Goal: Task Accomplishment & Management: Manage account settings

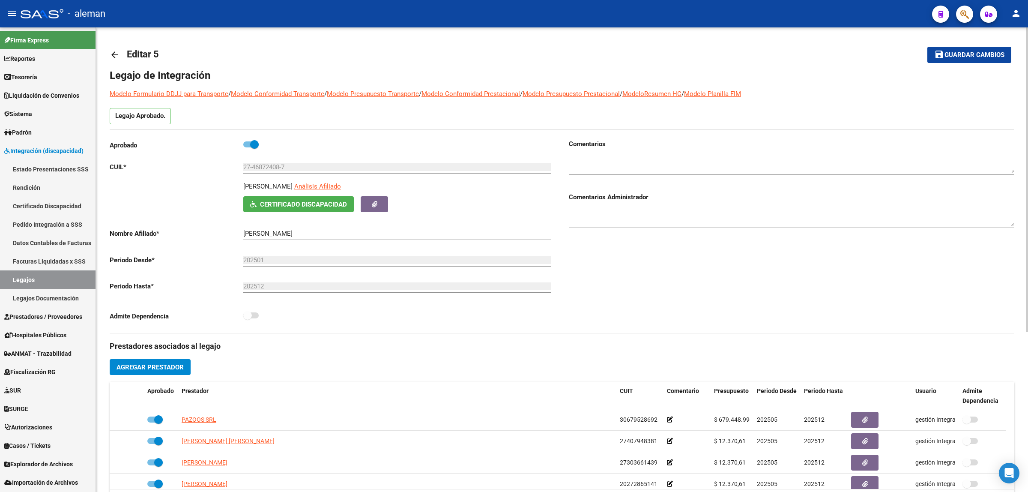
click at [114, 51] on mat-icon "arrow_back" at bounding box center [115, 55] width 10 height 10
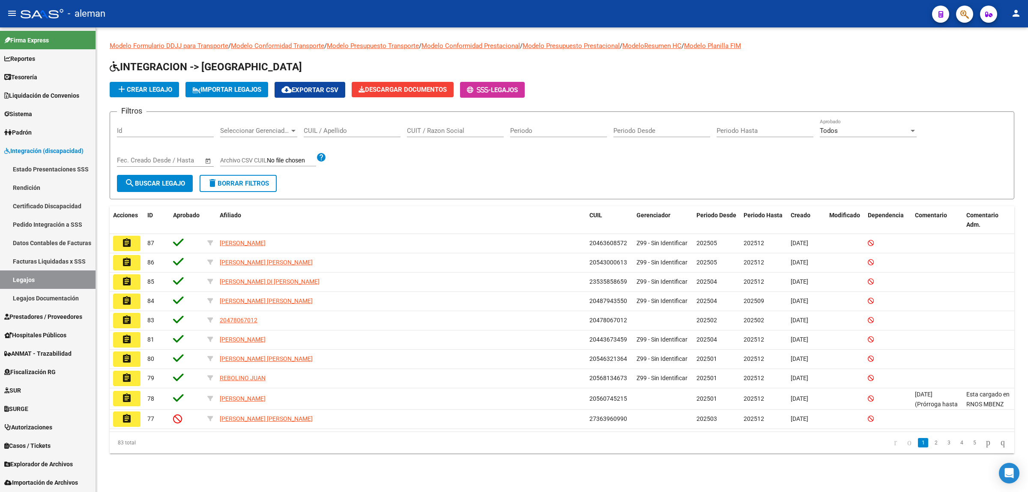
click at [371, 129] on input "CUIL / Apellido" at bounding box center [352, 131] width 97 height 8
type input "giovan"
click at [137, 188] on button "search Buscar Legajo" at bounding box center [155, 183] width 76 height 17
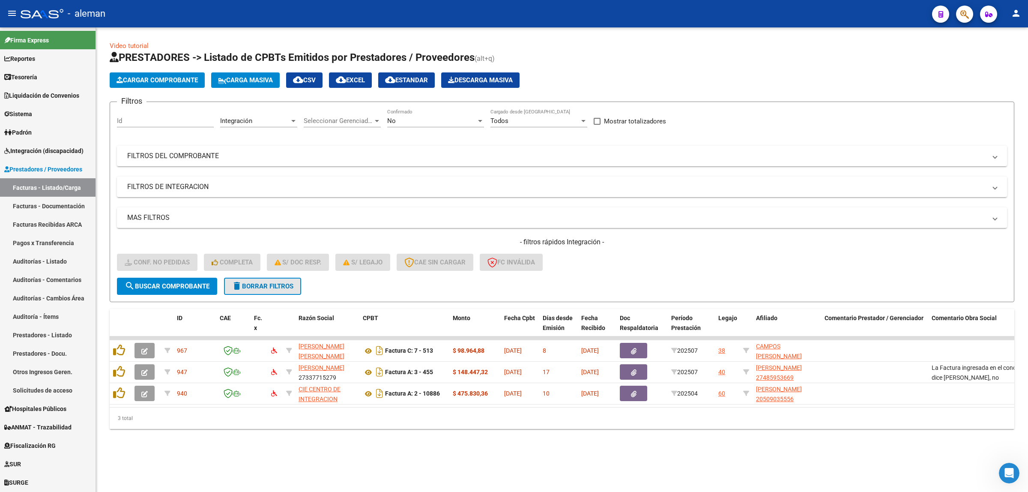
click at [247, 285] on span "delete Borrar Filtros" at bounding box center [263, 286] width 62 height 8
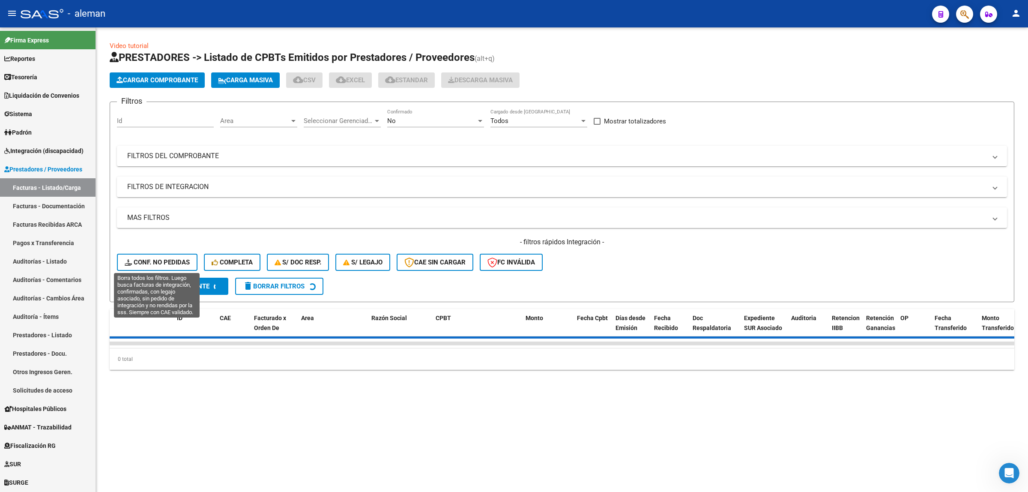
click at [148, 258] on span "Conf. no pedidas" at bounding box center [157, 262] width 65 height 8
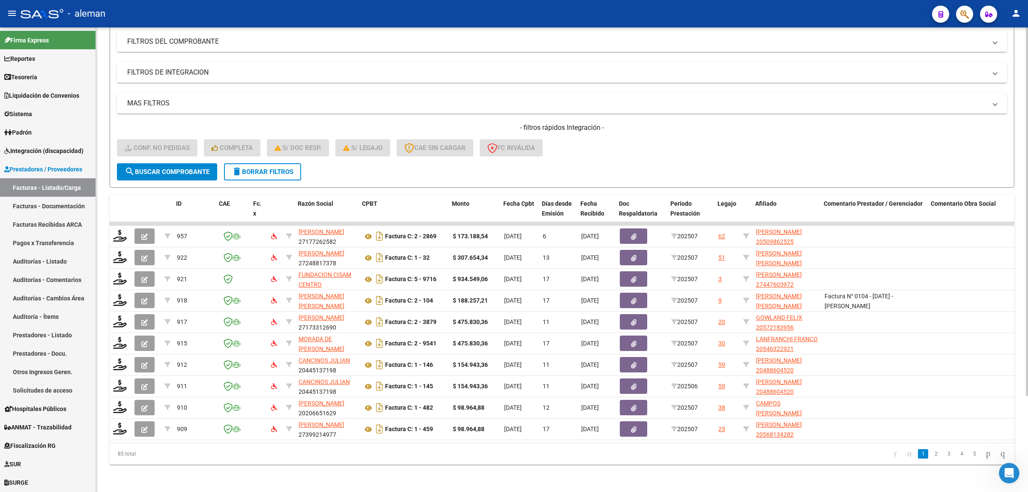
scroll to position [0, 466]
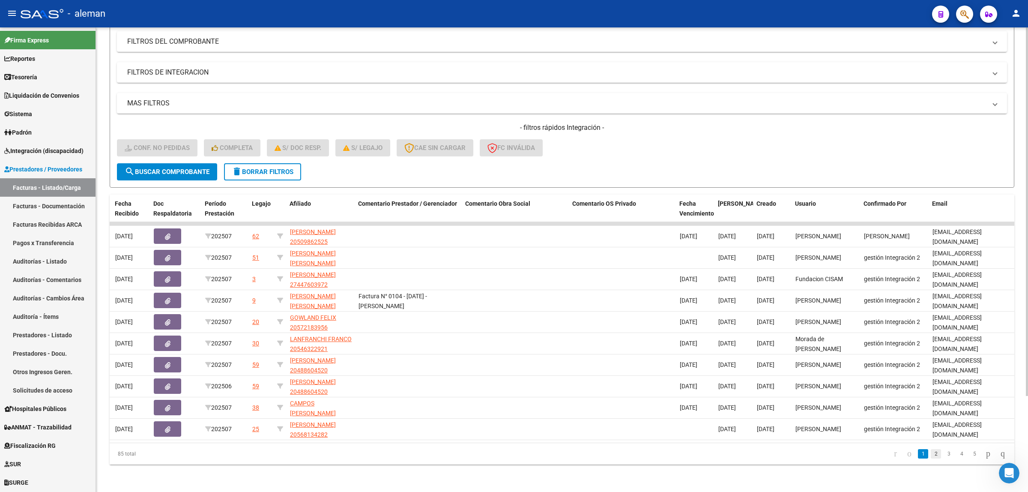
click at [931, 454] on link "2" at bounding box center [936, 453] width 10 height 9
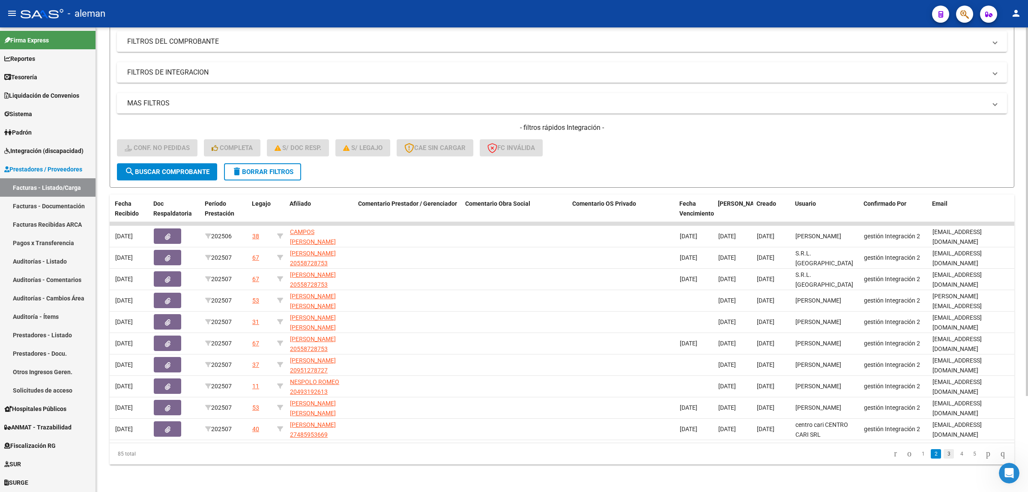
click at [944, 455] on link "3" at bounding box center [949, 453] width 10 height 9
click at [956, 457] on link "4" at bounding box center [961, 453] width 10 height 9
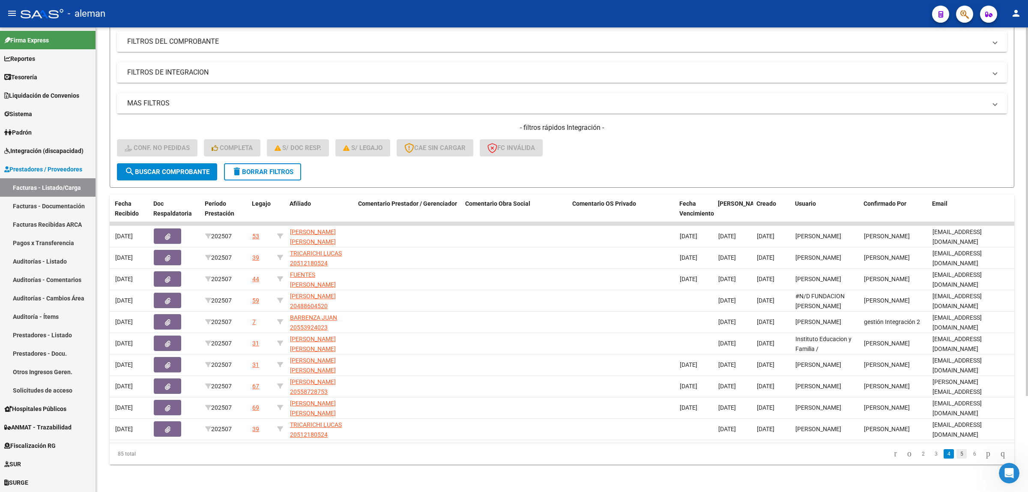
click at [956, 455] on link "5" at bounding box center [961, 453] width 10 height 9
click at [956, 454] on link "6" at bounding box center [961, 453] width 10 height 9
click at [969, 455] on link "8" at bounding box center [974, 453] width 10 height 9
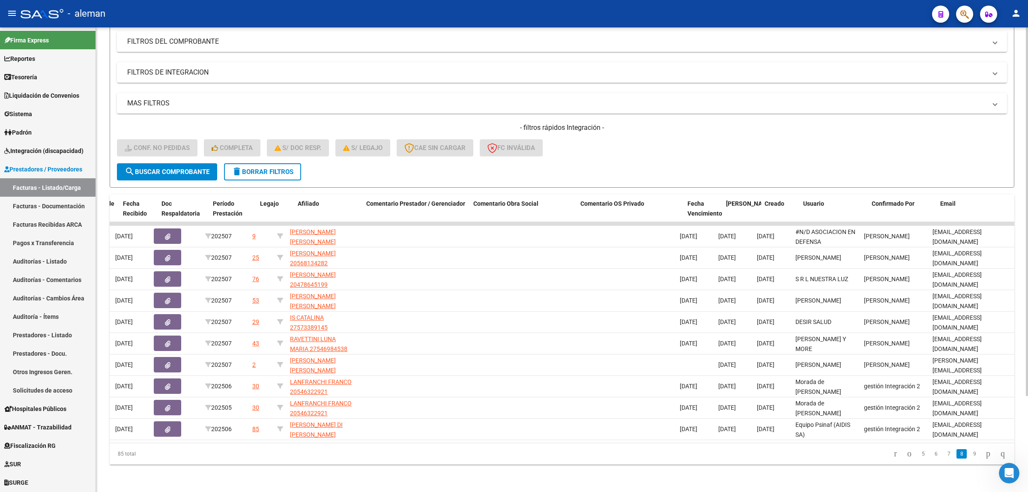
scroll to position [0, 0]
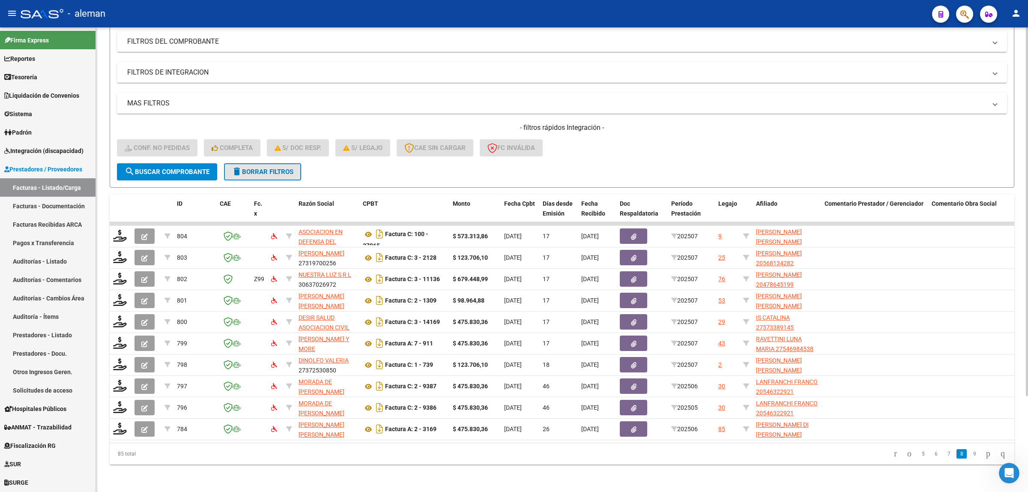
click at [260, 168] on span "delete Borrar Filtros" at bounding box center [263, 172] width 62 height 8
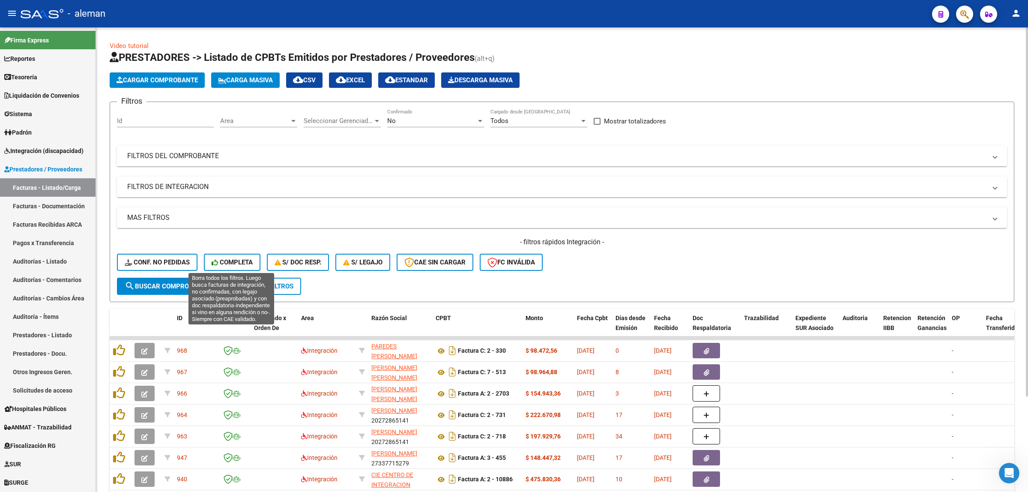
click at [217, 260] on icon at bounding box center [216, 262] width 8 height 6
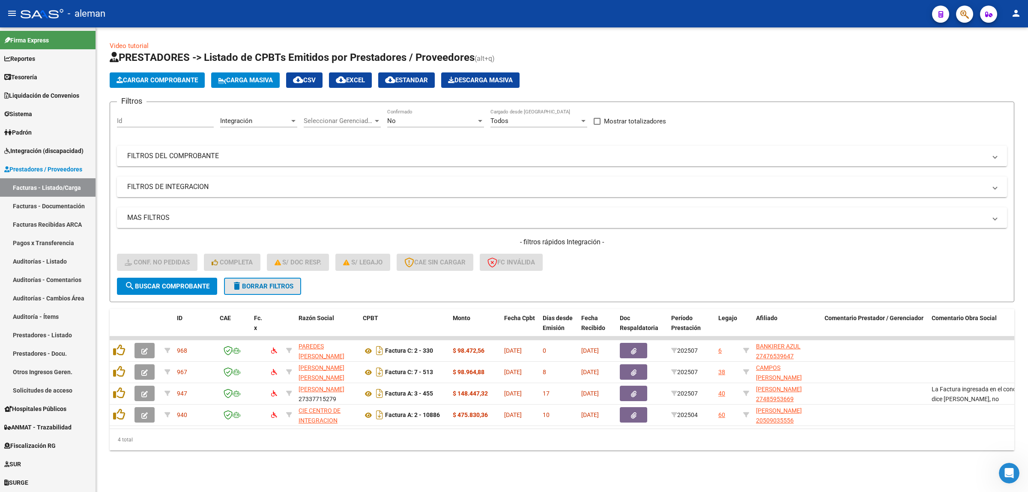
click at [248, 283] on span "delete Borrar Filtros" at bounding box center [263, 286] width 62 height 8
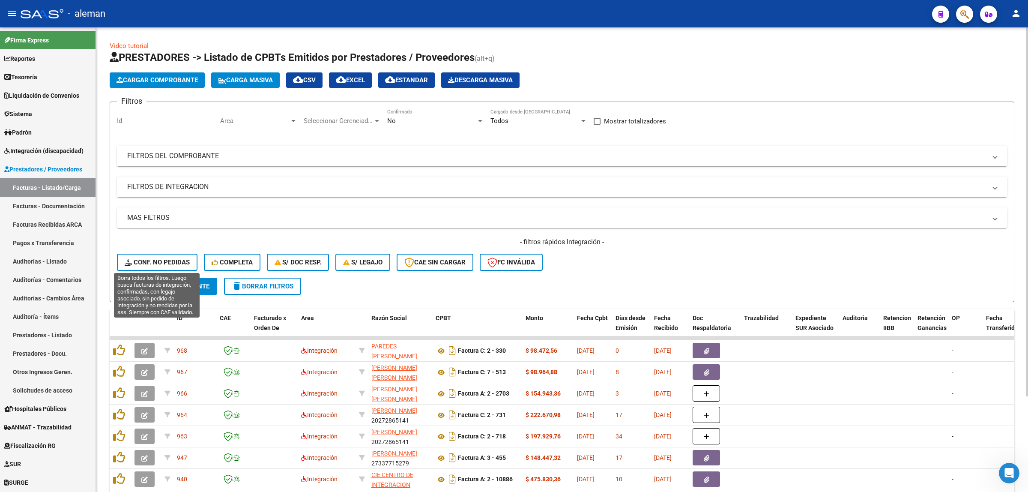
click at [176, 258] on span "Conf. no pedidas" at bounding box center [157, 262] width 65 height 8
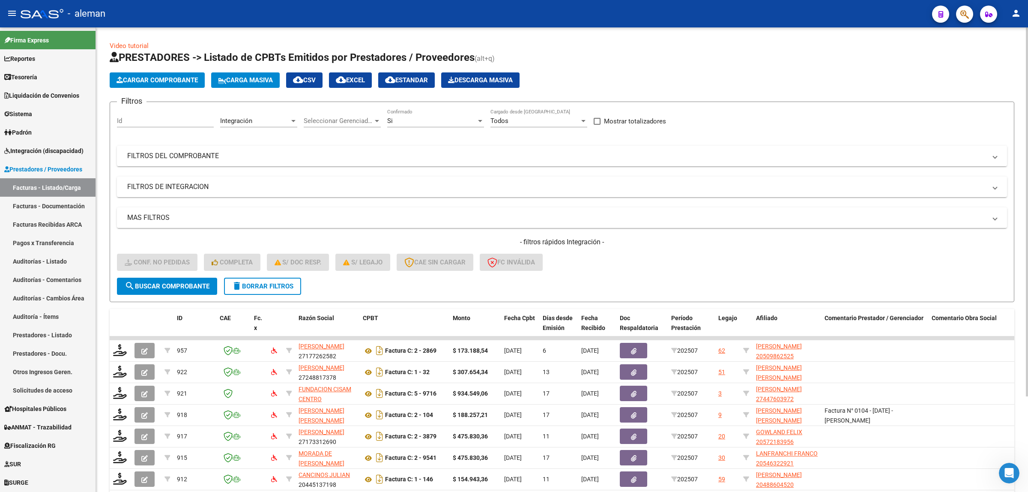
click at [148, 120] on input "Id" at bounding box center [165, 121] width 97 height 8
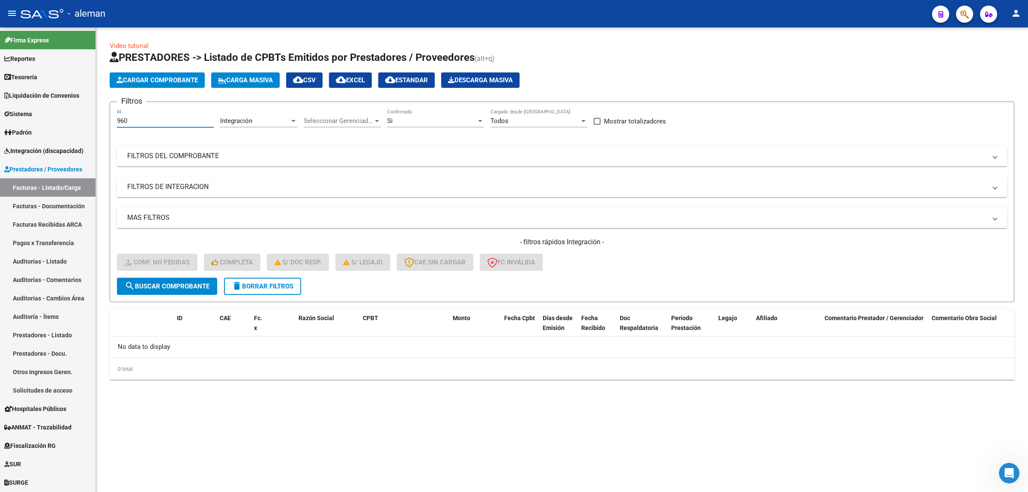
type input "960"
click at [269, 285] on span "delete Borrar Filtros" at bounding box center [263, 286] width 62 height 8
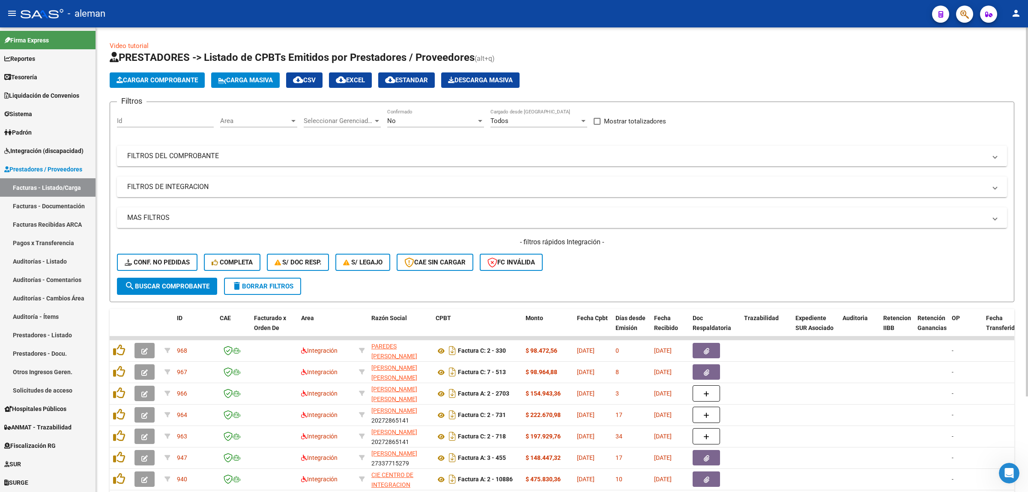
click at [144, 117] on input "Id" at bounding box center [165, 121] width 97 height 8
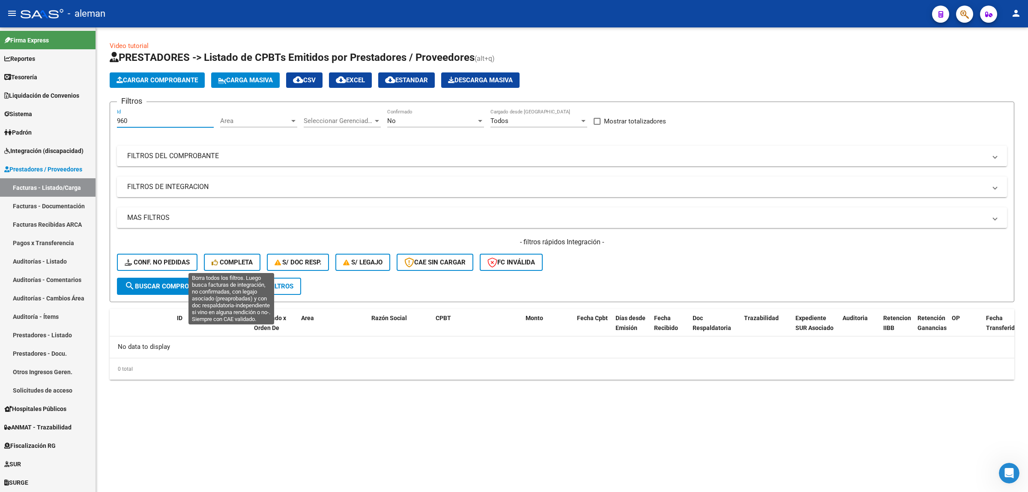
type input "960"
click at [230, 264] on span "Completa" at bounding box center [232, 262] width 41 height 8
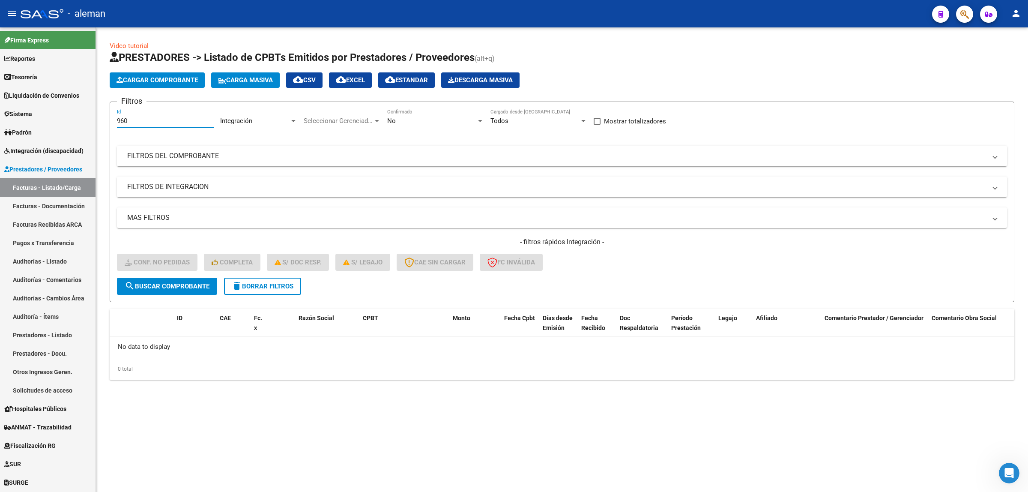
drag, startPoint x: 135, startPoint y: 118, endPoint x: 108, endPoint y: 120, distance: 27.5
click at [108, 120] on div "Video tutorial PRESTADORES -> Listado de CPBTs Emitidos por Prestadores / Prove…" at bounding box center [562, 217] width 932 height 380
click at [273, 400] on div "Video tutorial PRESTADORES -> Listado de CPBTs Emitidos por Prestadores / Prove…" at bounding box center [562, 217] width 932 height 380
click at [240, 278] on button "delete Borrar Filtros" at bounding box center [262, 286] width 77 height 17
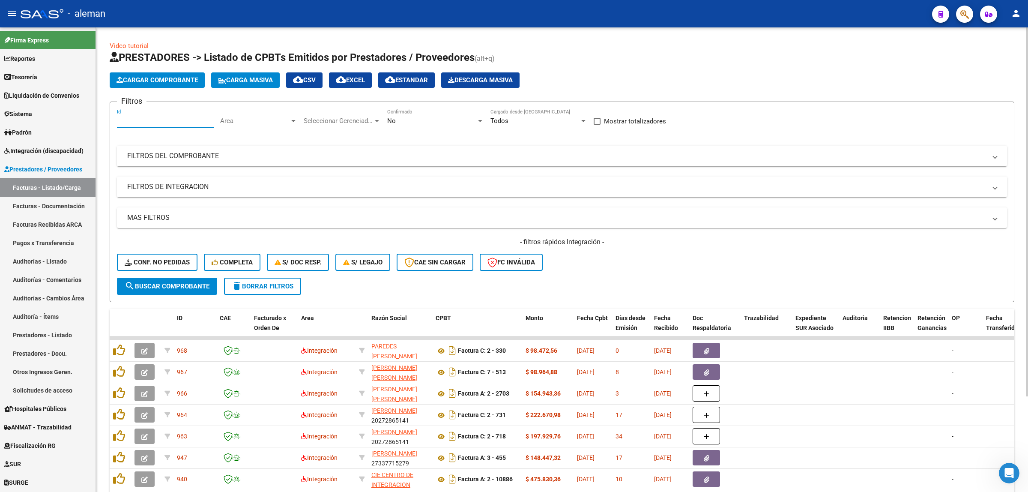
drag, startPoint x: 118, startPoint y: 117, endPoint x: 137, endPoint y: 117, distance: 18.8
click at [137, 117] on input "Id" at bounding box center [165, 121] width 97 height 8
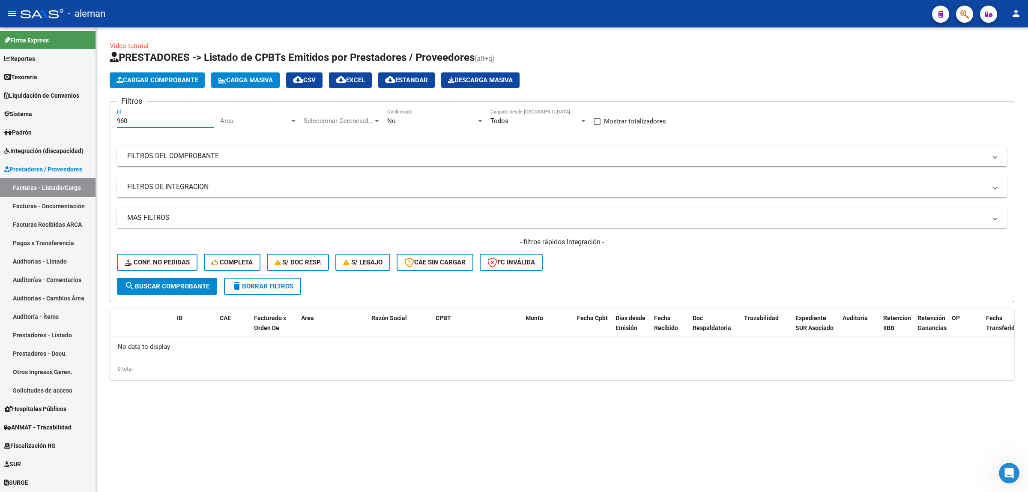
type input "960"
click at [185, 284] on span "search Buscar Comprobante" at bounding box center [167, 286] width 85 height 8
click at [293, 391] on div "Video tutorial PRESTADORES -> Listado de CPBTs Emitidos por Prestadores / Prove…" at bounding box center [562, 217] width 932 height 380
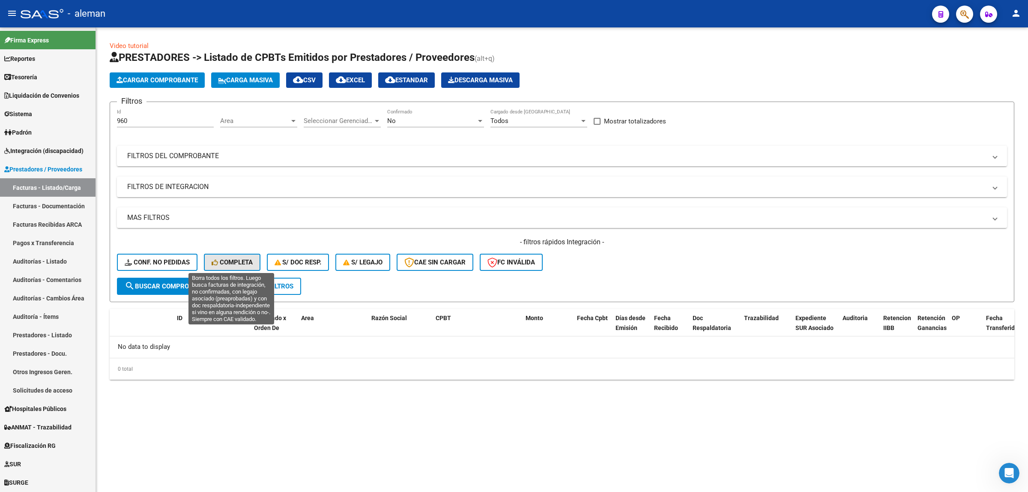
click at [238, 260] on span "Completa" at bounding box center [232, 262] width 41 height 8
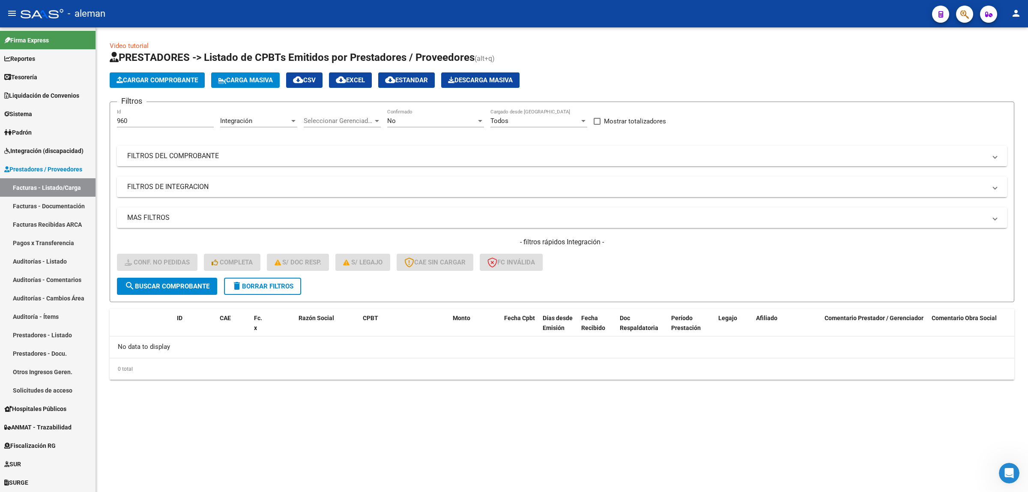
click at [271, 285] on span "delete Borrar Filtros" at bounding box center [263, 286] width 62 height 8
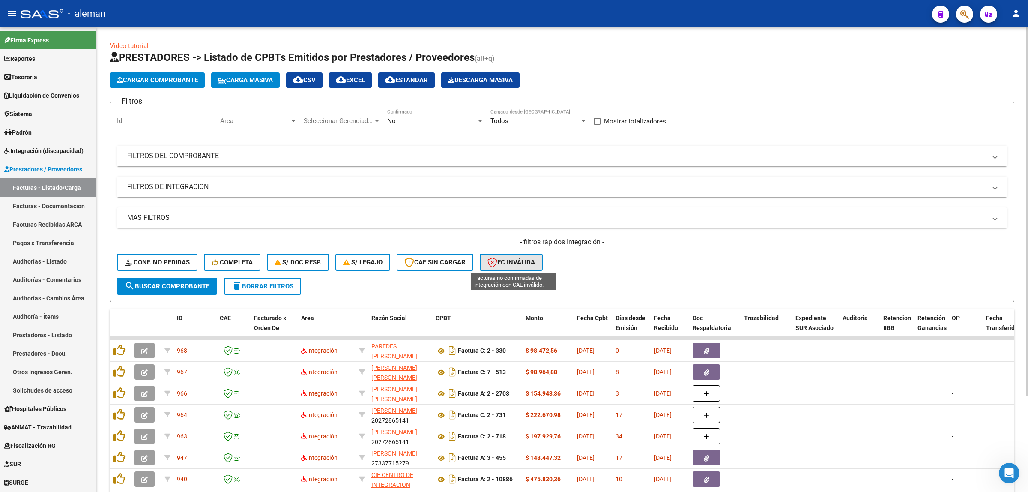
click at [515, 264] on span "FC Inválida" at bounding box center [511, 262] width 48 height 8
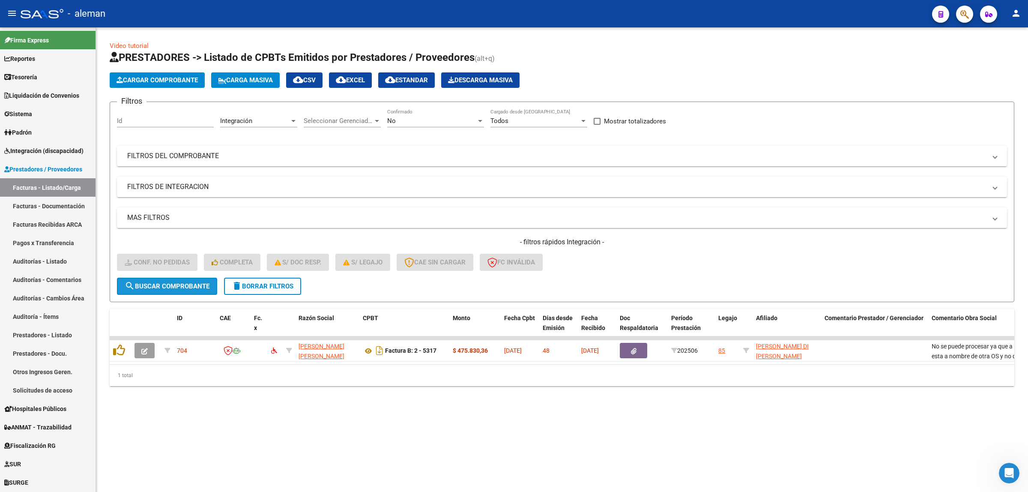
click at [191, 282] on span "search Buscar Comprobante" at bounding box center [167, 286] width 85 height 8
click at [260, 283] on span "delete Borrar Filtros" at bounding box center [263, 286] width 62 height 8
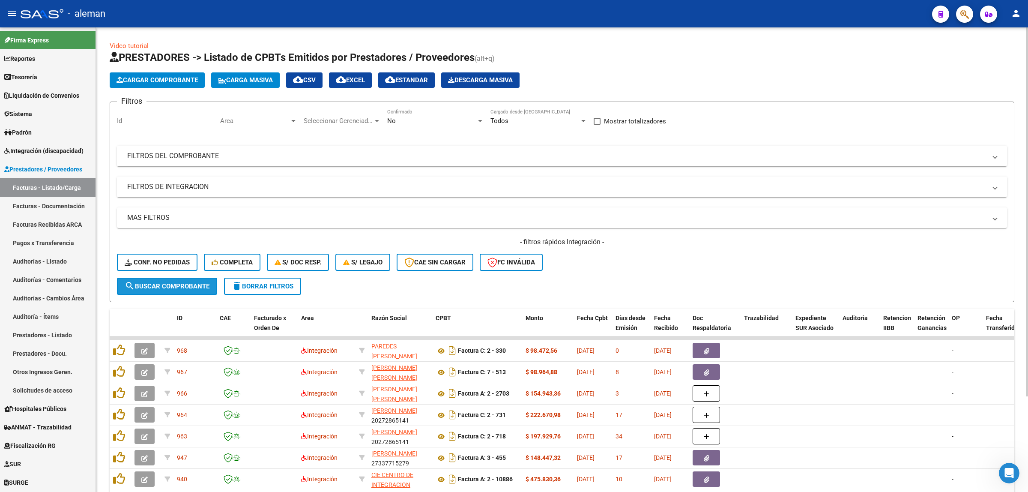
click at [202, 283] on span "search Buscar Comprobante" at bounding box center [167, 286] width 85 height 8
click at [585, 120] on div at bounding box center [583, 121] width 4 height 2
click at [654, 154] on div at bounding box center [514, 246] width 1028 height 492
click at [415, 120] on div "No" at bounding box center [431, 121] width 89 height 8
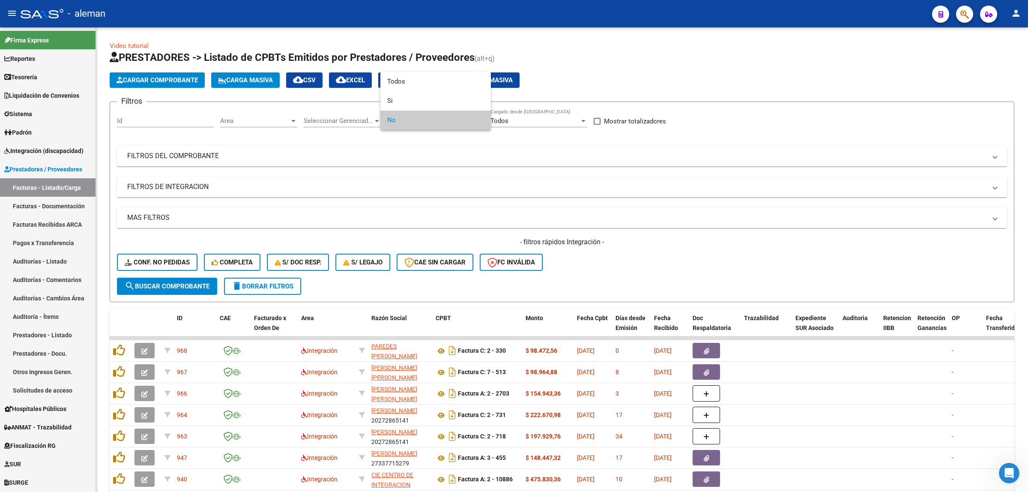
click at [496, 151] on div at bounding box center [514, 246] width 1028 height 492
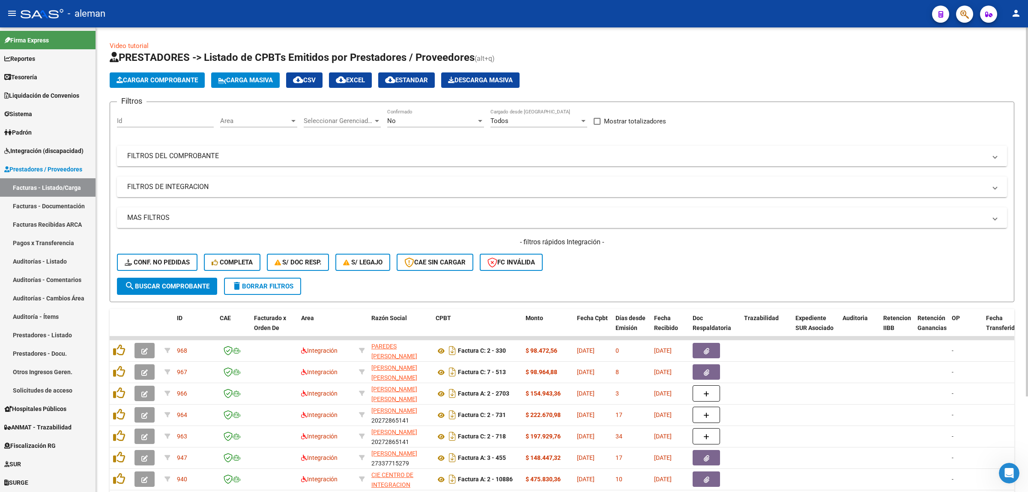
click at [992, 157] on span "FILTROS DEL COMPROBANTE" at bounding box center [560, 155] width 866 height 9
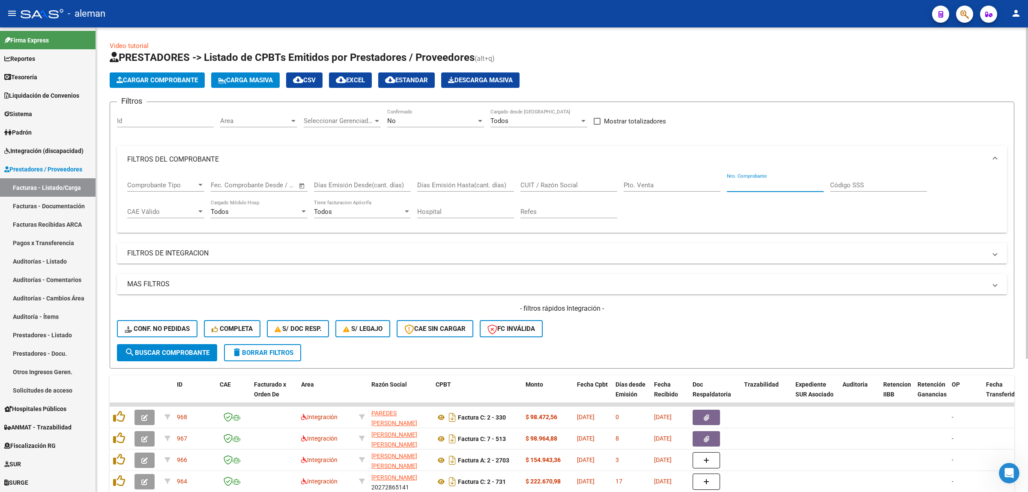
click at [771, 188] on input "Nro. Comprobante" at bounding box center [775, 185] width 97 height 8
type input "262"
click at [176, 341] on div "- filtros rápidos Integración - Conf. no pedidas Completa S/ Doc Resp. S/ legaj…" at bounding box center [562, 324] width 890 height 40
click at [178, 349] on span "search Buscar Comprobante" at bounding box center [167, 353] width 85 height 8
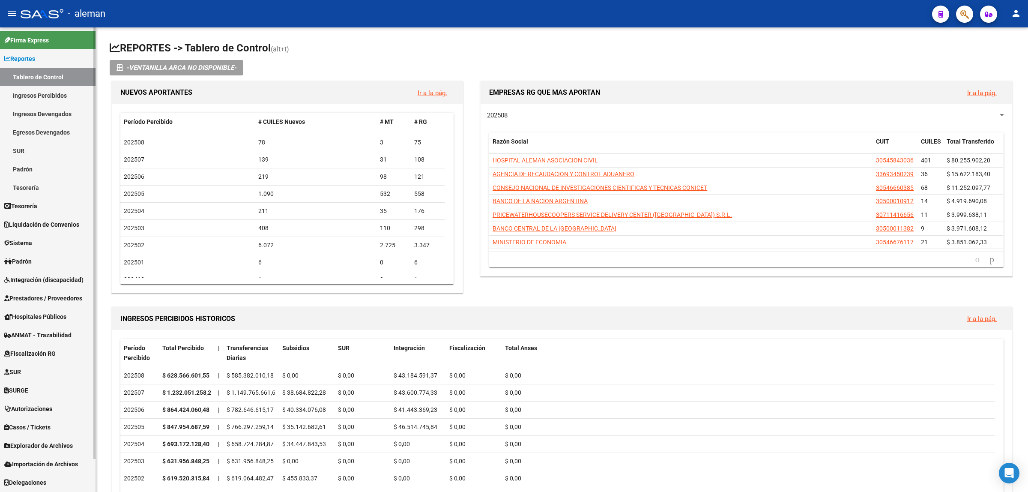
scroll to position [36, 0]
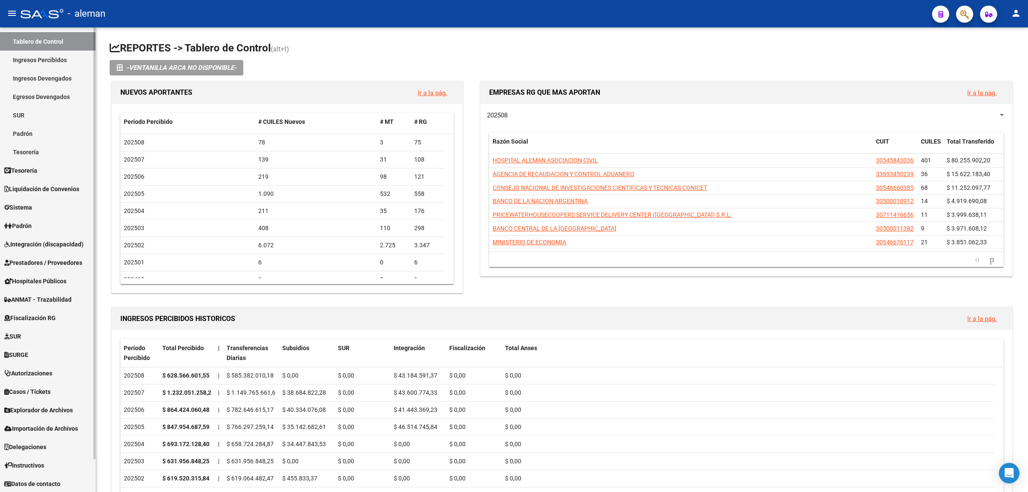
click at [24, 262] on span "Prestadores / Proveedores" at bounding box center [43, 262] width 78 height 9
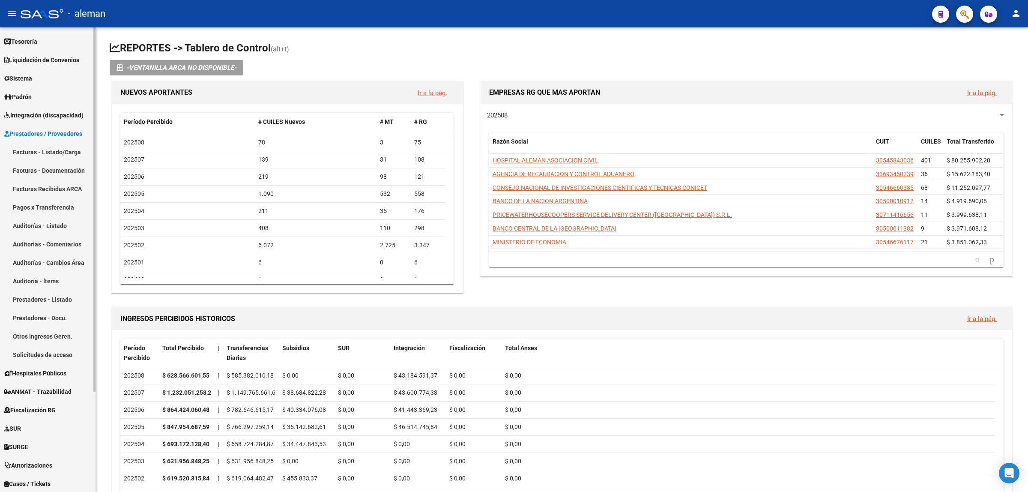
click at [31, 148] on link "Facturas - Listado/Carga" at bounding box center [48, 152] width 96 height 18
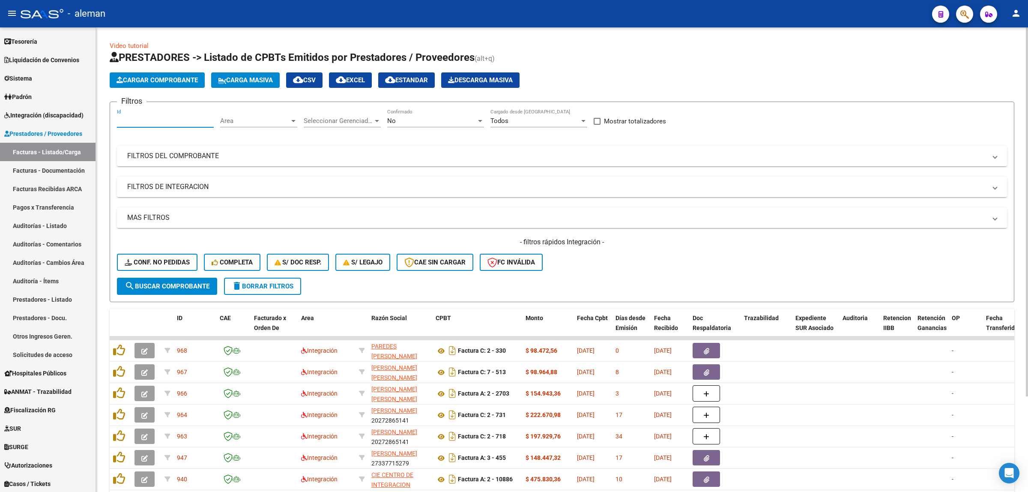
click at [180, 119] on input "Id" at bounding box center [165, 121] width 97 height 8
type input "960"
click at [162, 290] on button "search Buscar Comprobante" at bounding box center [167, 286] width 100 height 17
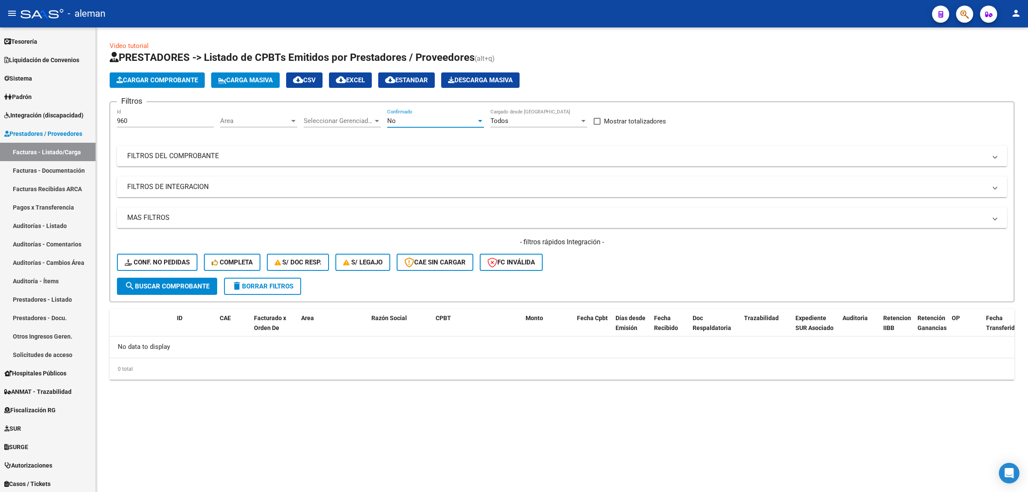
click at [482, 121] on div at bounding box center [480, 120] width 8 height 7
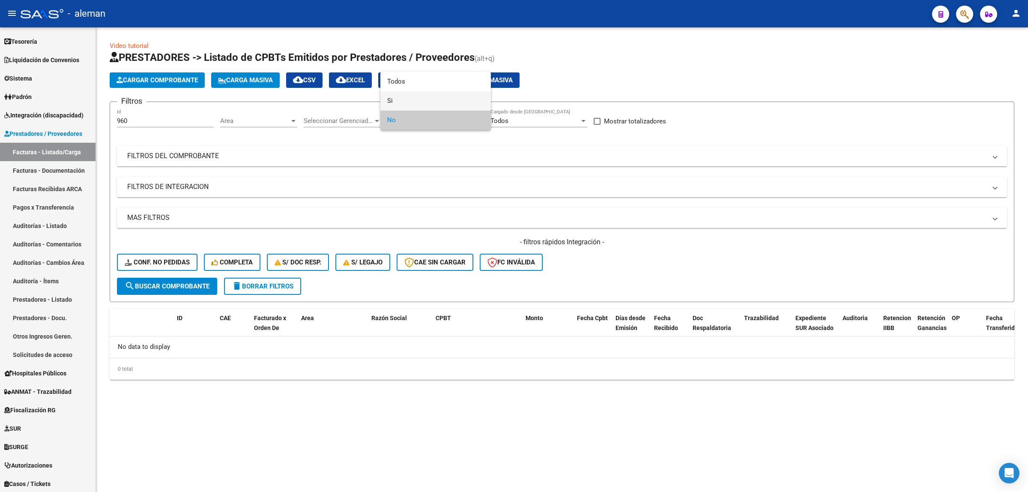
click at [410, 103] on span "Si" at bounding box center [435, 100] width 97 height 19
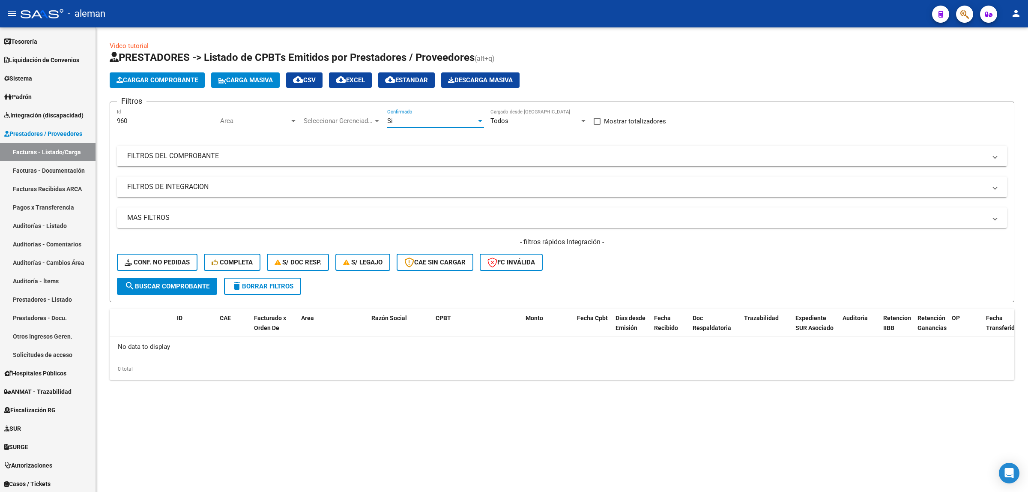
click at [479, 117] on div at bounding box center [480, 120] width 8 height 7
click at [404, 103] on span "Todos" at bounding box center [435, 100] width 97 height 19
click at [375, 123] on div at bounding box center [377, 120] width 8 height 7
click at [343, 136] on span "Todos" at bounding box center [354, 139] width 100 height 19
click at [285, 121] on span "Area" at bounding box center [254, 121] width 69 height 8
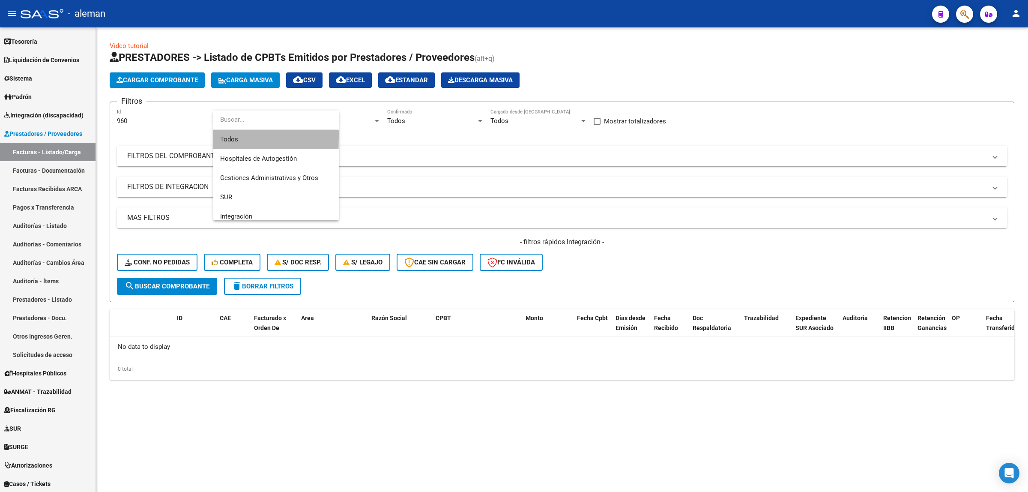
click at [252, 134] on span "Todos" at bounding box center [276, 139] width 112 height 19
click at [167, 287] on span "search Buscar Comprobante" at bounding box center [167, 286] width 85 height 8
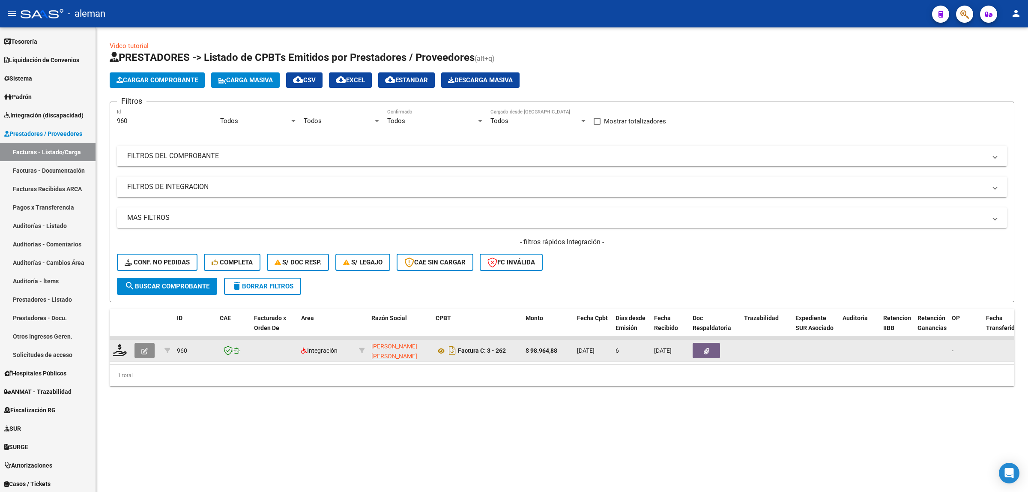
click at [146, 350] on icon "button" at bounding box center [144, 351] width 6 height 6
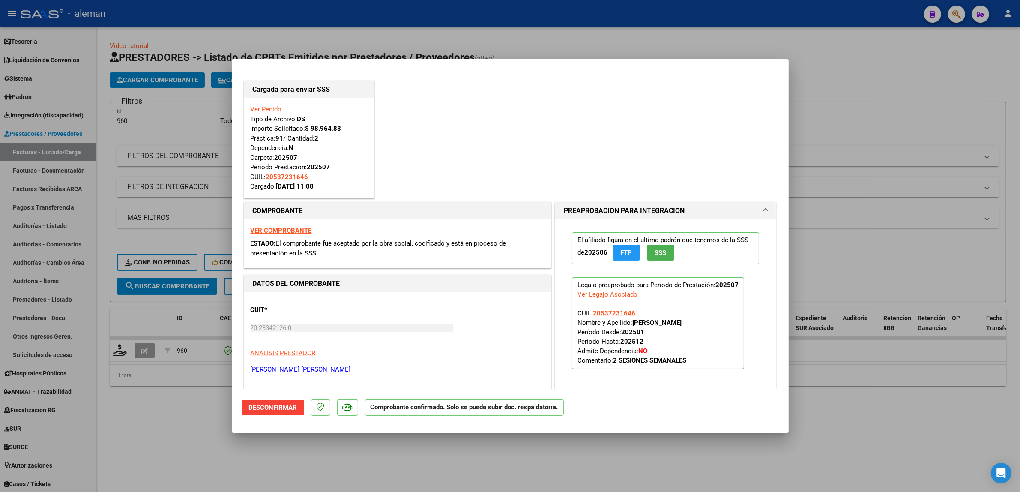
click at [351, 461] on div at bounding box center [510, 246] width 1020 height 492
type input "$ 0,00"
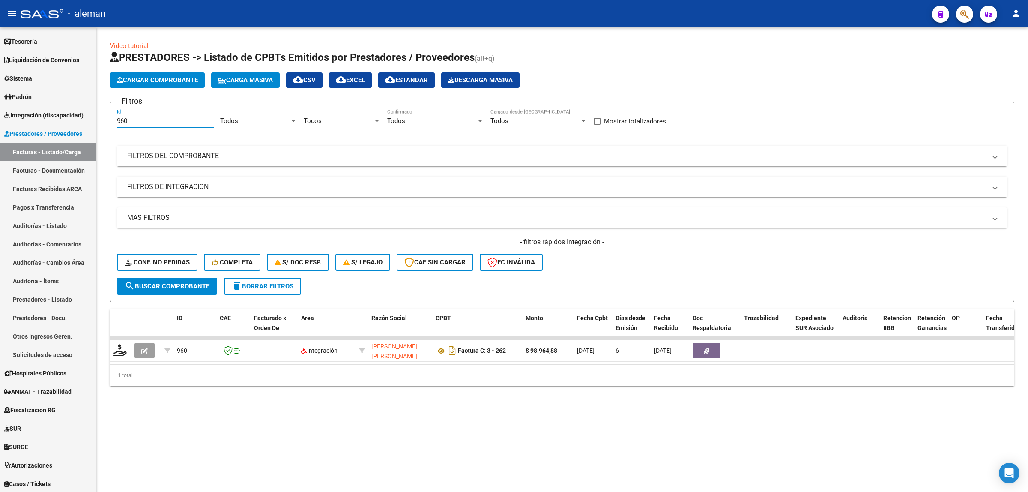
drag, startPoint x: 140, startPoint y: 123, endPoint x: 106, endPoint y: 123, distance: 34.3
click at [106, 123] on div "Video tutorial PRESTADORES -> Listado de CPBTs Emitidos por Prestadores / Prove…" at bounding box center [562, 220] width 932 height 386
click at [181, 285] on span "search Buscar Comprobante" at bounding box center [167, 286] width 85 height 8
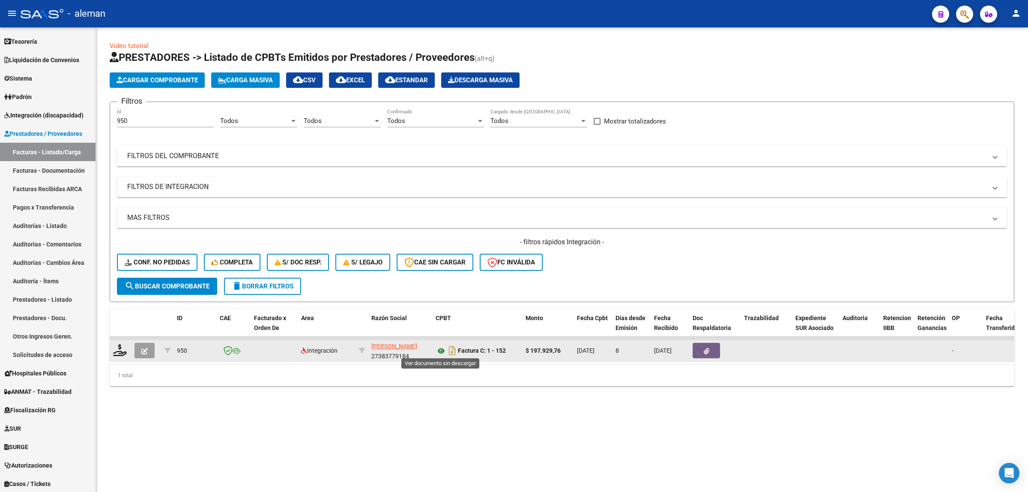
click at [439, 347] on icon at bounding box center [441, 351] width 11 height 10
click at [442, 350] on icon at bounding box center [441, 351] width 11 height 10
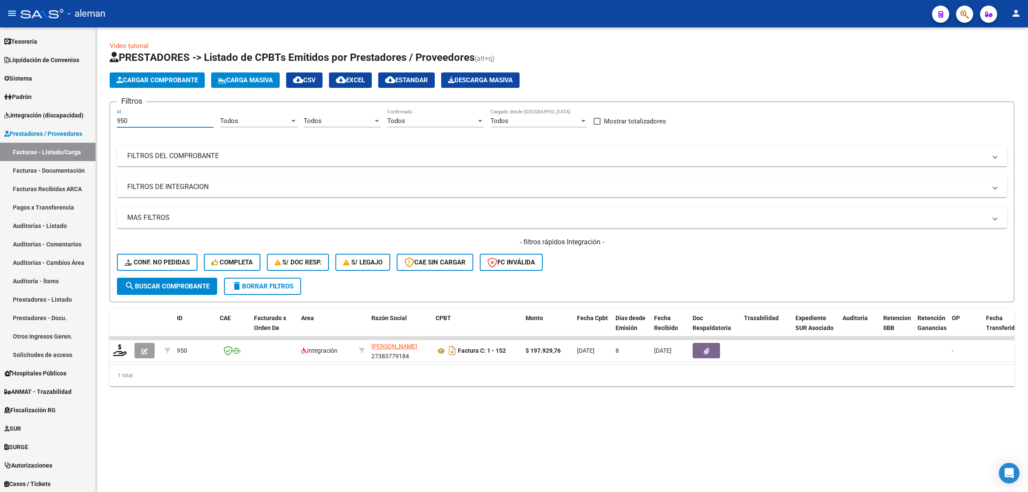
drag, startPoint x: 138, startPoint y: 120, endPoint x: 103, endPoint y: 121, distance: 35.1
click at [103, 121] on div "Video tutorial PRESTADORES -> Listado de CPBTs Emitidos por Prestadores / Prove…" at bounding box center [562, 220] width 932 height 386
click at [159, 284] on span "search Buscar Comprobante" at bounding box center [167, 286] width 85 height 8
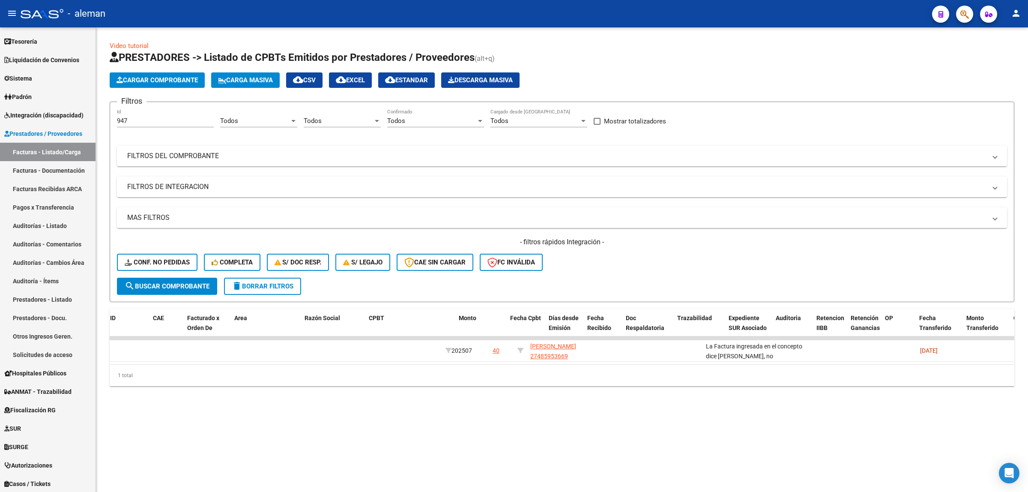
scroll to position [0, 65]
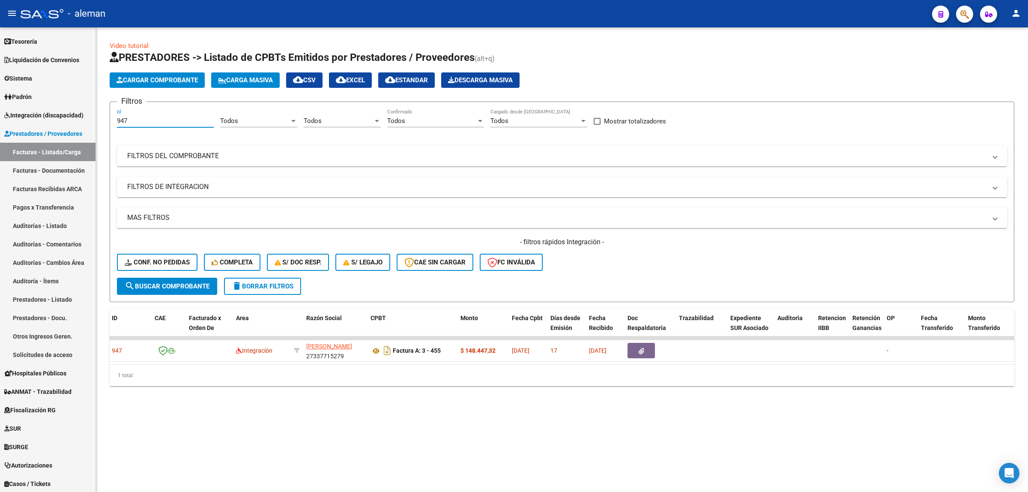
drag, startPoint x: 131, startPoint y: 120, endPoint x: 112, endPoint y: 125, distance: 18.9
click at [112, 125] on form "Filtros 947 Id Todos Area Todos Seleccionar Gerenciador Todos Confirmado Todos …" at bounding box center [562, 202] width 905 height 200
click at [136, 278] on button "search Buscar Comprobante" at bounding box center [167, 286] width 100 height 17
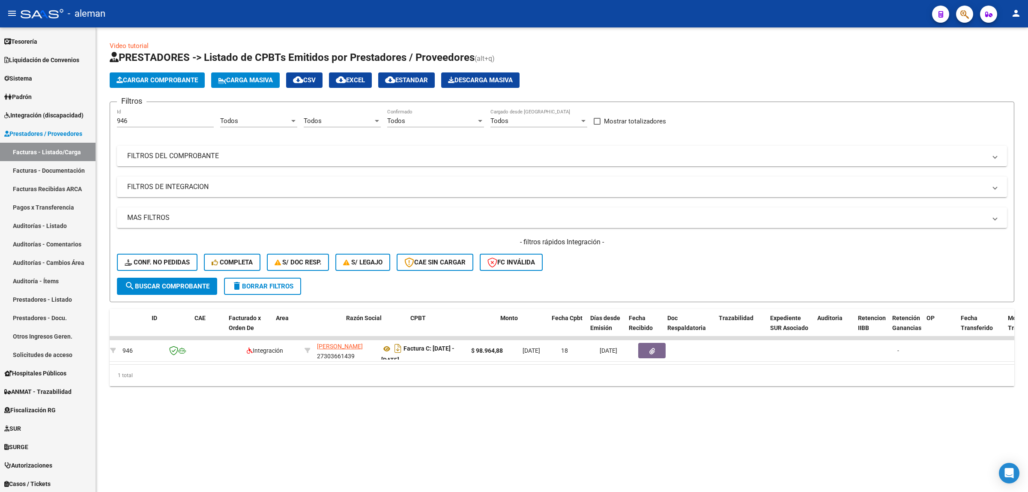
scroll to position [0, 0]
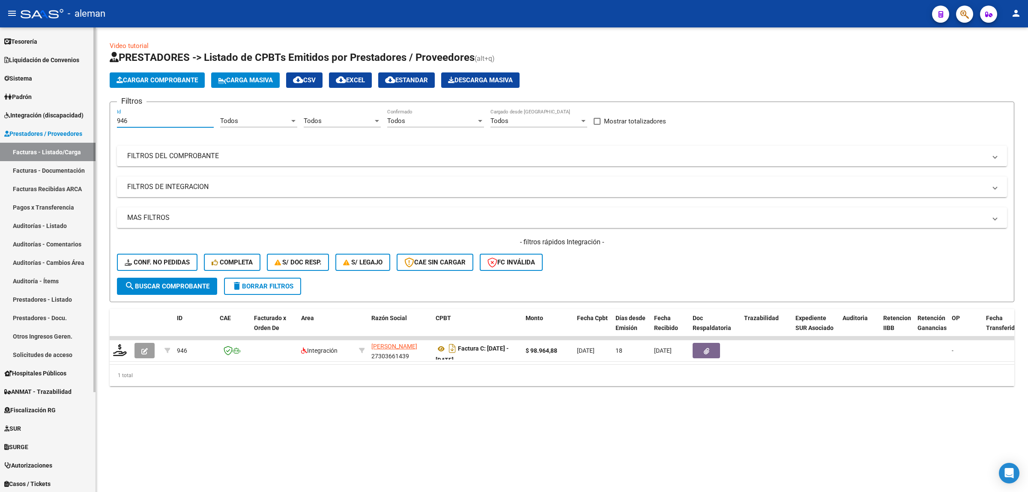
drag, startPoint x: 132, startPoint y: 123, endPoint x: 93, endPoint y: 122, distance: 38.6
click at [93, 122] on mat-sidenav-container "Firma Express Reportes Tablero de Control Ingresos Percibidos Análisis de todos…" at bounding box center [514, 259] width 1028 height 464
click at [175, 283] on span "search Buscar Comprobante" at bounding box center [167, 286] width 85 height 8
drag, startPoint x: 137, startPoint y: 120, endPoint x: 101, endPoint y: 119, distance: 36.4
click at [101, 119] on div "Video tutorial PRESTADORES -> Listado de CPBTs Emitidos por Prestadores / Prove…" at bounding box center [562, 220] width 932 height 386
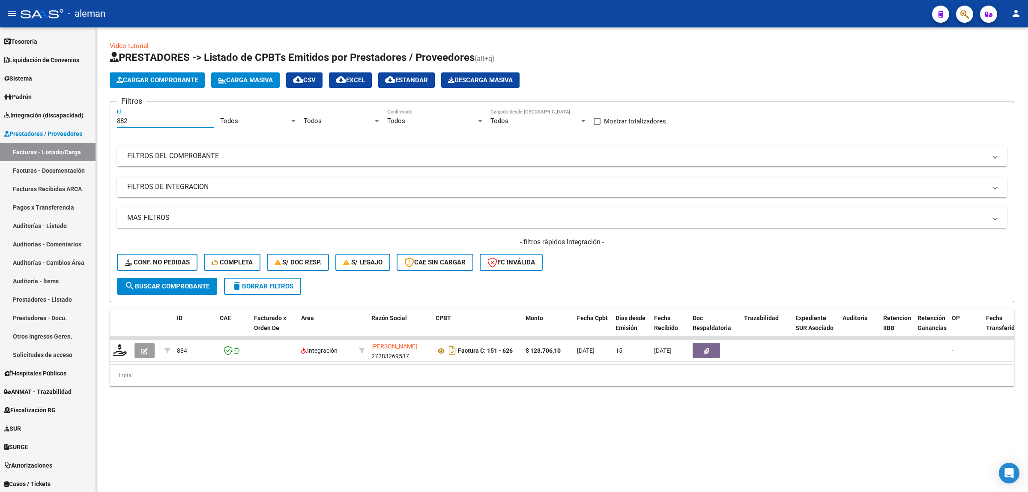
click at [151, 286] on span "search Buscar Comprobante" at bounding box center [167, 286] width 85 height 8
drag, startPoint x: 133, startPoint y: 122, endPoint x: 91, endPoint y: 121, distance: 41.6
click at [91, 121] on mat-sidenav-container "Firma Express Reportes Tablero de Control Ingresos Percibidos Análisis de todos…" at bounding box center [514, 259] width 1028 height 464
click at [176, 280] on button "search Buscar Comprobante" at bounding box center [167, 286] width 100 height 17
drag, startPoint x: 137, startPoint y: 116, endPoint x: 104, endPoint y: 119, distance: 33.1
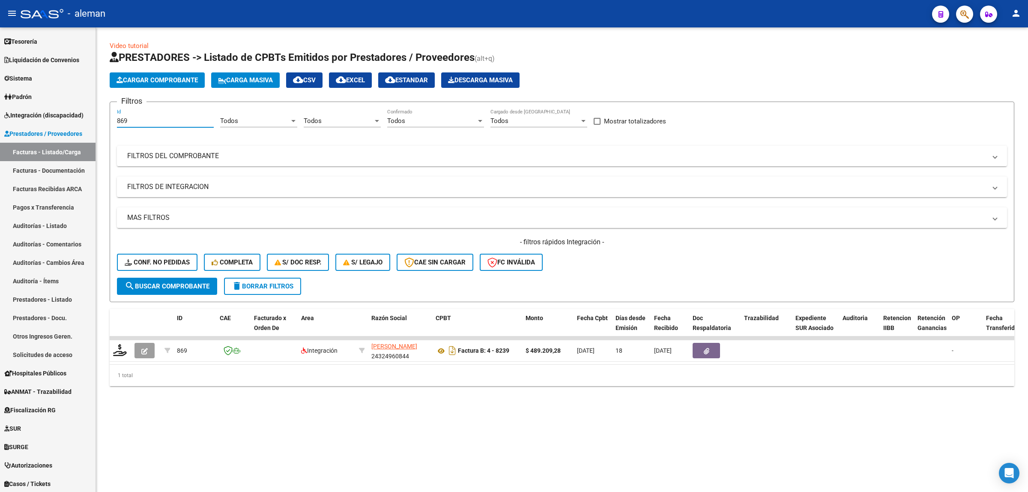
click at [104, 119] on div "Video tutorial PRESTADORES -> Listado de CPBTs Emitidos por Prestadores / Prove…" at bounding box center [562, 220] width 932 height 386
type input "876"
click at [173, 287] on span "search Buscar Comprobante" at bounding box center [167, 286] width 85 height 8
click at [259, 413] on div "Video tutorial PRESTADORES -> Listado de CPBTs Emitidos por Prestadores / Prove…" at bounding box center [562, 220] width 932 height 386
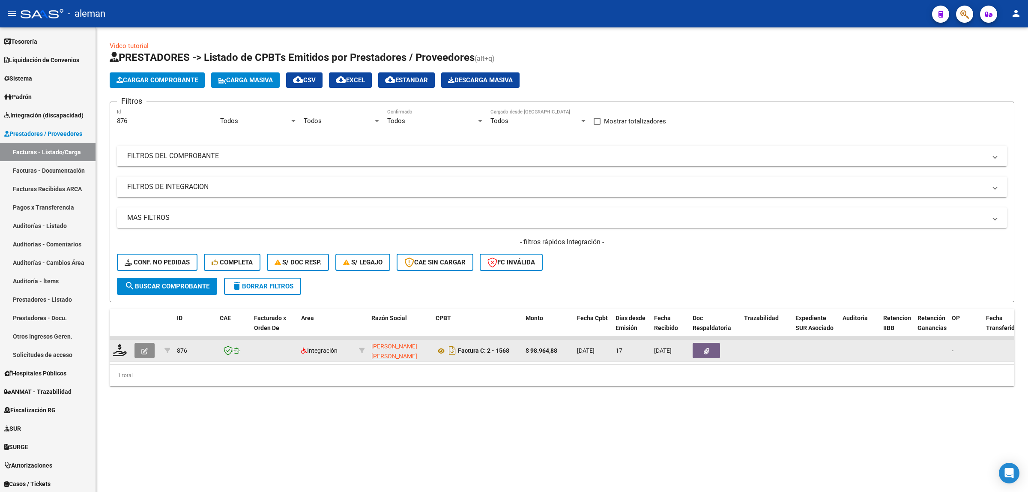
click at [149, 348] on button "button" at bounding box center [144, 350] width 20 height 15
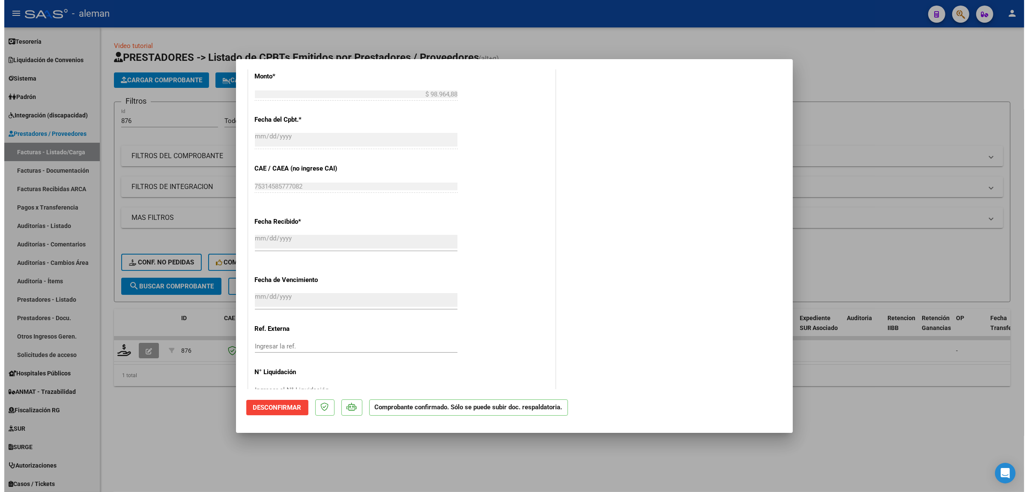
scroll to position [455, 0]
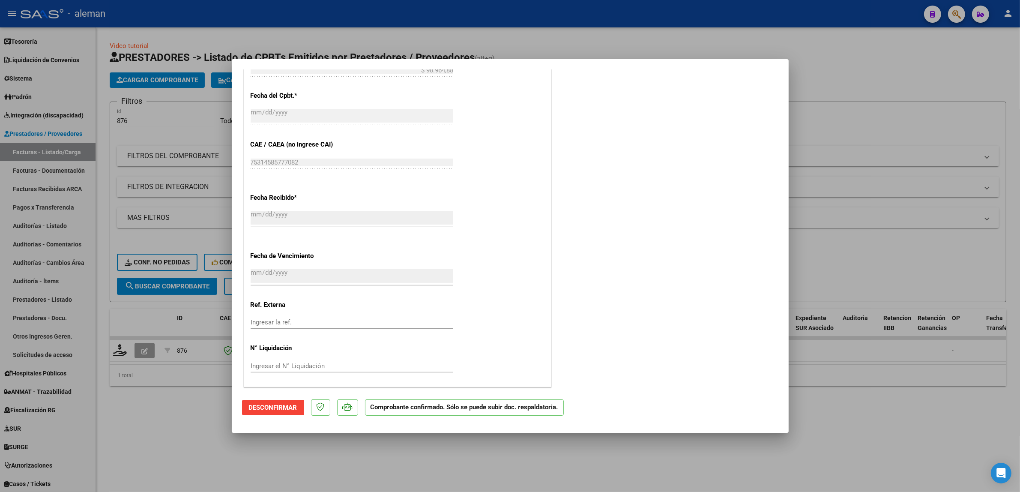
click at [880, 455] on div at bounding box center [510, 246] width 1020 height 492
type input "$ 0,00"
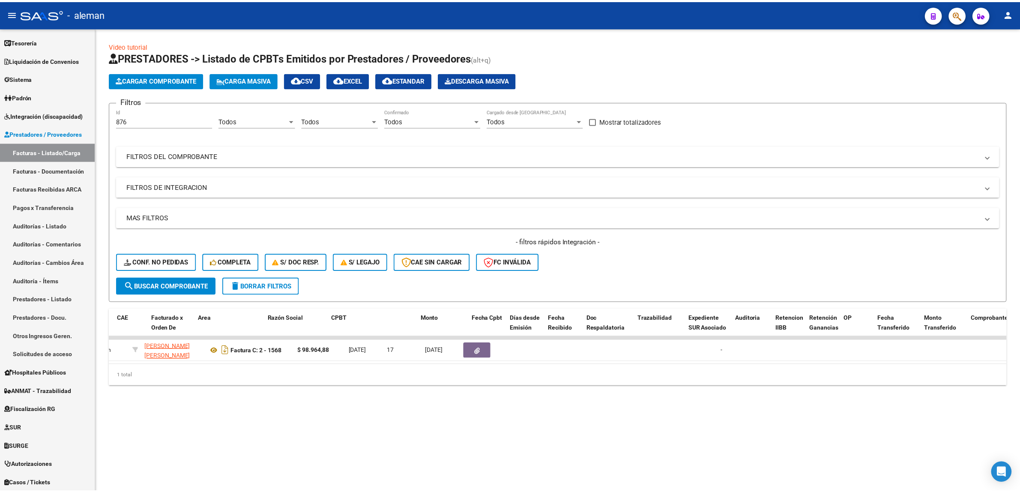
scroll to position [0, 0]
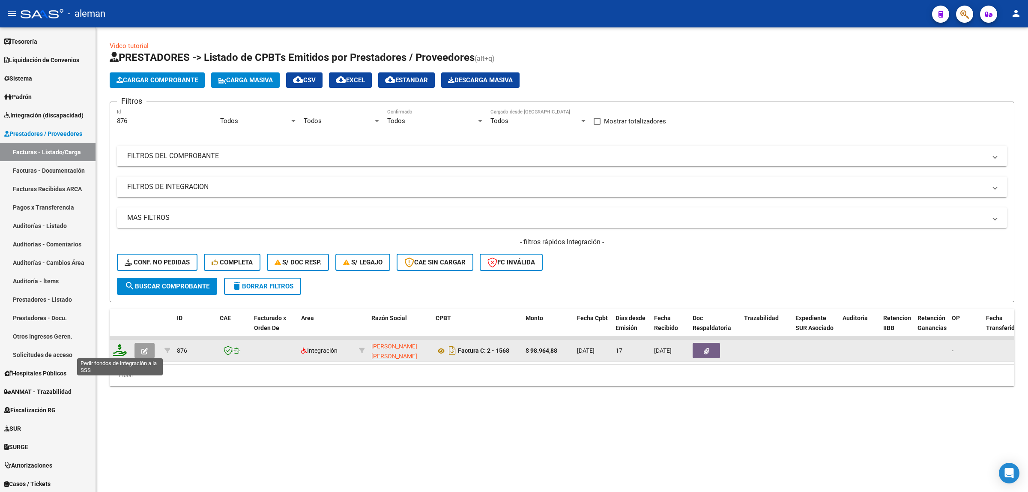
click at [123, 350] on icon at bounding box center [120, 350] width 14 height 12
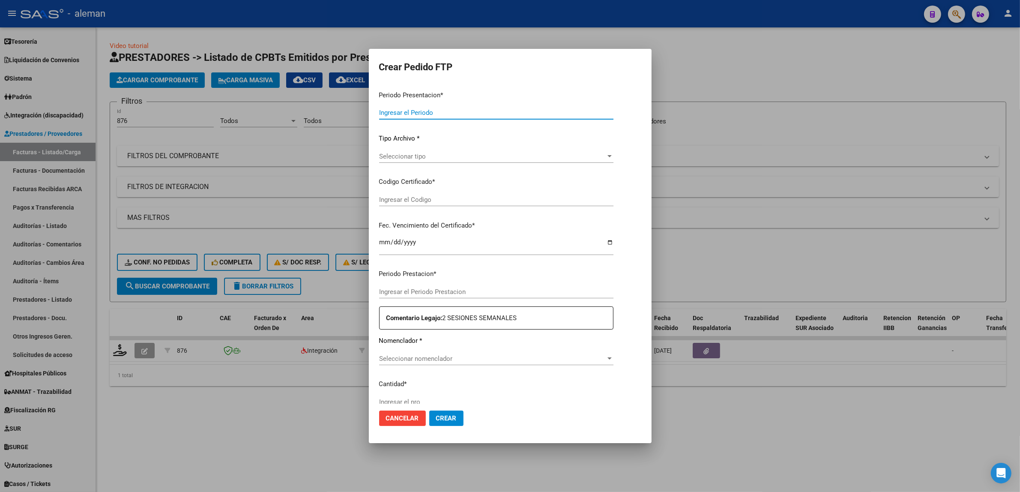
type input "202507"
type input "$ 98.964,88"
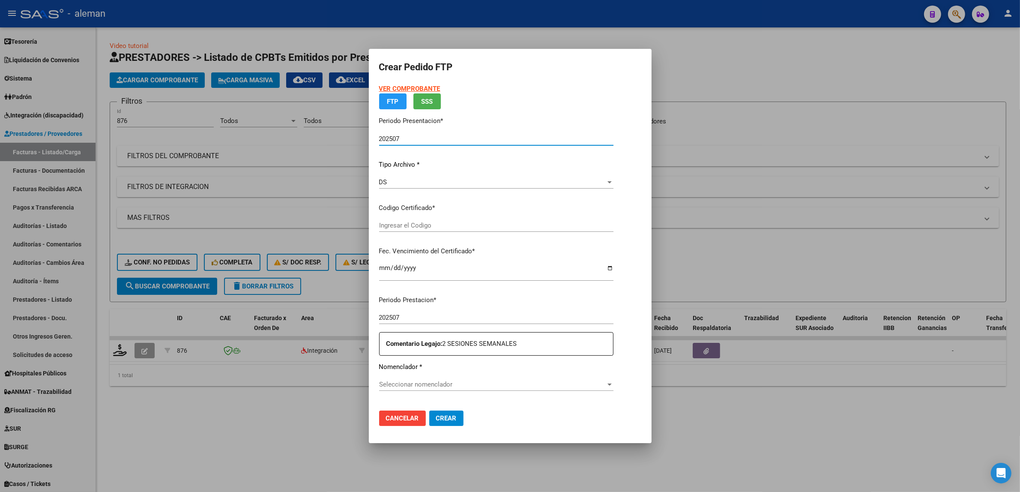
type input "ARG02000513446262022120720271207CBA536"
type input "[DATE]"
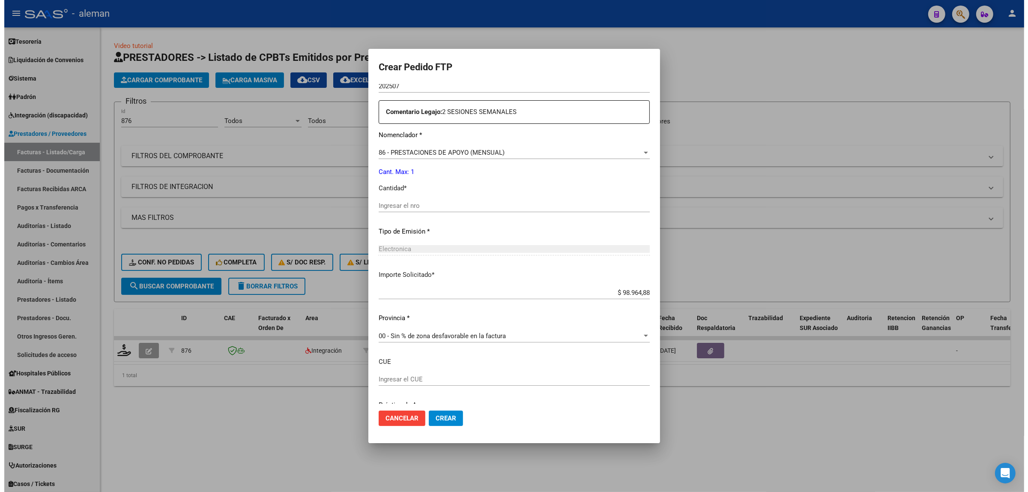
scroll to position [341, 0]
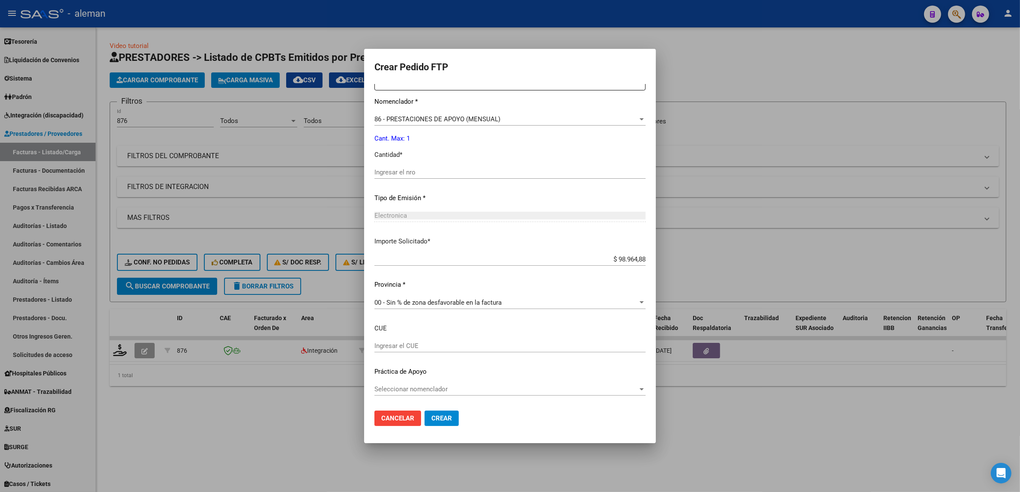
click at [236, 438] on div at bounding box center [510, 246] width 1020 height 492
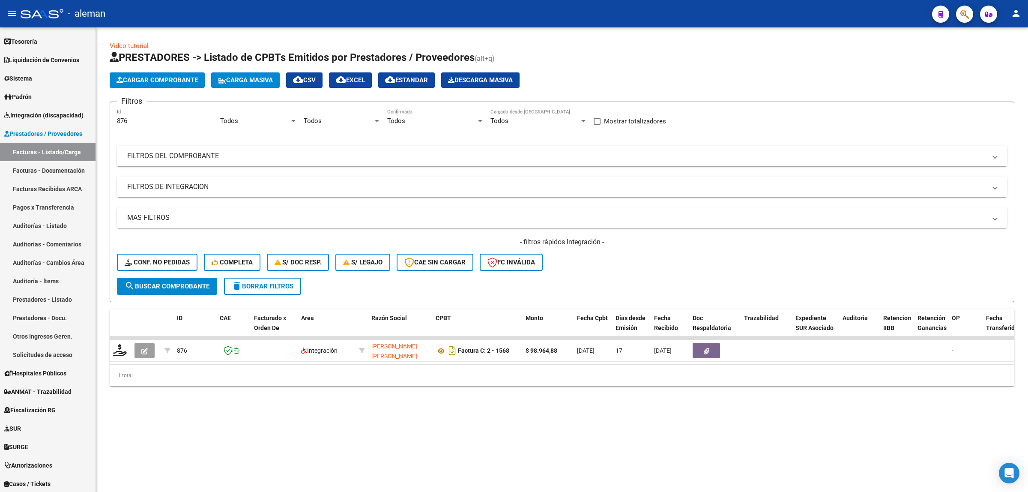
click at [412, 446] on mat-sidenav-content "Video tutorial PRESTADORES -> Listado de CPBTs Emitidos por Prestadores / Prove…" at bounding box center [562, 259] width 932 height 464
click at [339, 425] on mat-sidenav-content "Video tutorial PRESTADORES -> Listado de CPBTs Emitidos por Prestadores / Prove…" at bounding box center [562, 259] width 932 height 464
click at [270, 288] on button "delete Borrar Filtros" at bounding box center [262, 286] width 77 height 17
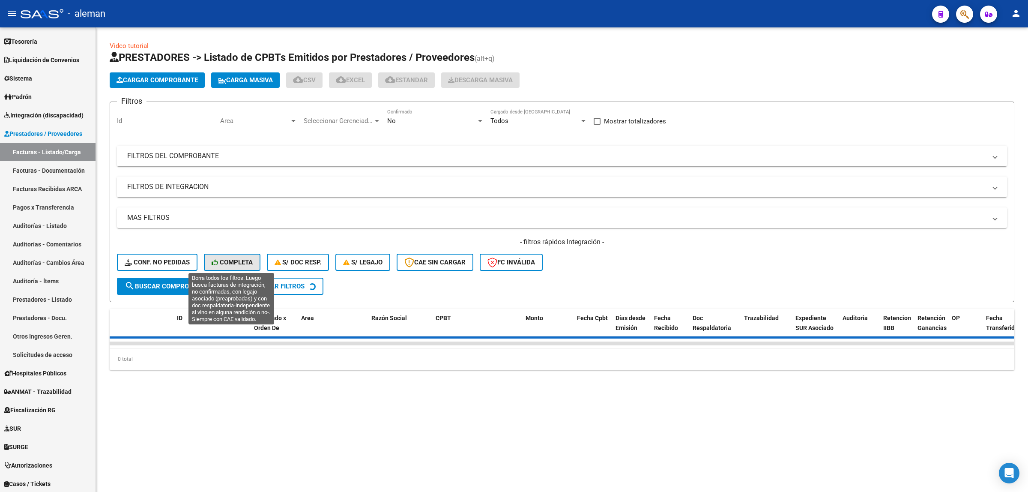
click at [215, 260] on icon at bounding box center [216, 262] width 8 height 6
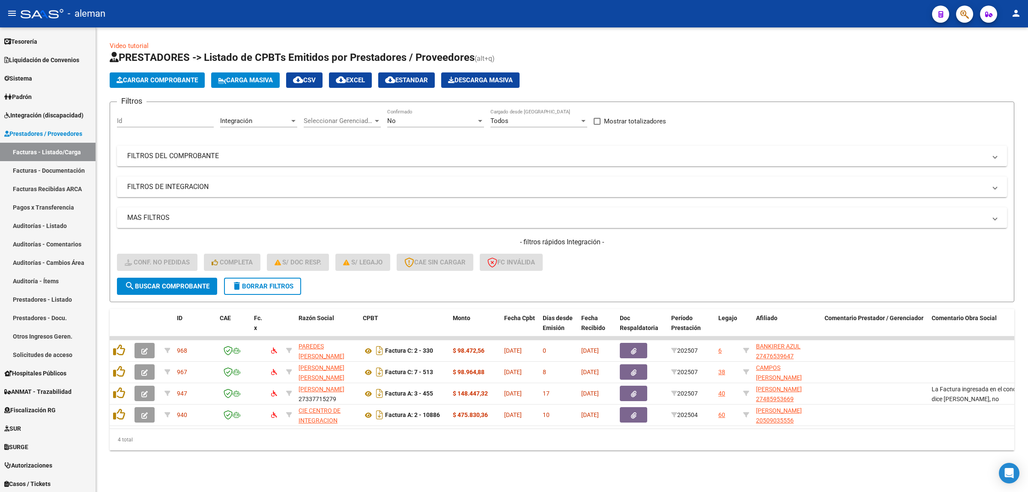
click at [356, 467] on div "Video tutorial PRESTADORES -> Listado de CPBTs Emitidos por Prestadores / Prove…" at bounding box center [562, 252] width 932 height 450
click at [201, 287] on span "search Buscar Comprobante" at bounding box center [167, 286] width 85 height 8
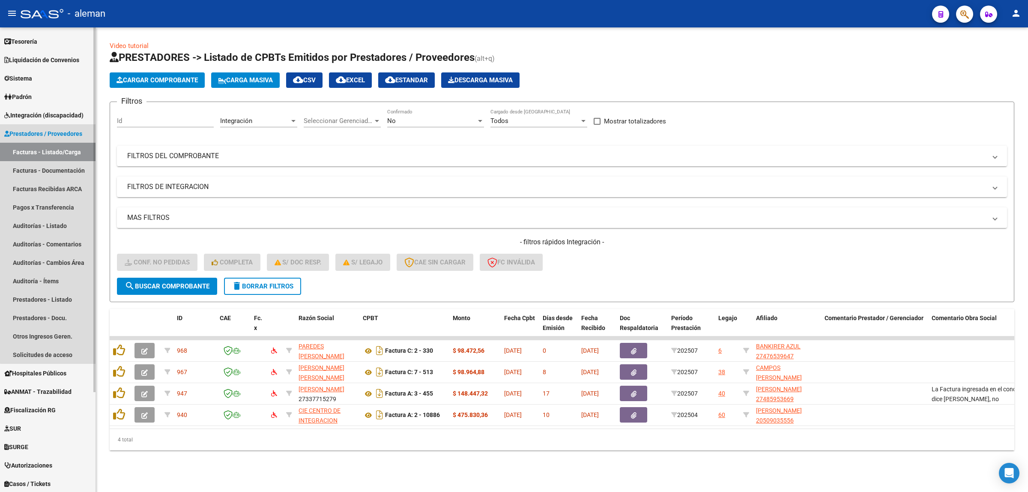
click at [61, 146] on link "Facturas - Listado/Carga" at bounding box center [48, 152] width 96 height 18
click at [47, 166] on link "Facturas - Documentación" at bounding box center [48, 170] width 96 height 18
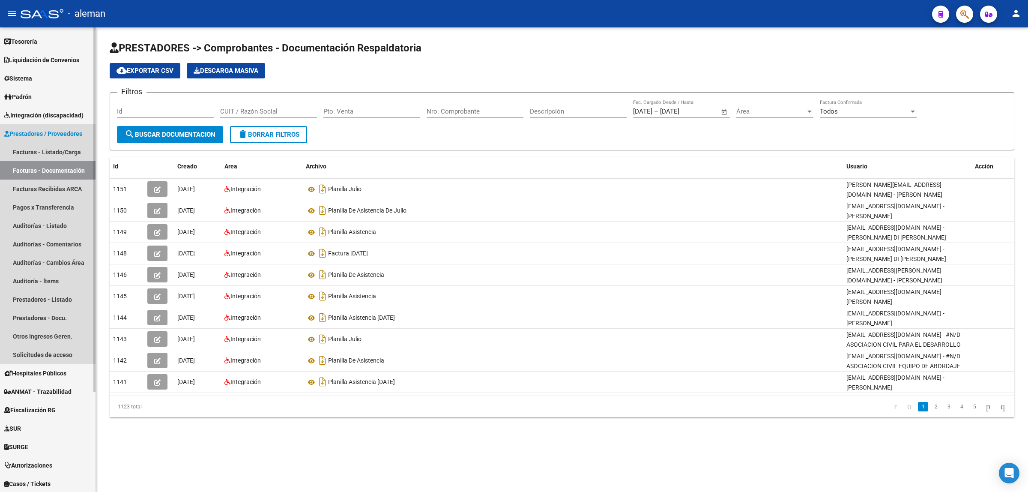
click at [49, 135] on span "Prestadores / Proveedores" at bounding box center [43, 133] width 78 height 9
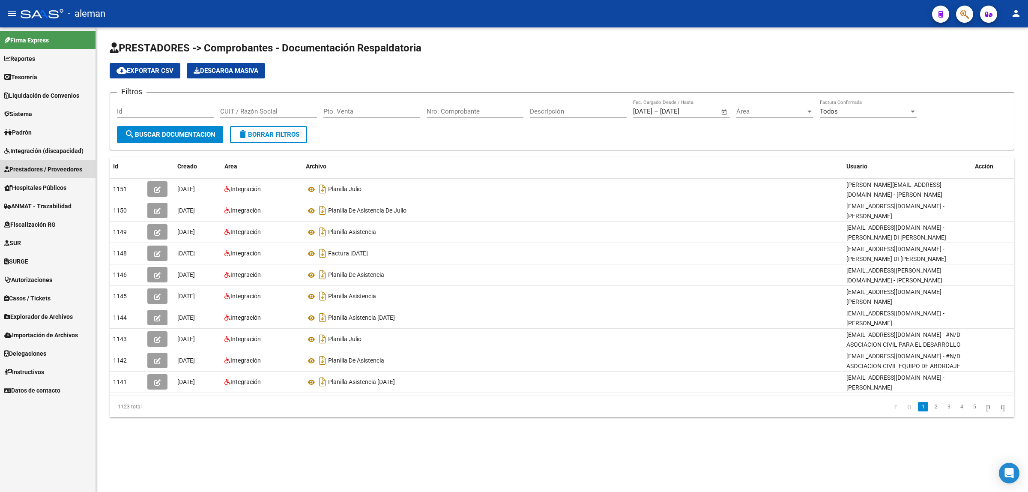
click at [41, 167] on span "Prestadores / Proveedores" at bounding box center [43, 168] width 78 height 9
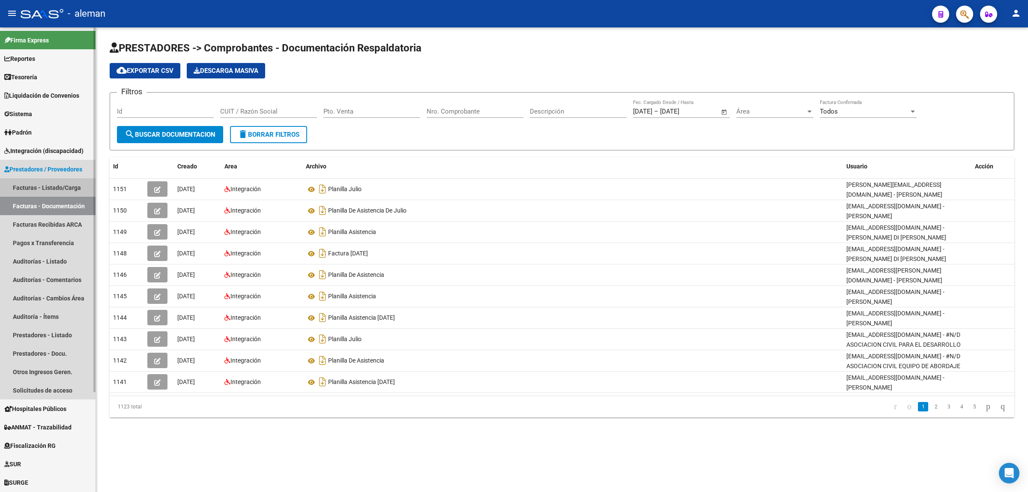
click at [56, 186] on link "Facturas - Listado/Carga" at bounding box center [48, 187] width 96 height 18
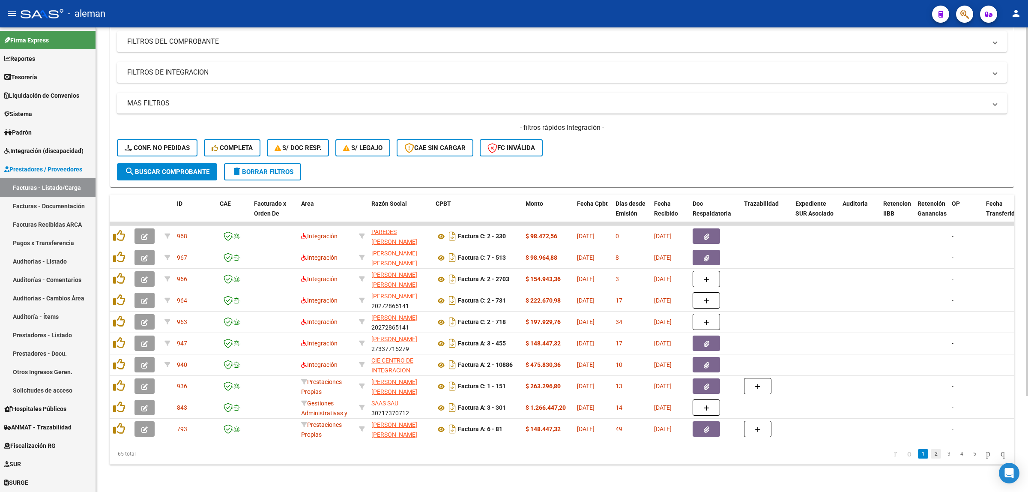
click at [931, 452] on link "2" at bounding box center [936, 453] width 10 height 9
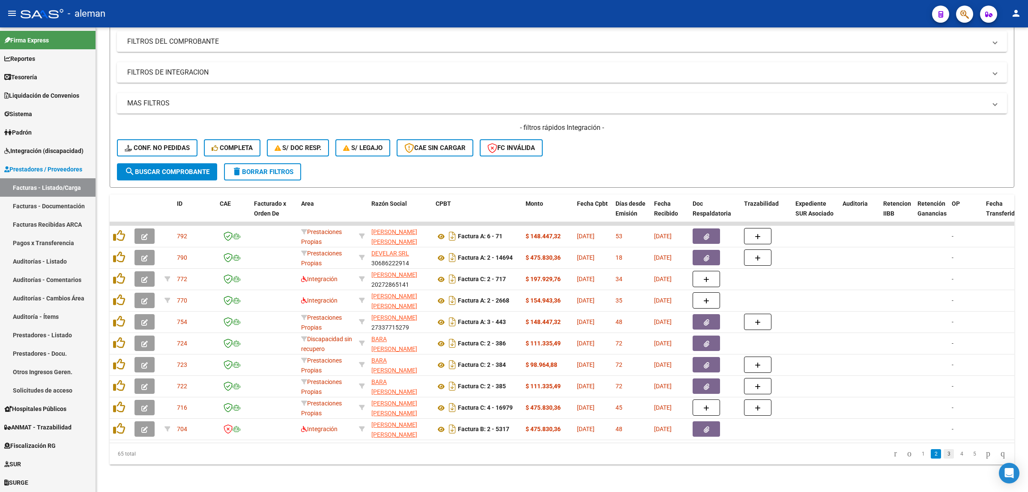
click at [944, 454] on link "3" at bounding box center [949, 453] width 10 height 9
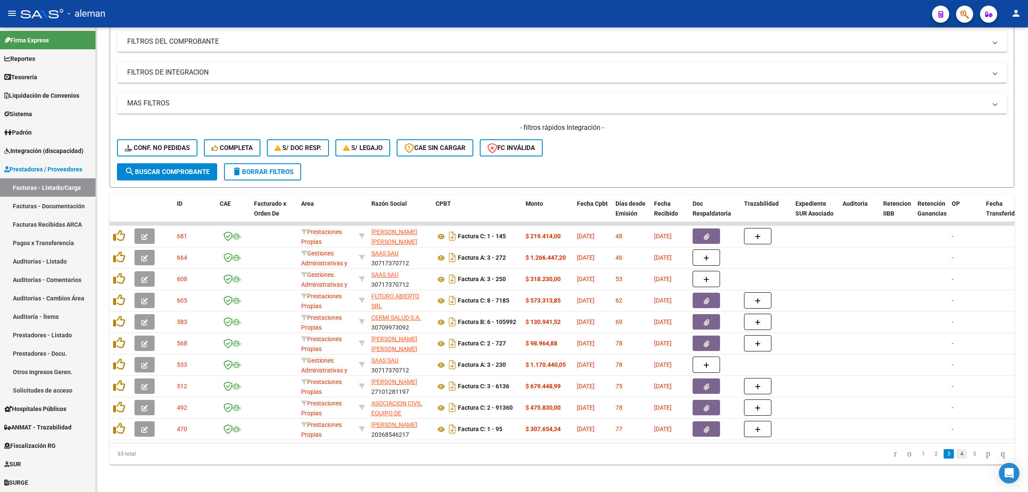
click at [956, 455] on link "4" at bounding box center [961, 453] width 10 height 9
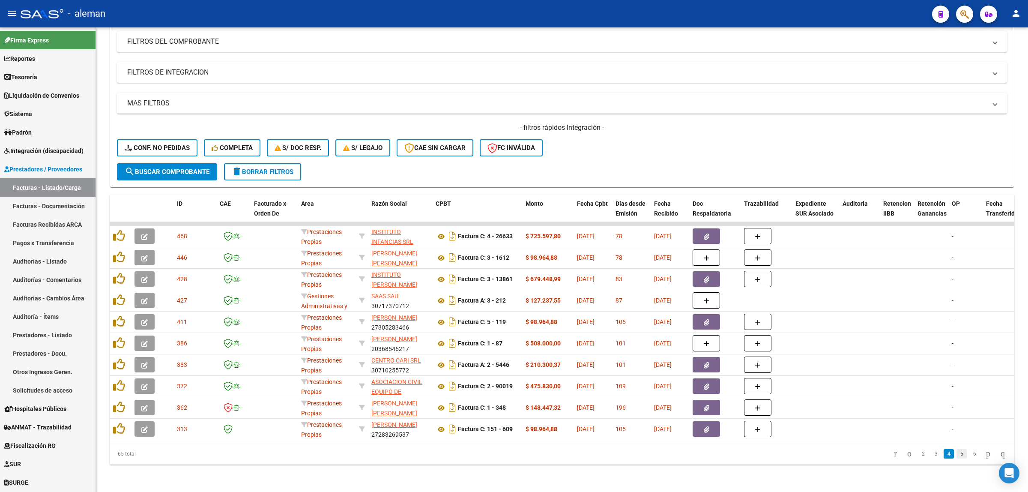
click at [956, 455] on link "5" at bounding box center [961, 453] width 10 height 9
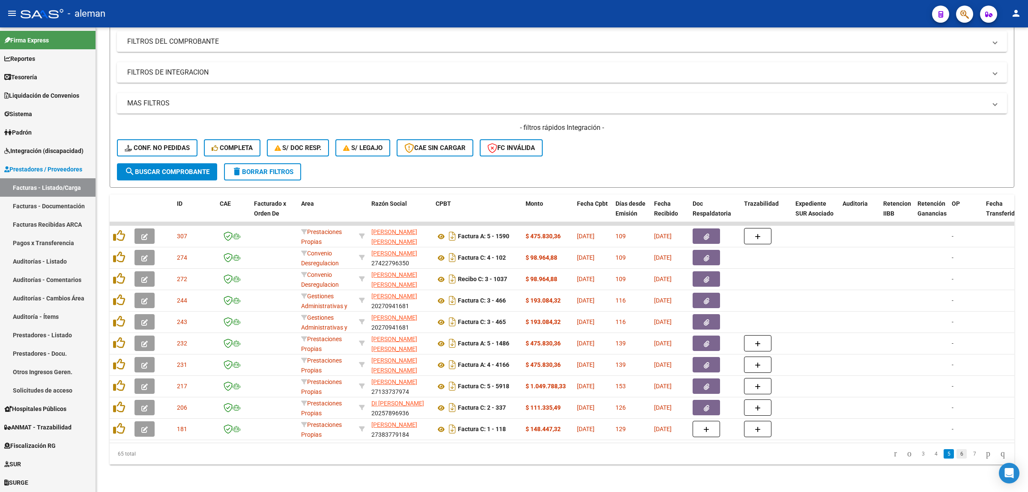
click at [956, 456] on link "6" at bounding box center [961, 453] width 10 height 9
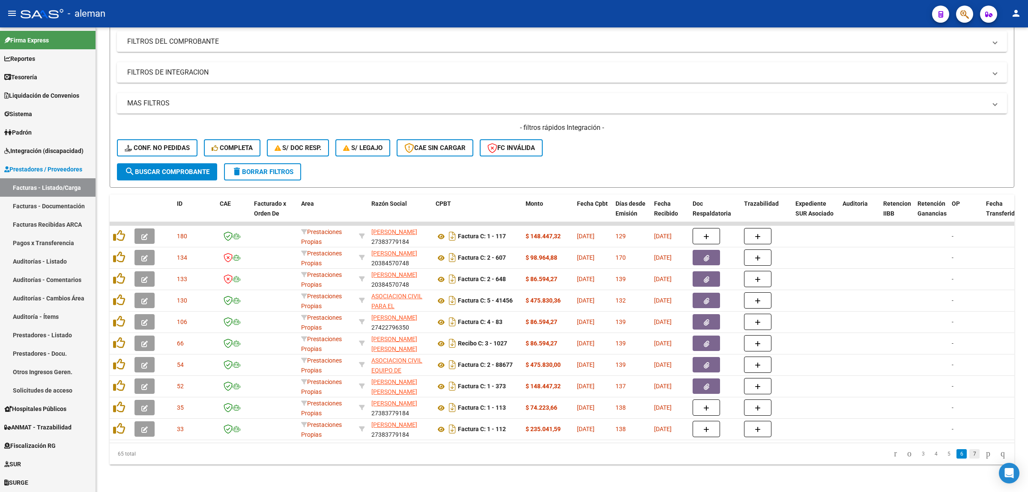
click at [970, 455] on link "7" at bounding box center [974, 453] width 10 height 9
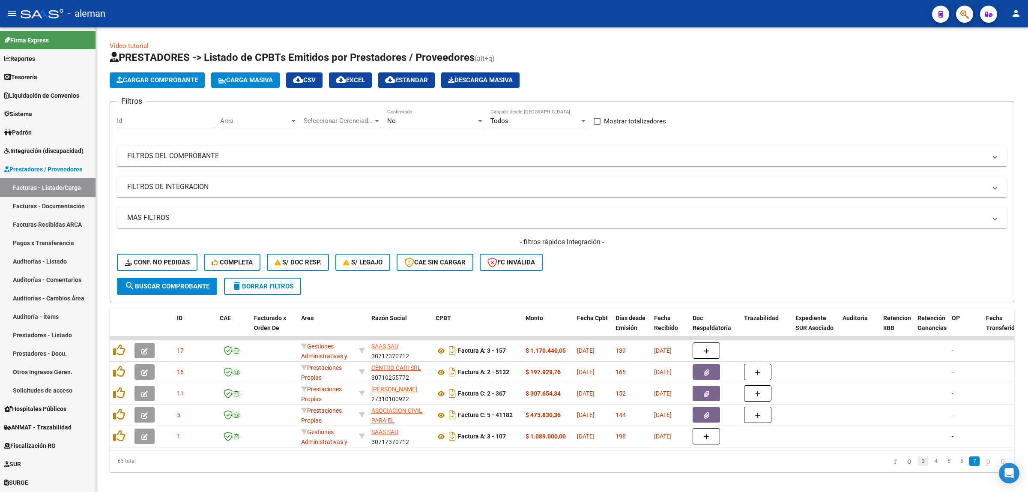
click at [918, 466] on link "3" at bounding box center [923, 460] width 10 height 9
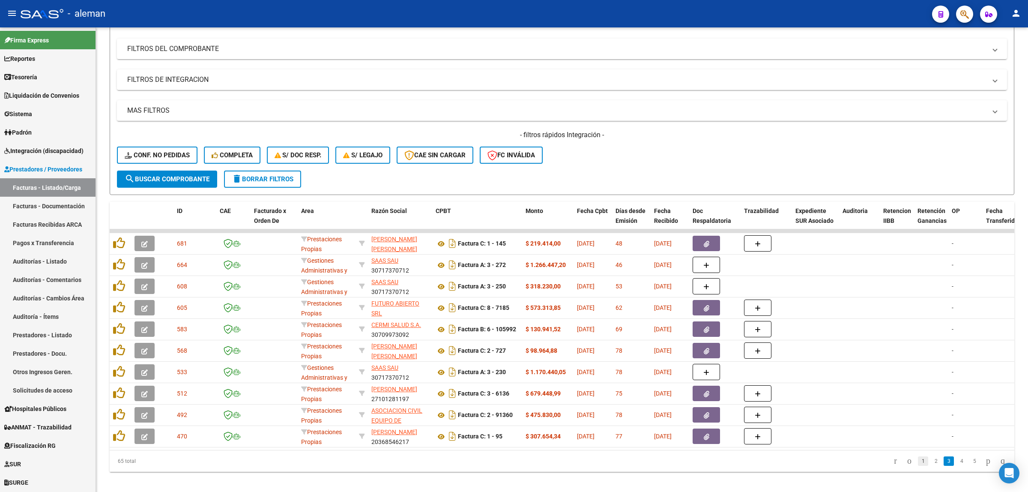
click at [918, 466] on link "1" at bounding box center [923, 460] width 10 height 9
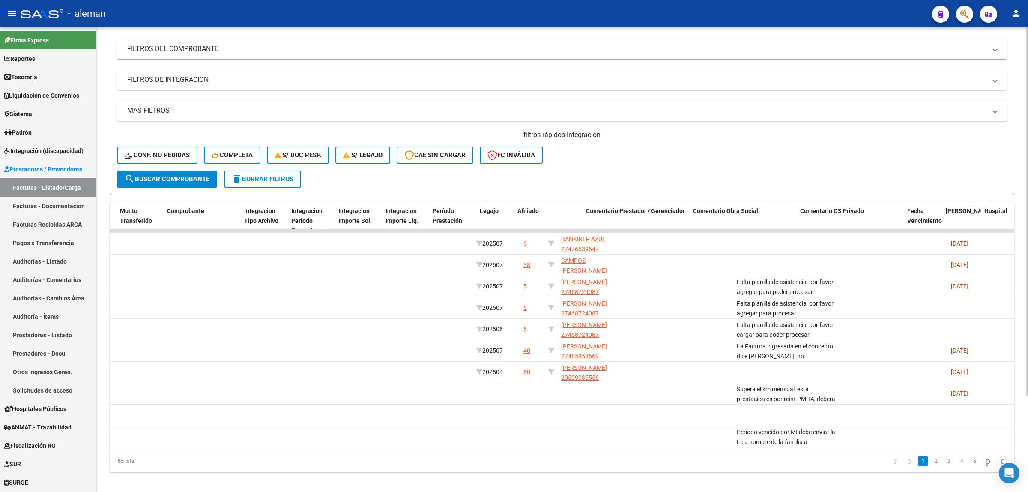
scroll to position [0, 913]
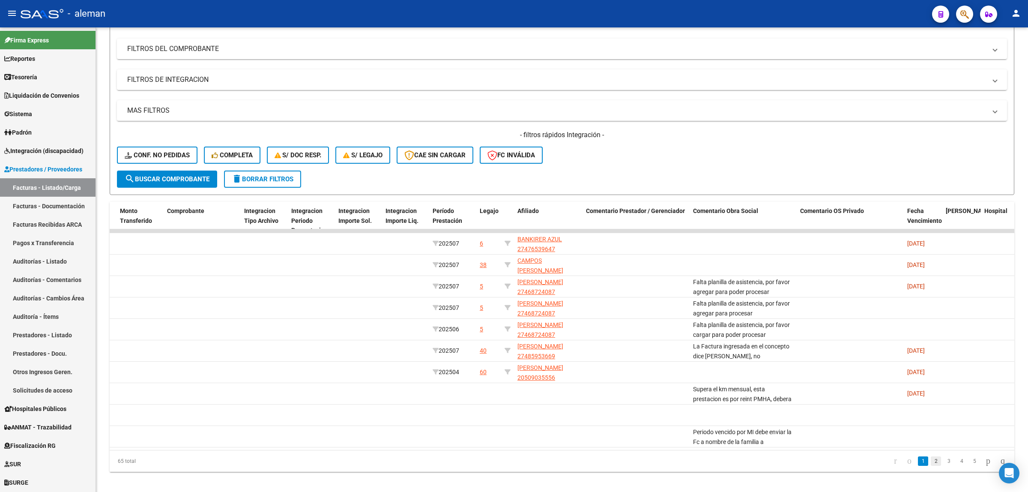
click at [931, 466] on link "2" at bounding box center [936, 460] width 10 height 9
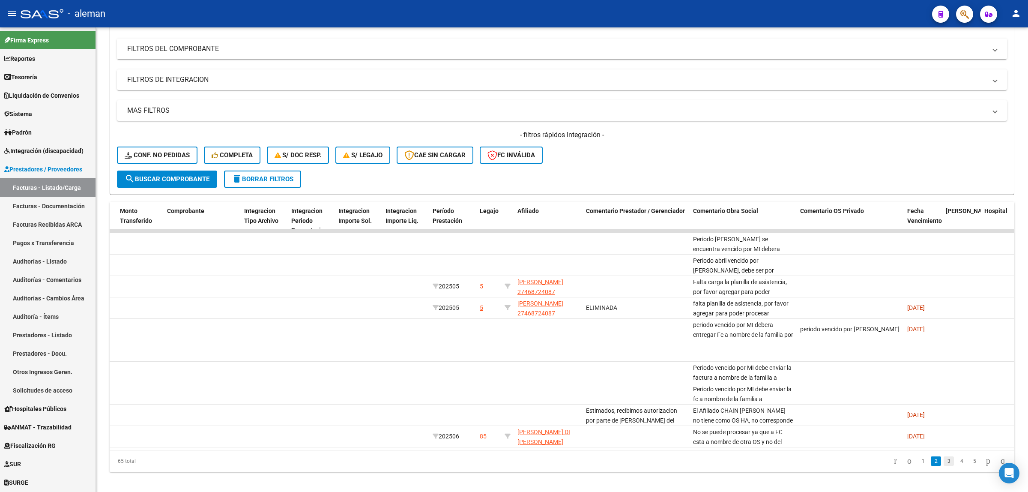
click at [944, 464] on link "3" at bounding box center [949, 460] width 10 height 9
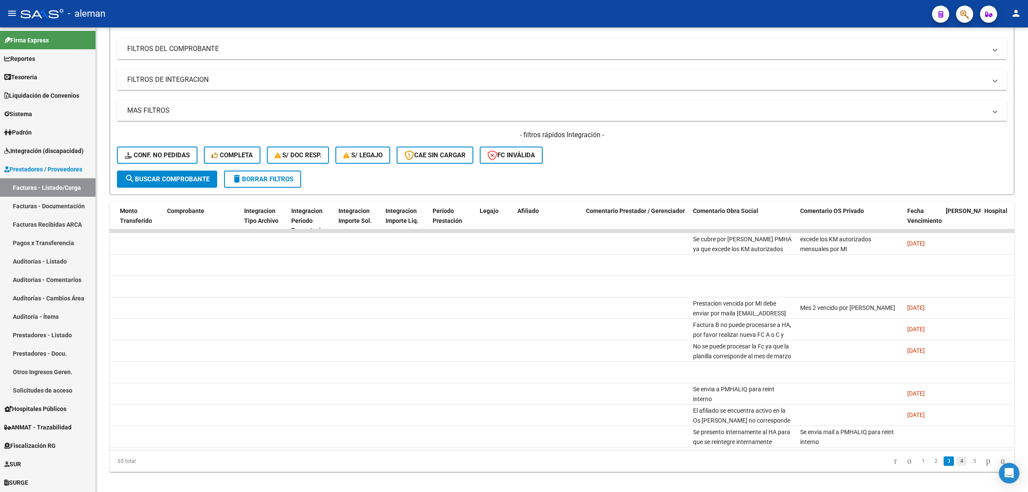
click at [956, 466] on link "4" at bounding box center [961, 460] width 10 height 9
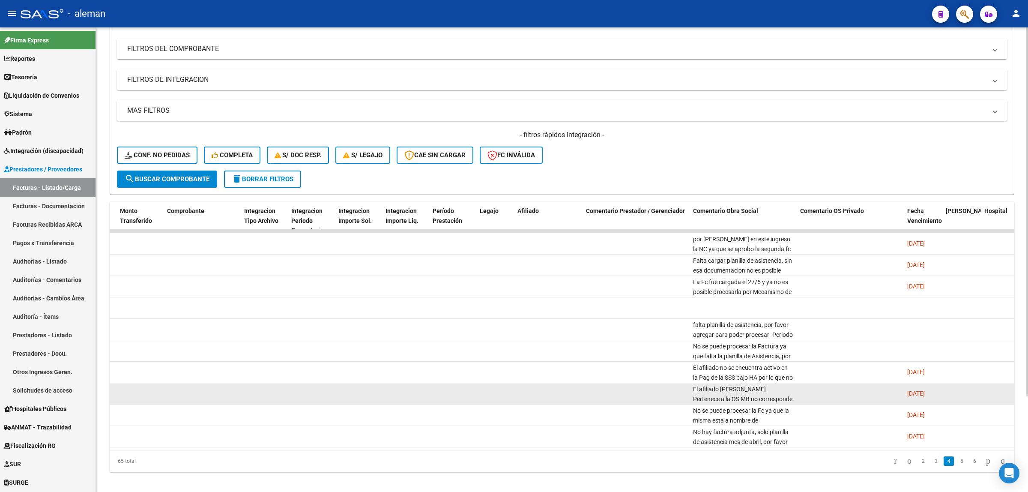
scroll to position [121, 0]
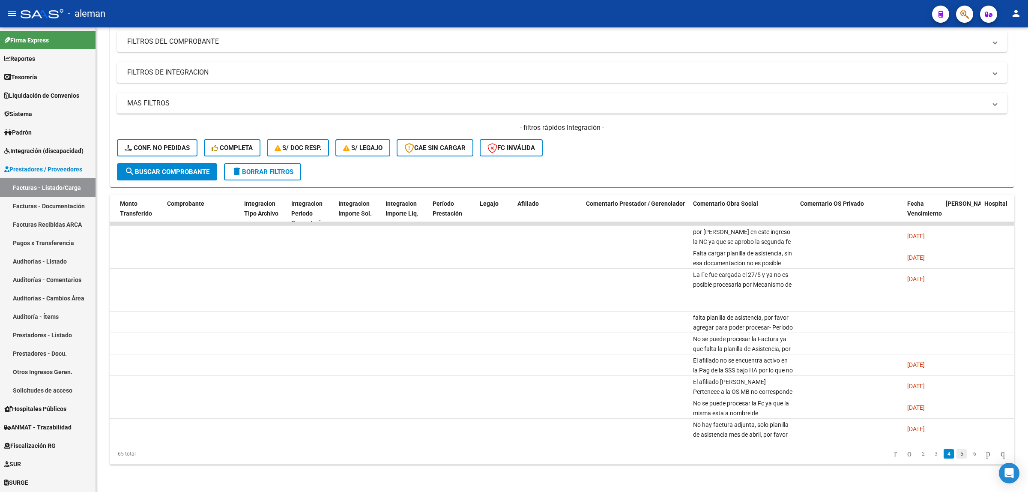
click at [956, 455] on link "5" at bounding box center [961, 453] width 10 height 9
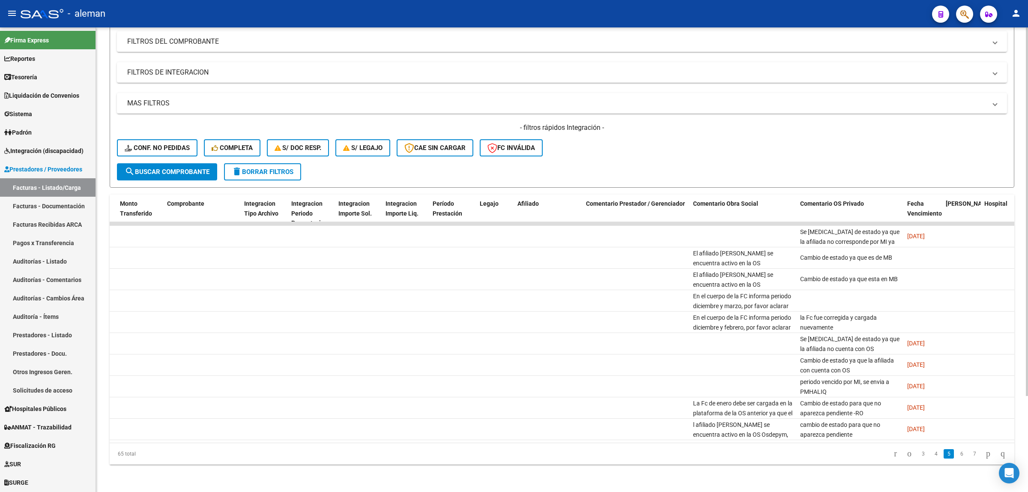
scroll to position [0, 123]
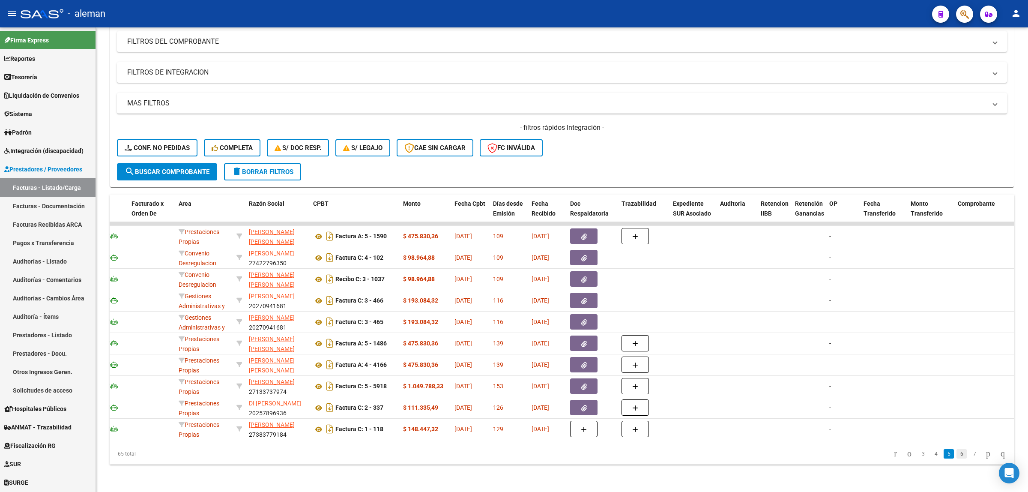
click at [956, 457] on link "6" at bounding box center [961, 453] width 10 height 9
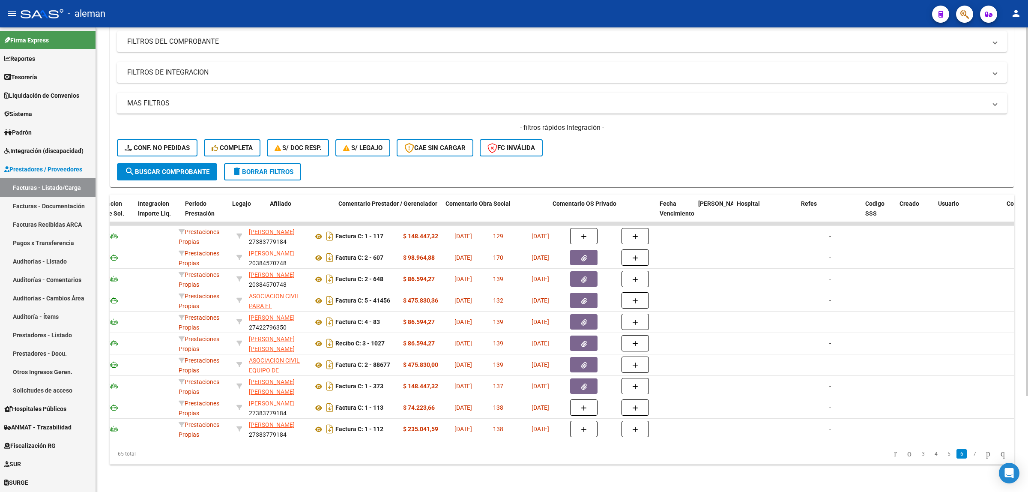
scroll to position [0, 1195]
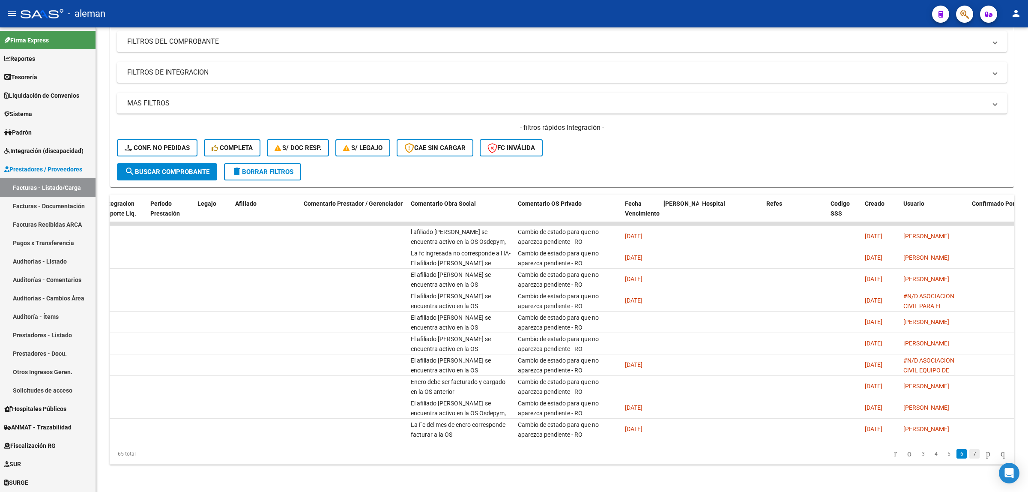
click at [969, 454] on link "7" at bounding box center [974, 453] width 10 height 9
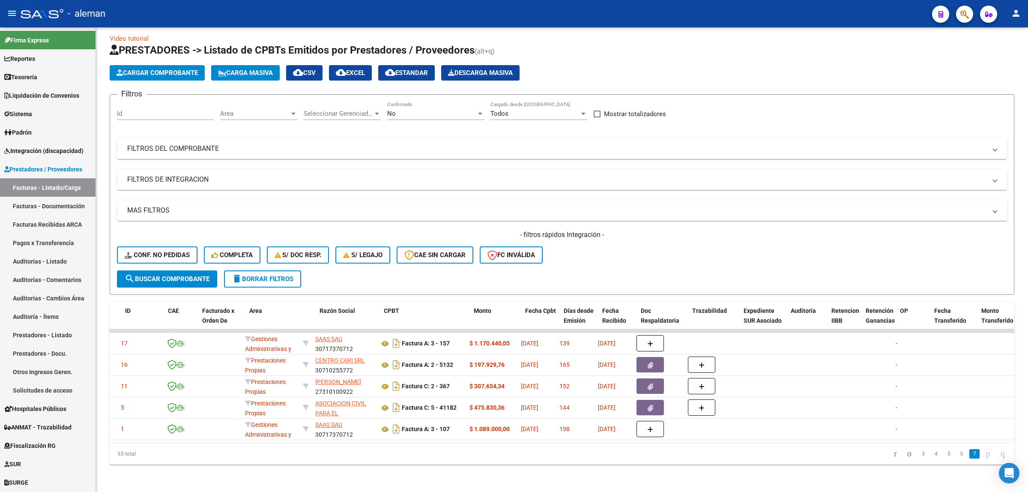
scroll to position [0, 0]
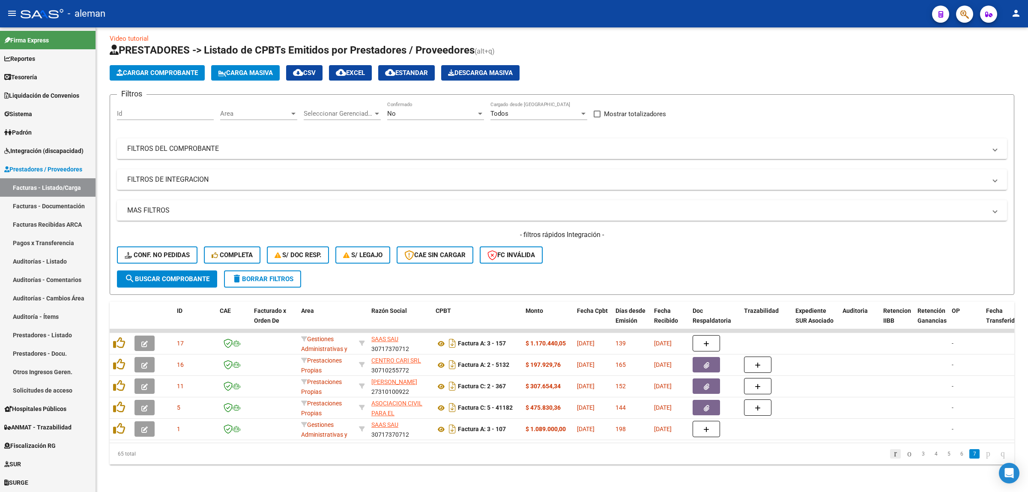
click at [893, 457] on icon "go to first page" at bounding box center [896, 453] width 6 height 10
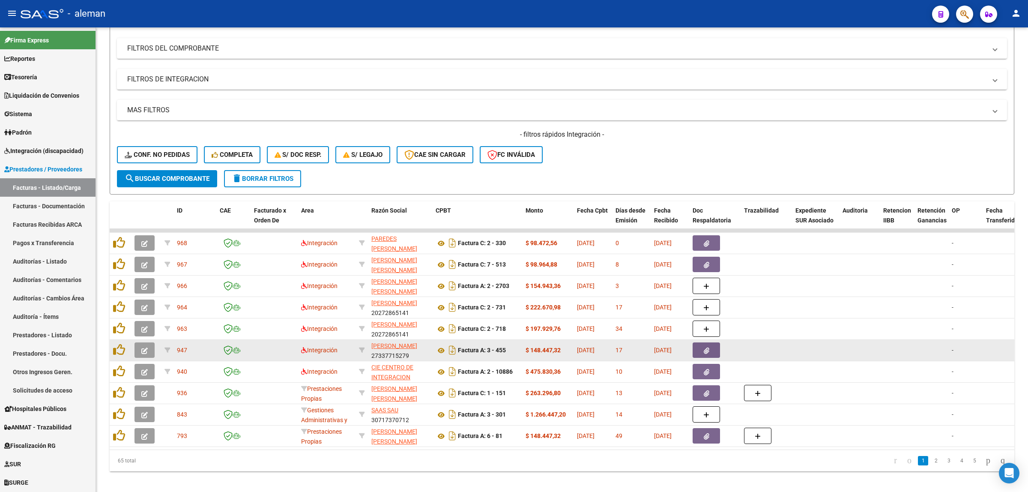
scroll to position [121, 0]
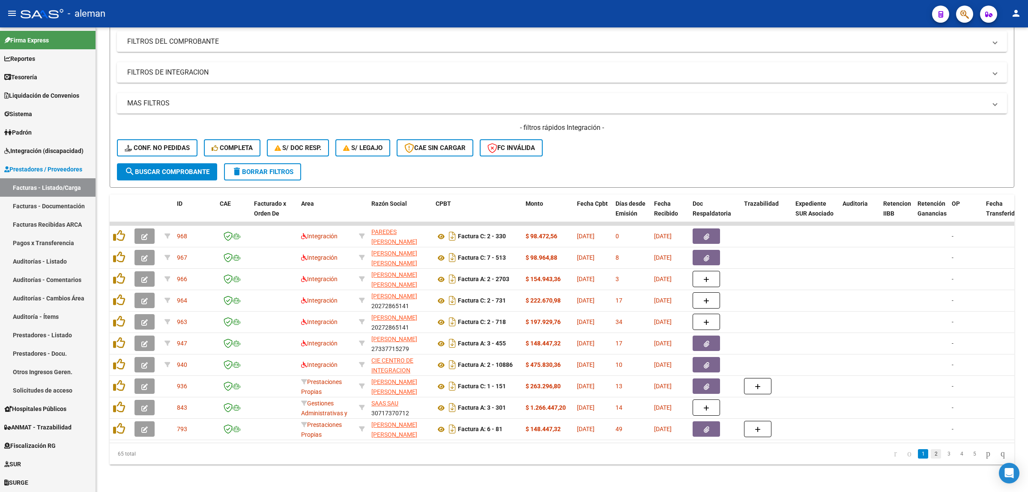
click at [932, 457] on link "2" at bounding box center [936, 453] width 10 height 9
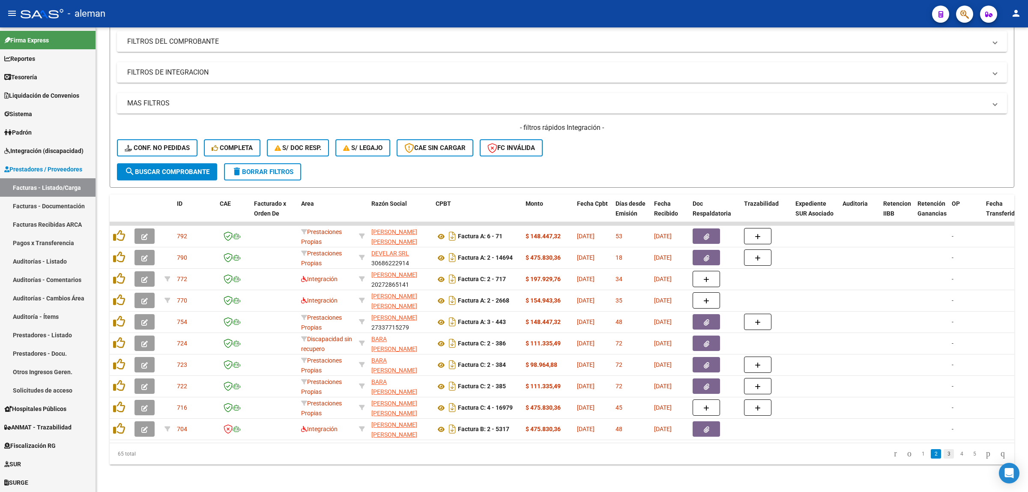
click at [944, 458] on link "3" at bounding box center [949, 453] width 10 height 9
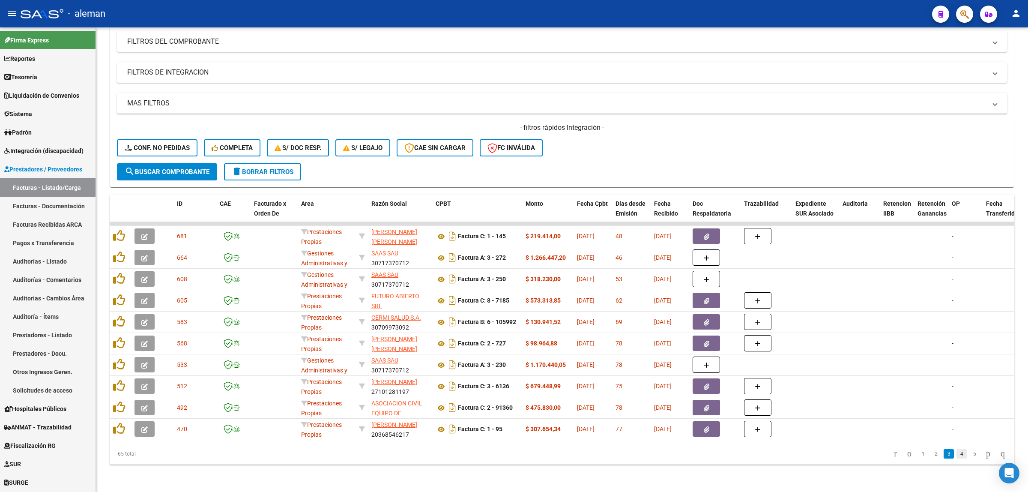
click at [956, 453] on link "4" at bounding box center [961, 453] width 10 height 9
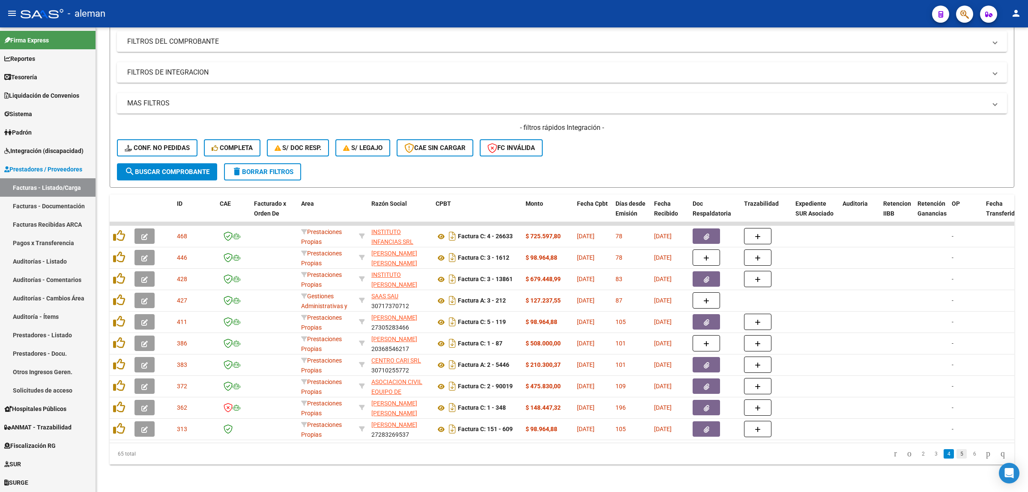
click at [956, 457] on link "5" at bounding box center [961, 453] width 10 height 9
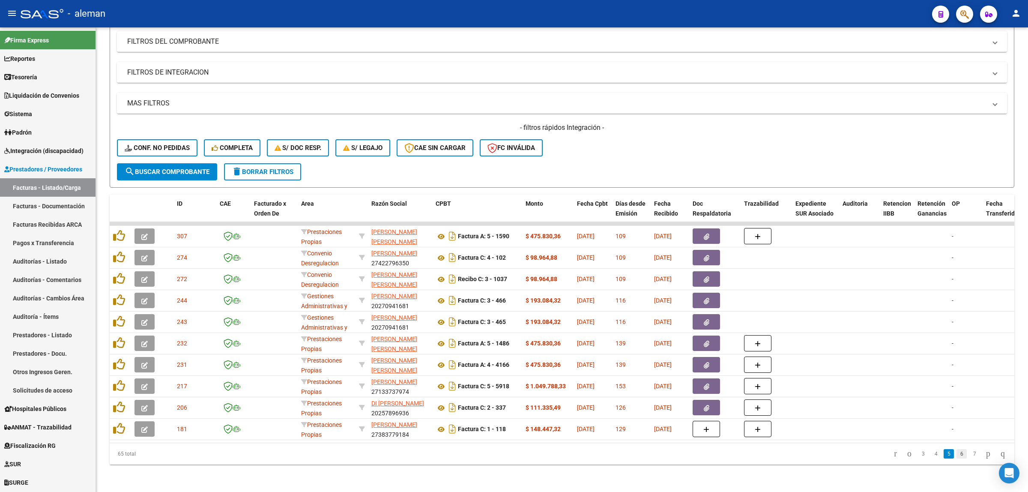
click at [956, 457] on link "6" at bounding box center [961, 453] width 10 height 9
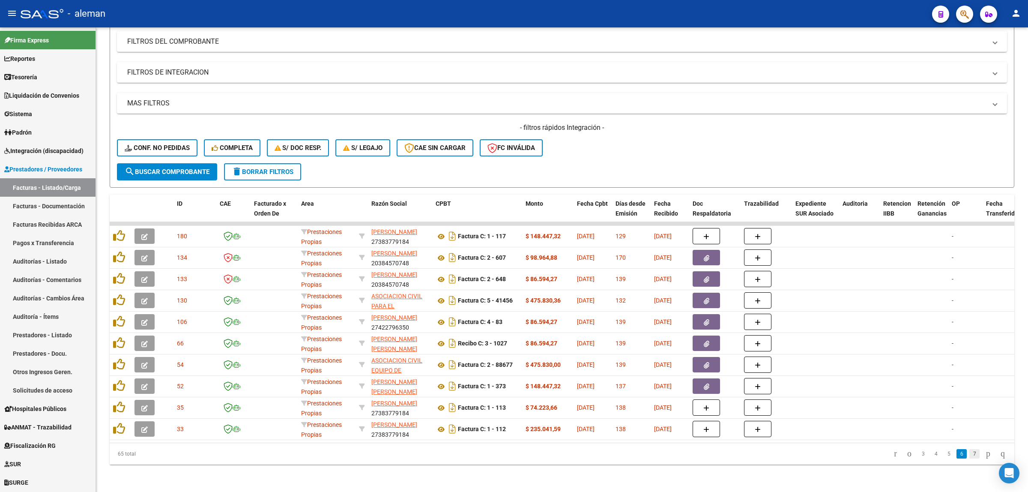
click at [969, 455] on link "7" at bounding box center [974, 453] width 10 height 9
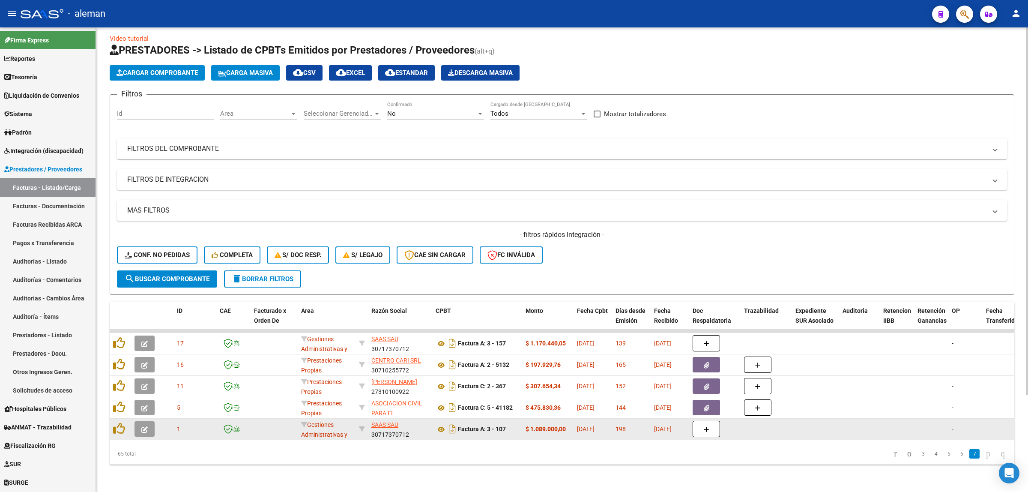
scroll to position [14, 0]
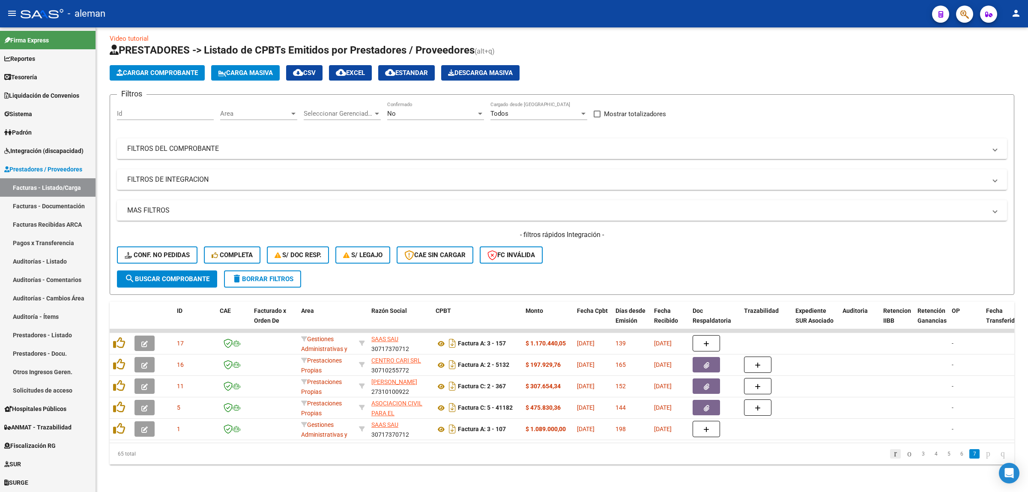
click at [893, 455] on icon "go to first page" at bounding box center [896, 453] width 6 height 10
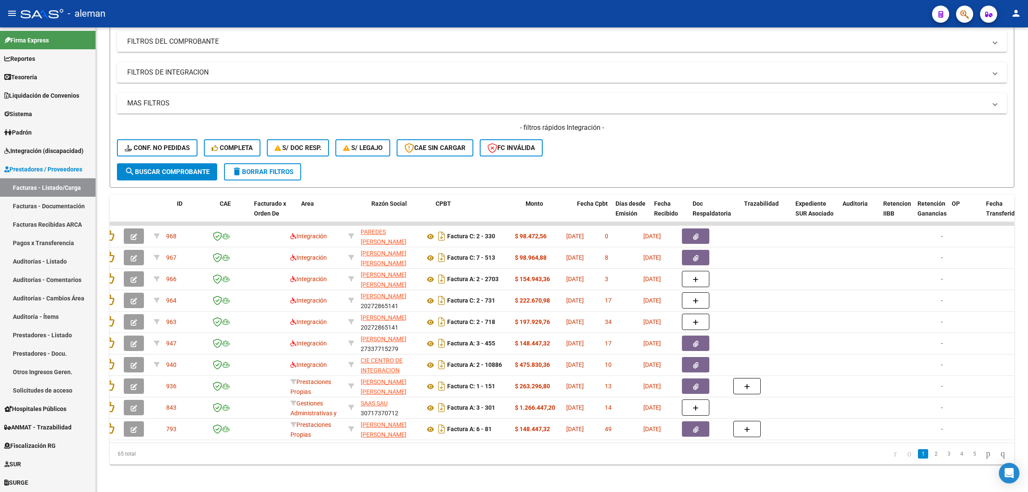
scroll to position [0, 0]
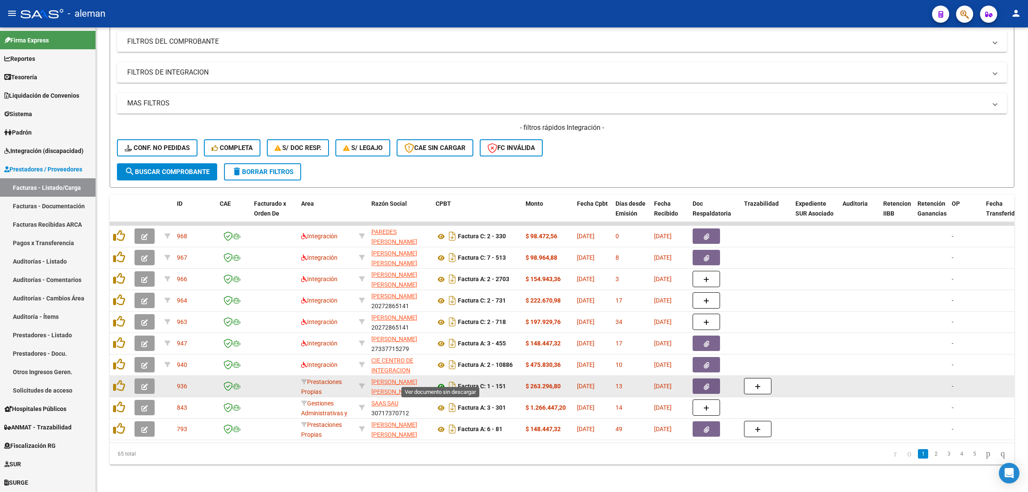
click at [442, 381] on icon at bounding box center [441, 386] width 11 height 10
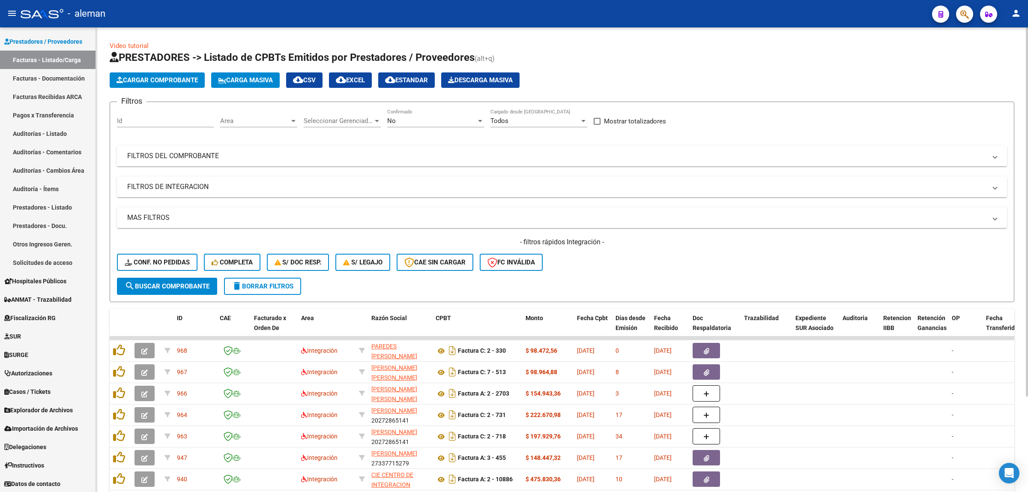
click at [365, 83] on span "cloud_download EXCEL" at bounding box center [350, 80] width 29 height 8
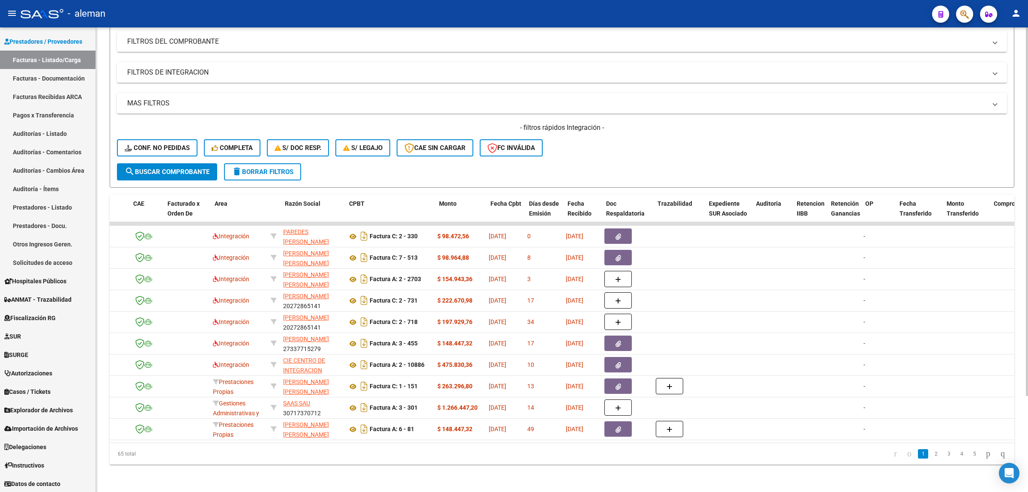
scroll to position [0, 78]
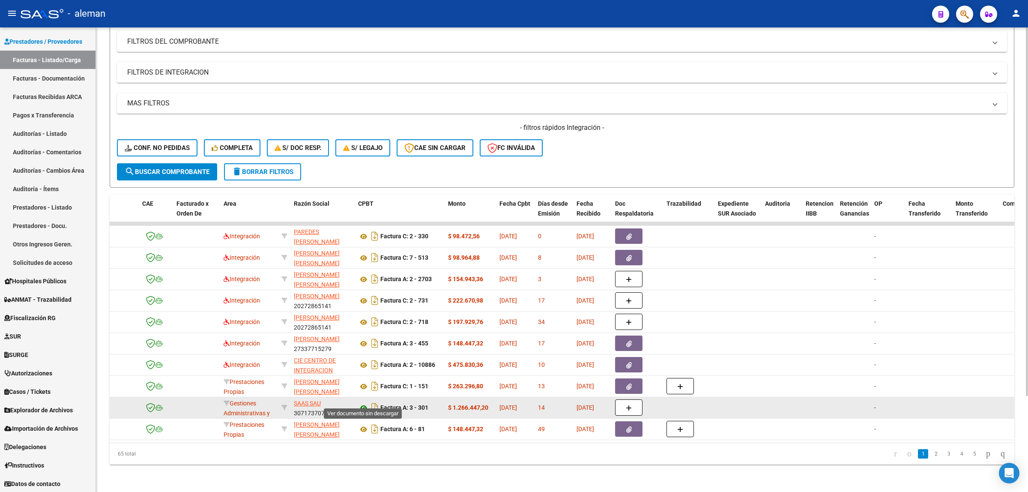
click at [365, 403] on icon at bounding box center [363, 408] width 11 height 10
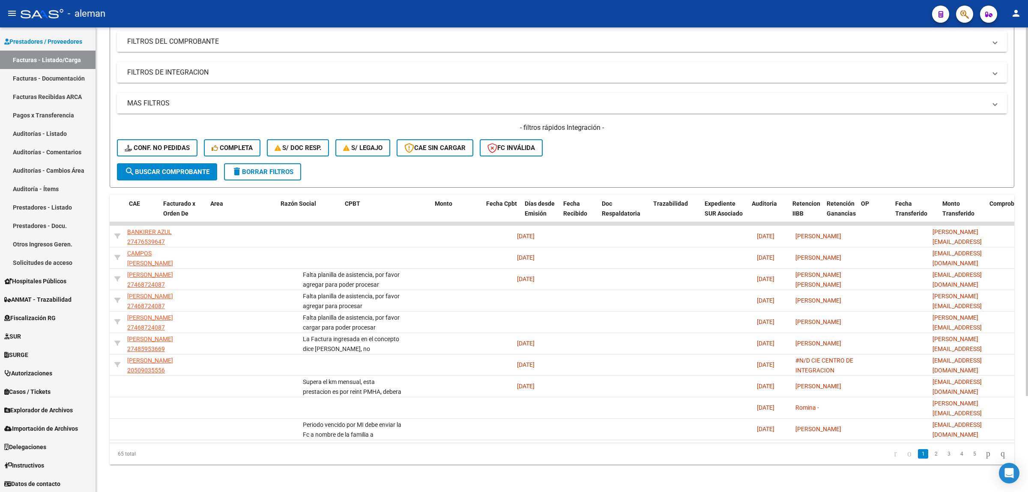
scroll to position [0, 0]
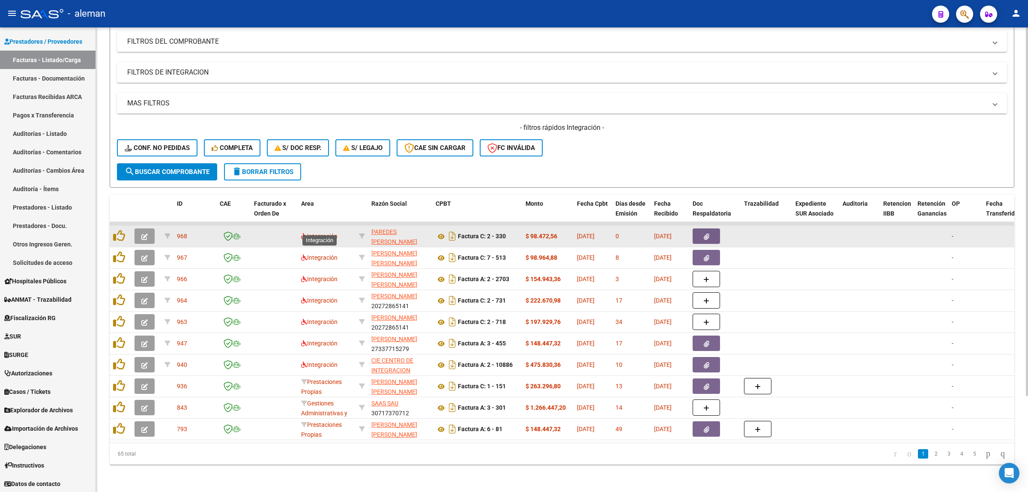
click at [326, 233] on span "Integración" at bounding box center [319, 236] width 36 height 7
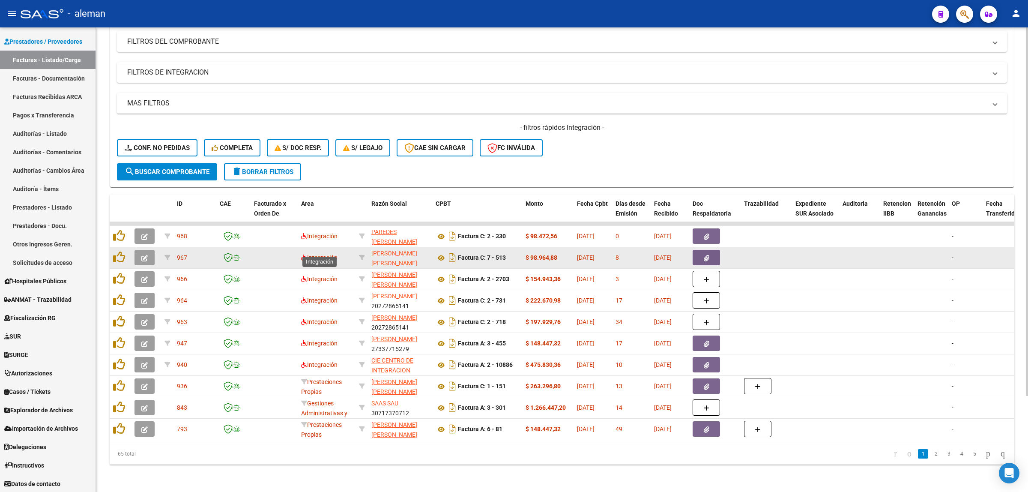
click at [324, 254] on span "Integración" at bounding box center [319, 257] width 36 height 7
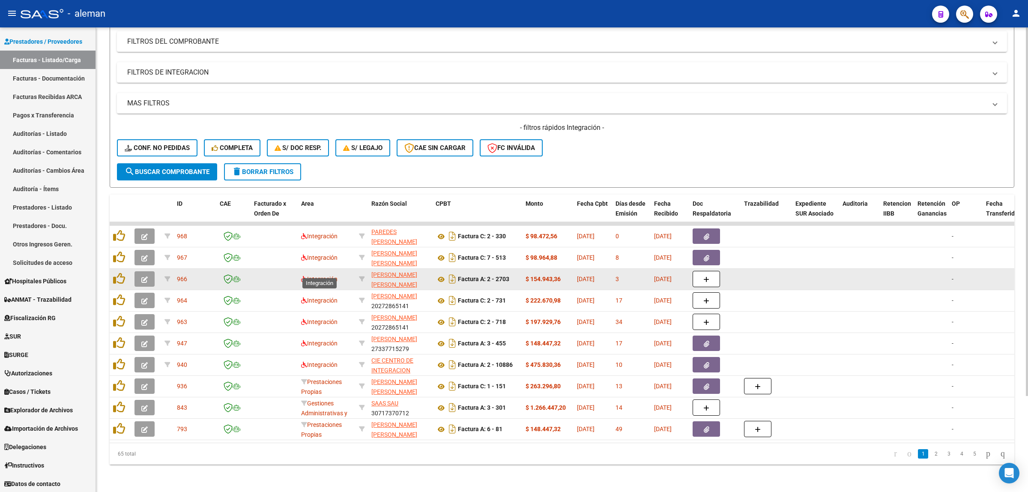
click at [322, 275] on span "Integración" at bounding box center [319, 278] width 36 height 7
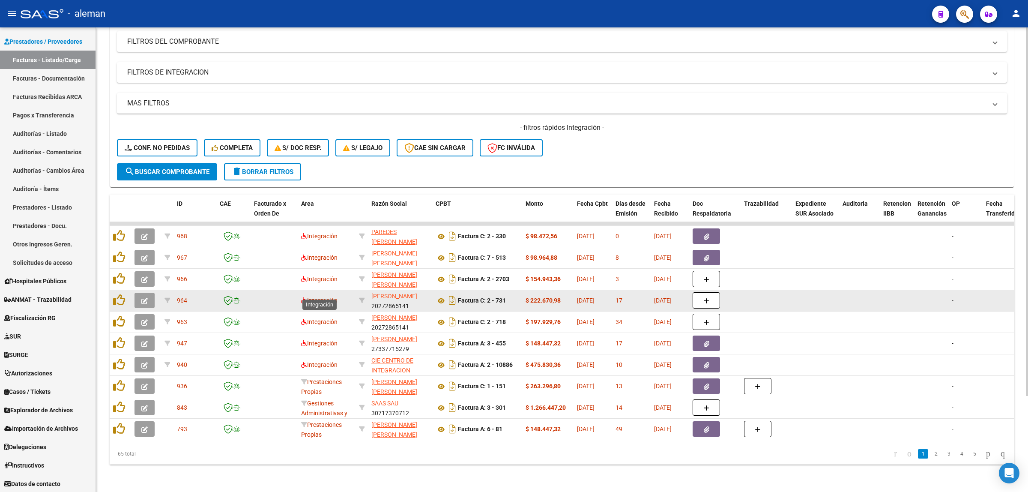
click at [317, 297] on span "Integración" at bounding box center [319, 300] width 36 height 7
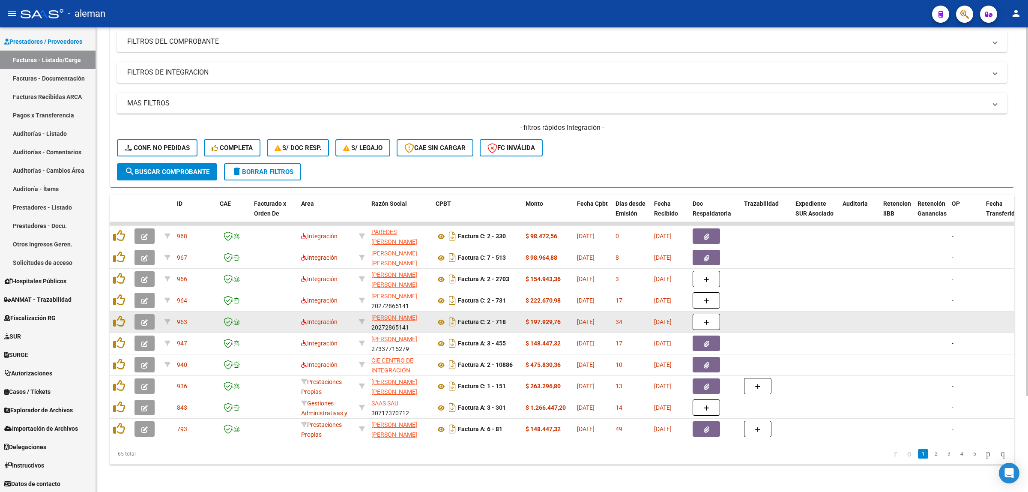
click at [320, 317] on div "Integración" at bounding box center [326, 322] width 51 height 10
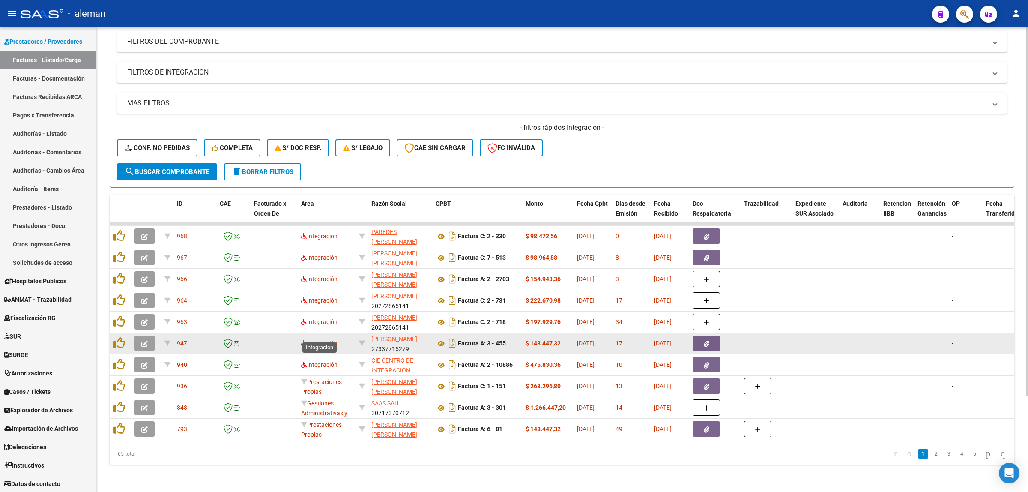
click at [322, 340] on span "Integración" at bounding box center [319, 343] width 36 height 7
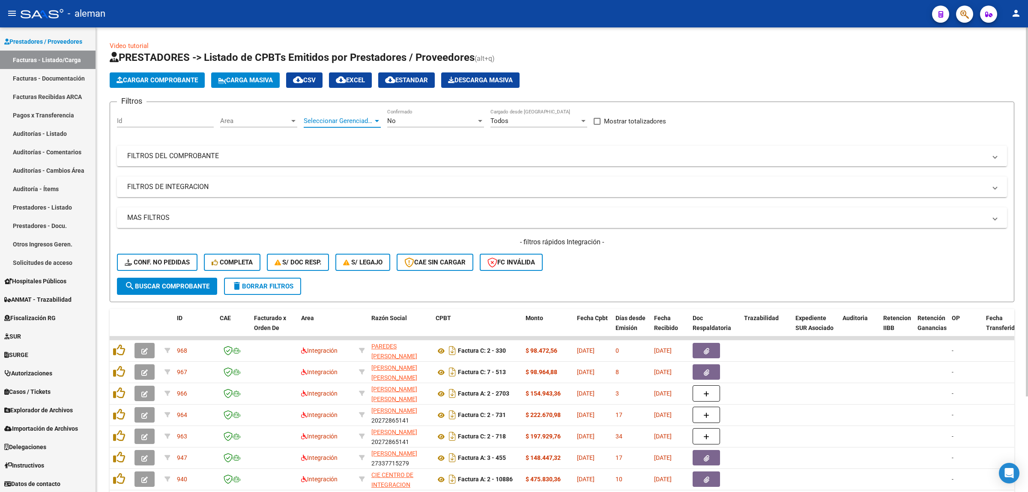
click at [373, 122] on div at bounding box center [377, 120] width 8 height 7
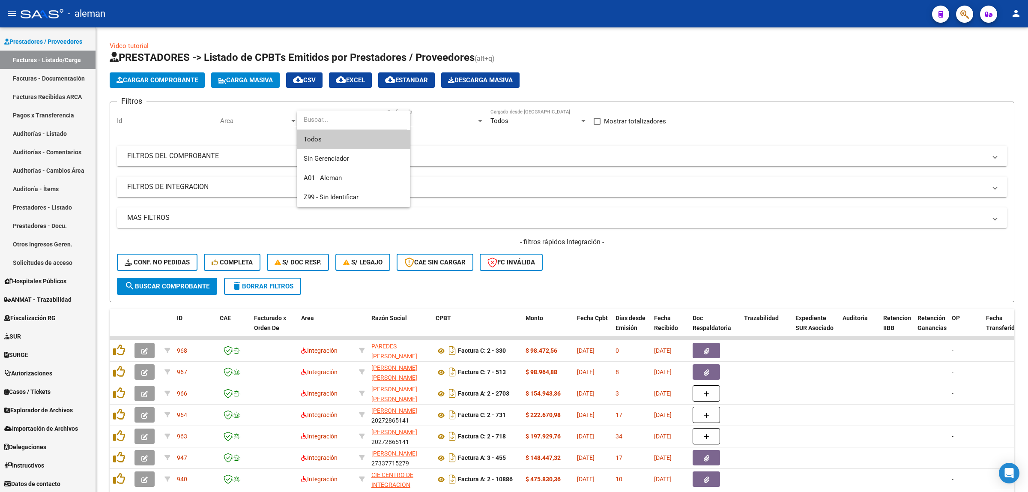
click at [502, 180] on div at bounding box center [514, 246] width 1028 height 492
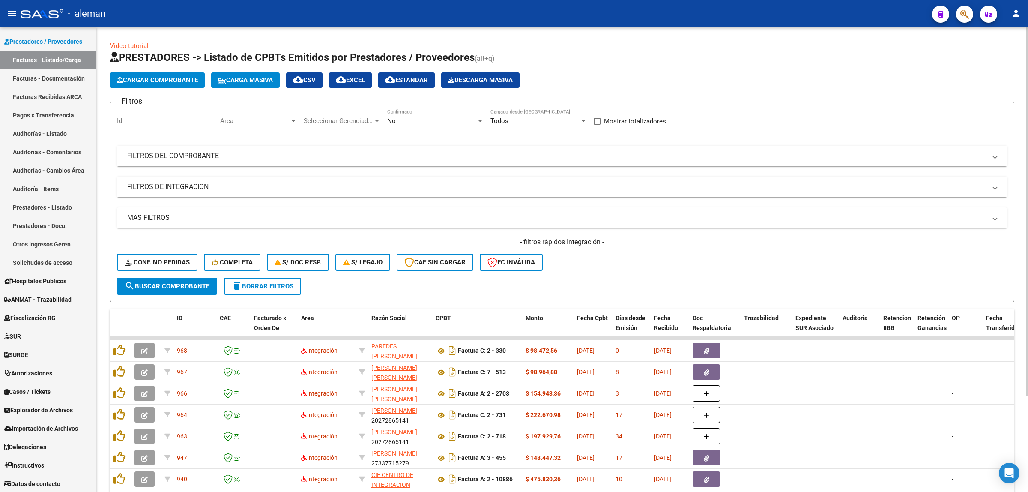
click at [291, 120] on div at bounding box center [293, 121] width 4 height 2
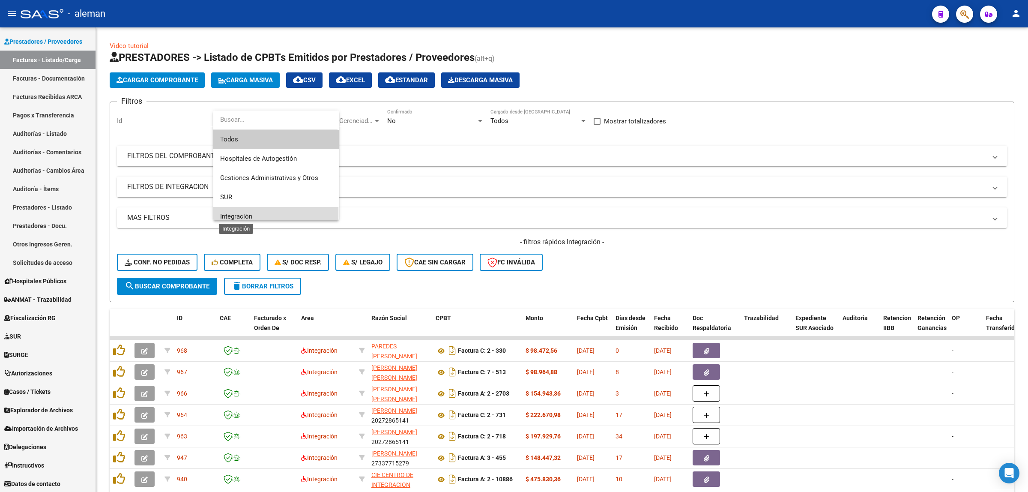
click at [240, 213] on span "Integración" at bounding box center [236, 216] width 32 height 8
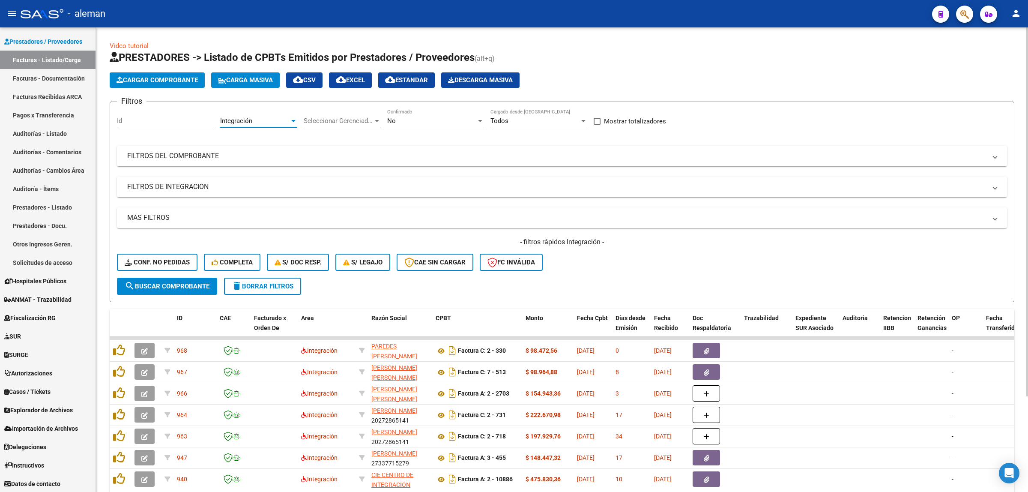
click at [189, 286] on span "search Buscar Comprobante" at bounding box center [167, 286] width 85 height 8
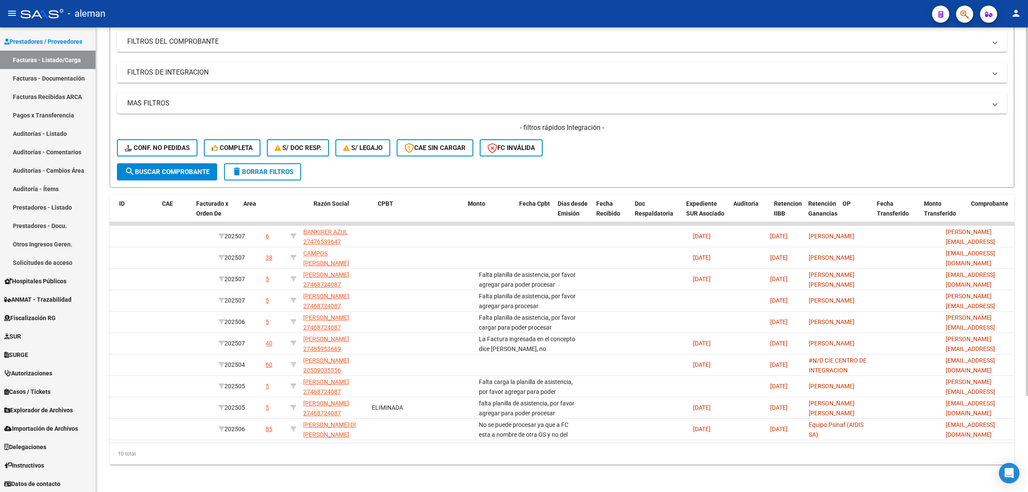
scroll to position [0, 0]
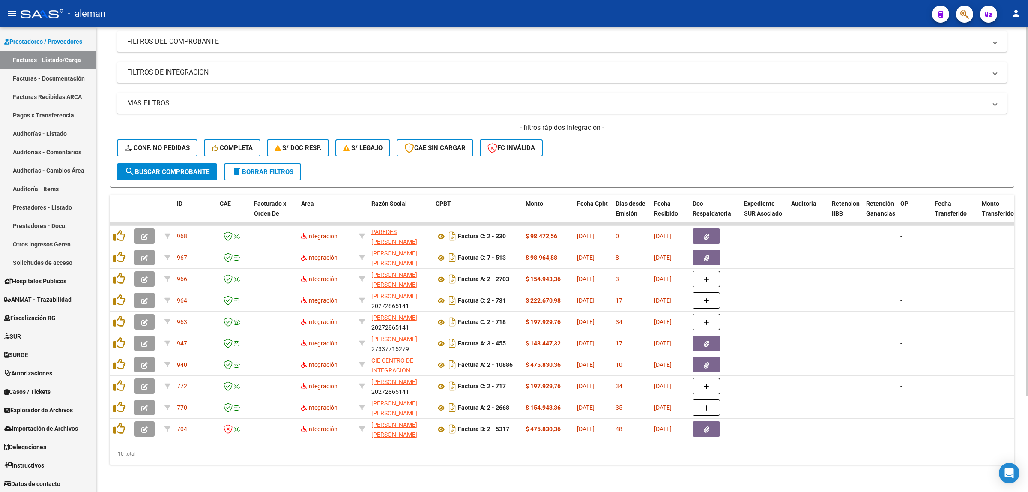
click at [262, 168] on span "delete Borrar Filtros" at bounding box center [263, 172] width 62 height 8
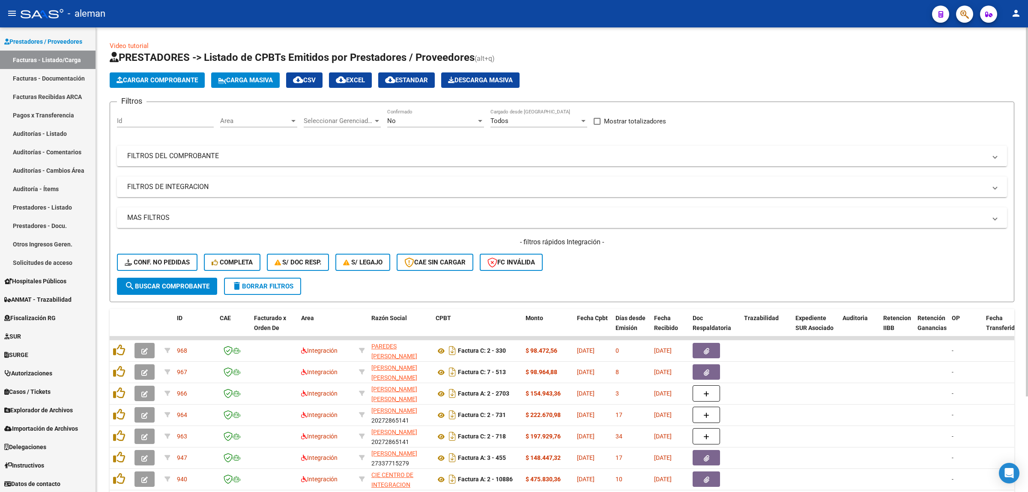
click at [290, 119] on div at bounding box center [294, 120] width 8 height 7
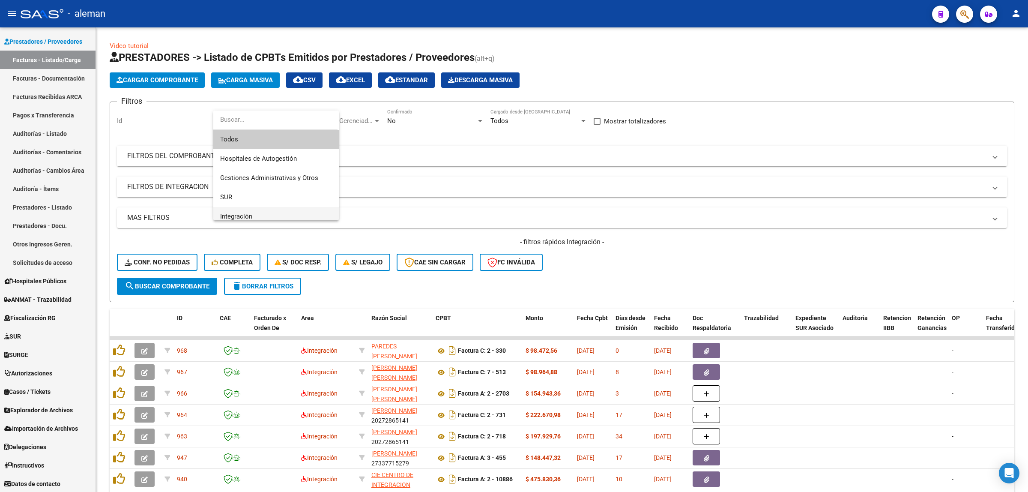
click at [236, 211] on span "Integración" at bounding box center [276, 216] width 112 height 19
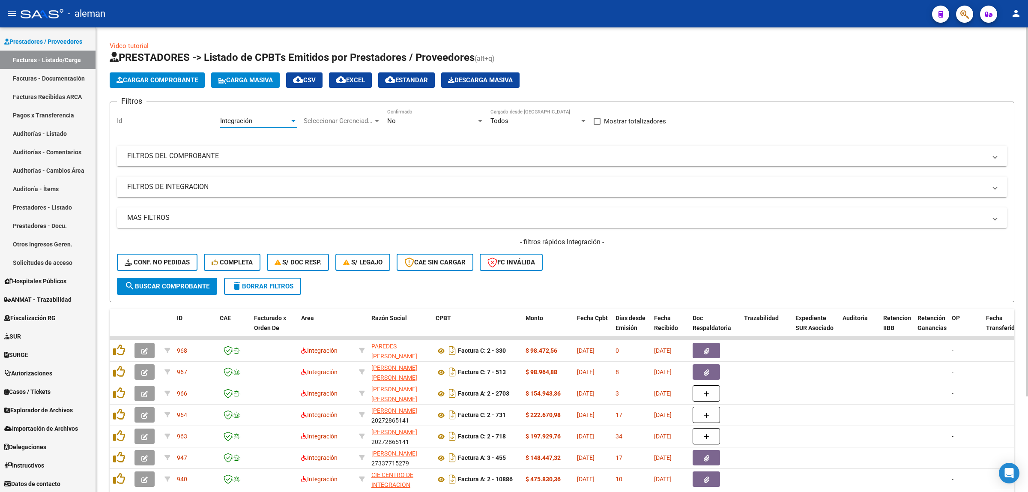
click at [172, 287] on span "search Buscar Comprobante" at bounding box center [167, 286] width 85 height 8
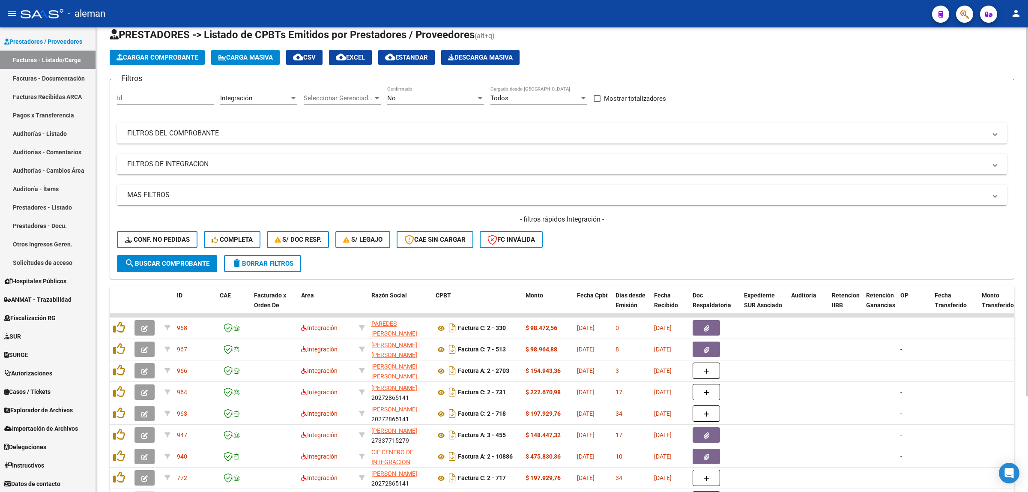
scroll to position [14, 0]
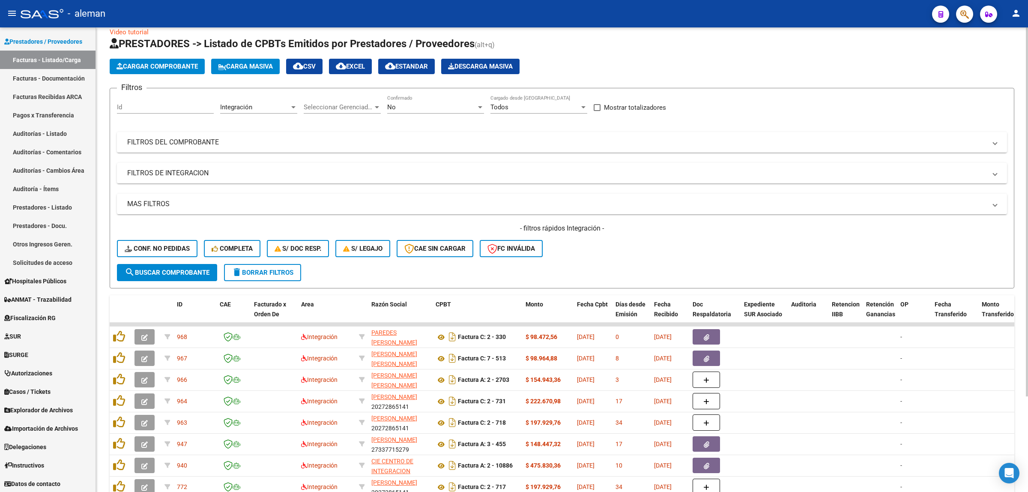
click at [355, 67] on span "cloud_download EXCEL" at bounding box center [350, 67] width 29 height 8
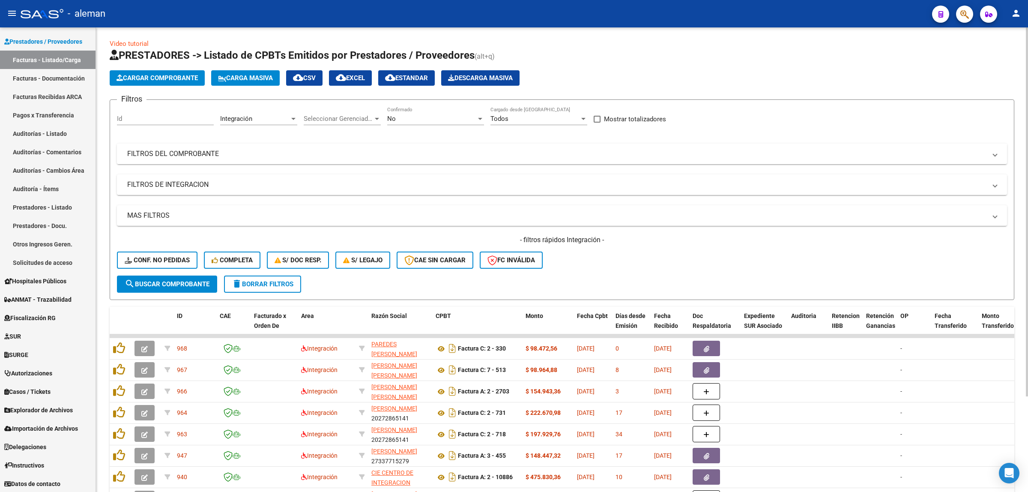
scroll to position [0, 0]
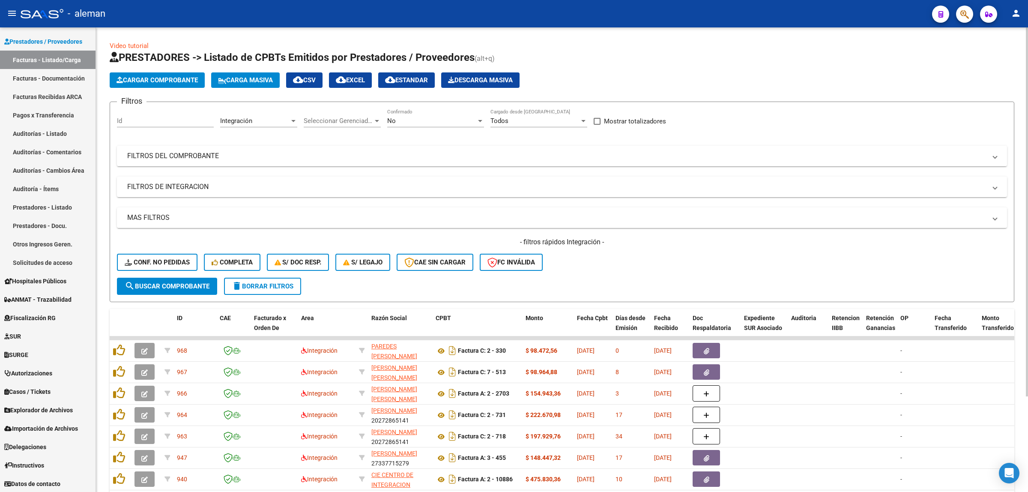
click at [296, 120] on div at bounding box center [294, 120] width 8 height 7
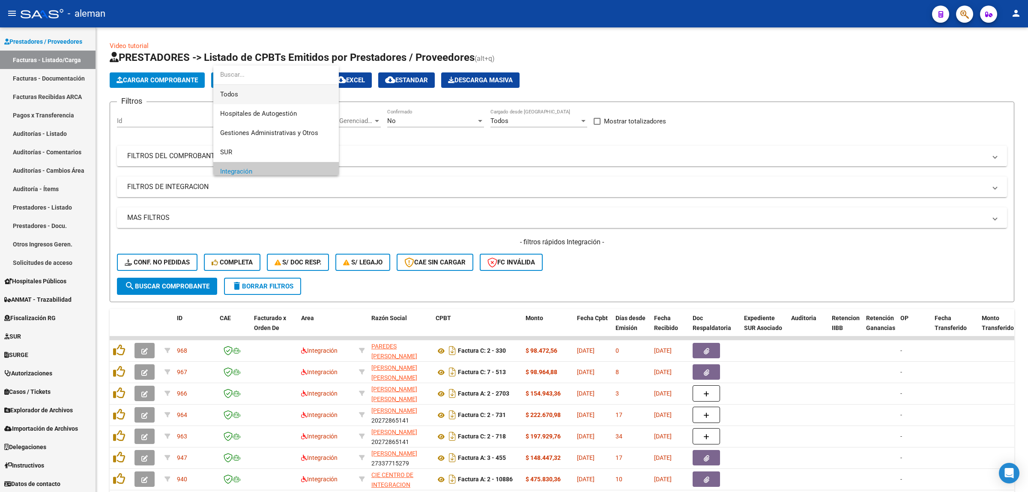
click at [251, 98] on span "Todos" at bounding box center [276, 94] width 112 height 19
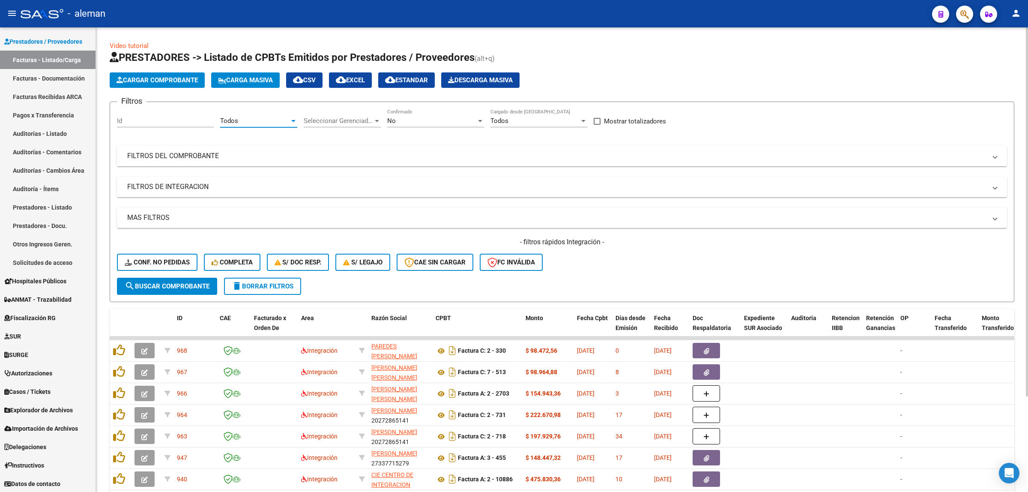
click at [183, 285] on span "search Buscar Comprobante" at bounding box center [167, 286] width 85 height 8
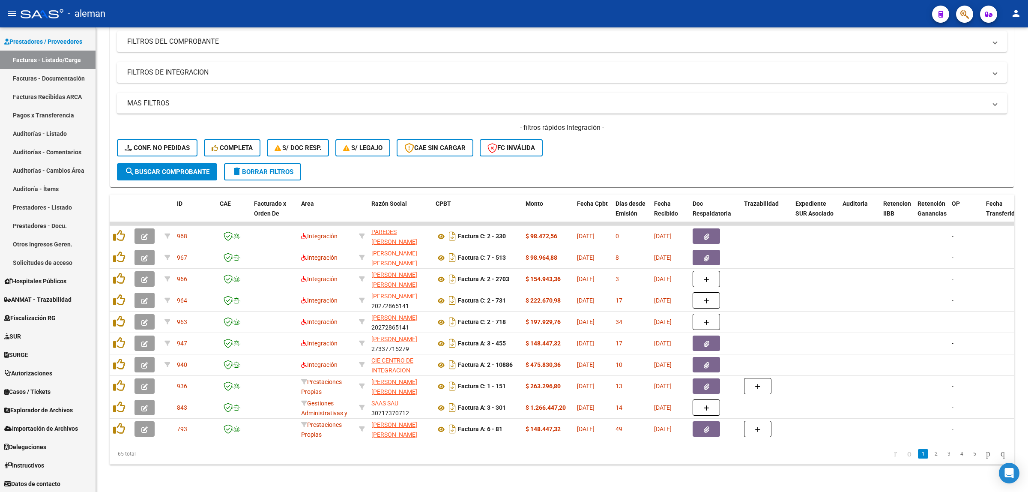
scroll to position [121, 0]
click at [931, 458] on link "2" at bounding box center [936, 453] width 10 height 9
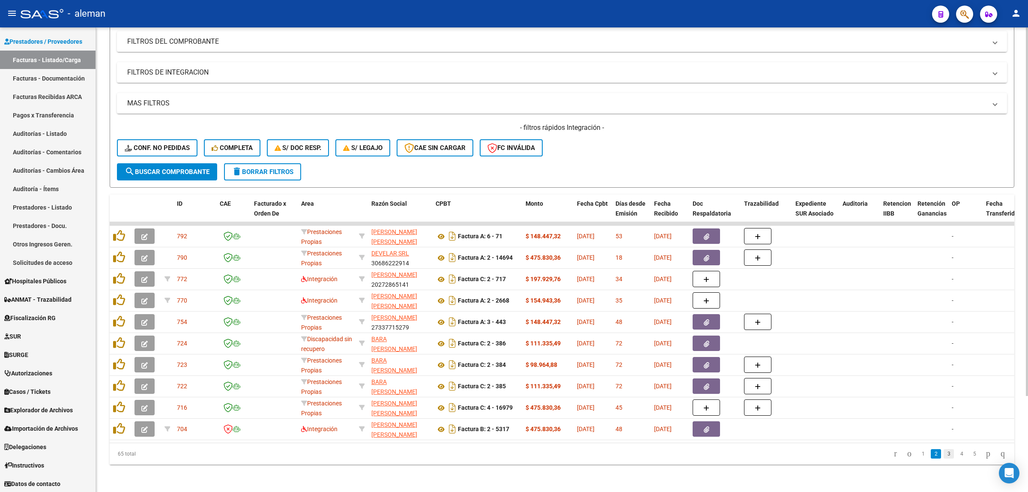
click at [944, 457] on link "3" at bounding box center [949, 453] width 10 height 9
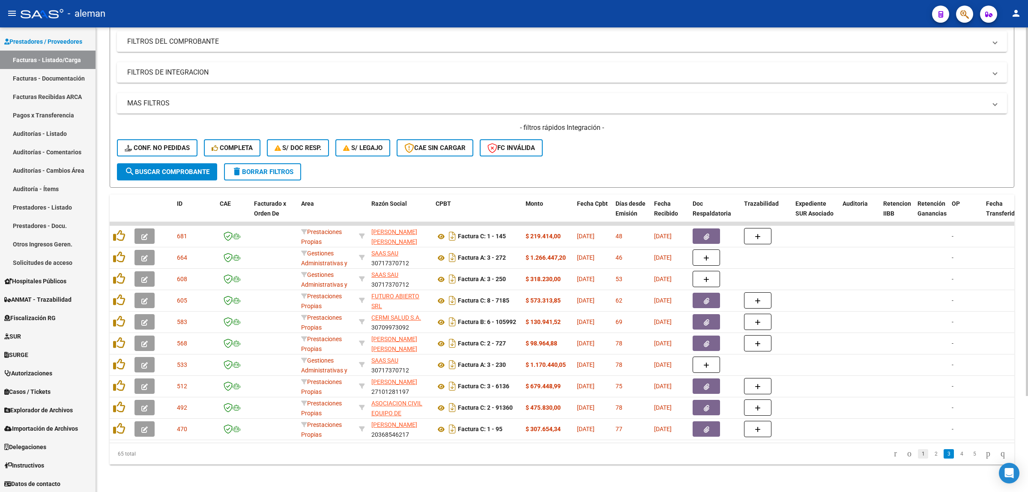
click at [918, 457] on link "1" at bounding box center [923, 453] width 10 height 9
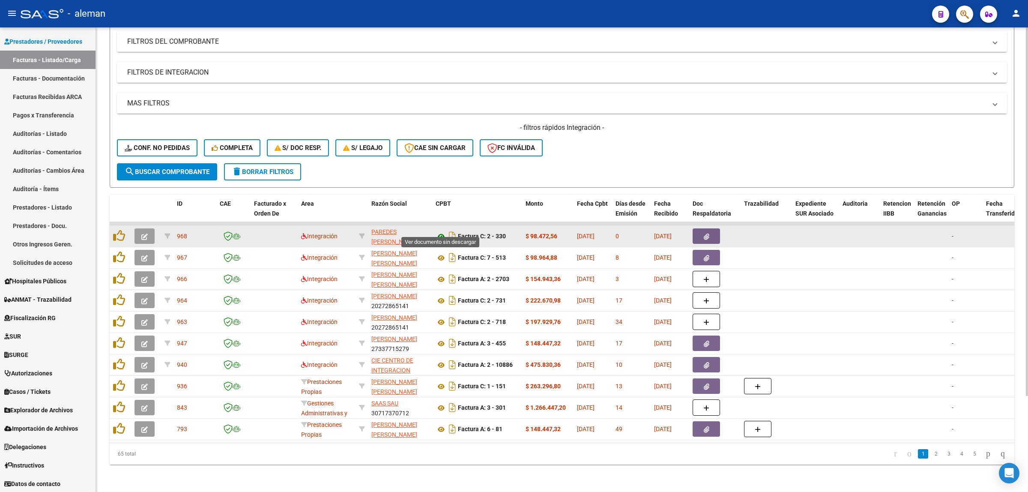
click at [442, 231] on icon at bounding box center [441, 236] width 11 height 10
click at [701, 232] on button "button" at bounding box center [706, 235] width 27 height 15
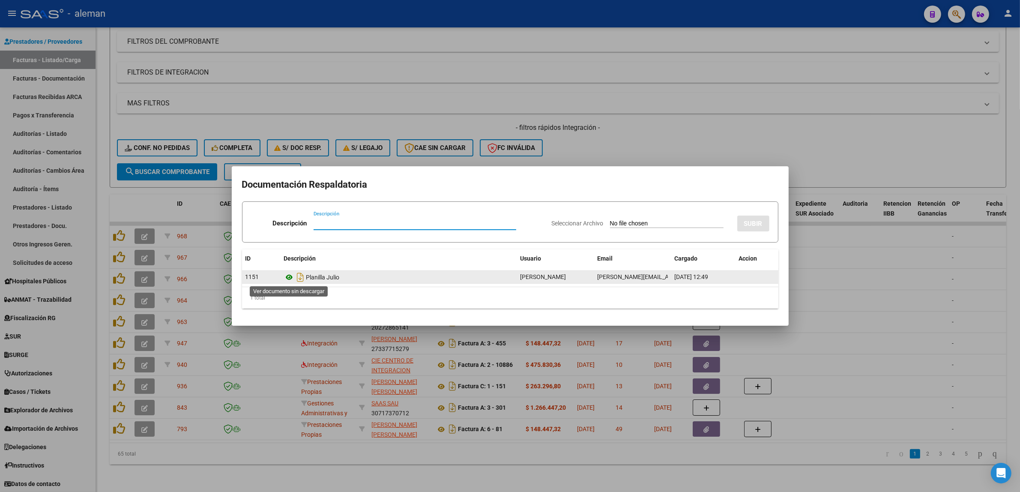
click at [288, 273] on icon at bounding box center [289, 277] width 11 height 10
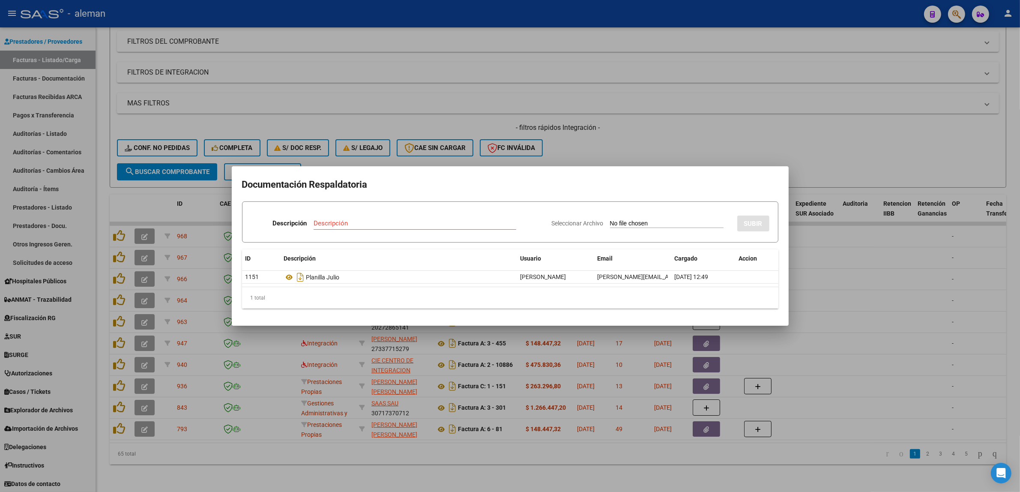
click at [831, 293] on div at bounding box center [510, 246] width 1020 height 492
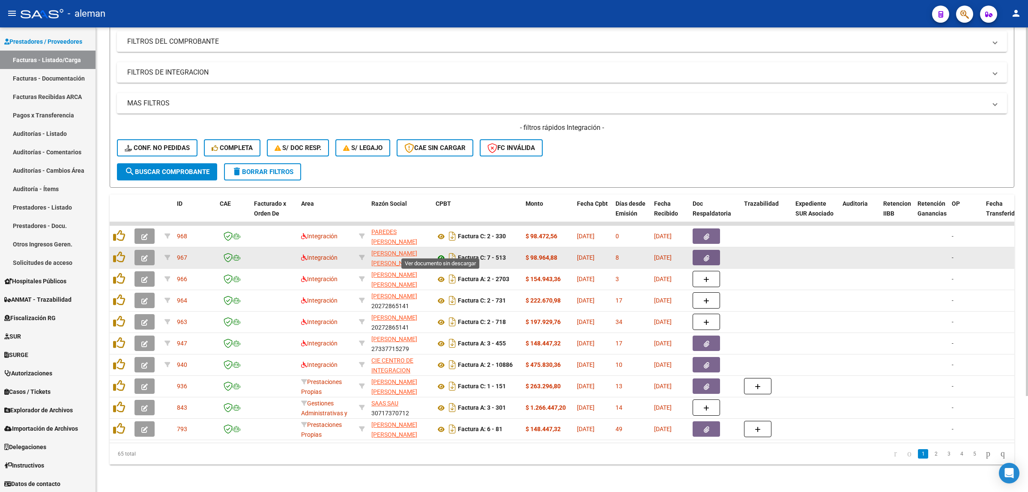
click at [439, 253] on icon at bounding box center [441, 258] width 11 height 10
click at [437, 253] on icon at bounding box center [441, 258] width 11 height 10
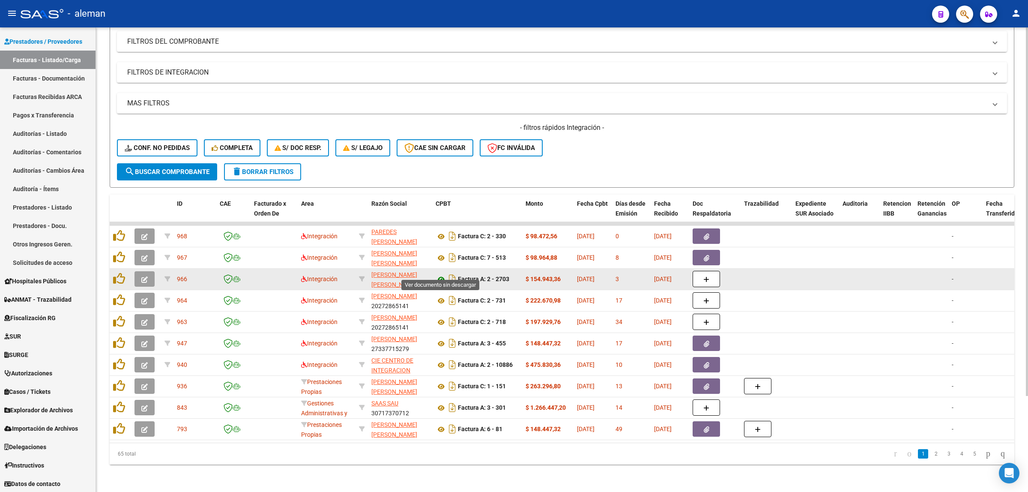
click at [441, 274] on icon at bounding box center [441, 279] width 11 height 10
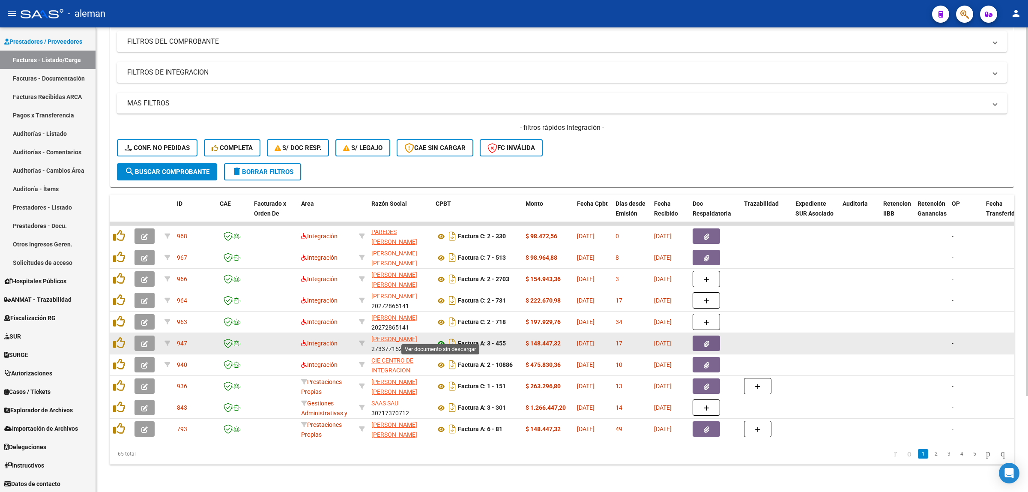
click at [440, 338] on icon at bounding box center [441, 343] width 11 height 10
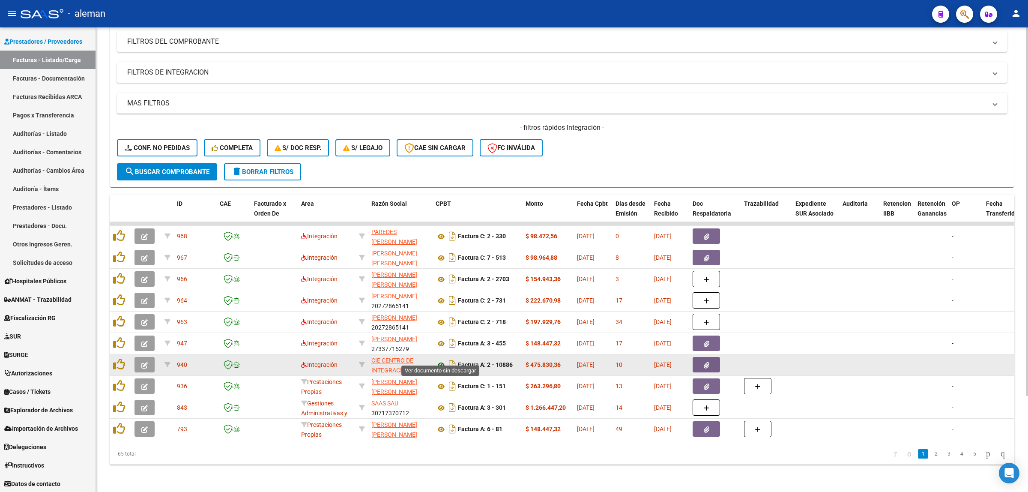
click at [442, 360] on icon at bounding box center [441, 365] width 11 height 10
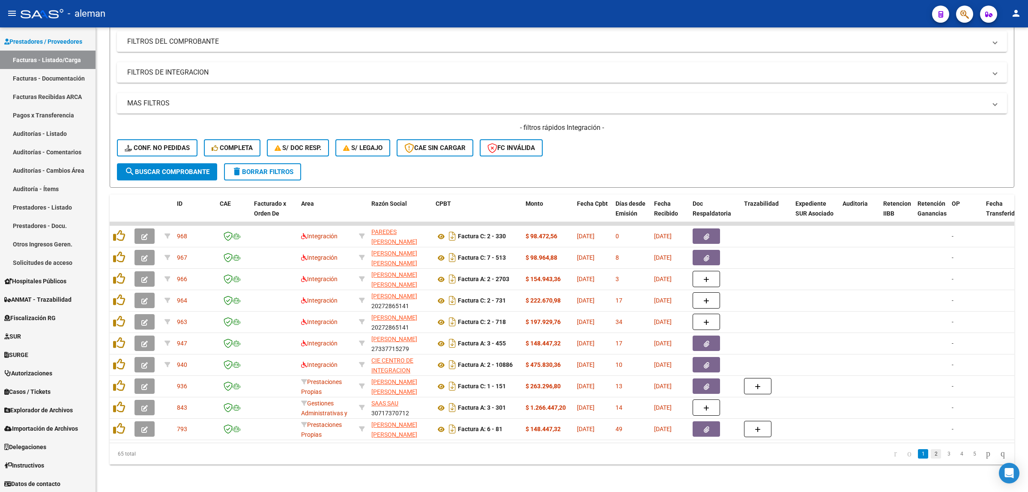
click at [931, 455] on link "2" at bounding box center [936, 453] width 10 height 9
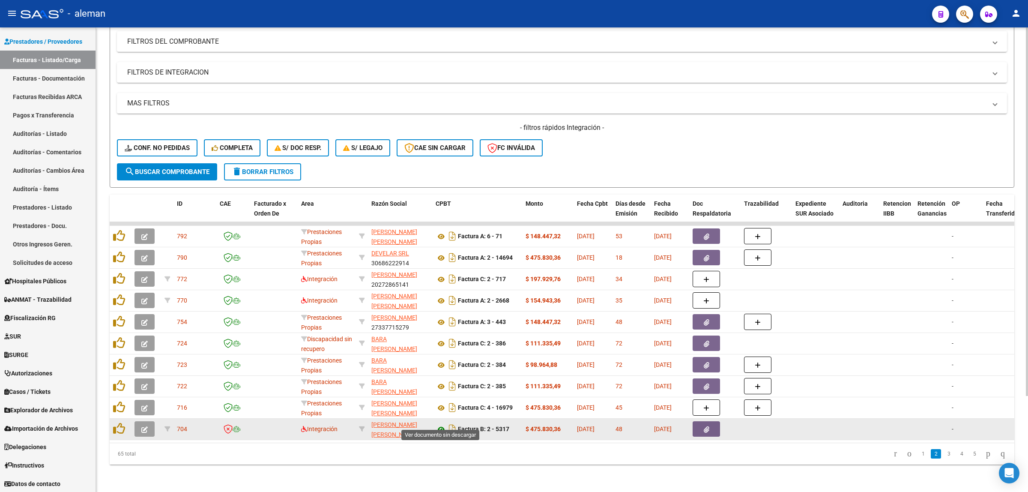
click at [440, 424] on icon at bounding box center [441, 429] width 11 height 10
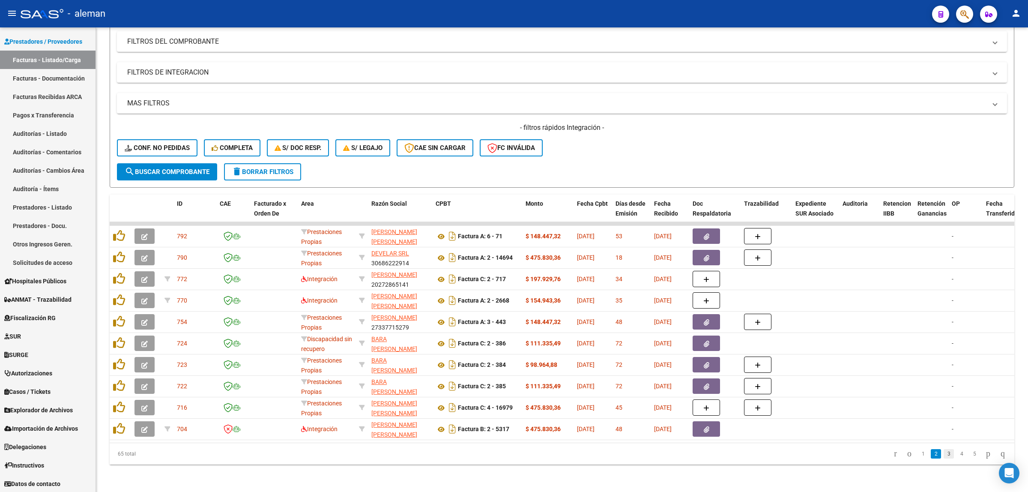
click at [944, 454] on link "3" at bounding box center [949, 453] width 10 height 9
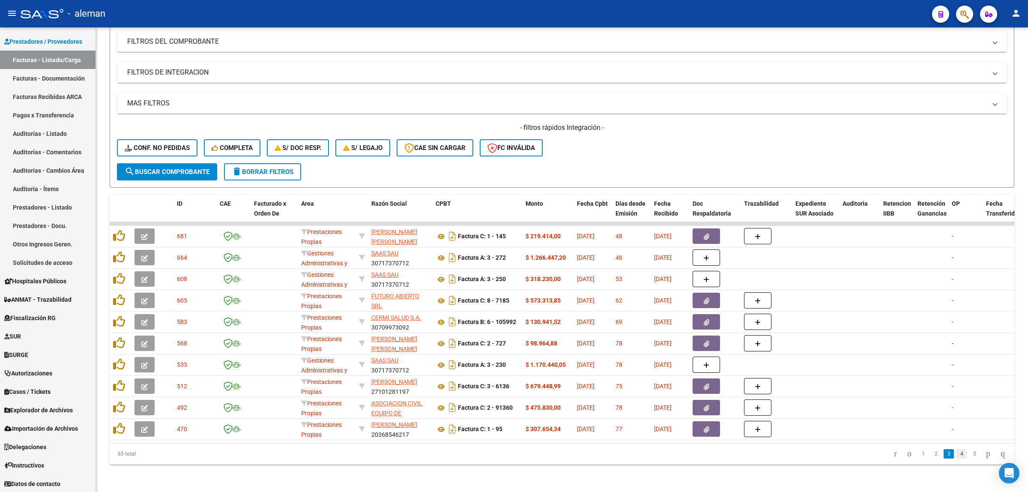
click at [956, 455] on link "4" at bounding box center [961, 453] width 10 height 9
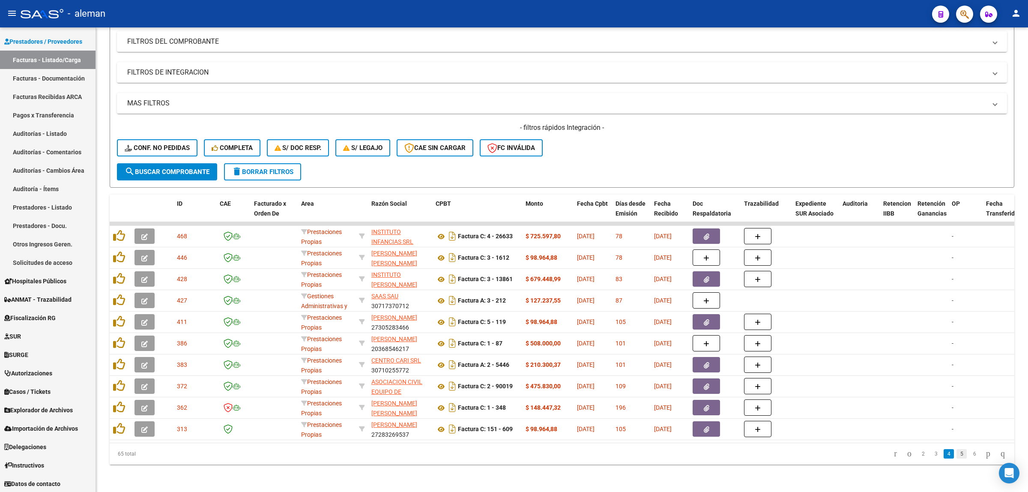
click at [956, 454] on link "5" at bounding box center [961, 453] width 10 height 9
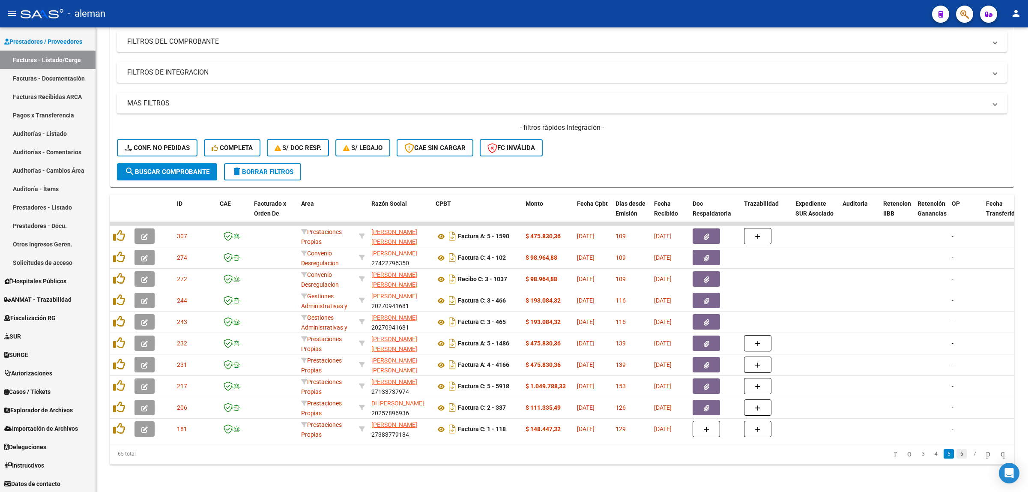
click at [956, 457] on link "6" at bounding box center [961, 453] width 10 height 9
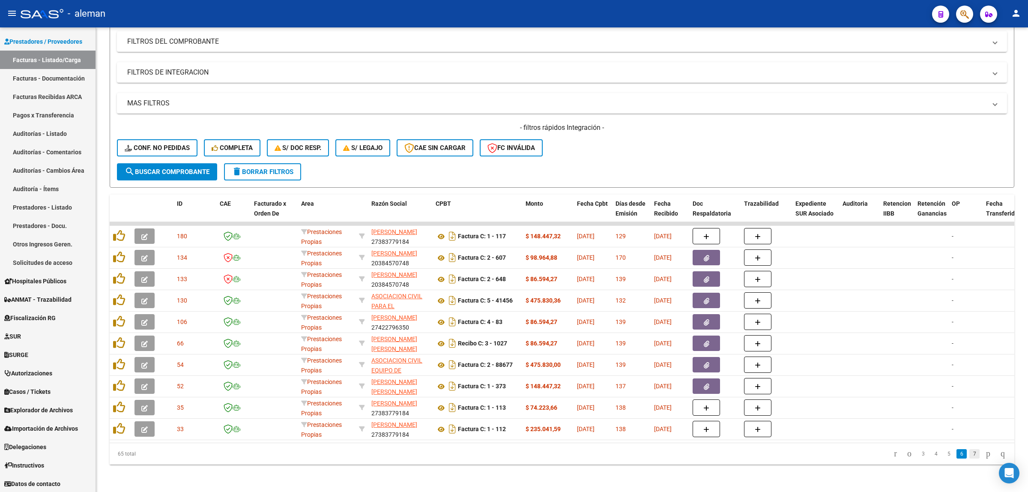
click at [969, 455] on link "7" at bounding box center [974, 453] width 10 height 9
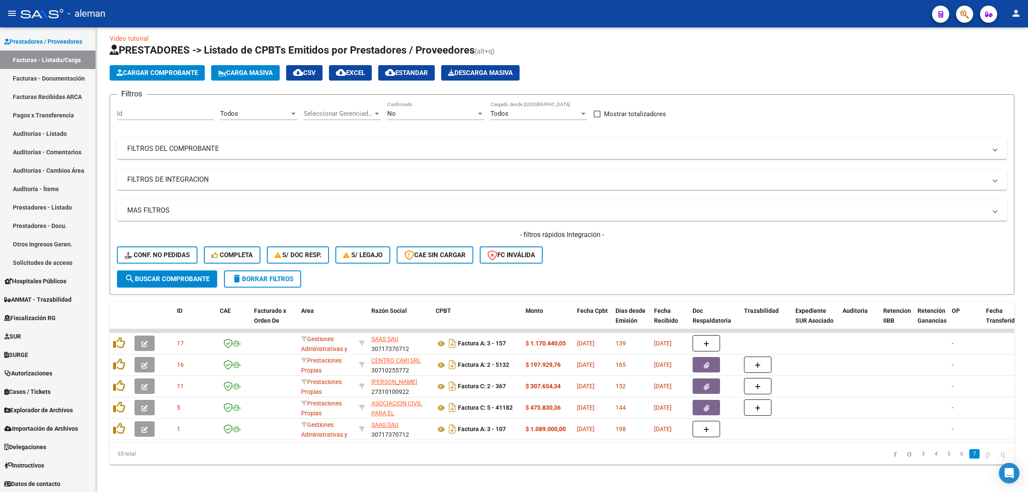
scroll to position [14, 0]
click at [893, 452] on icon "go to first page" at bounding box center [896, 453] width 6 height 10
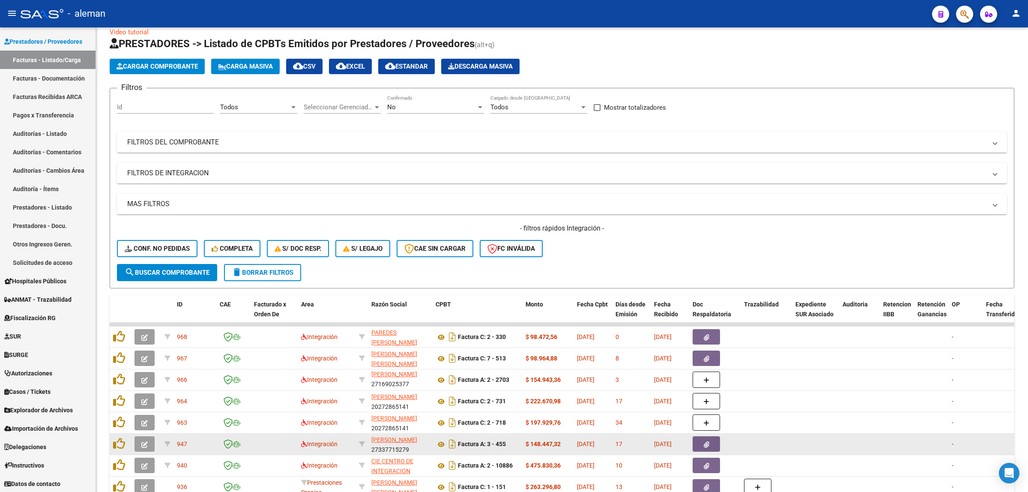
scroll to position [121, 0]
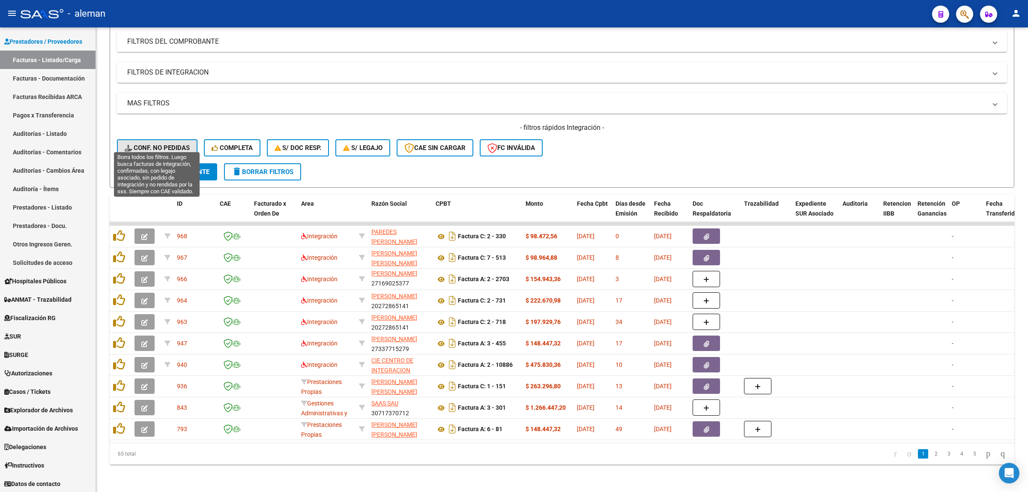
click at [149, 144] on span "Conf. no pedidas" at bounding box center [157, 148] width 65 height 8
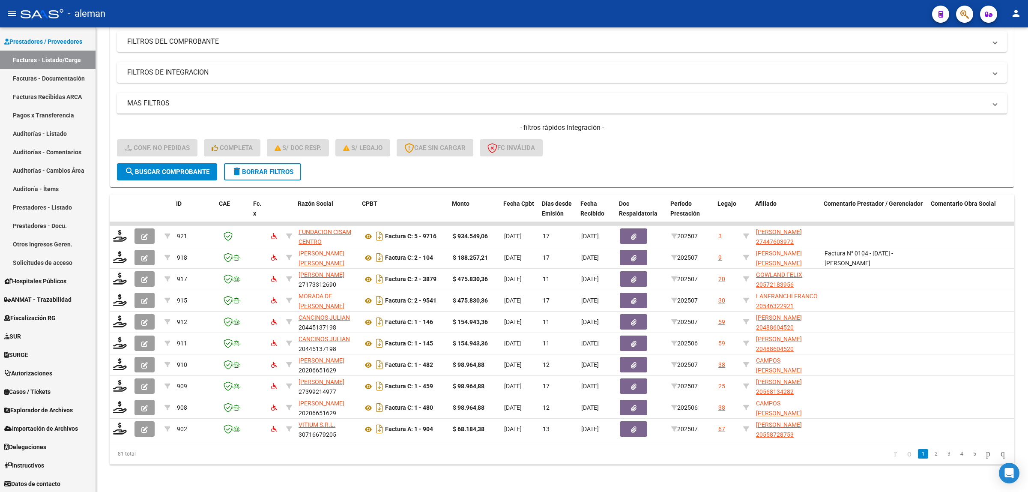
scroll to position [0, 466]
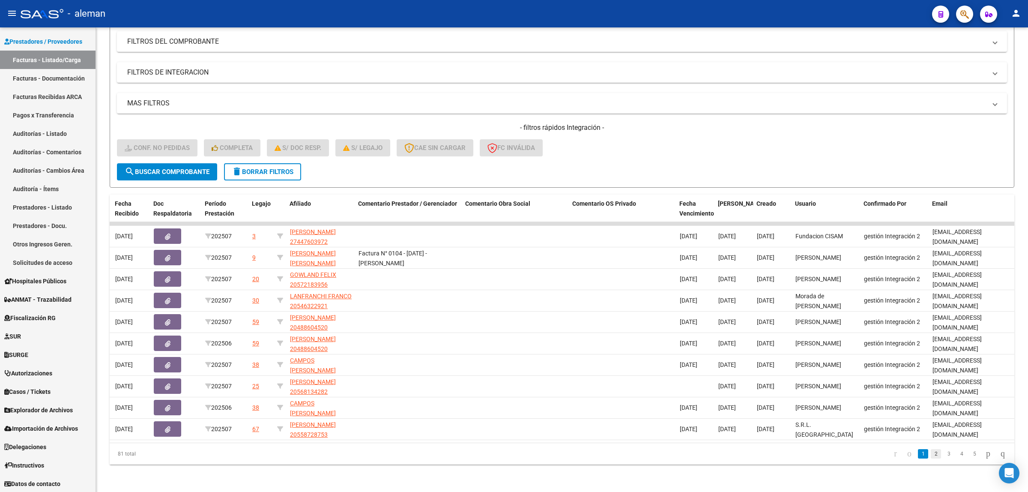
click at [931, 457] on link "2" at bounding box center [936, 453] width 10 height 9
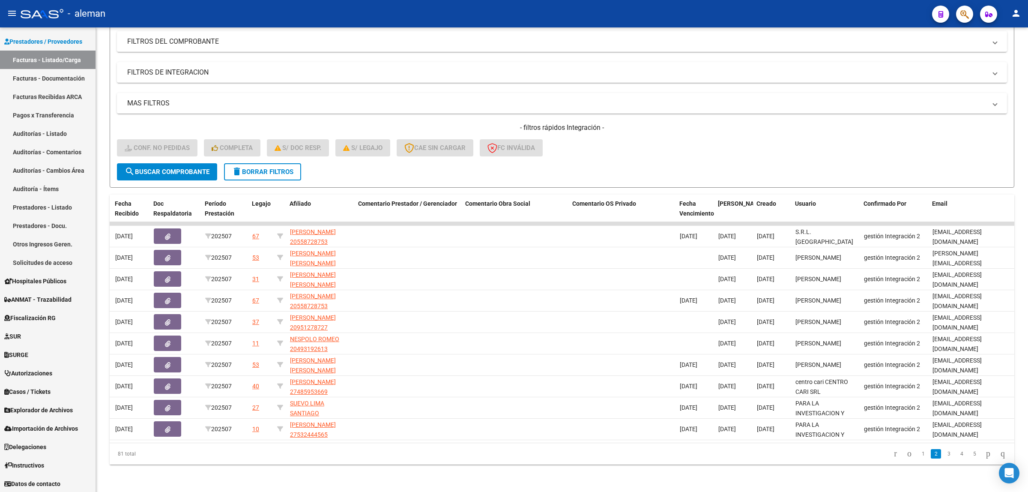
click at [944, 457] on link "3" at bounding box center [949, 453] width 10 height 9
click at [889, 200] on span "Confirmado Por" at bounding box center [885, 203] width 43 height 7
click at [955, 459] on li "4" at bounding box center [961, 453] width 13 height 15
click at [956, 451] on link "4" at bounding box center [961, 453] width 10 height 9
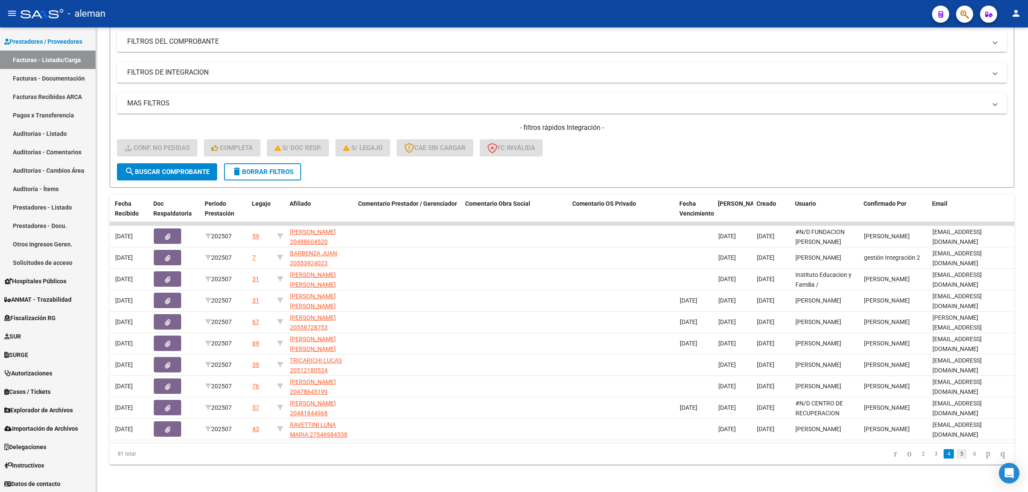
click at [956, 453] on link "5" at bounding box center [961, 453] width 10 height 9
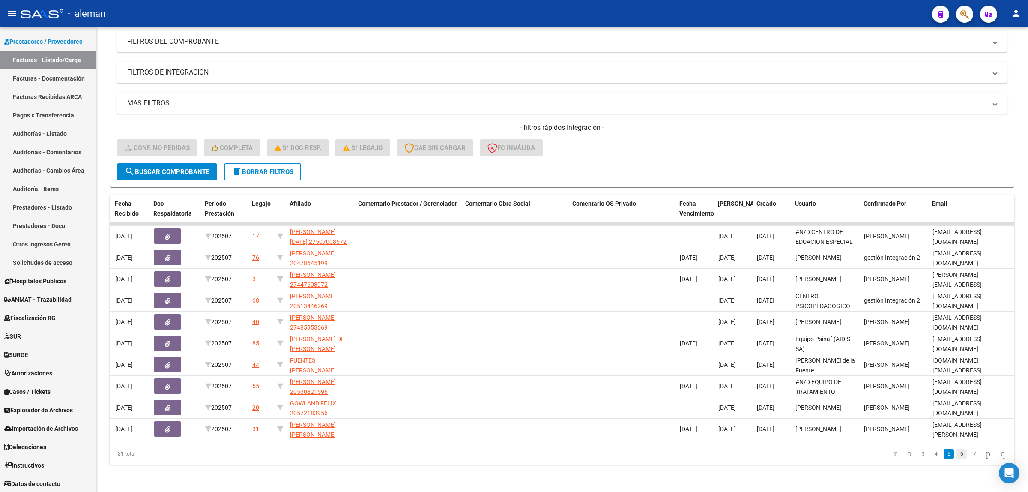
click at [957, 453] on link "6" at bounding box center [961, 453] width 10 height 9
click at [956, 453] on link "7" at bounding box center [961, 453] width 10 height 9
click at [957, 456] on link "8" at bounding box center [961, 453] width 10 height 9
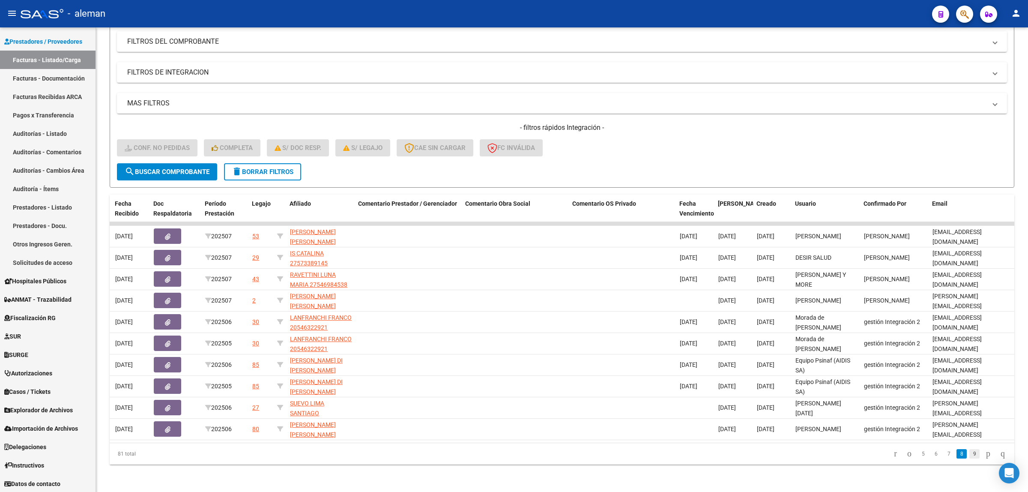
click at [969, 454] on link "9" at bounding box center [974, 453] width 10 height 9
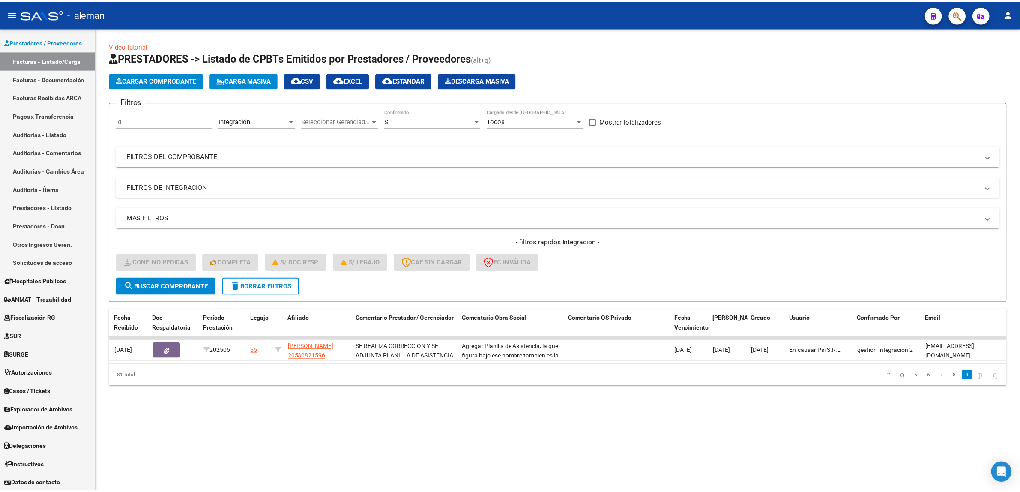
scroll to position [0, 0]
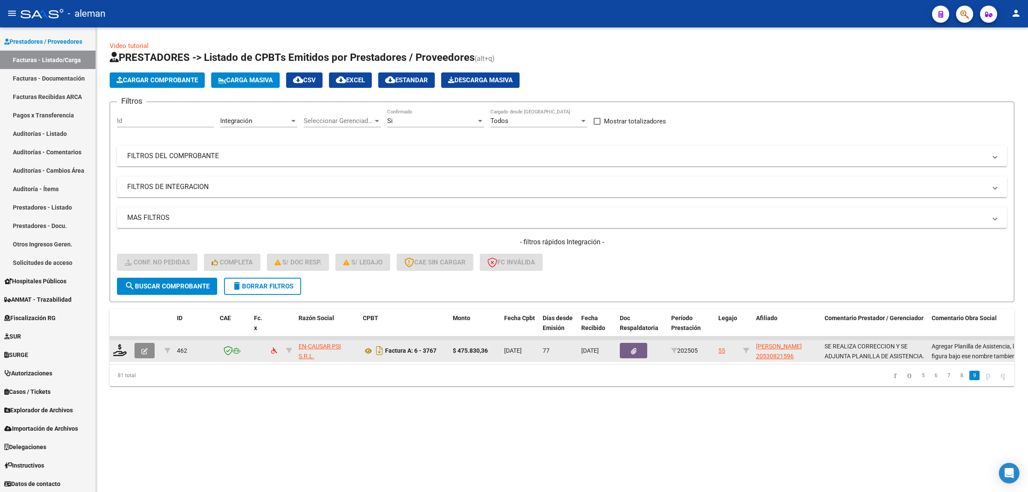
click at [150, 347] on button "button" at bounding box center [144, 350] width 20 height 15
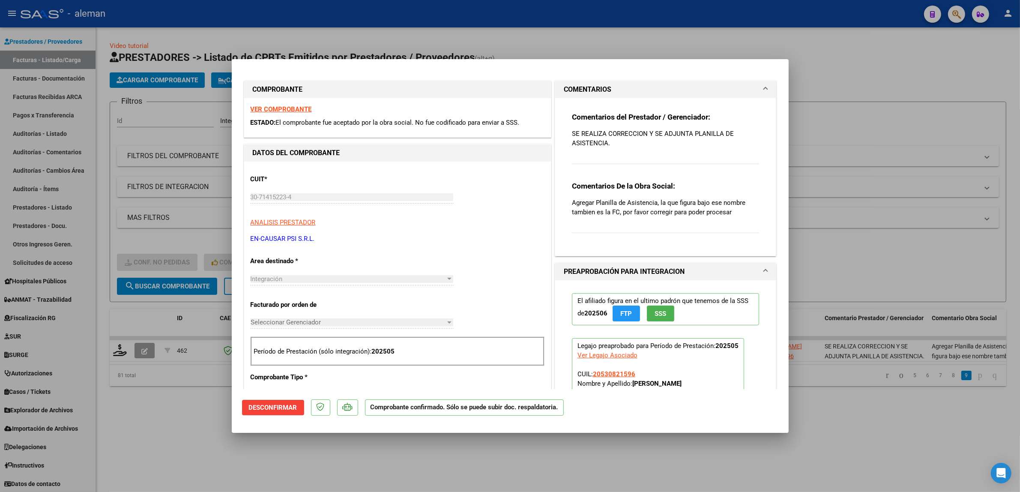
click at [859, 439] on div at bounding box center [510, 246] width 1020 height 492
type input "$ 0,00"
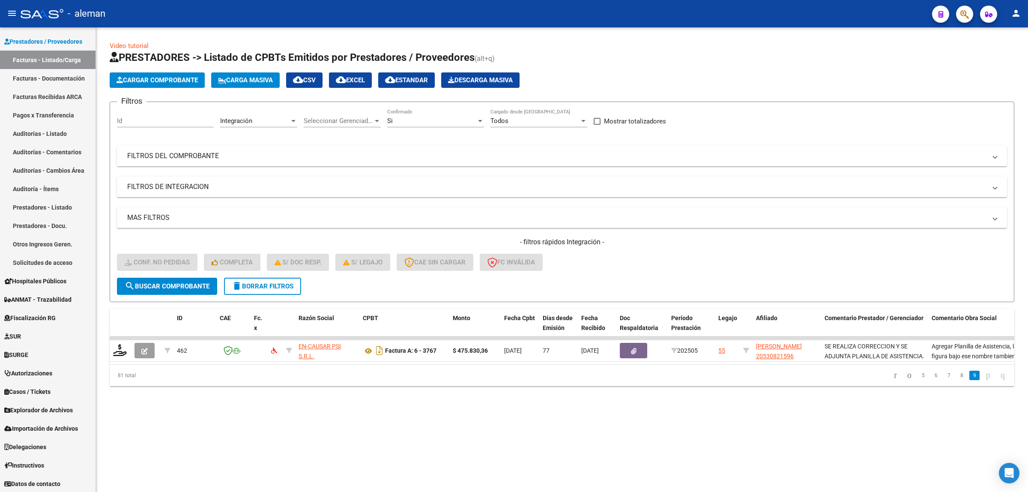
click at [429, 421] on mat-sidenav-content "Video tutorial PRESTADORES -> Listado de CPBTs Emitidos por Prestadores / Prove…" at bounding box center [562, 259] width 932 height 464
click at [956, 379] on link "8" at bounding box center [961, 375] width 10 height 9
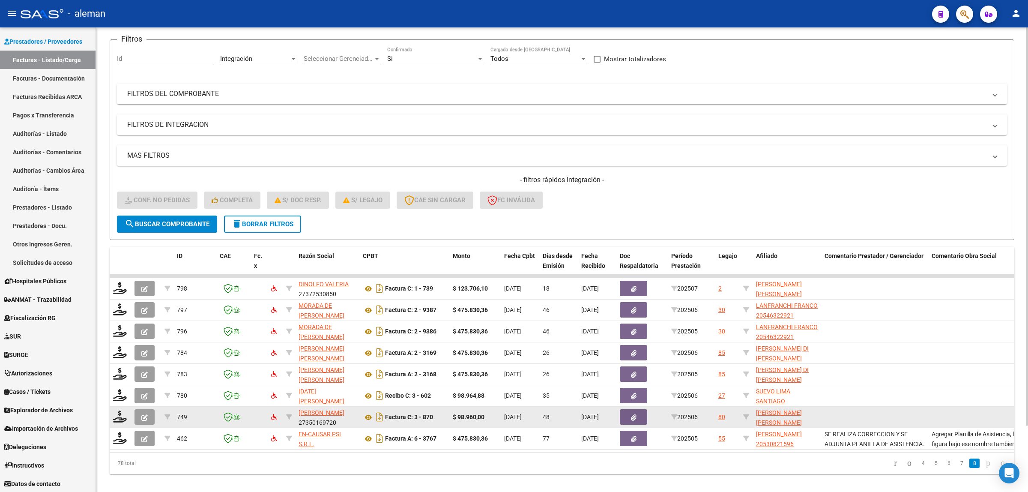
scroll to position [78, 0]
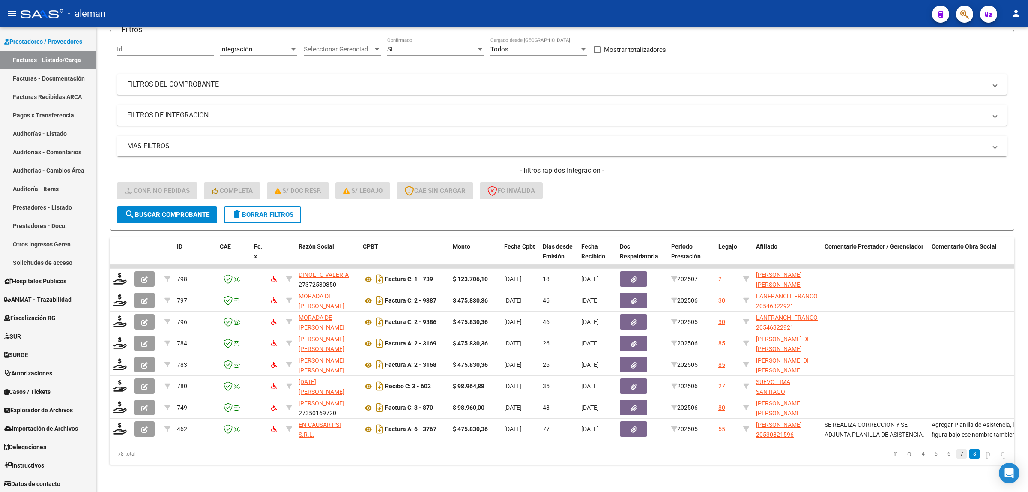
click at [956, 451] on link "7" at bounding box center [961, 453] width 10 height 9
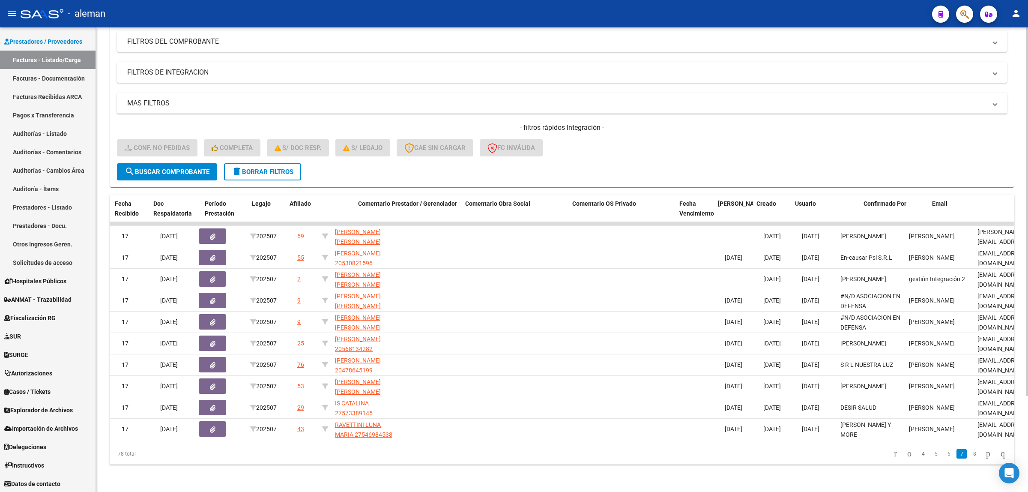
scroll to position [0, 466]
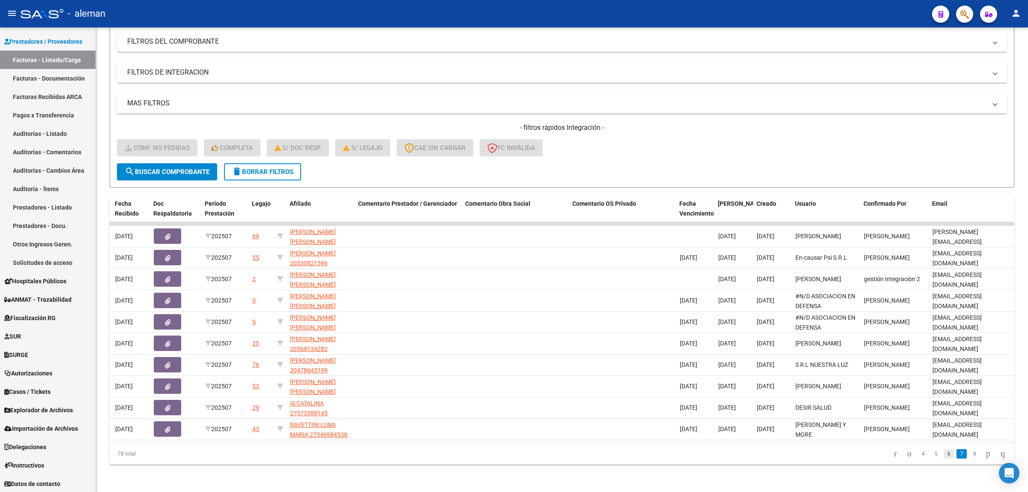
click at [944, 457] on link "6" at bounding box center [949, 453] width 10 height 9
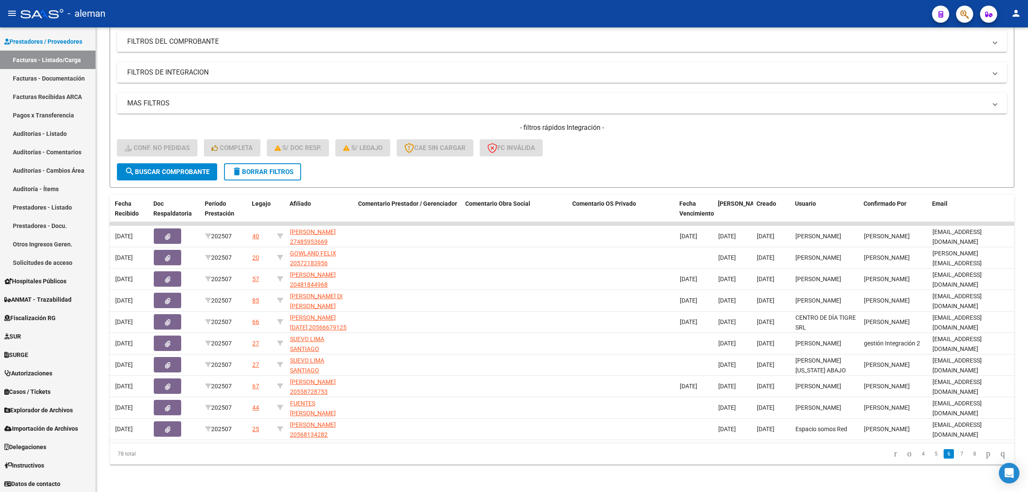
click at [930, 459] on li "5" at bounding box center [935, 453] width 13 height 15
click at [918, 454] on link "4" at bounding box center [923, 453] width 10 height 9
click at [893, 456] on icon "go to first page" at bounding box center [896, 453] width 6 height 10
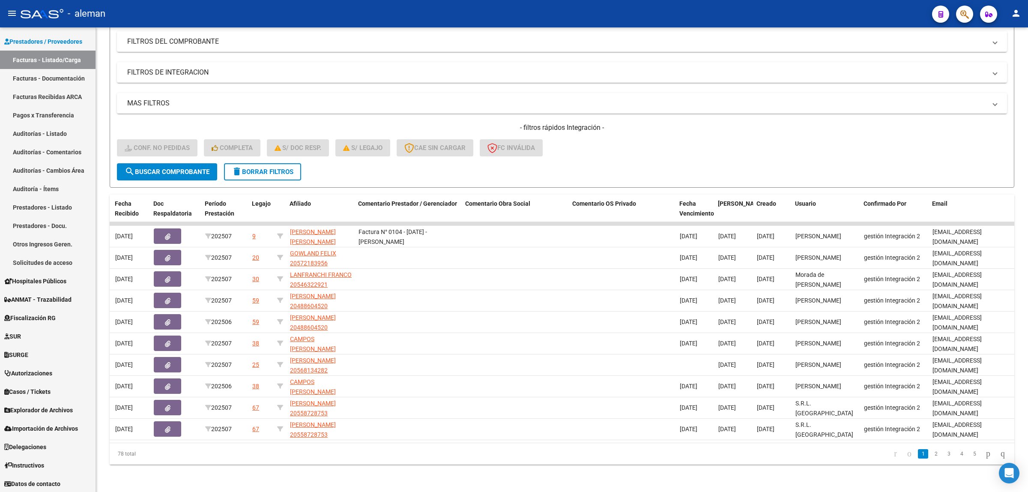
click at [893, 456] on icon "go to first page" at bounding box center [896, 453] width 6 height 10
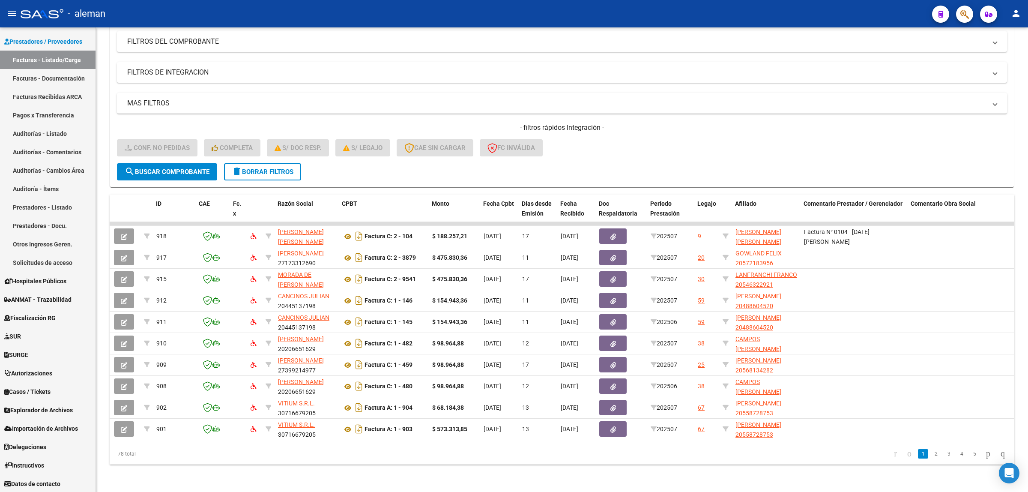
scroll to position [0, 0]
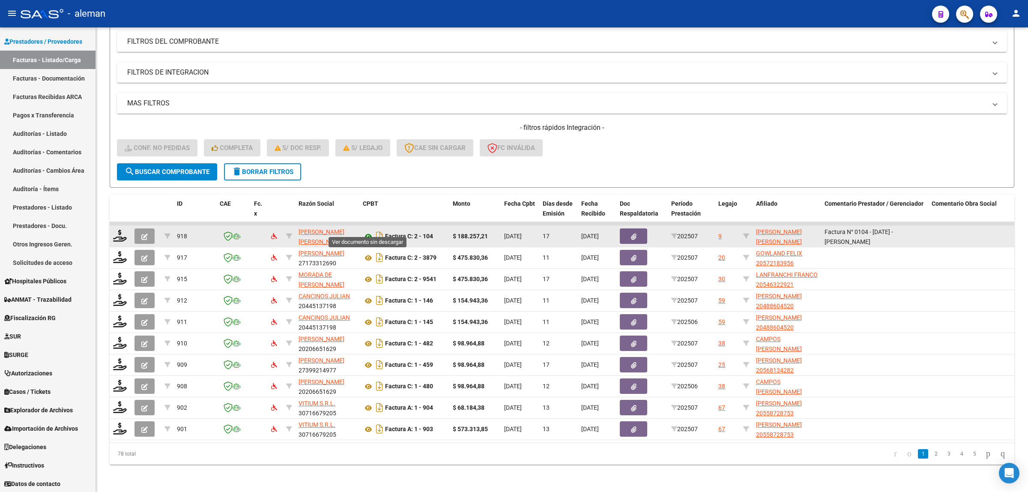
click at [368, 231] on icon at bounding box center [368, 236] width 11 height 10
click at [367, 231] on icon at bounding box center [368, 236] width 11 height 10
click at [720, 231] on div "9" at bounding box center [719, 236] width 3 height 10
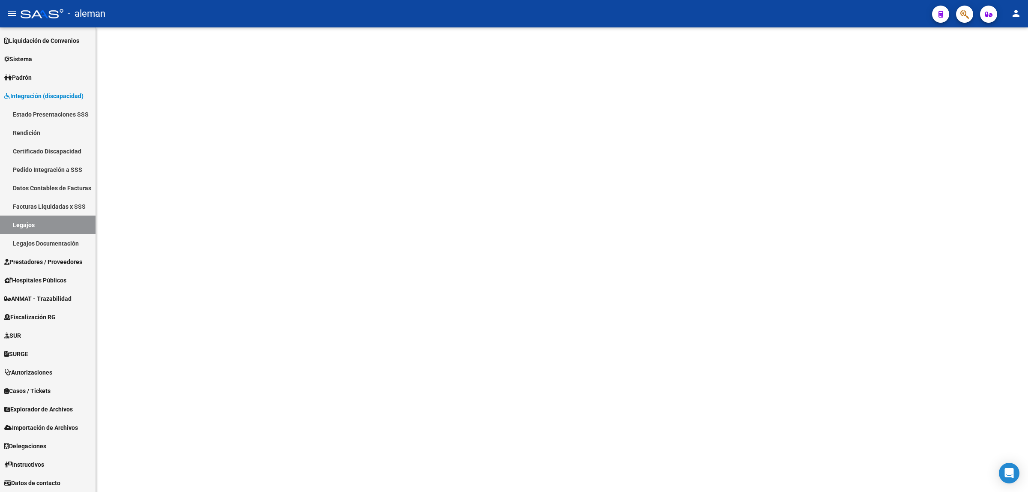
scroll to position [54, 0]
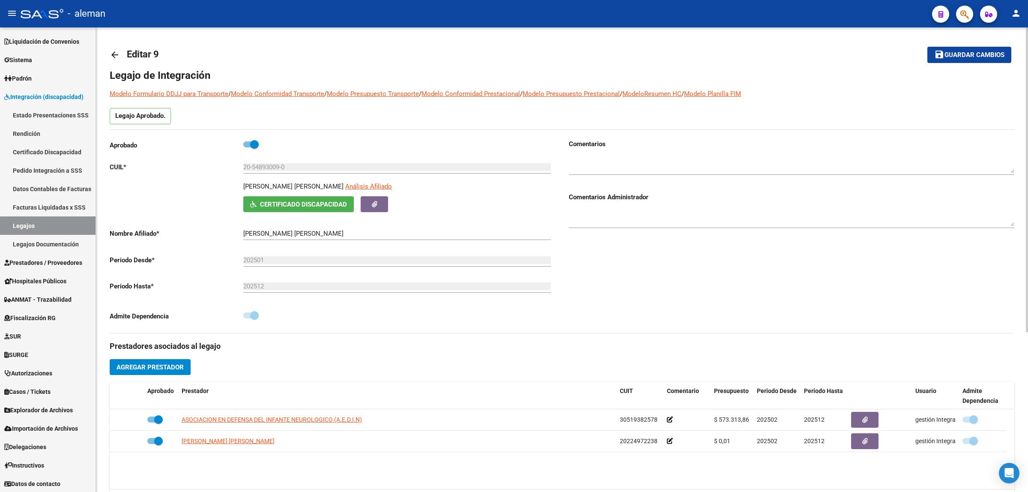
click at [115, 48] on link "arrow_back" at bounding box center [118, 55] width 17 height 20
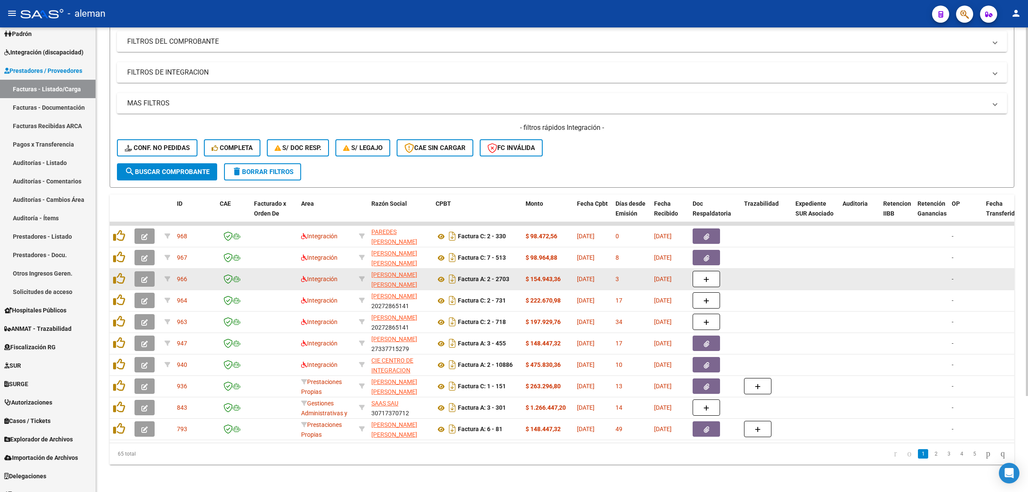
scroll to position [121, 0]
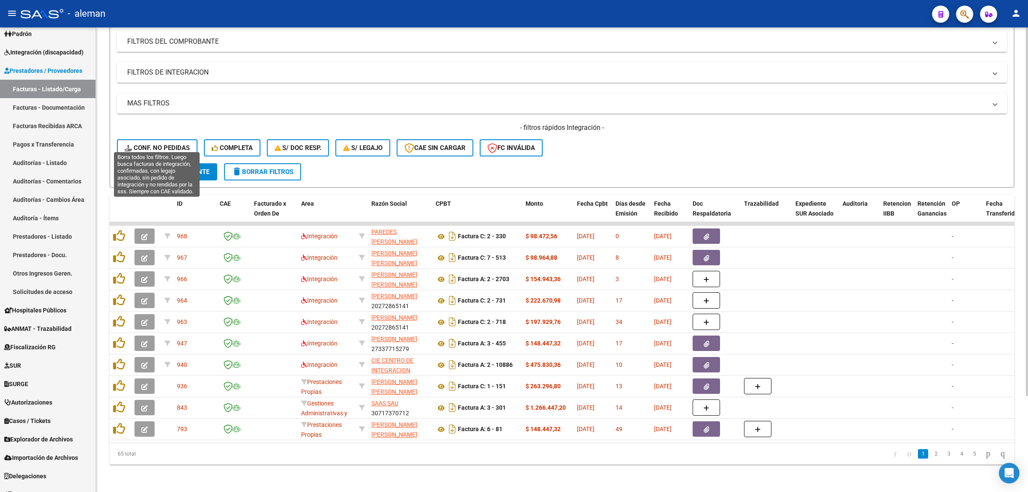
click at [169, 144] on span "Conf. no pedidas" at bounding box center [157, 148] width 65 height 8
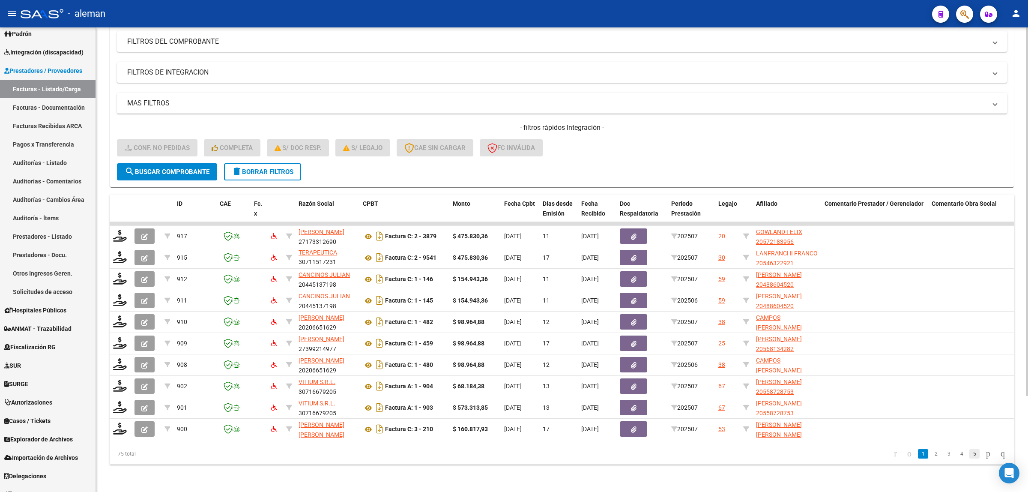
click at [969, 455] on link "5" at bounding box center [974, 453] width 10 height 9
click at [969, 455] on link "7" at bounding box center [974, 453] width 10 height 9
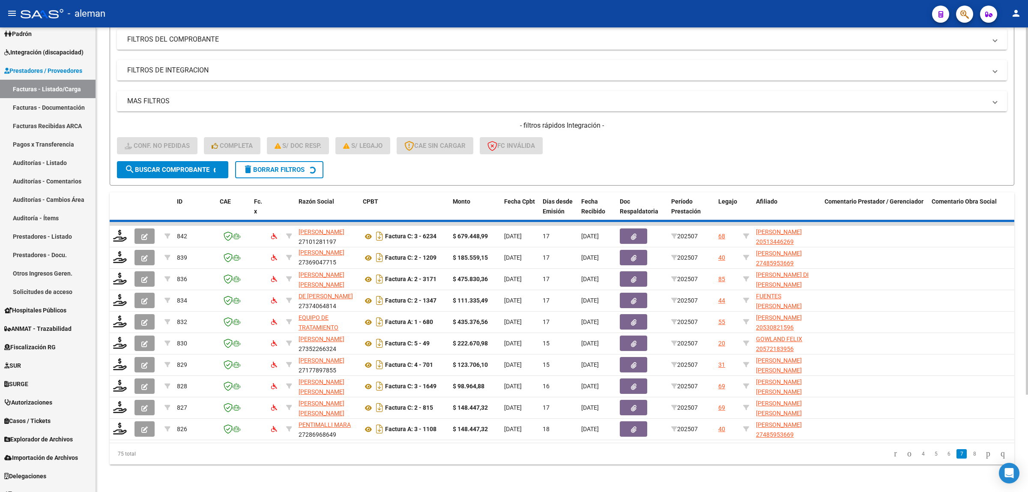
scroll to position [11, 0]
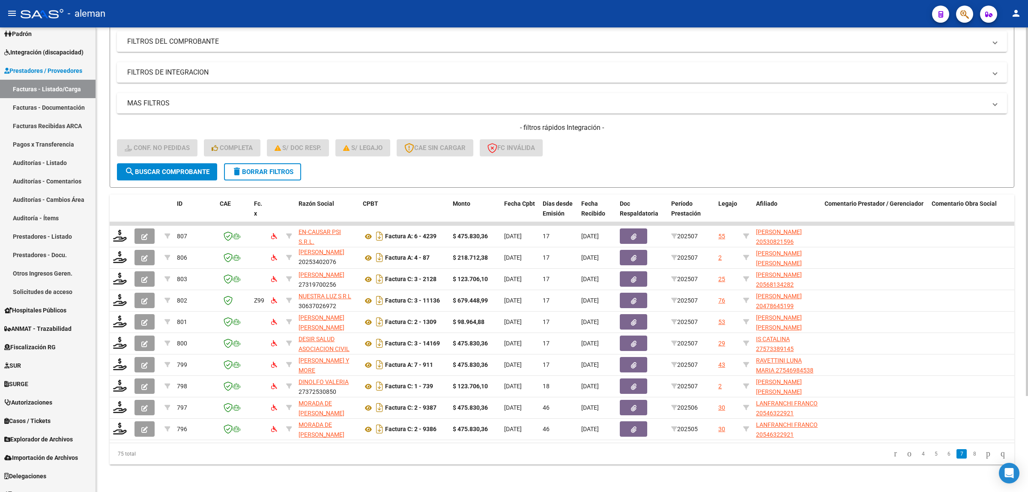
click at [969, 455] on link "8" at bounding box center [974, 453] width 10 height 9
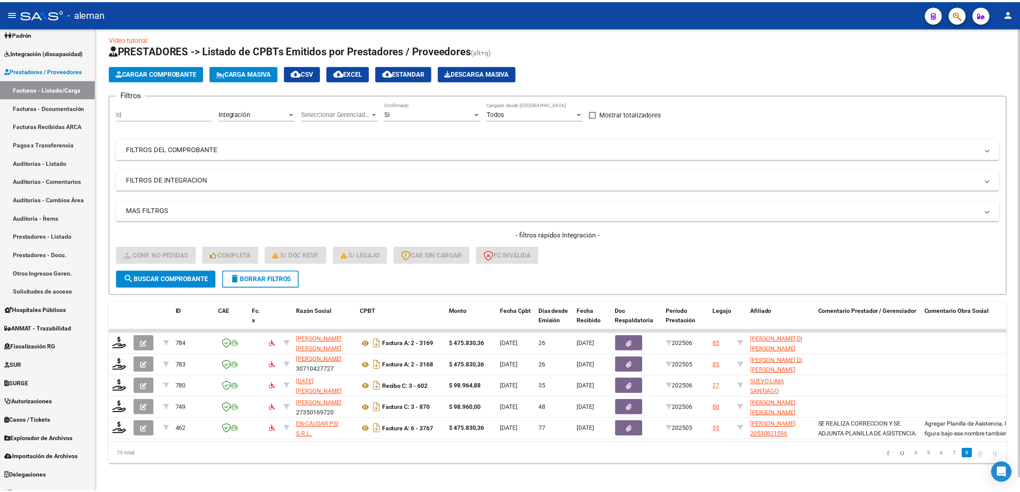
scroll to position [14, 0]
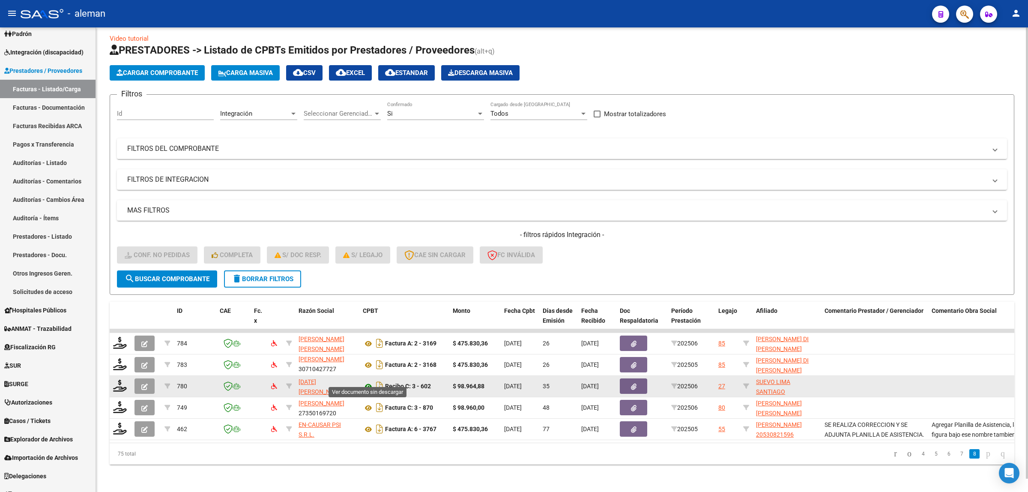
click at [371, 381] on icon at bounding box center [368, 386] width 11 height 10
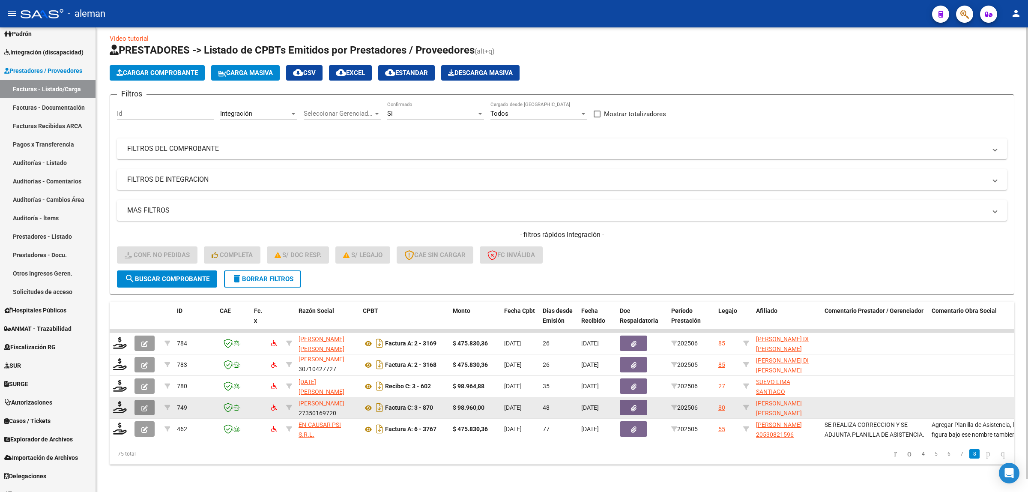
click at [143, 405] on icon "button" at bounding box center [144, 408] width 6 height 6
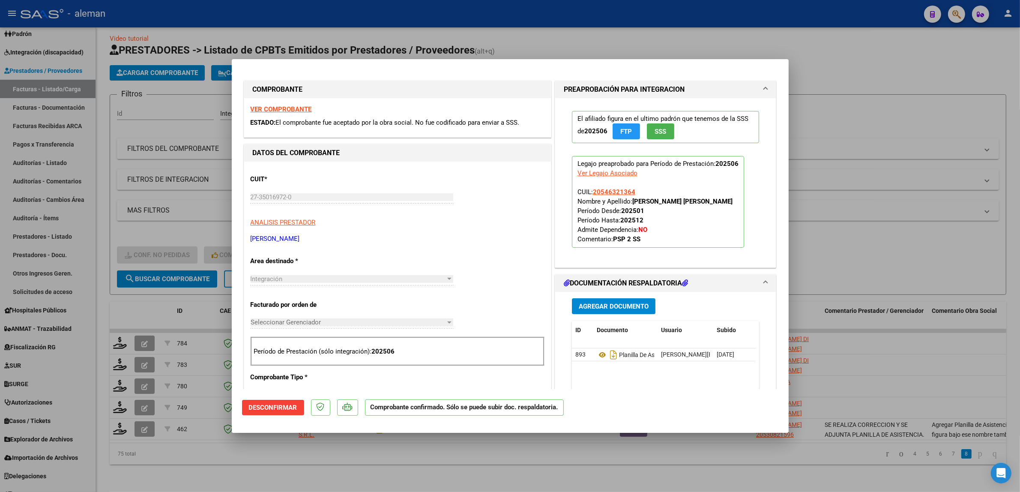
click at [867, 230] on div at bounding box center [510, 246] width 1020 height 492
type input "$ 0,00"
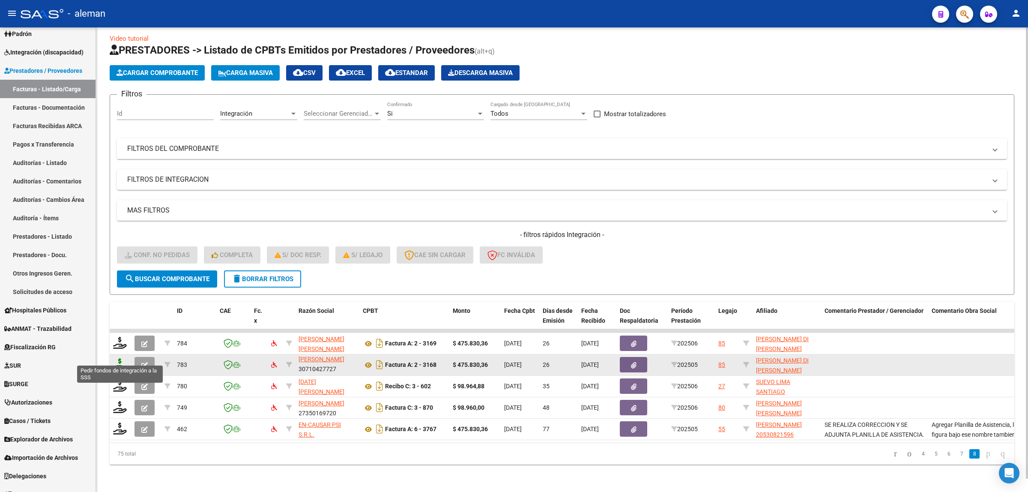
click at [118, 358] on icon at bounding box center [120, 364] width 14 height 12
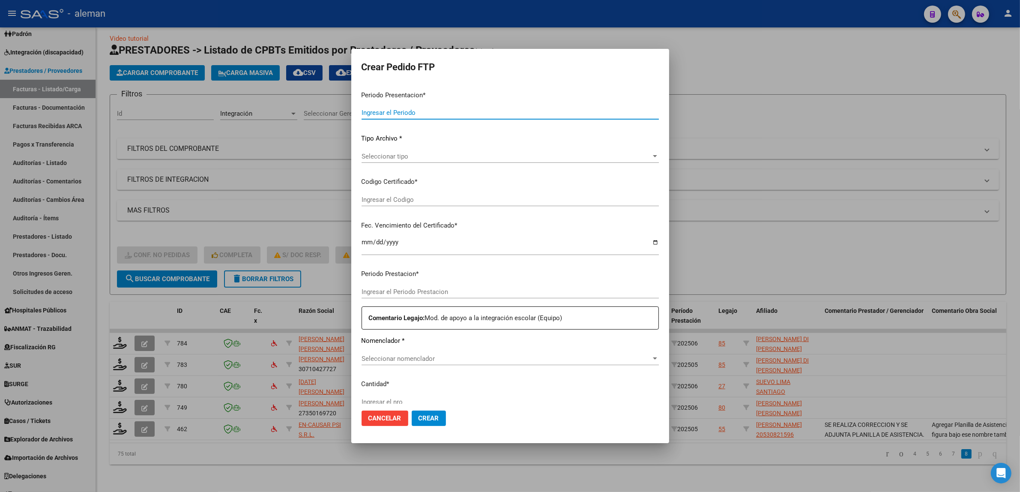
type input "202507"
type input "202505"
type input "$ 475.830,36"
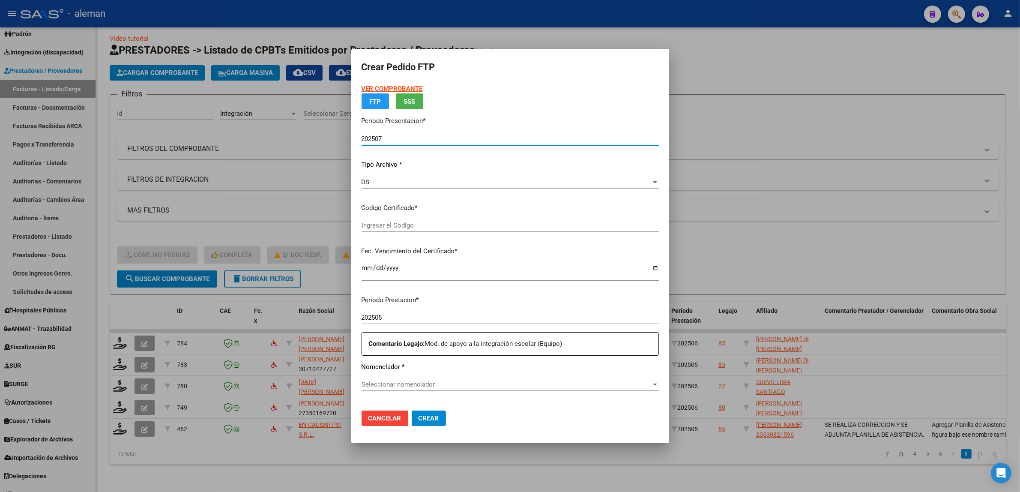
type input "ARG02000535858652022050420270504CBA536"
type input "2027-05-04"
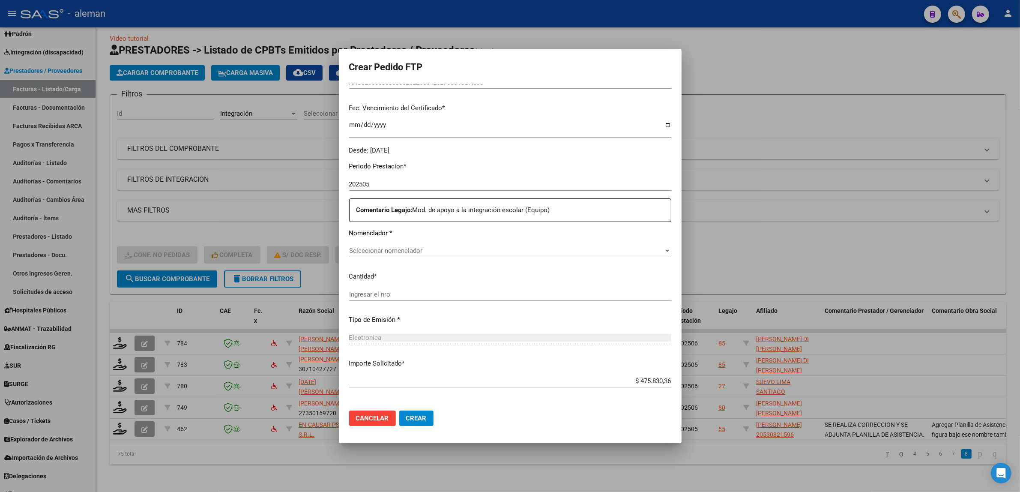
scroll to position [191, 0]
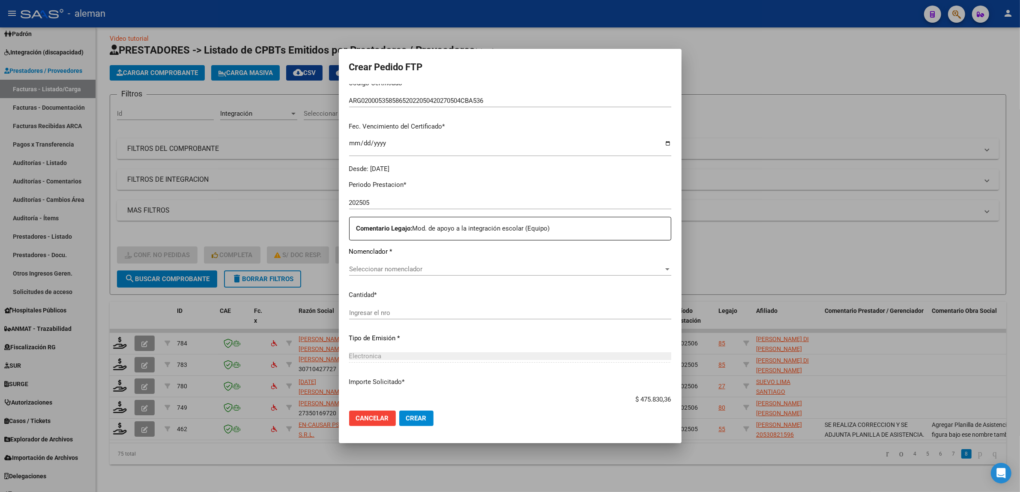
click at [592, 230] on p "Comentario Legajo: Mod. de apoyo a la integración escolar (Equipo)" at bounding box center [513, 229] width 314 height 10
click at [767, 198] on div at bounding box center [510, 246] width 1020 height 492
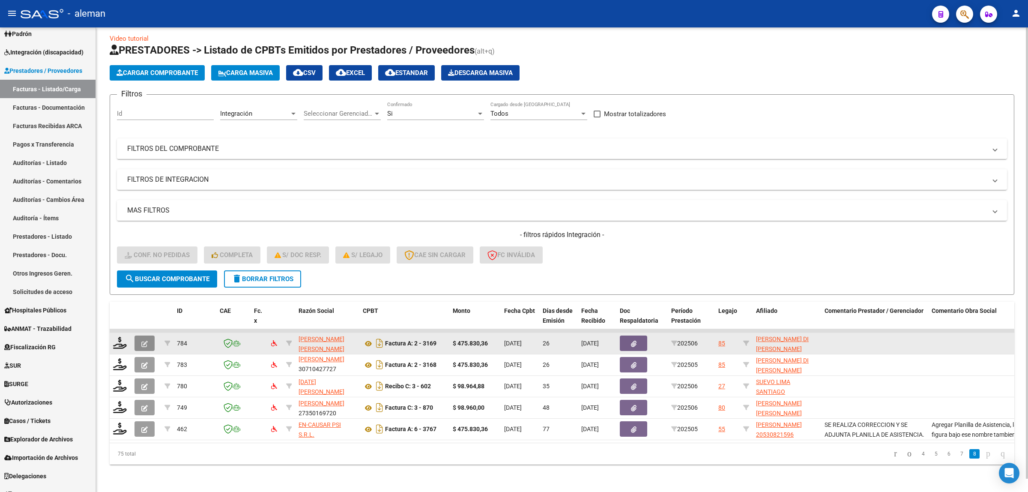
click at [140, 337] on button "button" at bounding box center [144, 342] width 20 height 15
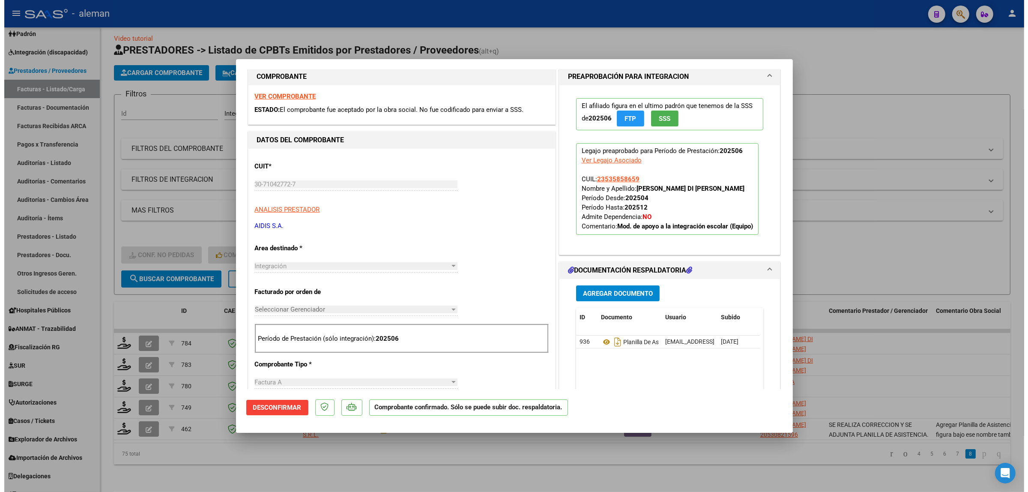
scroll to position [0, 0]
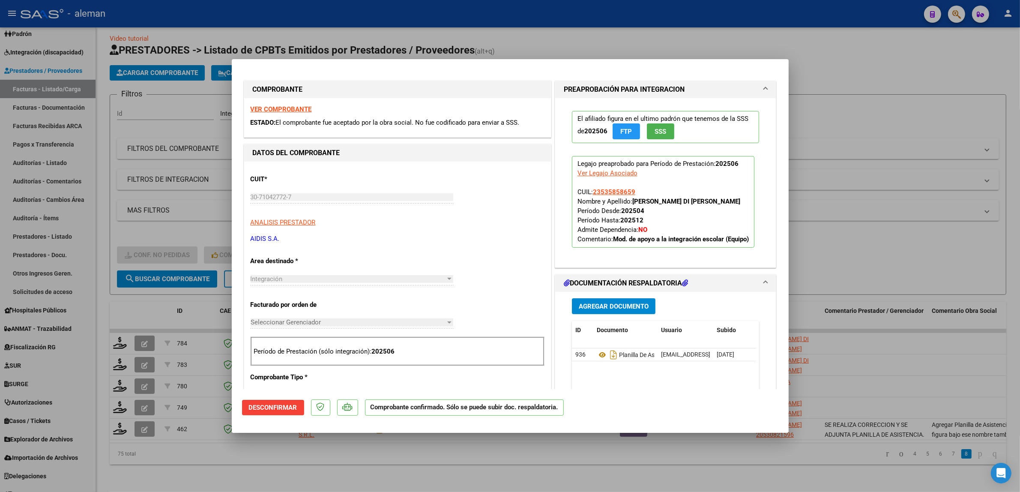
click at [844, 248] on div at bounding box center [510, 246] width 1020 height 492
type input "$ 0,00"
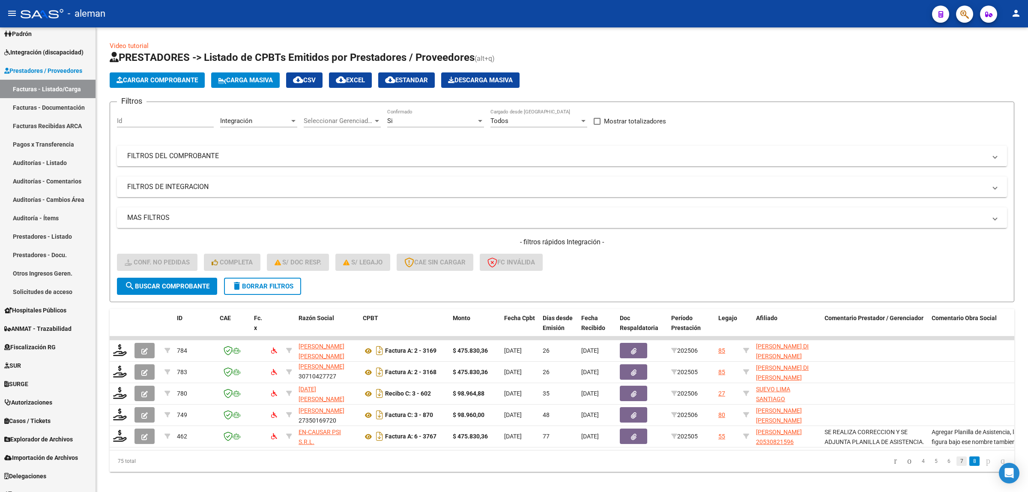
click at [956, 466] on link "7" at bounding box center [961, 460] width 10 height 9
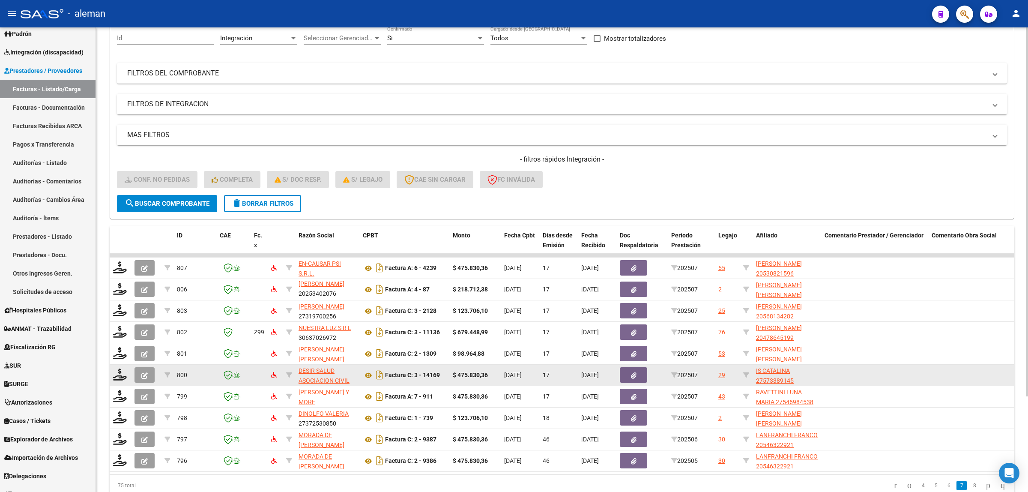
scroll to position [107, 0]
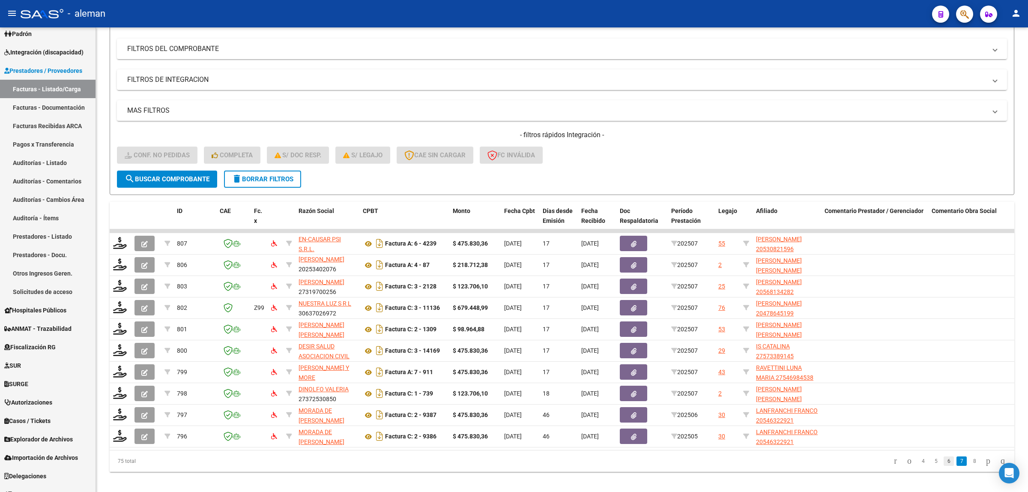
click at [944, 466] on link "6" at bounding box center [949, 460] width 10 height 9
click at [932, 466] on link "5" at bounding box center [936, 460] width 10 height 9
click at [918, 466] on link "3" at bounding box center [923, 460] width 10 height 9
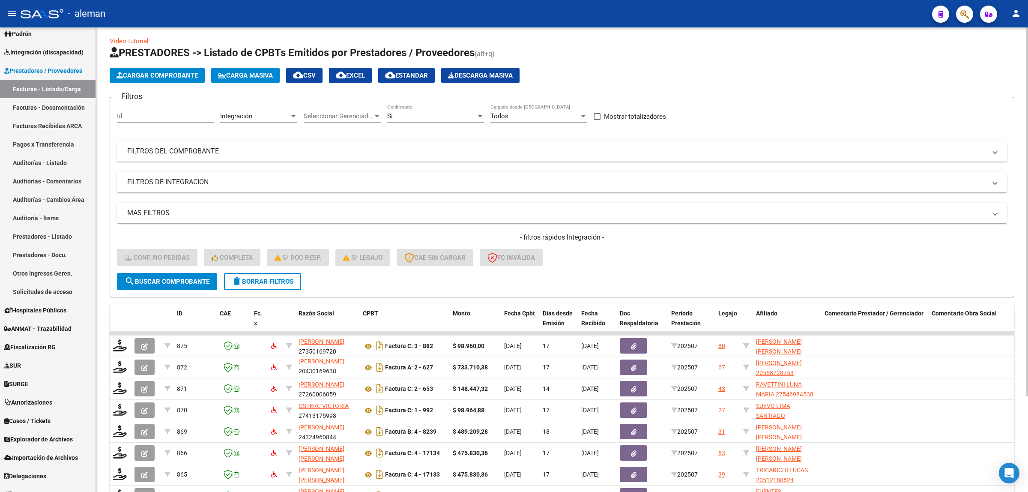
scroll to position [0, 0]
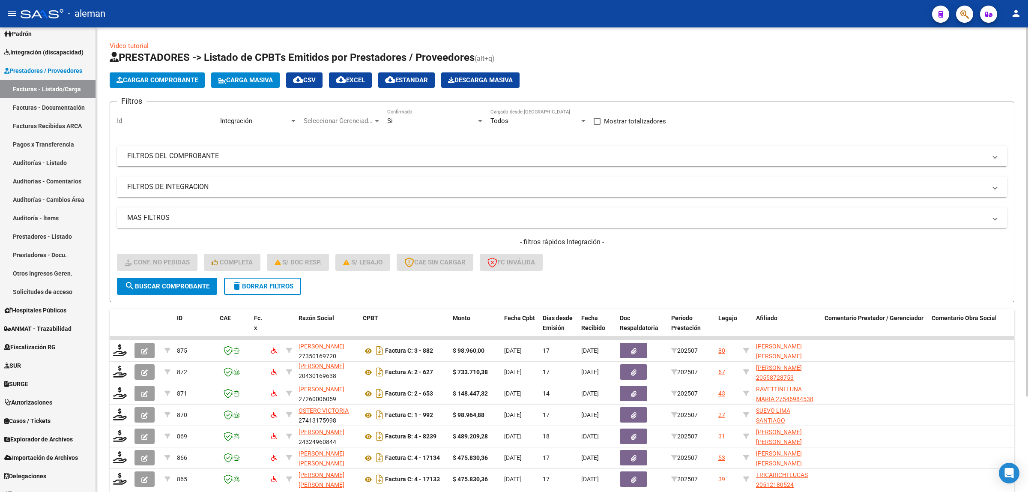
click at [577, 120] on div "Todos" at bounding box center [534, 121] width 89 height 8
click at [577, 120] on span "Todos" at bounding box center [538, 120] width 97 height 19
click at [580, 123] on div at bounding box center [584, 120] width 8 height 7
click at [580, 123] on span "Todos" at bounding box center [538, 120] width 97 height 19
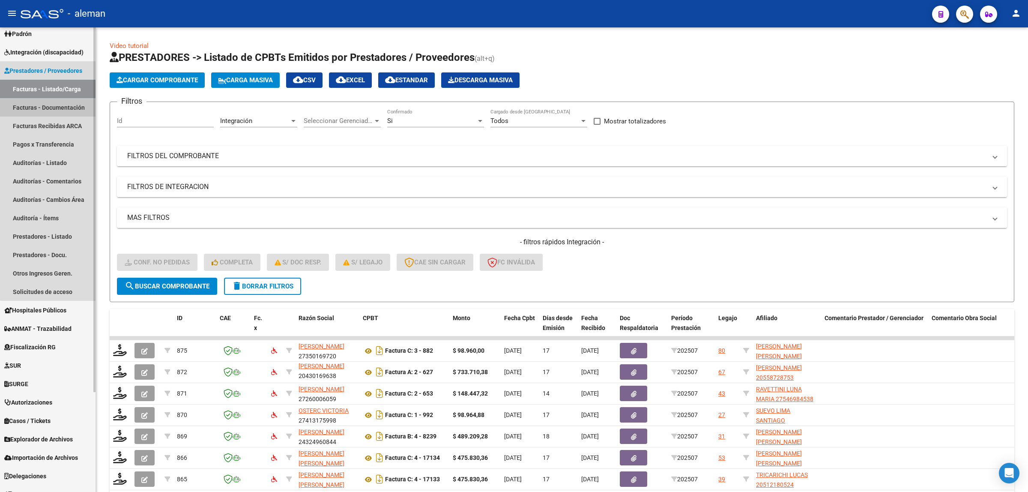
click at [51, 106] on link "Facturas - Documentación" at bounding box center [48, 107] width 96 height 18
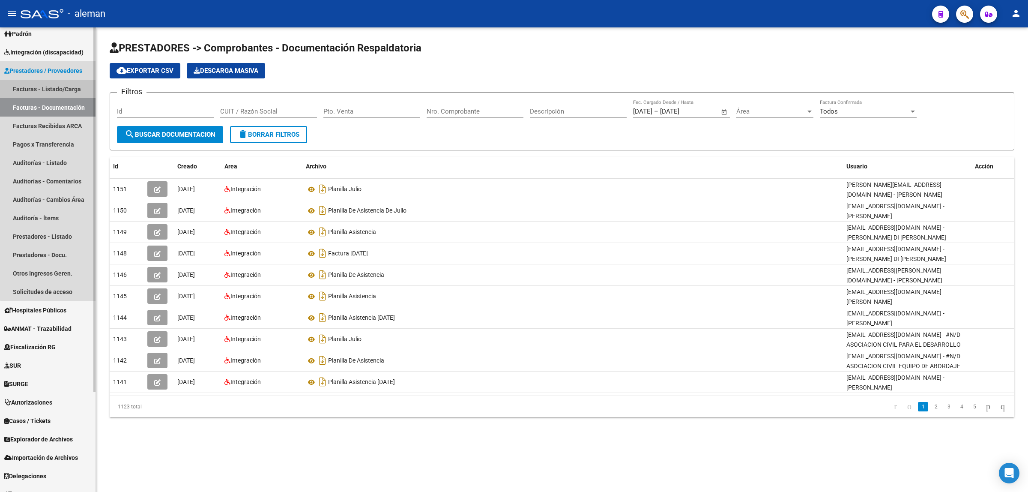
click at [51, 90] on link "Facturas - Listado/Carga" at bounding box center [48, 89] width 96 height 18
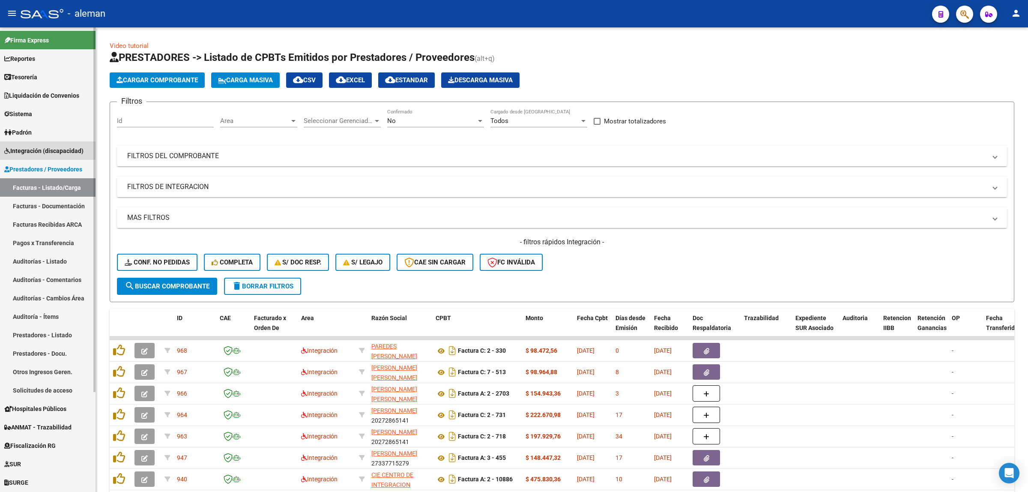
click at [48, 146] on span "Integración (discapacidad)" at bounding box center [43, 150] width 79 height 9
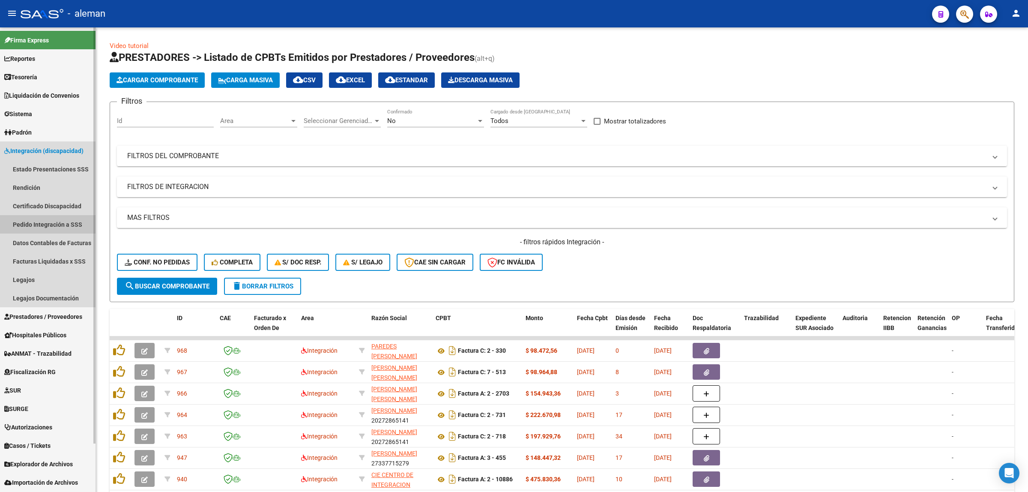
click at [62, 218] on link "Pedido Integración a SSS" at bounding box center [48, 224] width 96 height 18
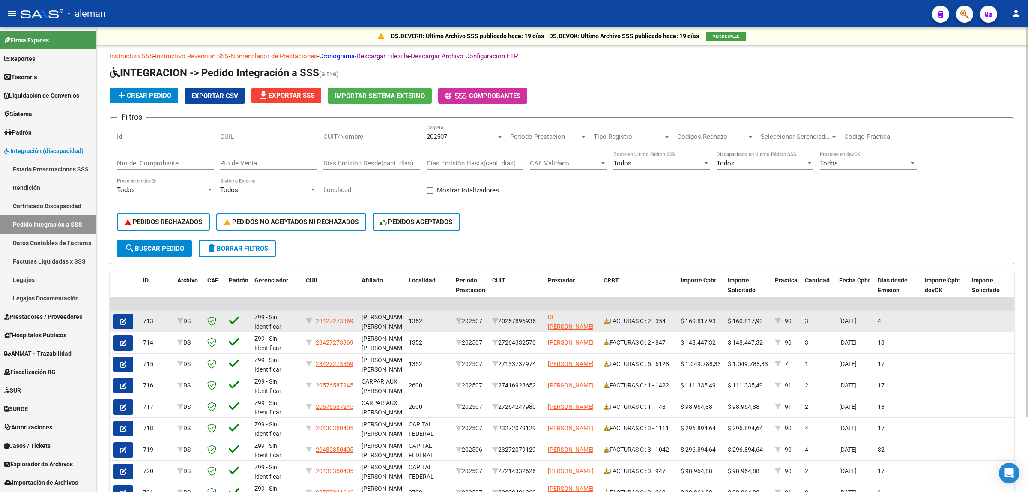
click at [123, 318] on icon "button" at bounding box center [123, 321] width 6 height 6
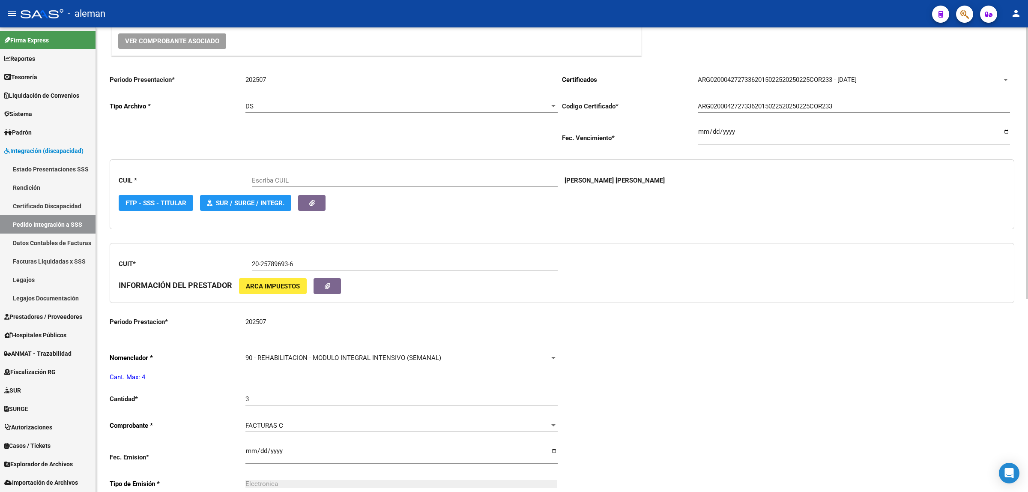
type input "23427273369"
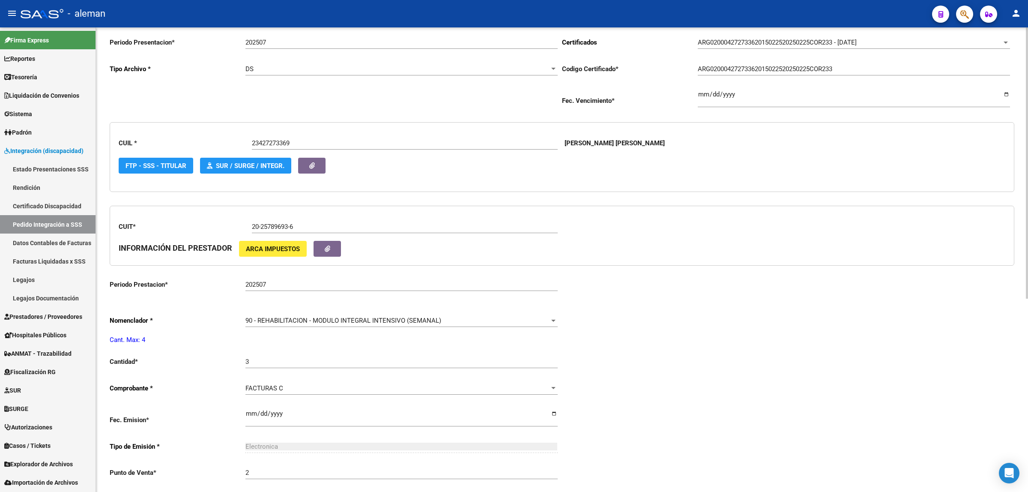
scroll to position [65, 0]
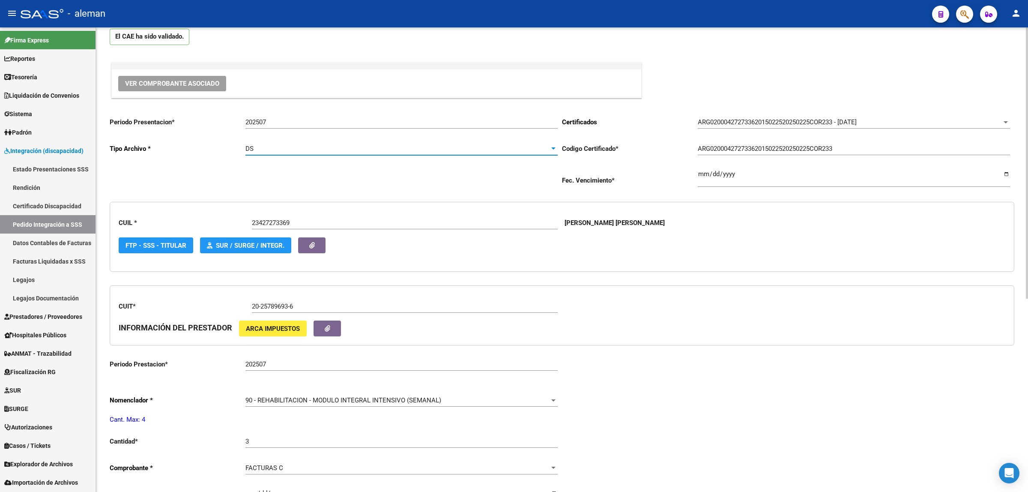
click at [552, 147] on div at bounding box center [553, 148] width 4 height 2
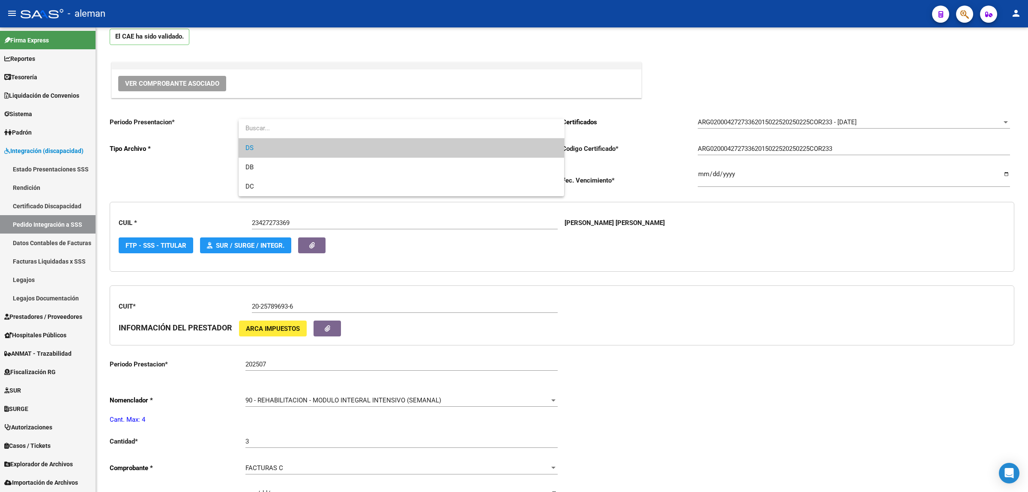
click at [737, 383] on div at bounding box center [514, 246] width 1028 height 492
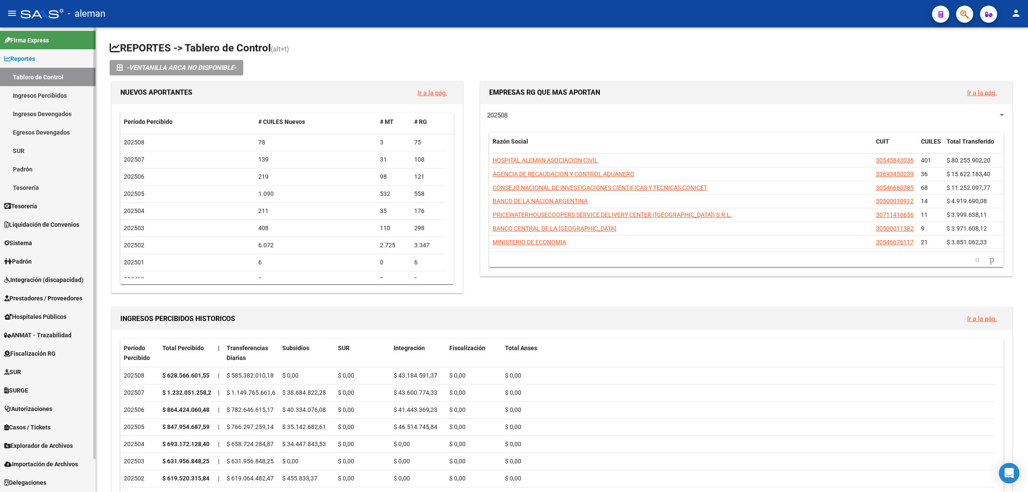
click at [26, 296] on span "Prestadores / Proveedores" at bounding box center [43, 297] width 78 height 9
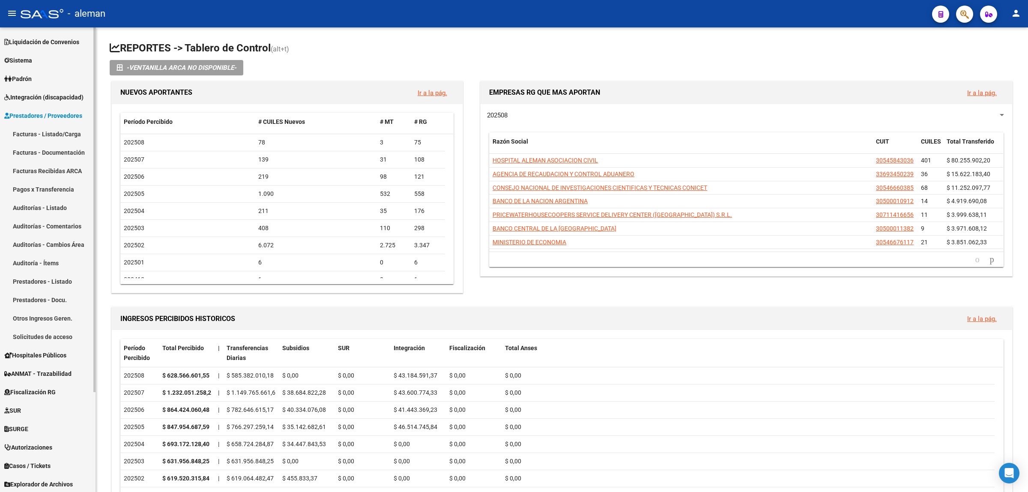
scroll to position [107, 0]
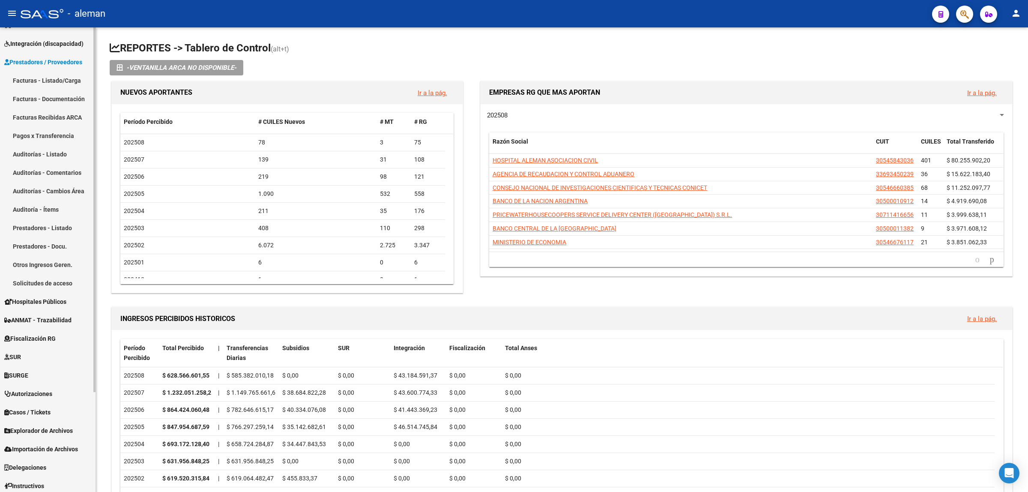
click at [48, 423] on link "Explorador de Archivos" at bounding box center [48, 430] width 96 height 18
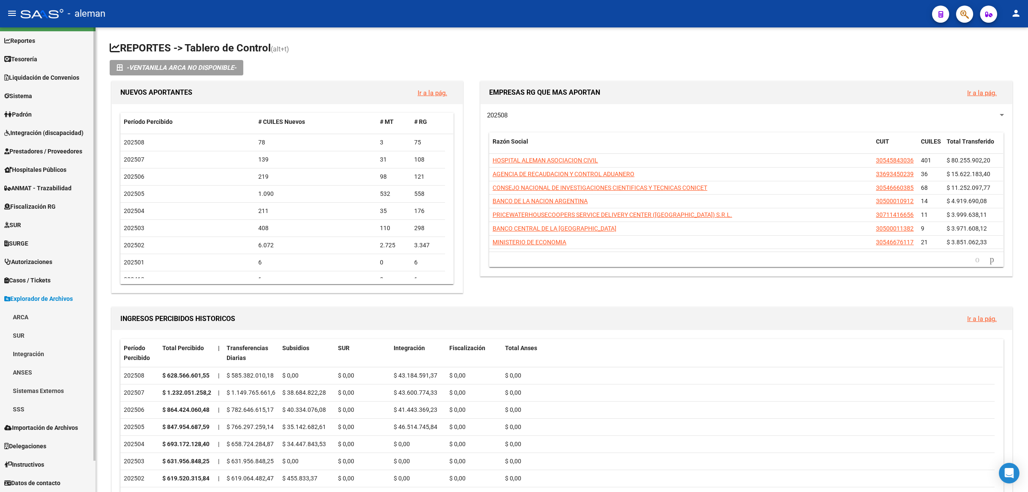
scroll to position [18, 0]
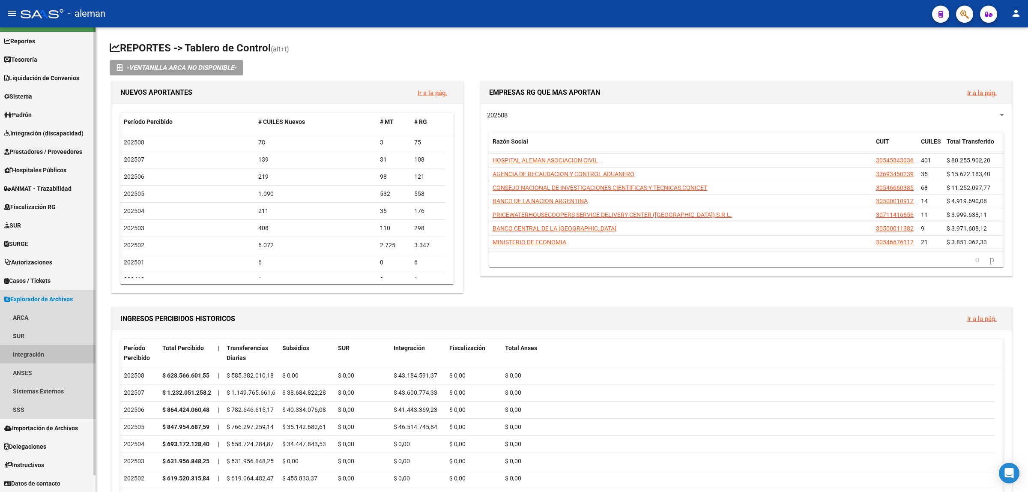
click at [37, 352] on link "Integración" at bounding box center [48, 354] width 96 height 18
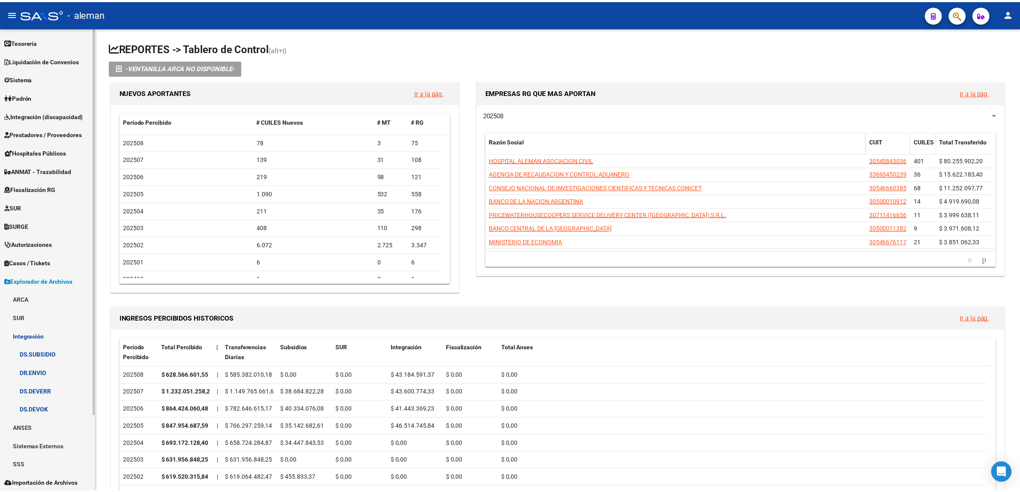
scroll to position [0, 0]
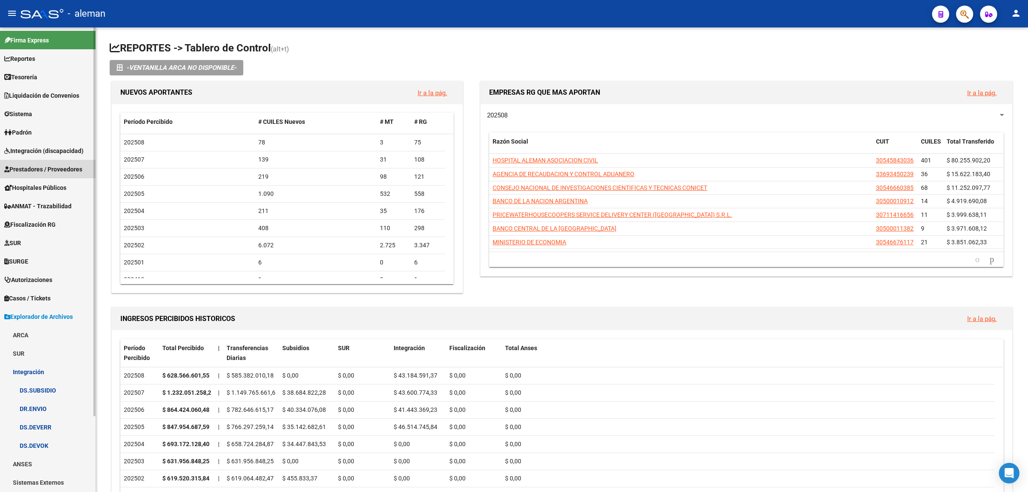
click at [46, 164] on span "Prestadores / Proveedores" at bounding box center [43, 168] width 78 height 9
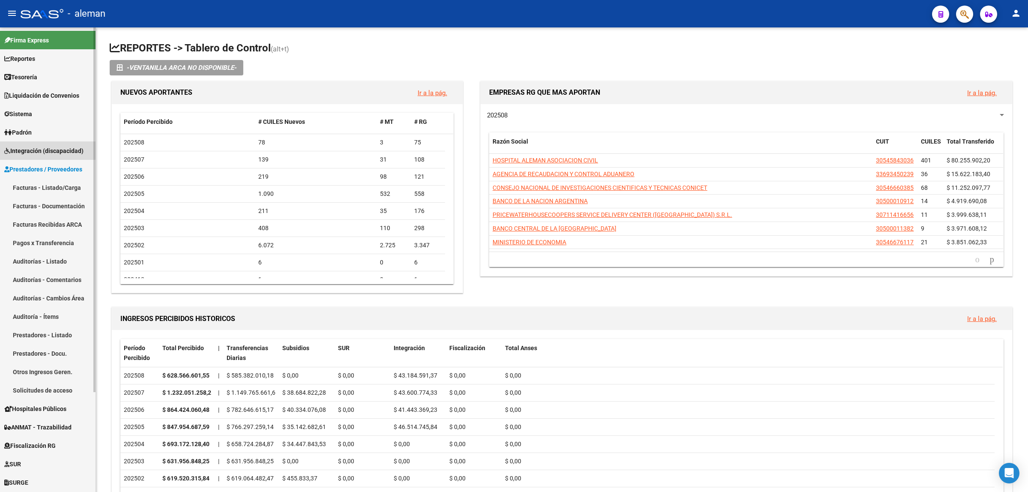
click at [45, 148] on span "Integración (discapacidad)" at bounding box center [43, 150] width 79 height 9
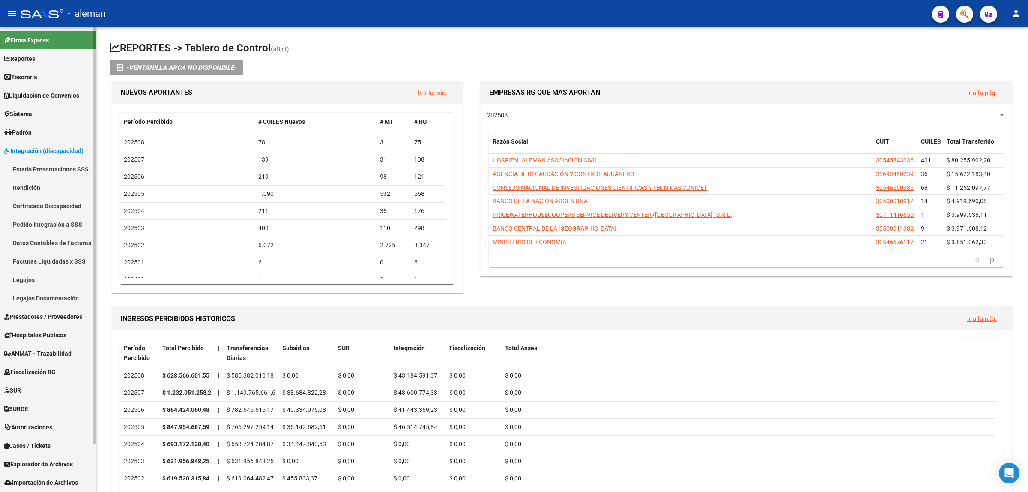
click at [41, 164] on link "Estado Presentaciones SSS" at bounding box center [48, 169] width 96 height 18
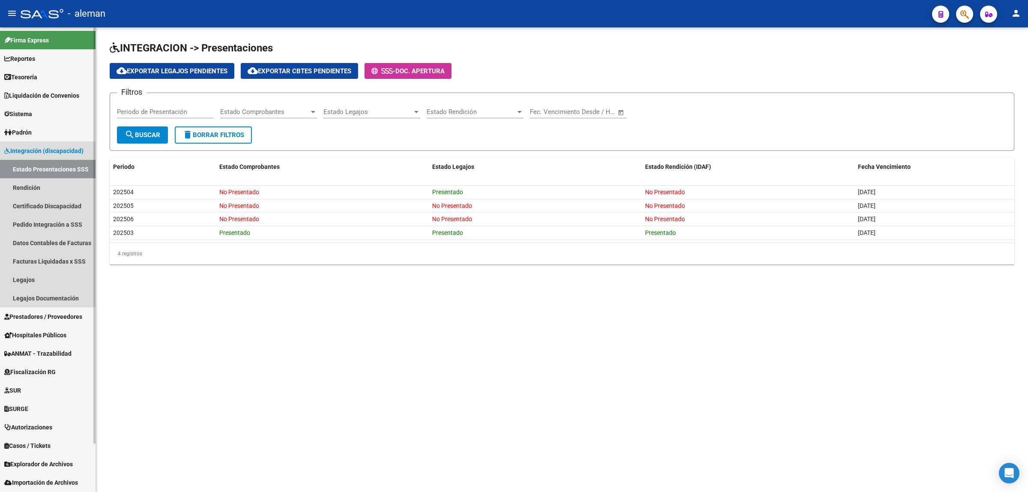
click at [42, 153] on span "Integración (discapacidad)" at bounding box center [43, 150] width 79 height 9
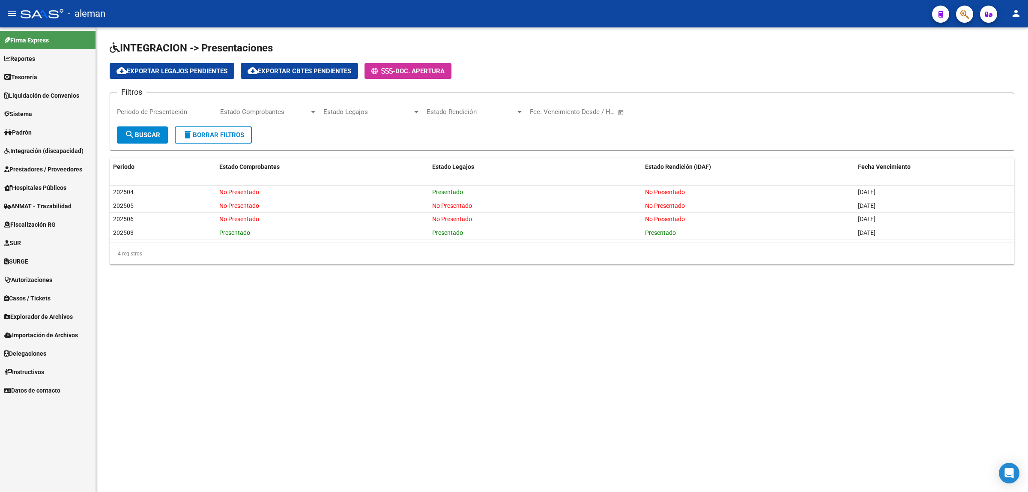
click at [43, 169] on span "Prestadores / Proveedores" at bounding box center [43, 168] width 78 height 9
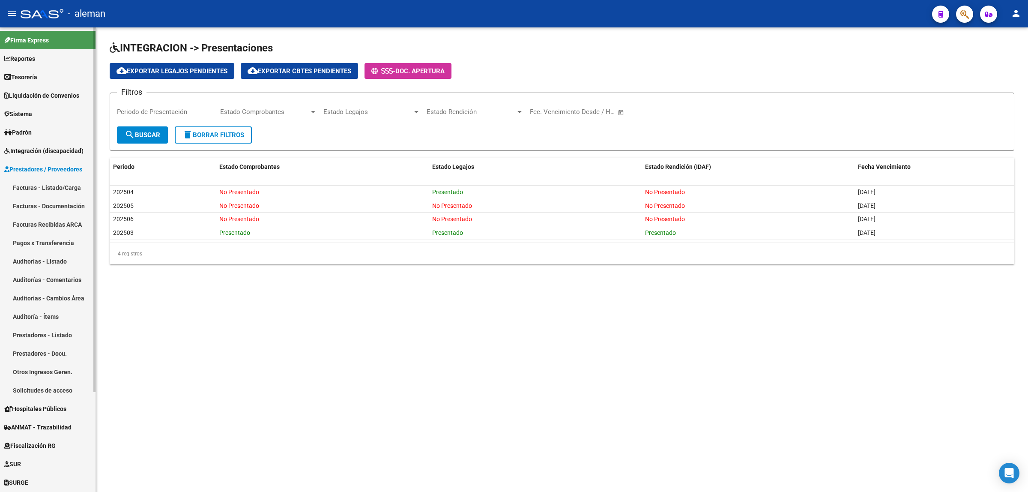
click at [44, 187] on link "Facturas - Listado/Carga" at bounding box center [48, 187] width 96 height 18
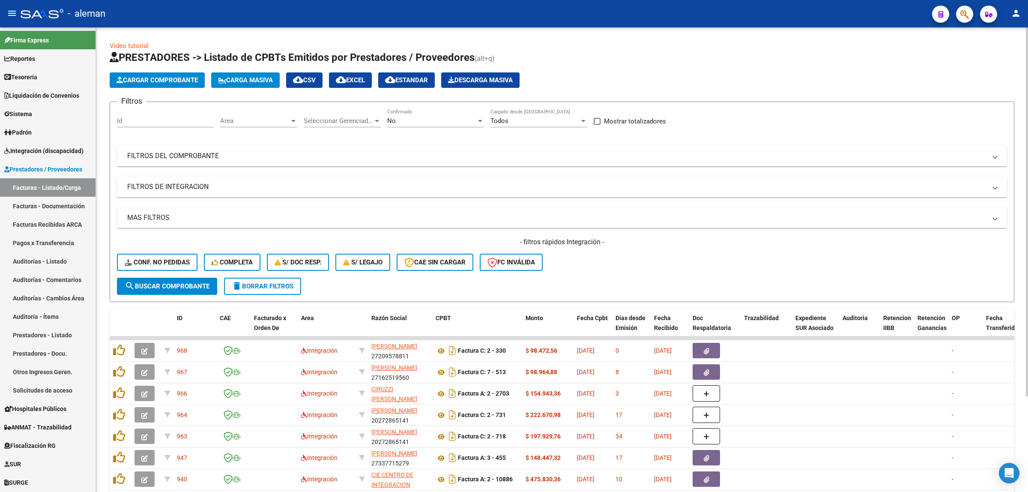
click at [166, 119] on input "Id" at bounding box center [165, 121] width 97 height 8
type input "813"
click at [158, 282] on span "search Buscar Comprobante" at bounding box center [167, 286] width 85 height 8
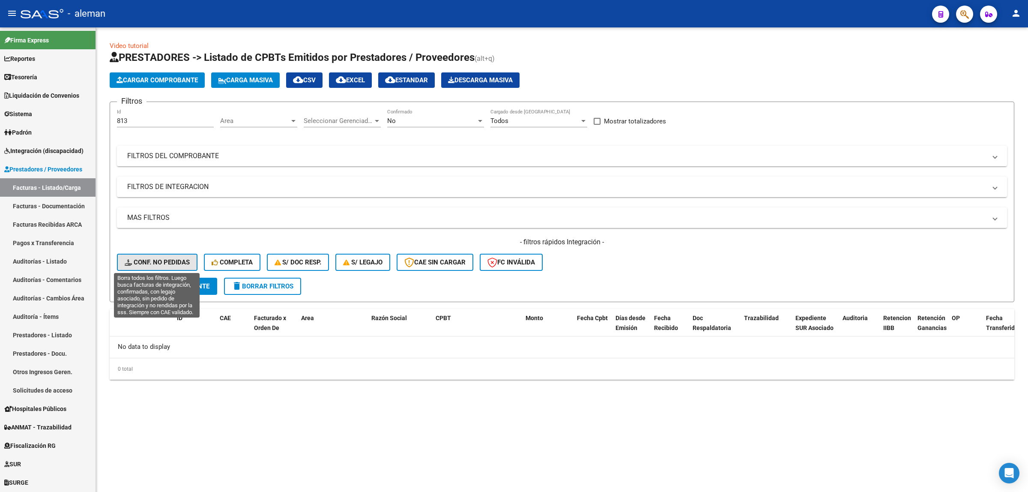
click at [174, 264] on span "Conf. no pedidas" at bounding box center [157, 262] width 65 height 8
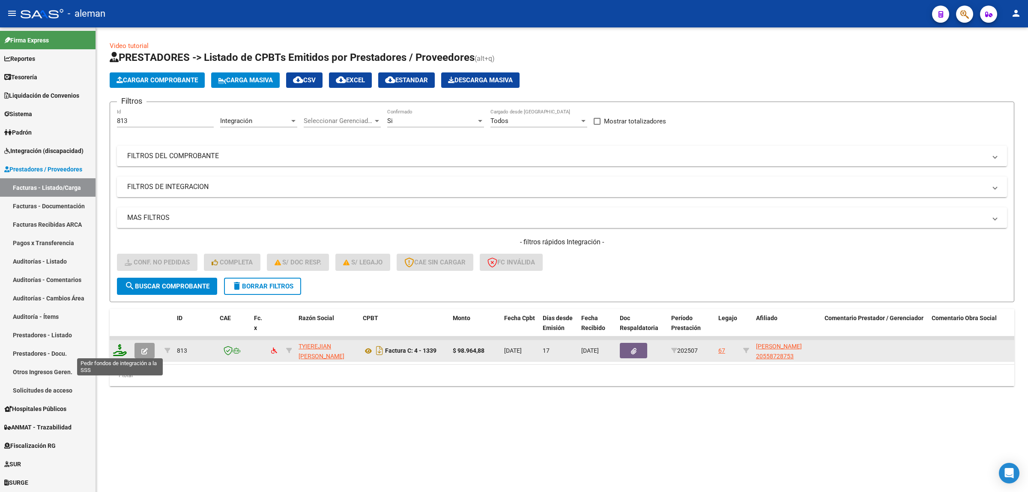
click at [114, 344] on icon at bounding box center [120, 350] width 14 height 12
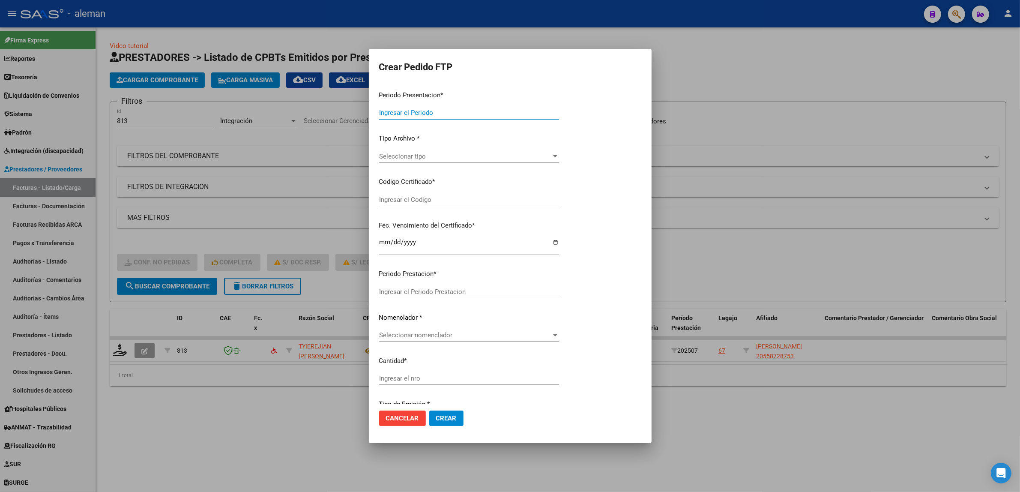
type input "202507"
type input "$ 98.964,88"
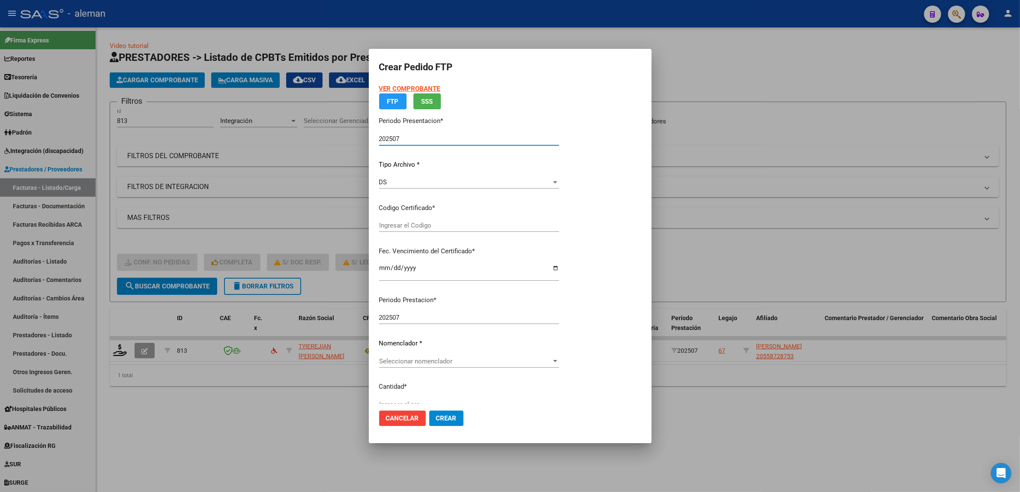
type input "ARG02000558728752018120320231203BS319"
type input "[DATE]"
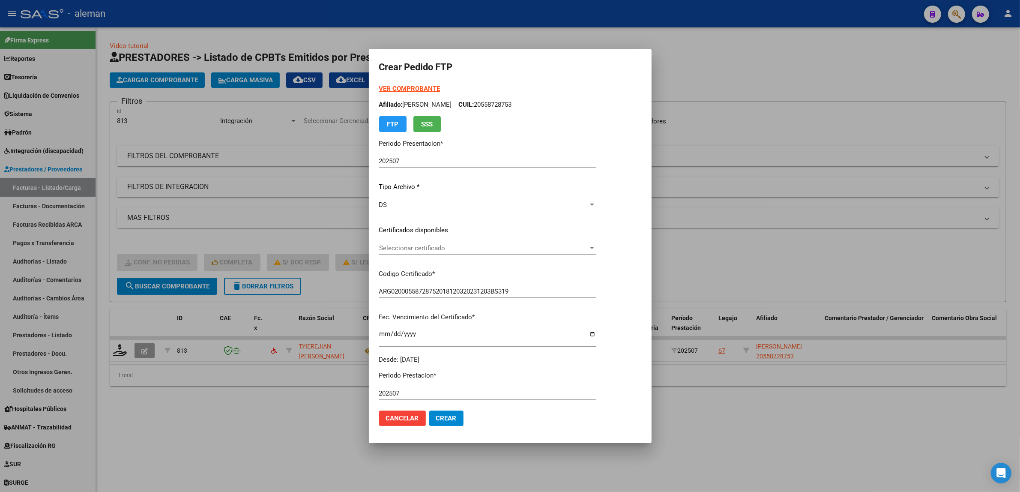
click at [731, 433] on div at bounding box center [510, 246] width 1020 height 492
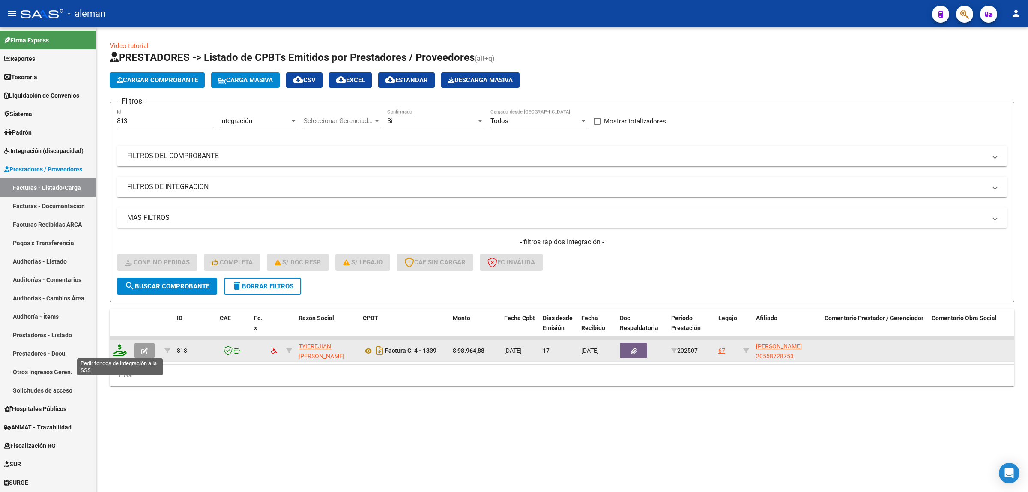
click at [117, 353] on icon at bounding box center [120, 350] width 14 height 12
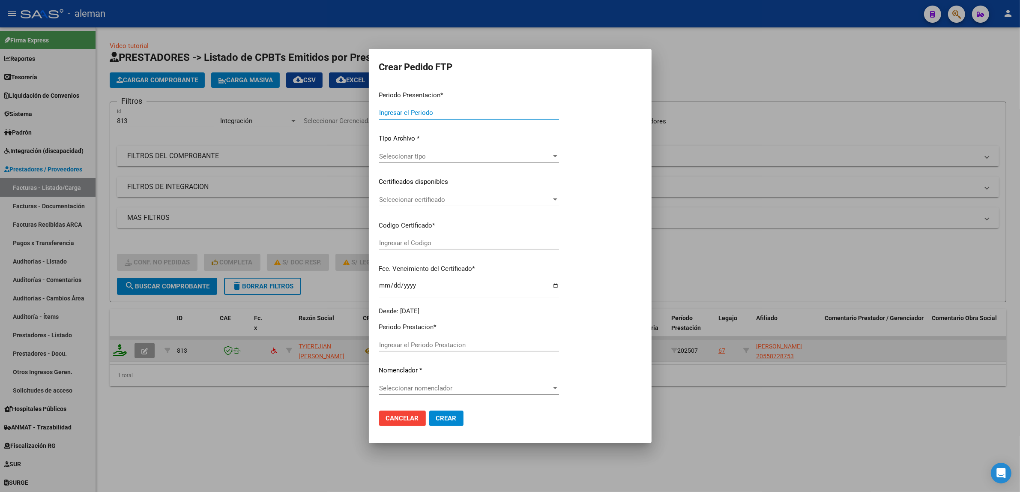
type input "202507"
type input "$ 98.964,88"
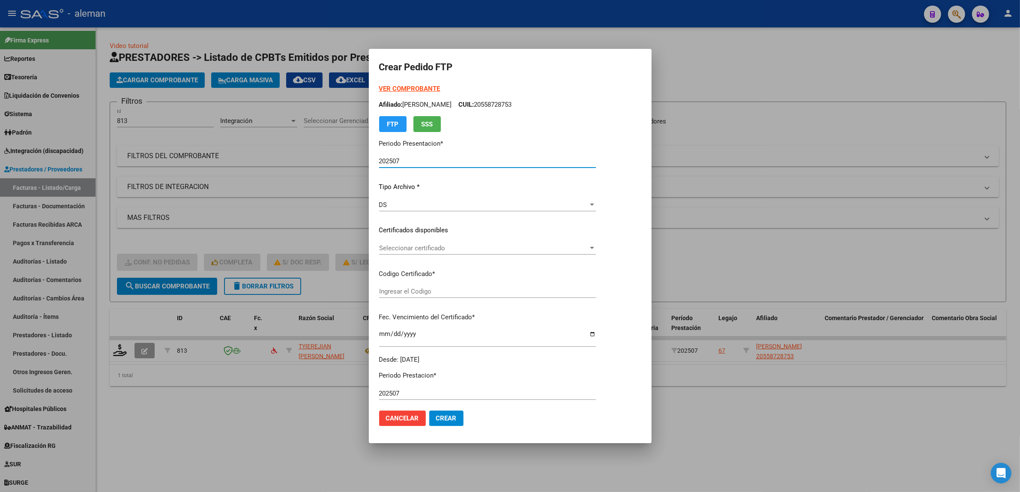
type input "ARG02000558728752018120320231203BS319"
type input "2023-12-03"
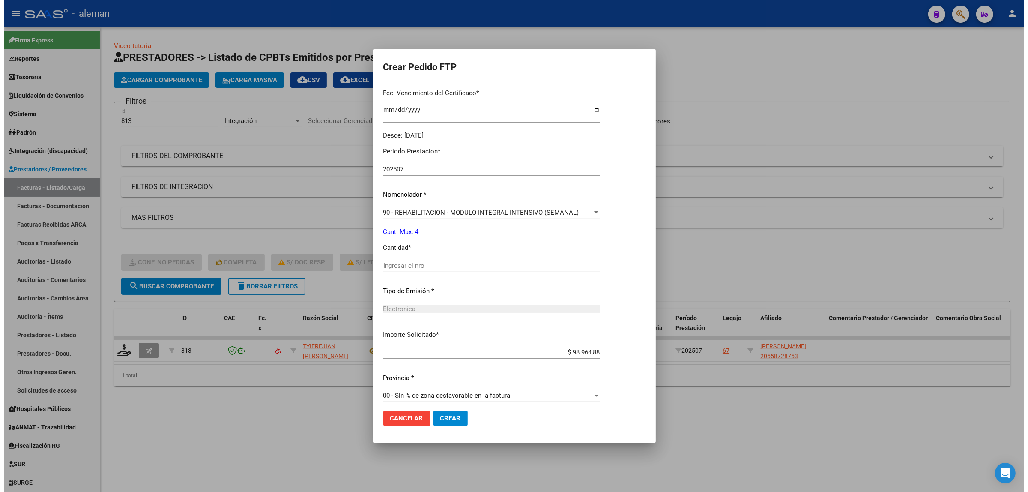
scroll to position [230, 0]
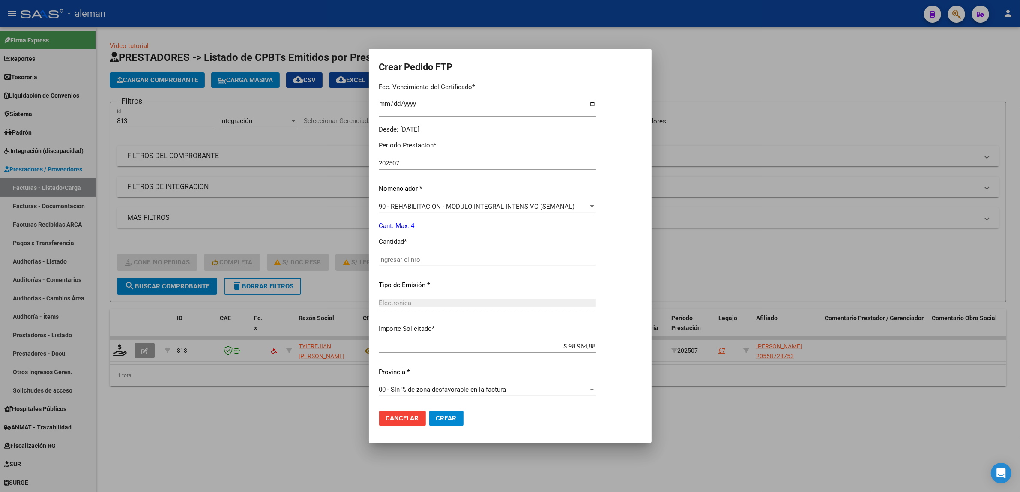
click at [704, 439] on div at bounding box center [510, 246] width 1020 height 492
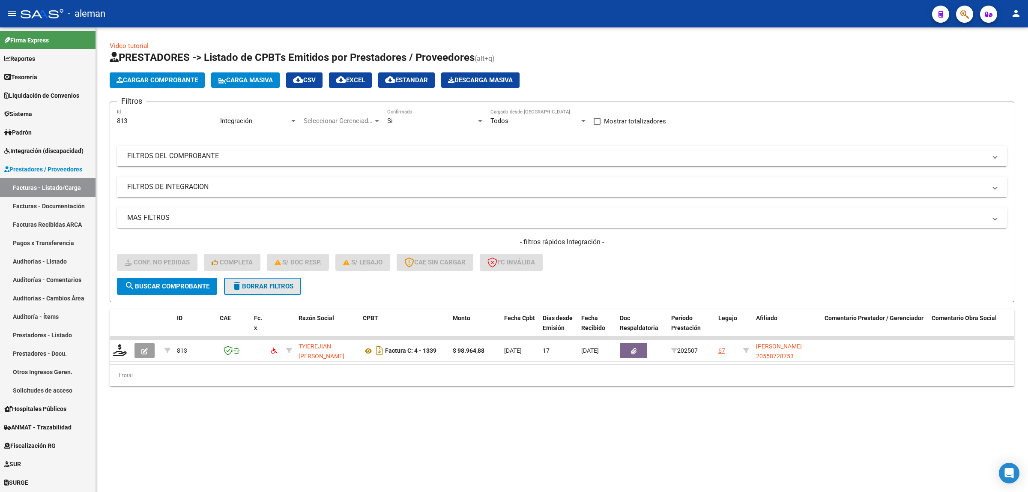
click at [245, 286] on span "delete Borrar Filtros" at bounding box center [263, 286] width 62 height 8
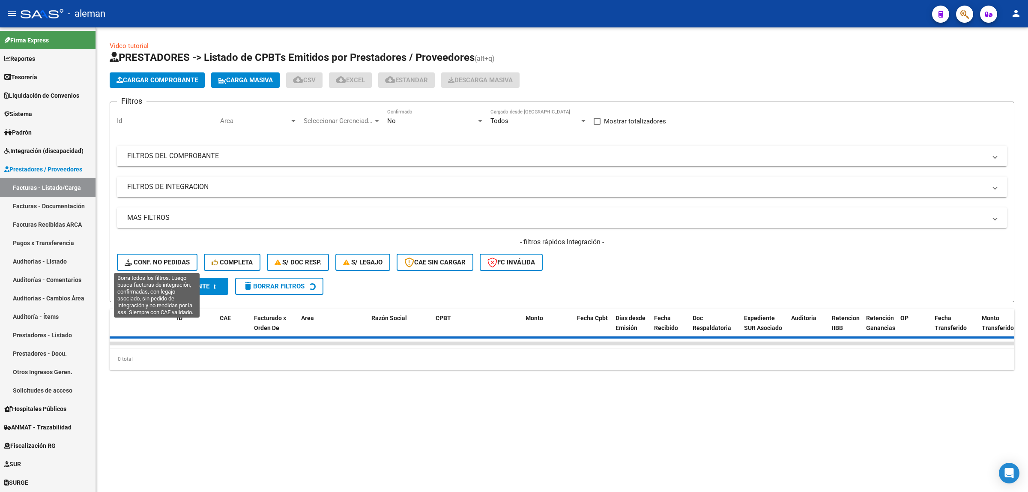
click at [149, 258] on span "Conf. no pedidas" at bounding box center [157, 262] width 65 height 8
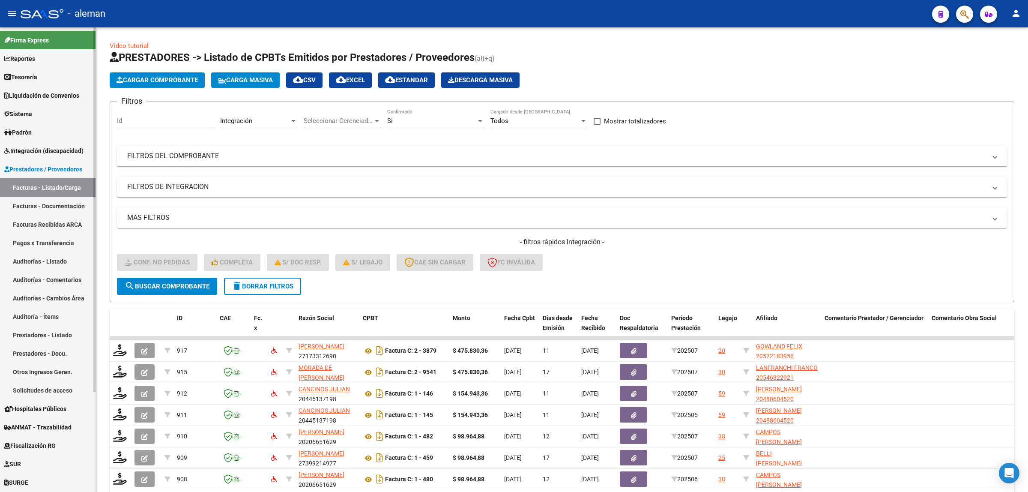
click at [60, 149] on span "Integración (discapacidad)" at bounding box center [43, 150] width 79 height 9
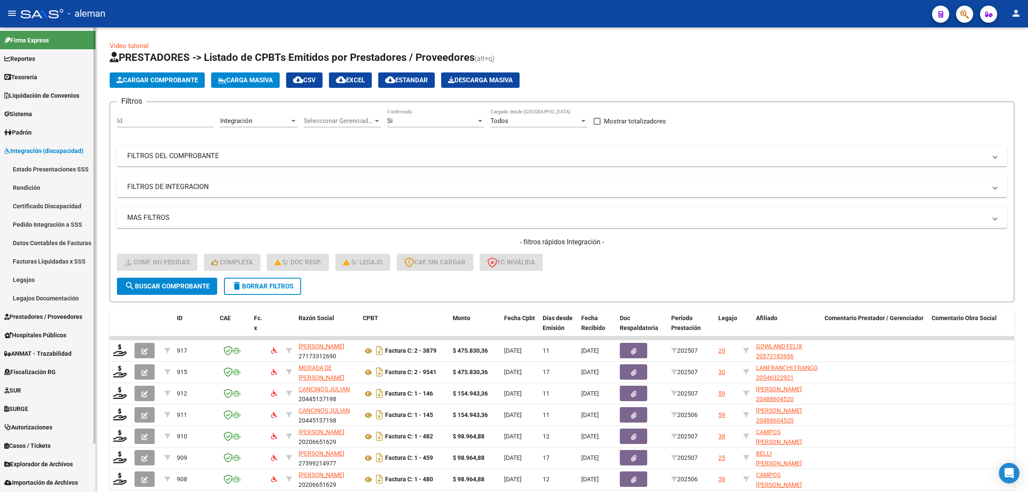
click at [54, 222] on link "Pedido Integración a SSS" at bounding box center [48, 224] width 96 height 18
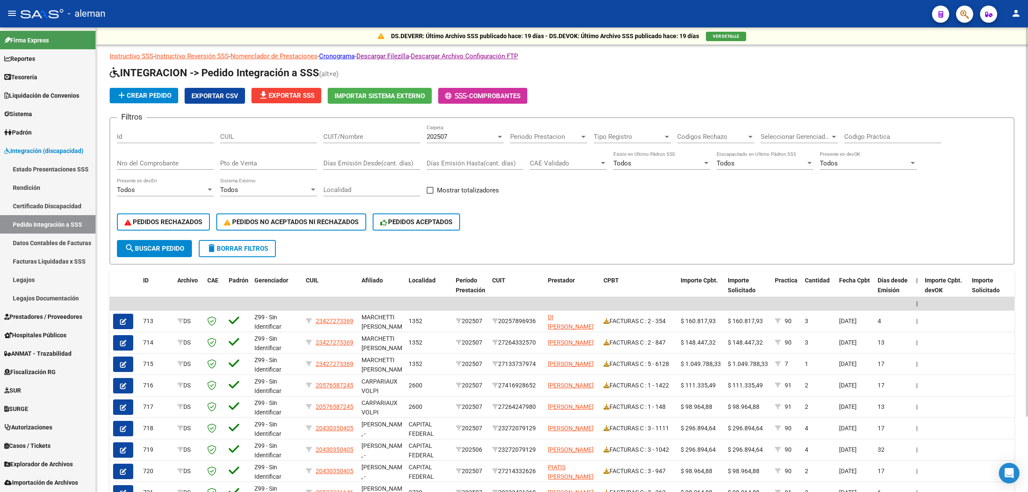
click at [204, 97] on span "Exportar CSV" at bounding box center [214, 96] width 47 height 8
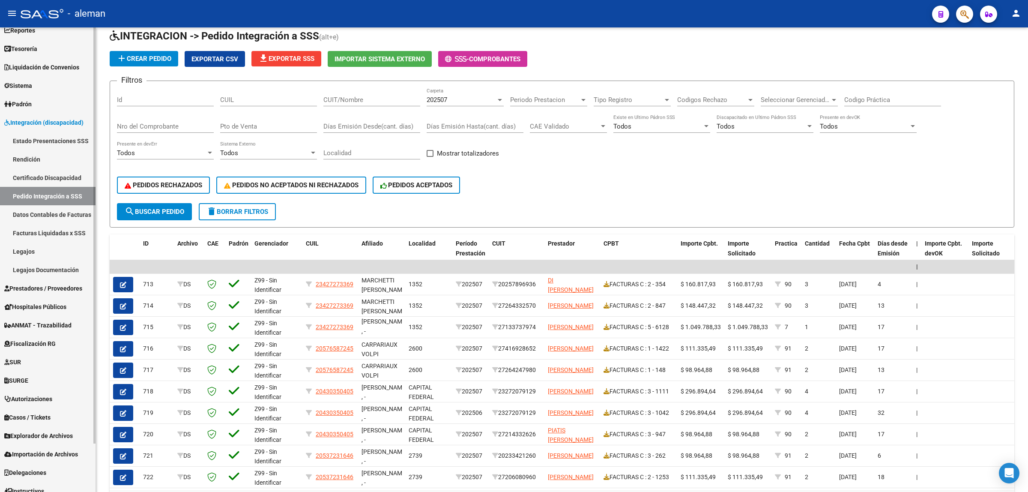
scroll to position [54, 0]
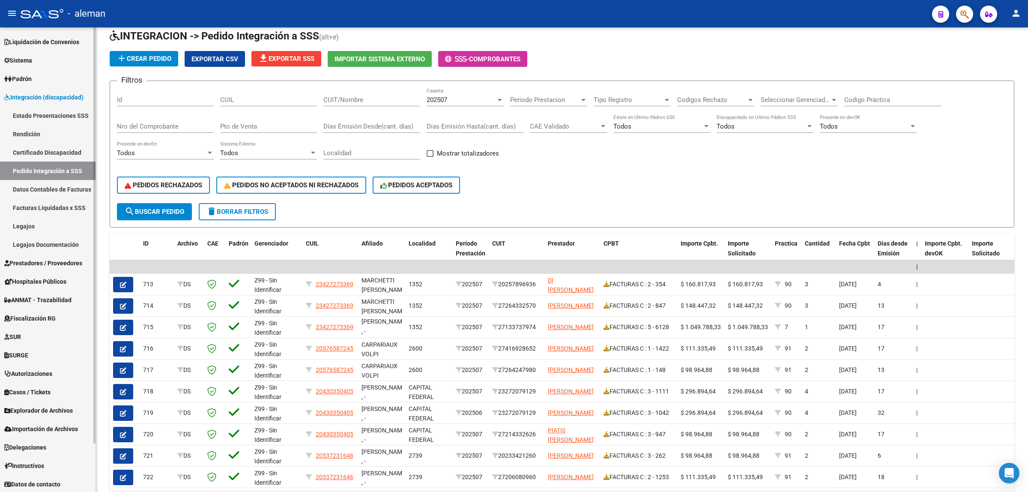
click at [51, 97] on span "Integración (discapacidad)" at bounding box center [43, 97] width 79 height 9
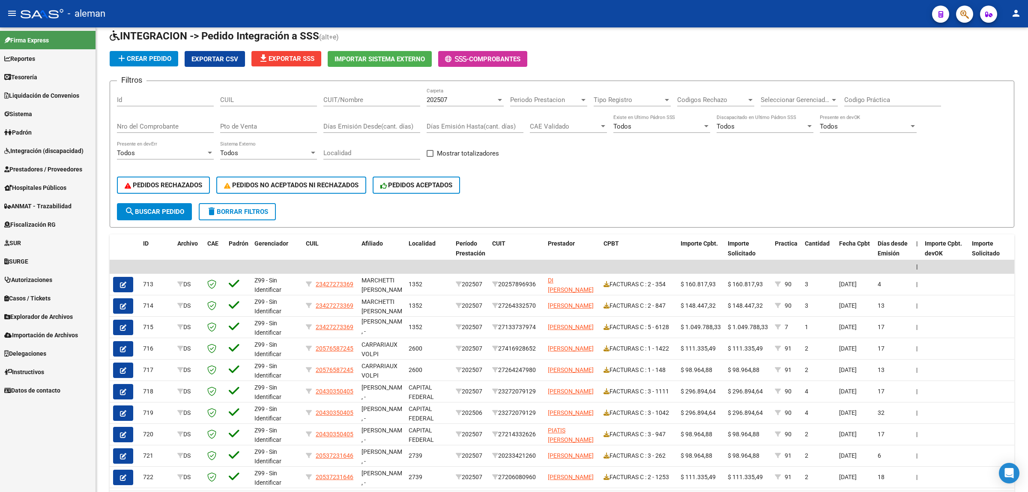
scroll to position [0, 0]
click at [30, 165] on span "Prestadores / Proveedores" at bounding box center [43, 168] width 78 height 9
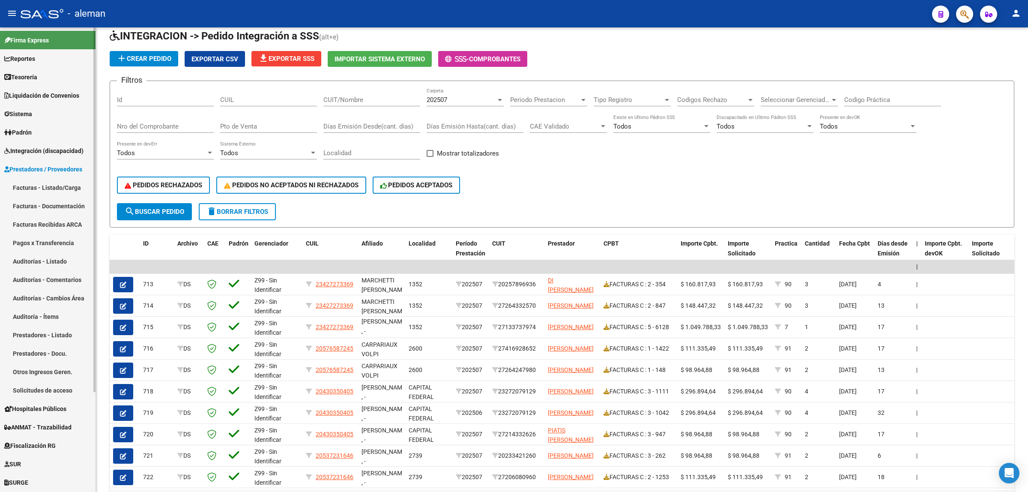
click at [33, 184] on link "Facturas - Listado/Carga" at bounding box center [48, 187] width 96 height 18
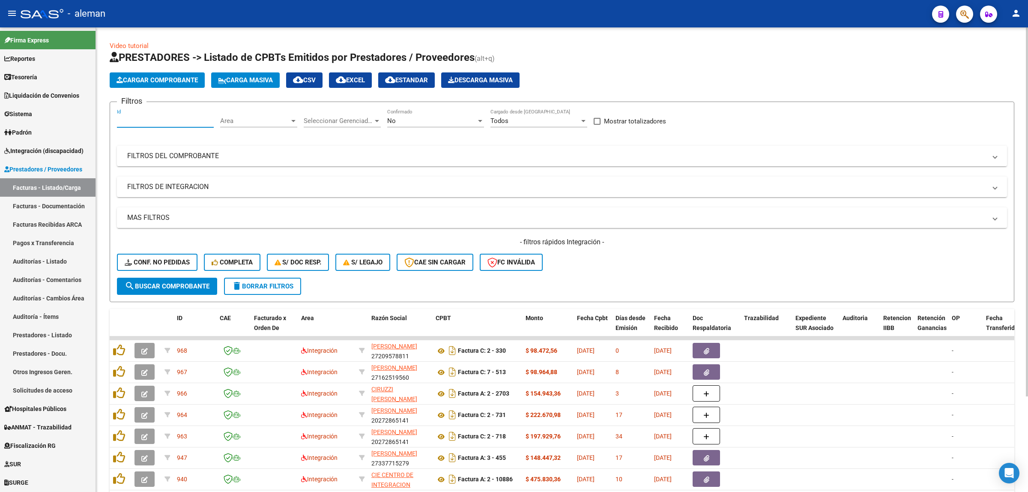
click at [183, 123] on input "Id" at bounding box center [165, 121] width 97 height 8
type input "823"
click at [181, 282] on span "search Buscar Comprobante" at bounding box center [167, 286] width 85 height 8
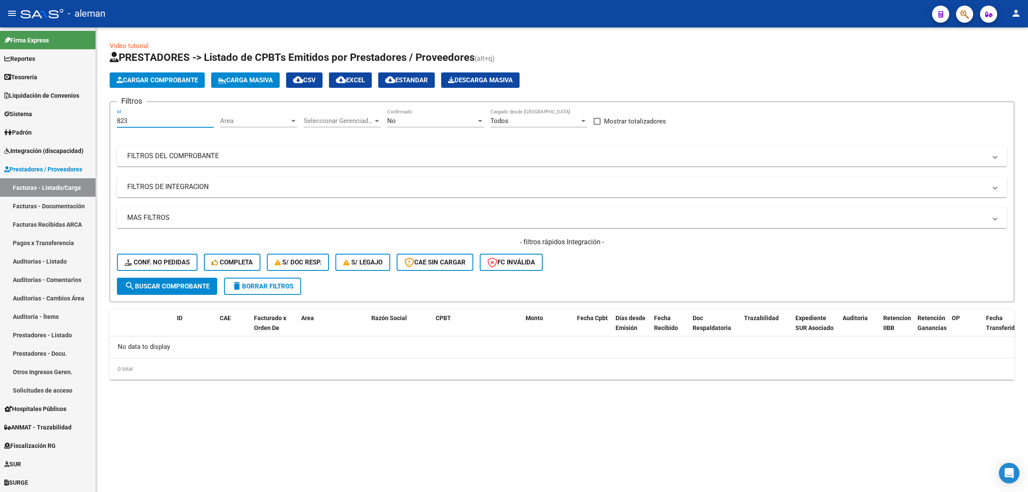
drag, startPoint x: 151, startPoint y: 120, endPoint x: 103, endPoint y: 123, distance: 48.0
click at [103, 123] on div "Video tutorial PRESTADORES -> Listado de CPBTs Emitidos por Prestadores / Prove…" at bounding box center [562, 217] width 932 height 380
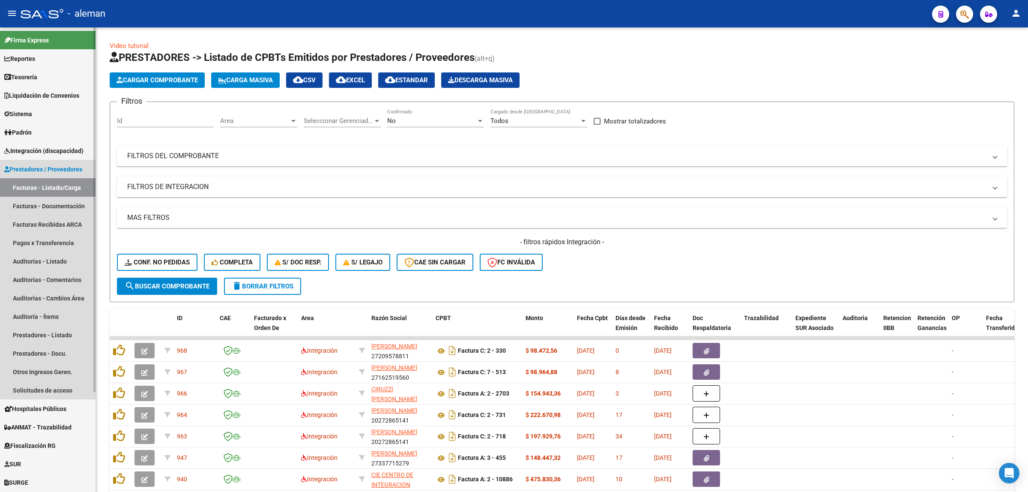
click at [43, 170] on span "Prestadores / Proveedores" at bounding box center [43, 168] width 78 height 9
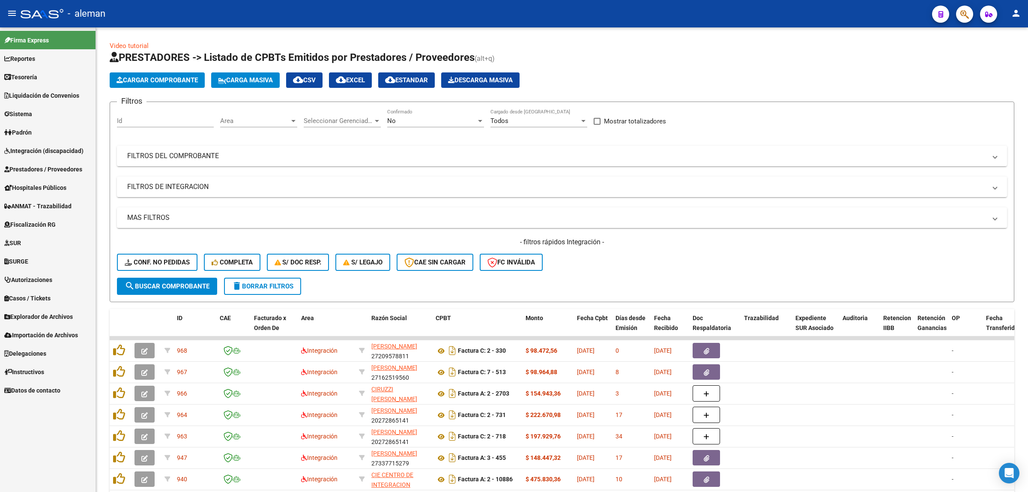
click at [51, 156] on link "Integración (discapacidad)" at bounding box center [48, 150] width 96 height 18
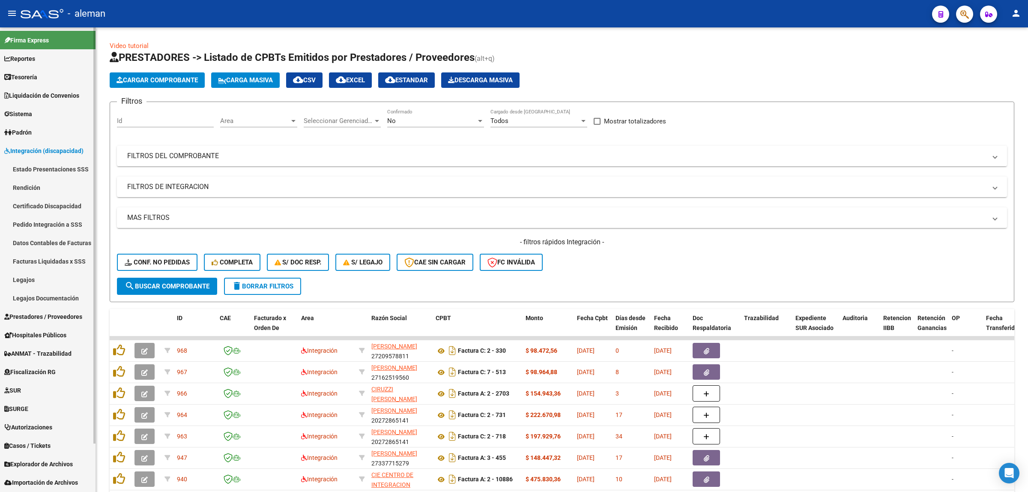
click at [42, 225] on link "Pedido Integración a SSS" at bounding box center [48, 224] width 96 height 18
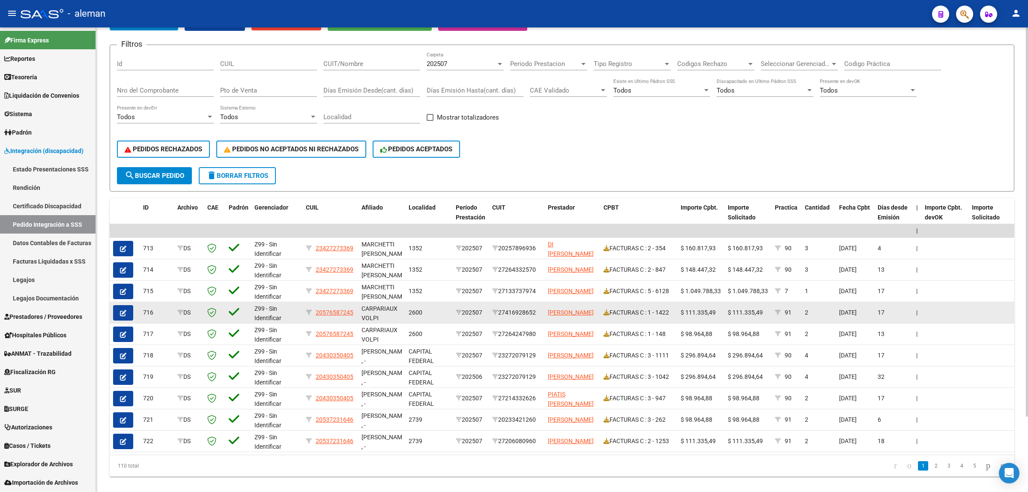
scroll to position [90, 0]
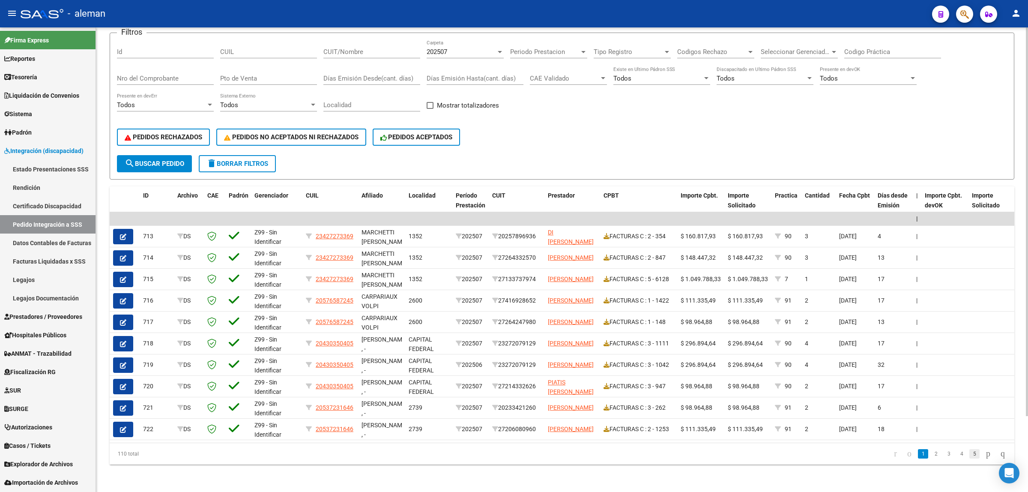
click at [970, 457] on link "5" at bounding box center [974, 453] width 10 height 9
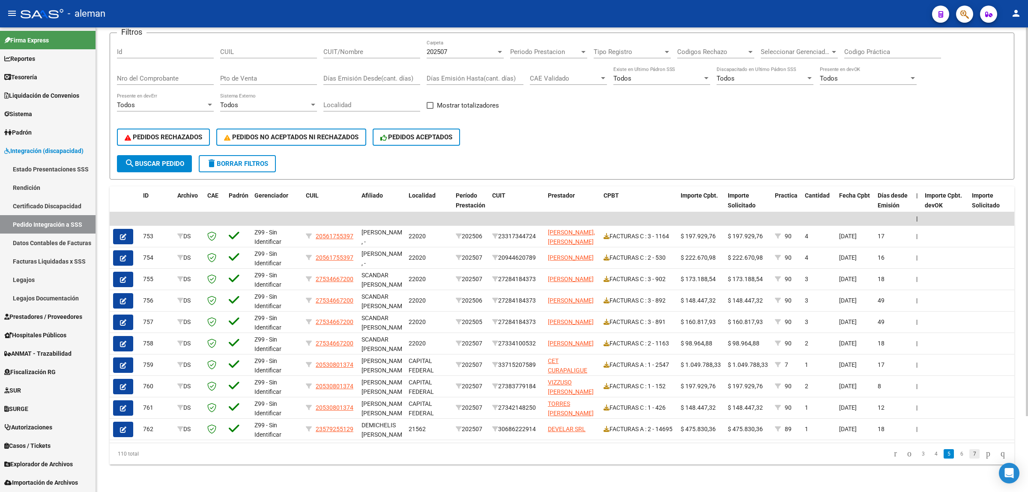
click at [969, 453] on link "7" at bounding box center [974, 453] width 10 height 9
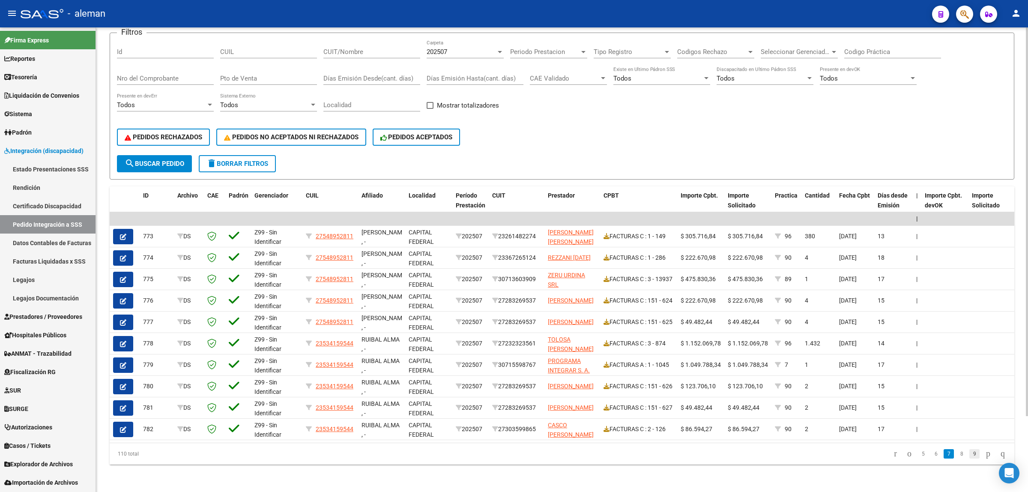
click at [969, 452] on link "9" at bounding box center [974, 453] width 10 height 9
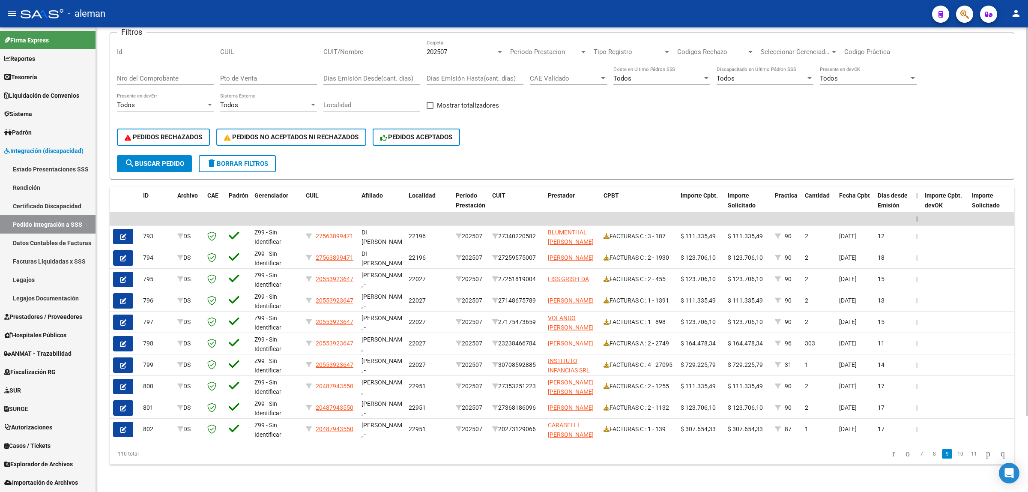
click at [968, 452] on link "11" at bounding box center [973, 453] width 11 height 9
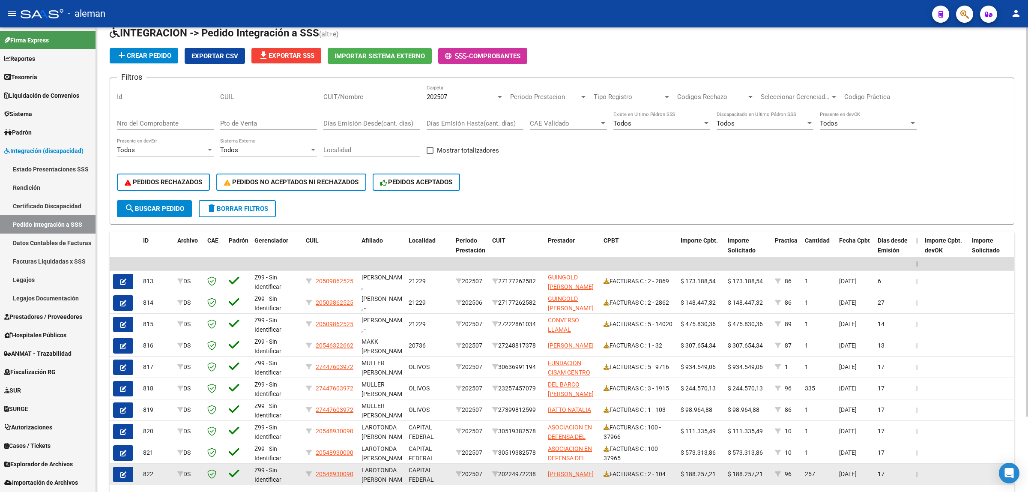
scroll to position [0, 0]
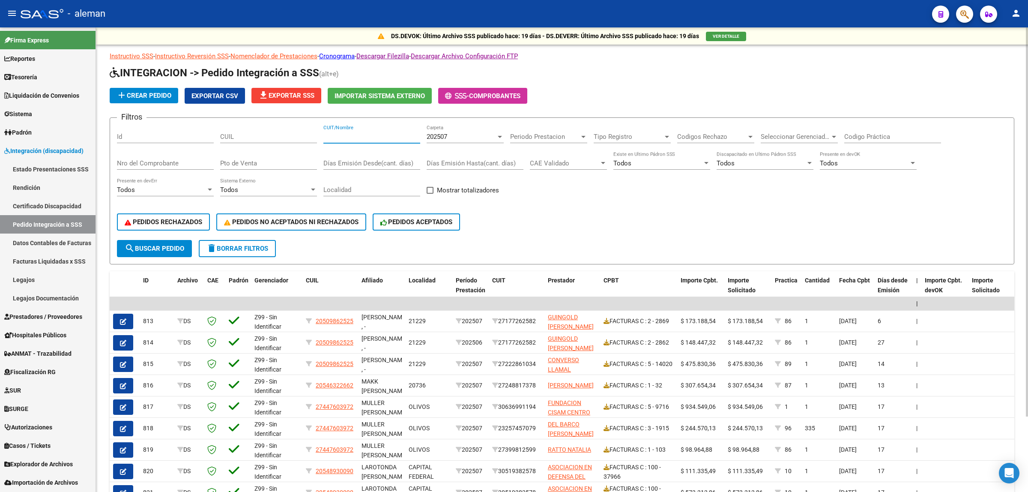
click at [365, 134] on input "CUIT/Nombre" at bounding box center [371, 137] width 97 height 8
type input "gofer"
click at [151, 248] on span "search Buscar Pedido" at bounding box center [155, 249] width 60 height 8
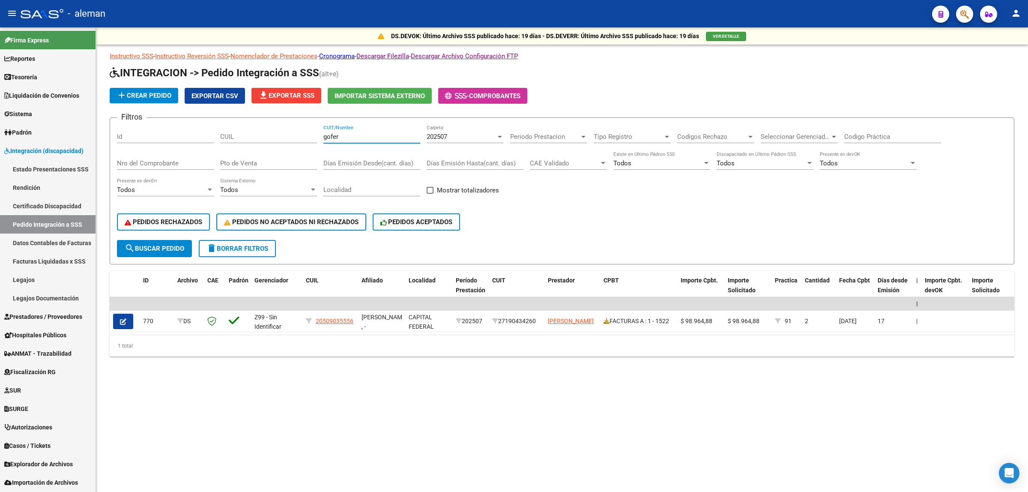
drag, startPoint x: 352, startPoint y: 137, endPoint x: 319, endPoint y: 134, distance: 32.7
click at [319, 134] on div "Filtros Id CUIL gofer CUIT/Nombre 202507 Carpeta Periodo Prestacion Periodo Pre…" at bounding box center [562, 182] width 890 height 115
click at [156, 248] on span "search Buscar Pedido" at bounding box center [155, 249] width 60 height 8
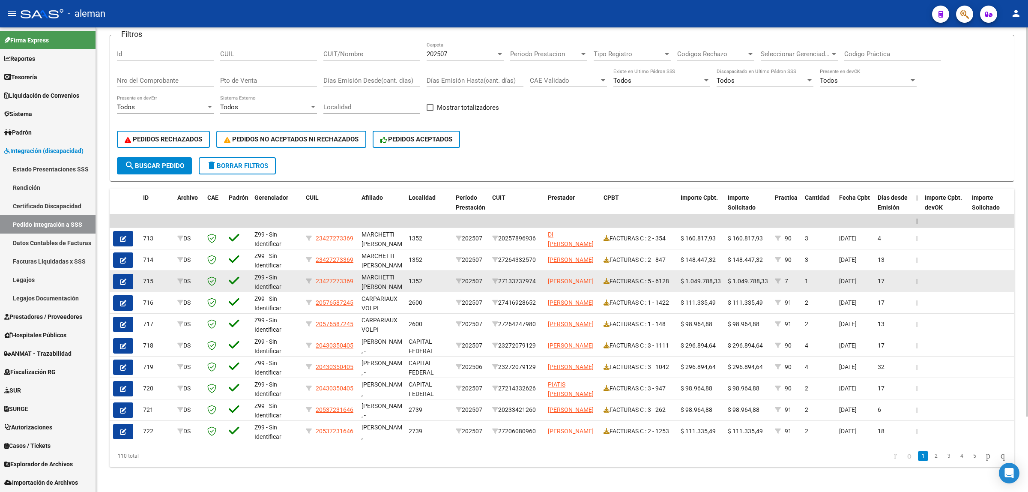
scroll to position [90, 0]
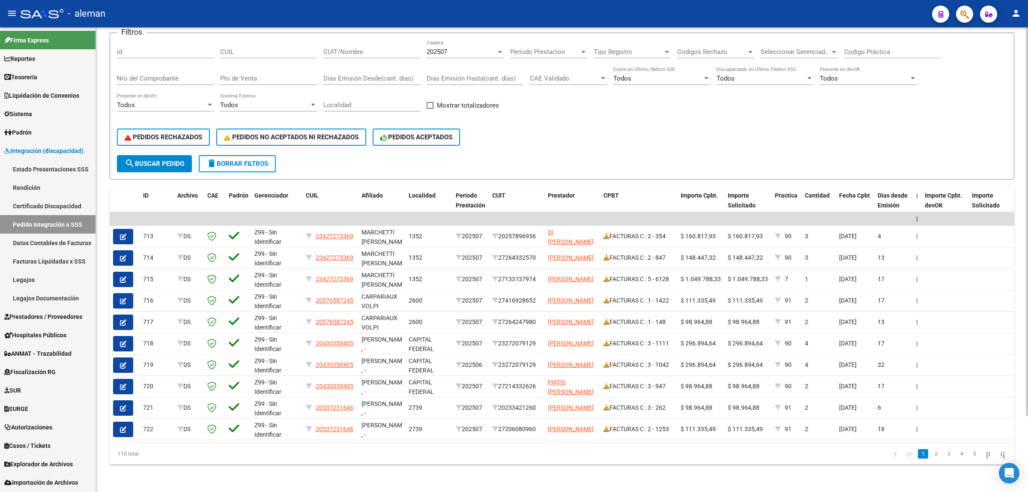
click at [290, 48] on input "CUIL" at bounding box center [268, 52] width 97 height 8
click at [353, 48] on input "CUIT/Nombre" at bounding box center [371, 52] width 97 height 8
type input "cermi"
click at [148, 160] on span "search Buscar Pedido" at bounding box center [155, 164] width 60 height 8
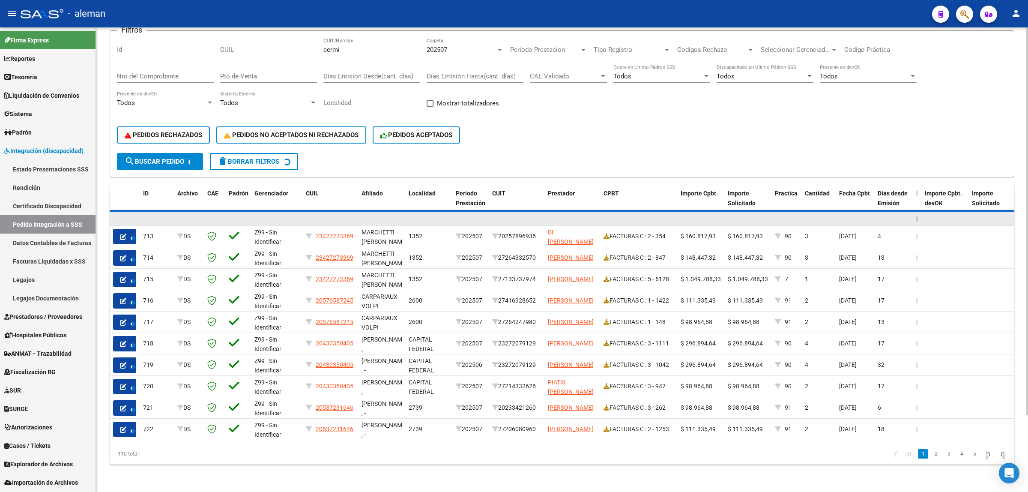
scroll to position [0, 0]
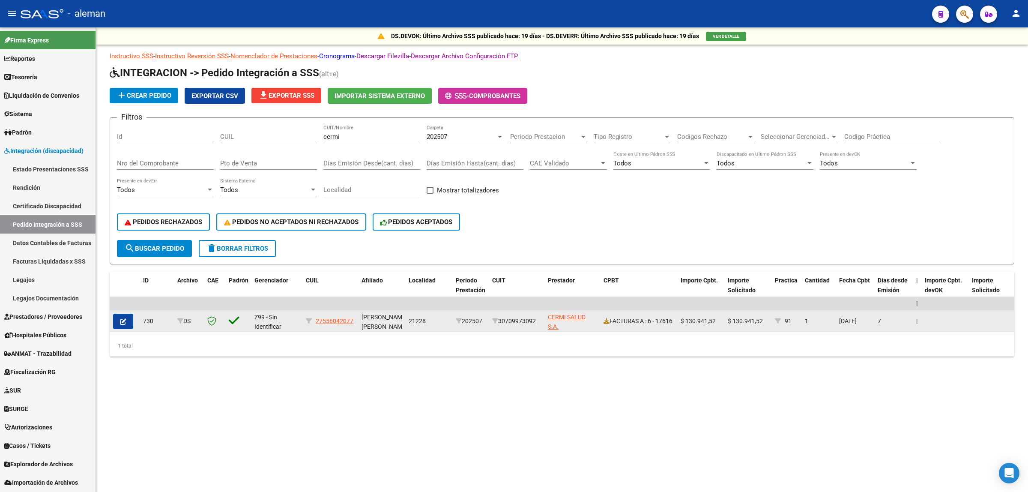
click at [126, 320] on icon "button" at bounding box center [123, 321] width 6 height 6
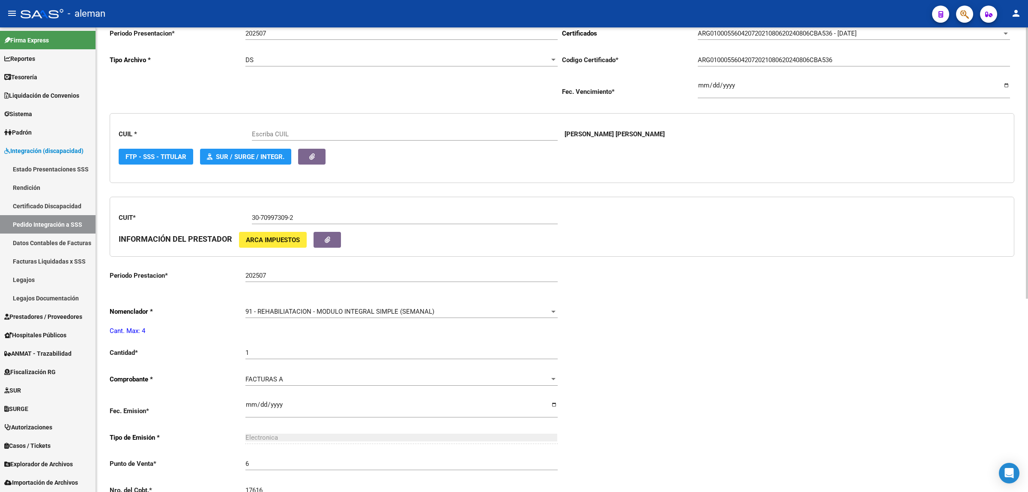
scroll to position [161, 0]
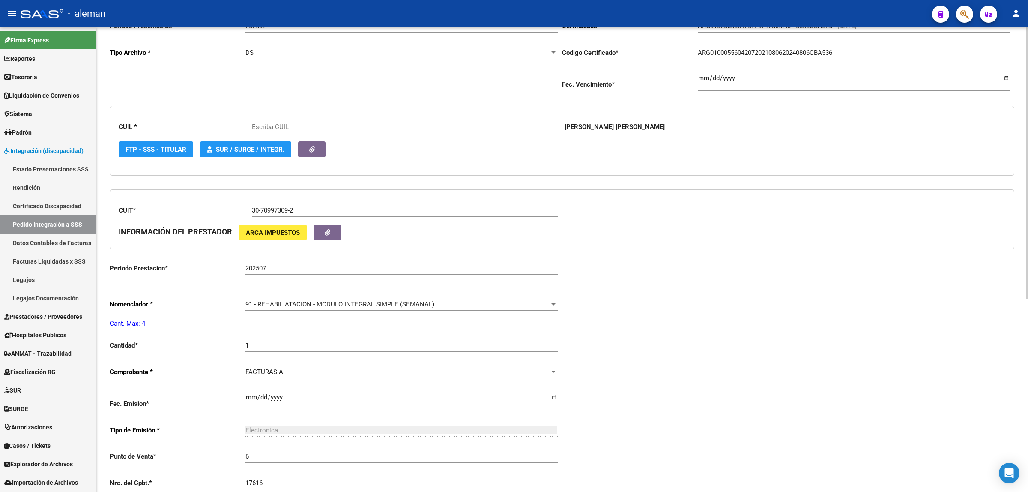
type input "27556042077"
click at [259, 341] on input "1" at bounding box center [401, 345] width 312 height 8
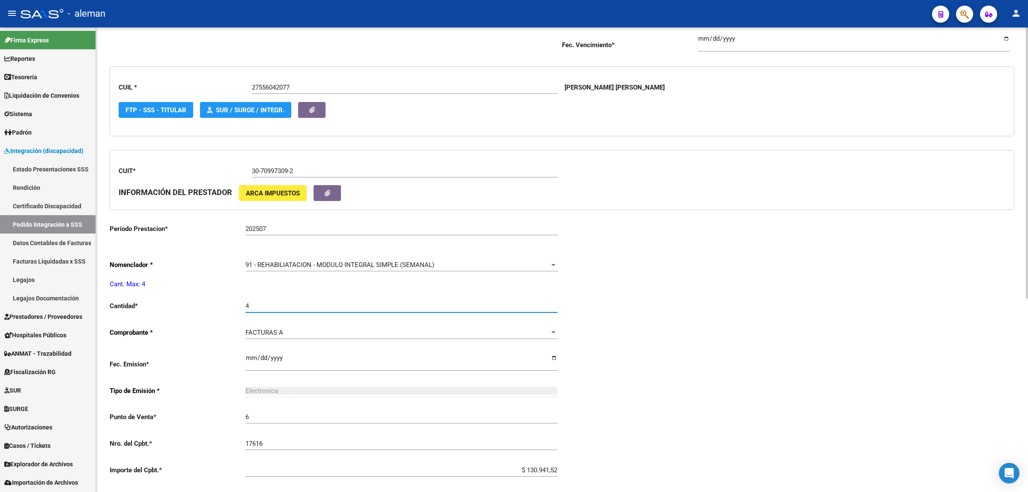
scroll to position [332, 0]
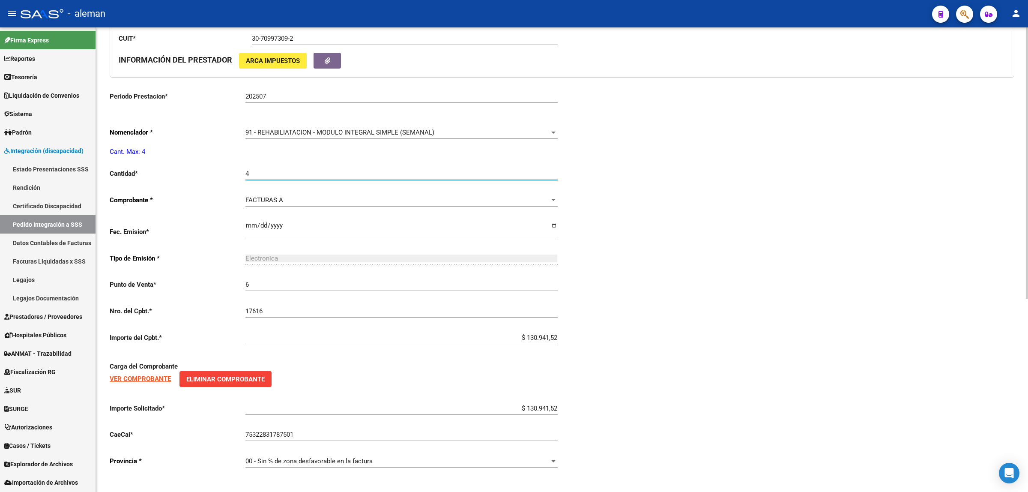
type input "4"
click at [755, 300] on div "Periodo Presentacion * 202507 Ingresar el Periodo Tipo Archivo * DS Seleccionar…" at bounding box center [562, 158] width 905 height 633
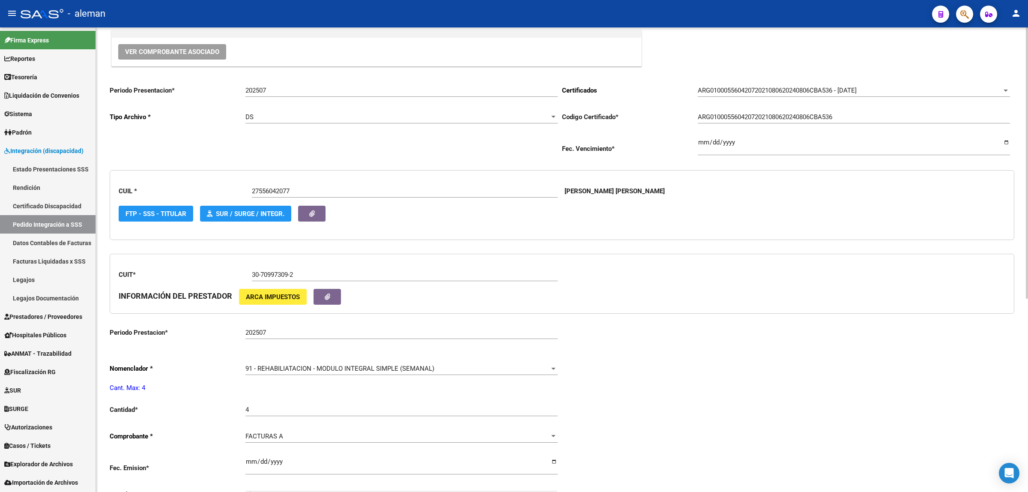
scroll to position [65, 0]
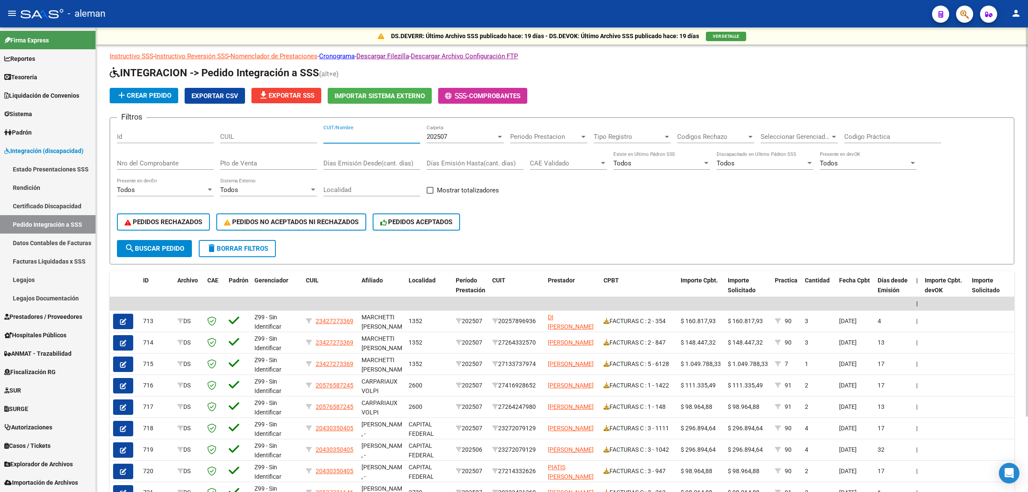
click at [349, 134] on input "CUIT/Nombre" at bounding box center [371, 137] width 97 height 8
type input "cermi"
click at [170, 248] on span "search Buscar Pedido" at bounding box center [155, 249] width 60 height 8
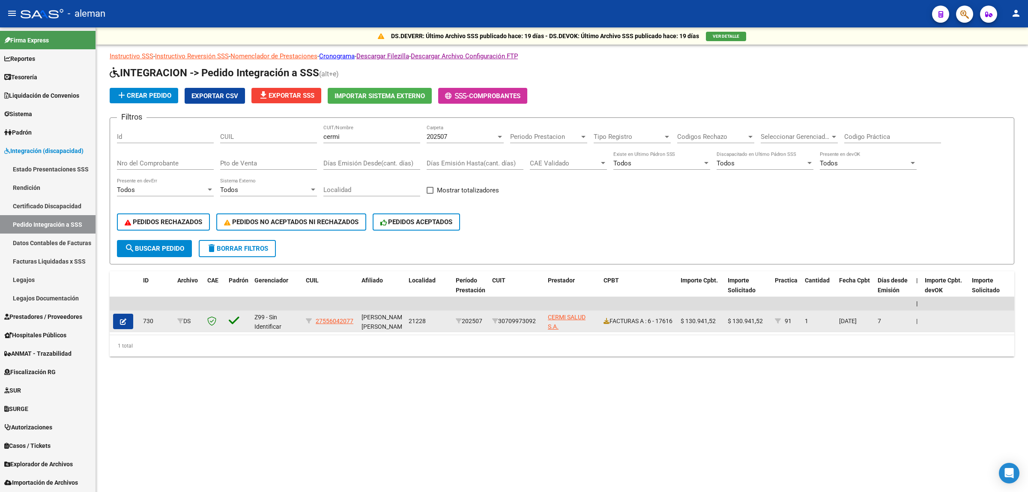
click at [120, 318] on icon "button" at bounding box center [123, 321] width 6 height 6
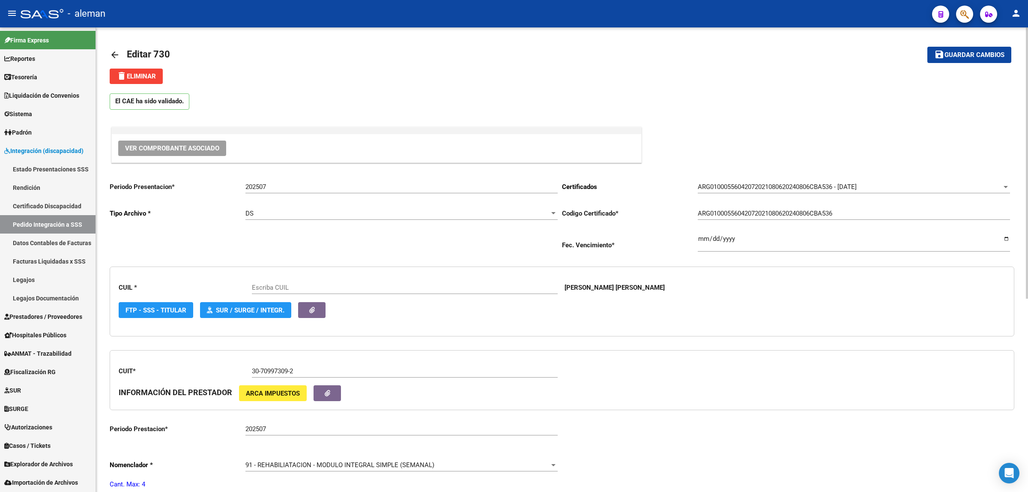
type input "27556042077"
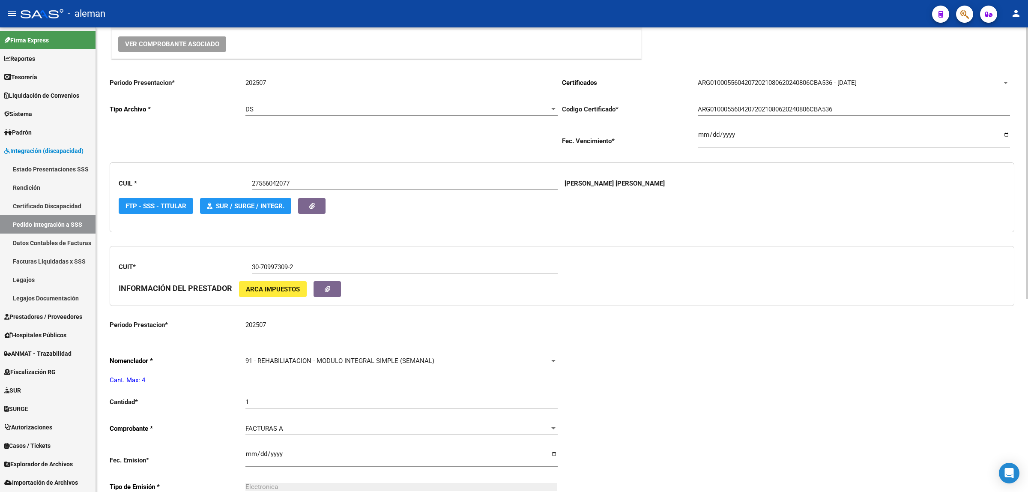
scroll to position [161, 0]
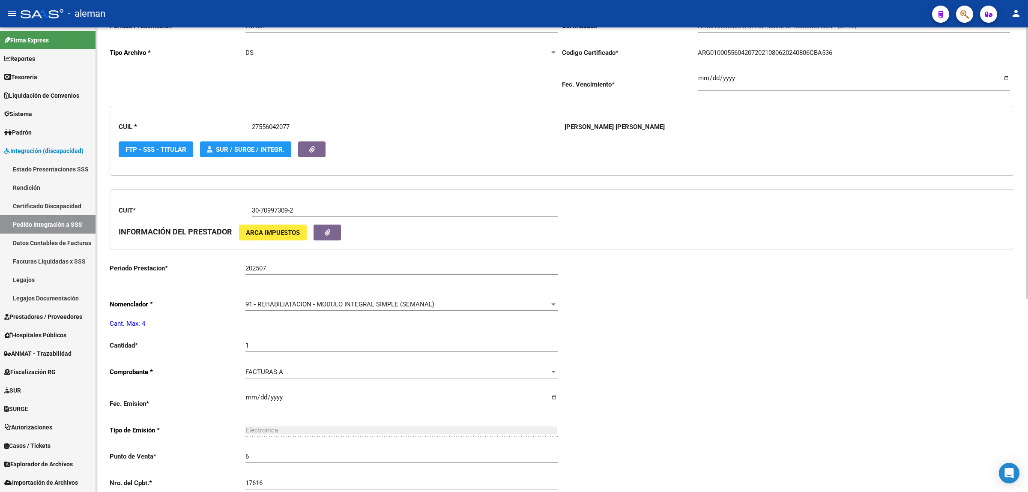
click at [257, 341] on input "1" at bounding box center [401, 345] width 312 height 8
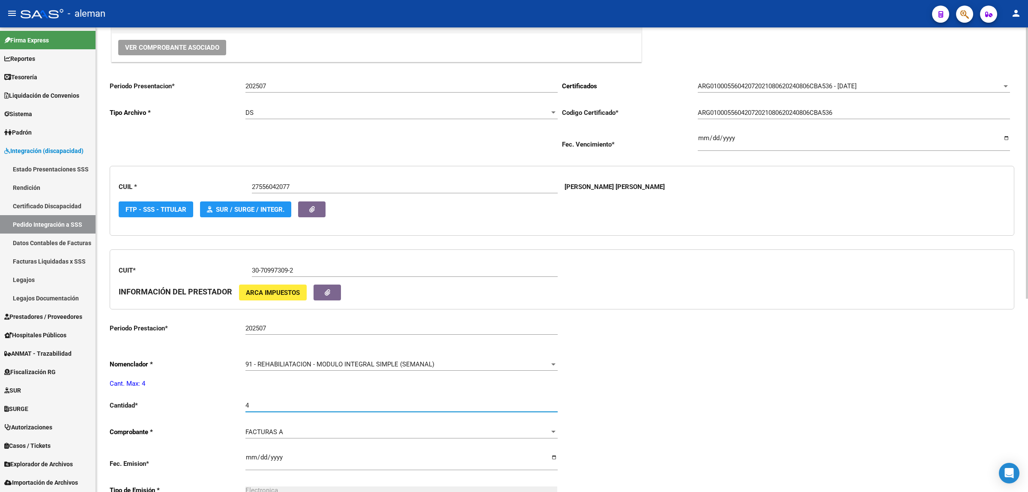
scroll to position [0, 0]
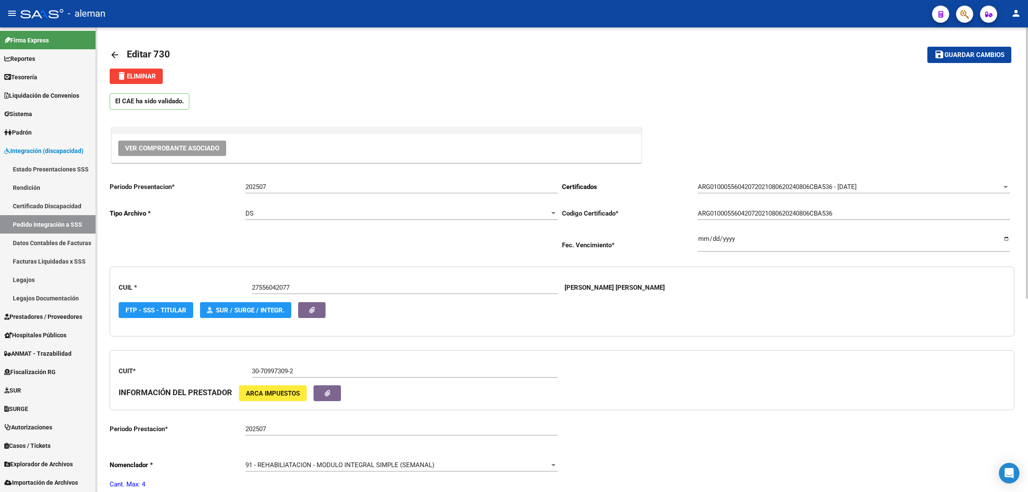
type input "4"
click at [994, 57] on span "Guardar cambios" at bounding box center [974, 55] width 60 height 8
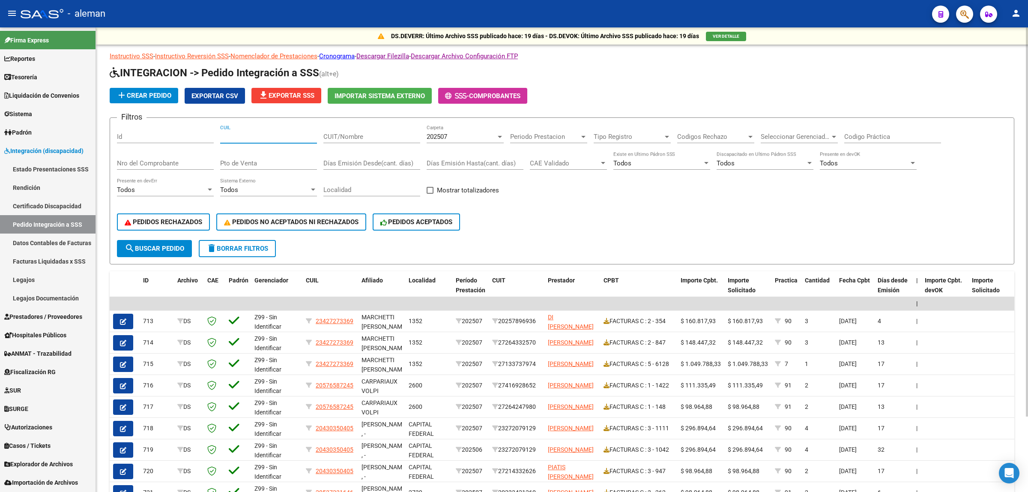
click at [236, 135] on input "CUIL" at bounding box center [268, 137] width 97 height 8
click at [360, 134] on input "CUIT/Nombre" at bounding box center [371, 137] width 97 height 8
type input "basuald"
click at [179, 245] on span "search Buscar Pedido" at bounding box center [155, 249] width 60 height 8
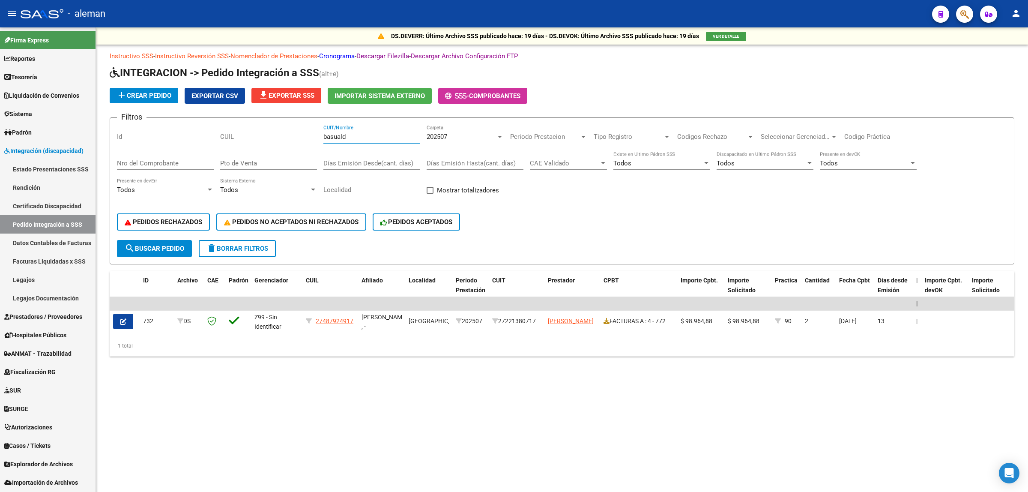
drag, startPoint x: 354, startPoint y: 133, endPoint x: 325, endPoint y: 137, distance: 29.5
click at [325, 137] on input "basuald" at bounding box center [371, 137] width 97 height 8
type input "272213"
click at [156, 247] on span "search Buscar Pedido" at bounding box center [155, 249] width 60 height 8
drag, startPoint x: 350, startPoint y: 133, endPoint x: 316, endPoint y: 137, distance: 34.1
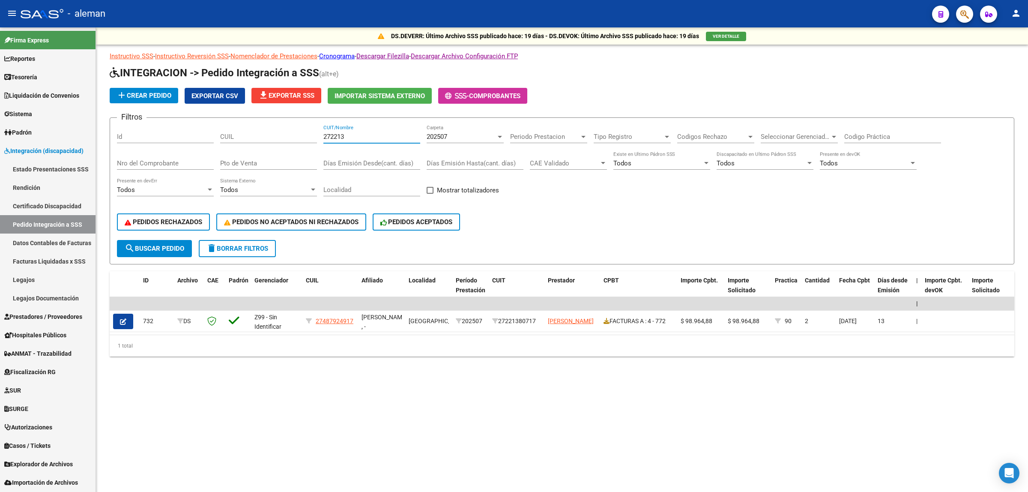
click at [316, 137] on div "Filtros Id CUIL 272213 CUIT/Nombre 202507 Carpeta Periodo Prestacion Periodo Pr…" at bounding box center [562, 182] width 890 height 115
click at [185, 163] on input "Nro del Comprobante" at bounding box center [165, 163] width 97 height 8
click at [148, 246] on span "search Buscar Pedido" at bounding box center [155, 249] width 60 height 8
drag, startPoint x: 146, startPoint y: 165, endPoint x: 107, endPoint y: 161, distance: 39.6
click at [107, 161] on div "DS.DEVERR: Último Archivo SSS publicado hace: 19 días - DS.DEVOK: Último Archiv…" at bounding box center [562, 205] width 932 height 356
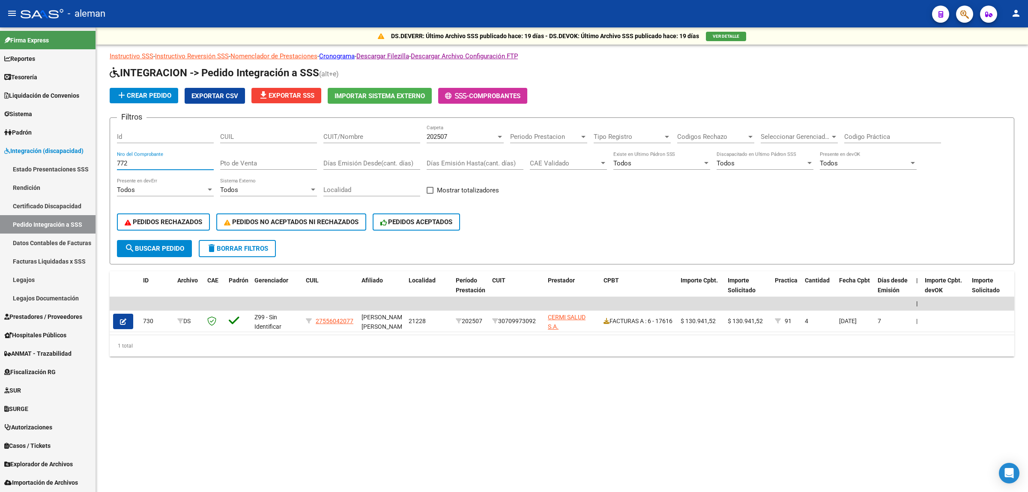
type input "772"
click at [163, 252] on button "search Buscar Pedido" at bounding box center [154, 248] width 75 height 17
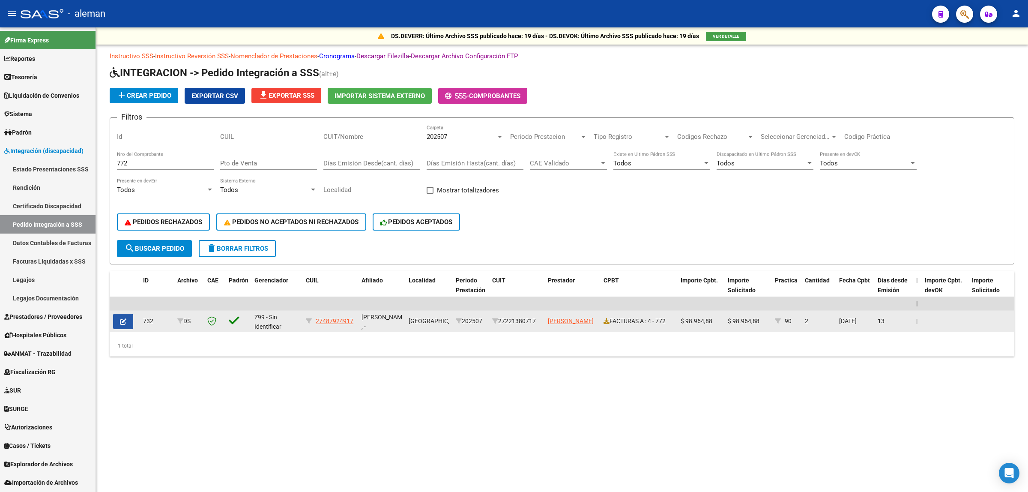
click at [129, 323] on button "button" at bounding box center [123, 321] width 20 height 15
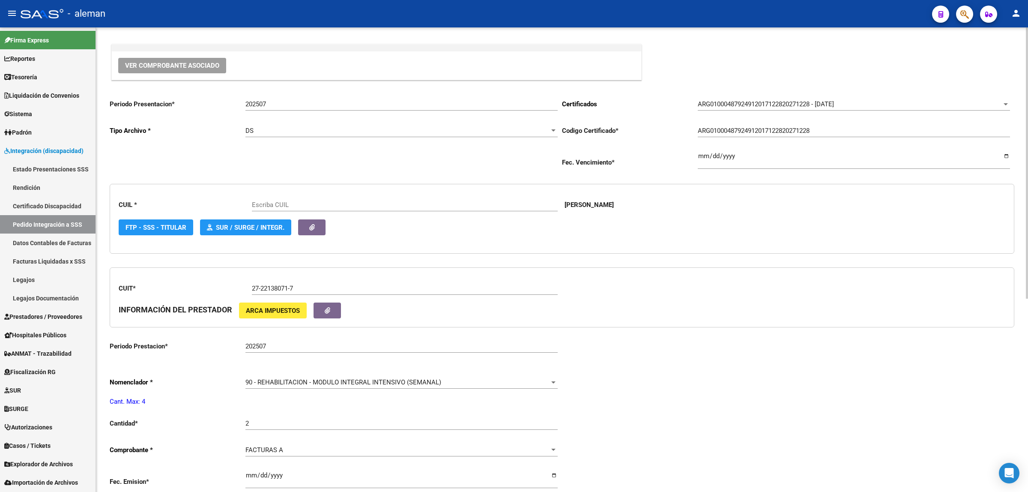
scroll to position [161, 0]
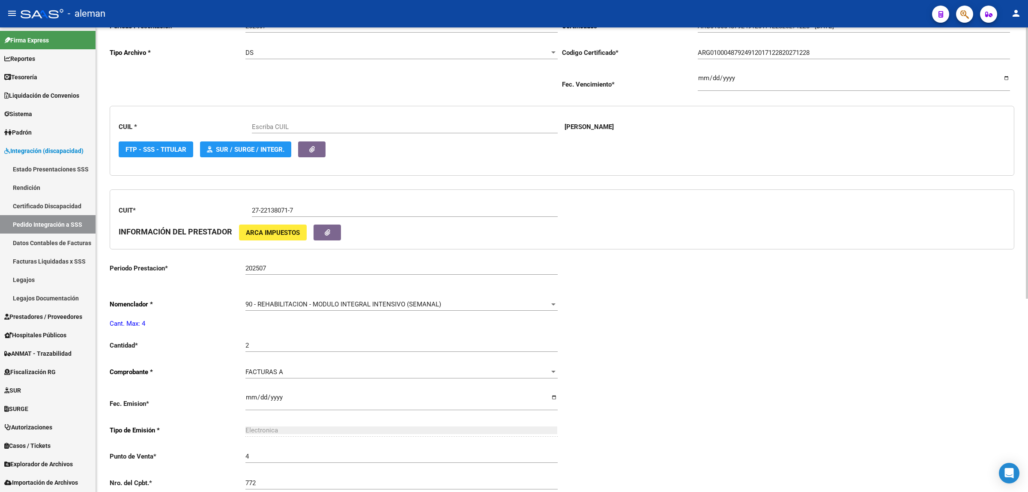
type input "27487924917"
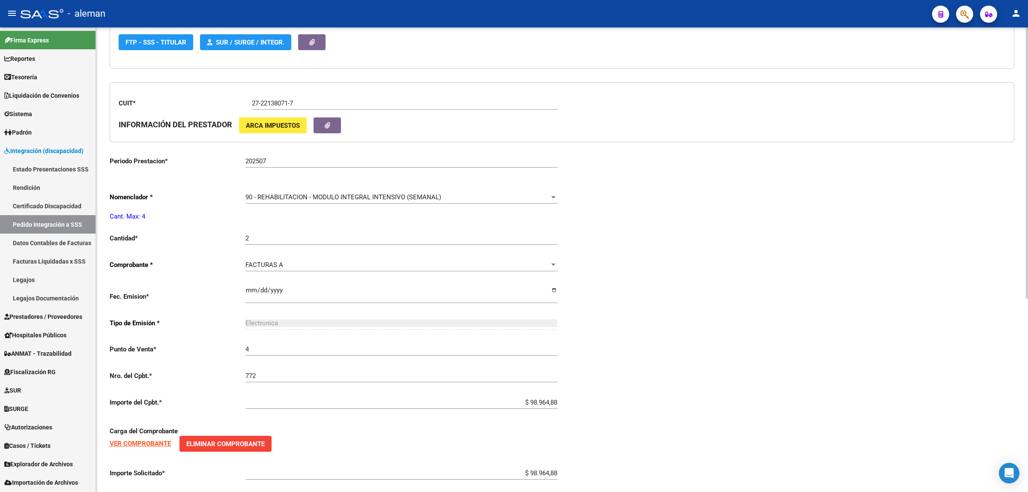
scroll to position [321, 0]
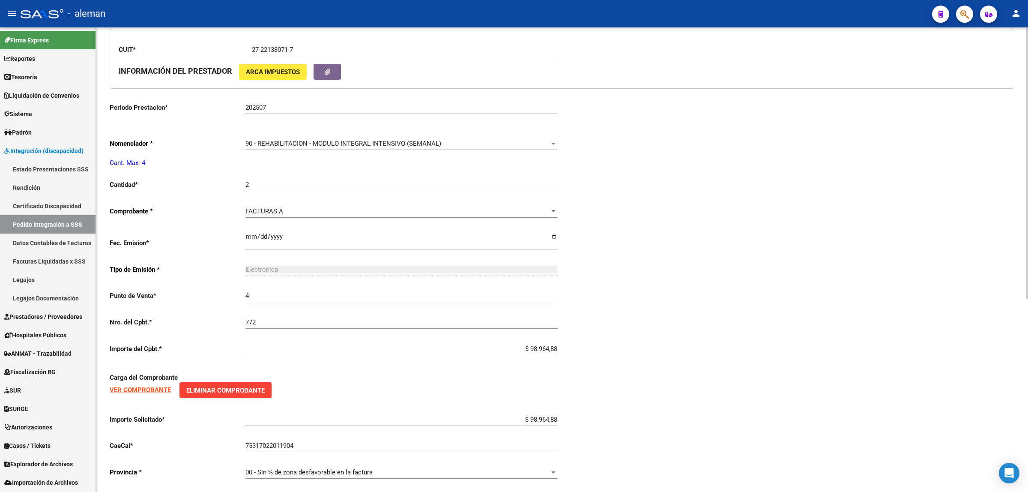
click at [759, 368] on div "Periodo Presentacion * 202507 Ingresar el Periodo Tipo Archivo * DS Seleccionar…" at bounding box center [562, 170] width 905 height 633
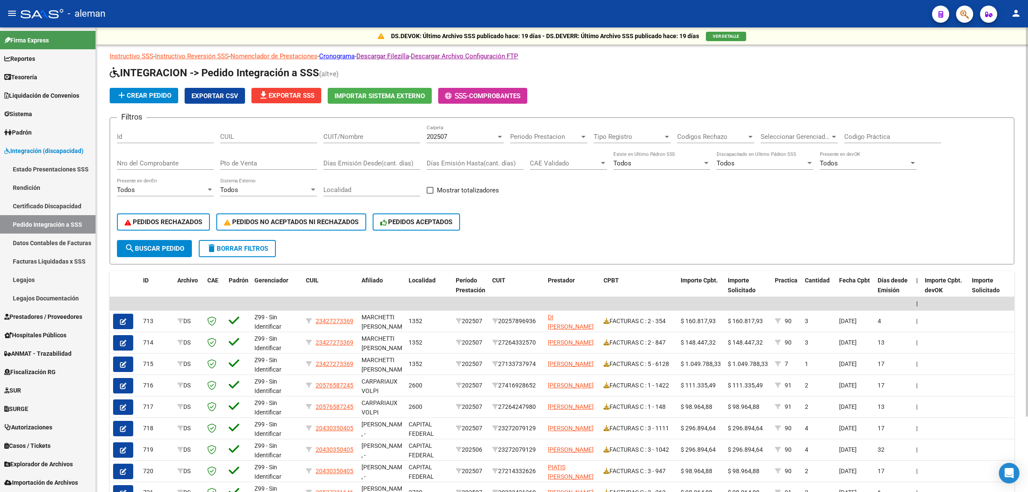
click at [153, 154] on div "Nro del Comprobante" at bounding box center [165, 160] width 97 height 18
click at [159, 247] on span "search Buscar Pedido" at bounding box center [155, 249] width 60 height 8
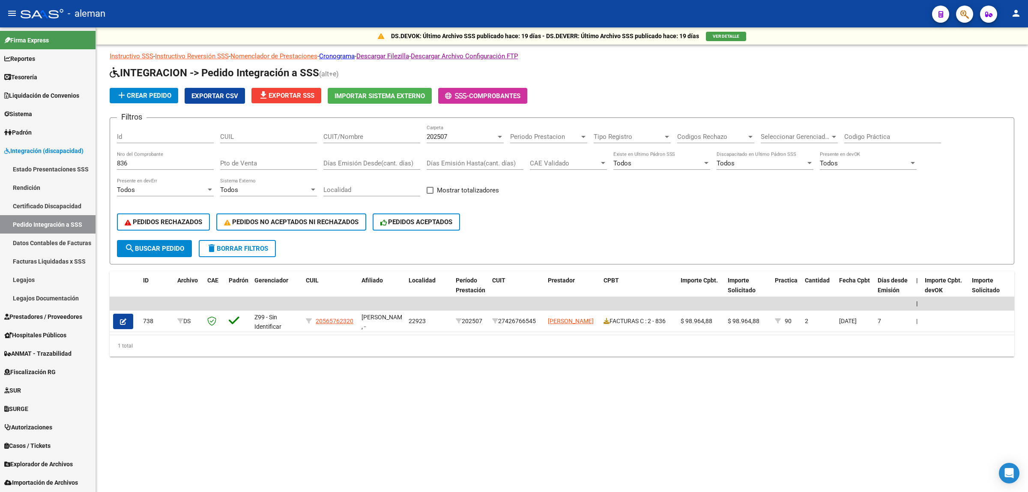
click at [134, 159] on input "836" at bounding box center [165, 163] width 97 height 8
click at [168, 245] on span "search Buscar Pedido" at bounding box center [155, 249] width 60 height 8
drag, startPoint x: 140, startPoint y: 162, endPoint x: 107, endPoint y: 161, distance: 33.0
click at [107, 161] on div "DS.DEVOK: Último Archivo SSS publicado hace: 19 días - DS.DEVERR: Último Archiv…" at bounding box center [562, 205] width 932 height 356
click at [161, 245] on span "search Buscar Pedido" at bounding box center [155, 249] width 60 height 8
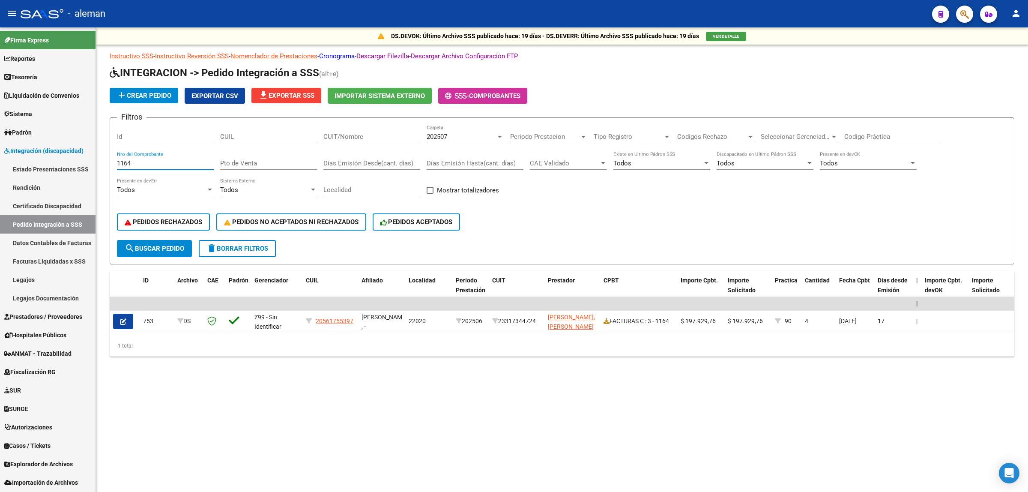
drag, startPoint x: 135, startPoint y: 165, endPoint x: 110, endPoint y: 164, distance: 25.3
click at [110, 164] on form "Filtros Id CUIL CUIT/Nombre 202507 Carpeta Periodo Prestacion Periodo Prestacio…" at bounding box center [562, 190] width 905 height 147
click at [167, 246] on span "search Buscar Pedido" at bounding box center [155, 249] width 60 height 8
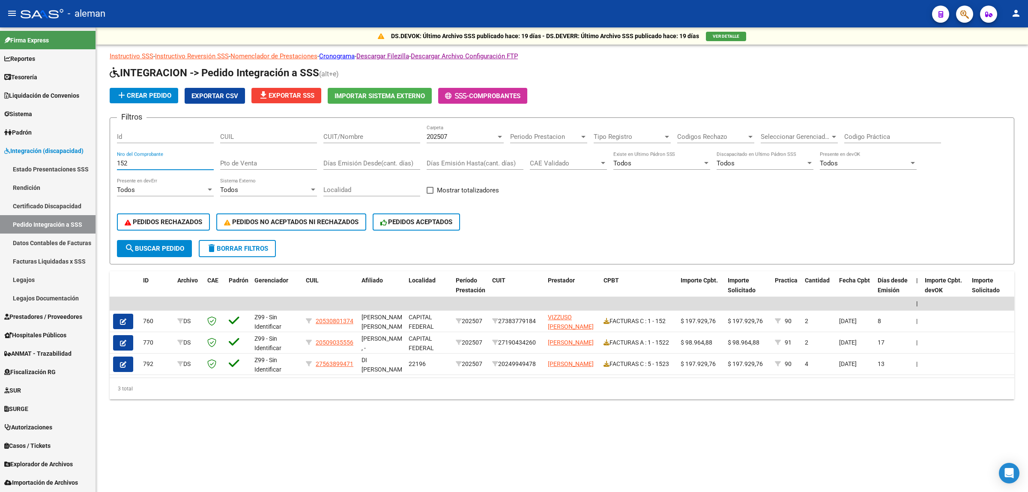
click at [138, 162] on input "152" at bounding box center [165, 163] width 97 height 8
click at [159, 245] on span "search Buscar Pedido" at bounding box center [155, 249] width 60 height 8
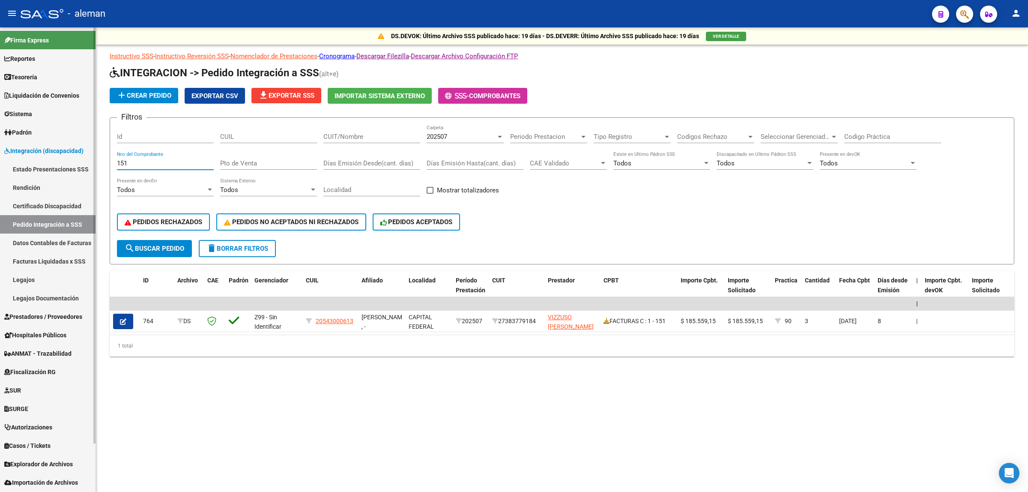
drag, startPoint x: 144, startPoint y: 158, endPoint x: 84, endPoint y: 157, distance: 60.8
click at [84, 157] on mat-sidenav-container "Firma Express Reportes Tablero de Control Ingresos Percibidos Análisis de todos…" at bounding box center [514, 259] width 1028 height 464
click at [165, 245] on span "search Buscar Pedido" at bounding box center [155, 249] width 60 height 8
click at [131, 163] on input "744" at bounding box center [165, 163] width 97 height 8
type input "7"
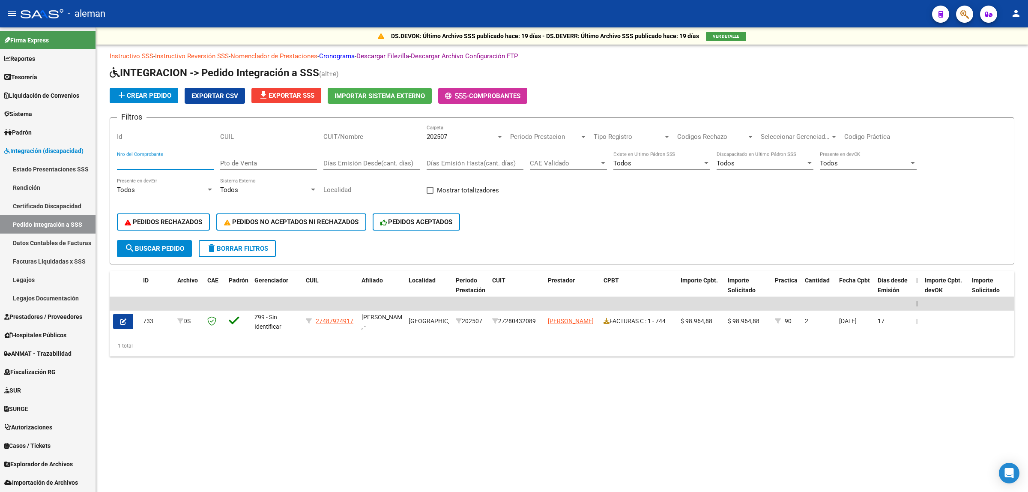
type input "7"
click at [148, 253] on button "search Buscar Pedido" at bounding box center [154, 248] width 75 height 17
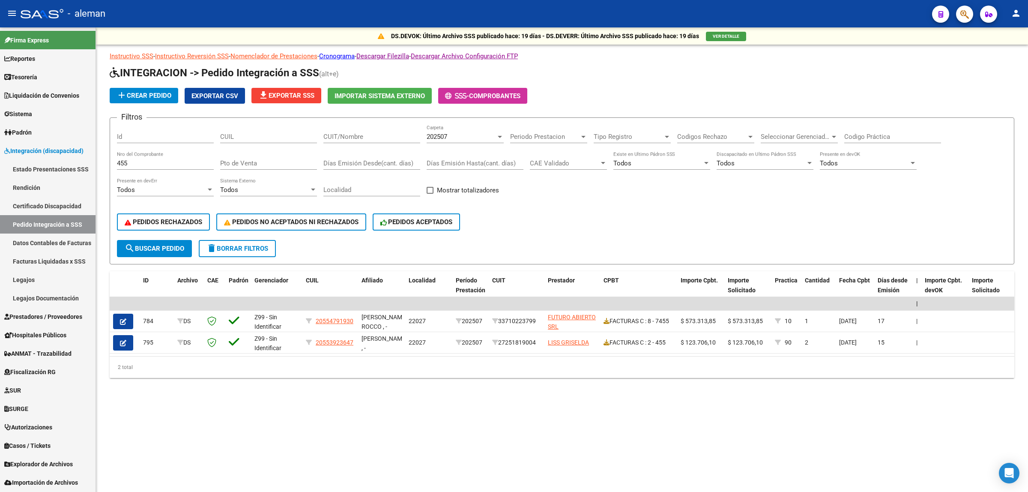
click at [150, 161] on input "455" at bounding box center [165, 163] width 97 height 8
type input "4"
click at [177, 249] on span "search Buscar Pedido" at bounding box center [155, 249] width 60 height 8
drag, startPoint x: 127, startPoint y: 159, endPoint x: 106, endPoint y: 159, distance: 21.0
click at [106, 159] on div "DS.DEVOK: Último Archivo SSS publicado hace: 19 días - DS.DEVERR: Último Archiv…" at bounding box center [562, 216] width 932 height 378
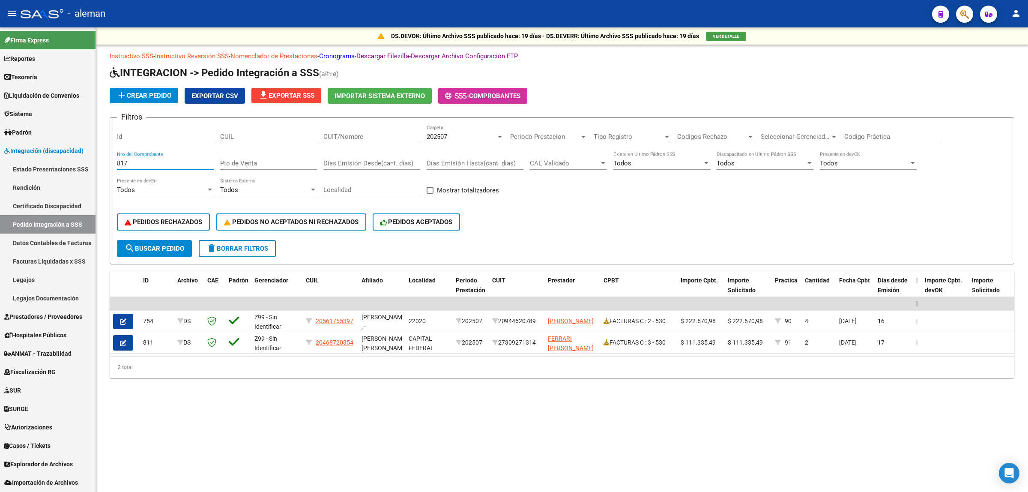
type input "817"
click at [140, 247] on span "search Buscar Pedido" at bounding box center [155, 249] width 60 height 8
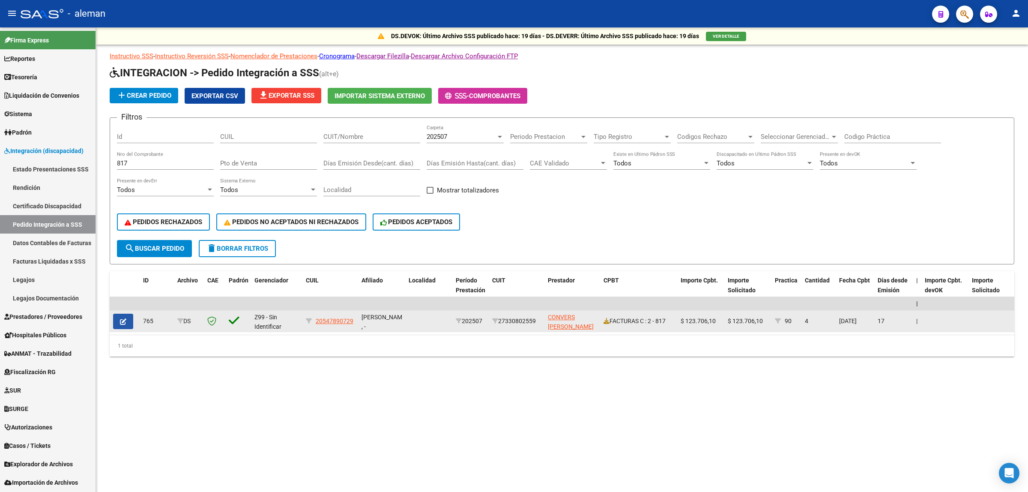
click at [126, 324] on button "button" at bounding box center [123, 321] width 20 height 15
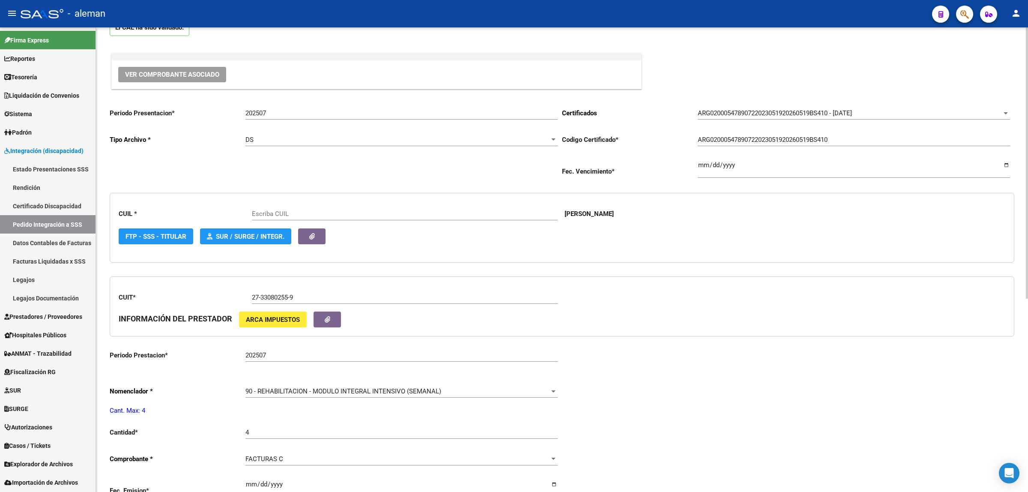
scroll to position [268, 0]
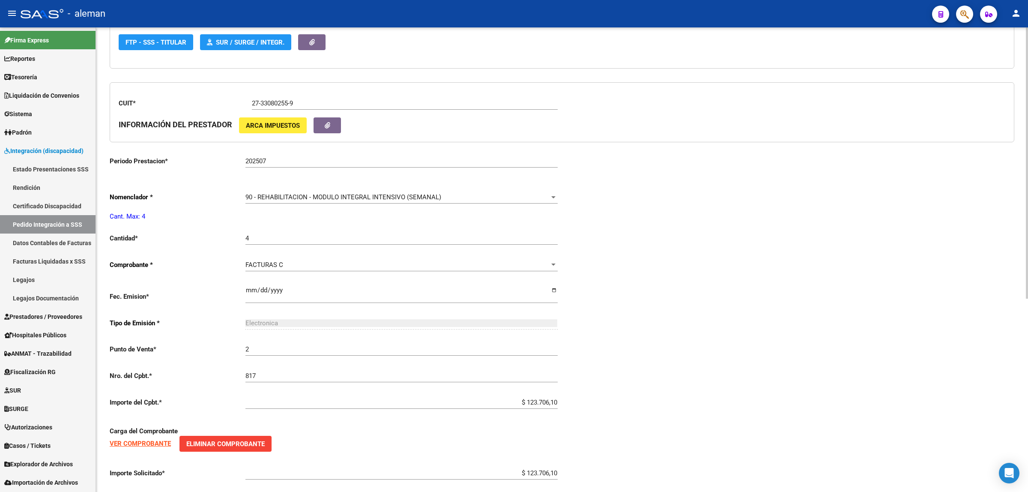
type input "20547890729"
click at [744, 276] on div "Periodo Presentacion * 202507 Ingresar el Periodo Tipo Archivo * DS Seleccionar…" at bounding box center [562, 223] width 905 height 633
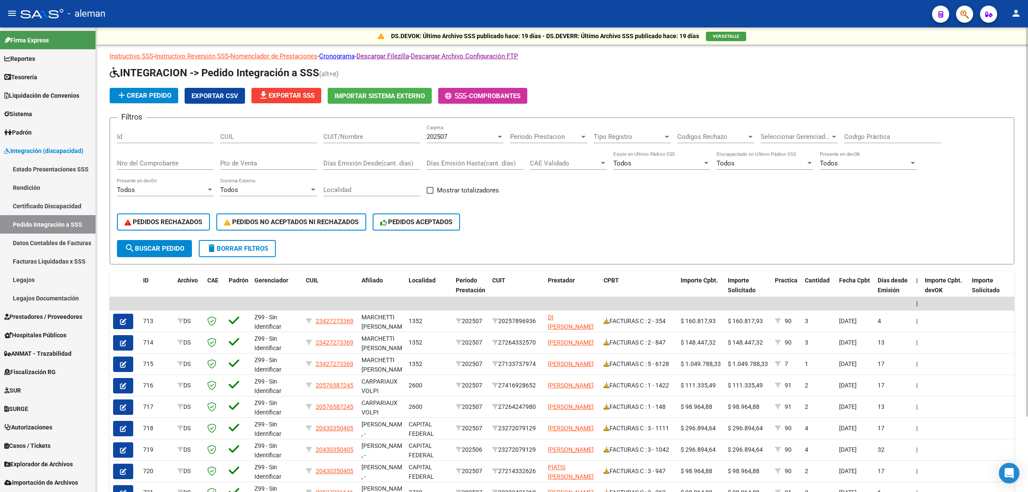
click at [148, 156] on div "Nro del Comprobante" at bounding box center [165, 160] width 97 height 18
click at [151, 245] on span "search Buscar Pedido" at bounding box center [155, 249] width 60 height 8
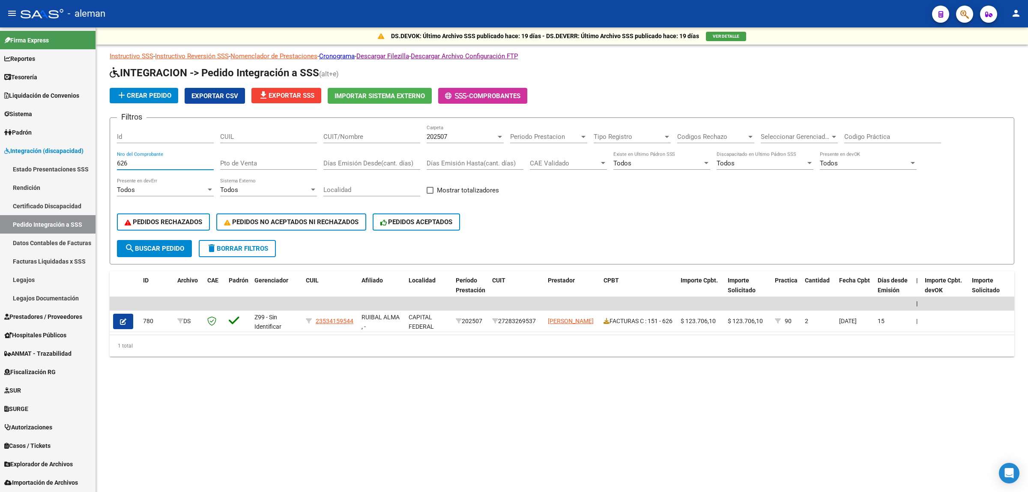
drag, startPoint x: 145, startPoint y: 161, endPoint x: 105, endPoint y: 164, distance: 40.0
click at [105, 164] on div "DS.DEVOK: Último Archivo SSS publicado hace: 19 días - DS.DEVERR: Último Archiv…" at bounding box center [562, 205] width 932 height 356
click at [159, 249] on span "search Buscar Pedido" at bounding box center [155, 249] width 60 height 8
drag, startPoint x: 131, startPoint y: 160, endPoint x: 114, endPoint y: 164, distance: 18.1
click at [114, 164] on form "Filtros Id CUIL CUIT/Nombre 202507 Carpeta Periodo Prestacion Periodo Prestacio…" at bounding box center [562, 190] width 905 height 147
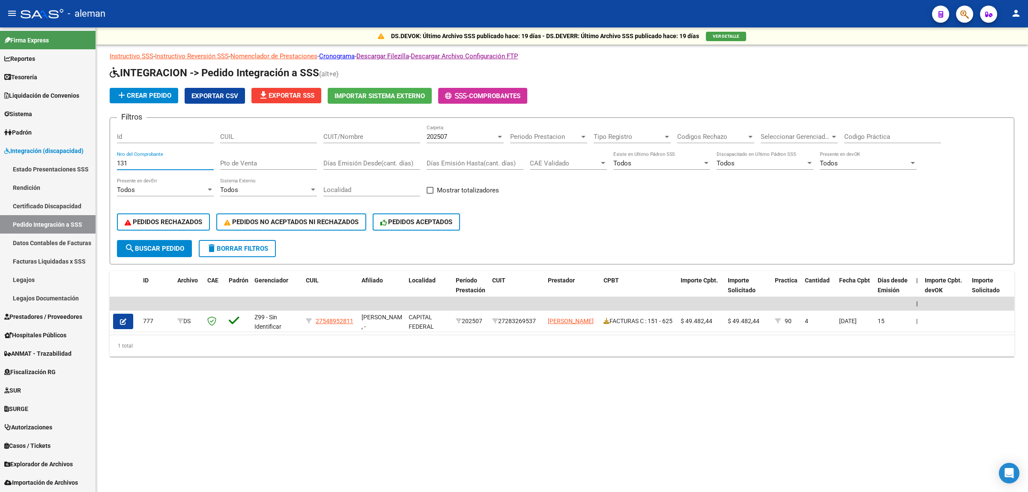
click at [177, 240] on button "search Buscar Pedido" at bounding box center [154, 248] width 75 height 17
drag, startPoint x: 139, startPoint y: 159, endPoint x: 116, endPoint y: 161, distance: 23.7
click at [116, 161] on form "Filtros Id CUIL CUIT/Nombre 202507 Carpeta Periodo Prestacion Periodo Prestacio…" at bounding box center [562, 190] width 905 height 147
click at [148, 245] on span "search Buscar Pedido" at bounding box center [155, 249] width 60 height 8
drag, startPoint x: 132, startPoint y: 161, endPoint x: 108, endPoint y: 161, distance: 24.0
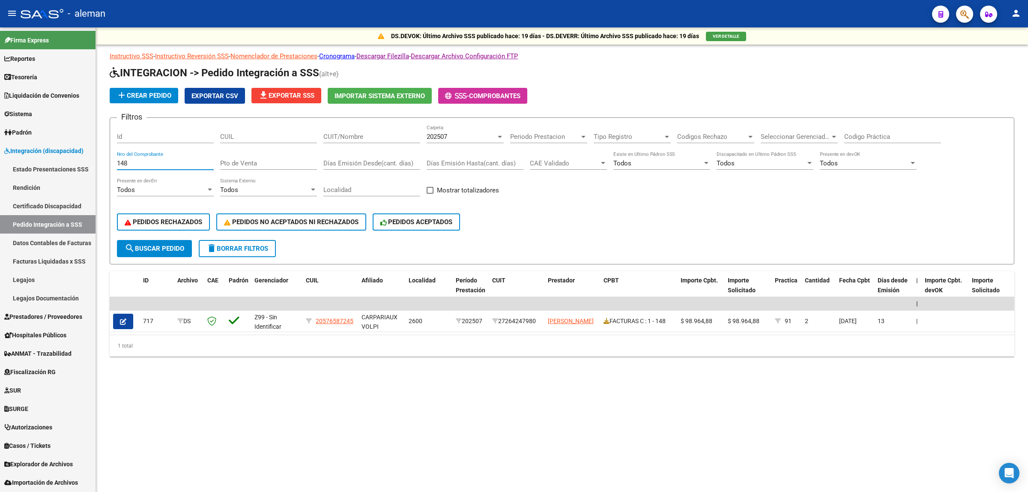
click at [108, 161] on div "DS.DEVOK: Último Archivo SSS publicado hace: 19 días - DS.DEVERR: Último Archiv…" at bounding box center [562, 205] width 932 height 356
click at [173, 240] on button "search Buscar Pedido" at bounding box center [154, 248] width 75 height 17
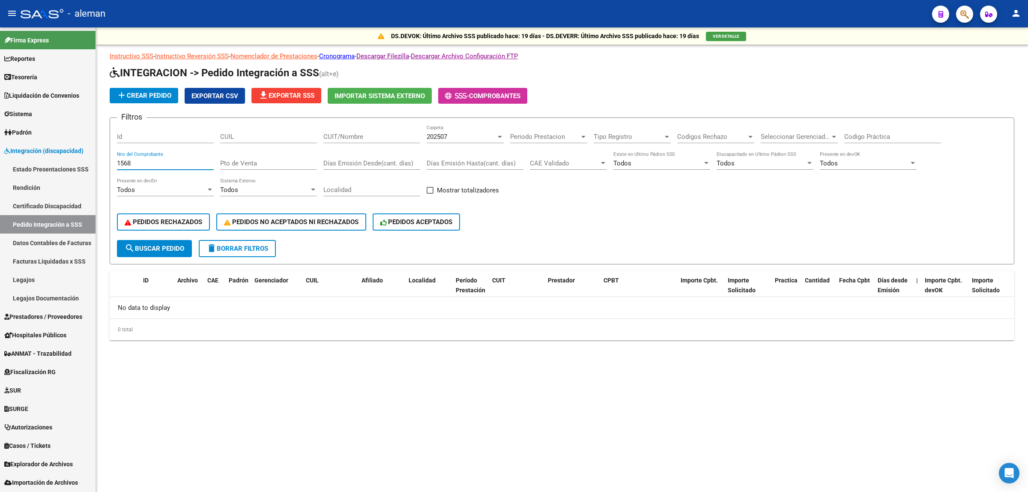
drag, startPoint x: 143, startPoint y: 163, endPoint x: 104, endPoint y: 160, distance: 38.7
click at [104, 160] on div "DS.DEVOK: Último Archivo SSS publicado hace: 19 días - DS.DEVERR: Último Archiv…" at bounding box center [562, 197] width 932 height 340
click at [176, 251] on button "search Buscar Pedido" at bounding box center [154, 248] width 75 height 17
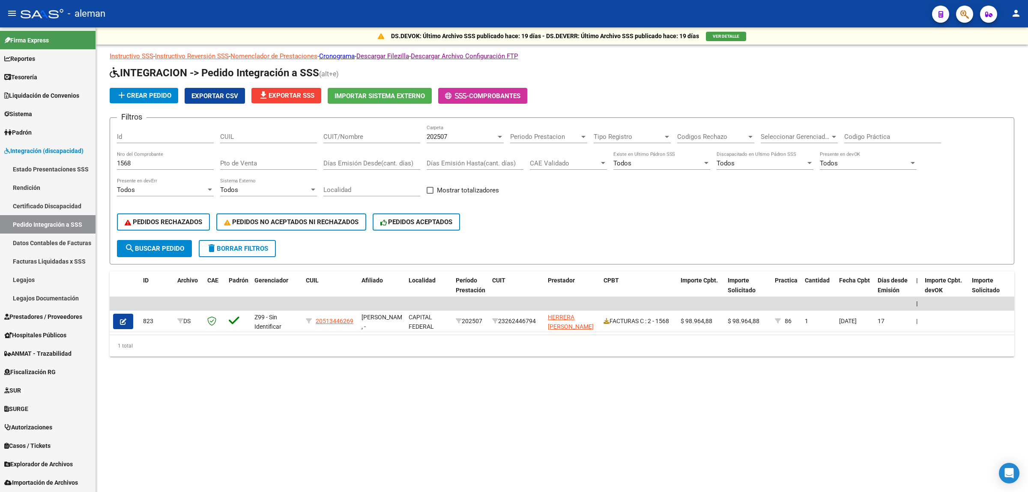
click at [356, 408] on mat-sidenav-content "DS.DEVOK: Último Archivo SSS publicado hace: 19 días - DS.DEVERR: Último Archiv…" at bounding box center [562, 259] width 932 height 464
drag, startPoint x: 152, startPoint y: 163, endPoint x: 92, endPoint y: 163, distance: 60.4
click at [92, 163] on mat-sidenav-container "Firma Express Reportes Tablero de Control Ingresos Percibidos Análisis de todos…" at bounding box center [514, 259] width 1028 height 464
click at [158, 249] on span "search Buscar Pedido" at bounding box center [155, 249] width 60 height 8
drag, startPoint x: 140, startPoint y: 161, endPoint x: 107, endPoint y: 163, distance: 32.6
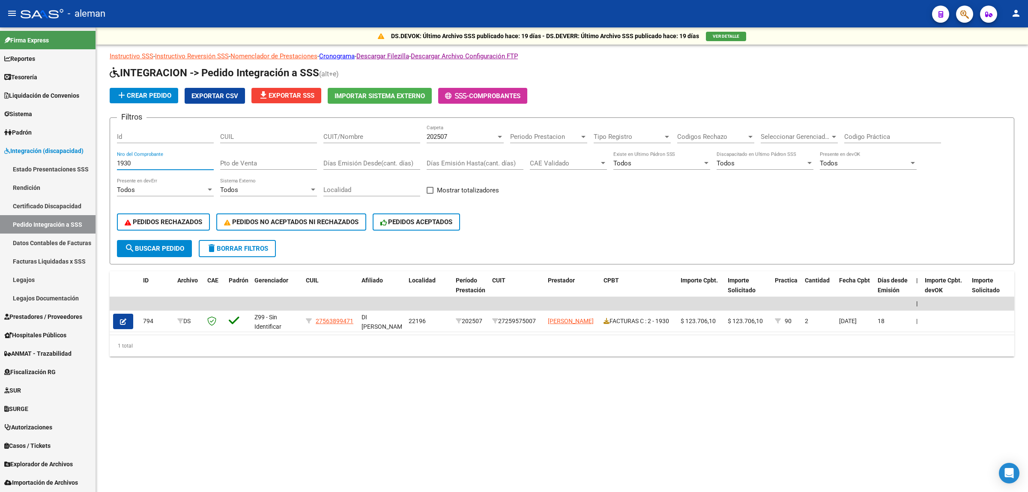
click at [107, 163] on div "DS.DEVOK: Último Archivo SSS publicado hace: 19 días - DS.DEVERR: Último Archiv…" at bounding box center [562, 205] width 932 height 356
click at [151, 240] on button "search Buscar Pedido" at bounding box center [154, 248] width 75 height 17
drag, startPoint x: 141, startPoint y: 160, endPoint x: 111, endPoint y: 166, distance: 30.7
click at [111, 166] on form "Filtros Id CUIL CUIT/Nombre 202507 Carpeta Periodo Prestacion Periodo Prestacio…" at bounding box center [562, 190] width 905 height 147
click at [155, 246] on span "search Buscar Pedido" at bounding box center [155, 249] width 60 height 8
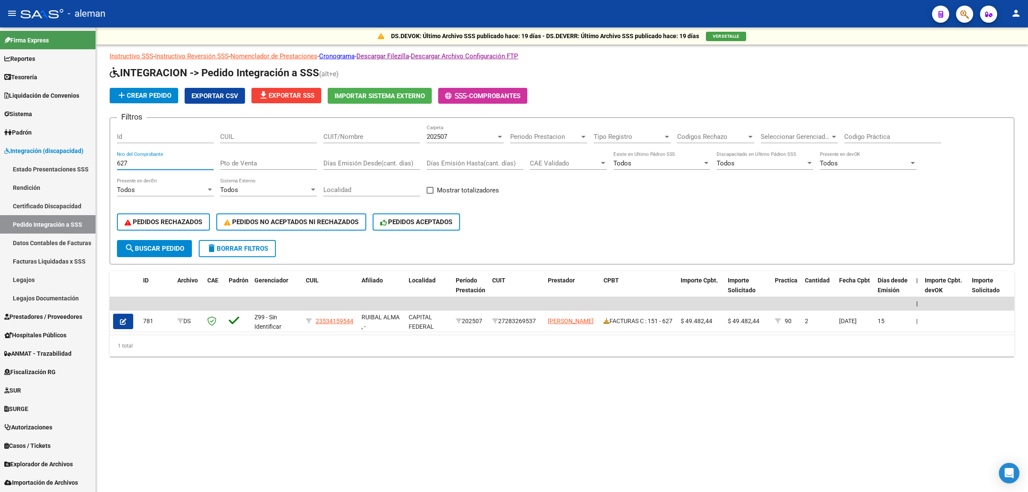
drag, startPoint x: 146, startPoint y: 165, endPoint x: 99, endPoint y: 164, distance: 46.7
click at [99, 164] on div "DS.DEVOK: Último Archivo SSS publicado hace: 19 días - DS.DEVERR: Último Archiv…" at bounding box center [562, 205] width 932 height 356
click at [138, 248] on span "search Buscar Pedido" at bounding box center [155, 249] width 60 height 8
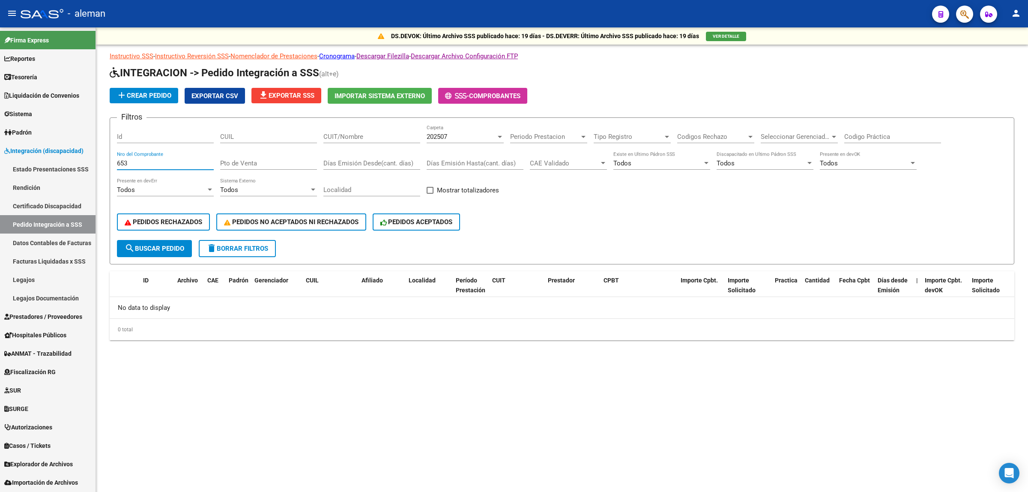
drag, startPoint x: 135, startPoint y: 162, endPoint x: 99, endPoint y: 166, distance: 36.6
click at [99, 166] on div "DS.DEVOK: Último Archivo SSS publicado hace: 19 días - DS.DEVERR: Último Archiv…" at bounding box center [562, 197] width 932 height 340
click at [155, 245] on span "search Buscar Pedido" at bounding box center [155, 249] width 60 height 8
click at [143, 161] on input "992" at bounding box center [165, 163] width 97 height 8
click at [174, 240] on button "search Buscar Pedido" at bounding box center [154, 248] width 75 height 17
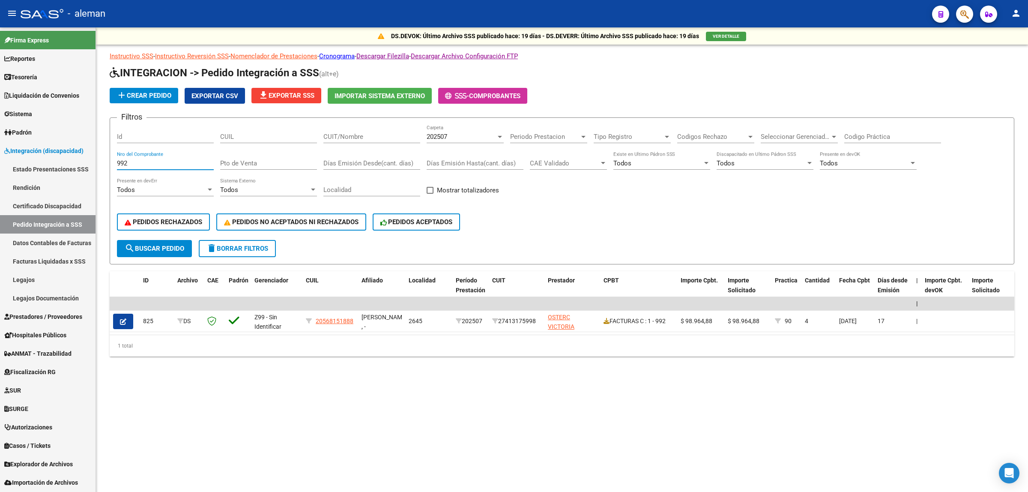
drag, startPoint x: 135, startPoint y: 161, endPoint x: 106, endPoint y: 162, distance: 28.7
click at [106, 162] on div "DS.DEVOK: Último Archivo SSS publicado hace: 19 días - DS.DEVERR: Último Archiv…" at bounding box center [562, 205] width 932 height 356
click at [164, 249] on span "search Buscar Pedido" at bounding box center [155, 249] width 60 height 8
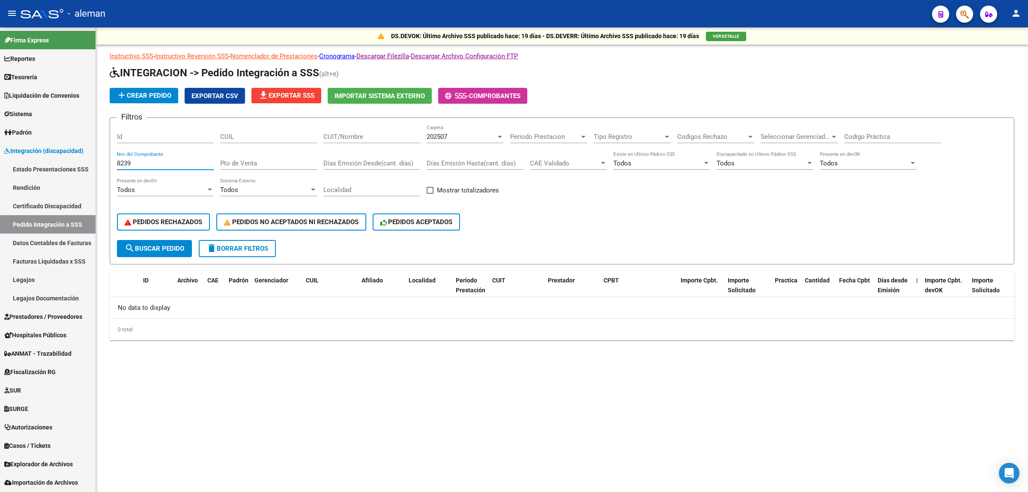
drag, startPoint x: 144, startPoint y: 165, endPoint x: 96, endPoint y: 168, distance: 48.9
click at [96, 168] on mat-sidenav-container "Firma Express Reportes Tablero de Control Ingresos Percibidos Análisis de todos…" at bounding box center [514, 259] width 1028 height 464
click at [137, 241] on button "search Buscar Pedido" at bounding box center [154, 248] width 75 height 17
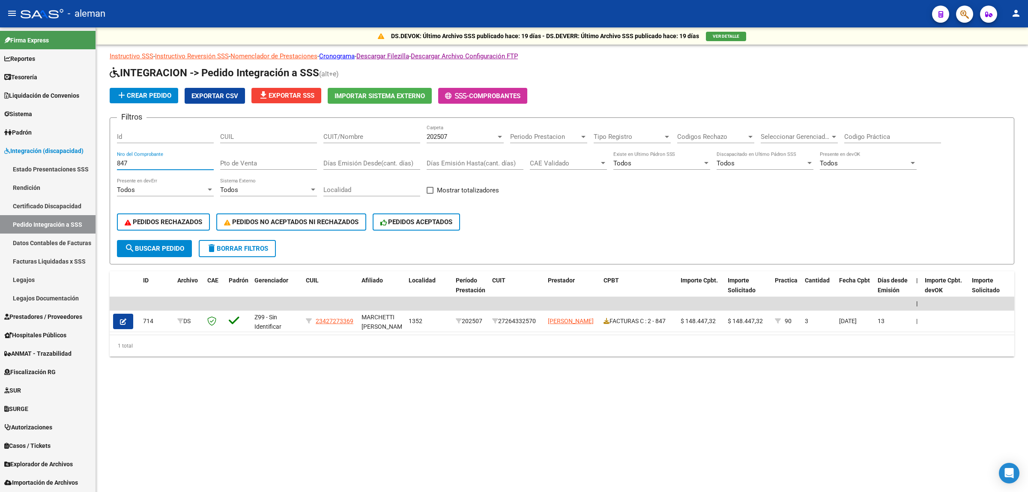
drag, startPoint x: 116, startPoint y: 158, endPoint x: 96, endPoint y: 158, distance: 19.7
click at [96, 158] on div "DS.DEVOK: Último Archivo SSS publicado hace: 19 días - DS.DEVERR: Último Archiv…" at bounding box center [562, 205] width 932 height 356
click at [177, 245] on span "search Buscar Pedido" at bounding box center [155, 249] width 60 height 8
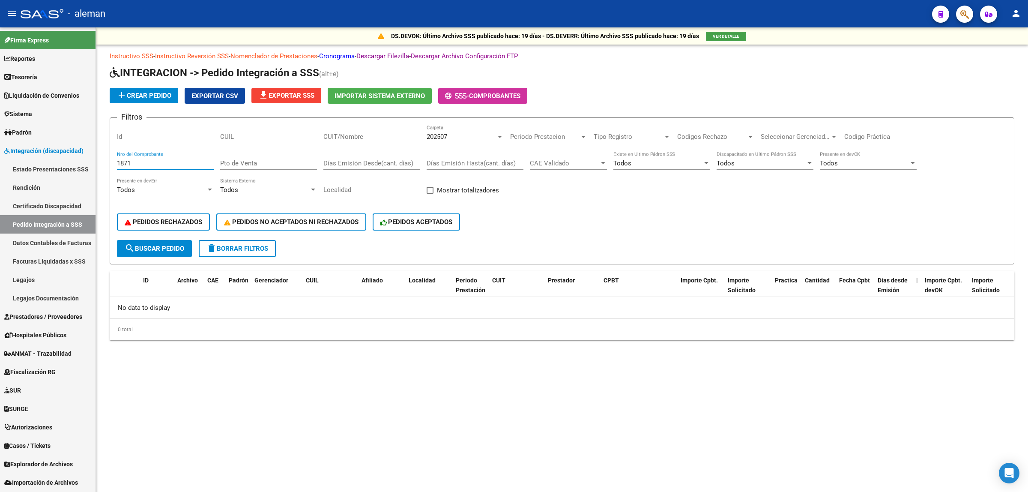
drag, startPoint x: 136, startPoint y: 163, endPoint x: 108, endPoint y: 163, distance: 27.8
click at [108, 163] on div "DS.DEVOK: Último Archivo SSS publicado hace: 19 días - DS.DEVERR: Último Archiv…" at bounding box center [562, 197] width 932 height 340
click at [172, 245] on span "search Buscar Pedido" at bounding box center [155, 249] width 60 height 8
drag, startPoint x: 136, startPoint y: 161, endPoint x: 114, endPoint y: 158, distance: 22.9
click at [114, 158] on form "Filtros Id CUIL CUIT/Nombre 202507 Carpeta Periodo Prestacion Periodo Prestacio…" at bounding box center [562, 190] width 905 height 147
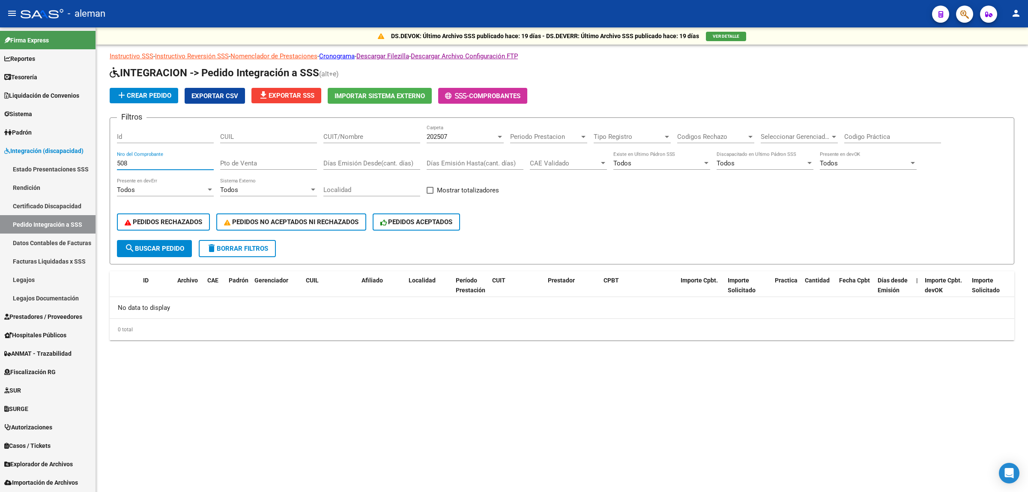
click at [149, 245] on span "search Buscar Pedido" at bounding box center [155, 249] width 60 height 8
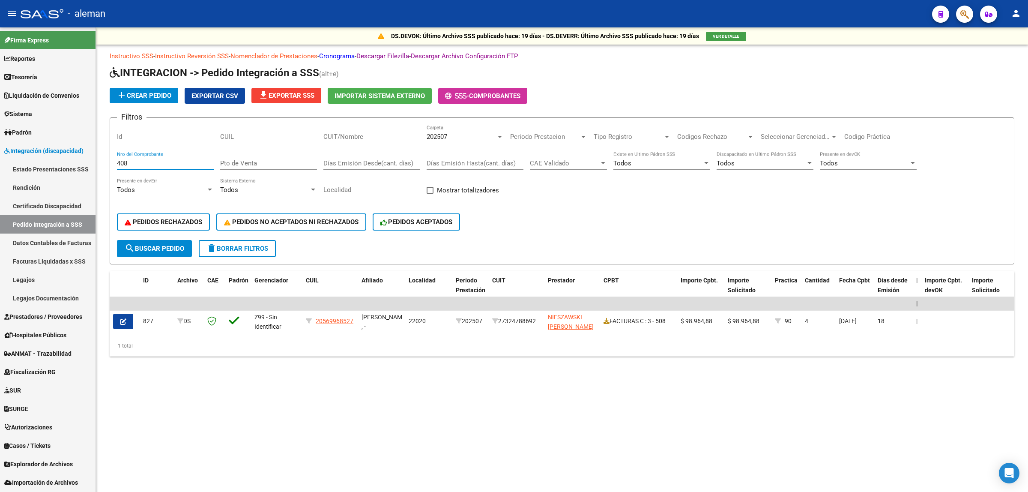
click at [170, 249] on span "search Buscar Pedido" at bounding box center [155, 249] width 60 height 8
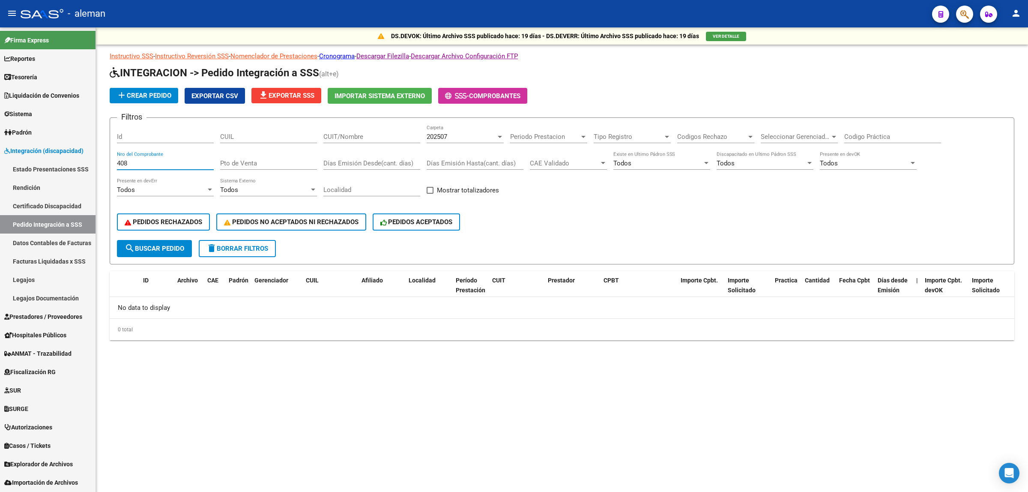
drag, startPoint x: 121, startPoint y: 163, endPoint x: 104, endPoint y: 163, distance: 17.1
click at [104, 163] on div "DS.DEVOK: Último Archivo SSS publicado hace: 19 días - DS.DEVERR: Último Archiv…" at bounding box center [562, 197] width 932 height 340
click at [170, 250] on button "search Buscar Pedido" at bounding box center [154, 248] width 75 height 17
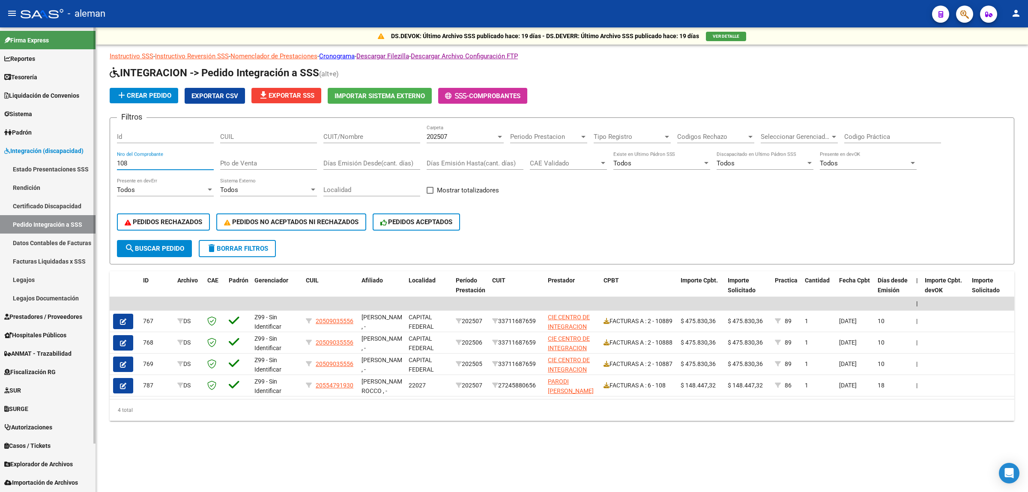
drag, startPoint x: 148, startPoint y: 161, endPoint x: 80, endPoint y: 157, distance: 68.2
click at [80, 157] on mat-sidenav-container "Firma Express Reportes Tablero de Control Ingresos Percibidos Análisis de todos…" at bounding box center [514, 259] width 1028 height 464
click at [150, 245] on span "search Buscar Pedido" at bounding box center [155, 249] width 60 height 8
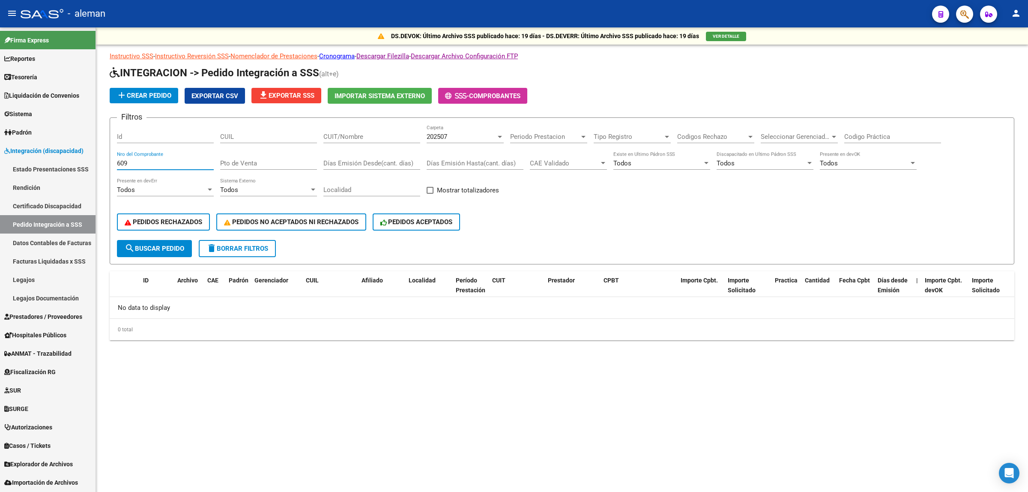
drag, startPoint x: 154, startPoint y: 165, endPoint x: 99, endPoint y: 157, distance: 55.5
click at [99, 157] on div "DS.DEVOK: Último Archivo SSS publicado hace: 19 días - DS.DEVERR: Último Archiv…" at bounding box center [562, 197] width 932 height 340
click at [152, 240] on button "search Buscar Pedido" at bounding box center [154, 248] width 75 height 17
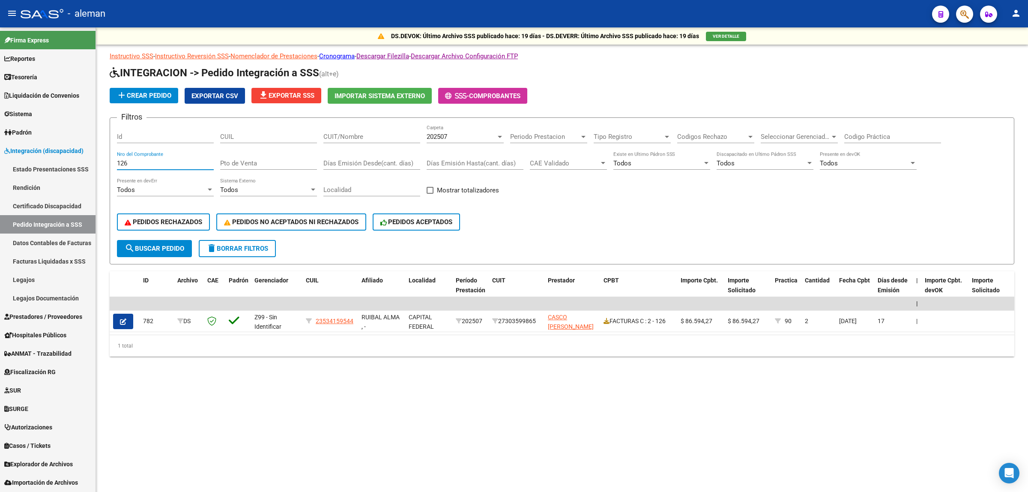
drag, startPoint x: 140, startPoint y: 161, endPoint x: 102, endPoint y: 161, distance: 38.1
click at [102, 161] on div "DS.DEVOK: Último Archivo SSS publicado hace: 19 días - DS.DEVERR: Último Archiv…" at bounding box center [562, 205] width 932 height 356
type input "103"
click at [156, 245] on span "search Buscar Pedido" at bounding box center [155, 249] width 60 height 8
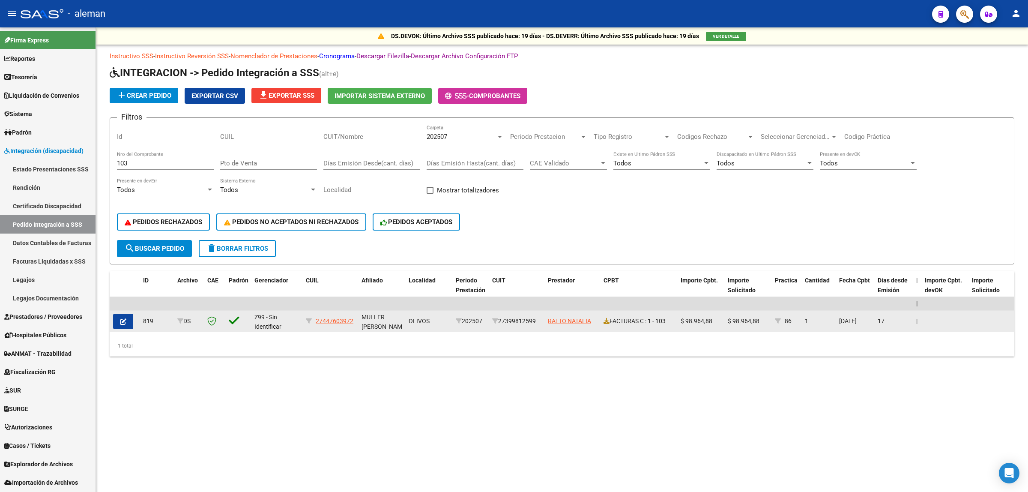
click at [121, 314] on button "button" at bounding box center [123, 321] width 20 height 15
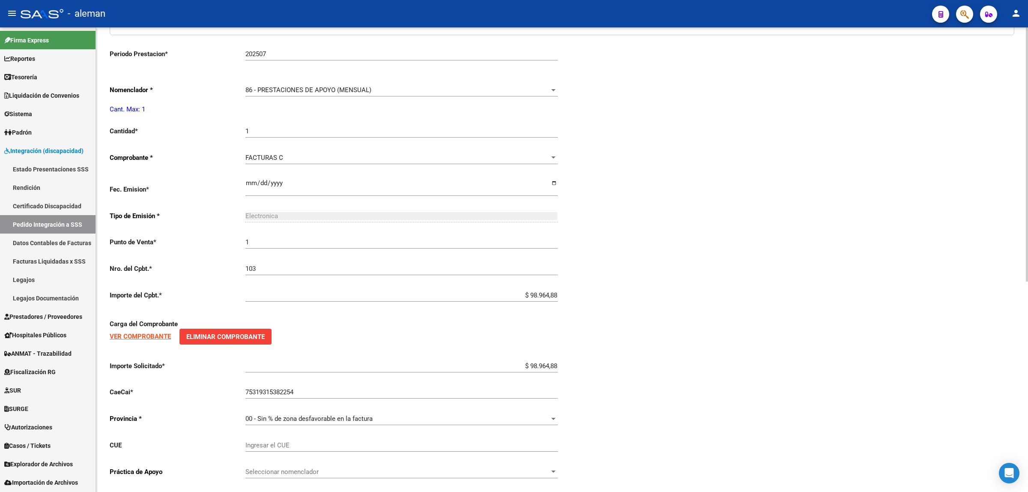
scroll to position [385, 0]
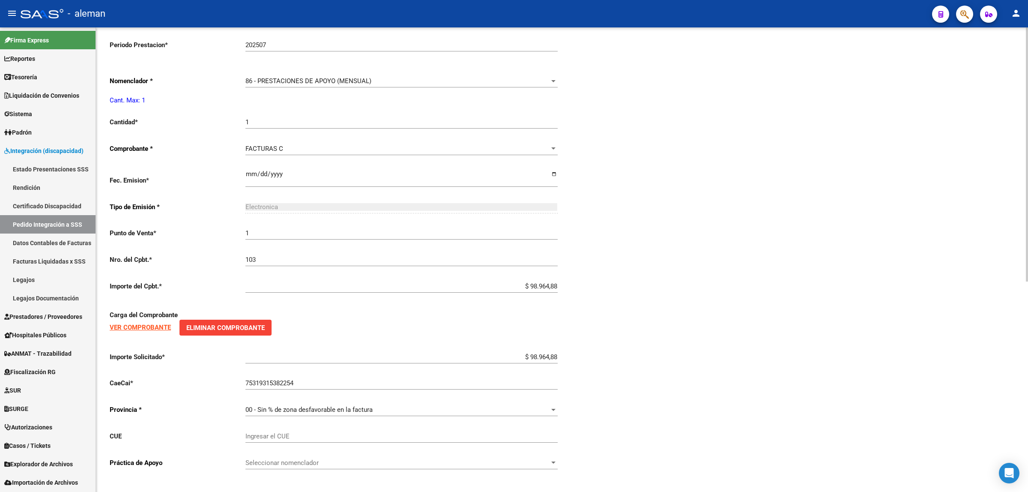
type input "27447603972"
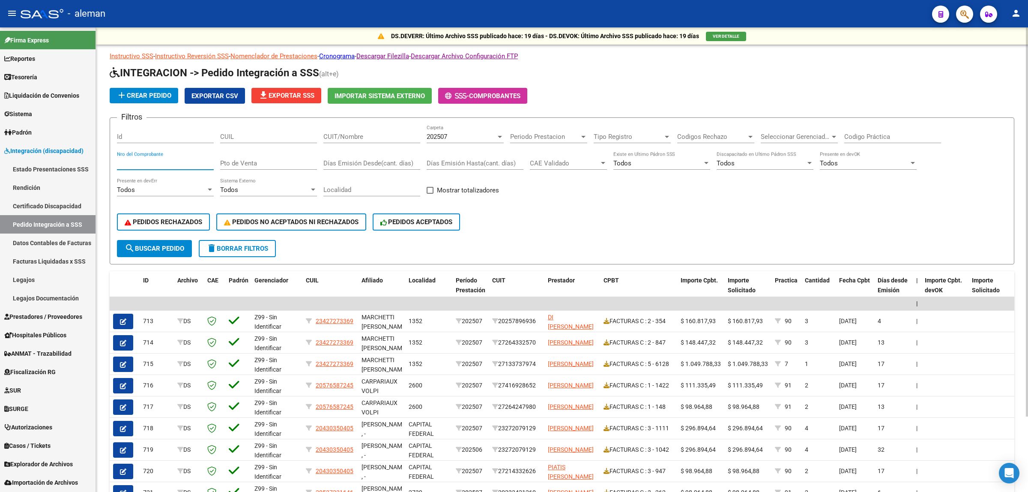
click at [138, 164] on input "Nro del Comprobante" at bounding box center [165, 163] width 97 height 8
type input "103"
click at [170, 245] on span "search Buscar Pedido" at bounding box center [155, 249] width 60 height 8
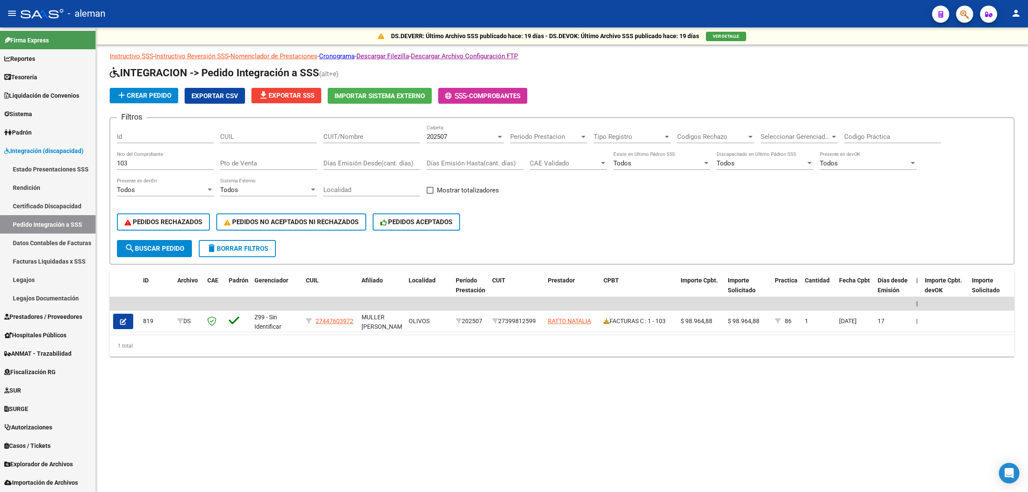
click at [289, 136] on input "CUIL" at bounding box center [268, 137] width 97 height 8
type input "2744760"
click at [162, 245] on span "search Buscar Pedido" at bounding box center [155, 249] width 60 height 8
drag, startPoint x: 142, startPoint y: 157, endPoint x: 135, endPoint y: 157, distance: 6.9
click at [135, 157] on div "103 Nro del Comprobante" at bounding box center [165, 160] width 97 height 18
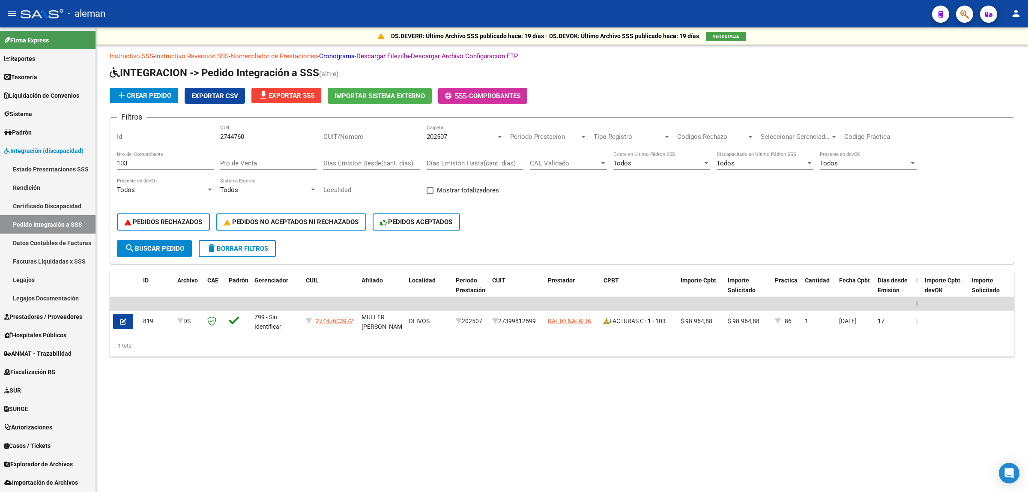
drag, startPoint x: 135, startPoint y: 157, endPoint x: 114, endPoint y: 165, distance: 22.1
click at [114, 165] on form "Filtros Id 2744760 CUIL CUIT/Nombre 202507 Carpeta Periodo Prestacion Periodo P…" at bounding box center [562, 190] width 905 height 147
drag, startPoint x: 129, startPoint y: 164, endPoint x: 116, endPoint y: 165, distance: 13.8
click at [116, 165] on form "Filtros Id 2744760 CUIL CUIT/Nombre 202507 Carpeta Periodo Prestacion Periodo P…" at bounding box center [562, 190] width 905 height 147
click at [170, 251] on button "search Buscar Pedido" at bounding box center [154, 248] width 75 height 17
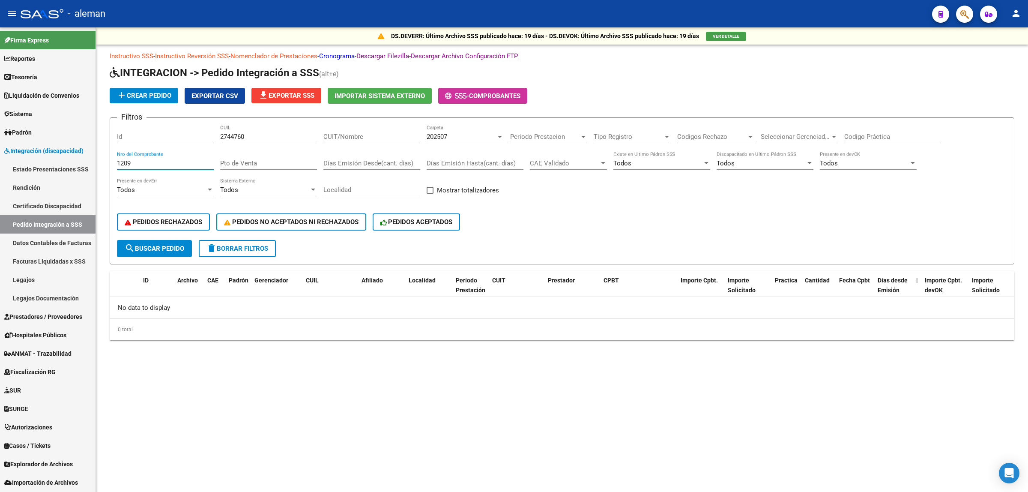
drag, startPoint x: 131, startPoint y: 161, endPoint x: 111, endPoint y: 161, distance: 20.2
click at [111, 161] on form "Filtros Id 2744760 CUIL CUIT/Nombre 202507 Carpeta Periodo Prestacion Periodo P…" at bounding box center [562, 190] width 905 height 147
type input "757"
click at [148, 247] on span "search Buscar Pedido" at bounding box center [155, 249] width 60 height 8
drag, startPoint x: 250, startPoint y: 135, endPoint x: 211, endPoint y: 132, distance: 38.7
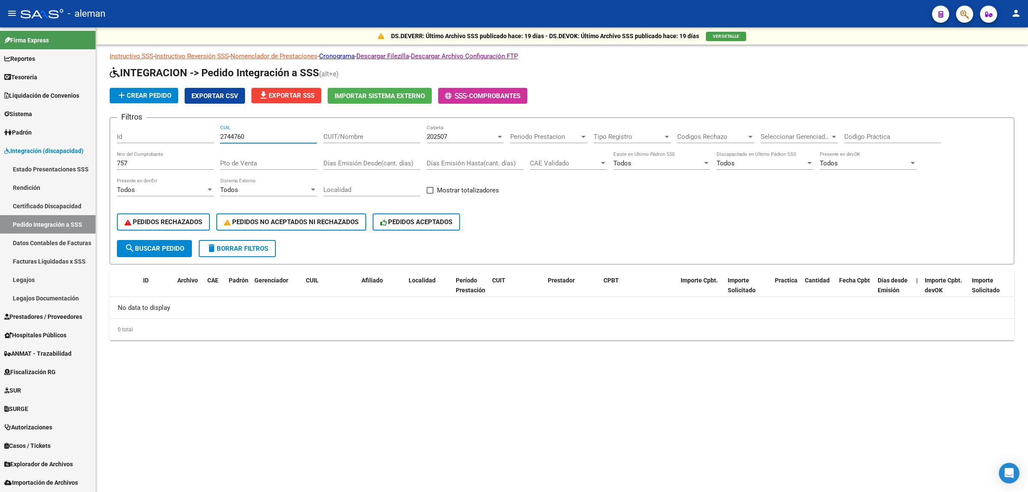
click at [211, 132] on div "Filtros Id 2744760 CUIL CUIT/Nombre 202507 Carpeta Periodo Prestacion Periodo P…" at bounding box center [562, 182] width 890 height 115
click at [165, 249] on span "search Buscar Pedido" at bounding box center [155, 249] width 60 height 8
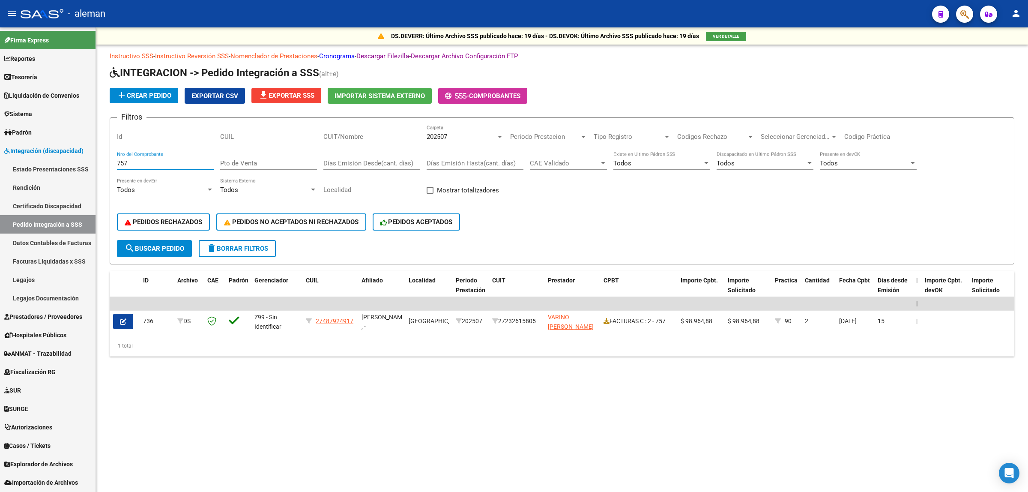
drag, startPoint x: 140, startPoint y: 158, endPoint x: 111, endPoint y: 158, distance: 28.3
click at [111, 158] on form "Filtros Id CUIL CUIT/Nombre 202507 Carpeta Periodo Prestacion Periodo Prestacio…" at bounding box center [562, 190] width 905 height 147
click at [166, 245] on span "search Buscar Pedido" at bounding box center [155, 249] width 60 height 8
drag, startPoint x: 142, startPoint y: 158, endPoint x: 101, endPoint y: 164, distance: 41.2
click at [101, 164] on div "DS.DEVERR: Último Archivo SSS publicado hace: 19 días - DS.DEVOK: Último Archiv…" at bounding box center [562, 205] width 932 height 356
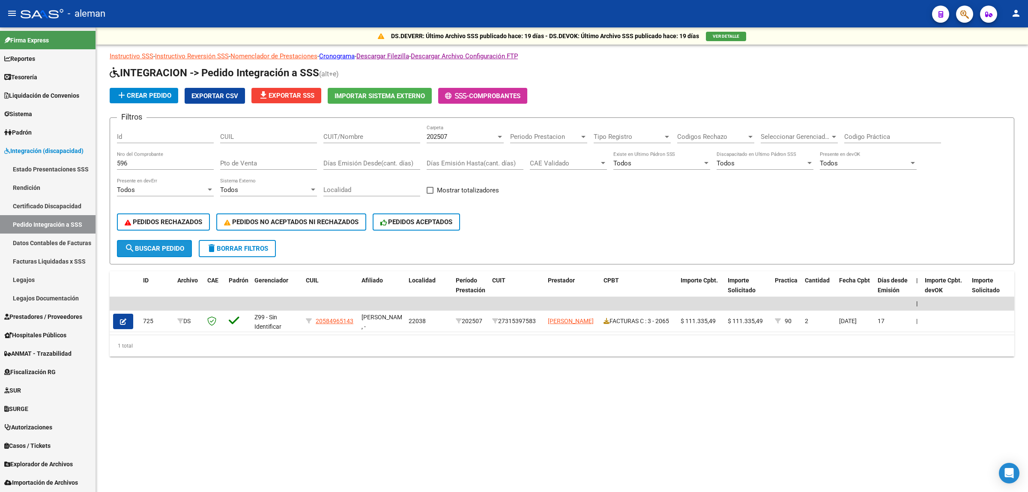
click at [148, 246] on span "search Buscar Pedido" at bounding box center [155, 249] width 60 height 8
drag, startPoint x: 140, startPoint y: 161, endPoint x: 104, endPoint y: 161, distance: 36.4
click at [104, 161] on div "DS.DEVERR: Último Archivo SSS publicado hace: 19 días - DS.DEVOK: Último Archiv…" at bounding box center [562, 205] width 932 height 356
click at [169, 247] on span "search Buscar Pedido" at bounding box center [155, 249] width 60 height 8
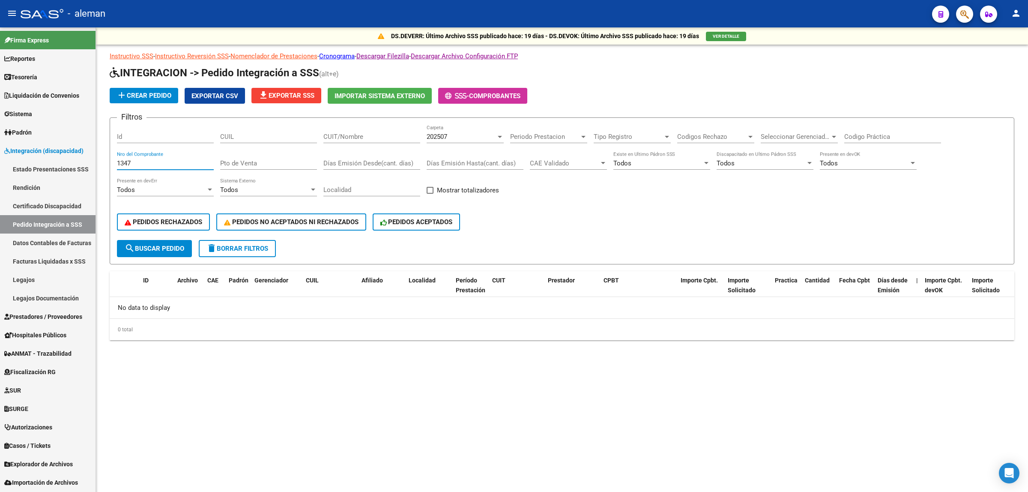
drag, startPoint x: 142, startPoint y: 163, endPoint x: 114, endPoint y: 163, distance: 27.4
click at [114, 163] on form "Filtros Id CUIL CUIT/Nombre 202507 Carpeta Periodo Prestacion Periodo Prestacio…" at bounding box center [562, 190] width 905 height 147
click at [177, 245] on span "search Buscar Pedido" at bounding box center [155, 249] width 60 height 8
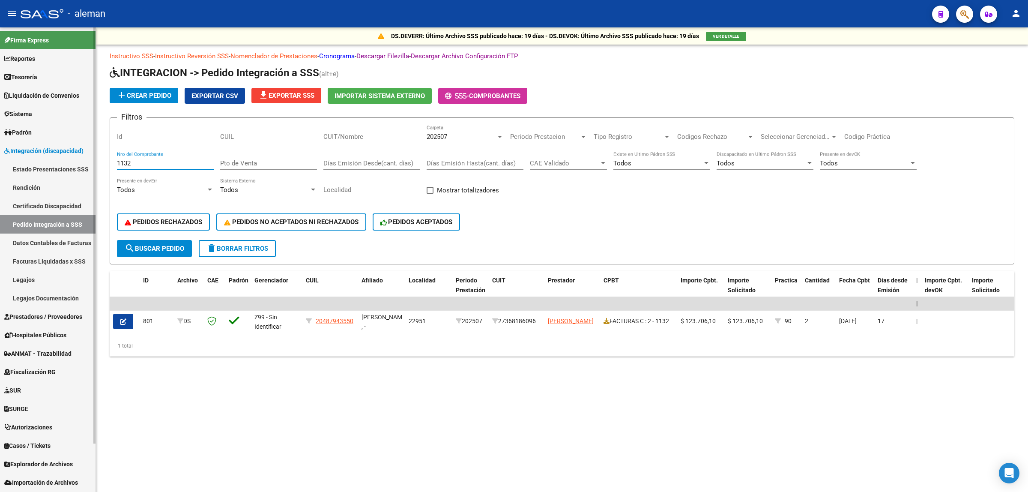
drag, startPoint x: 140, startPoint y: 161, endPoint x: 84, endPoint y: 162, distance: 55.3
click at [84, 162] on mat-sidenav-container "Firma Express Reportes Tablero de Control Ingresos Percibidos Análisis de todos…" at bounding box center [514, 259] width 1028 height 464
click at [164, 247] on span "search Buscar Pedido" at bounding box center [155, 249] width 60 height 8
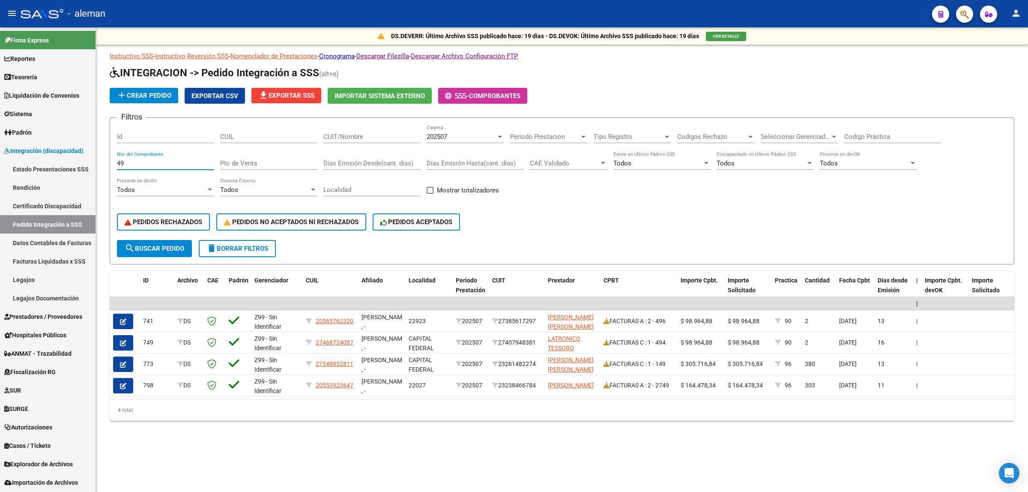
drag, startPoint x: 136, startPoint y: 164, endPoint x: 112, endPoint y: 163, distance: 24.0
click at [112, 163] on form "Filtros Id CUIL CUIT/Nombre 202507 Carpeta Periodo Prestacion Periodo Prestacio…" at bounding box center [562, 190] width 905 height 147
click at [181, 248] on span "search Buscar Pedido" at bounding box center [155, 249] width 60 height 8
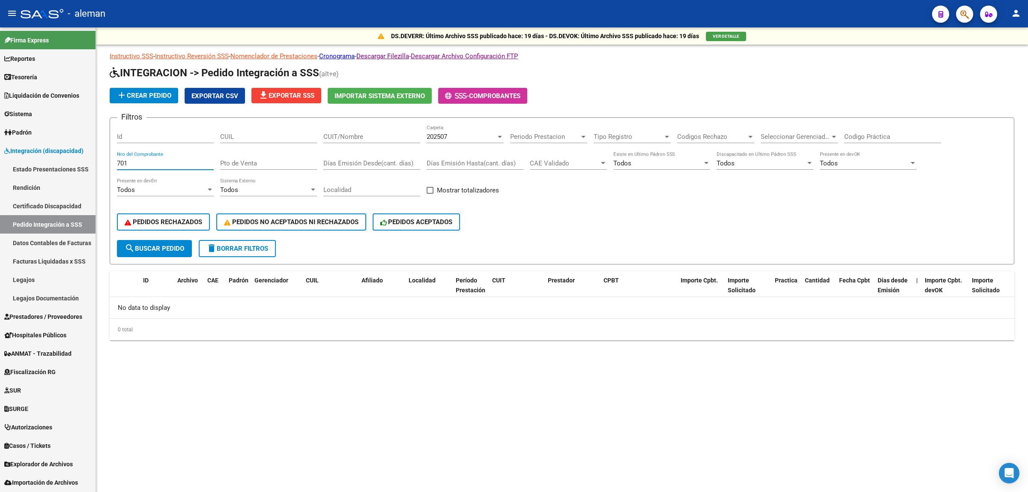
drag, startPoint x: 140, startPoint y: 164, endPoint x: 109, endPoint y: 162, distance: 30.5
click at [110, 162] on form "Filtros Id CUIL CUIT/Nombre 202507 Carpeta Periodo Prestacion Periodo Prestacio…" at bounding box center [562, 190] width 905 height 147
click at [165, 249] on span "search Buscar Pedido" at bounding box center [155, 249] width 60 height 8
drag, startPoint x: 134, startPoint y: 161, endPoint x: 116, endPoint y: 155, distance: 19.2
click at [116, 155] on form "Filtros Id CUIL CUIT/Nombre 202507 Carpeta Periodo Prestacion Periodo Prestacio…" at bounding box center [562, 190] width 905 height 147
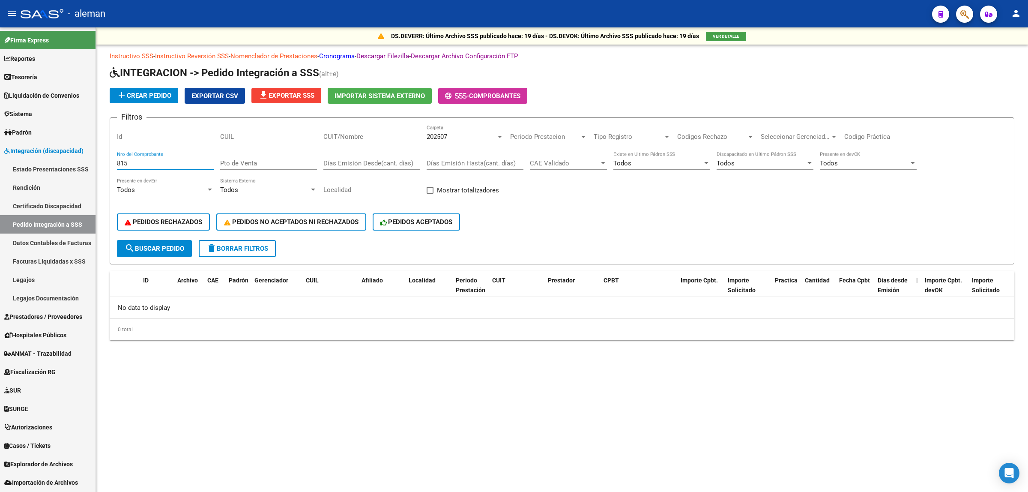
click at [150, 245] on span "search Buscar Pedido" at bounding box center [155, 249] width 60 height 8
drag, startPoint x: 148, startPoint y: 162, endPoint x: 80, endPoint y: 164, distance: 68.6
click at [80, 164] on mat-sidenav-container "Firma Express Reportes Tablero de Control Ingresos Percibidos Análisis de todos…" at bounding box center [514, 259] width 1028 height 464
click at [159, 249] on button "search Buscar Pedido" at bounding box center [154, 248] width 75 height 17
drag, startPoint x: 150, startPoint y: 163, endPoint x: 109, endPoint y: 163, distance: 41.1
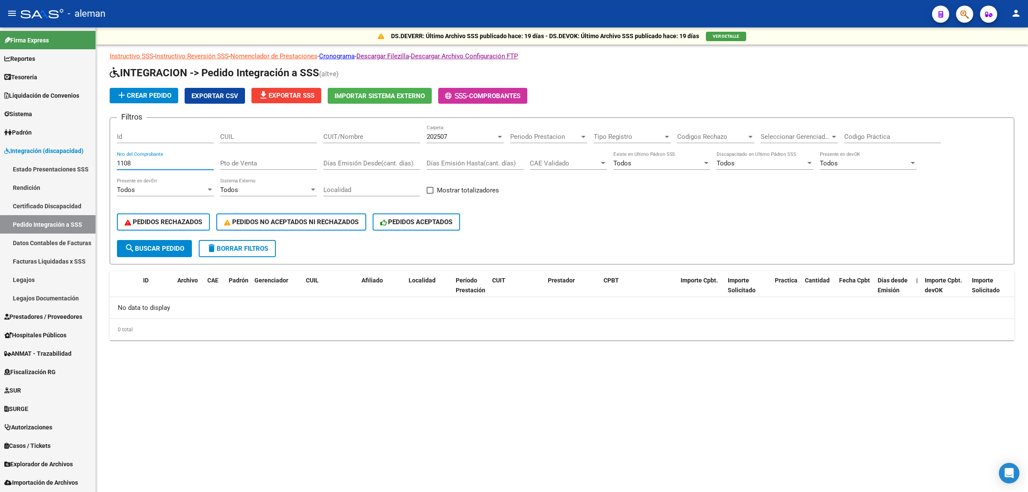
click at [110, 163] on form "Filtros Id CUIL CUIT/Nombre 202507 Carpeta Periodo Prestacion Periodo Prestacio…" at bounding box center [562, 190] width 905 height 147
click at [165, 248] on span "search Buscar Pedido" at bounding box center [155, 249] width 60 height 8
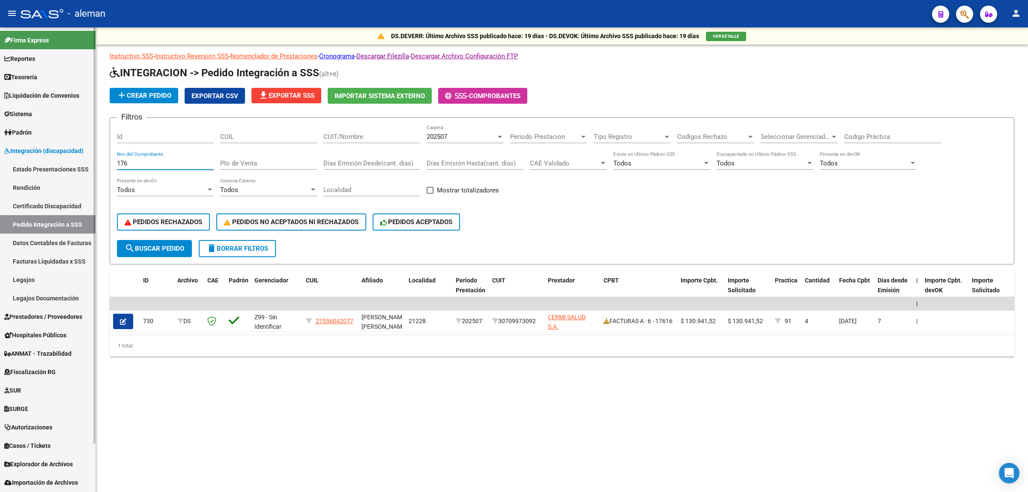
drag, startPoint x: 135, startPoint y: 163, endPoint x: 88, endPoint y: 164, distance: 47.5
click at [88, 164] on mat-sidenav-container "Firma Express Reportes Tablero de Control Ingresos Percibidos Análisis de todos…" at bounding box center [514, 259] width 1028 height 464
type input "61"
click at [168, 245] on span "search Buscar Pedido" at bounding box center [155, 249] width 60 height 8
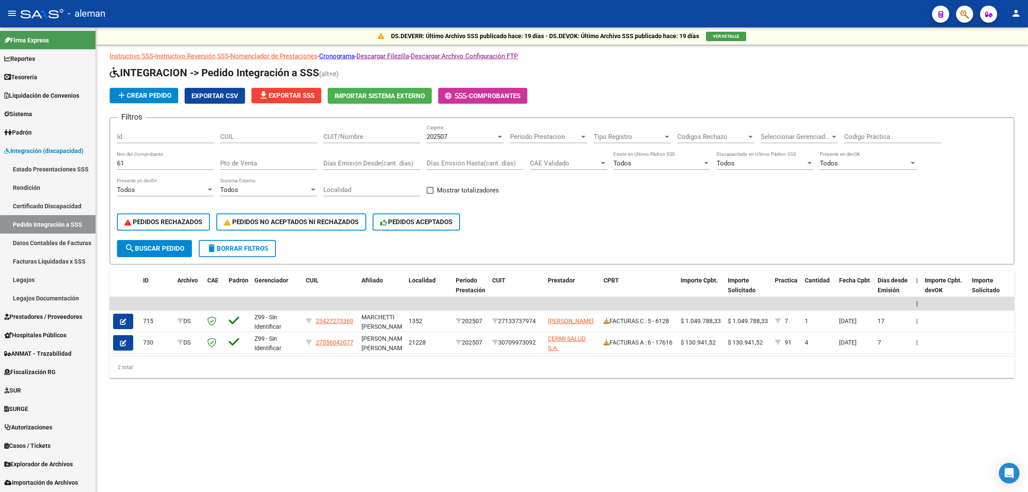
click at [281, 139] on input "CUIL" at bounding box center [268, 137] width 97 height 8
paste input "20481844968"
type input "20481844968"
click at [133, 245] on mat-icon "search" at bounding box center [130, 248] width 10 height 10
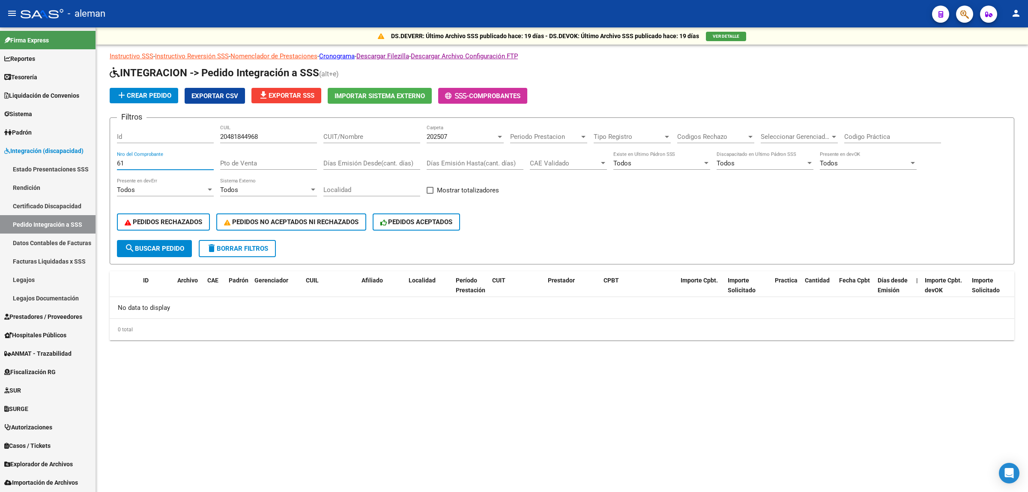
drag, startPoint x: 135, startPoint y: 161, endPoint x: 112, endPoint y: 163, distance: 23.3
click at [112, 163] on form "Filtros Id 20481844968 CUIL CUIT/Nombre 202507 Carpeta Periodo Prestacion Perio…" at bounding box center [562, 190] width 905 height 147
drag, startPoint x: 261, startPoint y: 135, endPoint x: 216, endPoint y: 135, distance: 45.0
click at [216, 135] on div "Filtros Id 20481844968 CUIL CUIT/Nombre 202507 Carpeta Periodo Prestacion Perio…" at bounding box center [562, 182] width 890 height 115
type input "204818"
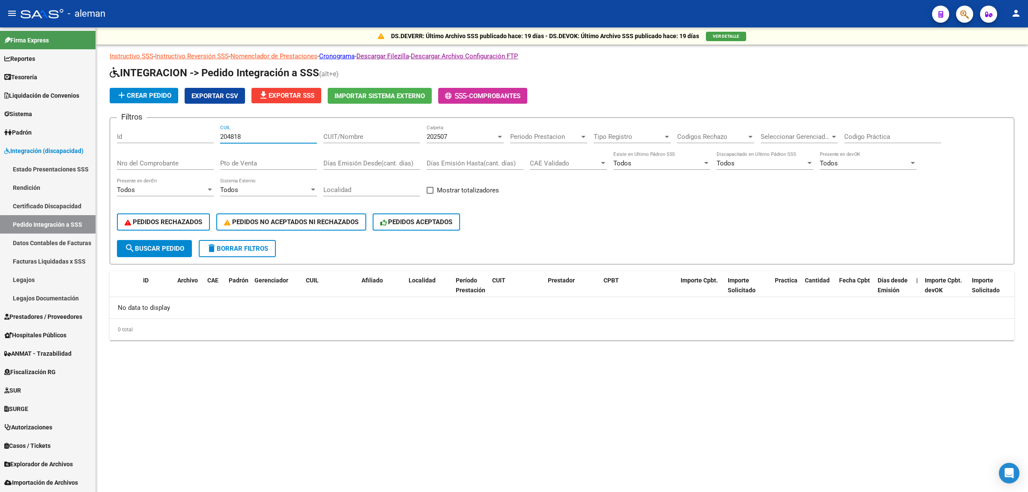
click at [170, 245] on span "search Buscar Pedido" at bounding box center [155, 249] width 60 height 8
drag, startPoint x: 251, startPoint y: 136, endPoint x: 220, endPoint y: 137, distance: 31.3
click at [220, 137] on input "204818" at bounding box center [268, 137] width 97 height 8
click at [176, 163] on input "Nro del Comprobante" at bounding box center [165, 163] width 97 height 8
click at [161, 245] on span "search Buscar Pedido" at bounding box center [155, 249] width 60 height 8
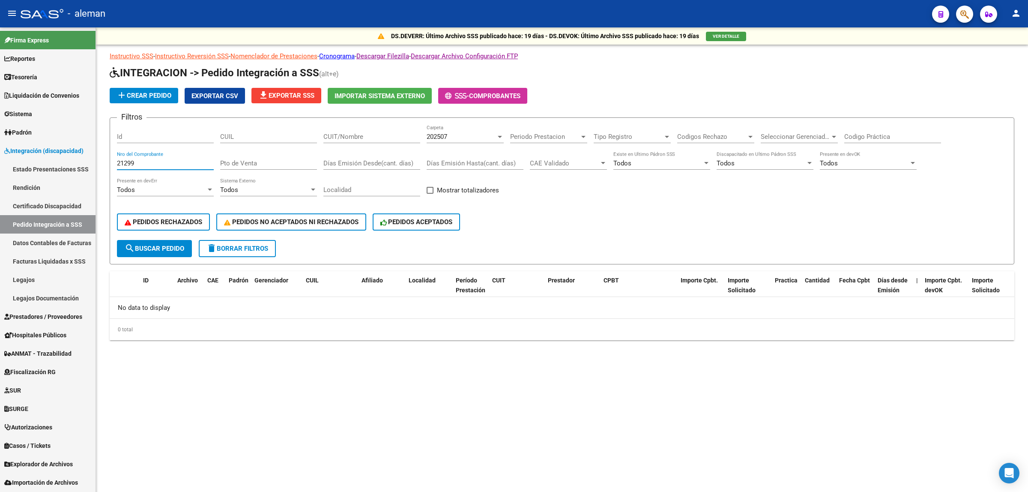
drag, startPoint x: 136, startPoint y: 164, endPoint x: 112, endPoint y: 164, distance: 24.0
click at [112, 164] on form "Filtros Id CUIL CUIT/Nombre 202507 Carpeta Periodo Prestacion Periodo Prestacio…" at bounding box center [562, 190] width 905 height 147
click at [171, 247] on span "search Buscar Pedido" at bounding box center [155, 249] width 60 height 8
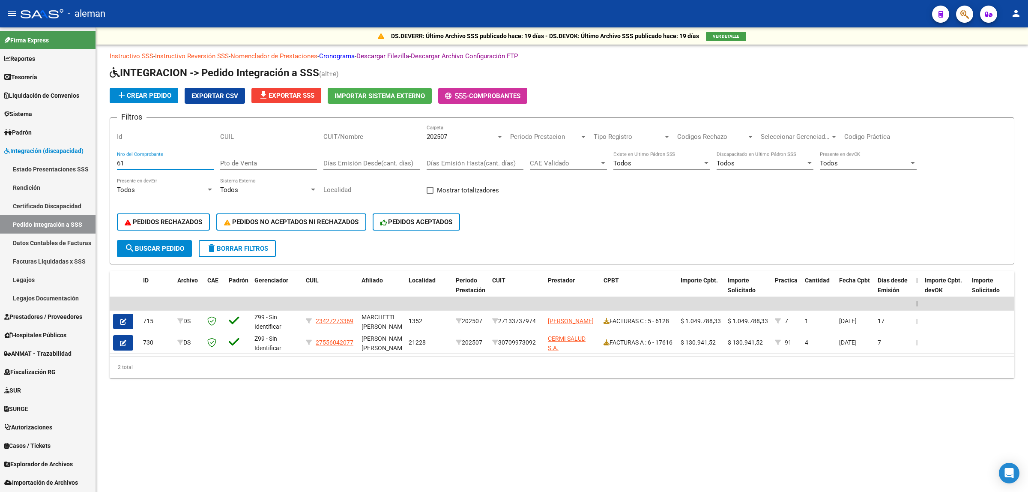
drag, startPoint x: 120, startPoint y: 165, endPoint x: 113, endPoint y: 165, distance: 7.3
click at [113, 165] on form "Filtros Id CUIL CUIT/Nombre 202507 Carpeta Periodo Prestacion Periodo Prestacio…" at bounding box center [562, 190] width 905 height 147
click at [172, 248] on span "search Buscar Pedido" at bounding box center [155, 249] width 60 height 8
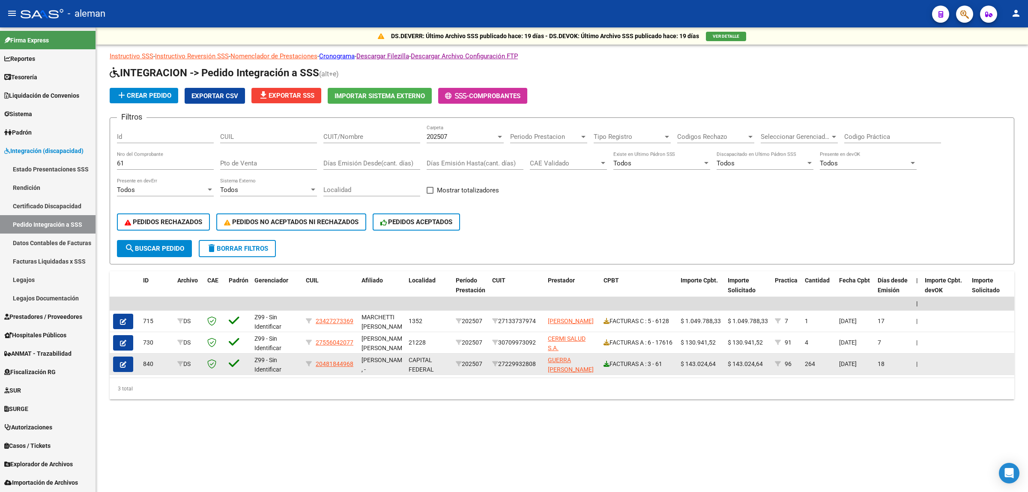
click at [604, 361] on icon at bounding box center [607, 364] width 6 height 6
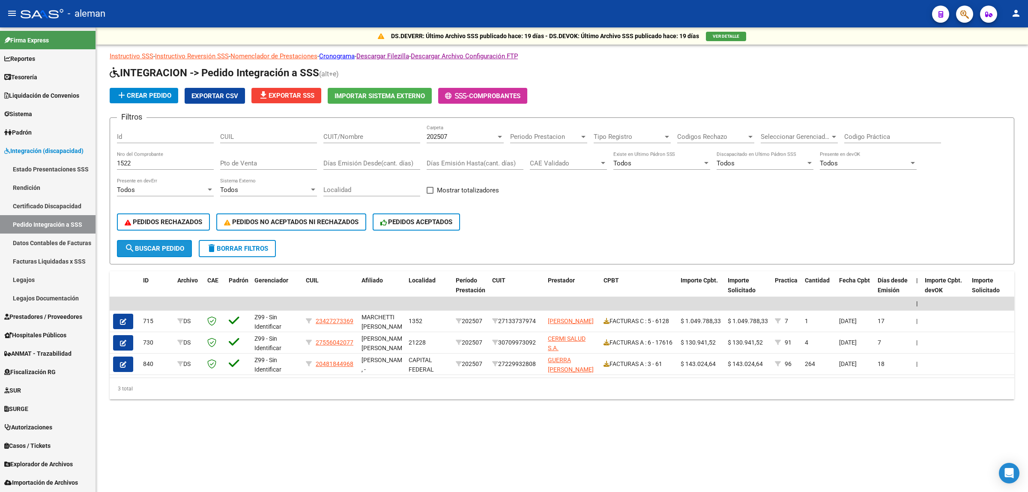
click at [146, 245] on span "search Buscar Pedido" at bounding box center [155, 249] width 60 height 8
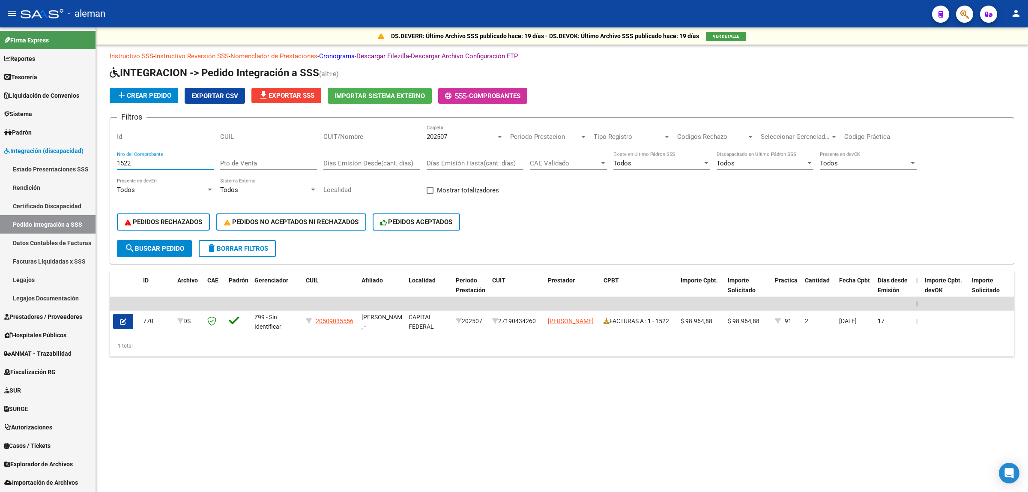
drag, startPoint x: 141, startPoint y: 164, endPoint x: 112, endPoint y: 163, distance: 29.1
click at [112, 163] on form "Filtros Id CUIL CUIT/Nombre 202507 Carpeta Periodo Prestacion Periodo Prestacio…" at bounding box center [562, 190] width 905 height 147
click at [166, 249] on span "search Buscar Pedido" at bounding box center [155, 249] width 60 height 8
drag, startPoint x: 145, startPoint y: 159, endPoint x: 110, endPoint y: 162, distance: 34.8
click at [110, 162] on form "Filtros Id CUIL CUIT/Nombre 202507 Carpeta Periodo Prestacion Periodo Prestacio…" at bounding box center [562, 190] width 905 height 147
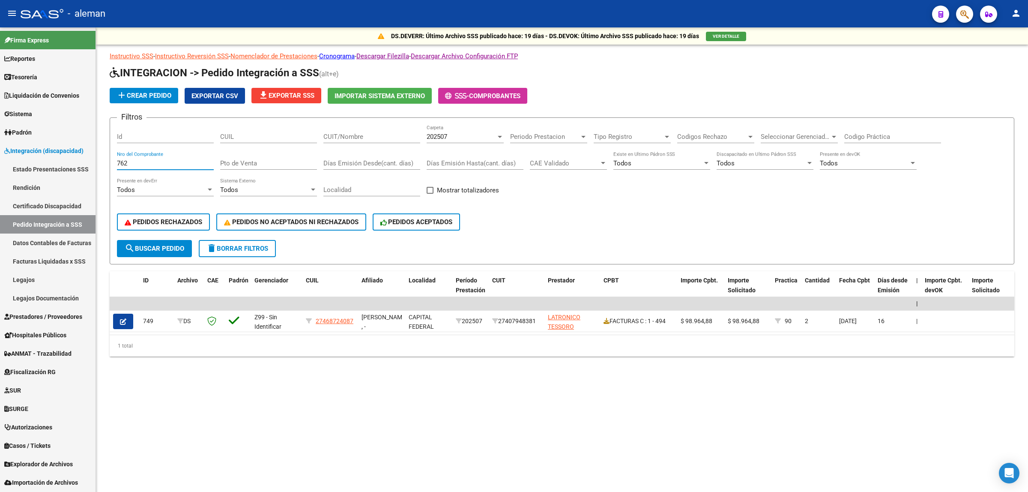
click at [138, 245] on span "search Buscar Pedido" at bounding box center [155, 249] width 60 height 8
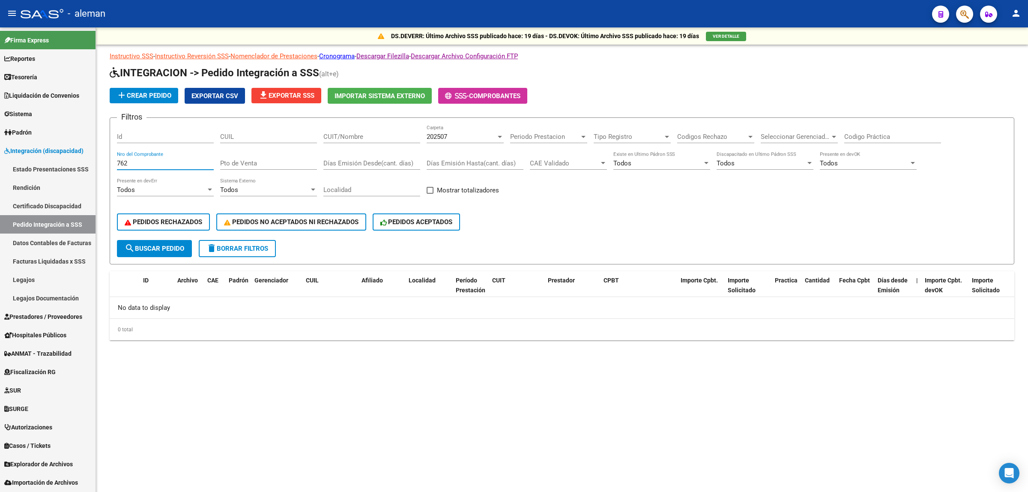
drag, startPoint x: 139, startPoint y: 160, endPoint x: 114, endPoint y: 159, distance: 24.8
click at [114, 159] on form "Filtros Id CUIL CUIT/Nombre 202507 Carpeta Periodo Prestacion Periodo Prestacio…" at bounding box center [562, 190] width 905 height 147
click at [173, 245] on span "search Buscar Pedido" at bounding box center [155, 249] width 60 height 8
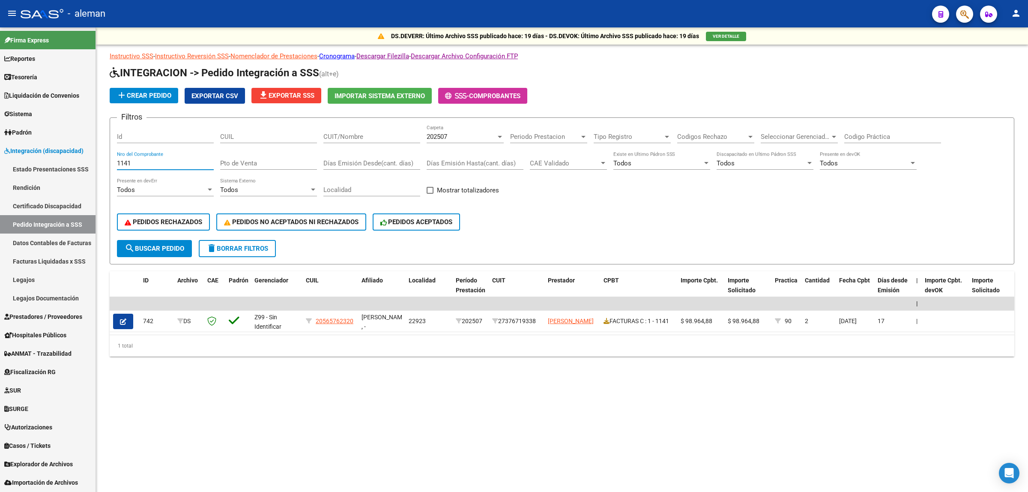
drag, startPoint x: 146, startPoint y: 161, endPoint x: 115, endPoint y: 161, distance: 31.7
click at [115, 161] on form "Filtros Id CUIL CUIT/Nombre 202507 Carpeta Periodo Prestacion Periodo Prestacio…" at bounding box center [562, 190] width 905 height 147
click at [158, 245] on span "search Buscar Pedido" at bounding box center [155, 249] width 60 height 8
drag, startPoint x: 148, startPoint y: 163, endPoint x: 112, endPoint y: 161, distance: 36.4
click at [112, 161] on form "Filtros Id CUIL CUIT/Nombre 202507 Carpeta Periodo Prestacion Periodo Prestacio…" at bounding box center [562, 190] width 905 height 147
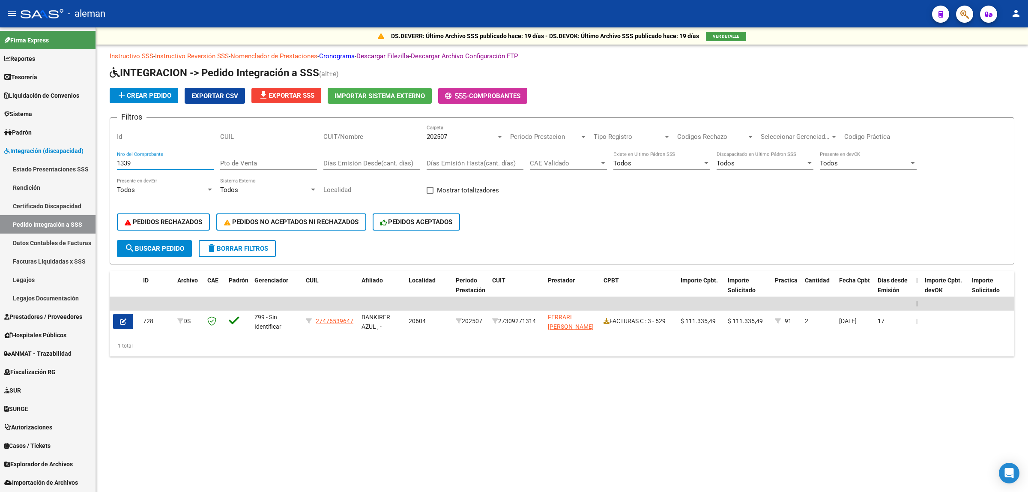
click at [144, 245] on span "search Buscar Pedido" at bounding box center [155, 249] width 60 height 8
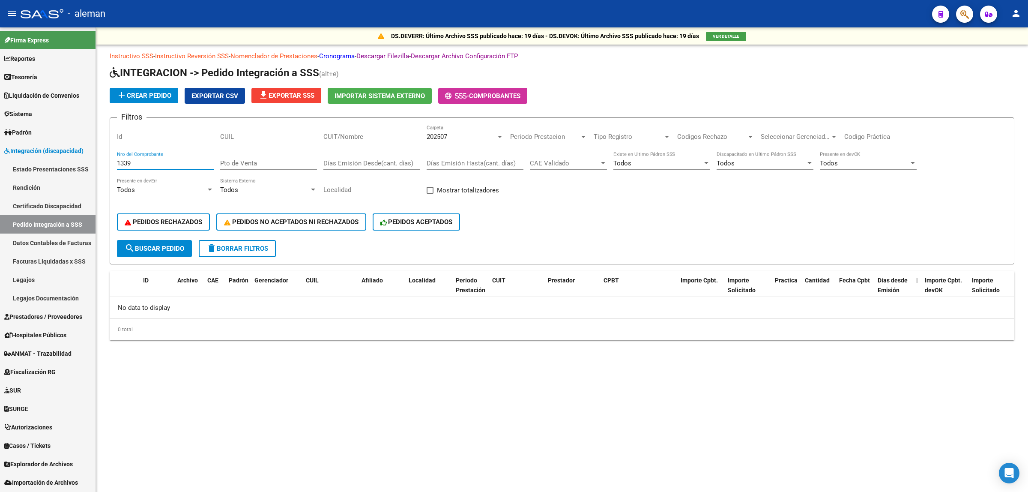
drag, startPoint x: 138, startPoint y: 158, endPoint x: 118, endPoint y: 161, distance: 20.4
click at [118, 161] on input "1339" at bounding box center [165, 163] width 97 height 8
click at [134, 243] on mat-icon "search" at bounding box center [130, 248] width 10 height 10
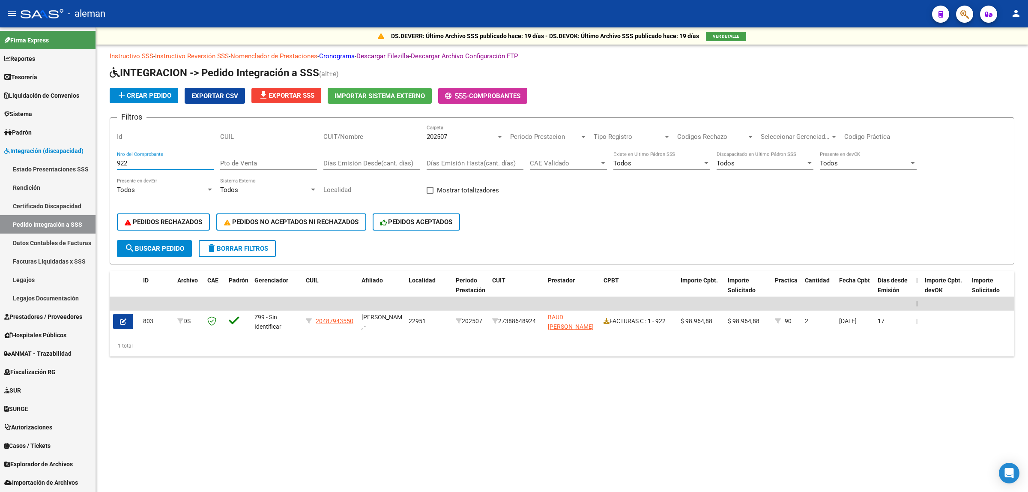
drag, startPoint x: 135, startPoint y: 161, endPoint x: 111, endPoint y: 161, distance: 24.4
click at [111, 161] on form "Filtros Id CUIL CUIT/Nombre 202507 Carpeta Periodo Prestacion Periodo Prestacio…" at bounding box center [562, 190] width 905 height 147
type input "1915"
click at [158, 247] on span "search Buscar Pedido" at bounding box center [155, 249] width 60 height 8
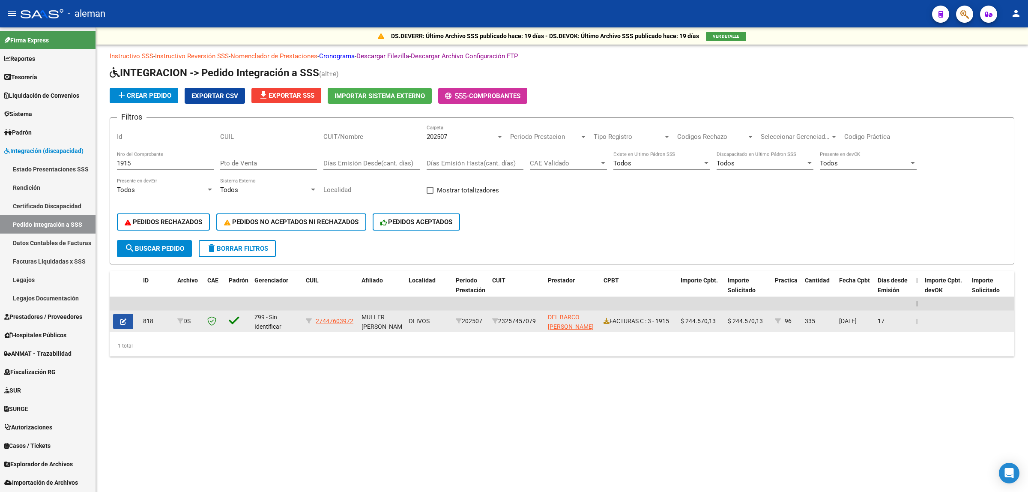
click at [127, 320] on button "button" at bounding box center [123, 321] width 20 height 15
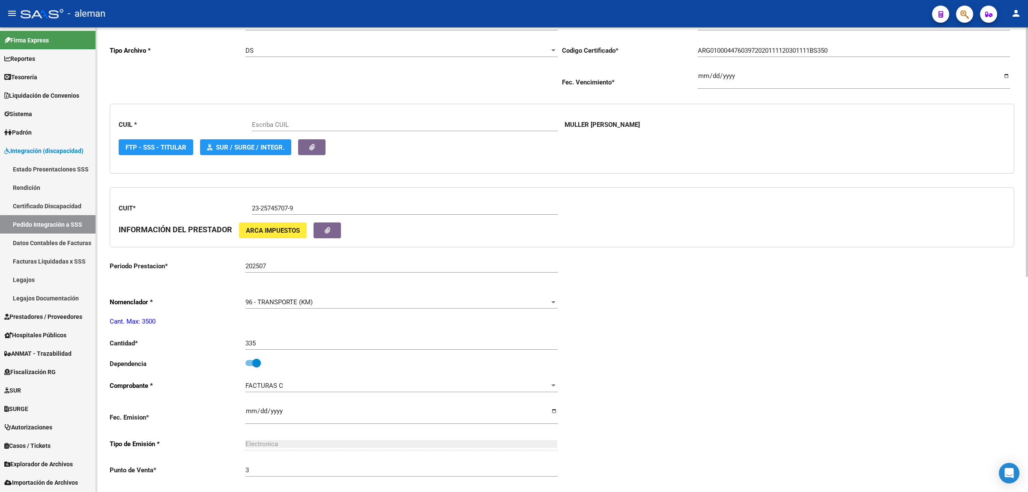
scroll to position [268, 0]
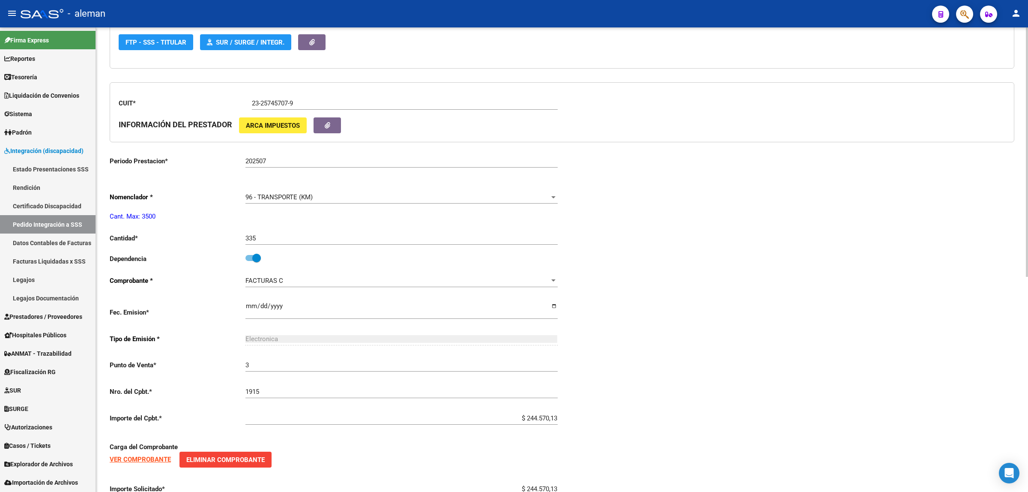
type input "27447603972"
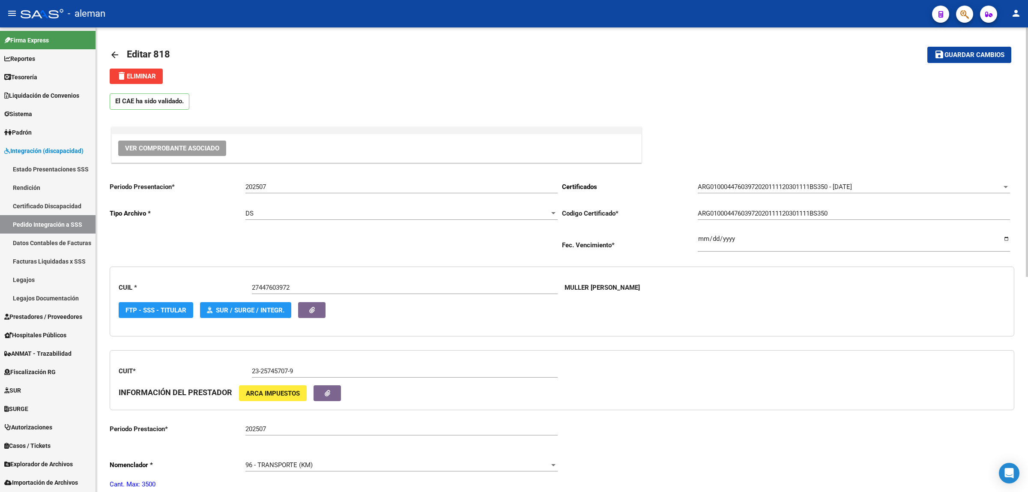
click at [116, 56] on mat-icon "arrow_back" at bounding box center [115, 55] width 10 height 10
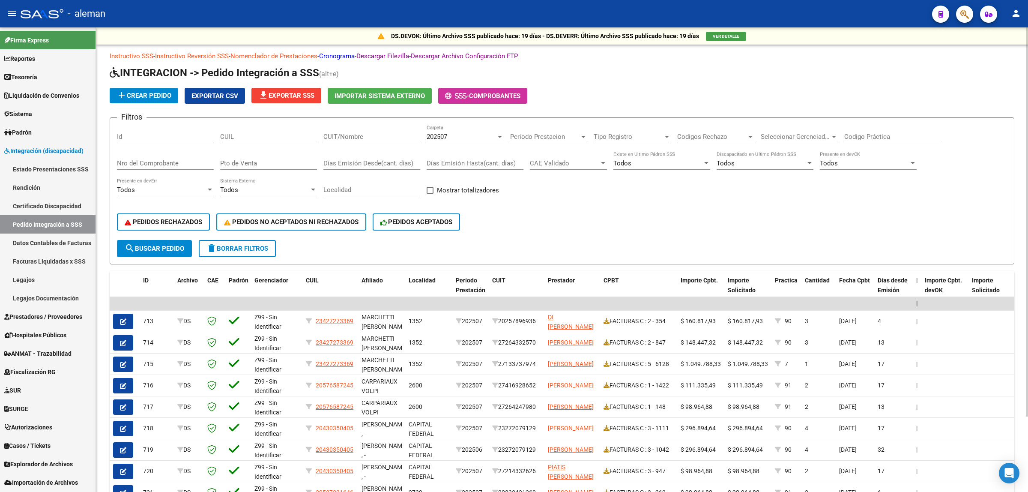
click at [152, 159] on input "Nro del Comprobante" at bounding box center [165, 163] width 97 height 8
type input "1915"
click at [165, 245] on span "search Buscar Pedido" at bounding box center [155, 249] width 60 height 8
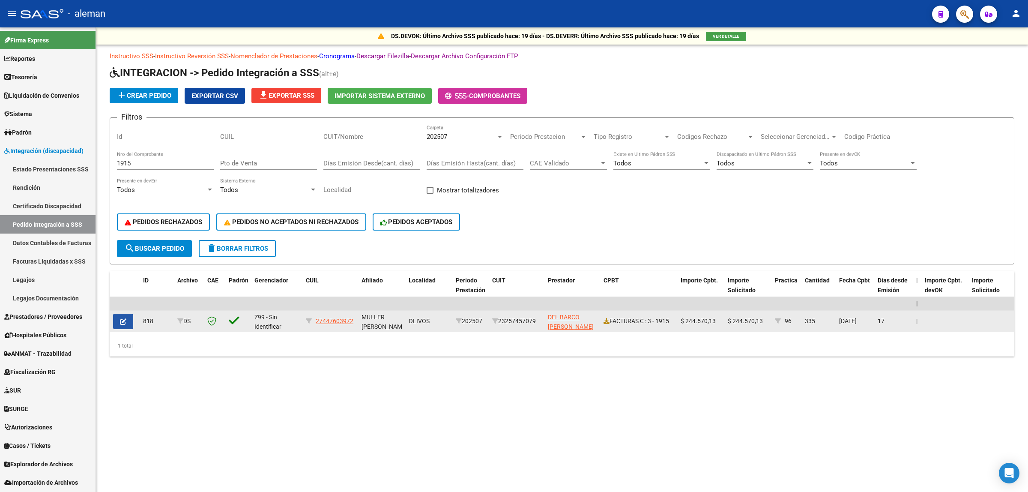
click at [120, 324] on button "button" at bounding box center [123, 321] width 20 height 15
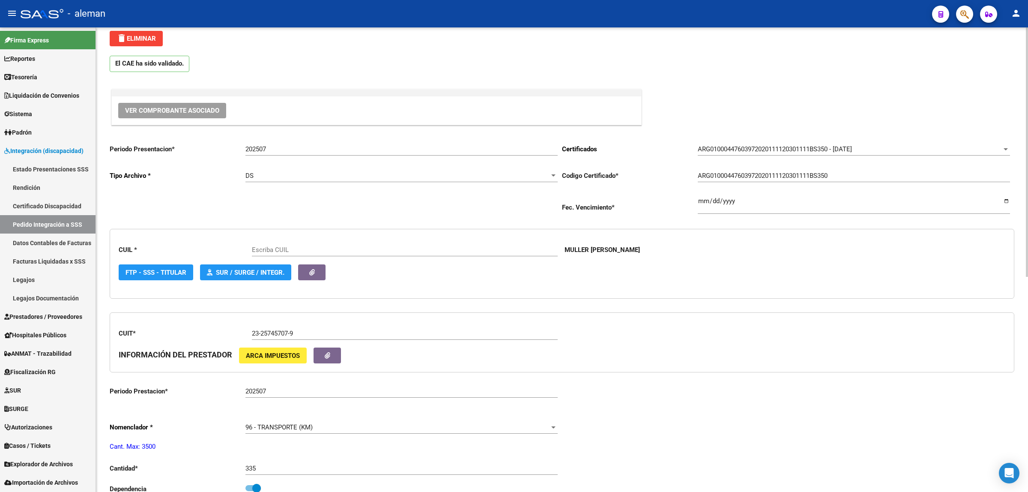
type input "27447603972"
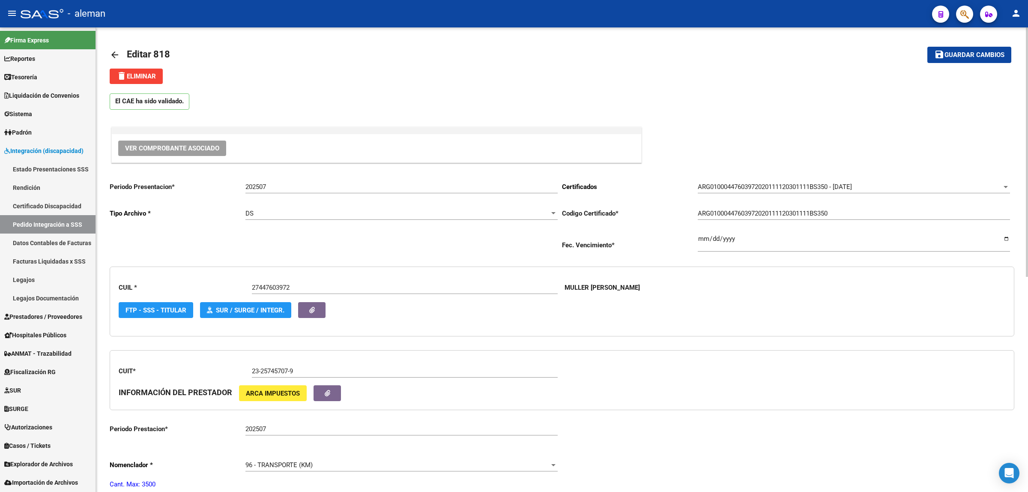
click at [114, 52] on mat-icon "arrow_back" at bounding box center [115, 55] width 10 height 10
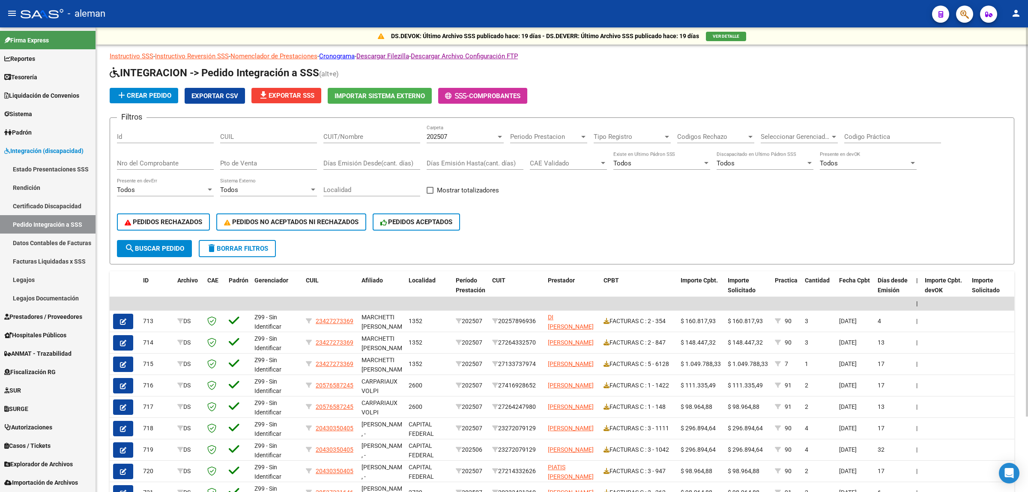
click at [157, 161] on input "Nro del Comprobante" at bounding box center [165, 163] width 97 height 8
type input "37966"
click at [149, 245] on span "search Buscar Pedido" at bounding box center [155, 249] width 60 height 8
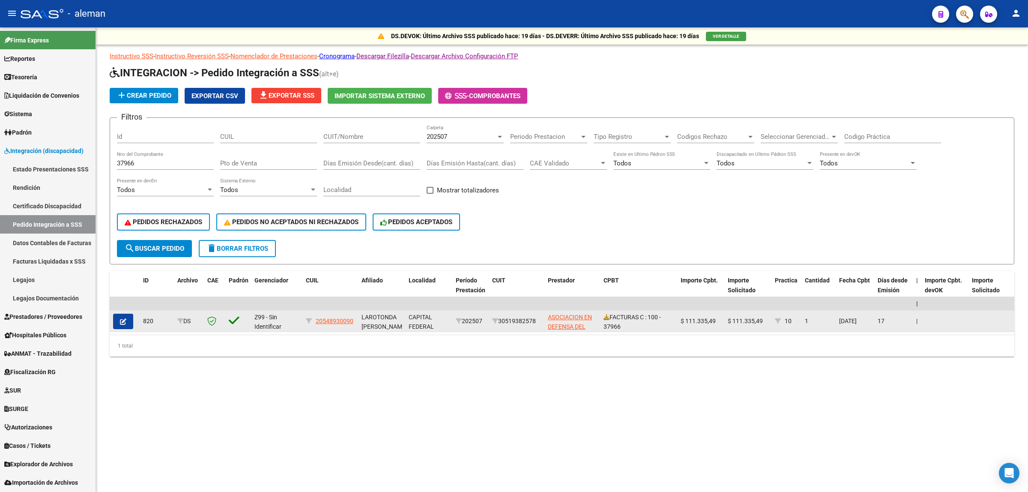
click at [119, 320] on button "button" at bounding box center [123, 321] width 20 height 15
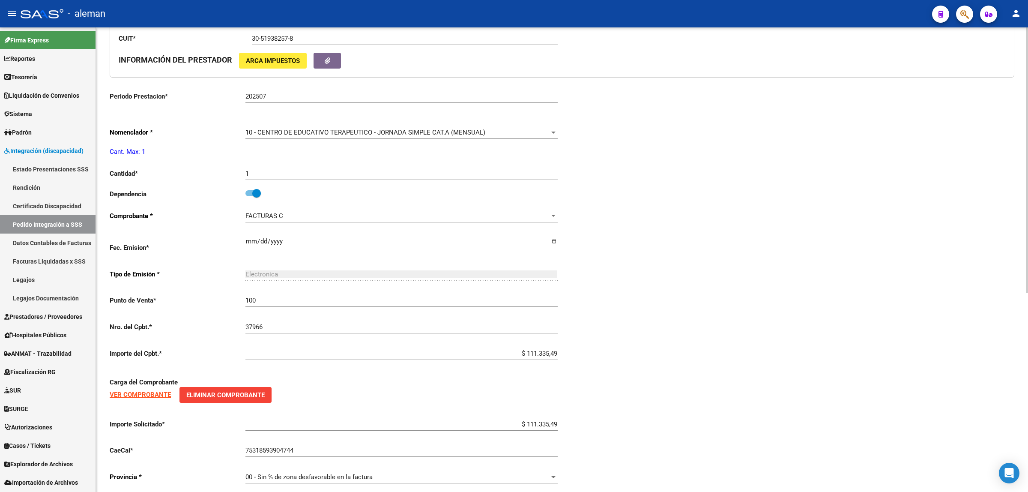
scroll to position [348, 0]
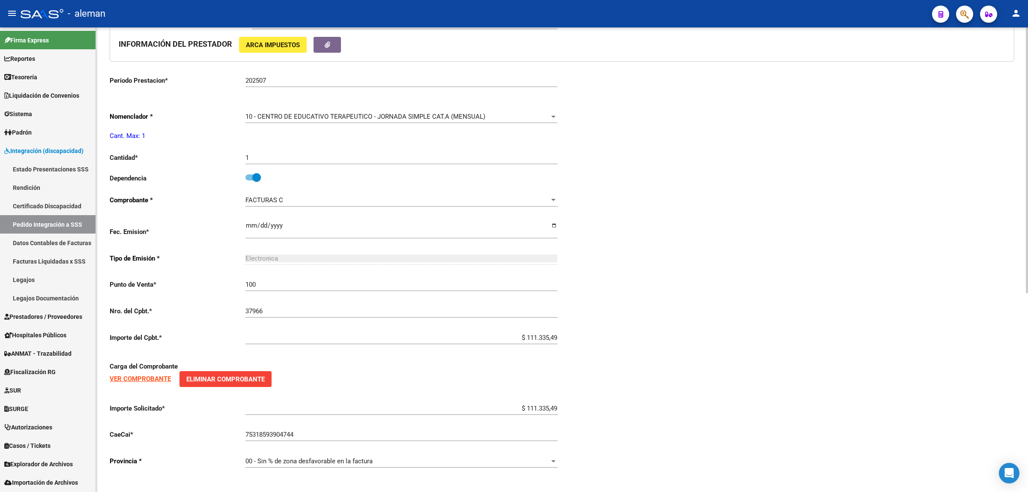
type input "20548930090"
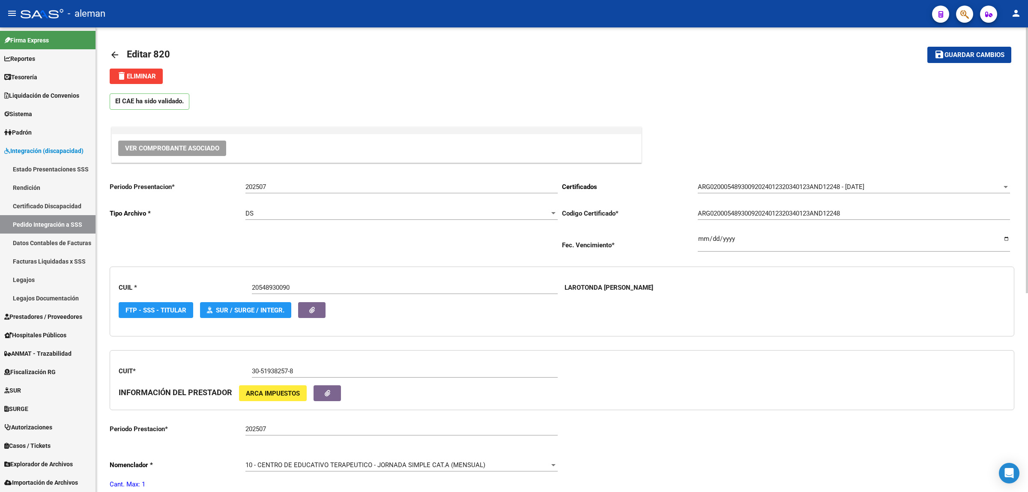
drag, startPoint x: 114, startPoint y: 51, endPoint x: 76, endPoint y: 39, distance: 39.3
click at [113, 51] on mat-icon "arrow_back" at bounding box center [115, 55] width 10 height 10
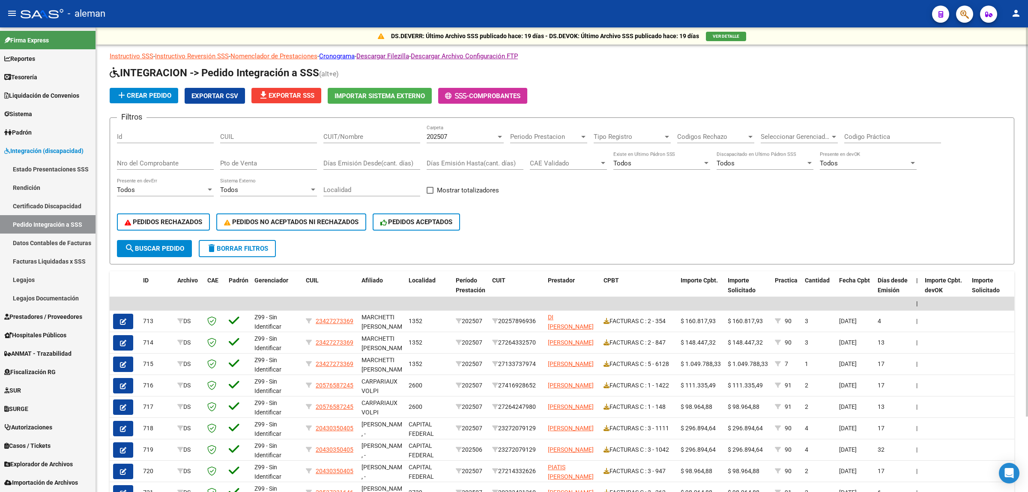
click at [150, 161] on input "Nro del Comprobante" at bounding box center [165, 163] width 97 height 8
type input "37965"
click at [168, 240] on button "search Buscar Pedido" at bounding box center [154, 248] width 75 height 17
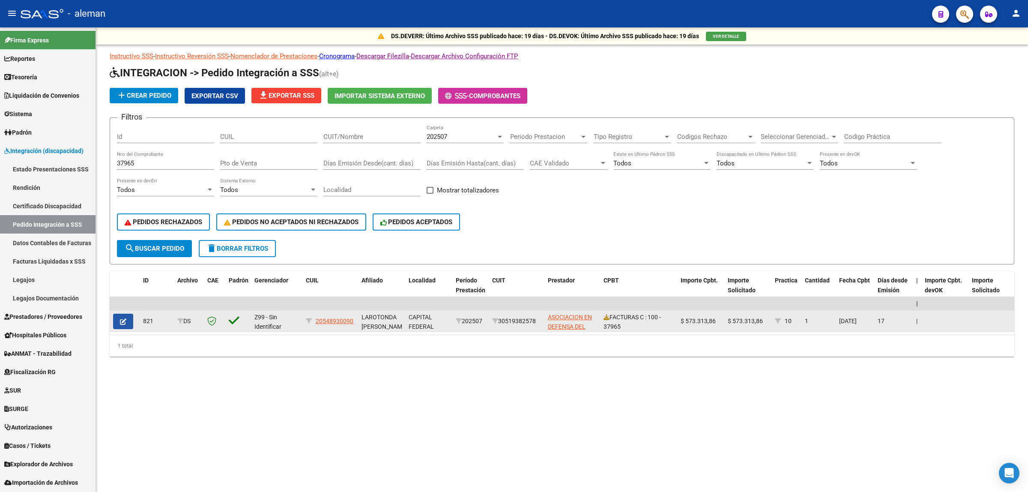
click at [126, 320] on icon "button" at bounding box center [123, 321] width 6 height 6
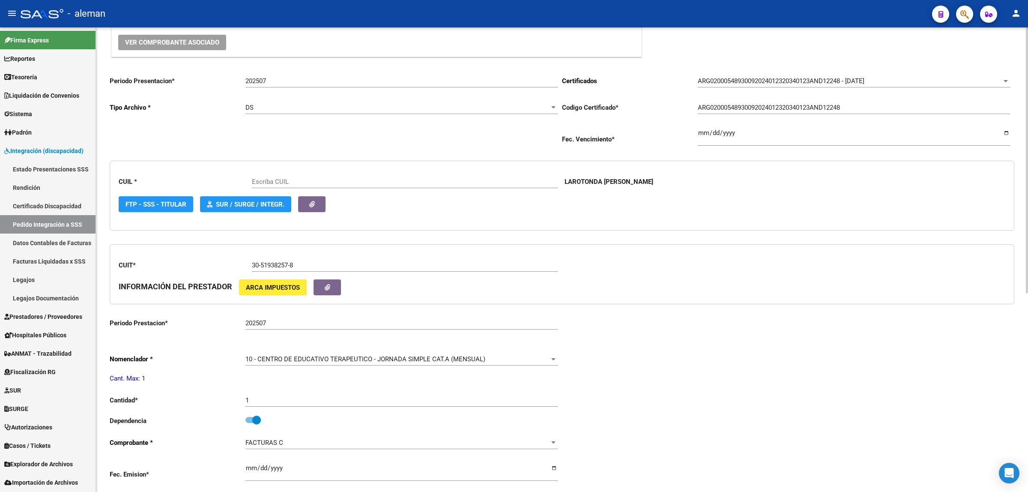
scroll to position [107, 0]
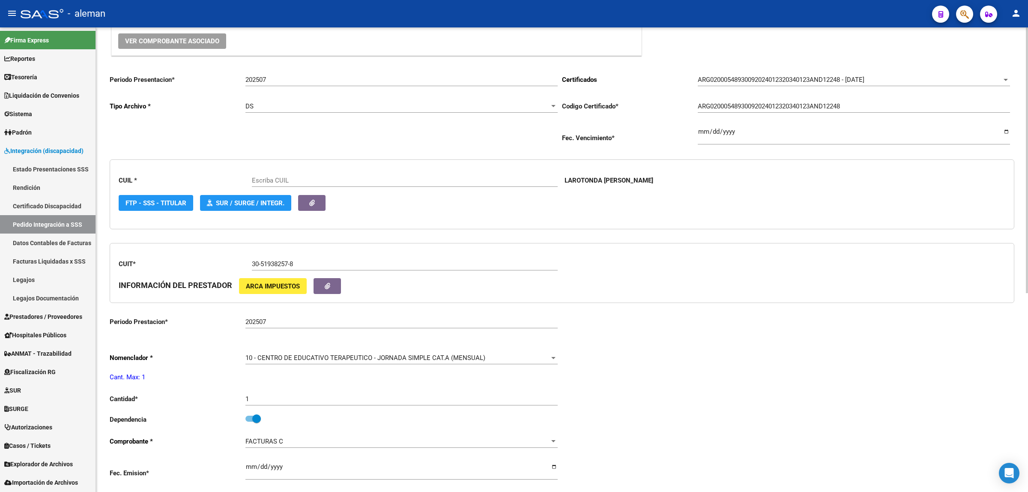
type input "20548930090"
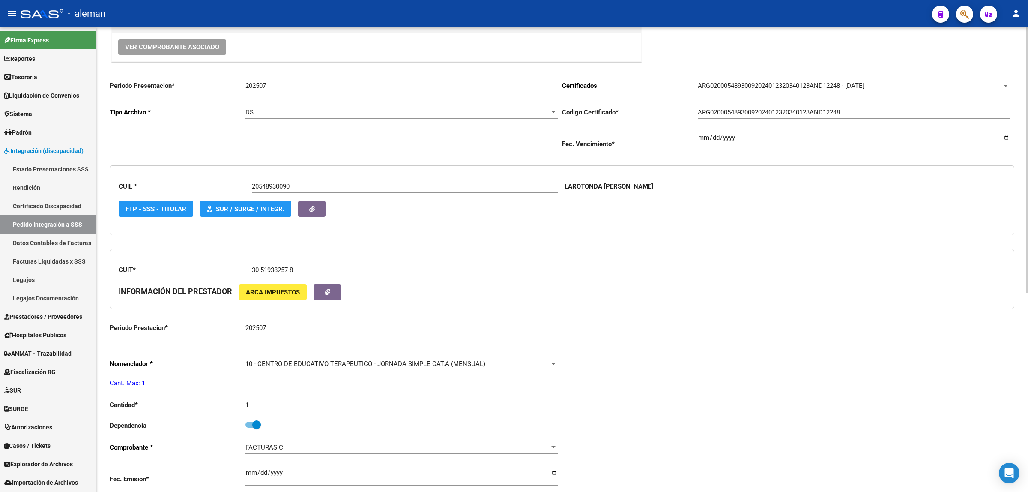
scroll to position [0, 0]
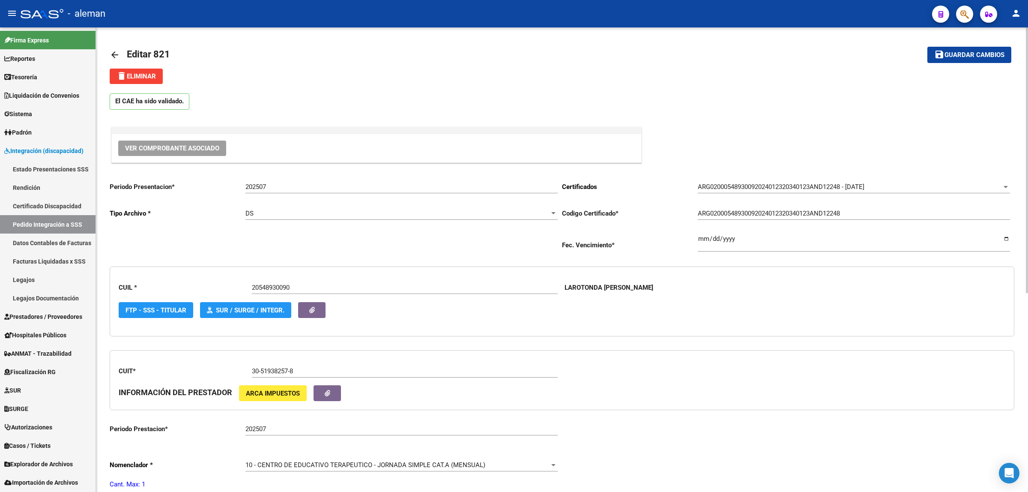
click at [119, 53] on mat-icon "arrow_back" at bounding box center [115, 55] width 10 height 10
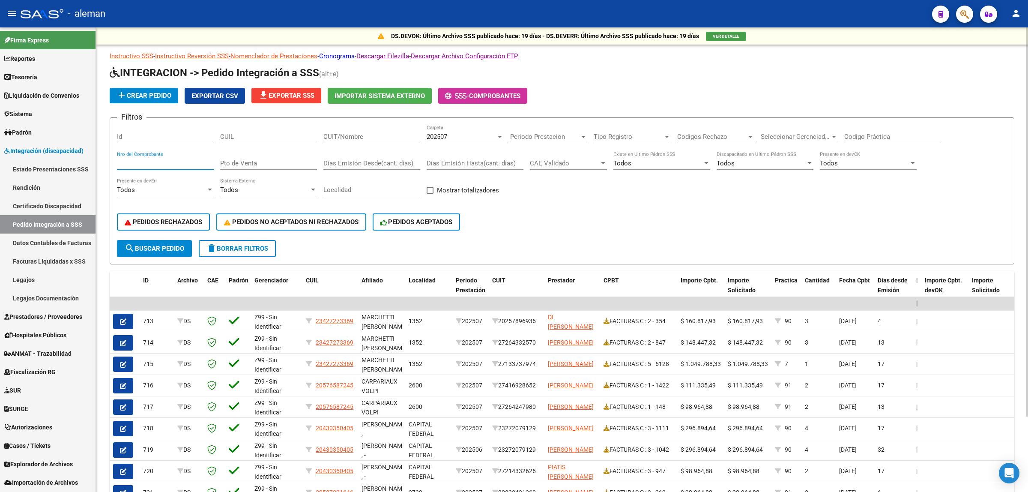
click at [157, 162] on input "Nro del Comprobante" at bounding box center [165, 163] width 97 height 8
type input "37966"
click at [143, 240] on button "search Buscar Pedido" at bounding box center [154, 248] width 75 height 17
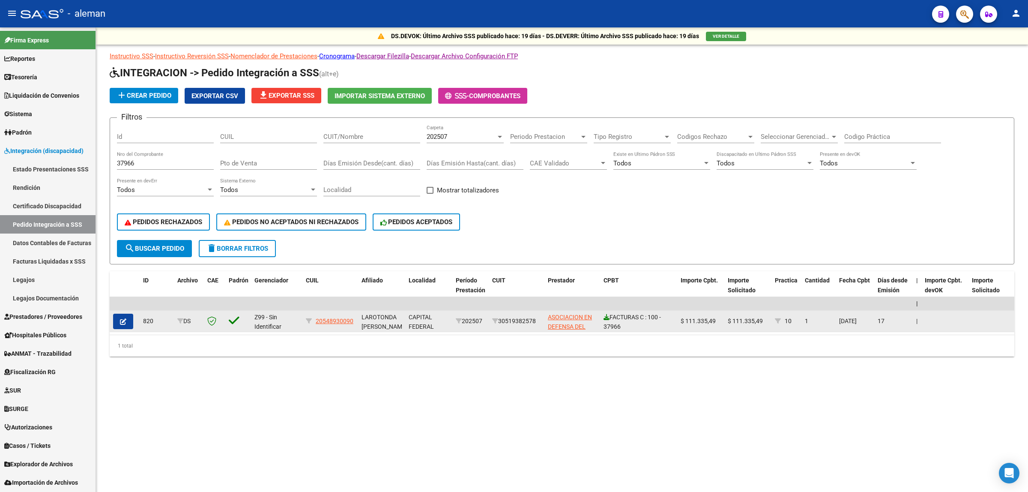
click at [608, 314] on icon at bounding box center [607, 317] width 6 height 6
click at [118, 320] on button "button" at bounding box center [123, 321] width 20 height 15
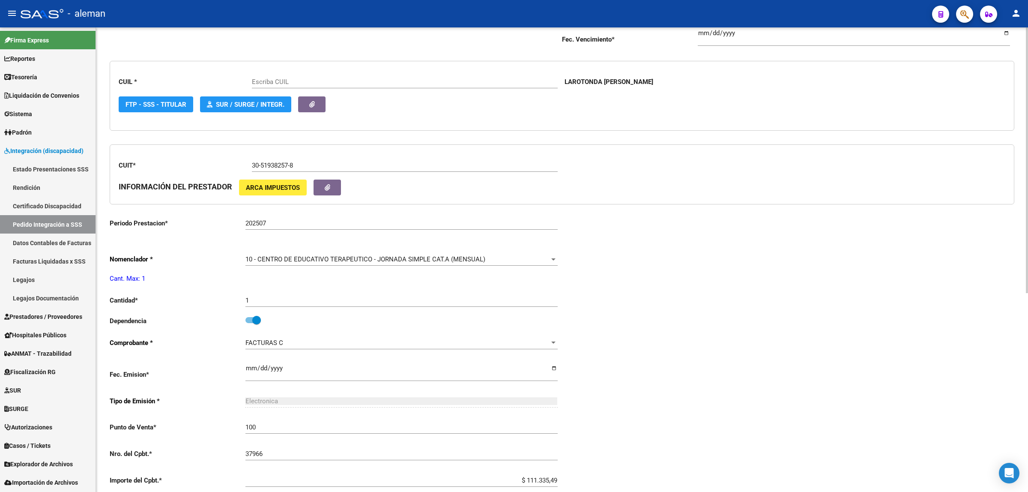
scroll to position [214, 0]
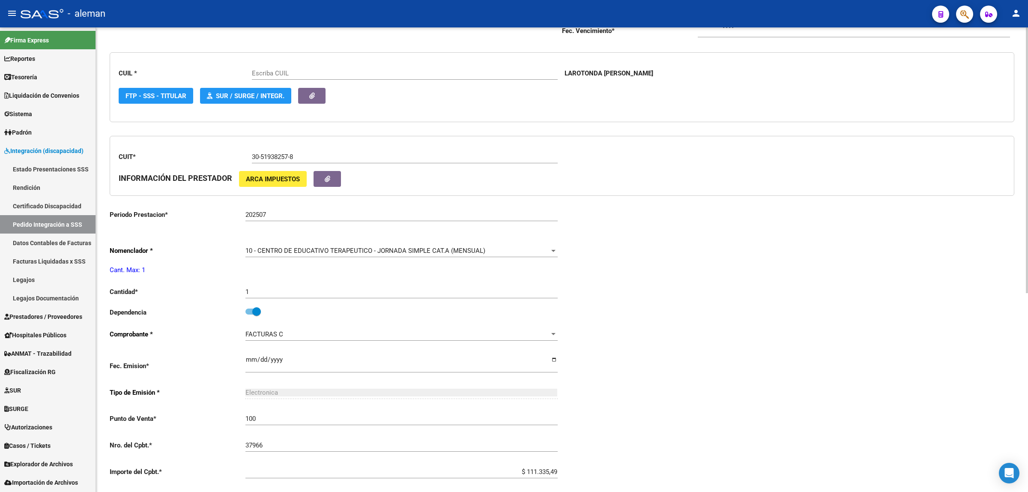
type input "20548930090"
click at [550, 250] on div at bounding box center [554, 250] width 8 height 7
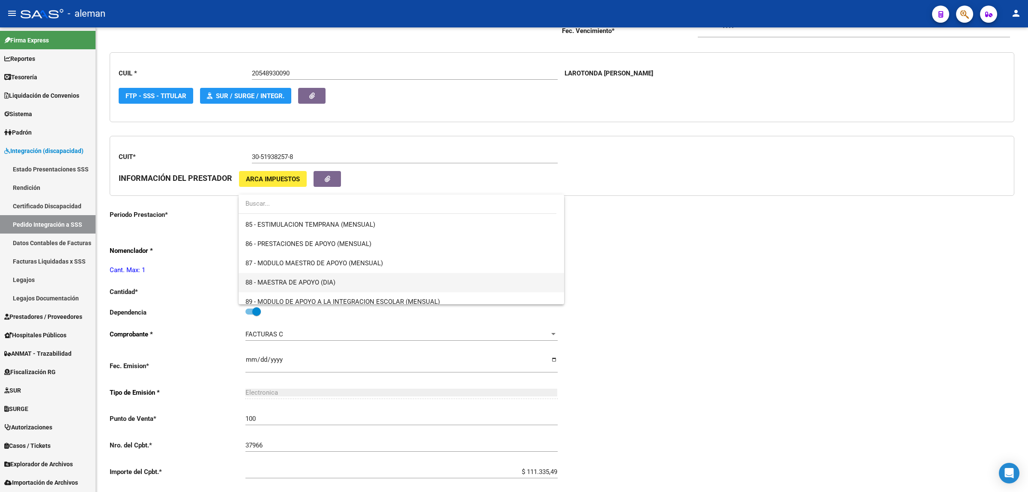
scroll to position [1593, 0]
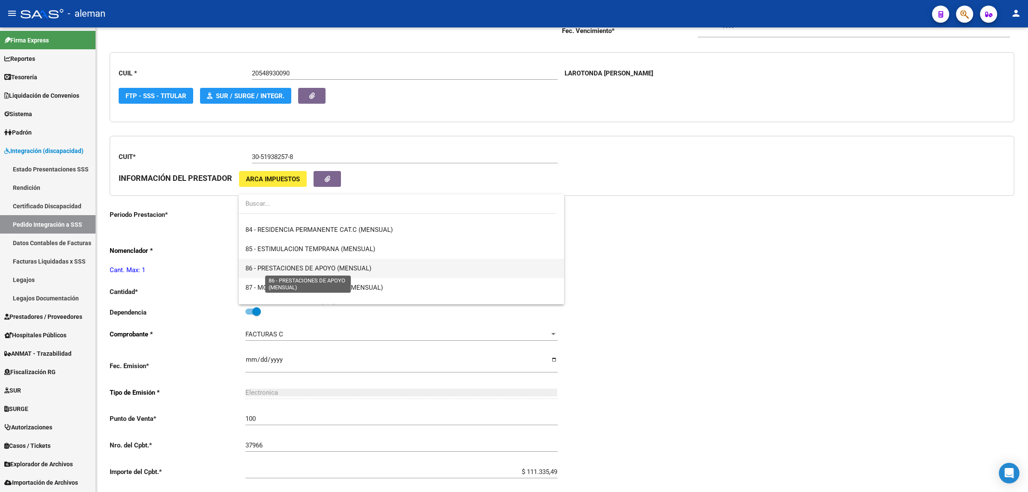
click at [336, 270] on span "86 - PRESTACIONES DE APOYO (MENSUAL)" at bounding box center [308, 268] width 126 height 8
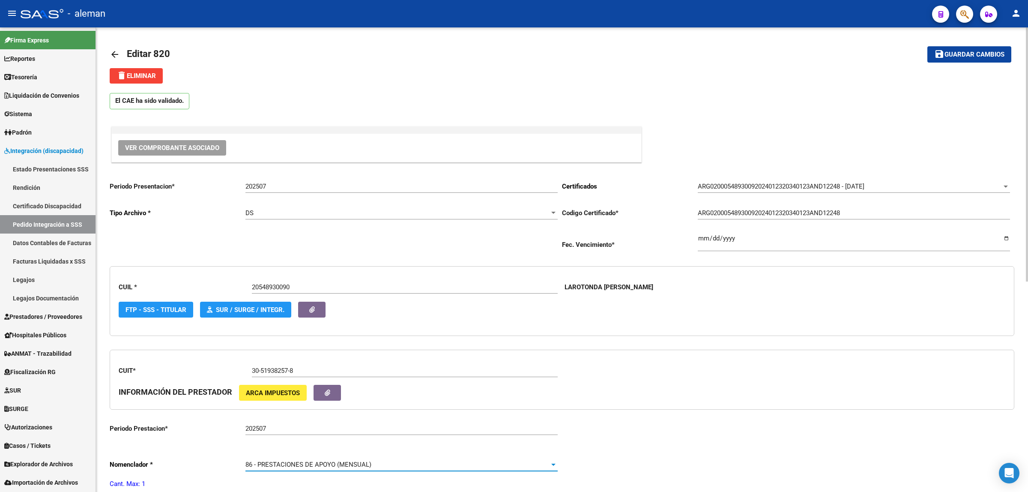
scroll to position [0, 0]
click at [959, 51] on span "Guardar cambios" at bounding box center [974, 55] width 60 height 8
click at [111, 54] on mat-icon "arrow_back" at bounding box center [115, 55] width 10 height 10
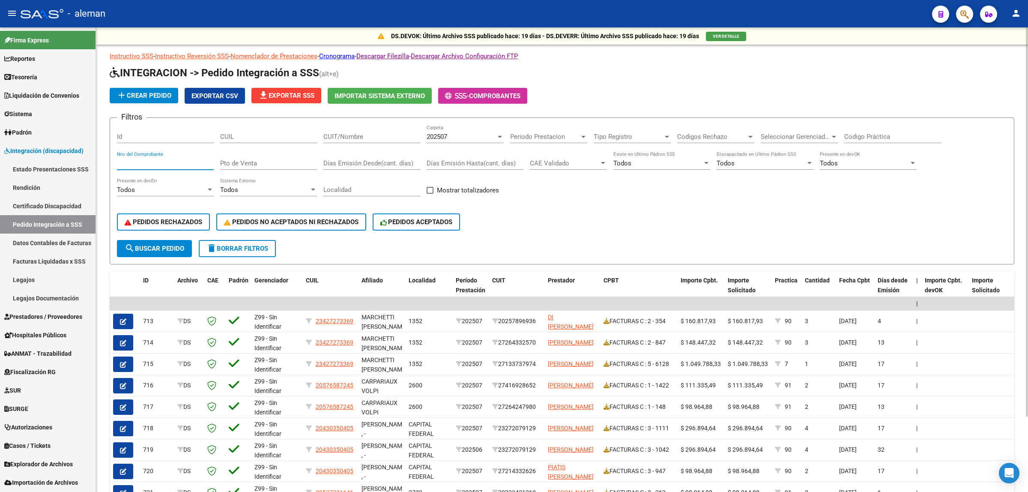
click at [137, 162] on input "Nro del Comprobante" at bounding box center [165, 163] width 97 height 8
click at [174, 240] on button "search Buscar Pedido" at bounding box center [154, 248] width 75 height 17
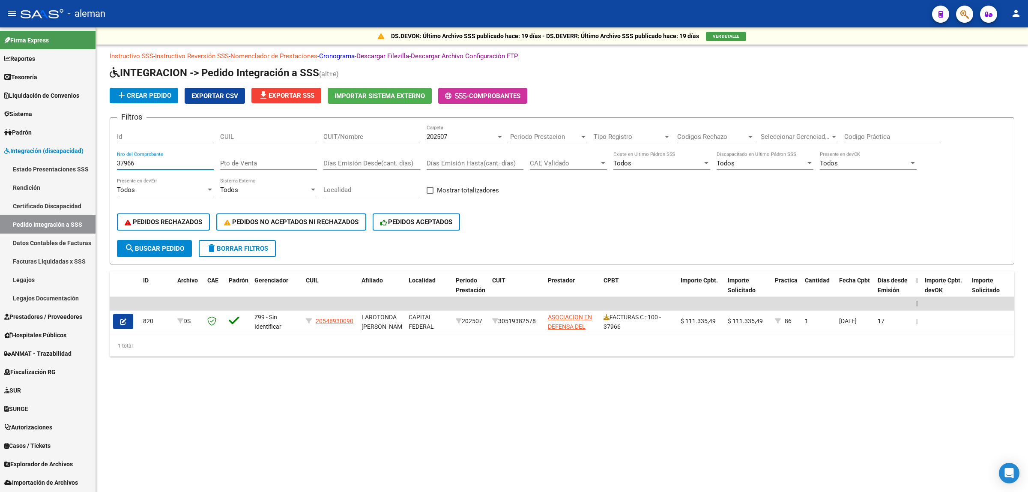
click at [146, 163] on input "37966" at bounding box center [165, 163] width 97 height 8
click at [153, 245] on span "search Buscar Pedido" at bounding box center [155, 249] width 60 height 8
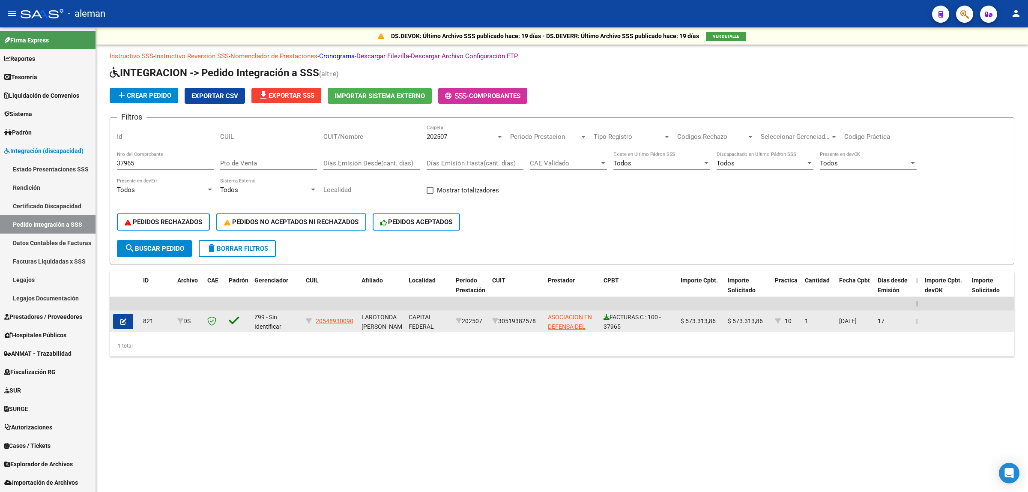
click at [605, 316] on icon at bounding box center [607, 317] width 6 height 6
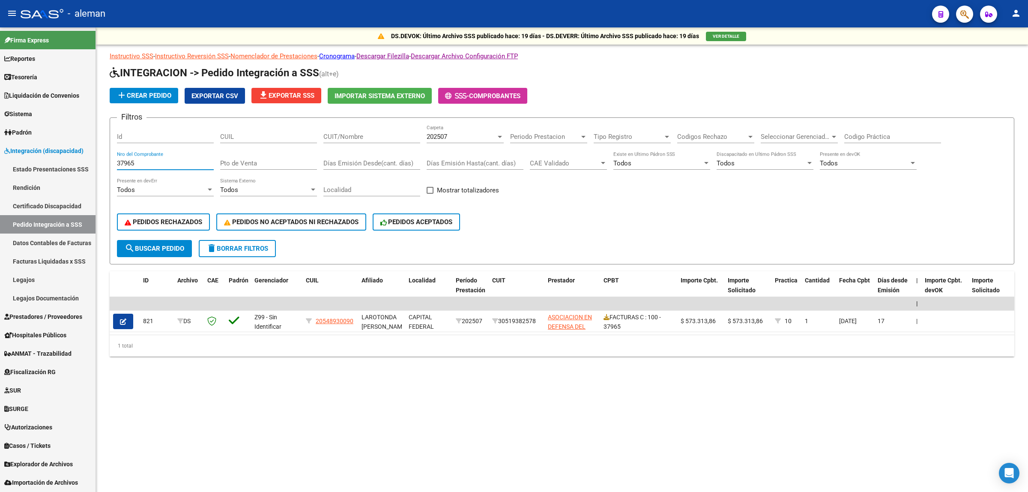
drag, startPoint x: 141, startPoint y: 163, endPoint x: 114, endPoint y: 161, distance: 27.9
click at [114, 161] on form "Filtros Id CUIL CUIT/Nombre 202507 Carpeta Periodo Prestacion Periodo Prestacio…" at bounding box center [562, 190] width 905 height 147
type input "2128"
click at [153, 240] on button "search Buscar Pedido" at bounding box center [154, 248] width 75 height 17
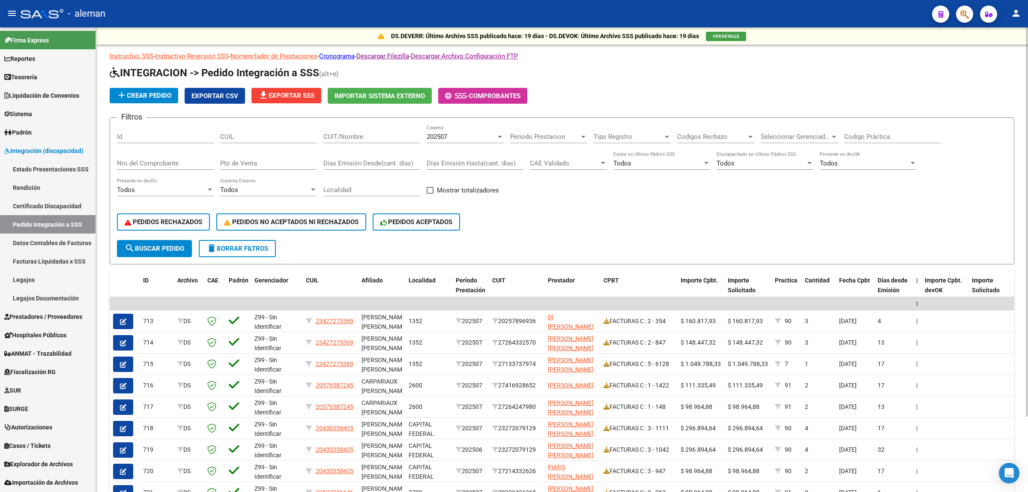
click at [499, 137] on div at bounding box center [500, 136] width 8 height 7
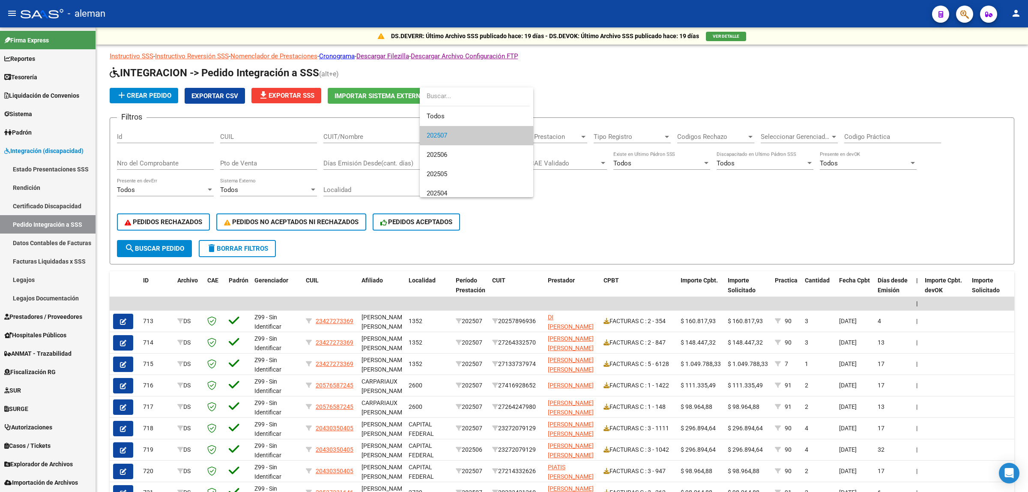
click at [466, 132] on span "202507" at bounding box center [477, 135] width 100 height 19
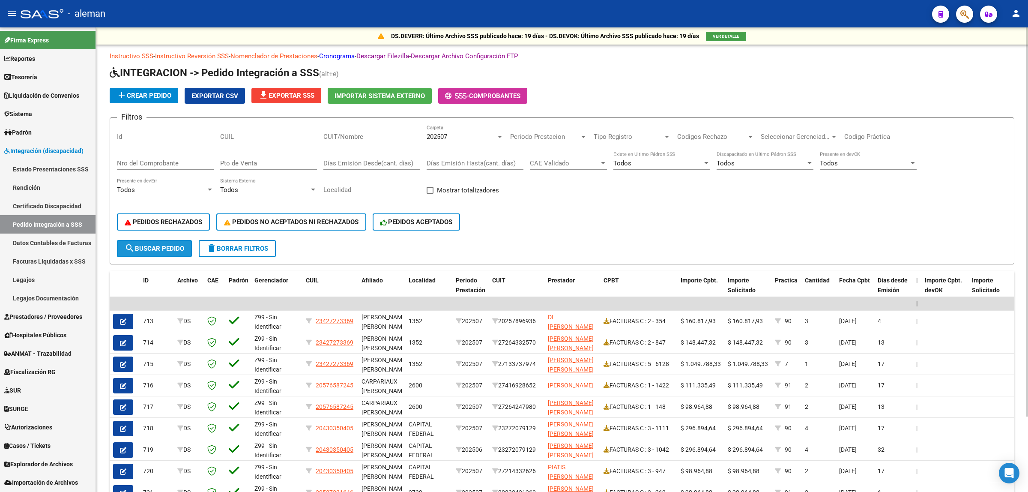
click at [143, 245] on span "search Buscar Pedido" at bounding box center [155, 249] width 60 height 8
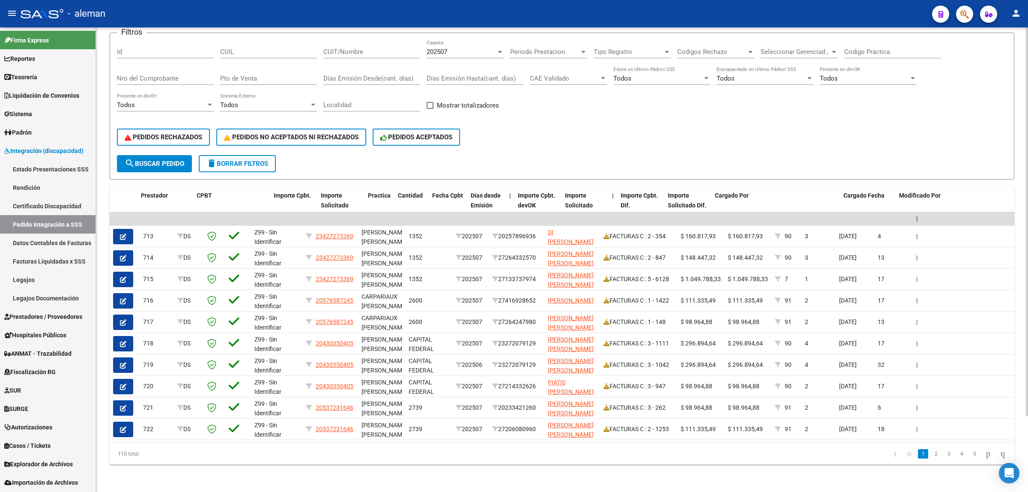
scroll to position [0, 412]
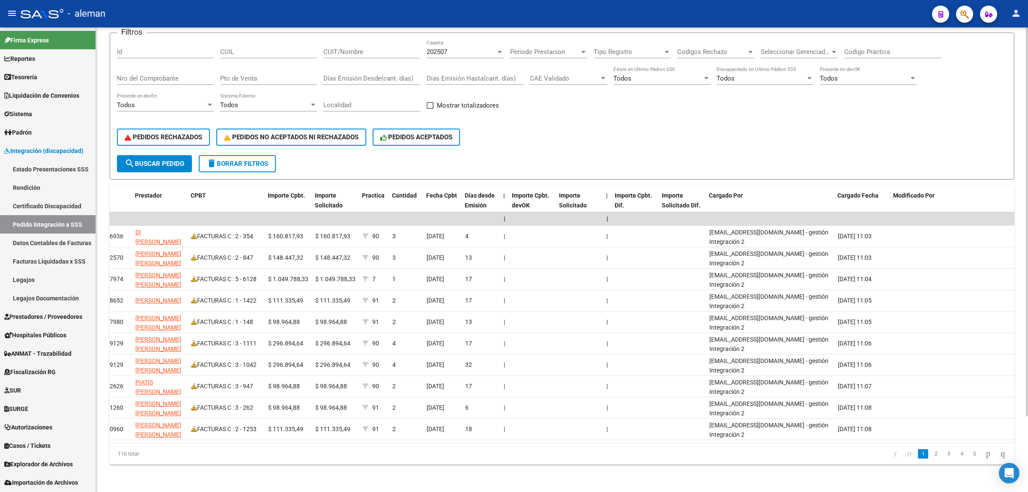
click at [929, 459] on li "2" at bounding box center [935, 453] width 13 height 15
click at [931, 453] on link "2" at bounding box center [936, 453] width 10 height 9
click at [944, 452] on link "3" at bounding box center [949, 453] width 10 height 9
click at [956, 455] on link "4" at bounding box center [961, 453] width 10 height 9
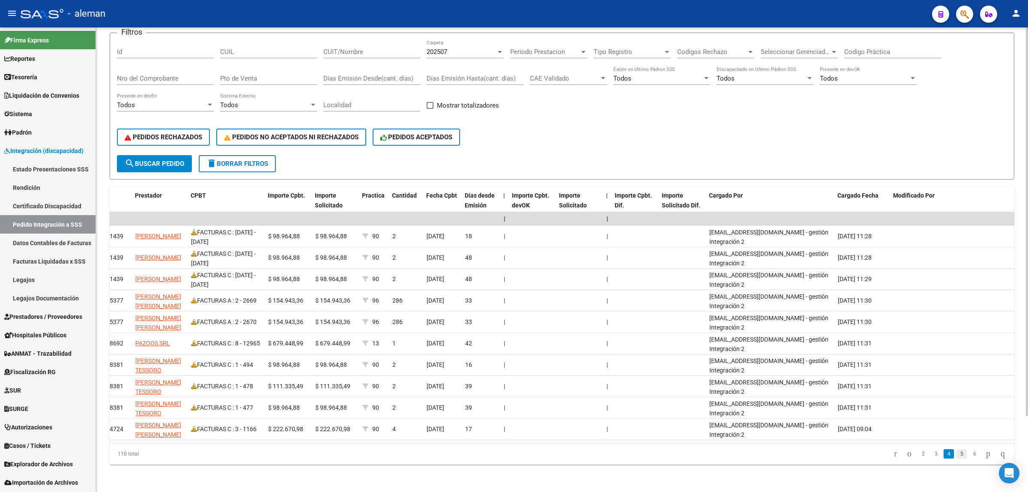
click at [956, 455] on link "5" at bounding box center [961, 453] width 10 height 9
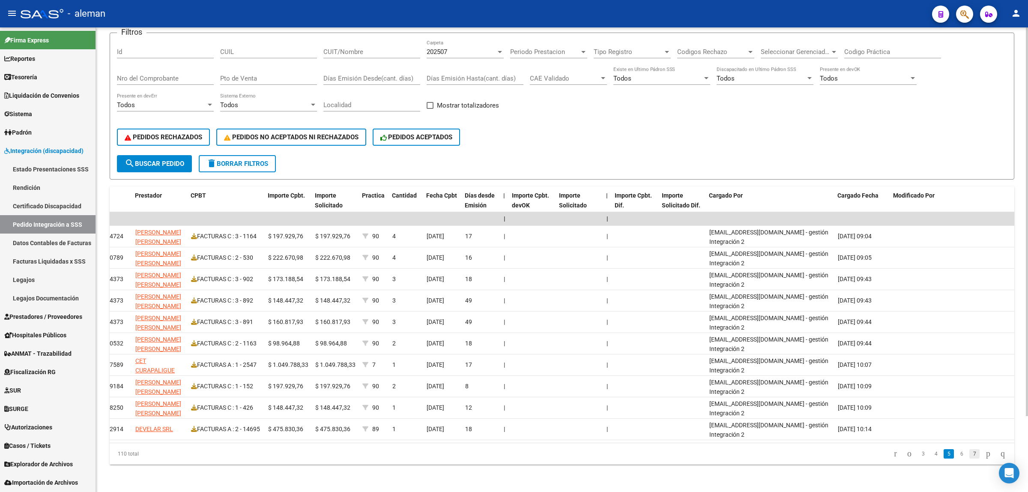
click at [969, 455] on link "7" at bounding box center [974, 453] width 10 height 9
click at [969, 455] on link "9" at bounding box center [974, 453] width 10 height 9
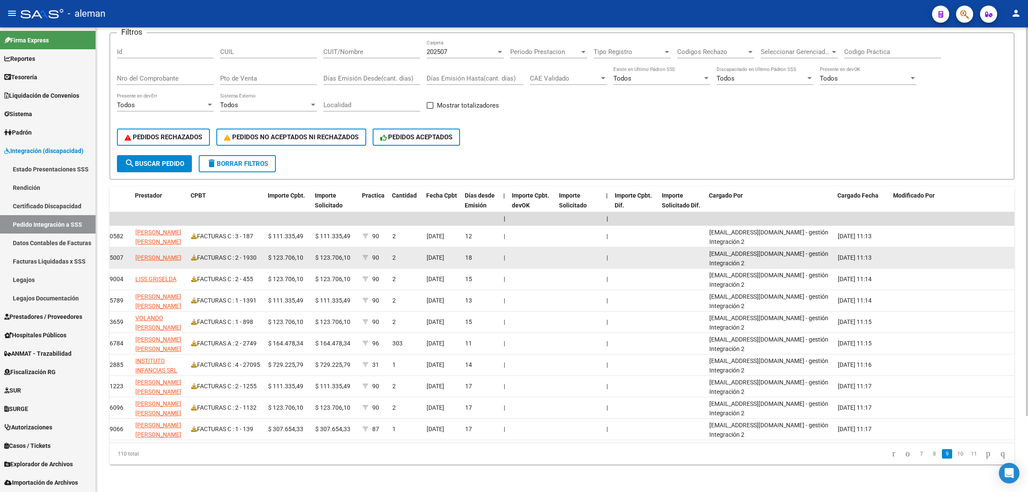
scroll to position [0, 0]
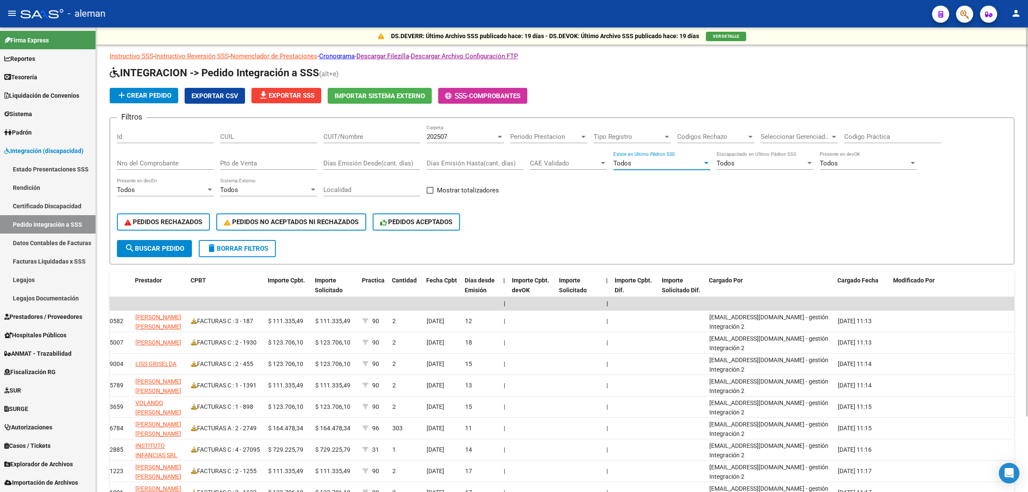
click at [704, 162] on div at bounding box center [706, 163] width 4 height 2
click at [704, 162] on span "Todos" at bounding box center [661, 161] width 97 height 19
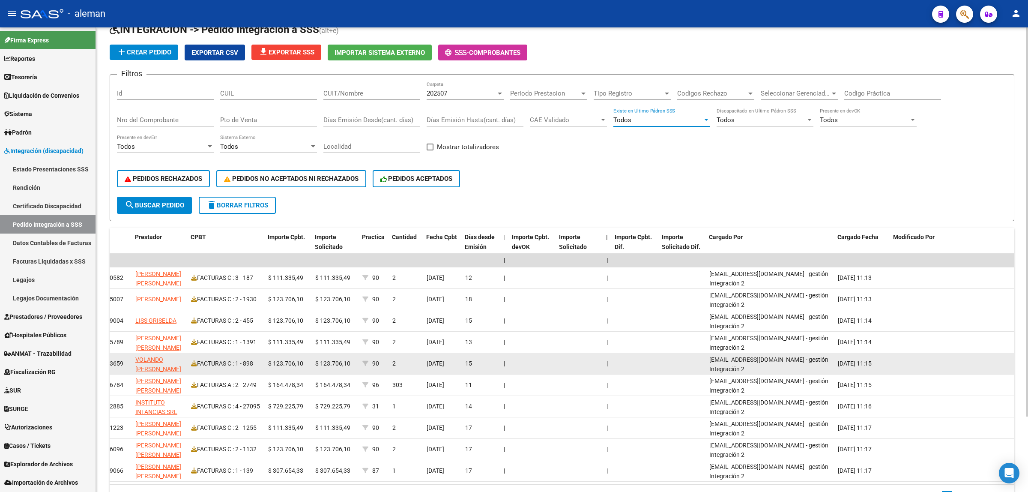
scroll to position [90, 0]
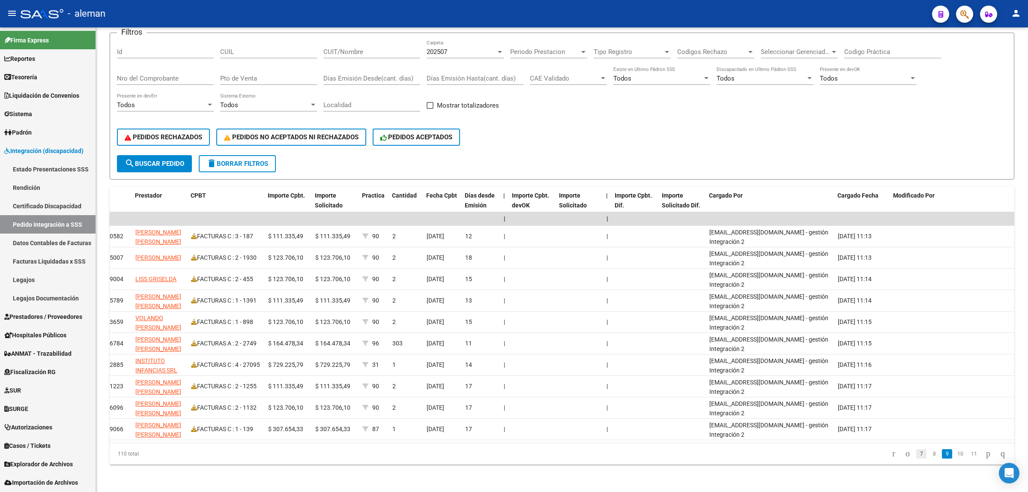
click at [916, 457] on link "7" at bounding box center [921, 453] width 10 height 9
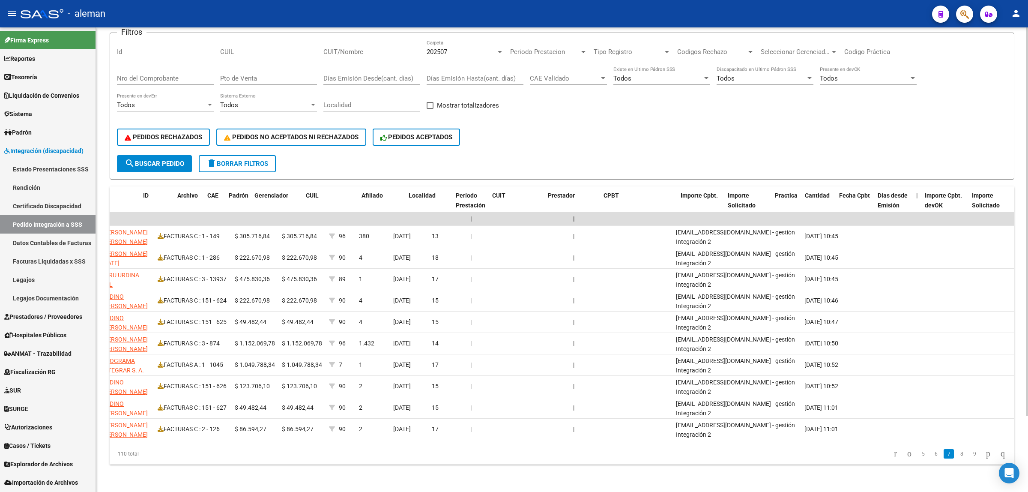
scroll to position [0, 0]
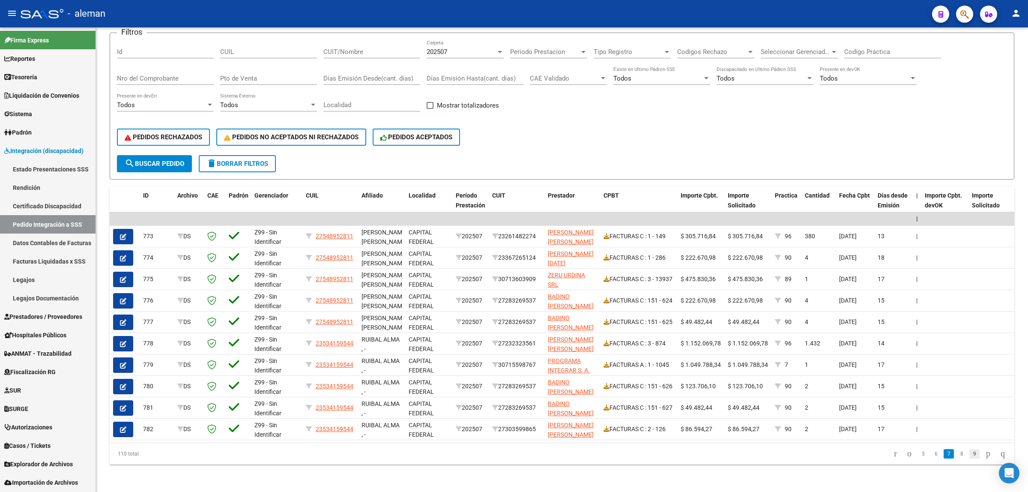
click at [970, 453] on link "9" at bounding box center [974, 453] width 10 height 9
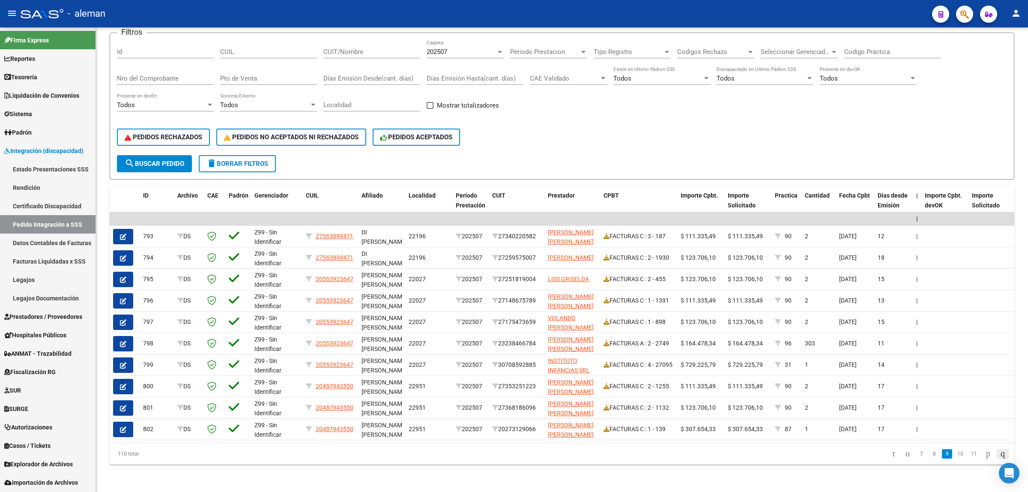
click at [1002, 455] on icon "go to last page" at bounding box center [1002, 453] width 7 height 10
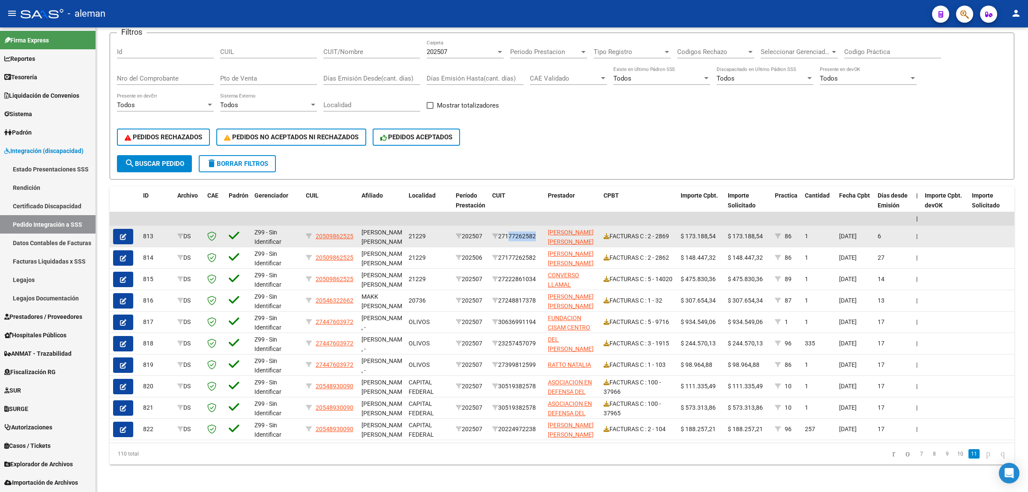
drag, startPoint x: 542, startPoint y: 229, endPoint x: 504, endPoint y: 233, distance: 38.7
click at [504, 233] on div "813 DS Z99 - Sin Identificar 20509862525 [PERSON_NAME] [PERSON_NAME] , - 21229 …" at bounding box center [798, 236] width 1377 height 21
copy div "27177262582"
click at [129, 230] on button "button" at bounding box center [123, 236] width 20 height 15
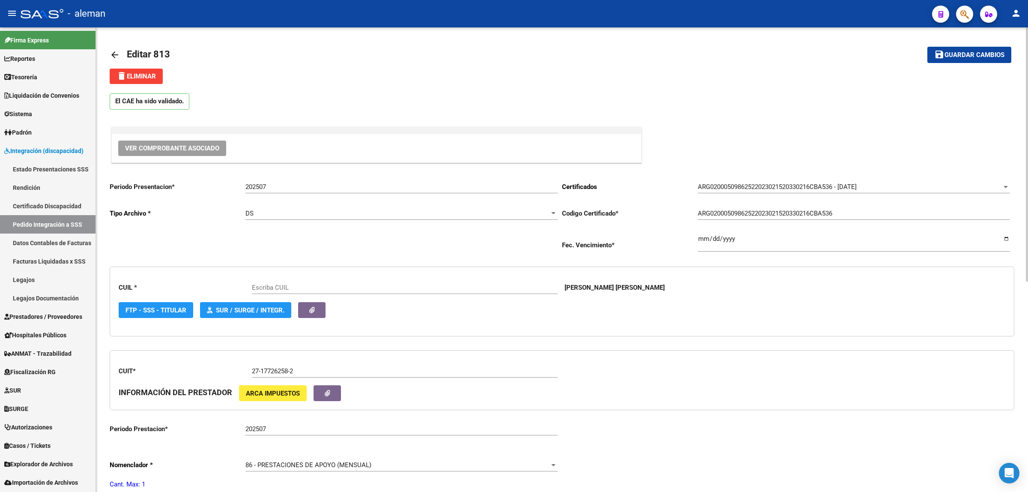
type input "20509862525"
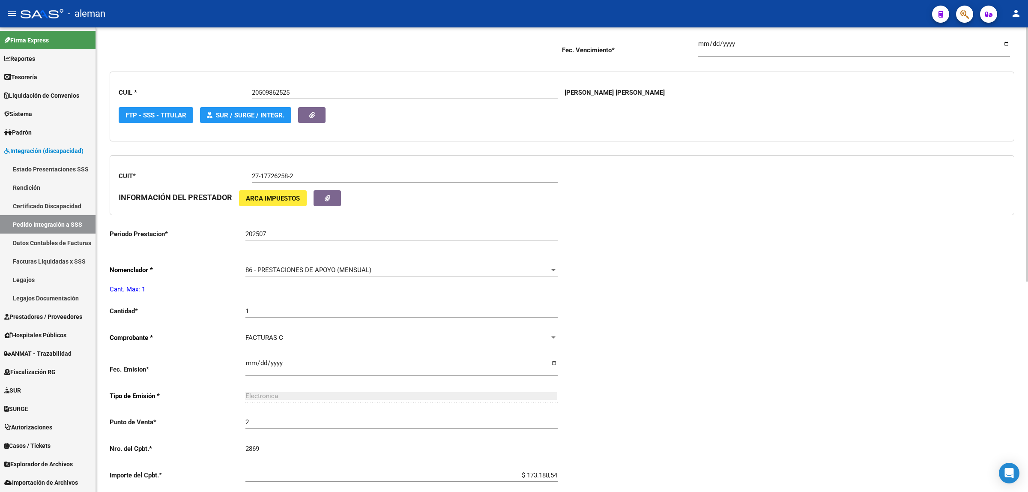
scroll to position [170, 0]
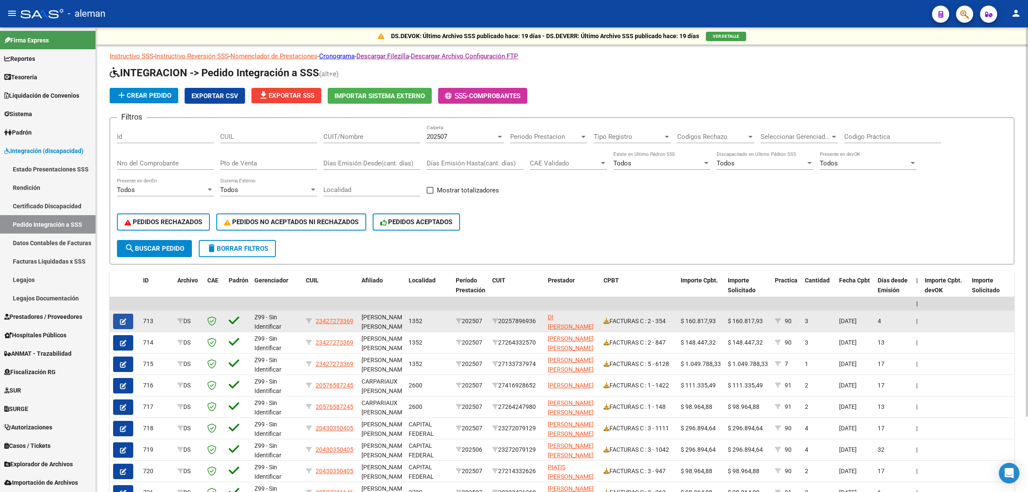
click at [123, 318] on icon "button" at bounding box center [123, 321] width 6 height 6
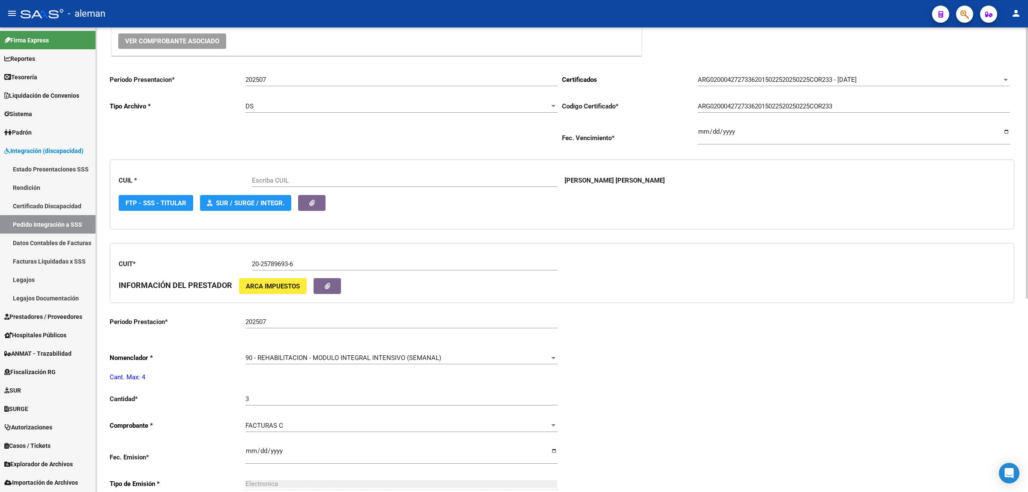
type input "23427273369"
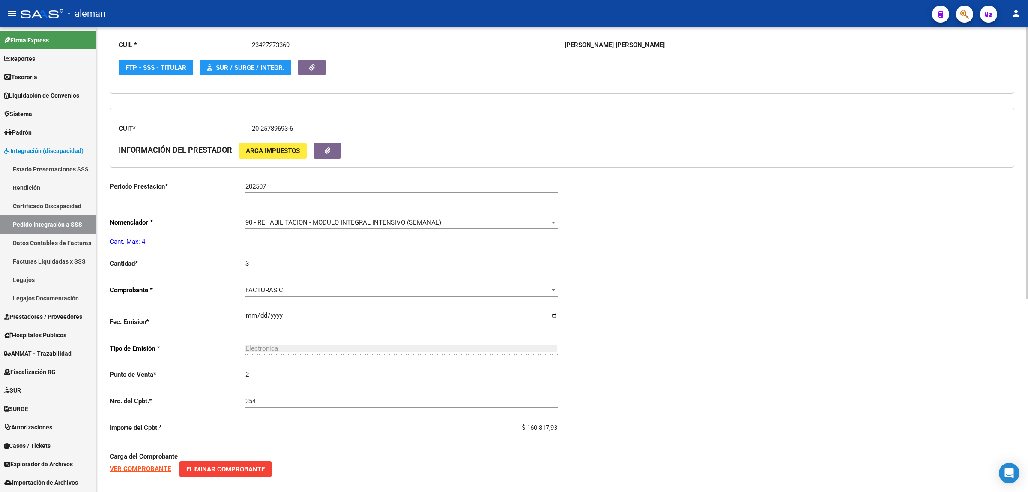
scroll to position [268, 0]
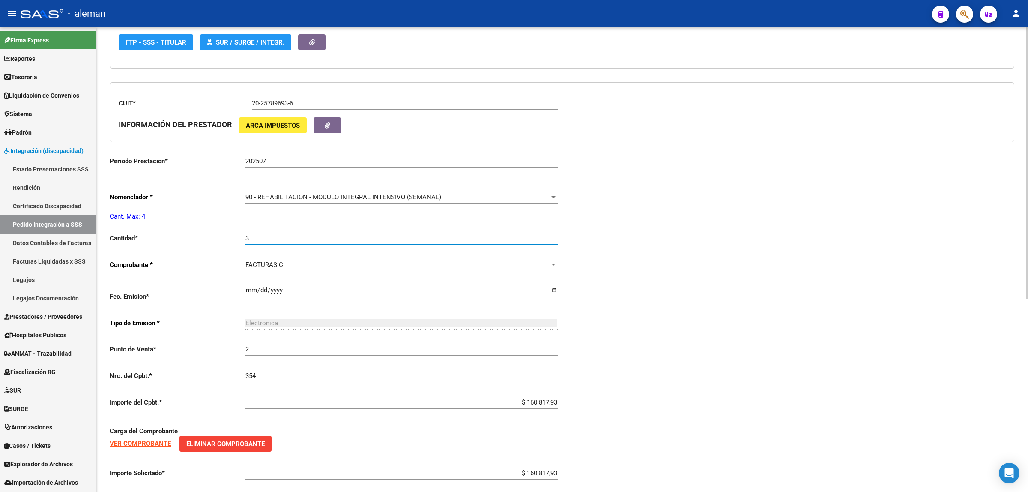
drag, startPoint x: 256, startPoint y: 236, endPoint x: 239, endPoint y: 236, distance: 17.1
click at [239, 236] on app-form-text-field "Cantidad * 3 Ingresar el nro" at bounding box center [334, 238] width 448 height 8
click at [642, 251] on div "Periodo Presentacion * 202507 Ingresar el Periodo Tipo Archivo * DS Seleccionar…" at bounding box center [562, 223] width 905 height 633
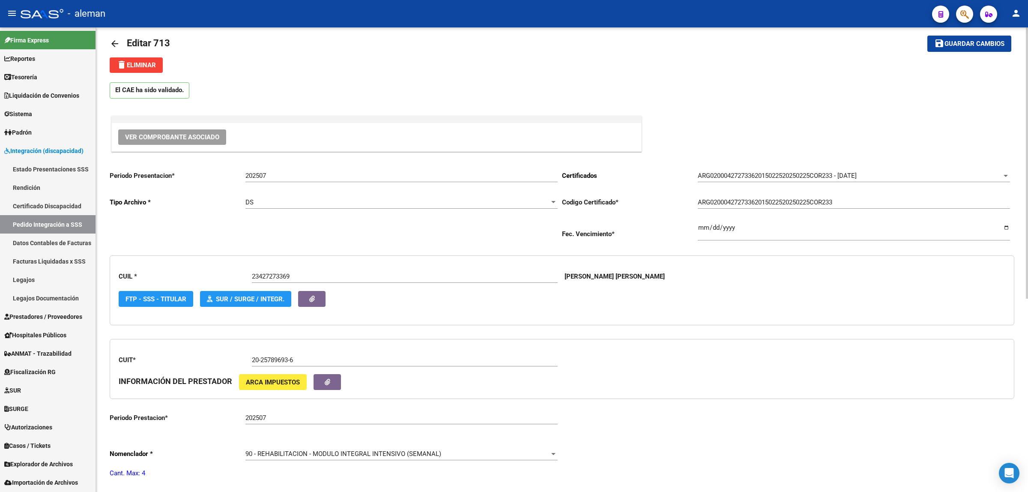
scroll to position [0, 0]
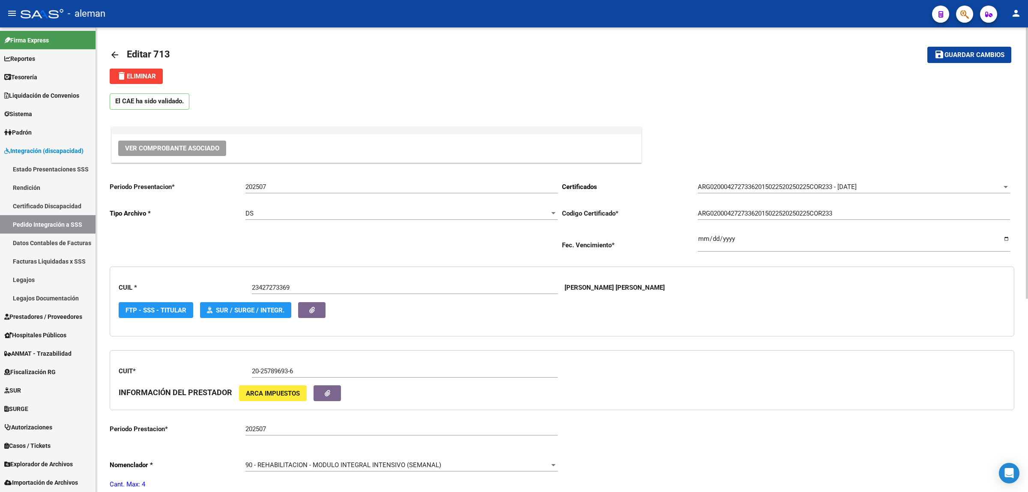
click at [115, 57] on mat-icon "arrow_back" at bounding box center [115, 55] width 10 height 10
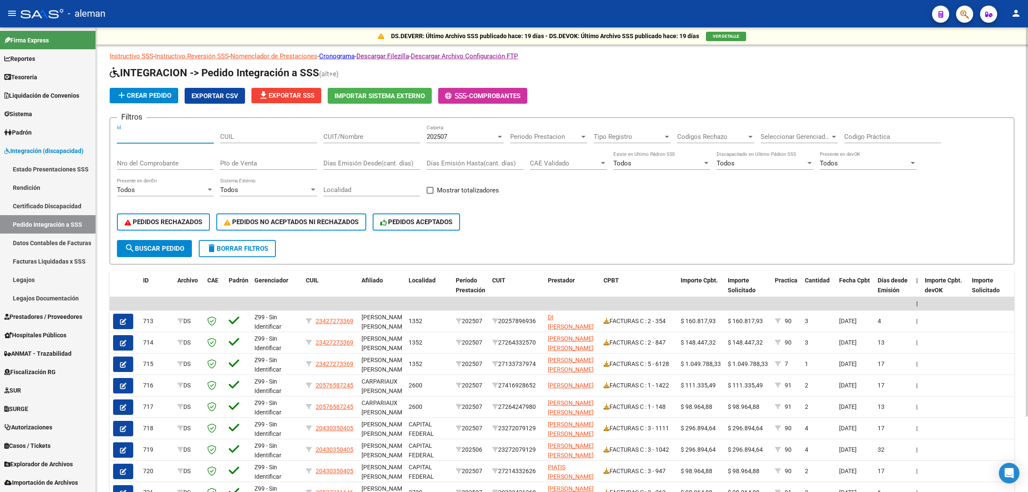
drag, startPoint x: 143, startPoint y: 135, endPoint x: 138, endPoint y: 135, distance: 4.3
click at [138, 135] on input "Id" at bounding box center [165, 137] width 97 height 8
type input "823"
click at [169, 241] on button "search Buscar Pedido" at bounding box center [154, 248] width 75 height 17
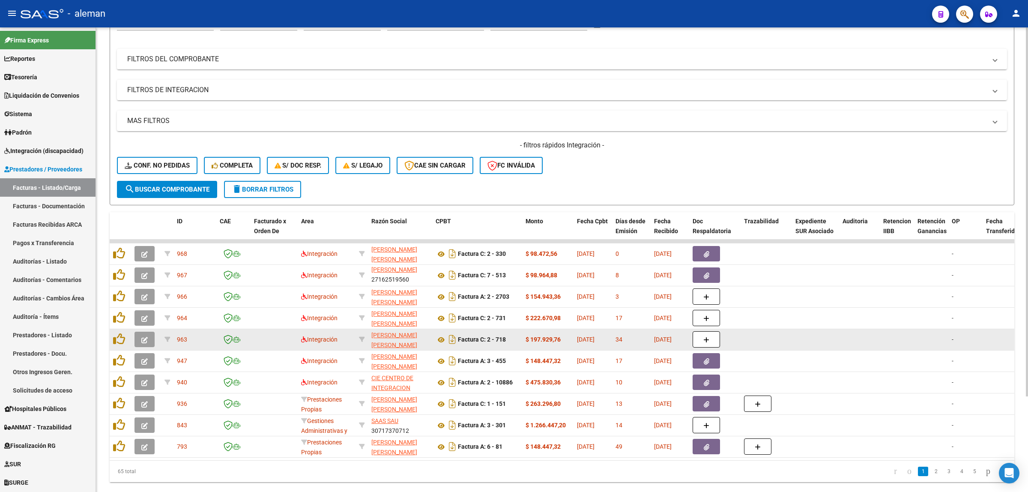
scroll to position [107, 0]
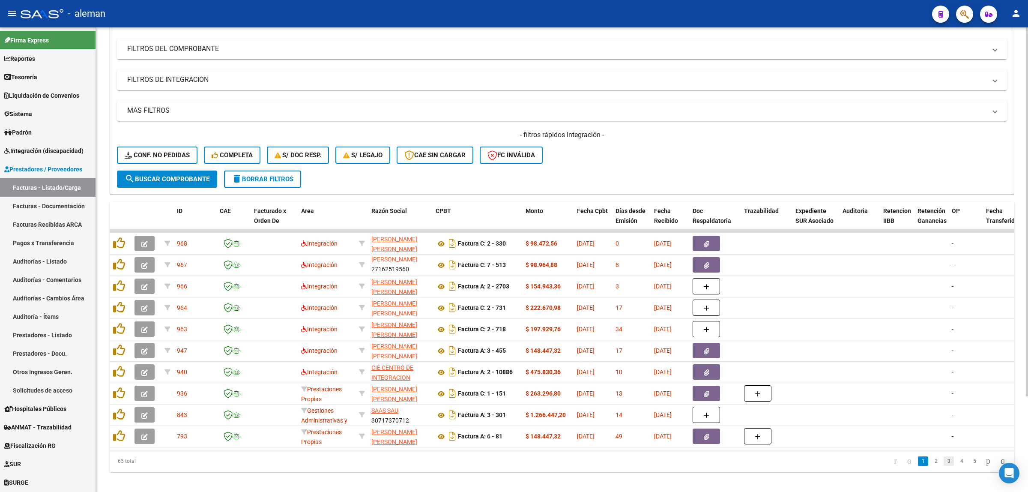
click at [944, 463] on link "3" at bounding box center [949, 460] width 10 height 9
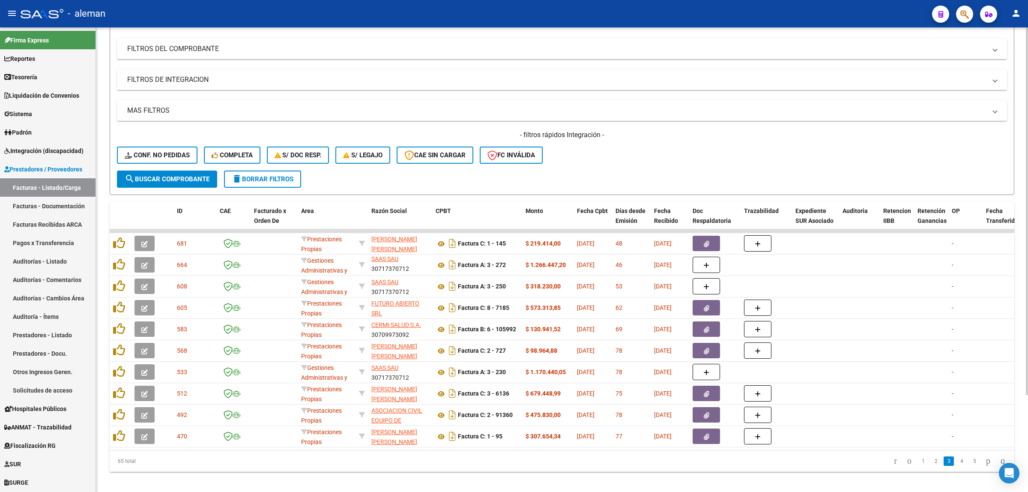
scroll to position [1, 0]
click at [918, 466] on link "1" at bounding box center [923, 460] width 10 height 9
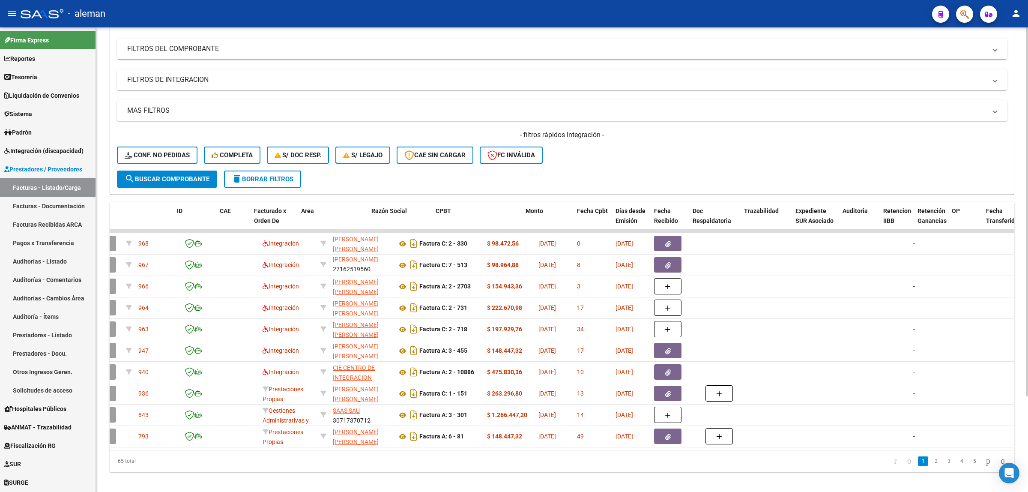
scroll to position [0, 0]
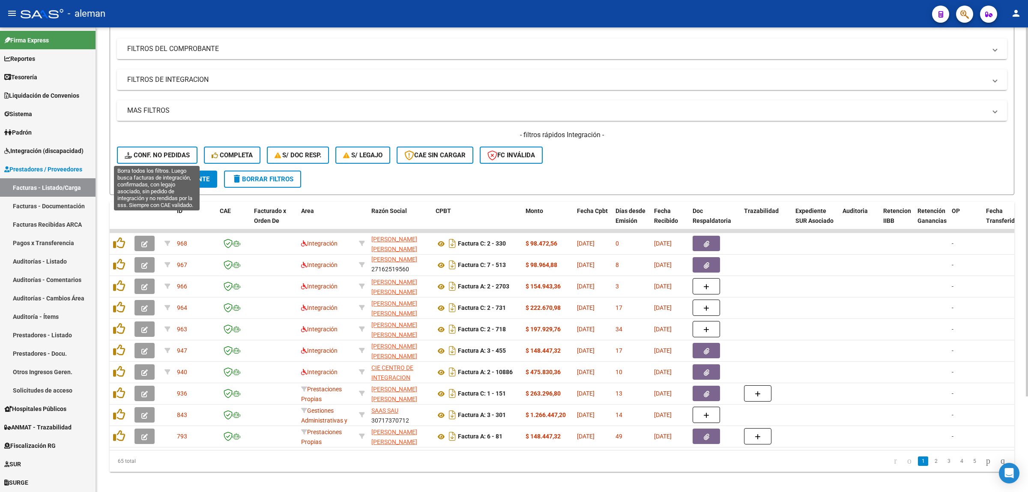
click at [169, 155] on span "Conf. no pedidas" at bounding box center [157, 155] width 65 height 8
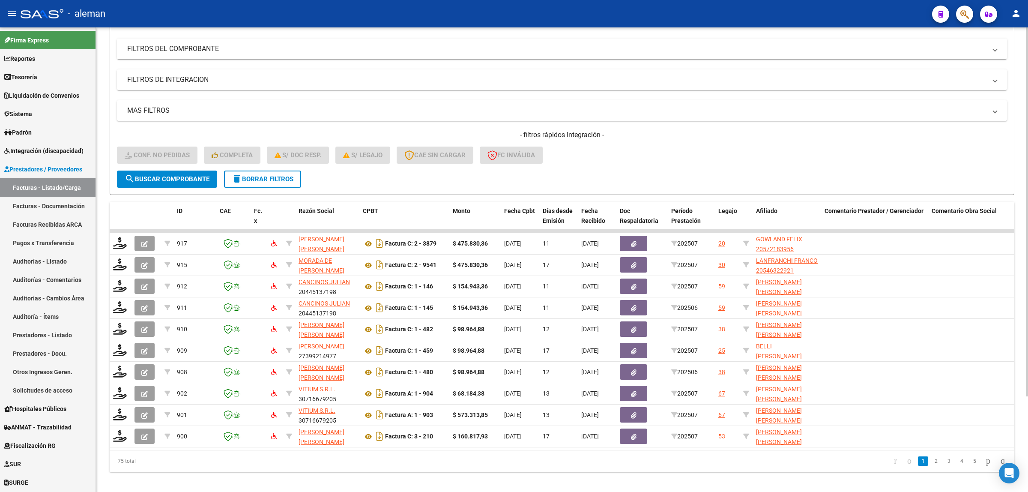
drag, startPoint x: 632, startPoint y: 448, endPoint x: 639, endPoint y: 448, distance: 6.4
click at [639, 448] on datatable-body "917 GHEZZI MARCELA ALEJANDRA 27173312690 Factura C: 2 - 3879 $ 475.830,36 07/08…" at bounding box center [562, 339] width 905 height 221
click at [931, 466] on link "2" at bounding box center [936, 460] width 10 height 9
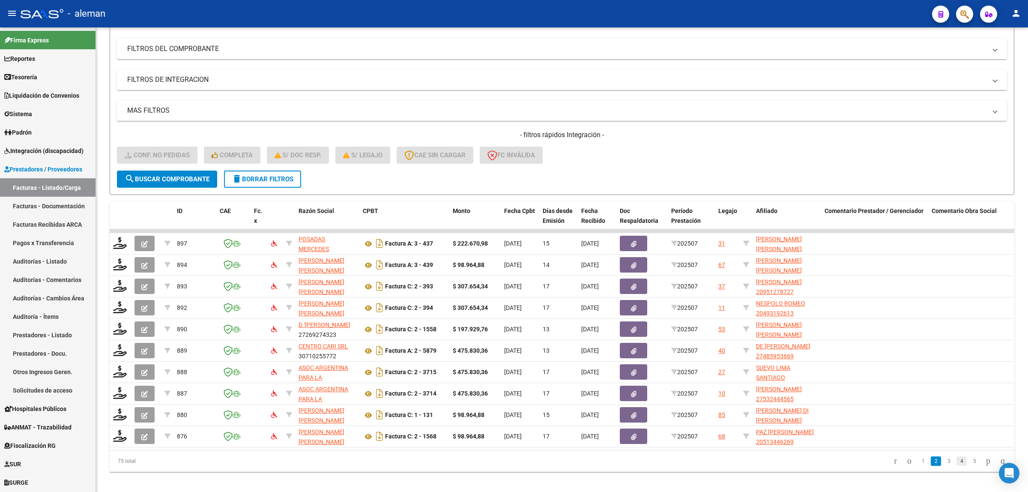
click at [956, 466] on link "4" at bounding box center [961, 460] width 10 height 9
click at [956, 466] on link "5" at bounding box center [961, 460] width 10 height 9
click at [956, 466] on link "6" at bounding box center [961, 460] width 10 height 9
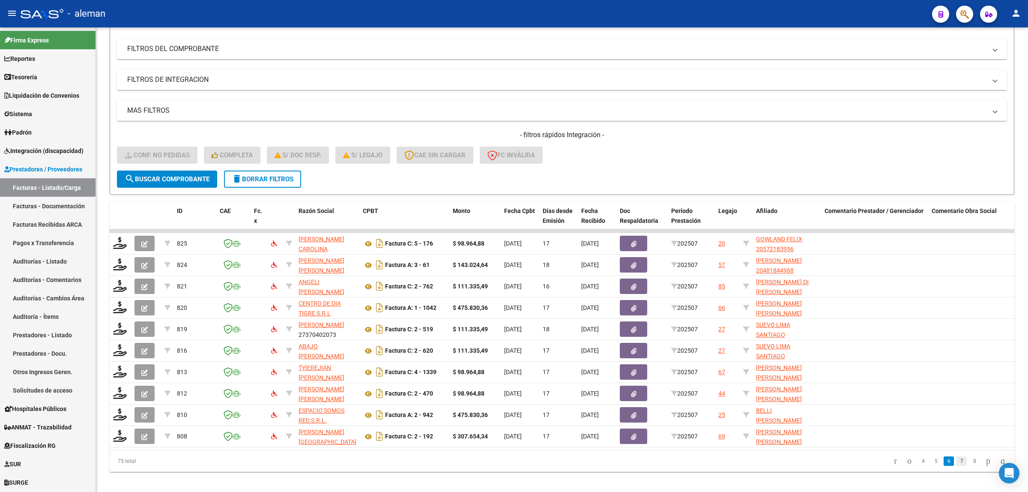
click at [957, 466] on link "7" at bounding box center [961, 460] width 10 height 9
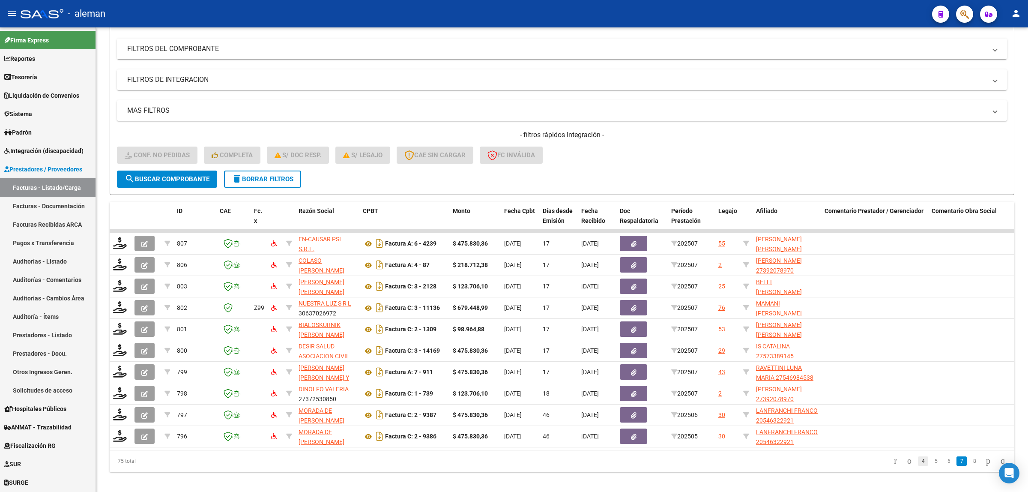
click at [918, 466] on link "4" at bounding box center [923, 460] width 10 height 9
click at [918, 465] on link "2" at bounding box center [923, 460] width 10 height 9
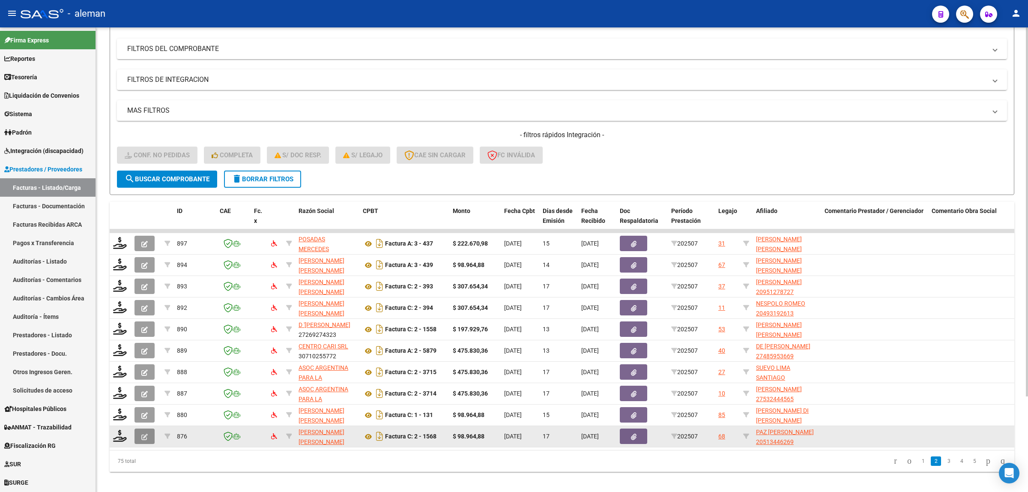
click at [143, 438] on span "button" at bounding box center [144, 436] width 6 height 8
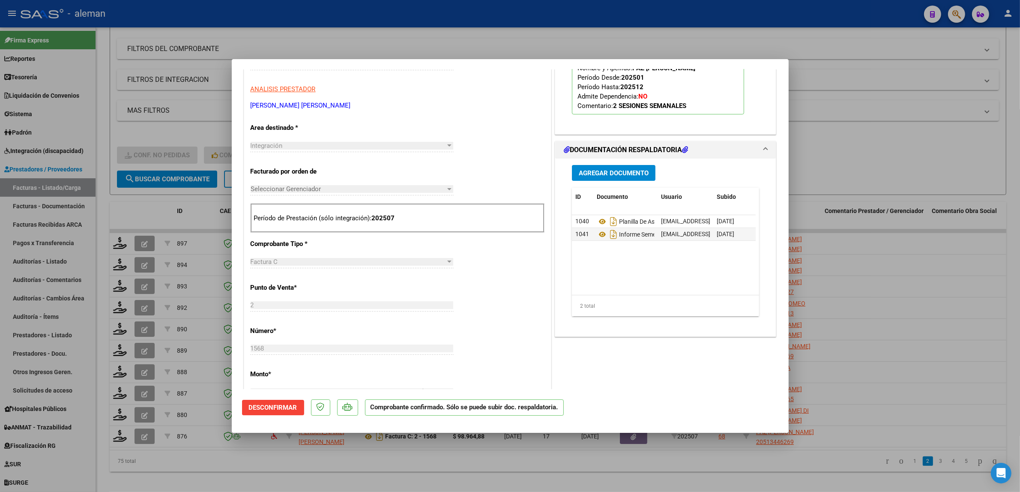
scroll to position [134, 0]
click at [894, 312] on div at bounding box center [510, 246] width 1020 height 492
type input "$ 0,00"
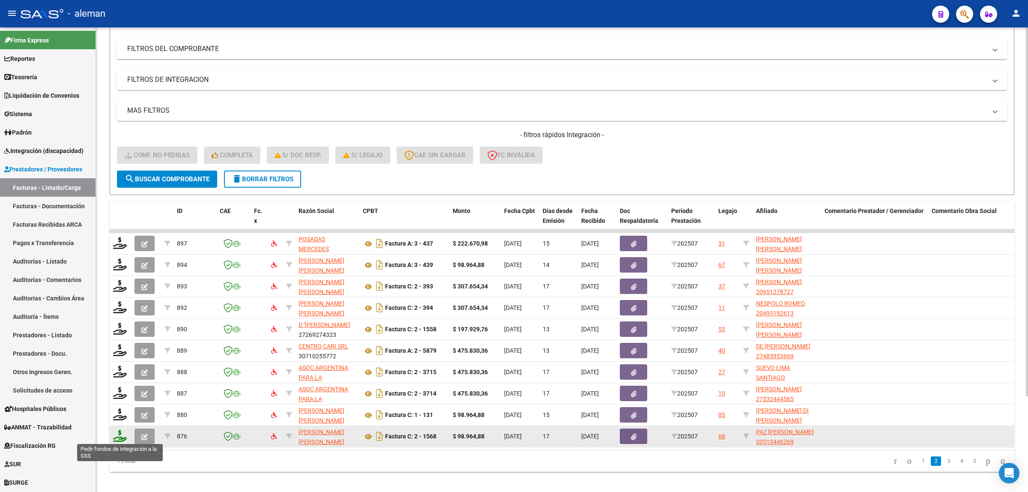
click at [114, 436] on icon at bounding box center [120, 436] width 14 height 12
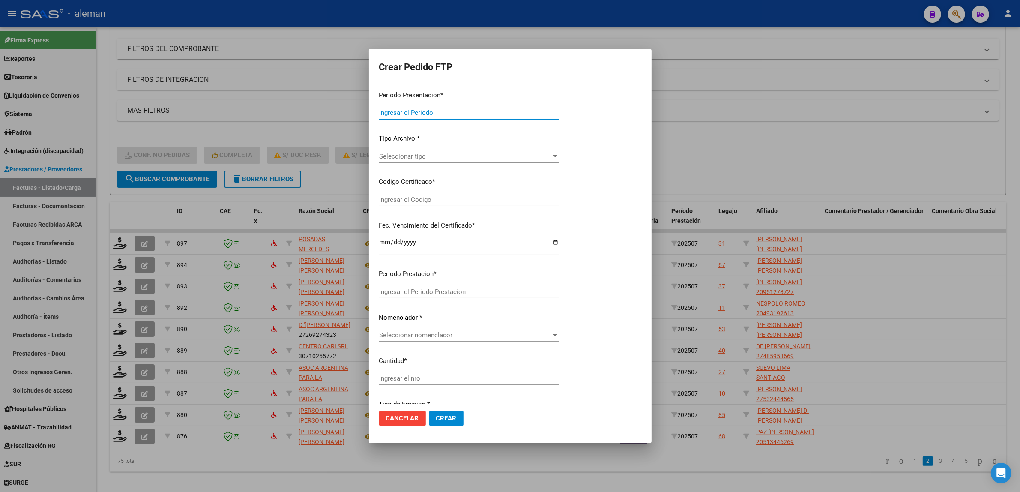
type input "202507"
type input "$ 98.964,88"
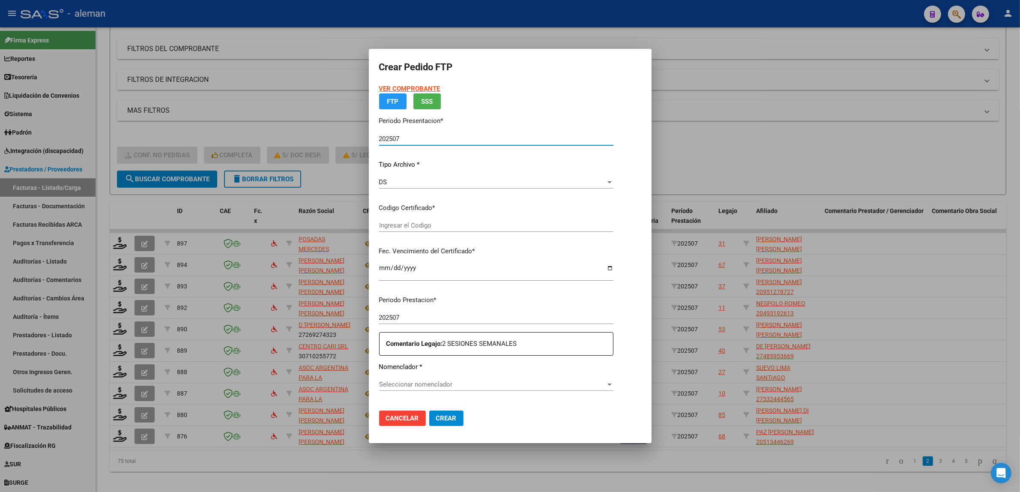
type input "ARG02000513446262022120720271207CBA536"
type input "2027-12-07"
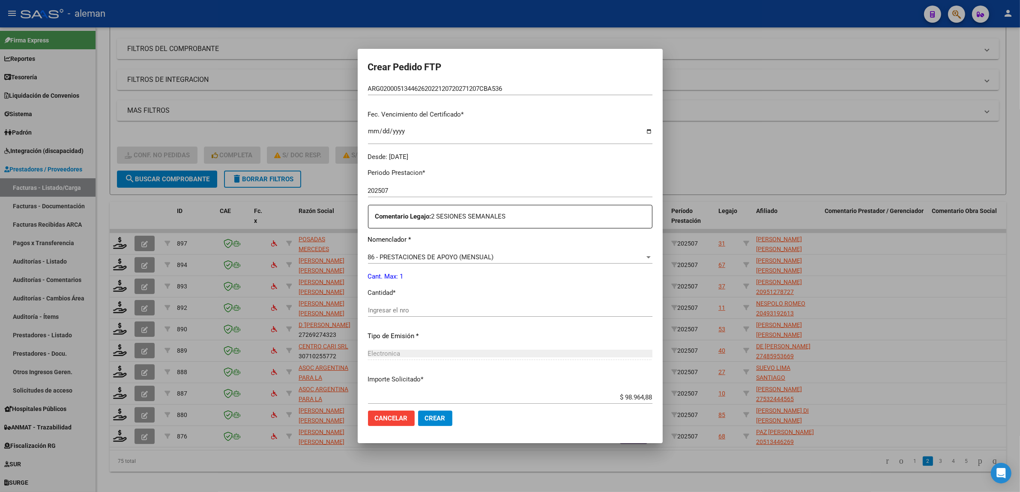
scroll to position [214, 0]
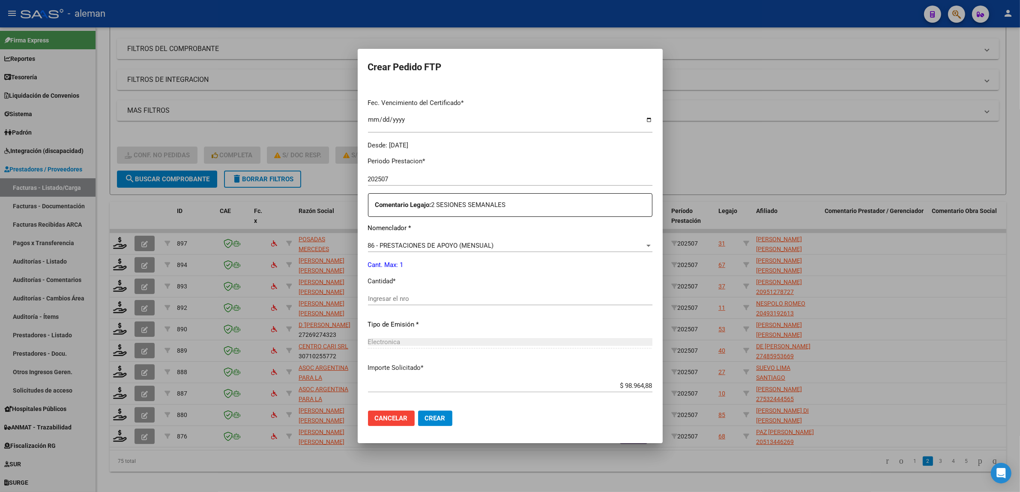
click at [409, 301] on input "Ingresar el nro" at bounding box center [510, 299] width 284 height 8
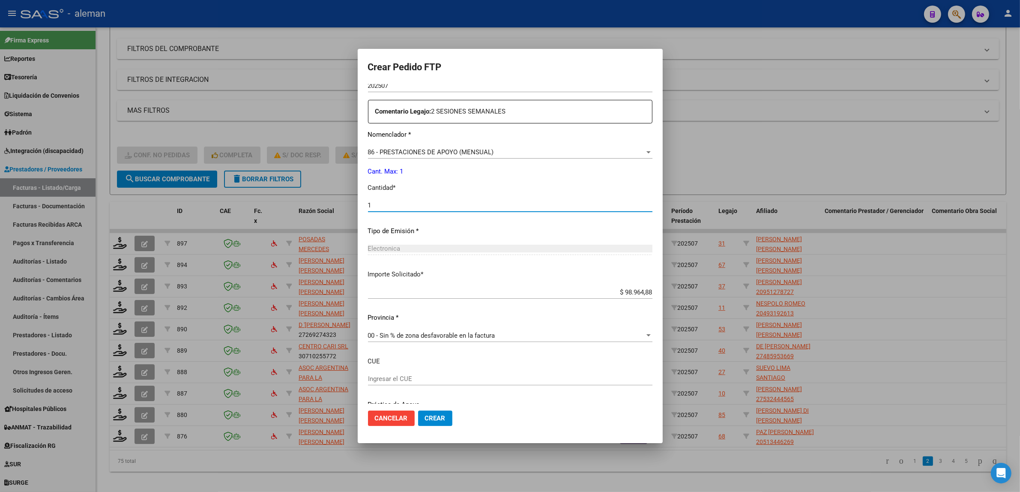
scroll to position [341, 0]
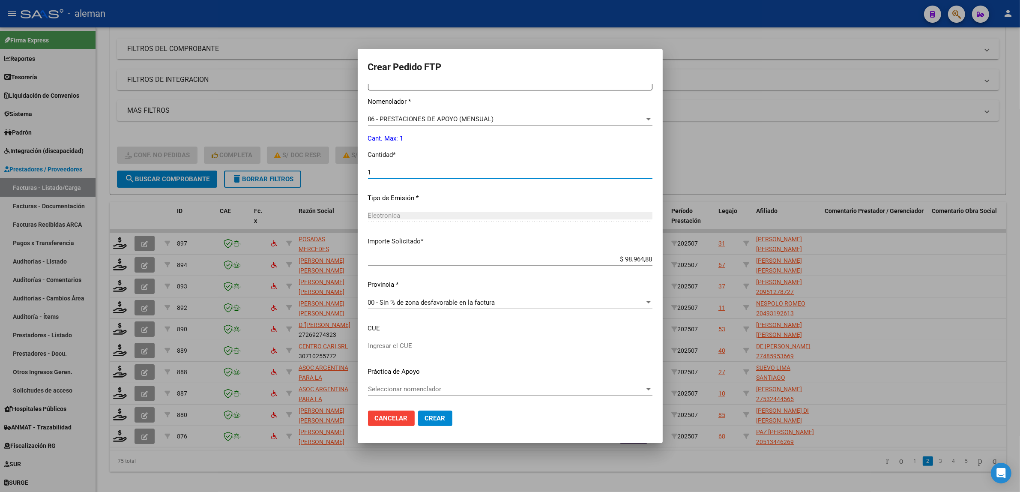
type input "1"
click at [484, 346] on input "Ingresar el CUE" at bounding box center [510, 346] width 284 height 8
paste input "020026900"
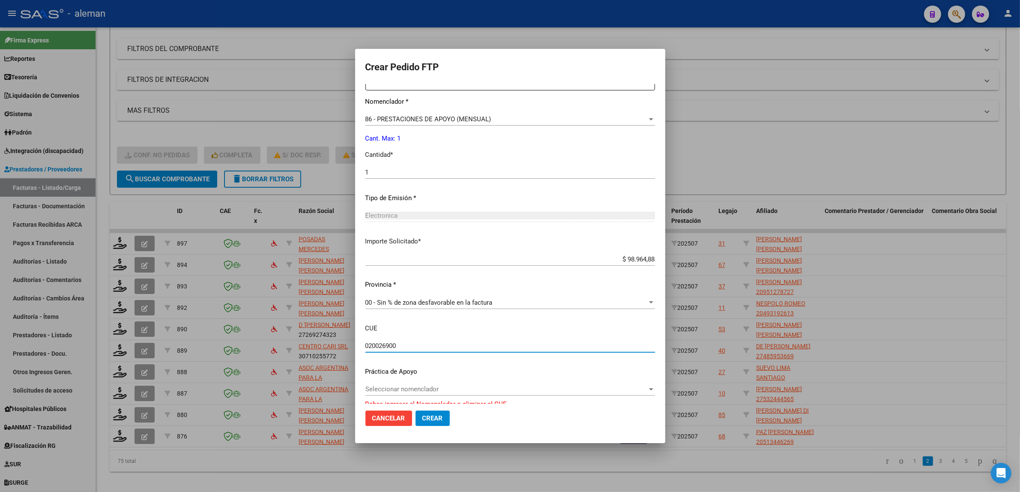
scroll to position [346, 0]
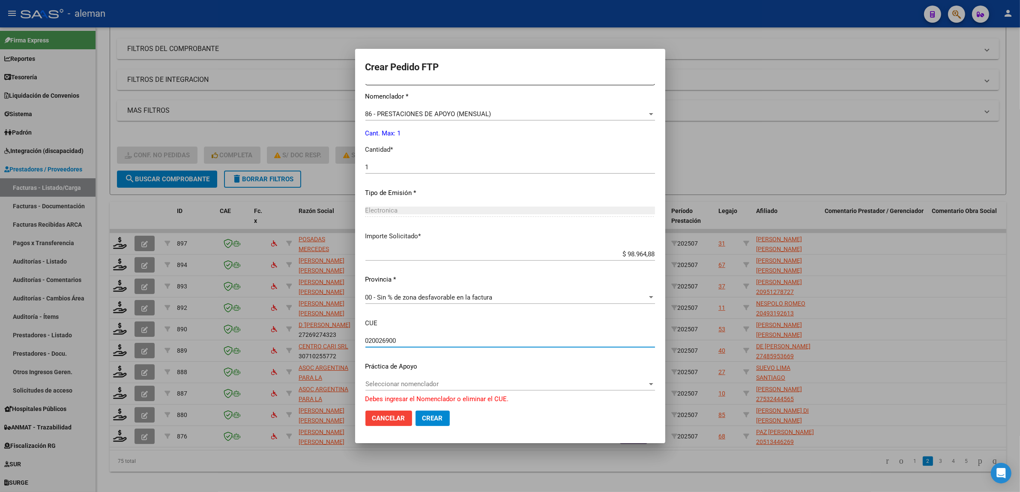
type input "020026900"
click at [428, 418] on span "Crear" at bounding box center [432, 418] width 21 height 8
click at [648, 111] on div at bounding box center [651, 114] width 8 height 7
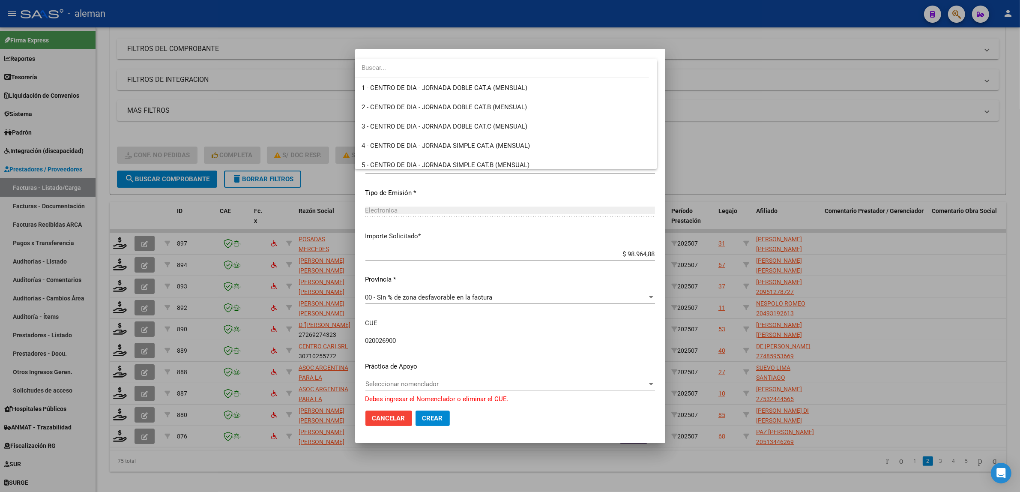
scroll to position [1613, 0]
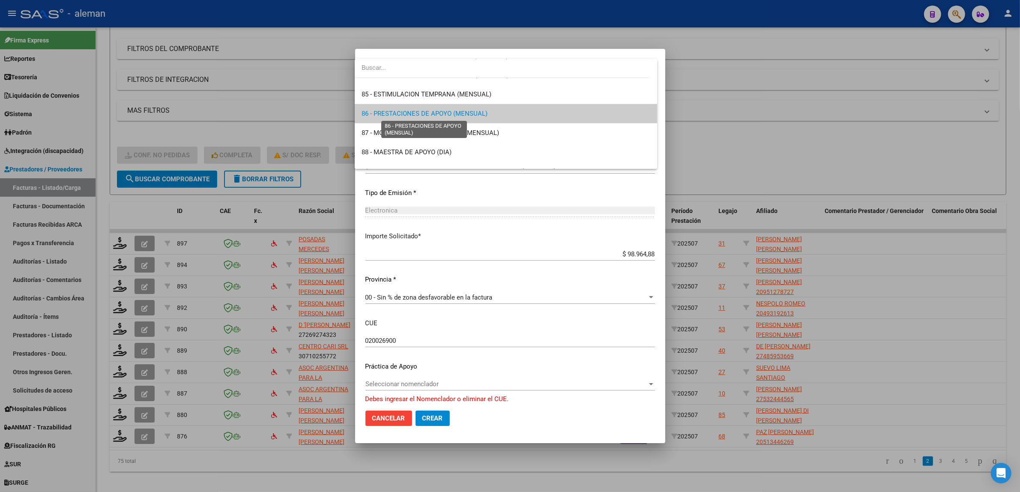
click at [441, 112] on span "86 - PRESTACIONES DE APOYO (MENSUAL)" at bounding box center [425, 114] width 126 height 8
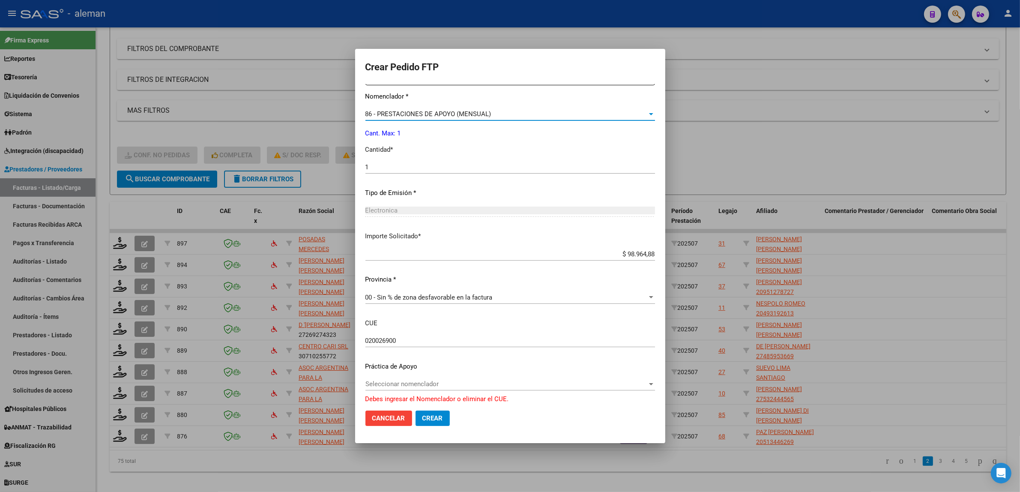
click at [649, 384] on div at bounding box center [651, 384] width 4 height 2
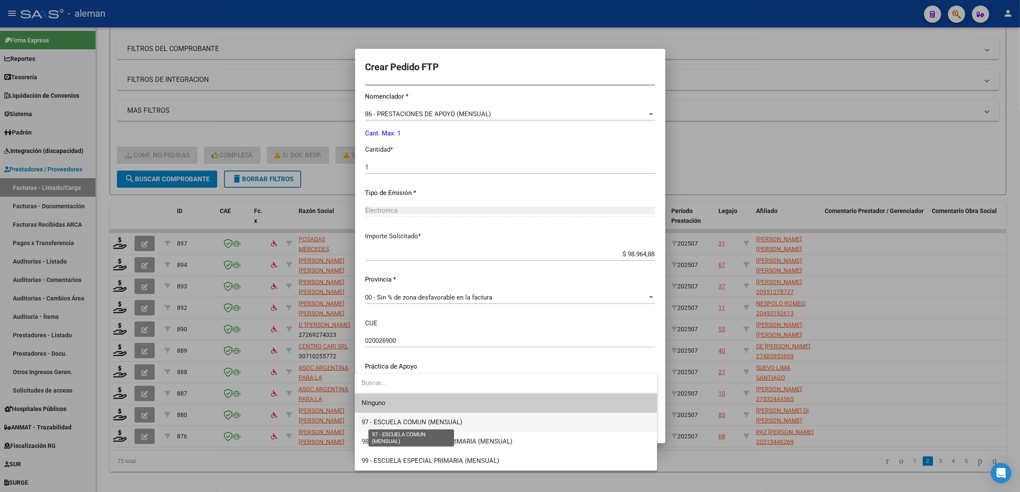
click at [448, 424] on span "97 - ESCUELA COMUN (MENSUAL)" at bounding box center [412, 422] width 101 height 8
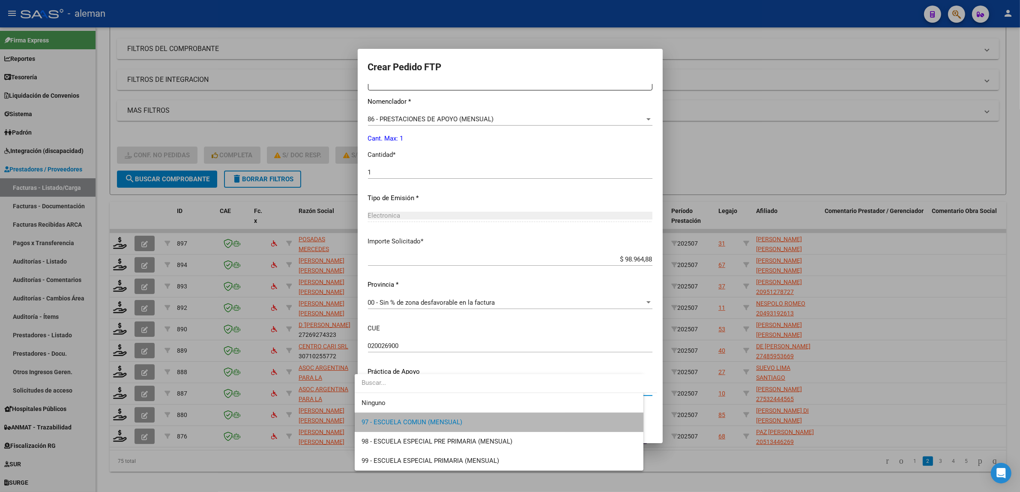
scroll to position [341, 0]
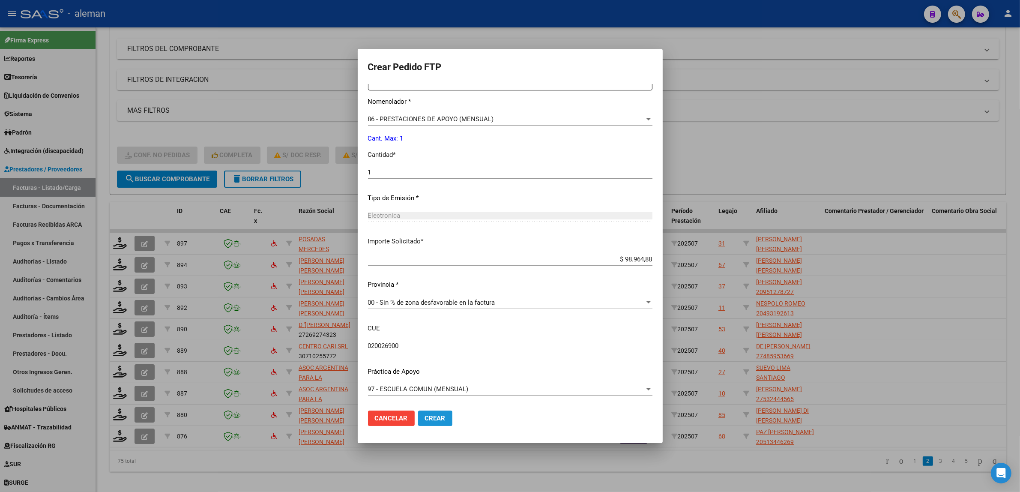
click at [425, 418] on span "Crear" at bounding box center [435, 418] width 21 height 8
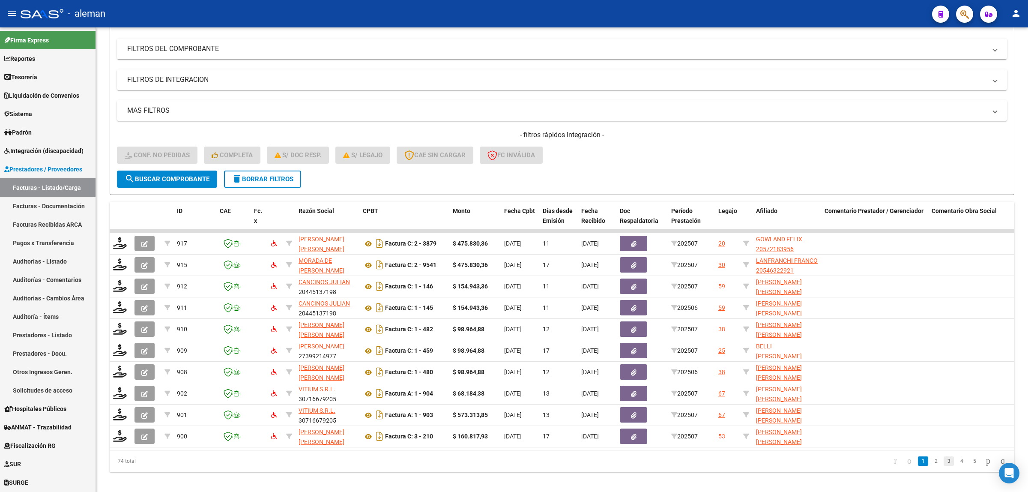
click at [944, 466] on link "3" at bounding box center [949, 460] width 10 height 9
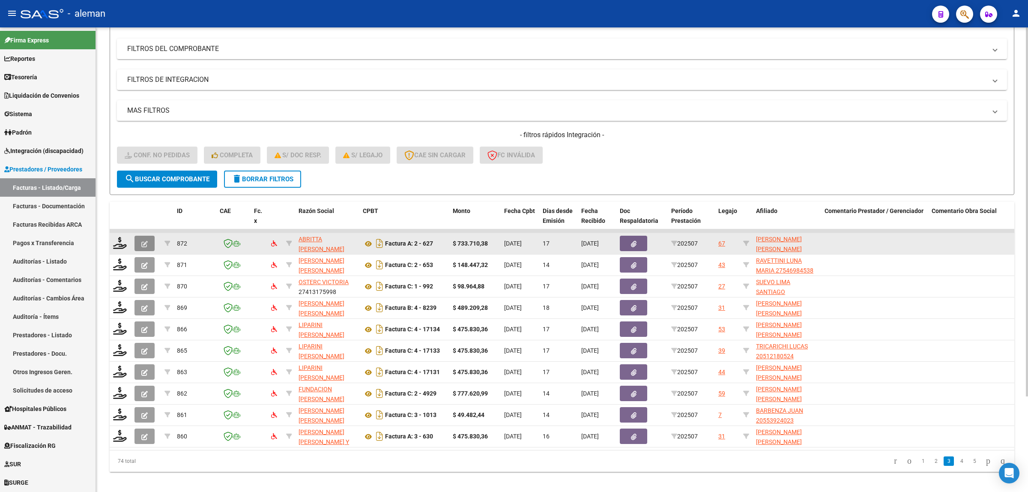
click at [141, 241] on icon "button" at bounding box center [144, 244] width 6 height 6
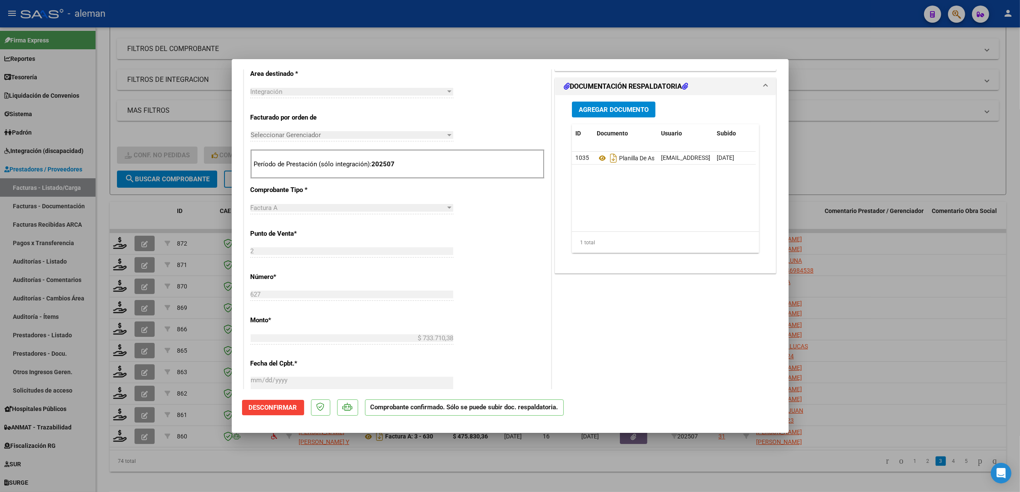
scroll to position [134, 0]
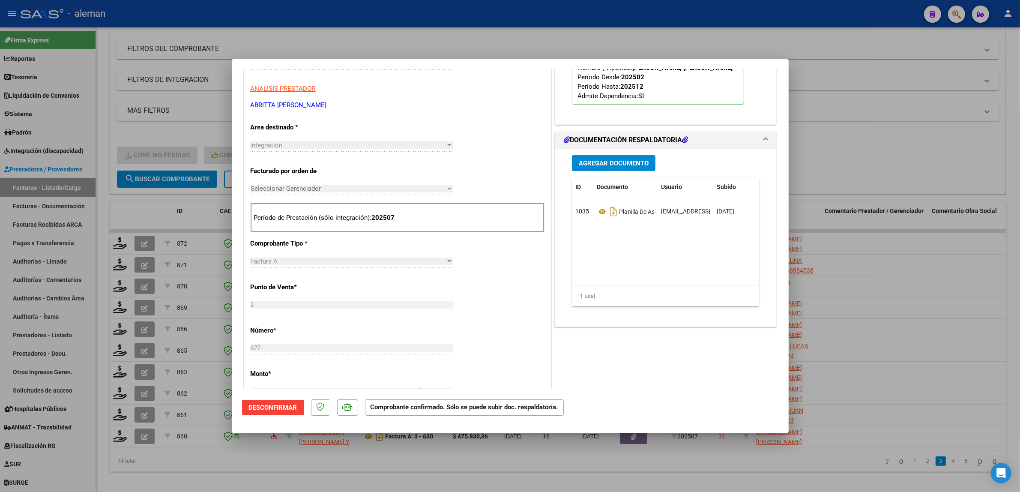
click at [661, 356] on div "PREAPROBACIÓN PARA INTEGRACION El afiliado figura en el ultimo padrón que tenem…" at bounding box center [665, 327] width 225 height 765
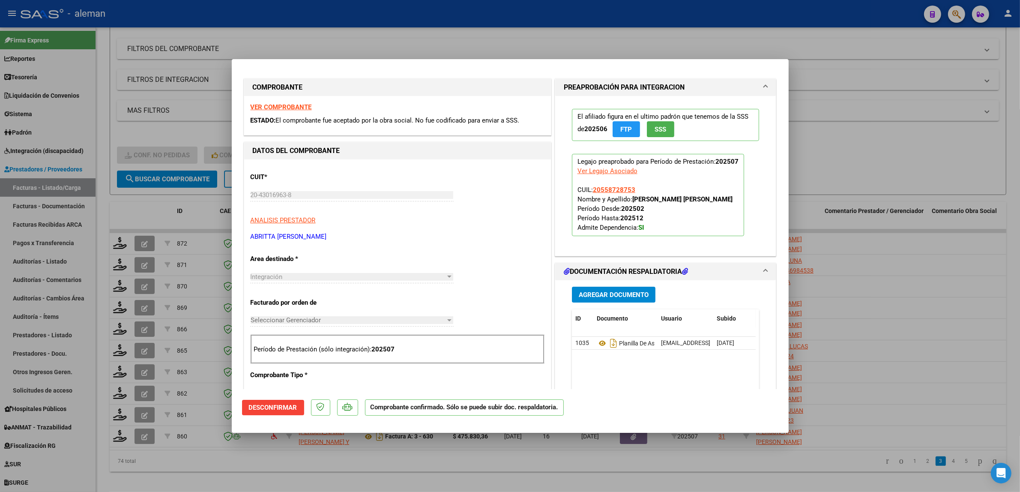
scroll to position [0, 0]
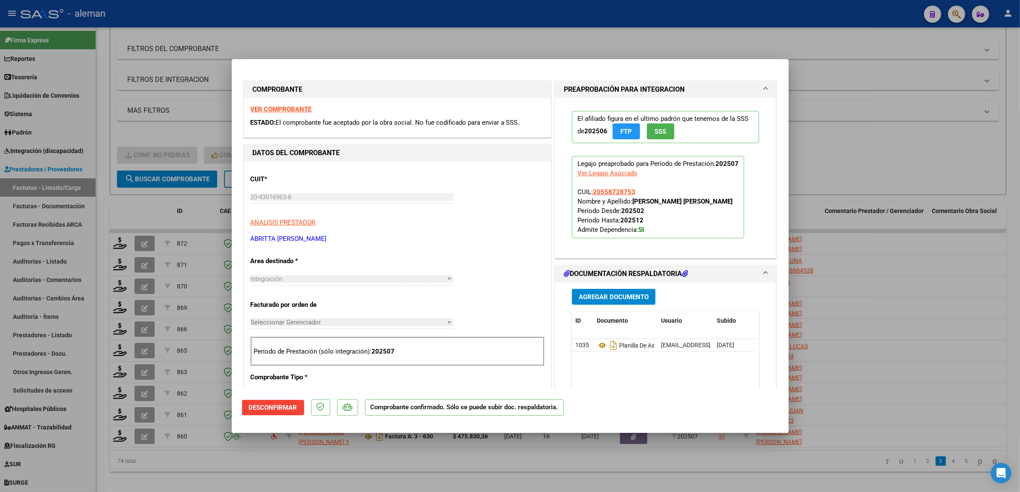
click at [881, 308] on div at bounding box center [510, 246] width 1020 height 492
type input "$ 0,00"
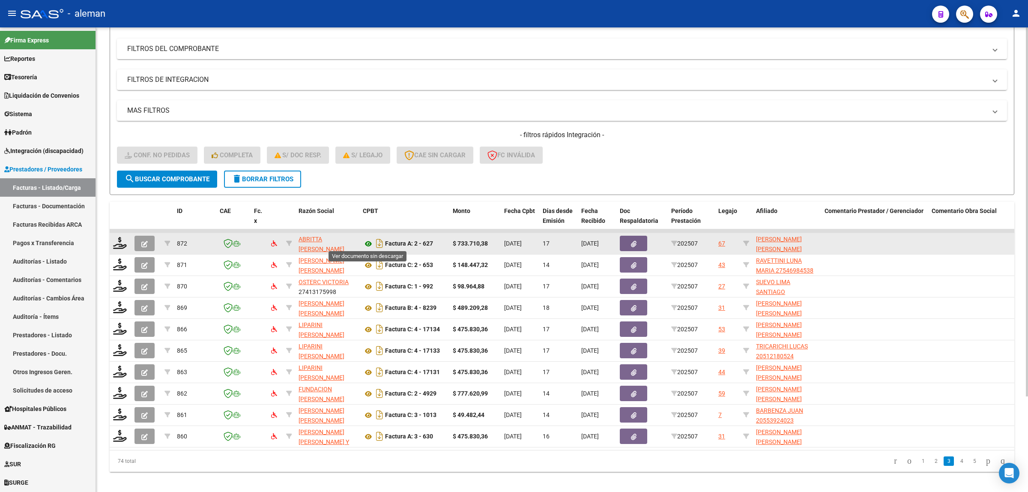
click at [371, 241] on icon at bounding box center [368, 244] width 11 height 10
click at [118, 243] on icon at bounding box center [120, 243] width 14 height 12
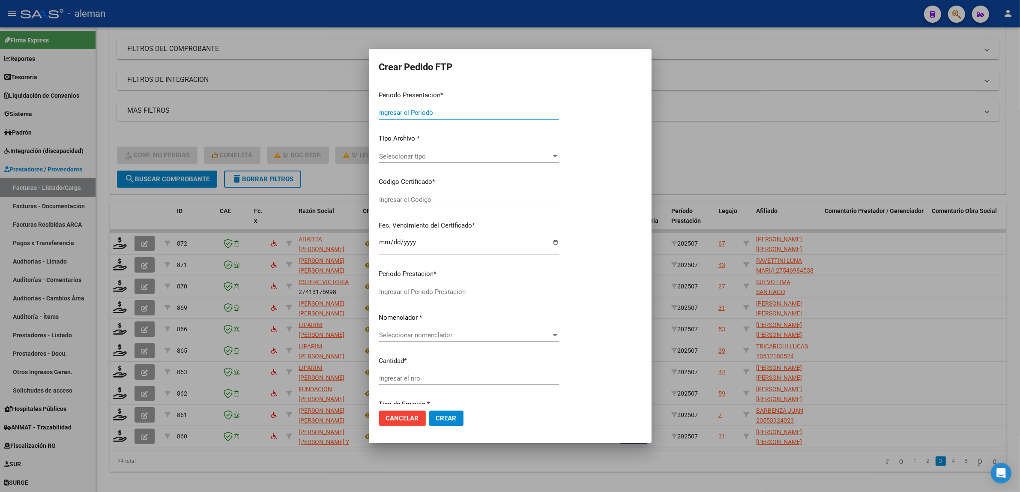
type input "202507"
type input "$ 733.710,38"
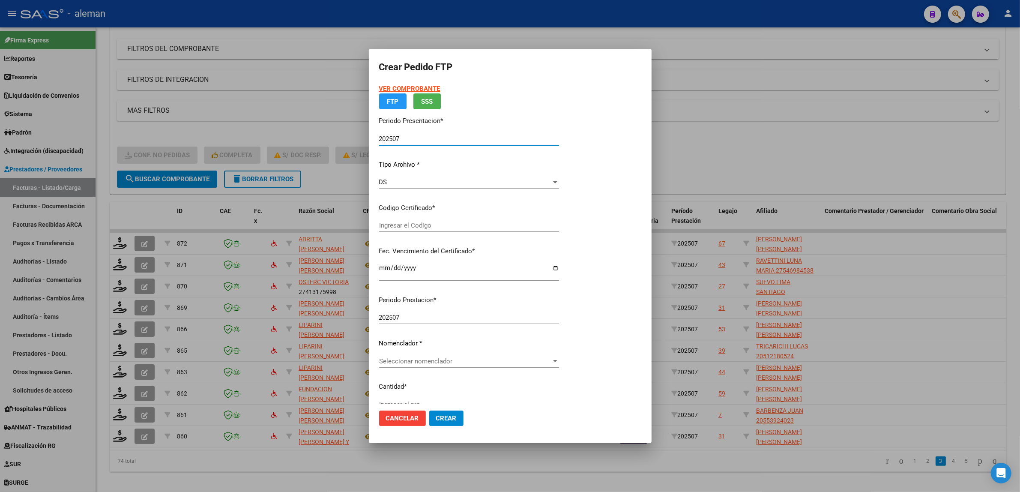
type input "ARG02000558728752018120320231203BS319"
type input "2023-12-03"
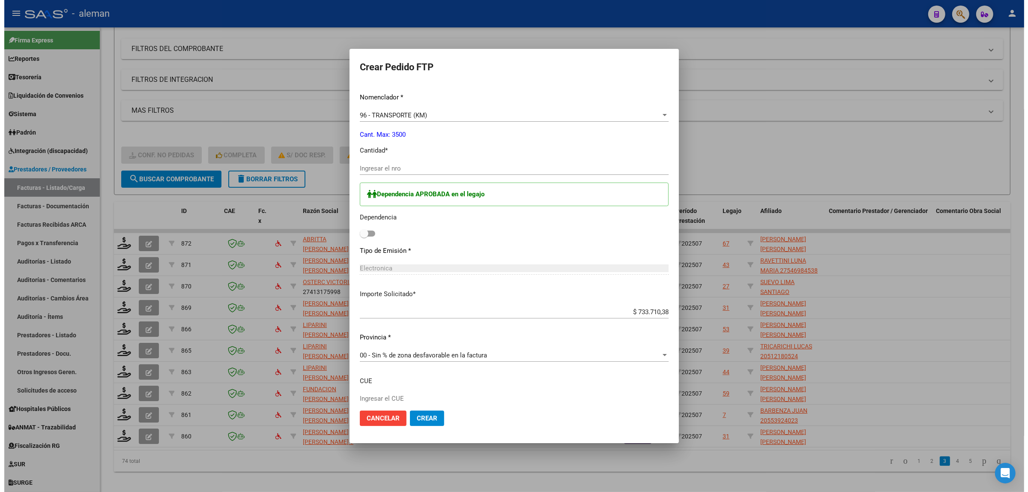
scroll to position [374, 0]
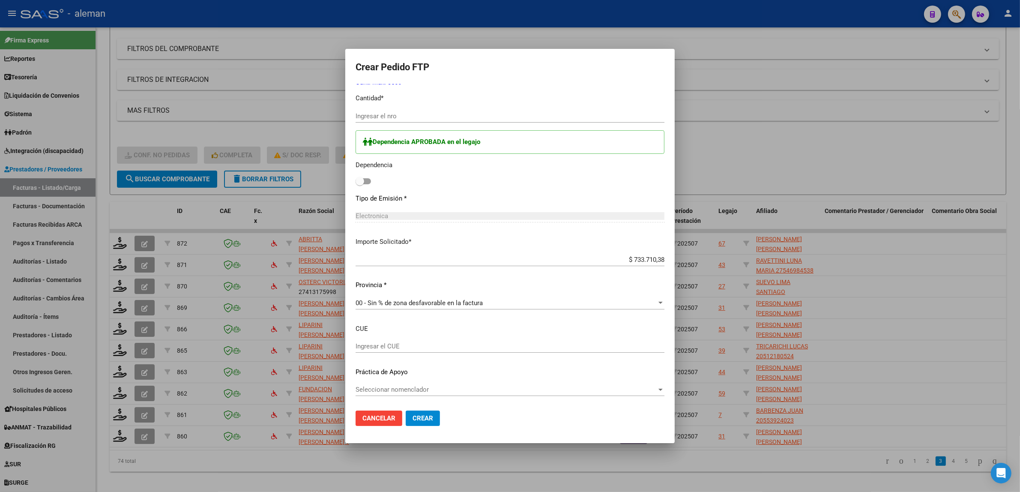
click at [904, 369] on div at bounding box center [510, 246] width 1020 height 492
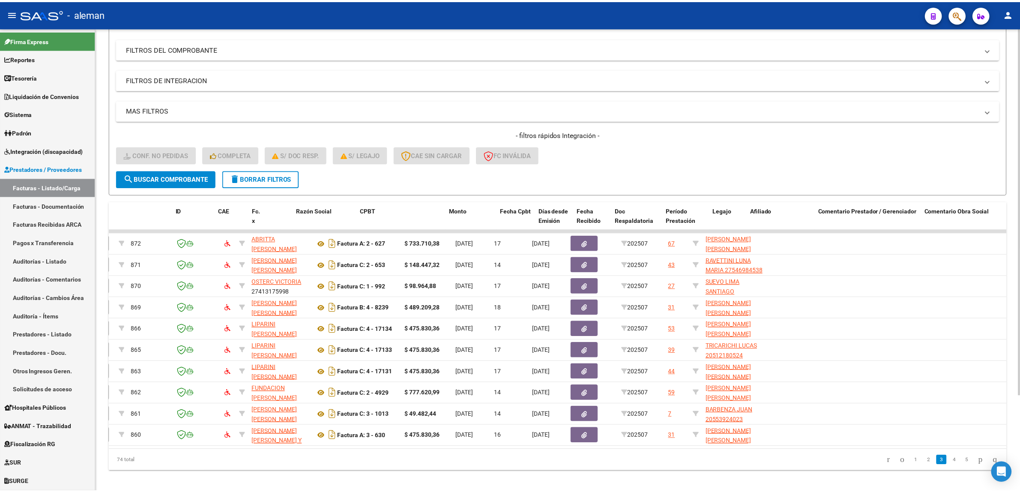
scroll to position [0, 0]
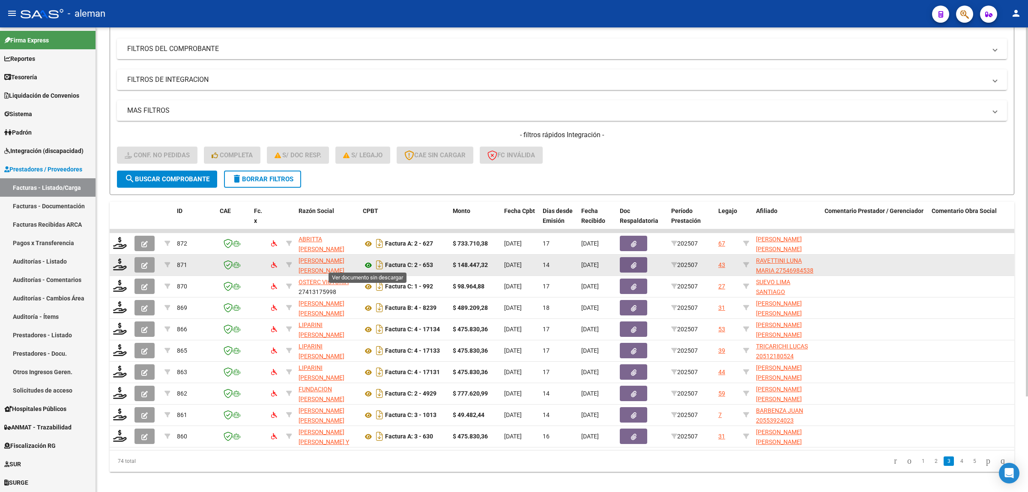
click at [368, 264] on icon at bounding box center [368, 265] width 11 height 10
click at [114, 264] on icon at bounding box center [120, 264] width 14 height 12
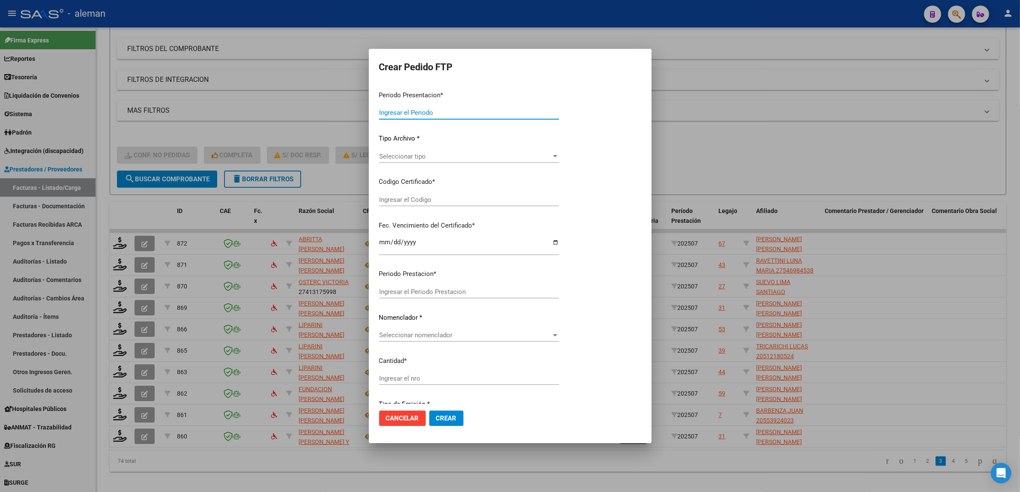
type input "202507"
type input "$ 148.447,32"
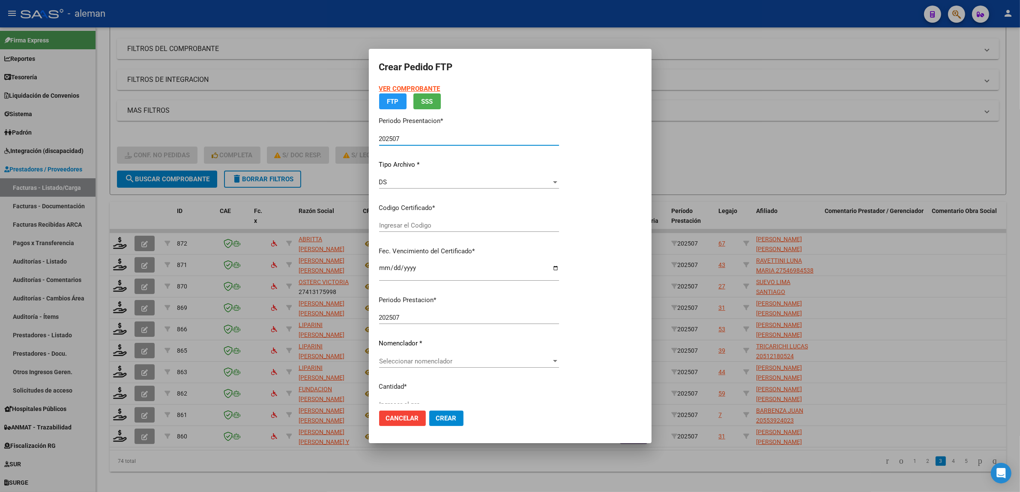
type input "ARG01000546984532023100420281004"
type input "2028-10-04"
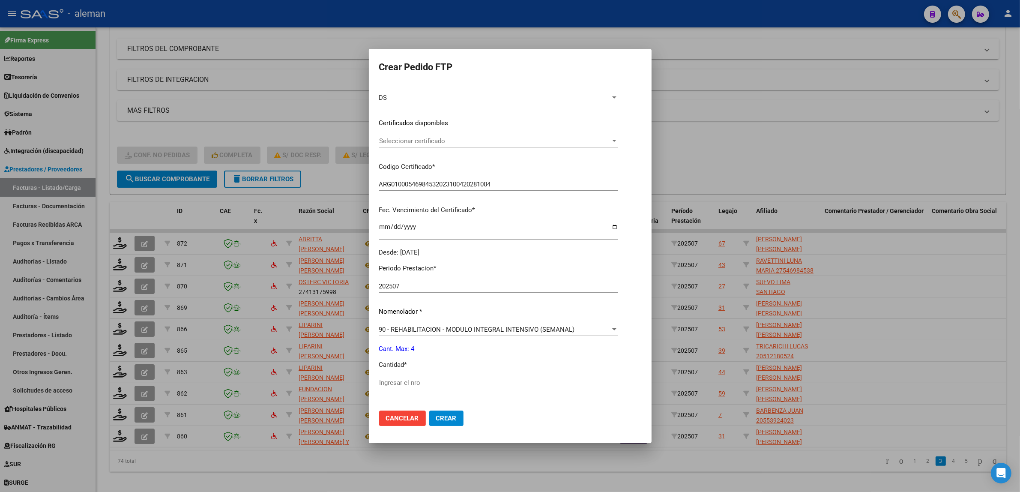
scroll to position [161, 0]
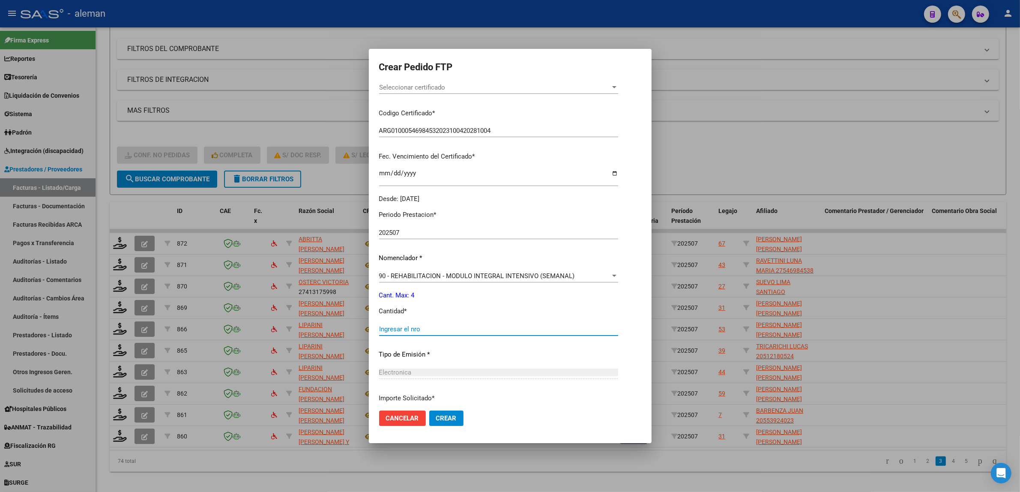
click at [408, 329] on input "Ingresar el nro" at bounding box center [498, 329] width 239 height 8
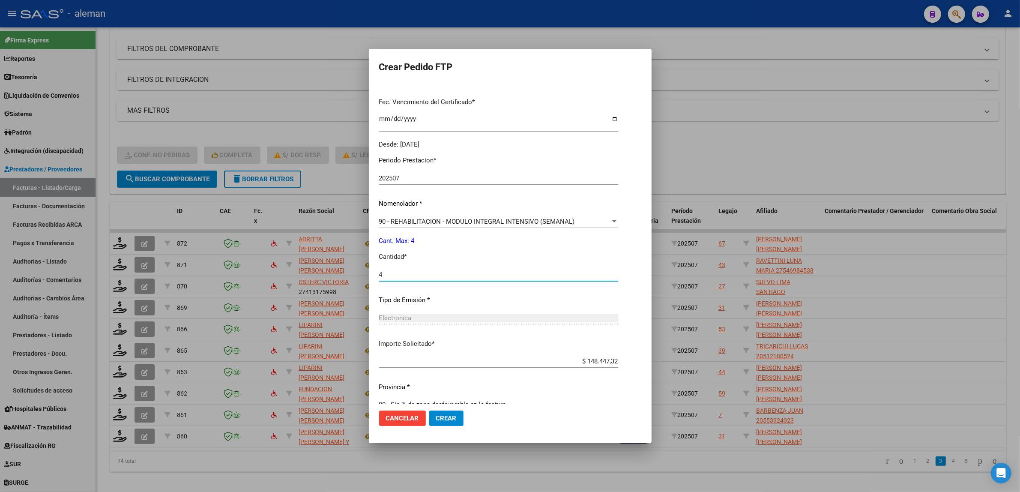
scroll to position [230, 0]
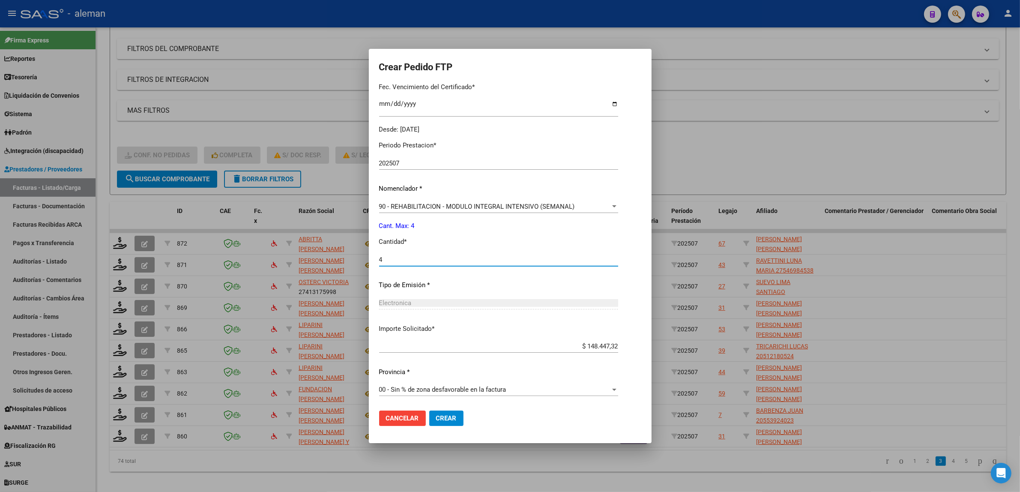
type input "4"
click at [452, 418] on span "Crear" at bounding box center [446, 418] width 21 height 8
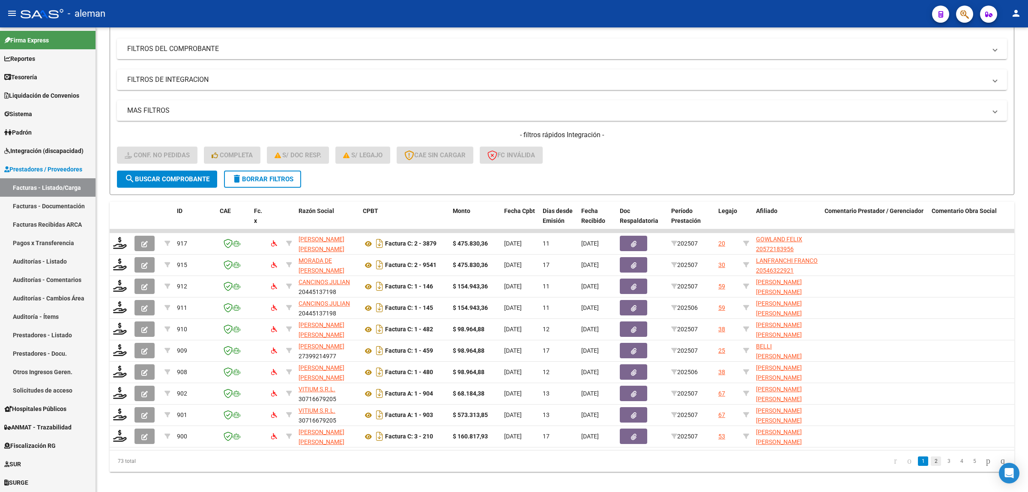
click at [931, 466] on link "2" at bounding box center [936, 460] width 10 height 9
click at [944, 466] on link "3" at bounding box center [949, 460] width 10 height 9
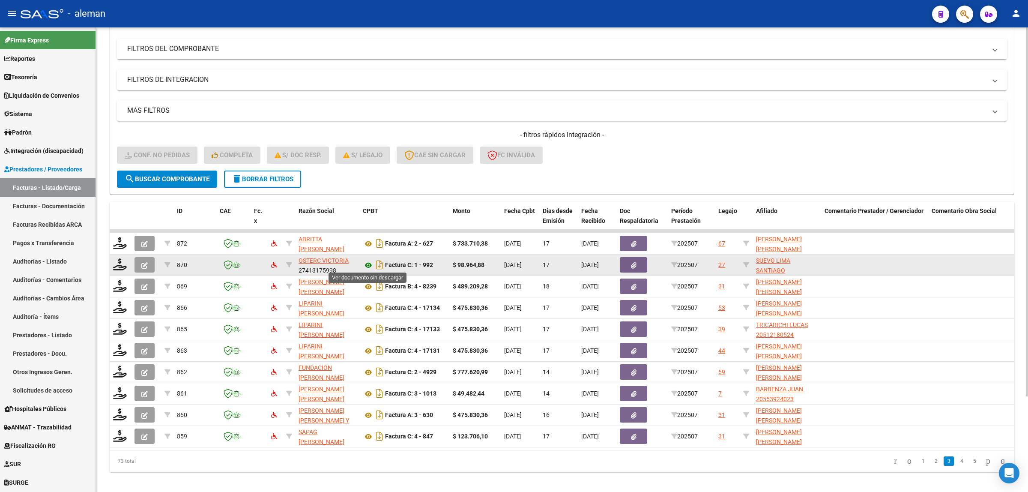
click at [365, 265] on icon at bounding box center [368, 265] width 11 height 10
click at [117, 261] on icon at bounding box center [120, 264] width 14 height 12
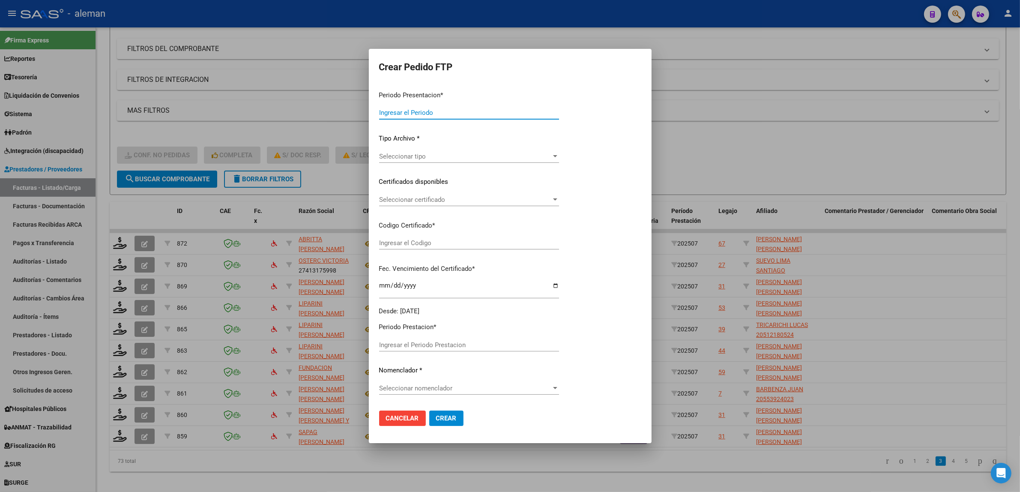
type input "202507"
type input "$ 98.964,88"
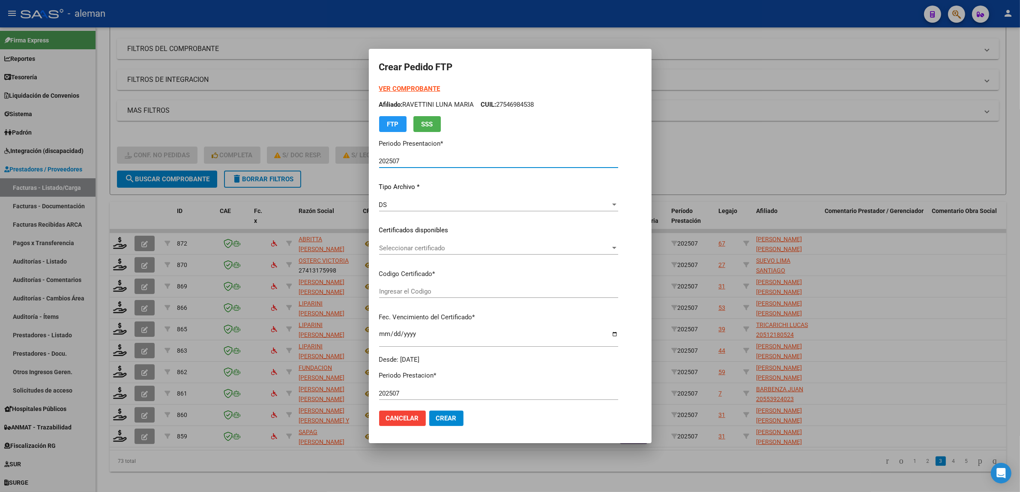
type input "ARG02000568151882021120320241203BS317"
type input "2024-12-03"
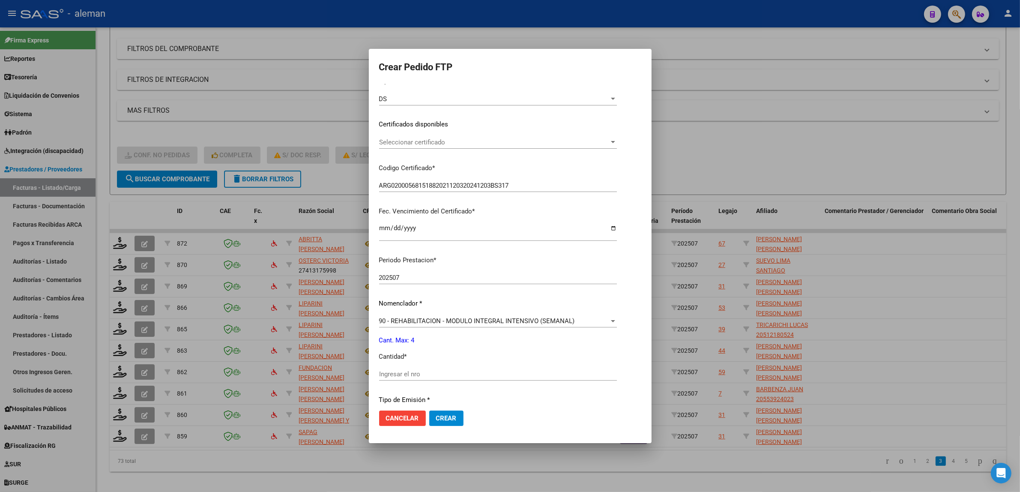
scroll to position [107, 0]
click at [431, 373] on input "Ingresar el nro" at bounding box center [498, 373] width 238 height 8
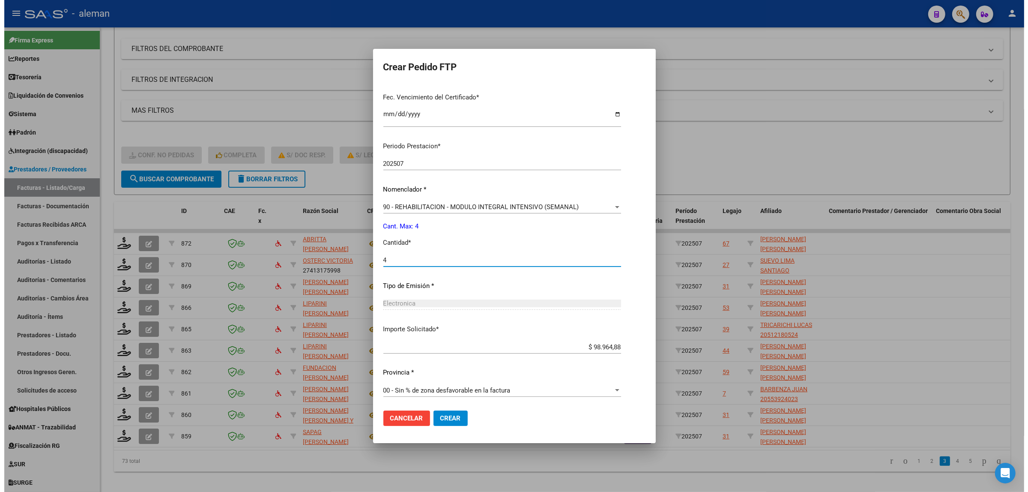
scroll to position [221, 0]
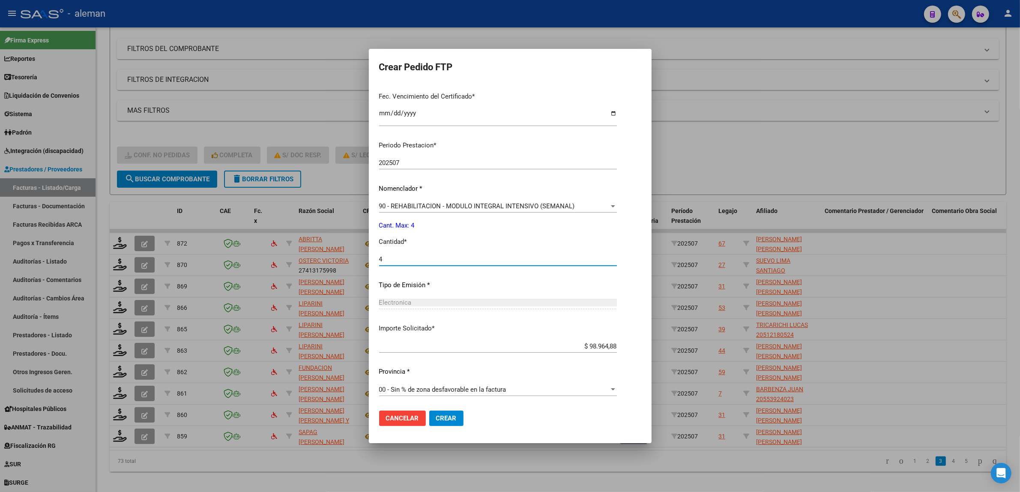
type input "4"
click at [458, 416] on button "Crear" at bounding box center [446, 417] width 34 height 15
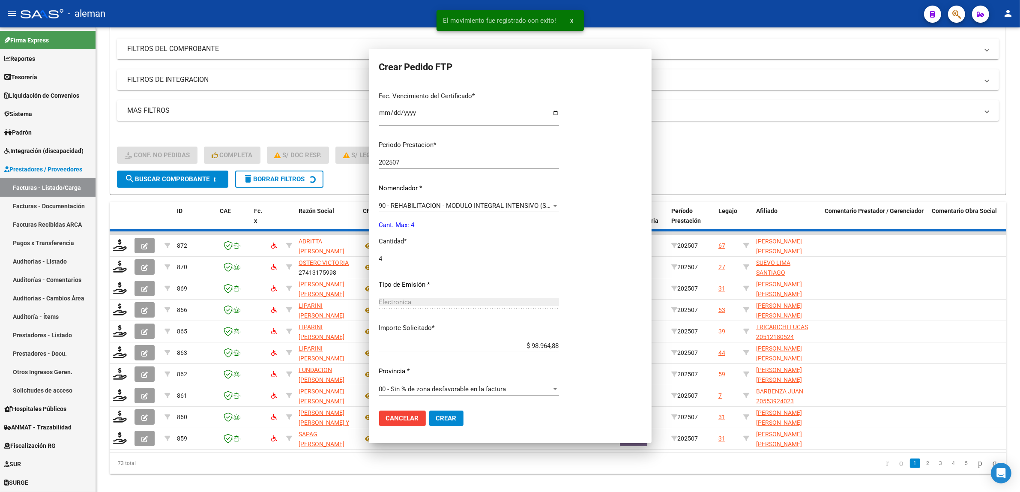
scroll to position [0, 0]
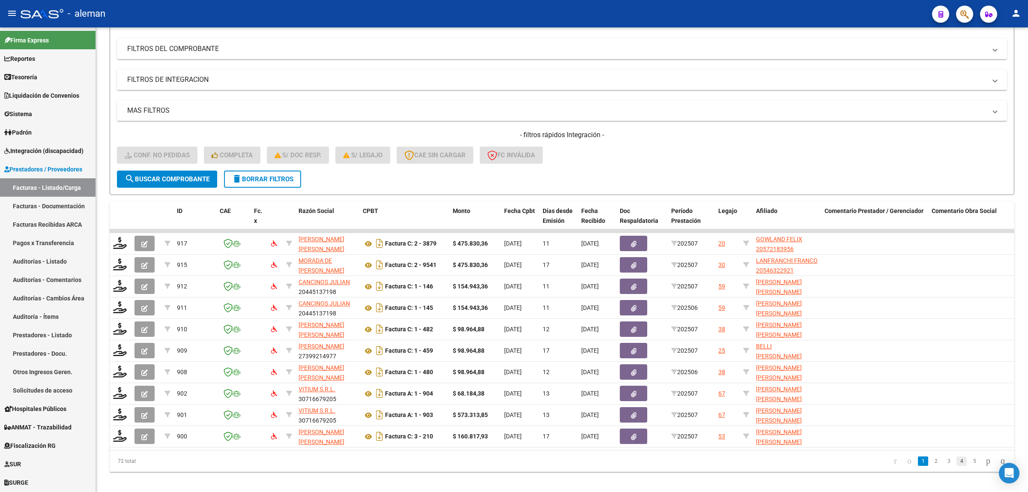
click at [956, 466] on link "4" at bounding box center [961, 460] width 10 height 9
click at [931, 466] on link "3" at bounding box center [936, 460] width 10 height 9
click at [956, 466] on link "4" at bounding box center [961, 460] width 10 height 9
click at [931, 466] on link "3" at bounding box center [936, 460] width 10 height 9
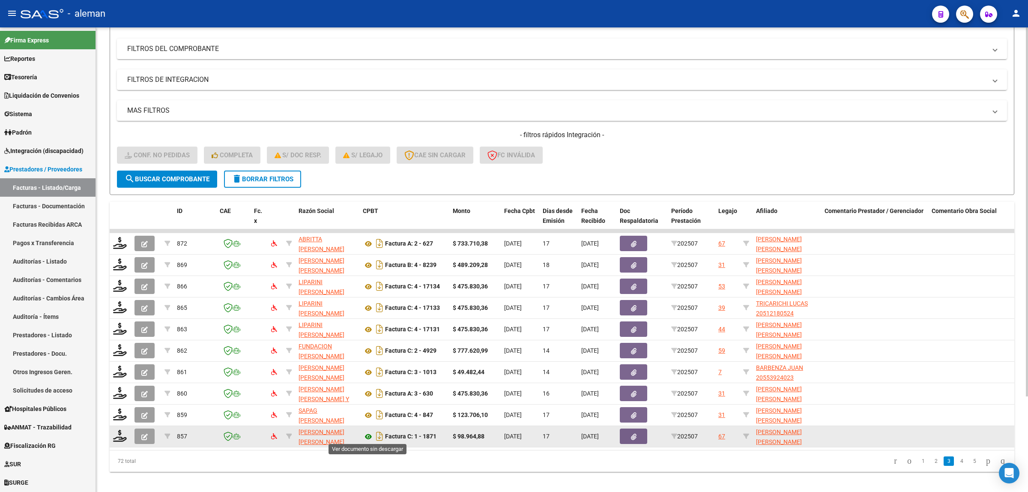
click at [365, 435] on icon at bounding box center [368, 436] width 11 height 10
click at [121, 433] on icon at bounding box center [120, 436] width 14 height 12
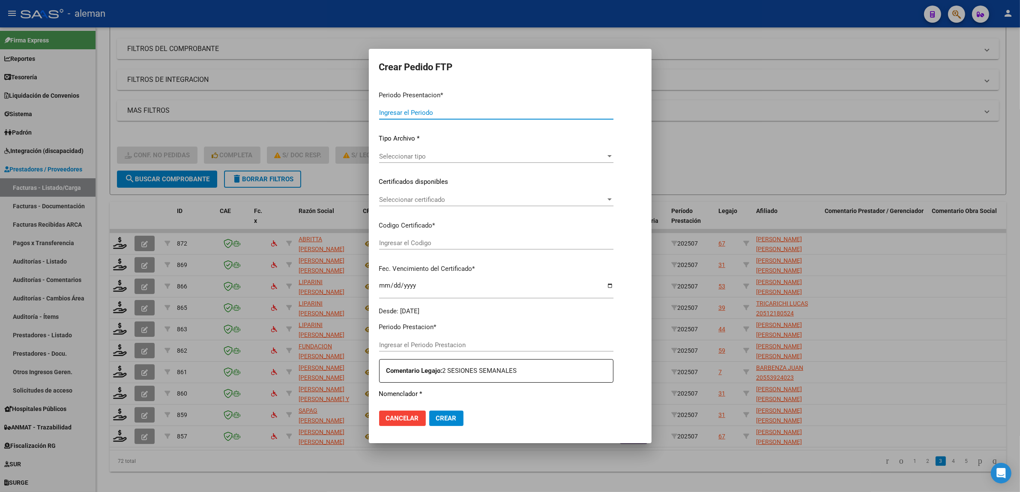
type input "202507"
type input "$ 98.964,88"
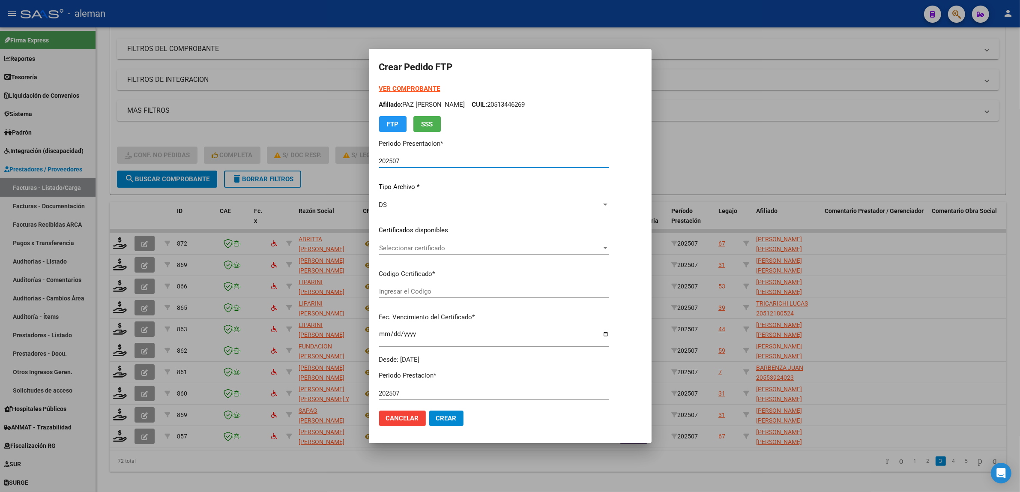
type input "ARG02000558728752018120320231203BS319"
type input "2023-12-03"
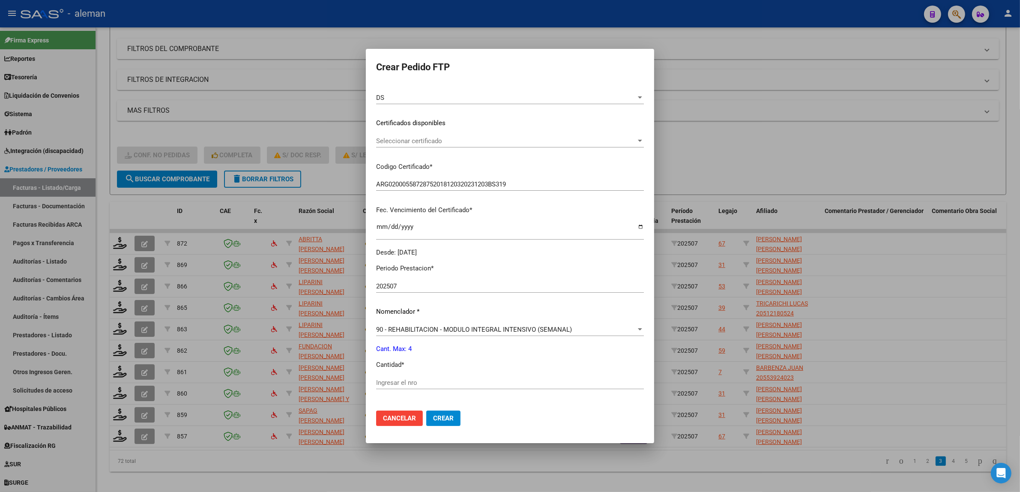
scroll to position [161, 0]
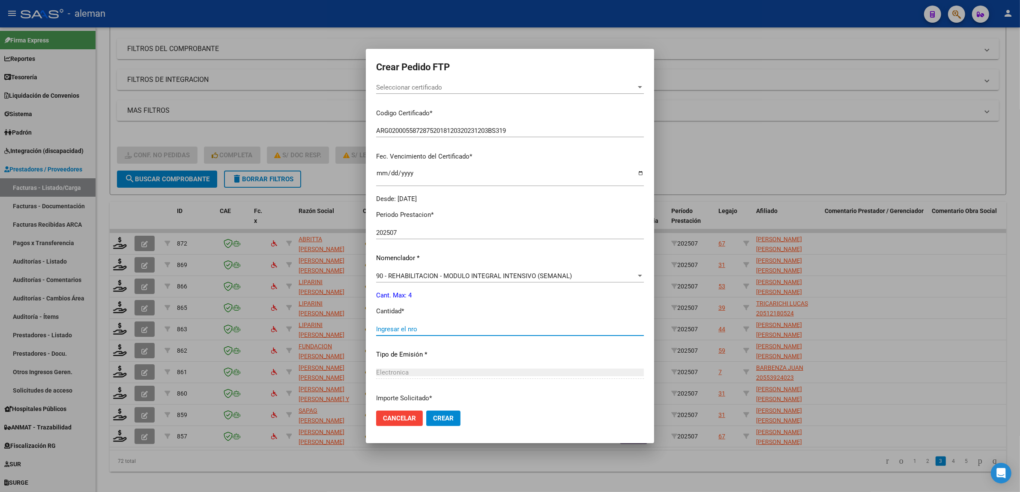
click at [418, 328] on input "Ingresar el nro" at bounding box center [510, 329] width 268 height 8
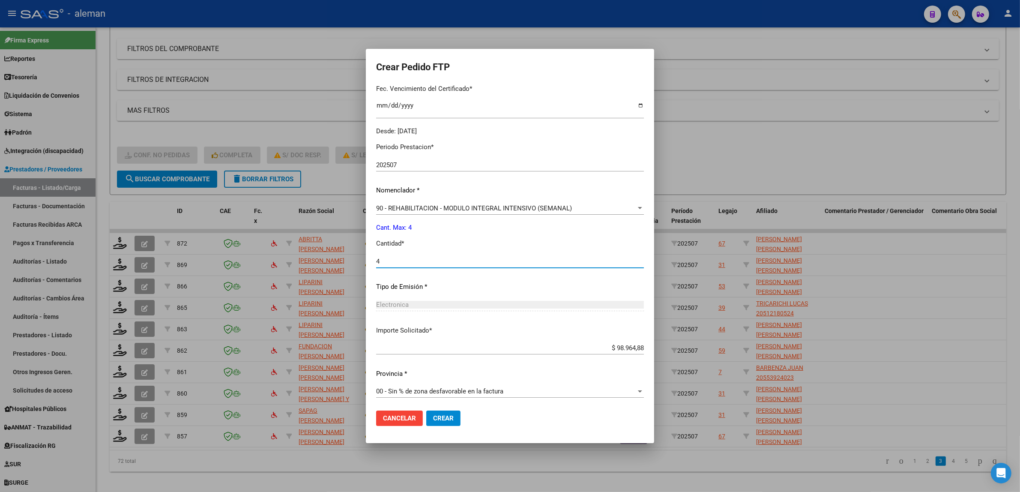
scroll to position [230, 0]
type input "4"
click at [448, 421] on span "Crear" at bounding box center [443, 418] width 21 height 8
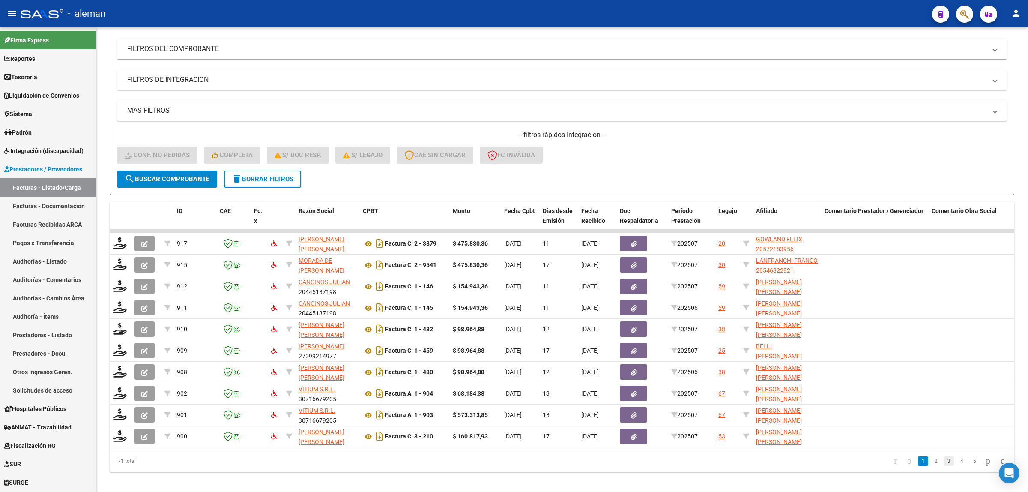
click at [944, 466] on link "3" at bounding box center [949, 460] width 10 height 9
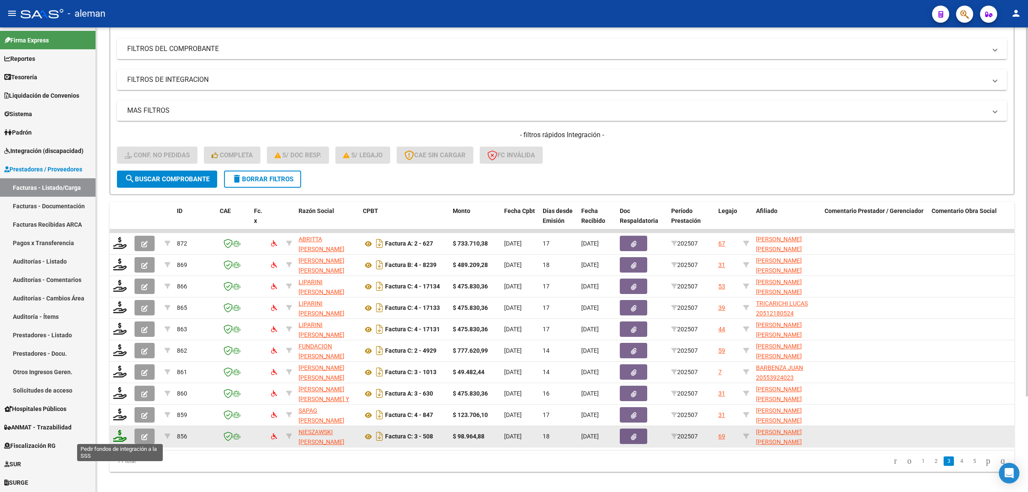
click at [120, 435] on icon at bounding box center [120, 436] width 14 height 12
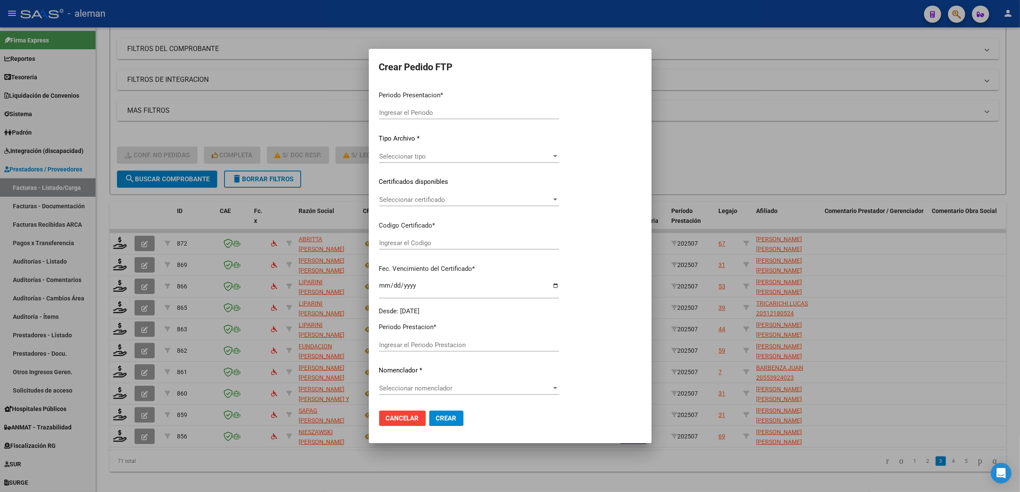
type input "202507"
type input "$ 98.964,88"
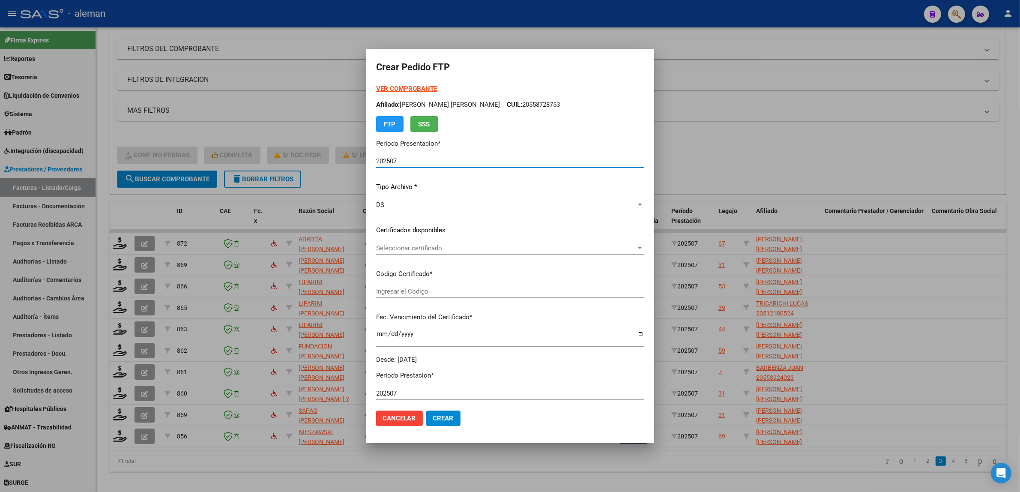
type input "ARG02000569968522023011920280119BS10725"
type input "2028-01-19"
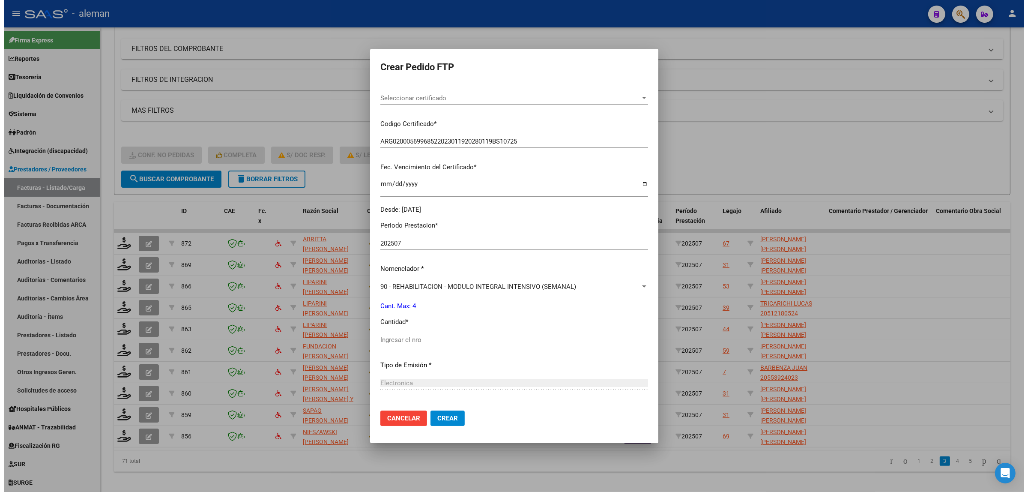
scroll to position [161, 0]
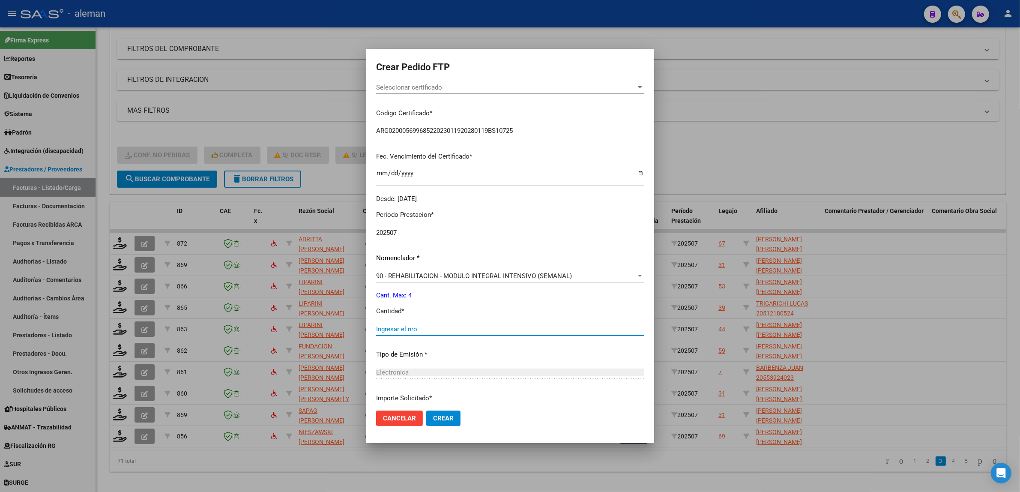
click at [439, 329] on input "Ingresar el nro" at bounding box center [510, 329] width 268 height 8
type input "4"
click at [442, 422] on button "Crear" at bounding box center [443, 417] width 34 height 15
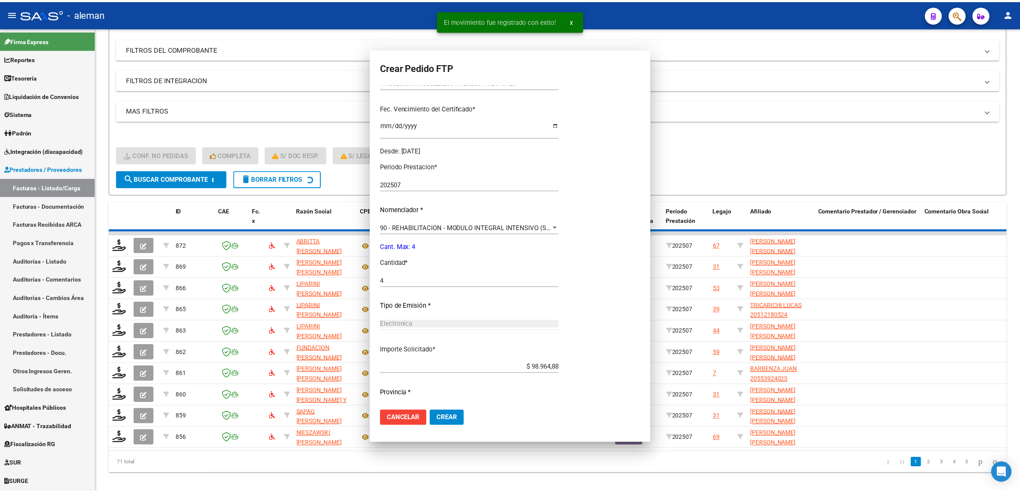
scroll to position [0, 0]
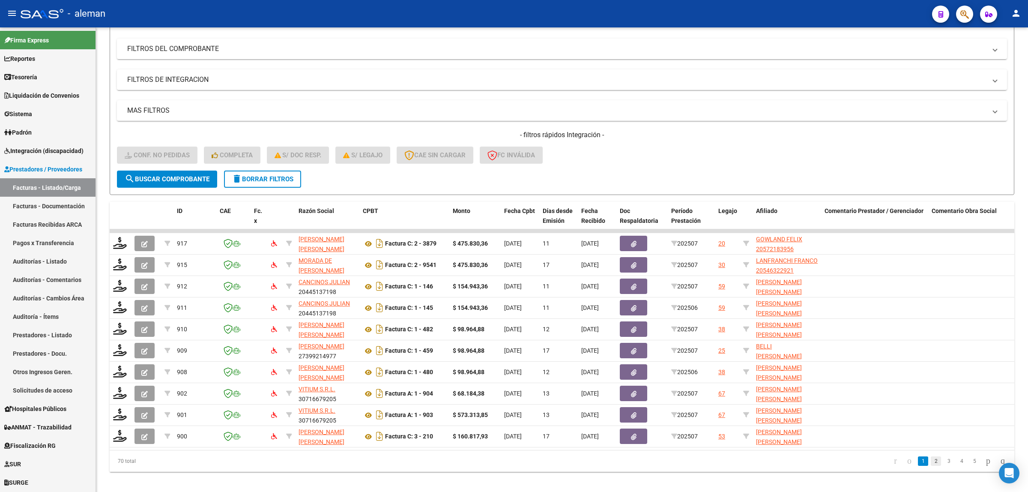
click at [931, 465] on link "2" at bounding box center [936, 460] width 10 height 9
click at [944, 466] on link "3" at bounding box center [949, 460] width 10 height 9
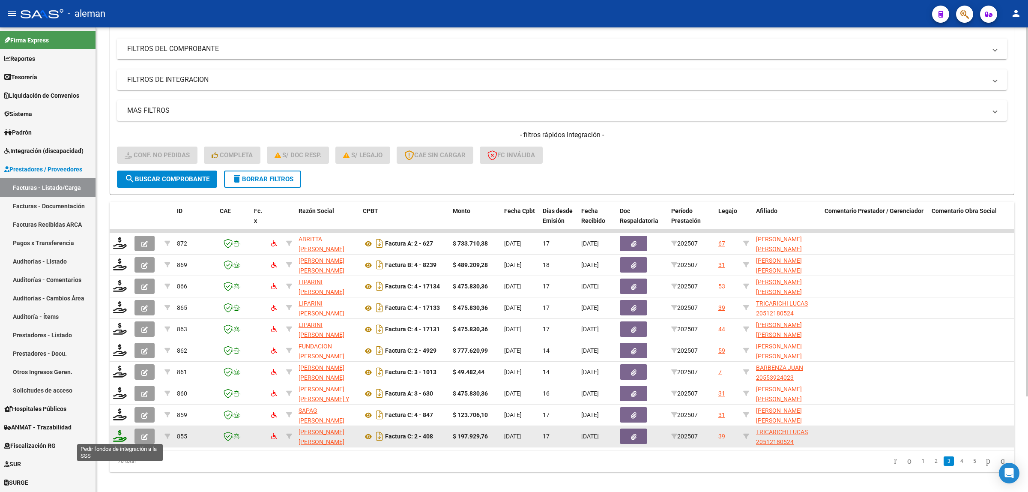
click at [121, 437] on icon at bounding box center [120, 436] width 14 height 12
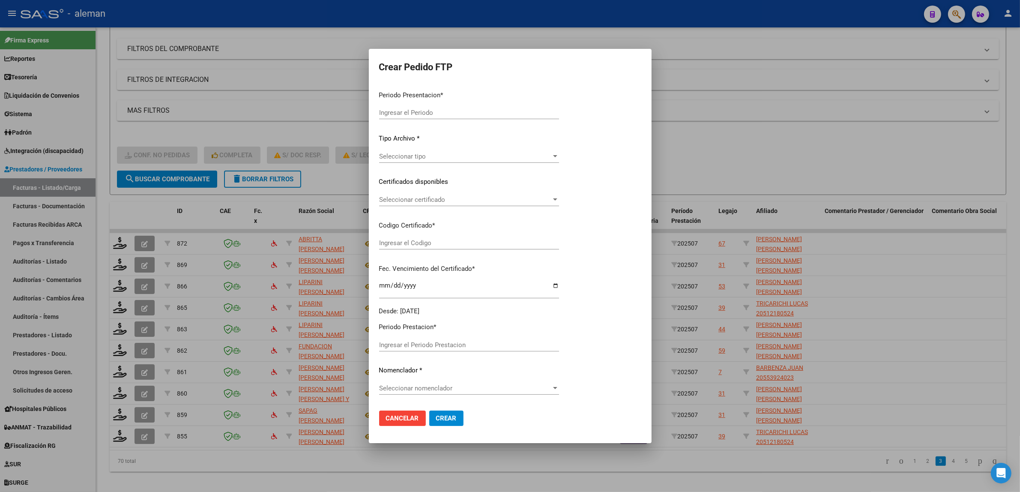
type input "202507"
type input "$ 197.929,76"
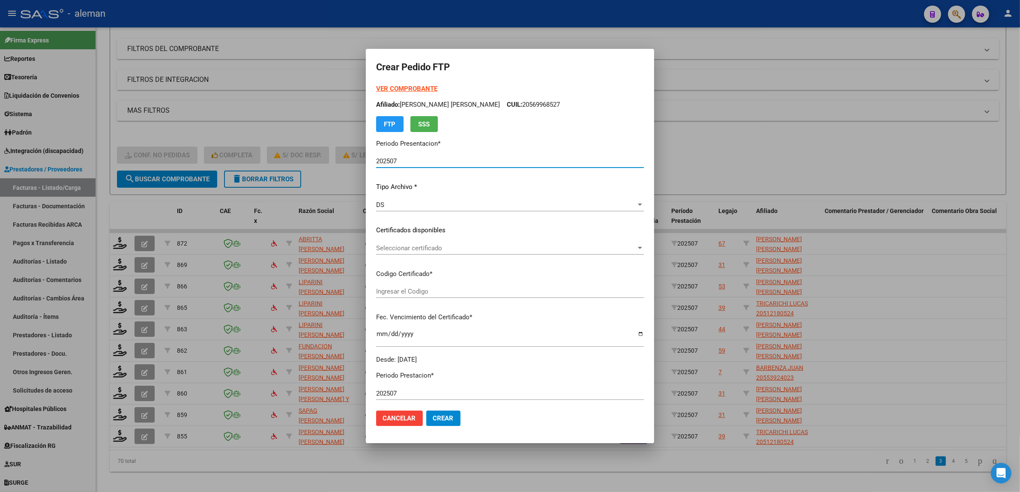
type input "ARG02000512180522023031420280314CBA536"
type input "2028-03-14"
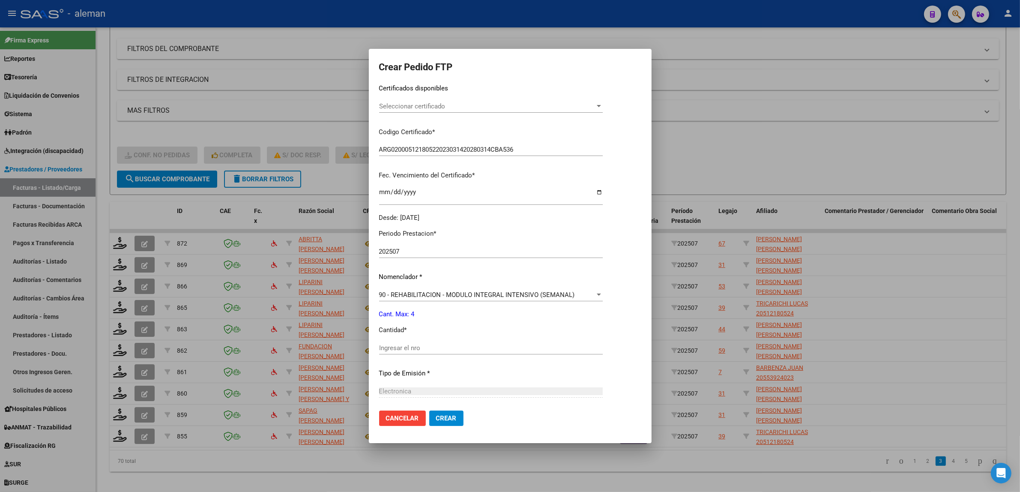
scroll to position [161, 0]
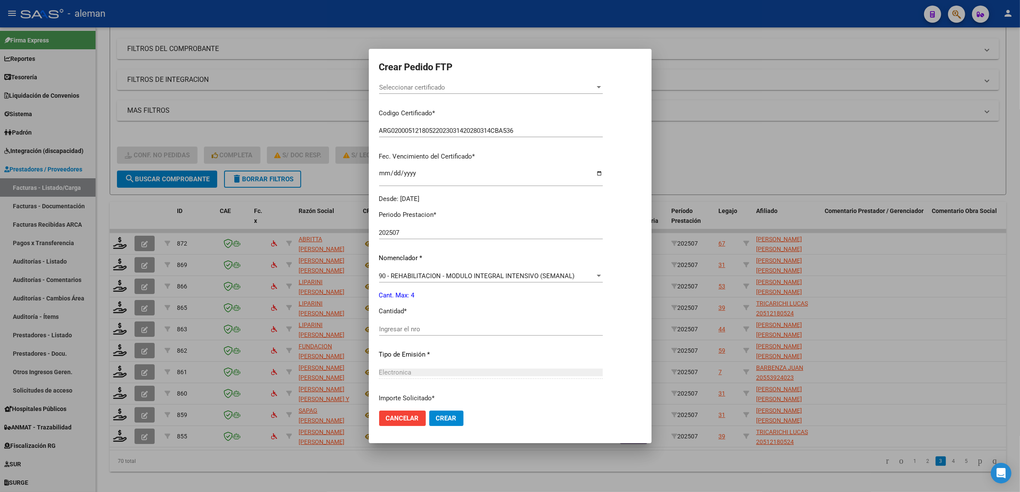
click at [483, 330] on input "Ingresar el nro" at bounding box center [491, 329] width 224 height 8
type input "4"
click at [455, 417] on span "Crear" at bounding box center [446, 418] width 21 height 8
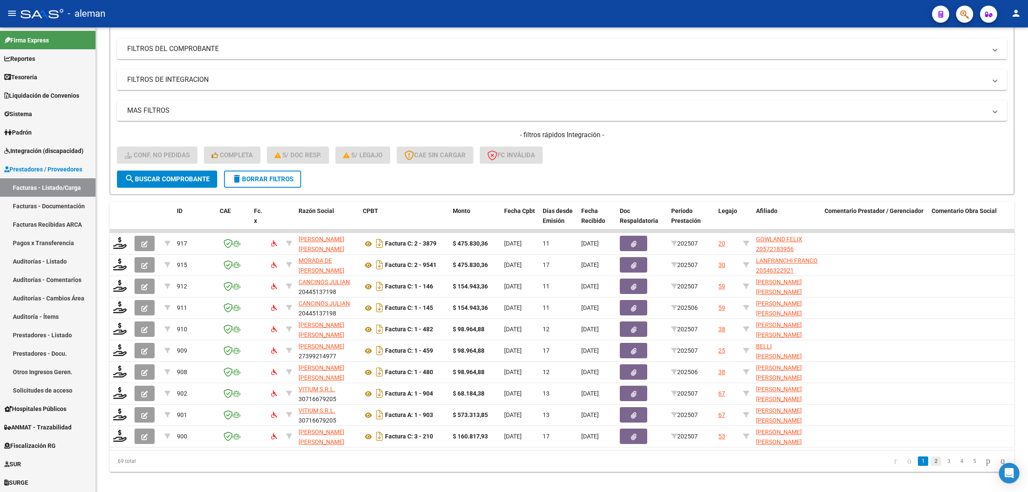
click at [931, 466] on link "2" at bounding box center [936, 460] width 10 height 9
click at [944, 466] on link "3" at bounding box center [949, 460] width 10 height 9
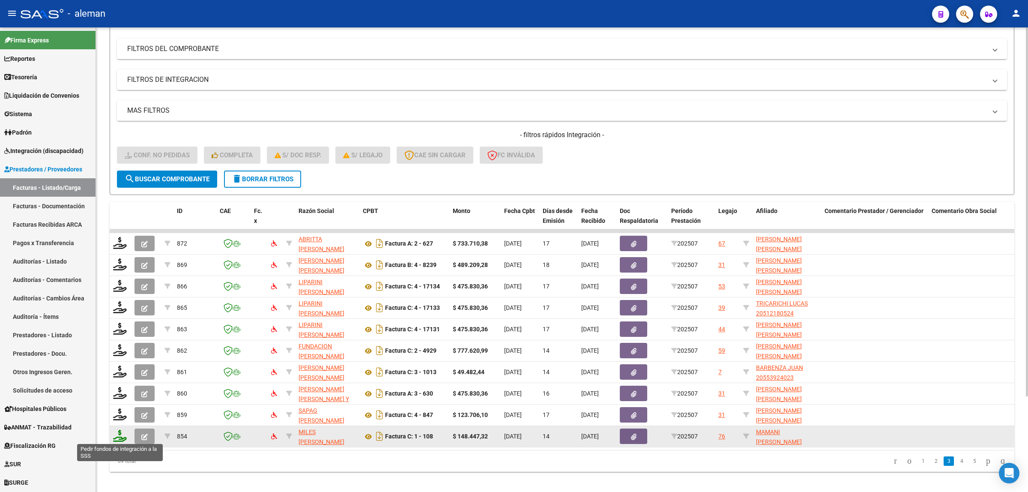
click at [123, 437] on icon at bounding box center [120, 436] width 14 height 12
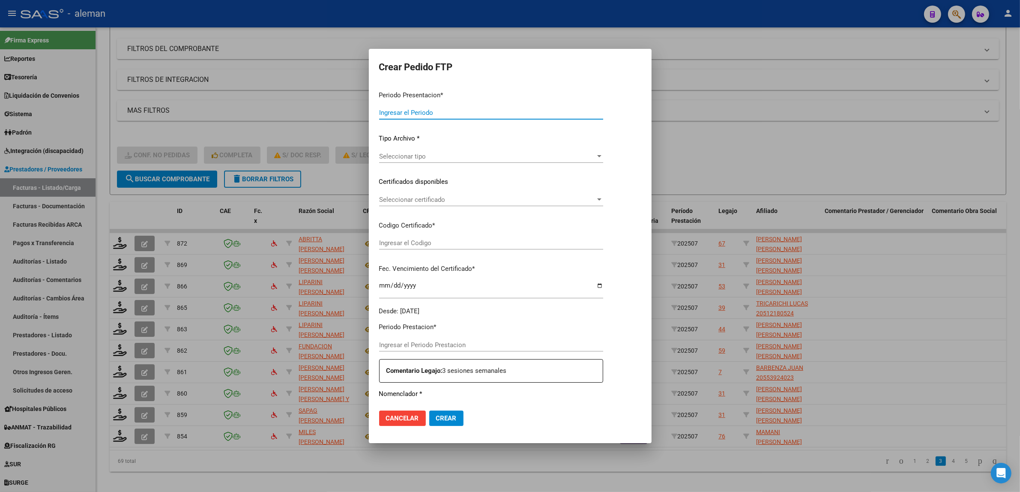
type input "202507"
type input "$ 148.447,32"
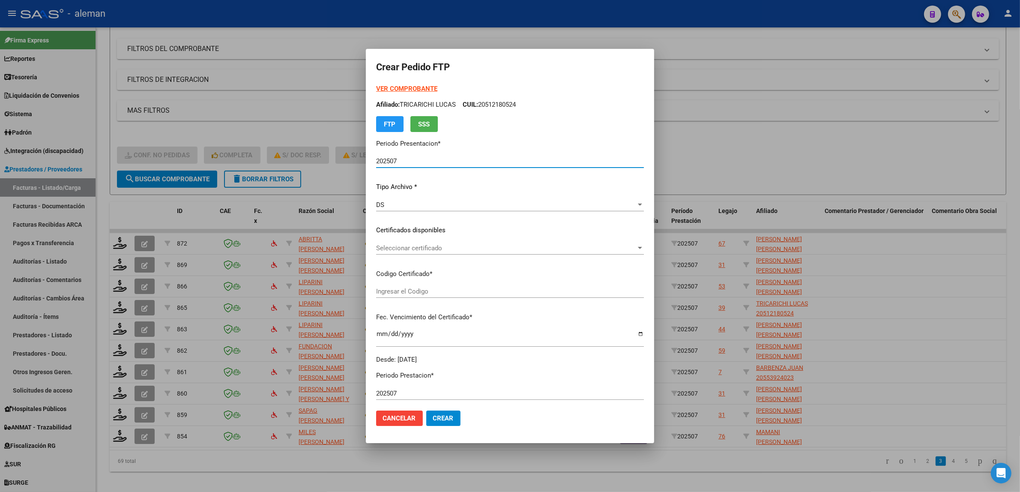
type input "ARG02000478645192022102020271020BS385"
type input "2027-10-20"
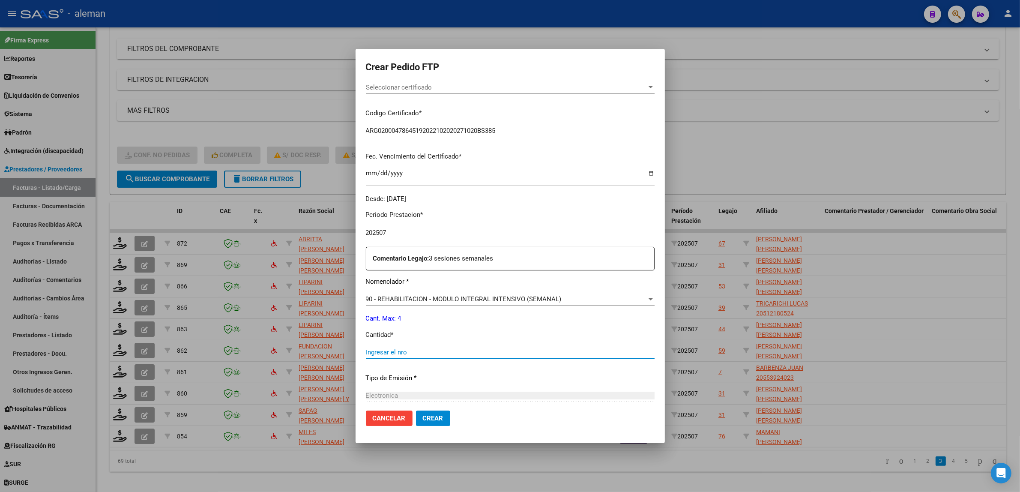
click at [416, 353] on input "Ingresar el nro" at bounding box center [510, 352] width 289 height 8
type input "4"
click at [423, 418] on span "Crear" at bounding box center [433, 418] width 21 height 8
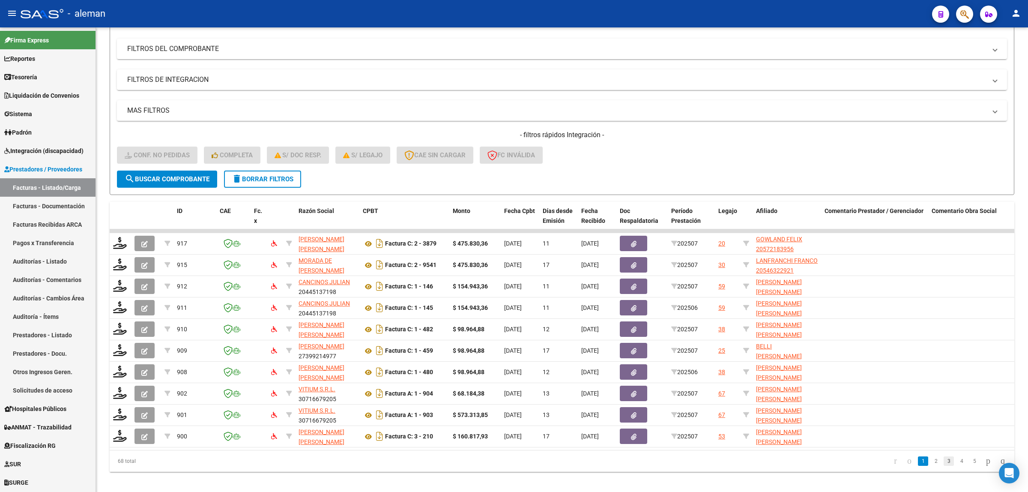
click at [945, 466] on link "3" at bounding box center [949, 460] width 10 height 9
click at [956, 466] on link "4" at bounding box center [961, 460] width 10 height 9
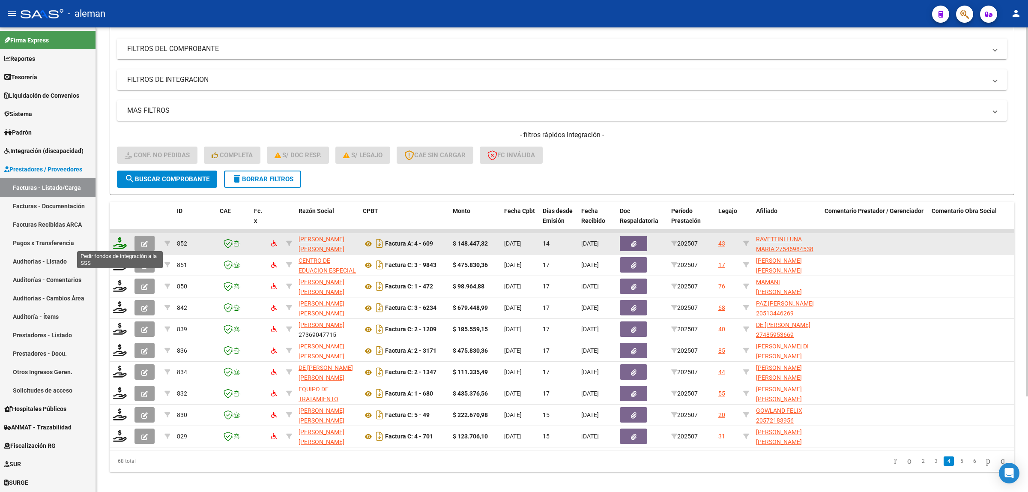
click at [114, 241] on icon at bounding box center [120, 243] width 14 height 12
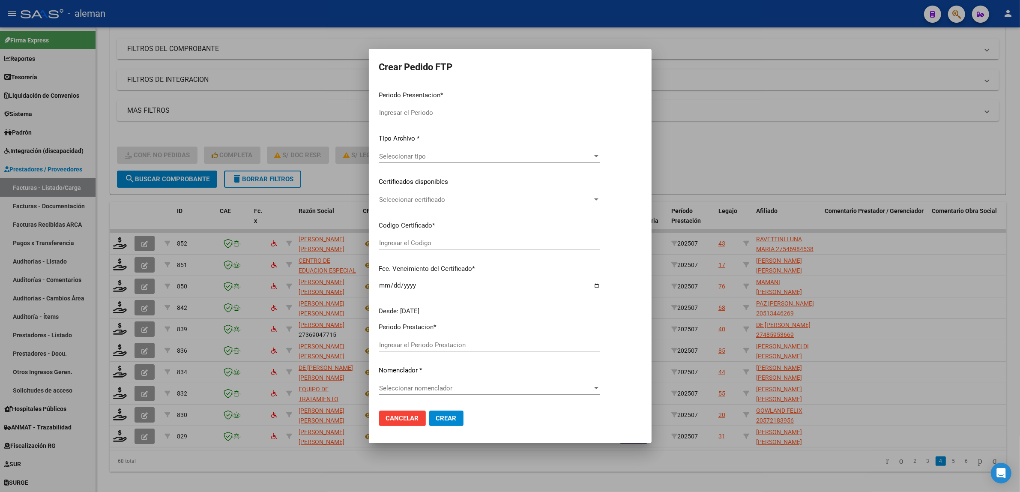
type input "202507"
type input "$ 148.447,32"
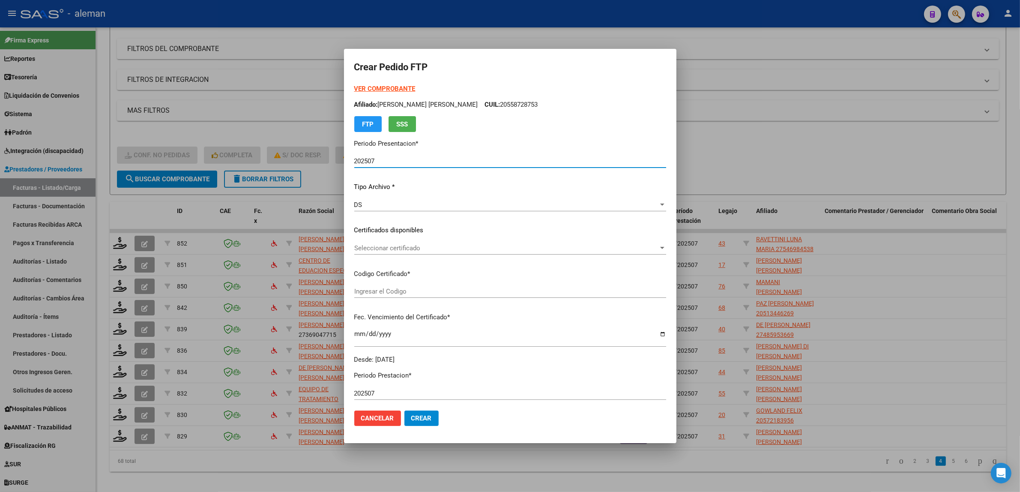
type input "ARG01000546984532023100420281004"
type input "2028-10-04"
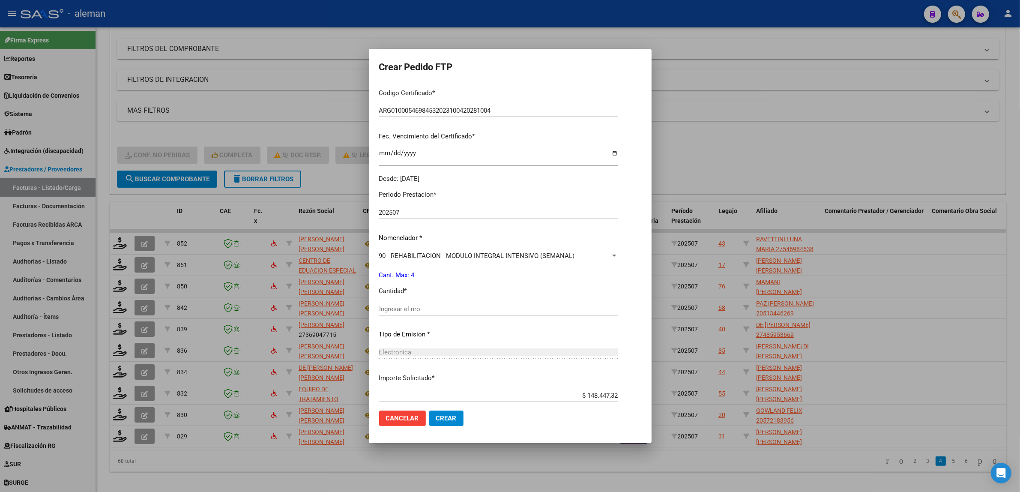
scroll to position [214, 0]
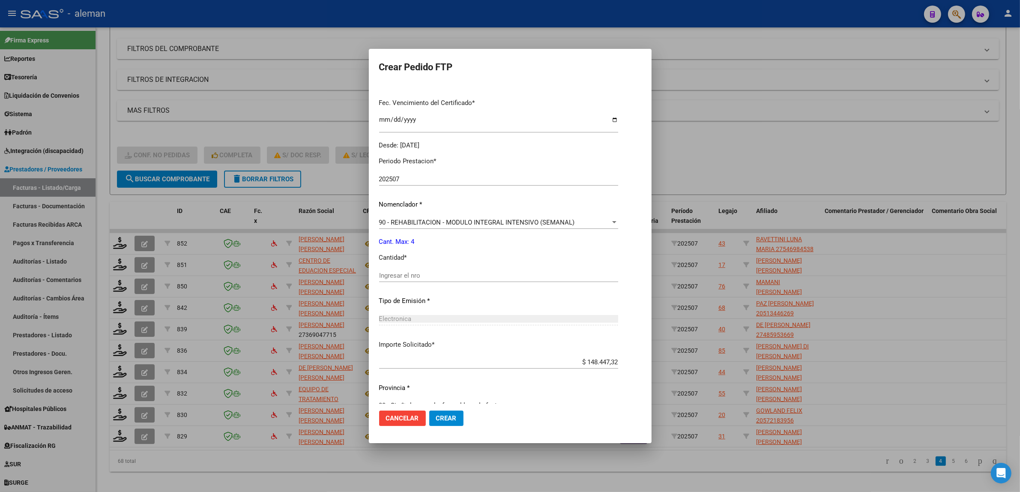
click at [442, 276] on input "Ingresar el nro" at bounding box center [498, 276] width 239 height 8
type input "4"
click at [446, 418] on span "Crear" at bounding box center [446, 418] width 21 height 8
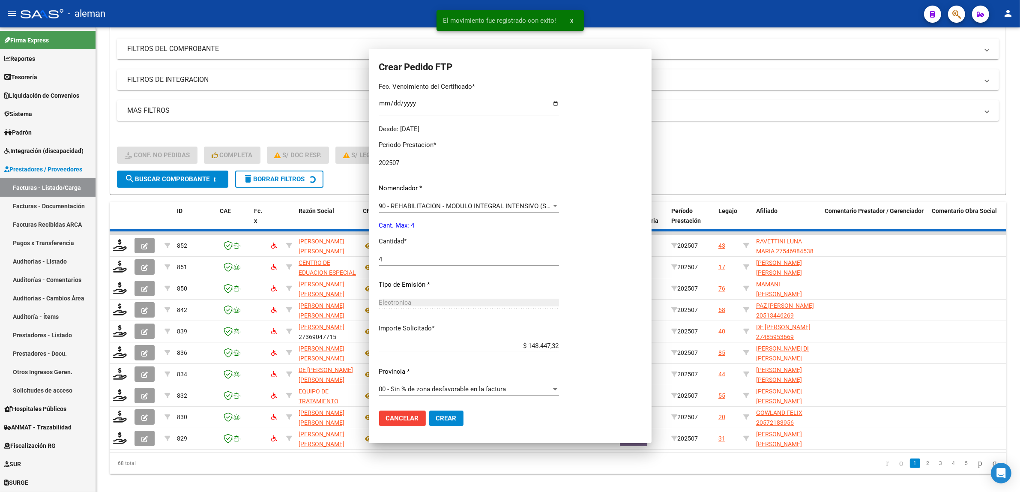
scroll to position [0, 0]
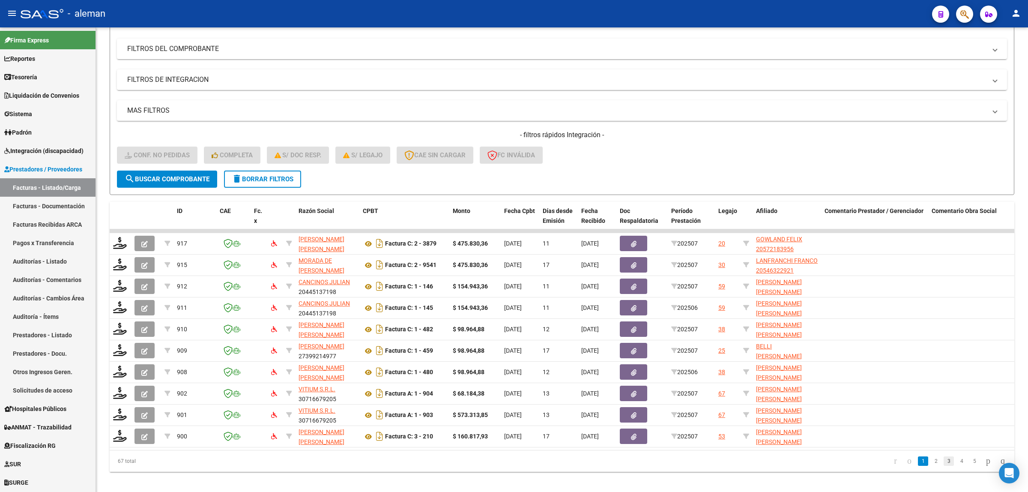
click at [944, 466] on link "3" at bounding box center [949, 460] width 10 height 9
click at [956, 466] on link "4" at bounding box center [961, 460] width 10 height 9
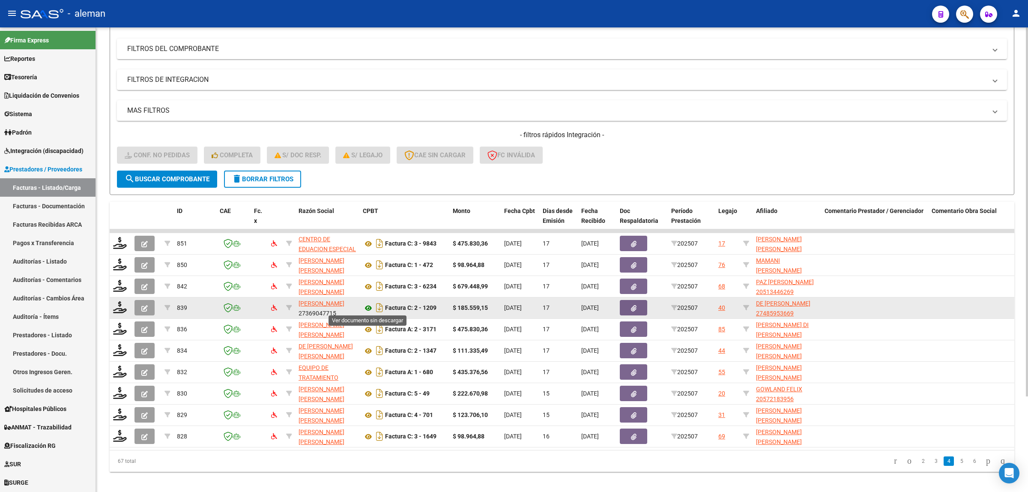
click at [369, 307] on icon at bounding box center [368, 308] width 11 height 10
click at [121, 306] on icon at bounding box center [120, 307] width 14 height 12
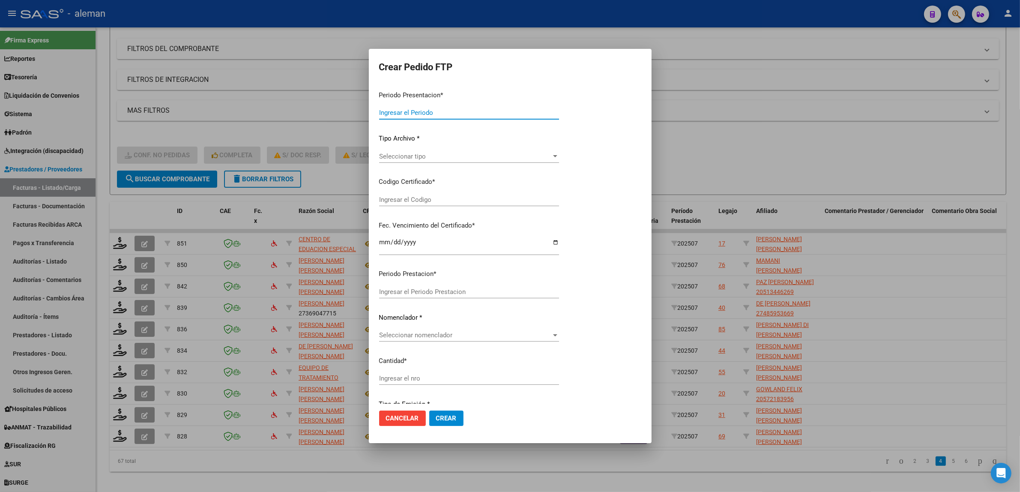
type input "202507"
type input "$ 185.559,15"
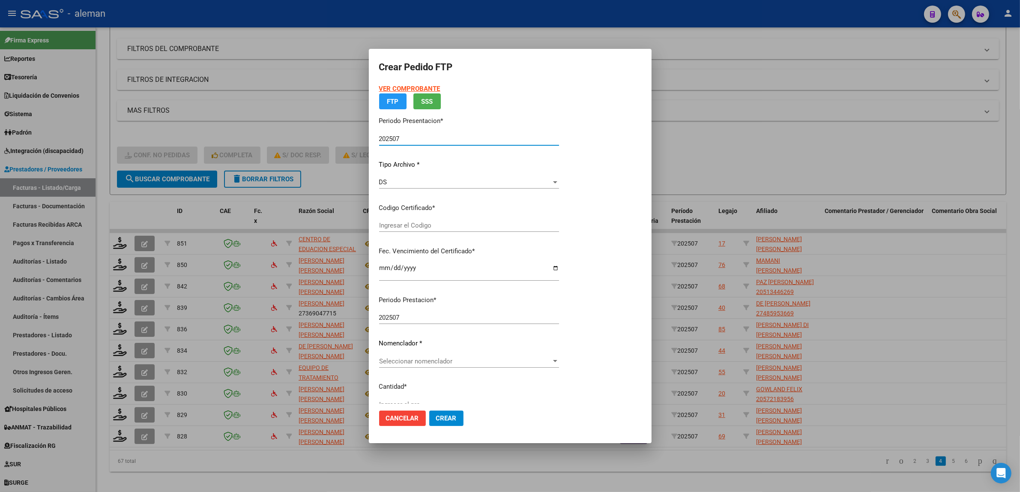
type input "ARG01000485953662022042620270426CBA536"
type input "2027-04-26"
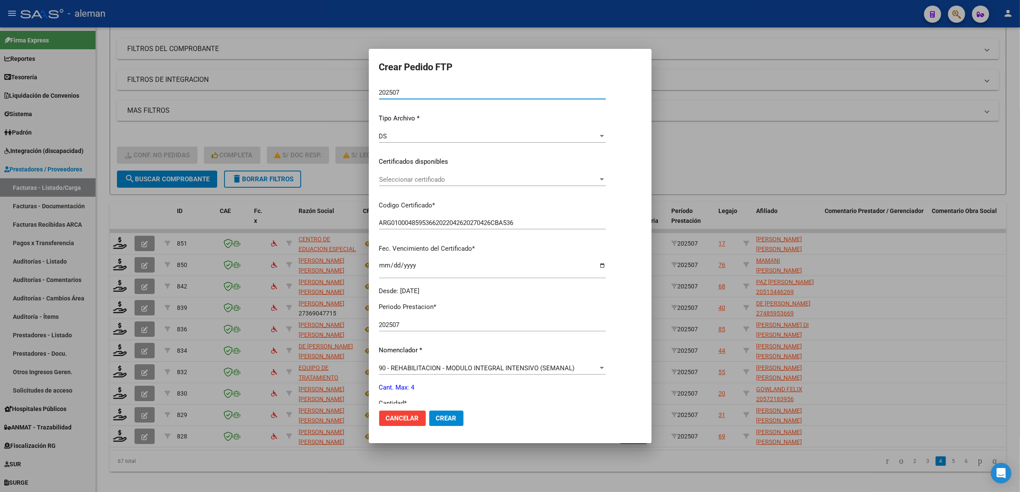
scroll to position [161, 0]
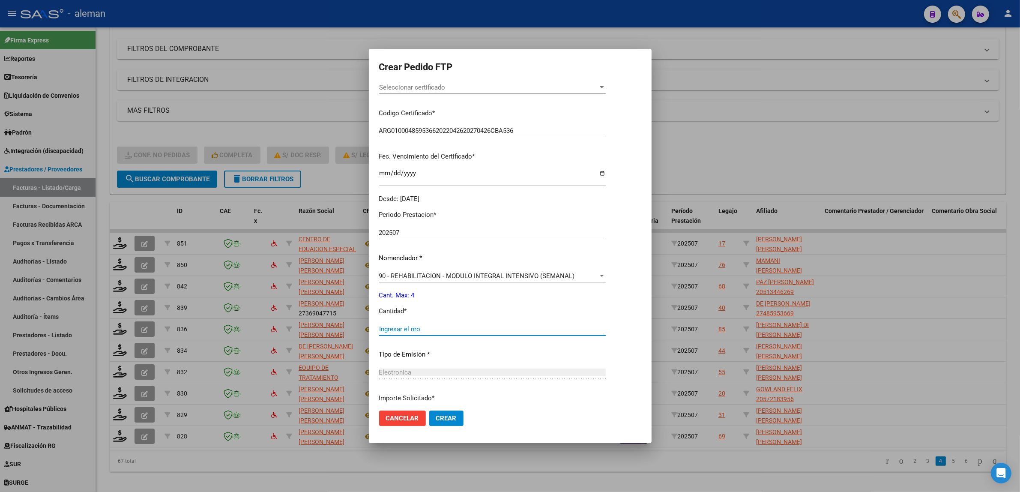
click at [440, 331] on input "Ingresar el nro" at bounding box center [492, 329] width 227 height 8
type input "4"
click at [444, 411] on button "Crear" at bounding box center [446, 417] width 34 height 15
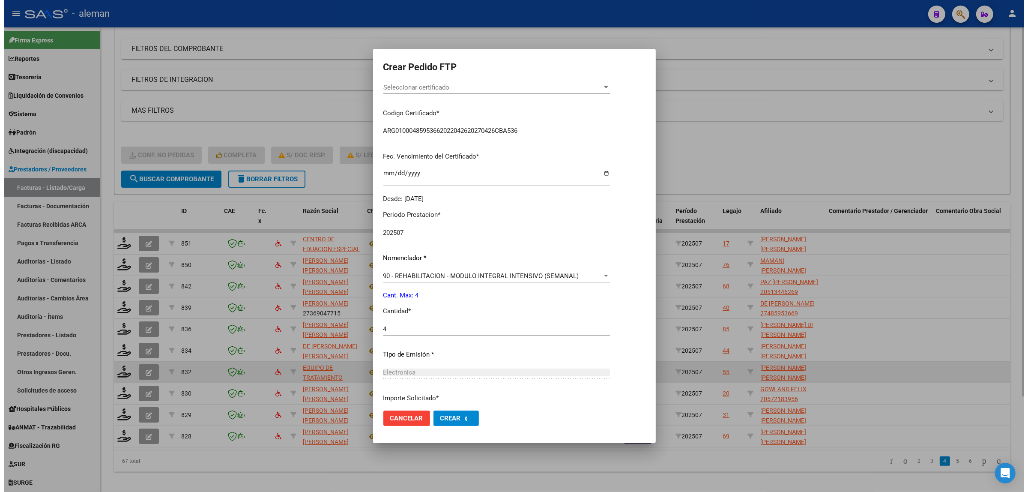
scroll to position [112, 0]
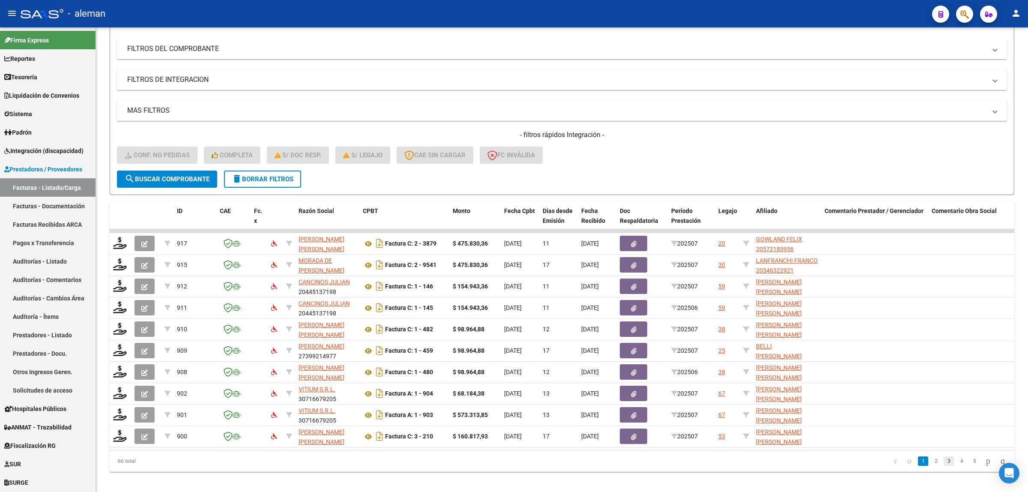
click at [944, 466] on link "3" at bounding box center [949, 460] width 10 height 9
click at [956, 466] on link "4" at bounding box center [961, 460] width 10 height 9
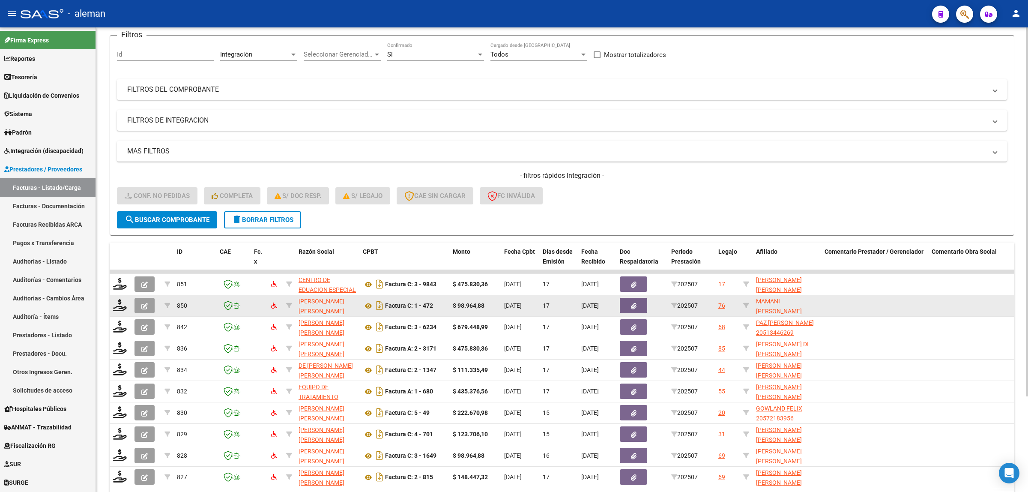
scroll to position [0, 0]
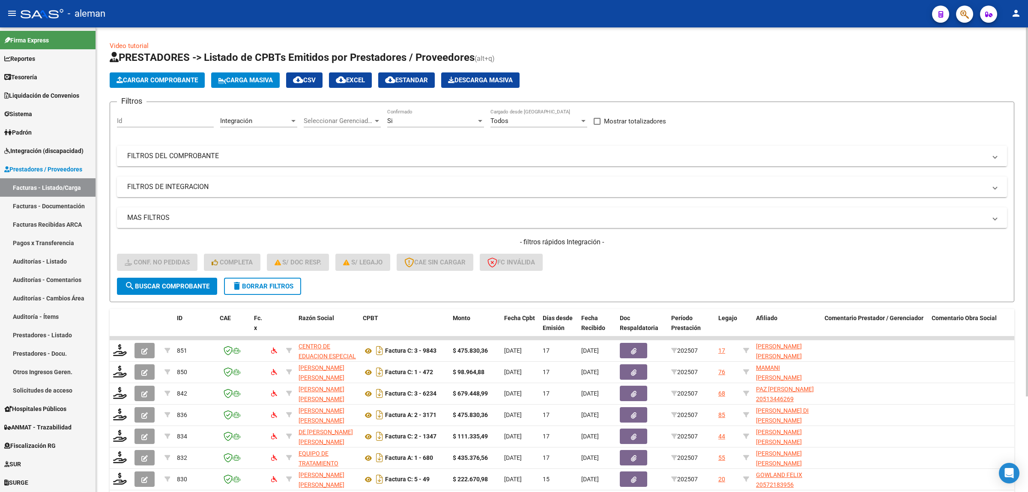
click at [996, 154] on span at bounding box center [994, 155] width 3 height 9
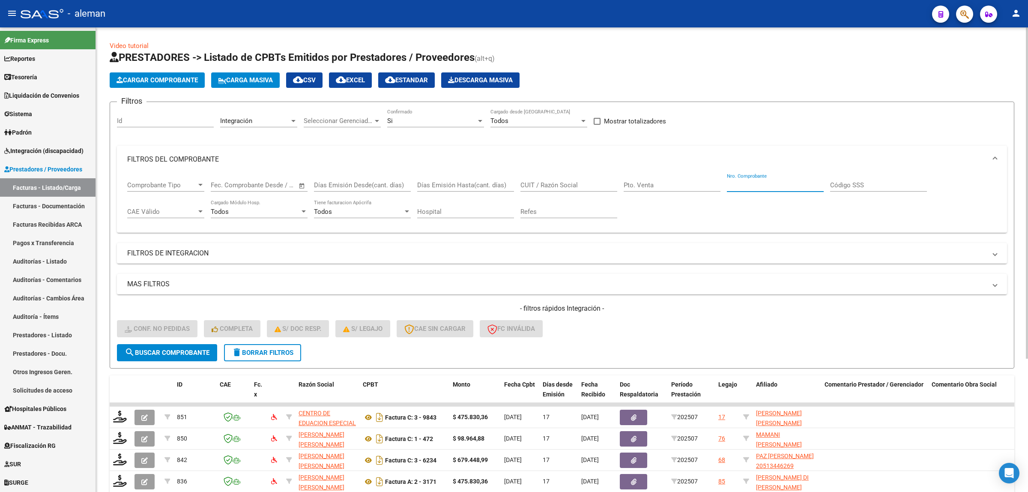
click at [747, 184] on input "Nro. Comprobante" at bounding box center [775, 185] width 97 height 8
type input "8"
type input "757"
click at [144, 350] on span "search Buscar Comprobante" at bounding box center [167, 353] width 85 height 8
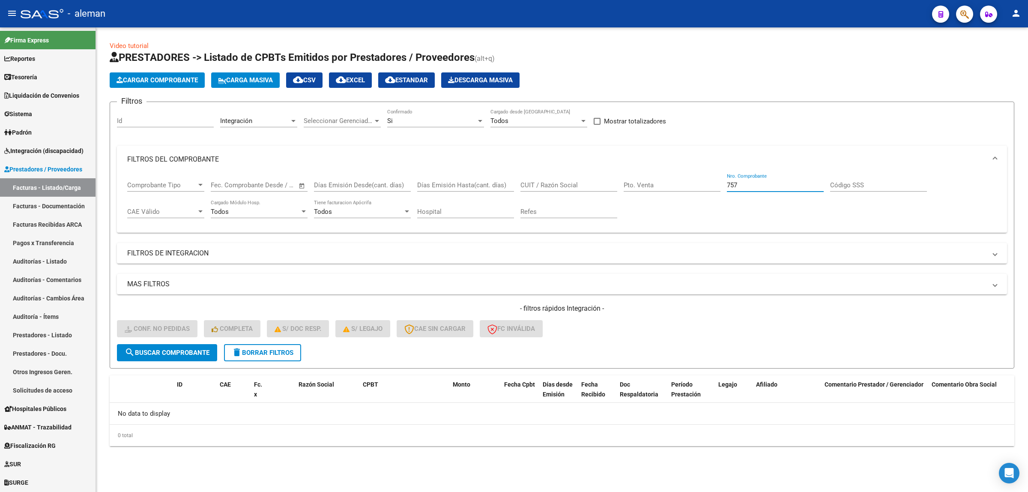
drag, startPoint x: 750, startPoint y: 183, endPoint x: 727, endPoint y: 186, distance: 23.7
click at [727, 186] on input "757" at bounding box center [775, 185] width 97 height 8
click at [200, 349] on span "search Buscar Comprobante" at bounding box center [167, 353] width 85 height 8
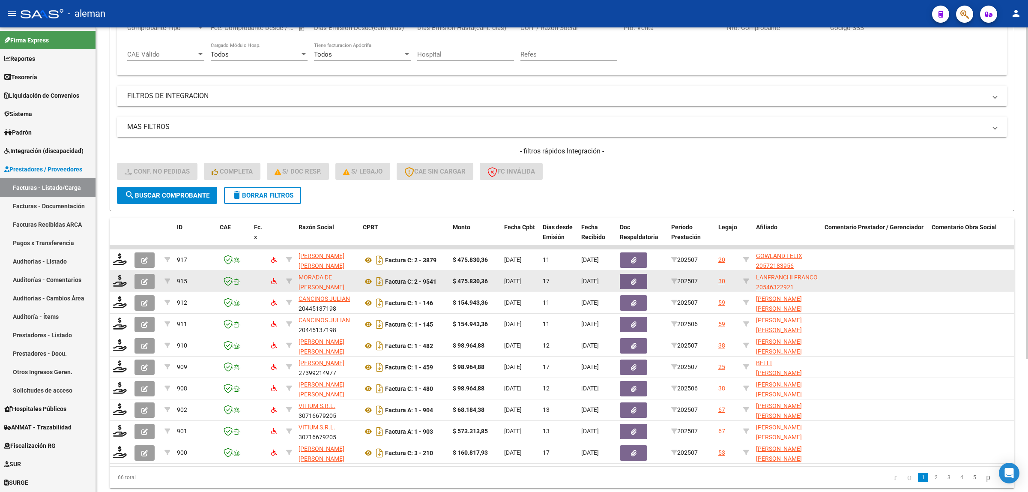
scroll to position [161, 0]
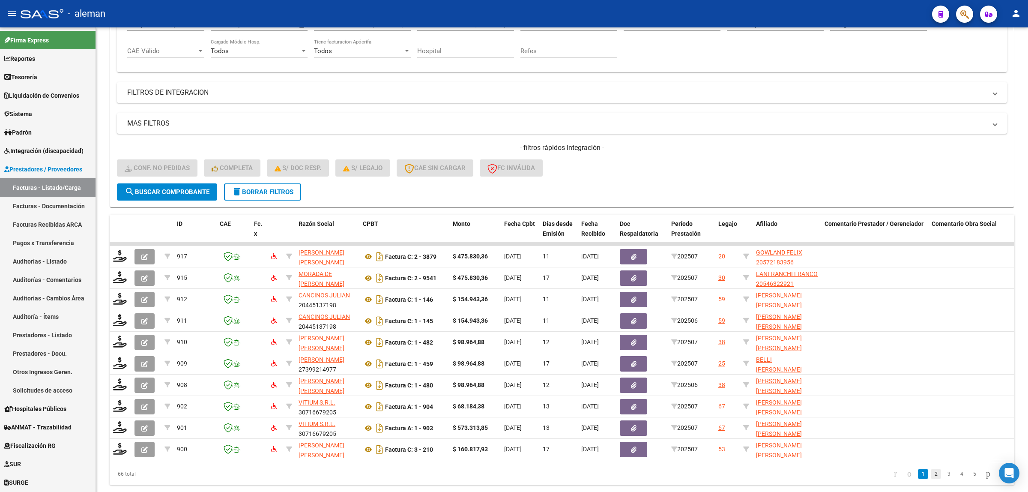
click at [931, 478] on link "2" at bounding box center [936, 473] width 10 height 9
click at [944, 478] on link "3" at bounding box center [949, 473] width 10 height 9
click at [956, 478] on link "4" at bounding box center [961, 473] width 10 height 9
click at [956, 478] on link "5" at bounding box center [961, 473] width 10 height 9
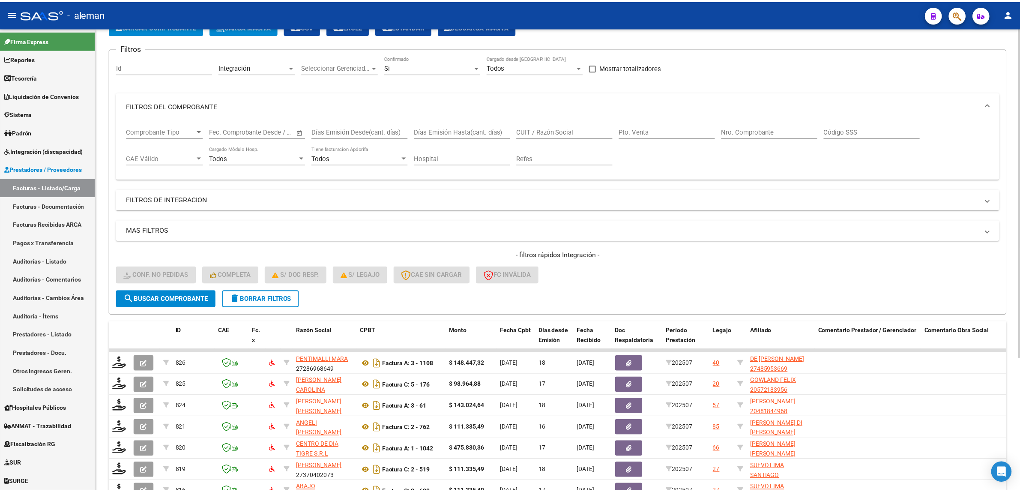
scroll to position [0, 0]
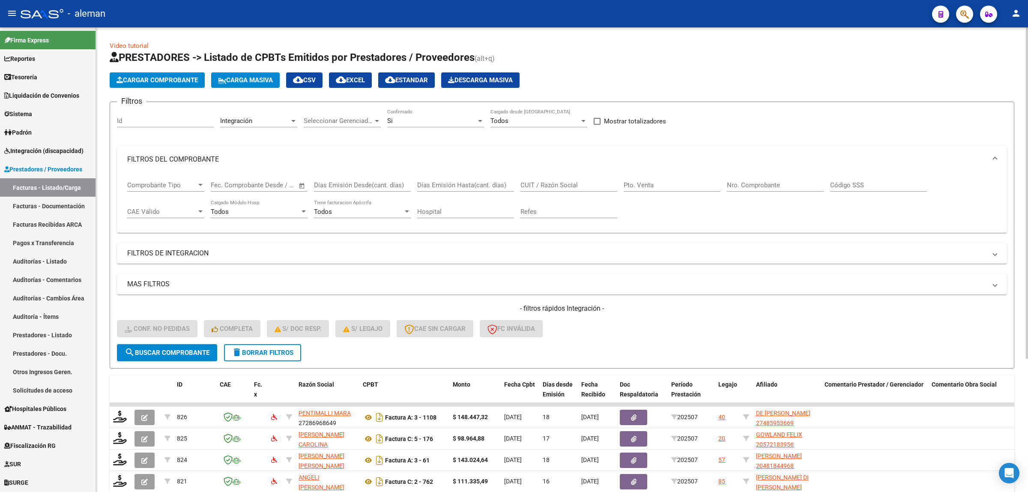
click at [757, 182] on input "Nro. Comprobante" at bounding box center [775, 185] width 97 height 8
type input "1347"
click at [198, 349] on span "search Buscar Comprobante" at bounding box center [167, 353] width 85 height 8
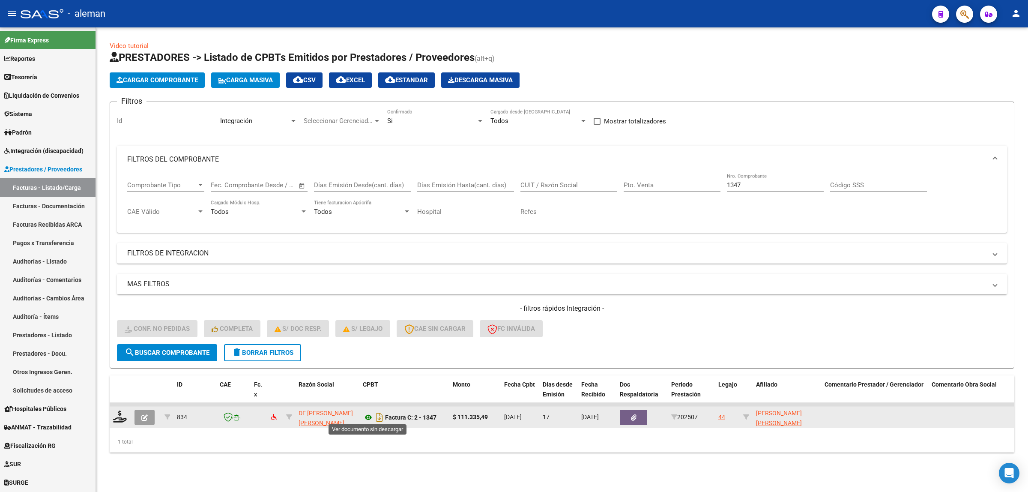
click at [371, 416] on icon at bounding box center [368, 417] width 11 height 10
click at [119, 417] on icon at bounding box center [120, 416] width 14 height 12
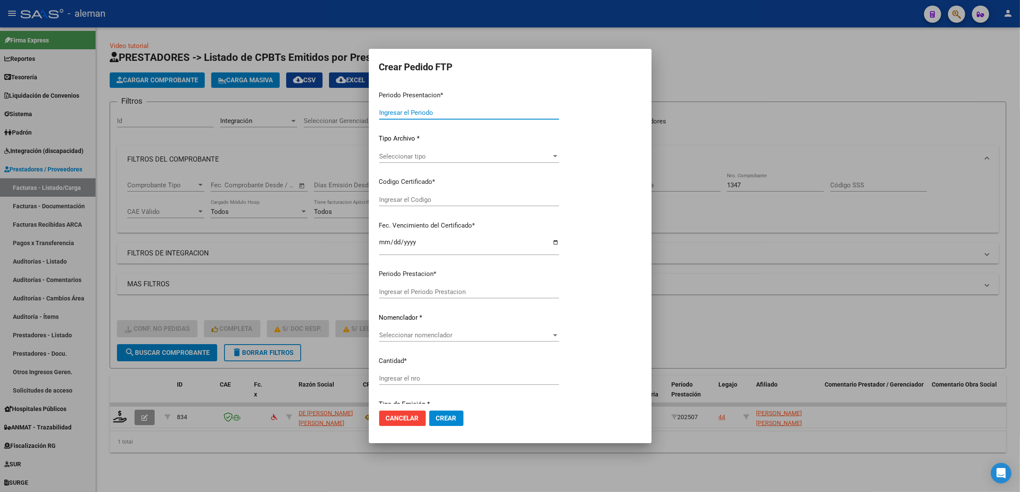
type input "202507"
type input "$ 111.335,49"
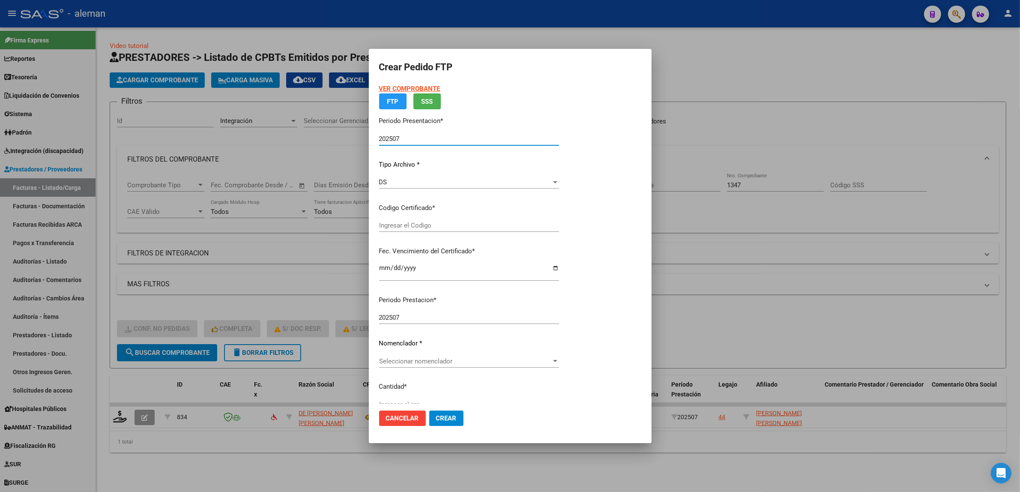
type input "ARG02000550669952021080520260805CBA536"
type input "2026-08-05"
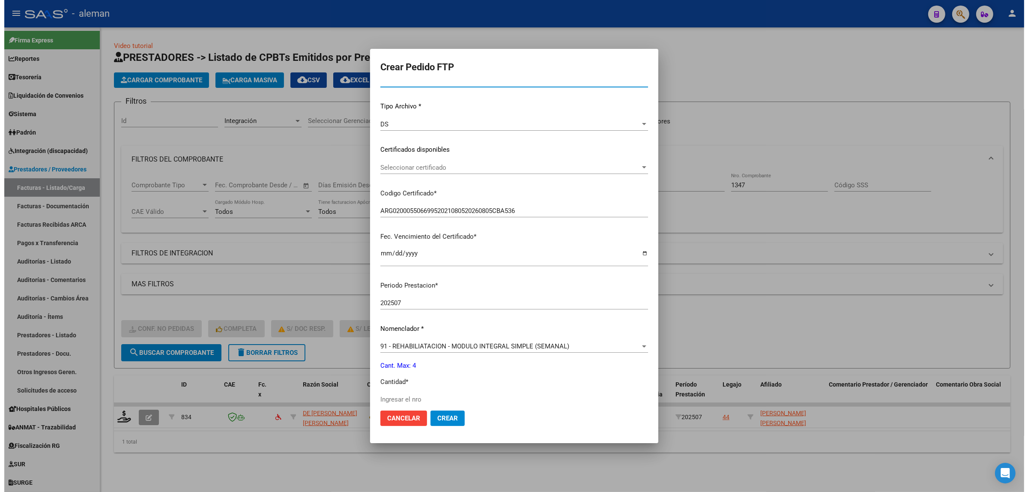
scroll to position [107, 0]
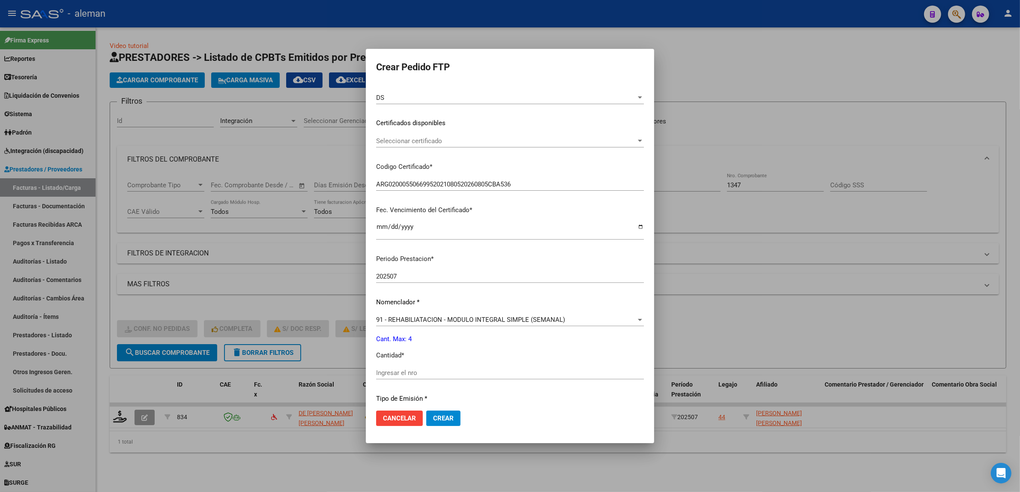
click at [457, 373] on input "Ingresar el nro" at bounding box center [510, 373] width 268 height 8
type input "4"
click at [443, 413] on button "Crear" at bounding box center [443, 417] width 34 height 15
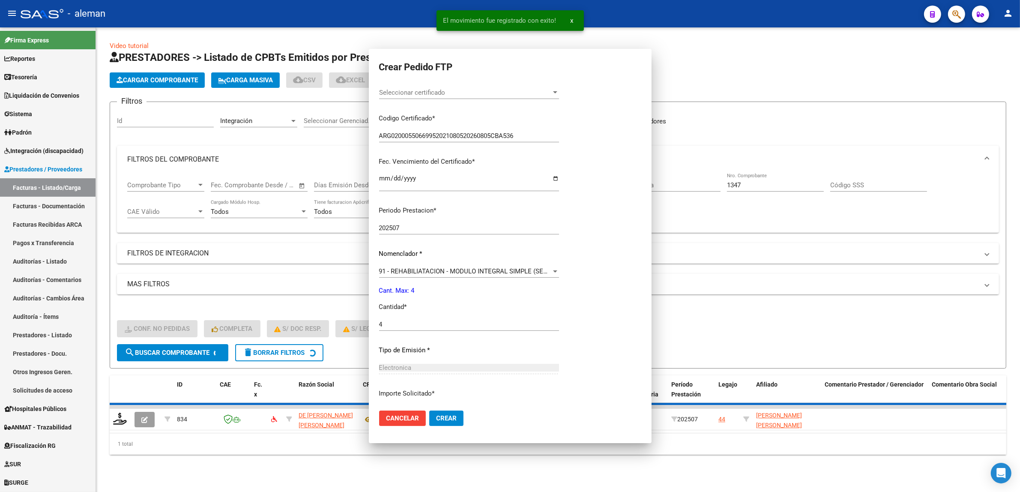
scroll to position [0, 0]
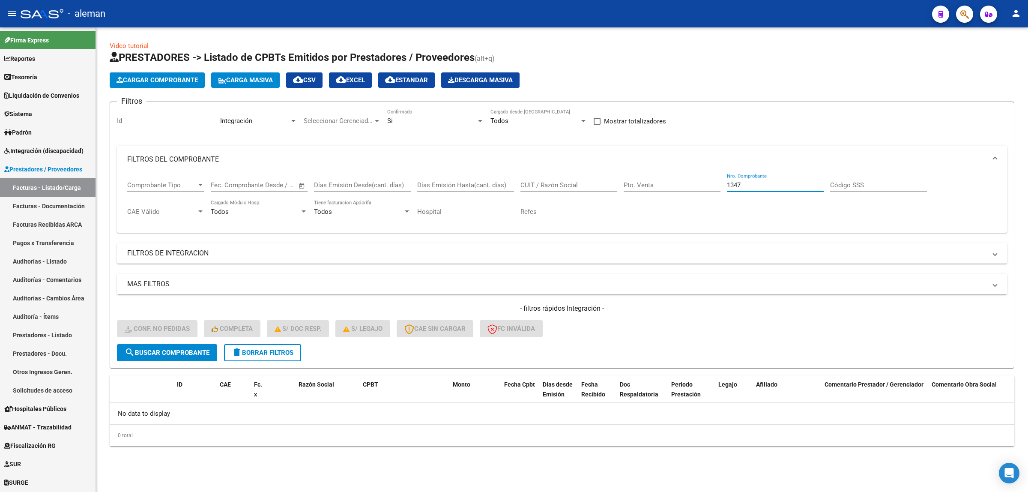
drag, startPoint x: 754, startPoint y: 182, endPoint x: 698, endPoint y: 182, distance: 55.7
click at [698, 182] on div "Comprobante Tipo Comprobante Tipo Start date – End date Fec. Comprobante Desde …" at bounding box center [562, 199] width 870 height 53
type input "49"
click at [207, 349] on span "search Buscar Comprobante" at bounding box center [167, 353] width 85 height 8
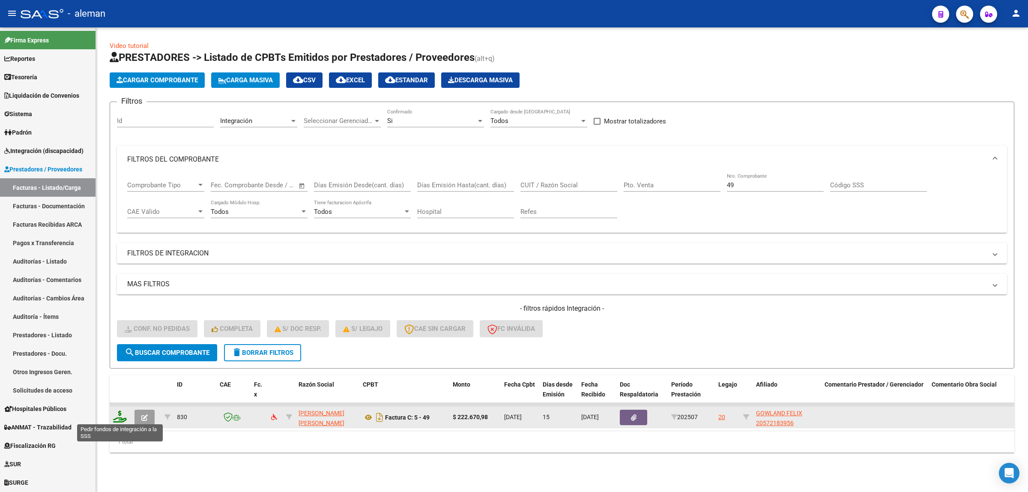
click at [120, 415] on icon at bounding box center [120, 416] width 14 height 12
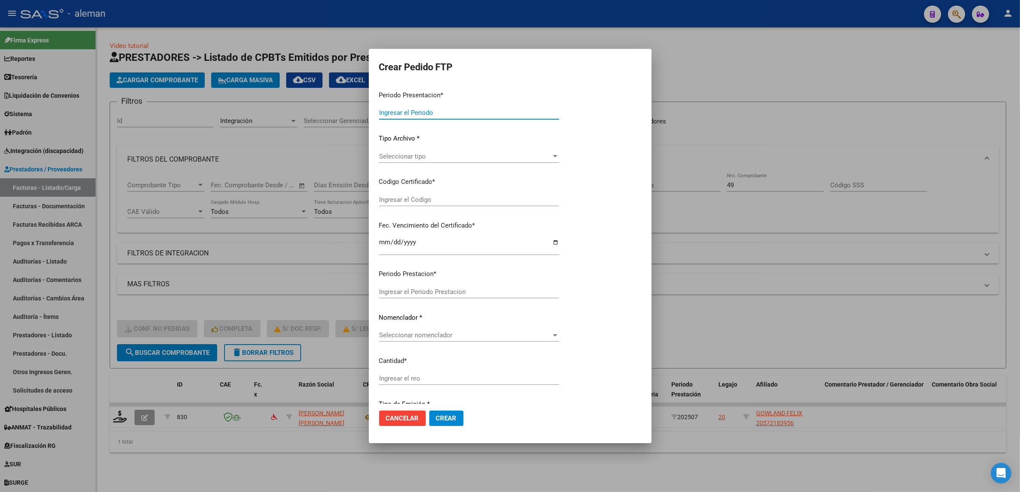
type input "202507"
type input "$ 222.670,98"
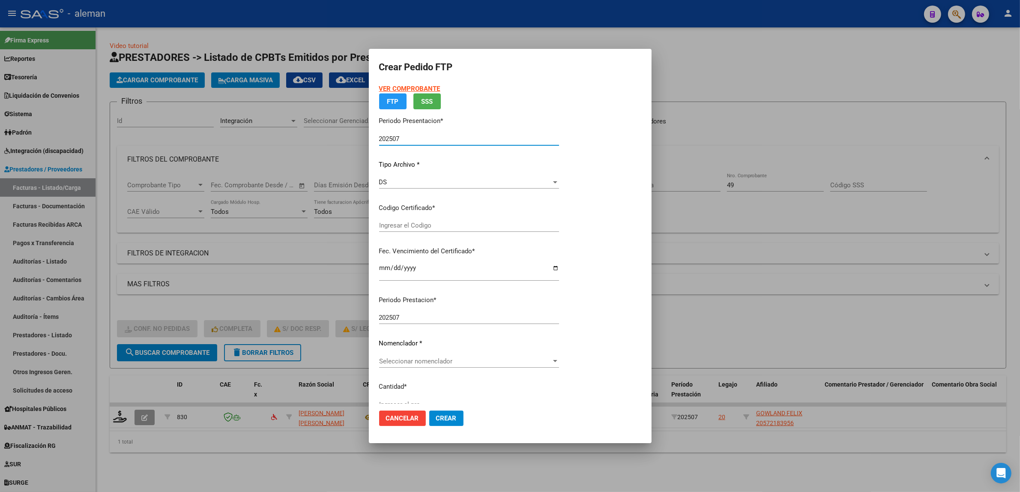
type input "ARG02000572183952023030120280301CBA536"
type input "2028-03-01"
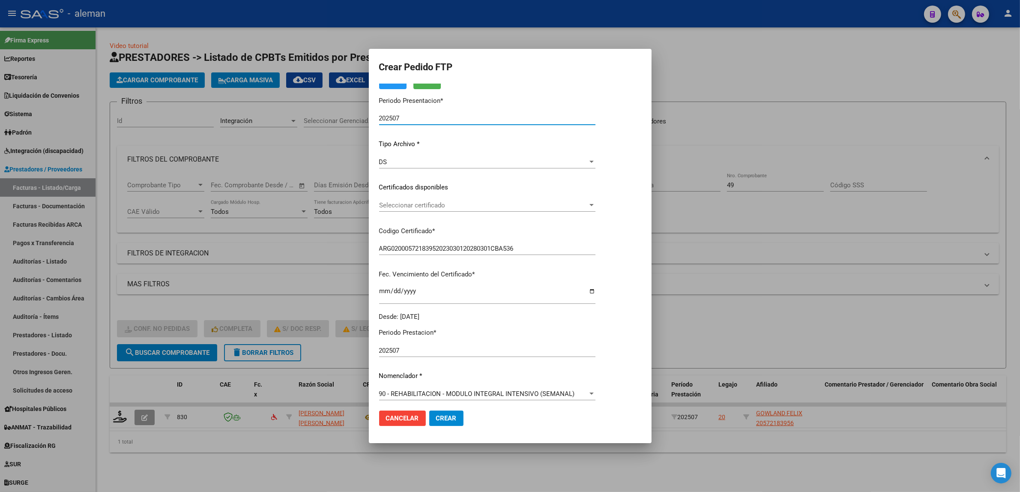
scroll to position [107, 0]
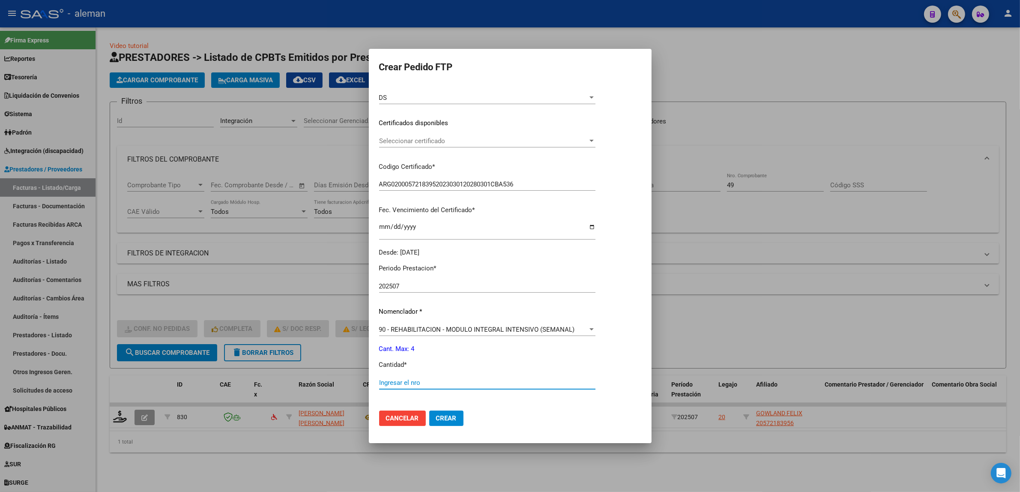
click at [442, 382] on input "Ingresar el nro" at bounding box center [487, 383] width 216 height 8
type input "4"
click at [445, 420] on span "Crear" at bounding box center [446, 418] width 21 height 8
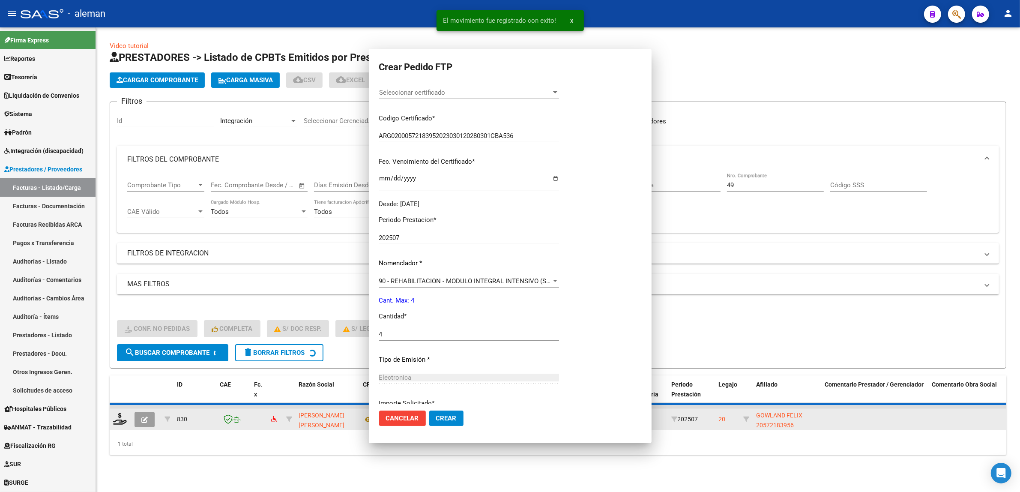
scroll to position [59, 0]
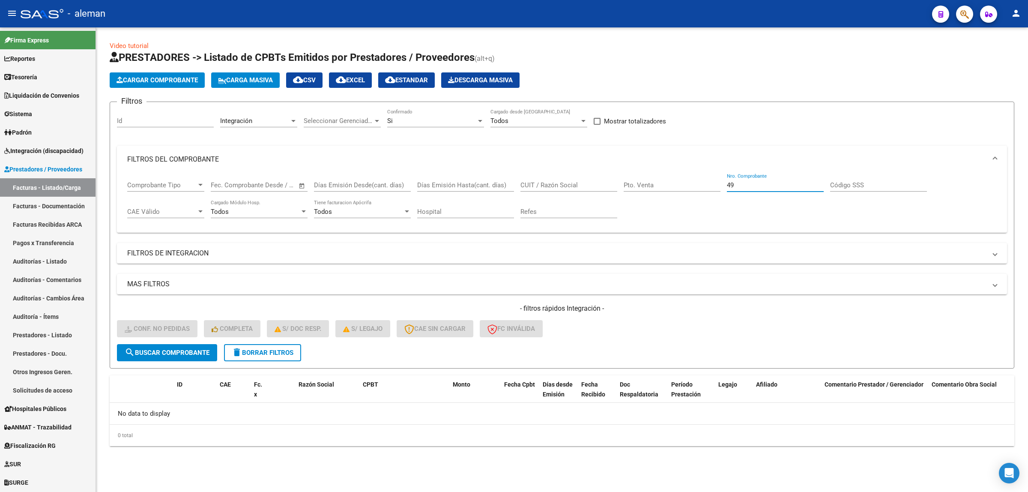
drag, startPoint x: 740, startPoint y: 187, endPoint x: 718, endPoint y: 187, distance: 22.3
click at [718, 187] on div "Comprobante Tipo Comprobante Tipo Start date – End date Fec. Comprobante Desde …" at bounding box center [562, 199] width 870 height 53
type input "701"
click at [172, 353] on span "search Buscar Comprobante" at bounding box center [167, 353] width 85 height 8
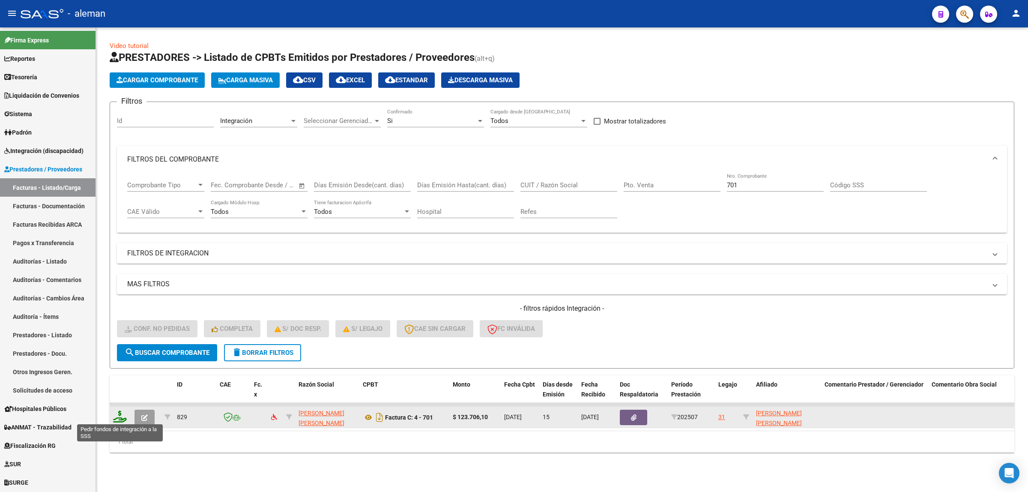
click at [120, 413] on icon at bounding box center [120, 416] width 14 height 12
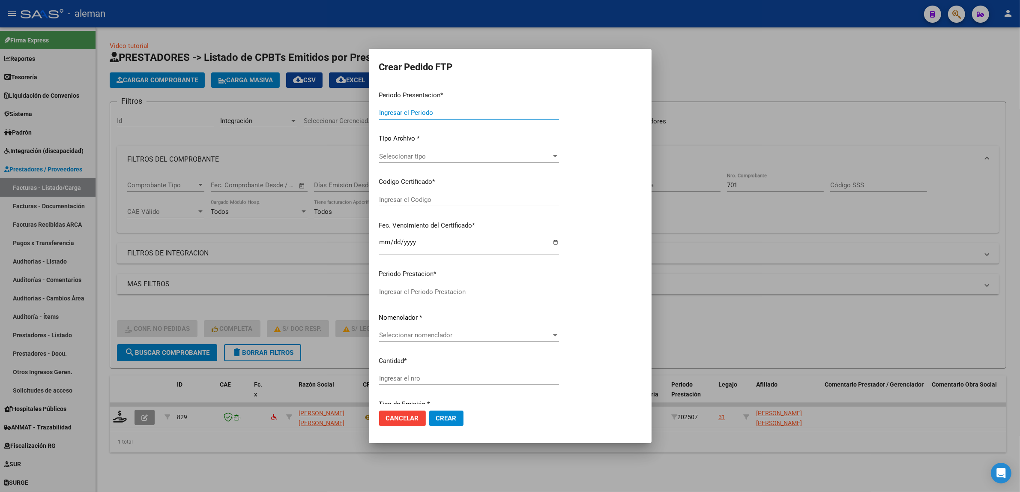
type input "202507"
type input "$ 123.706,10"
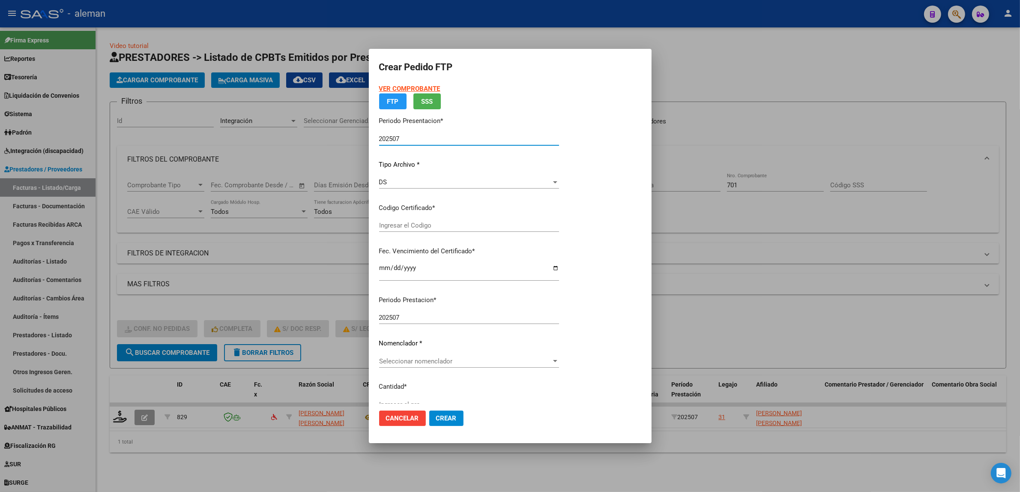
type input "ARG01000578161322021080420250804CBA536"
type input "2025-08-04"
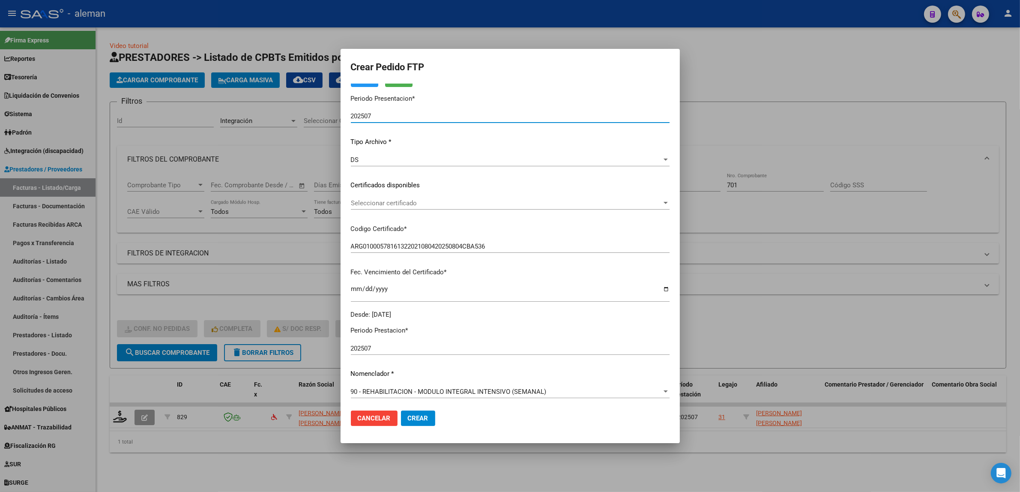
scroll to position [107, 0]
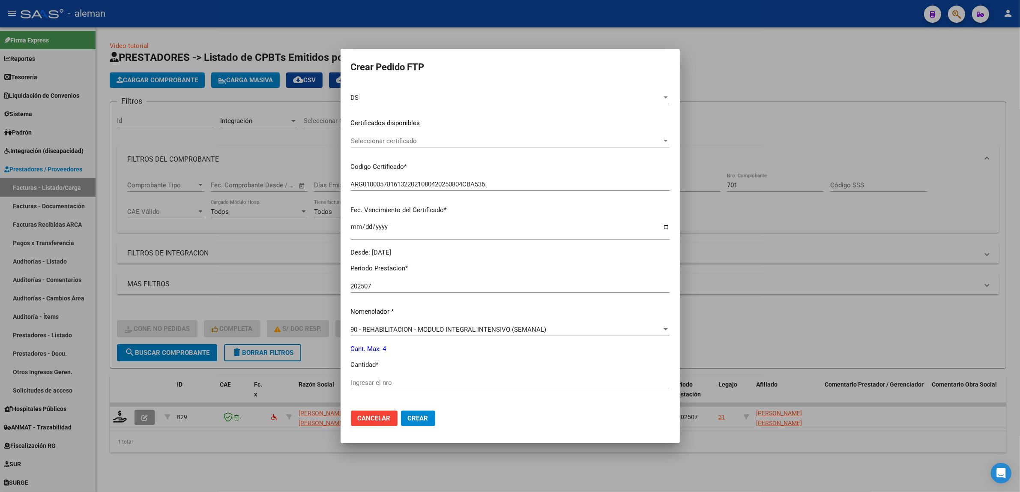
click at [412, 379] on input "Ingresar el nro" at bounding box center [510, 383] width 319 height 8
type input "4"
click at [435, 412] on button "Crear" at bounding box center [418, 417] width 34 height 15
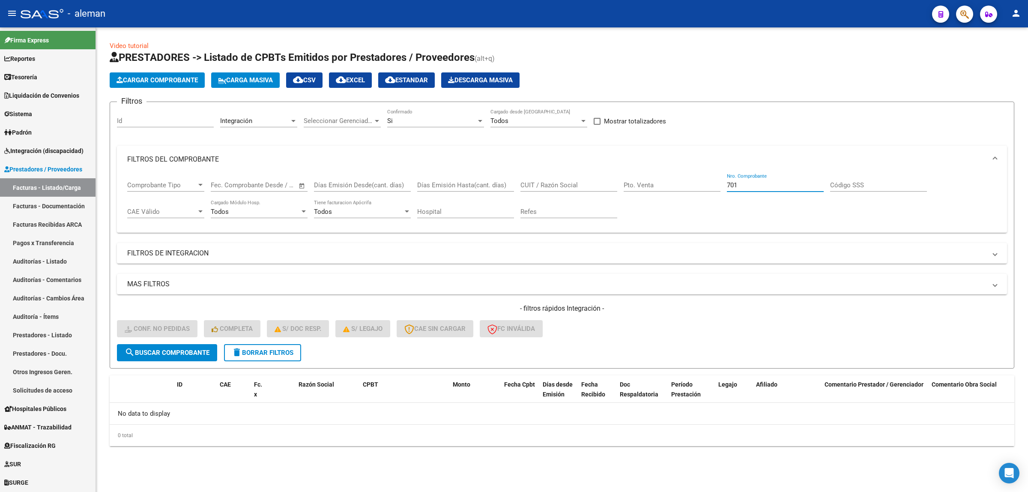
drag, startPoint x: 750, startPoint y: 180, endPoint x: 715, endPoint y: 187, distance: 34.9
click at [715, 187] on div "Comprobante Tipo Comprobante Tipo Start date – End date Fec. Comprobante Desde …" at bounding box center [562, 199] width 870 height 53
type input "1649"
click at [194, 356] on button "search Buscar Comprobante" at bounding box center [167, 352] width 100 height 17
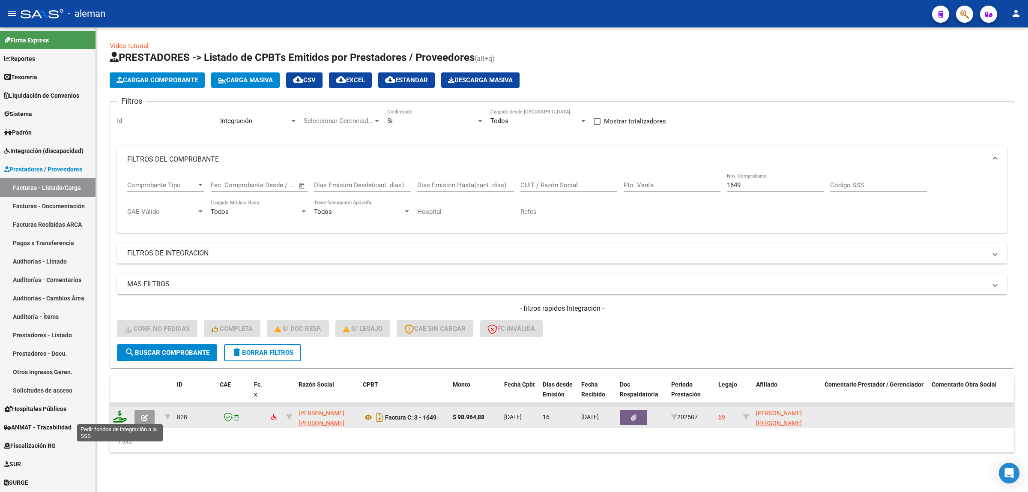
click at [119, 412] on icon at bounding box center [120, 416] width 14 height 12
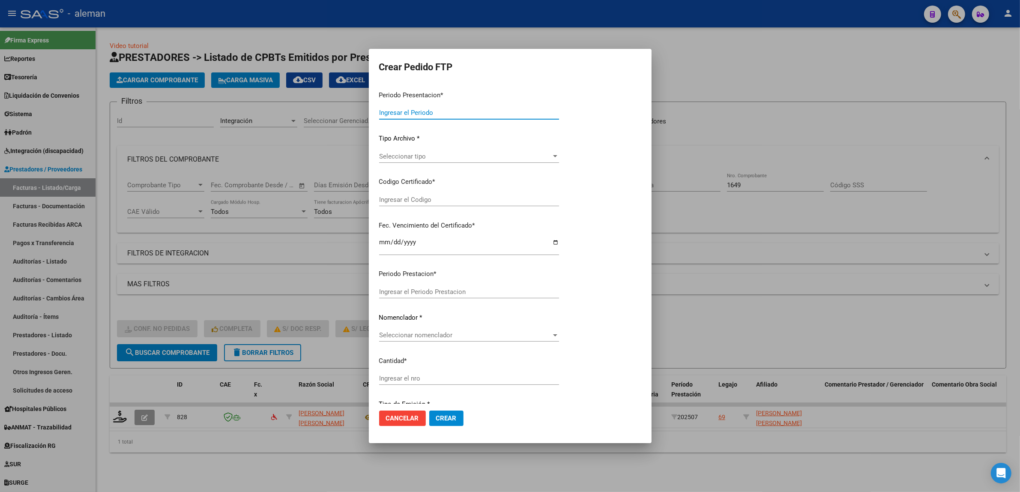
type input "202507"
type input "$ 98.964,88"
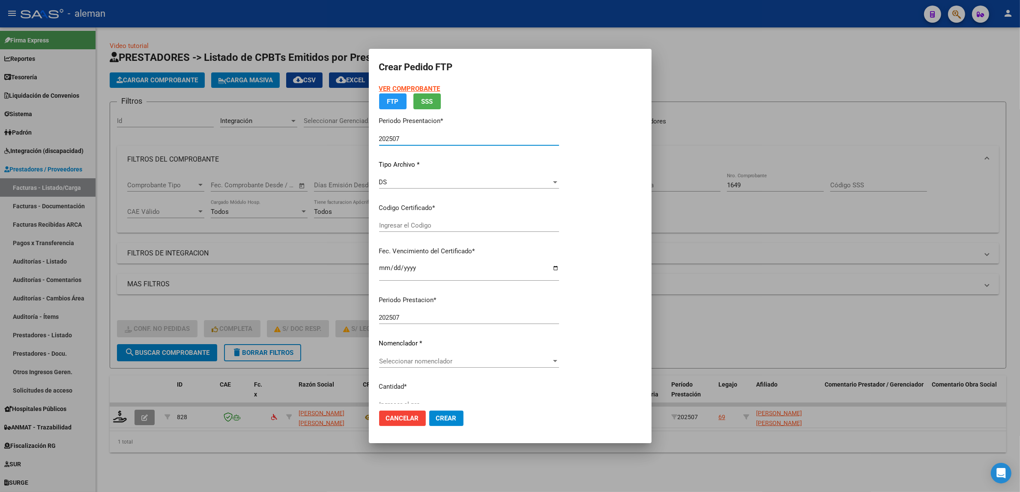
type input "ARG02000569968522023011920280119BS10725"
type input "2028-01-19"
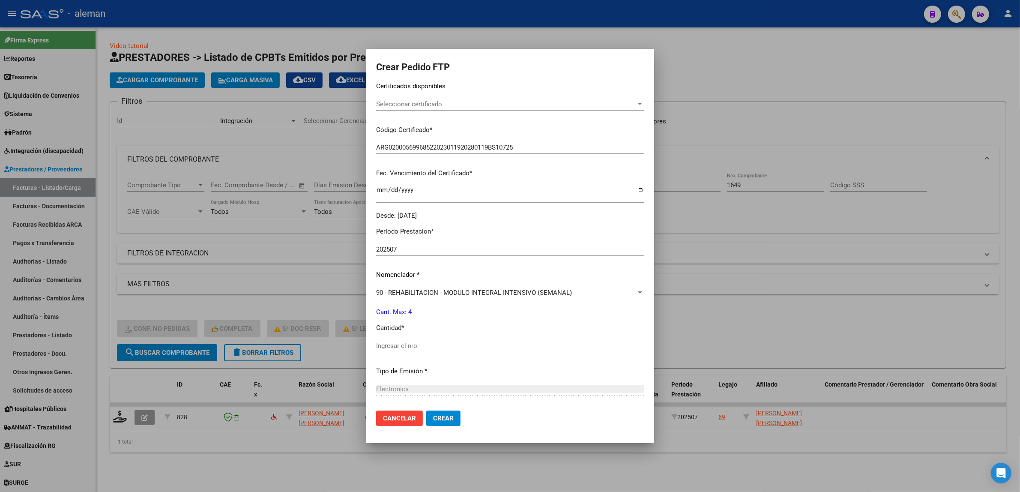
scroll to position [161, 0]
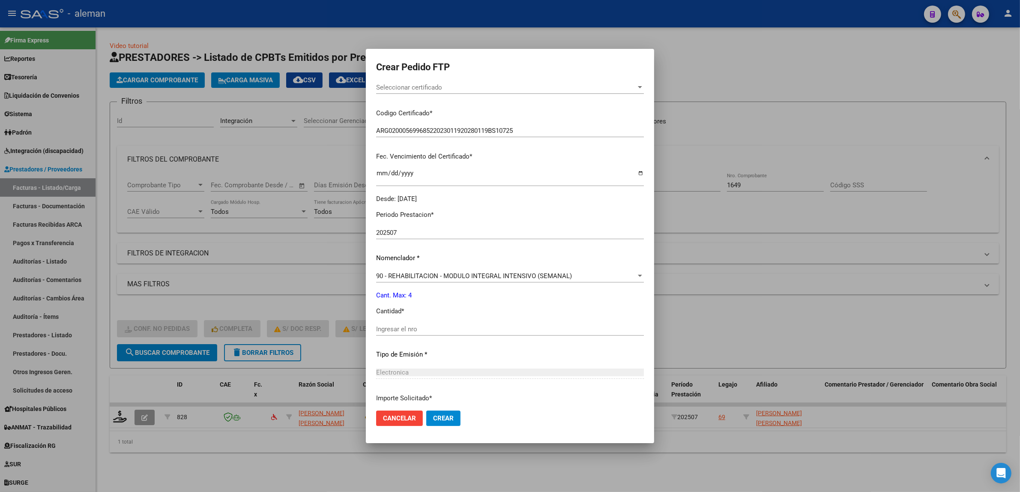
click at [470, 325] on input "Ingresar el nro" at bounding box center [510, 329] width 268 height 8
type input "4"
drag, startPoint x: 450, startPoint y: 415, endPoint x: 466, endPoint y: 427, distance: 19.3
click at [450, 415] on span "Crear" at bounding box center [443, 418] width 21 height 8
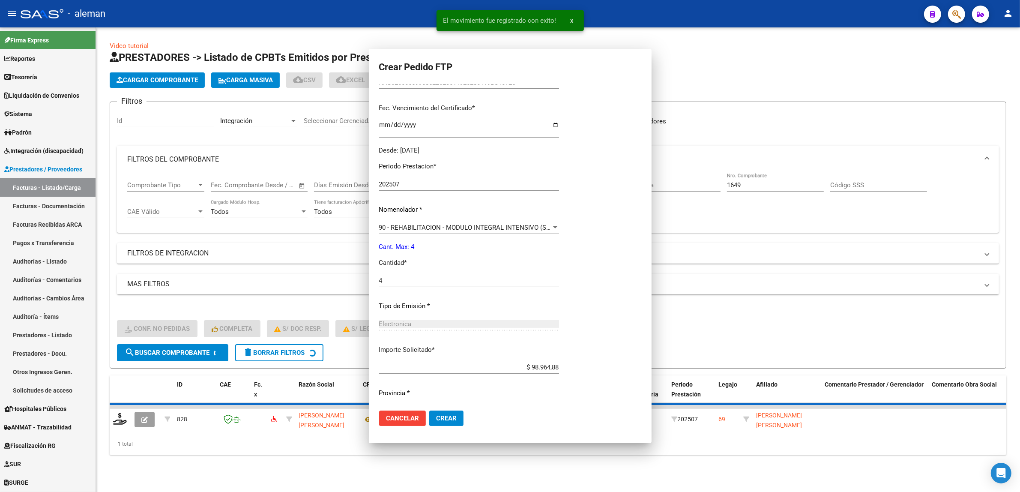
scroll to position [112, 0]
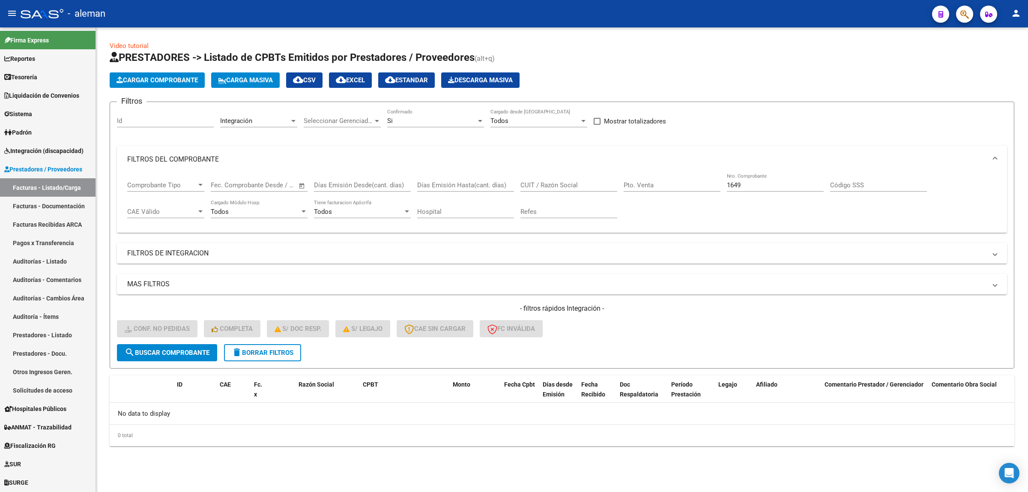
click at [757, 189] on div "1649 Nro. Comprobante" at bounding box center [775, 182] width 97 height 18
drag, startPoint x: 750, startPoint y: 182, endPoint x: 716, endPoint y: 181, distance: 34.3
click at [716, 181] on div "Comprobante Tipo Comprobante Tipo Start date – End date Fec. Comprobante Desde …" at bounding box center [562, 199] width 870 height 53
type input "815"
click at [191, 351] on span "search Buscar Comprobante" at bounding box center [167, 353] width 85 height 8
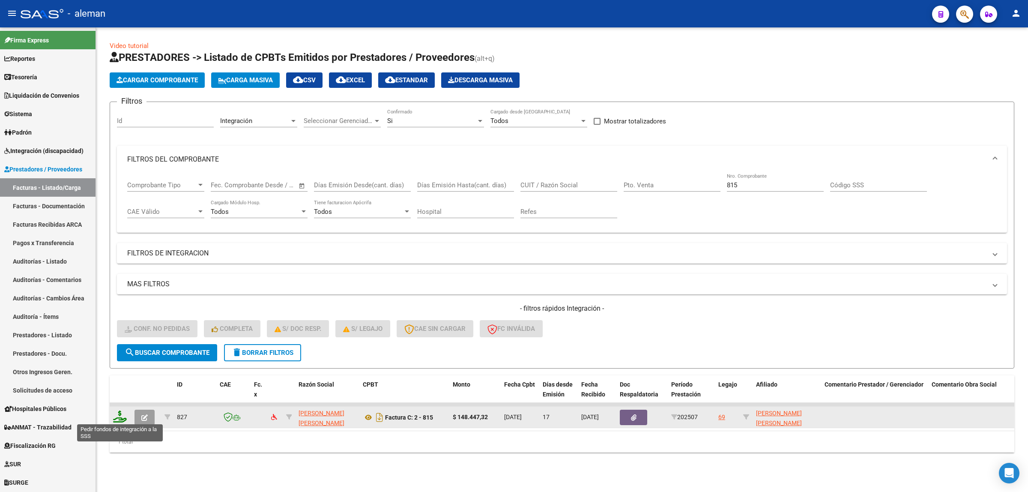
click at [118, 412] on icon at bounding box center [120, 416] width 14 height 12
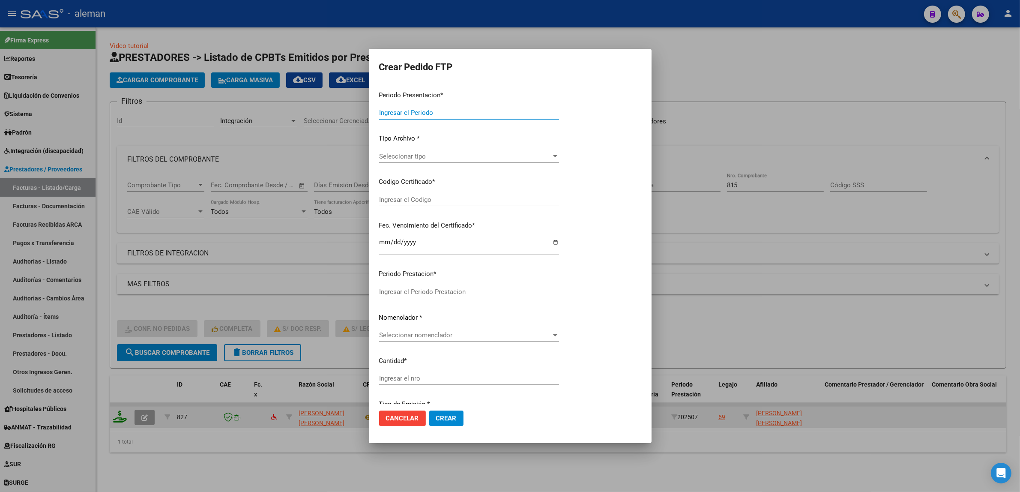
type input "202507"
type input "$ 148.447,32"
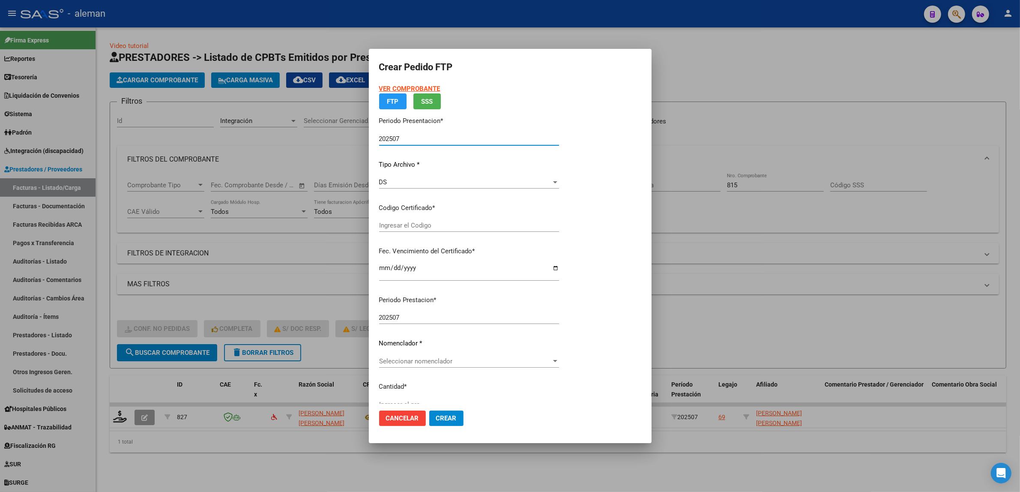
type input "ARG02000569968522023011920280119BS10725"
type input "2028-01-19"
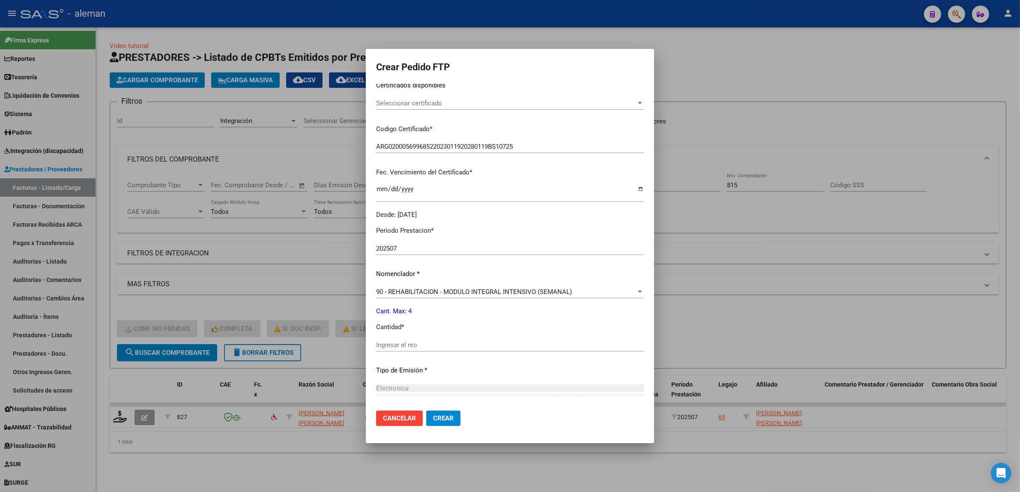
scroll to position [161, 0]
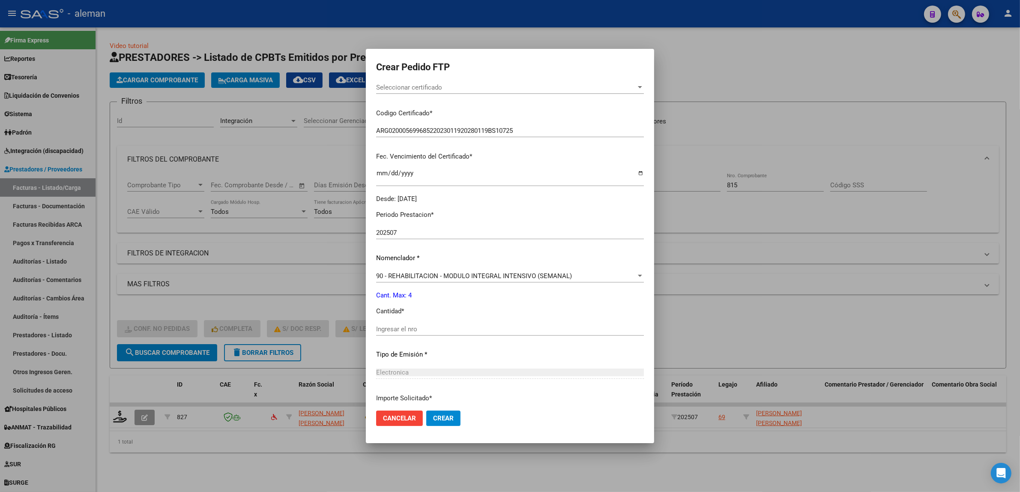
click at [419, 332] on input "Ingresar el nro" at bounding box center [510, 329] width 268 height 8
type input "4"
click at [446, 420] on span "Crear" at bounding box center [443, 418] width 21 height 8
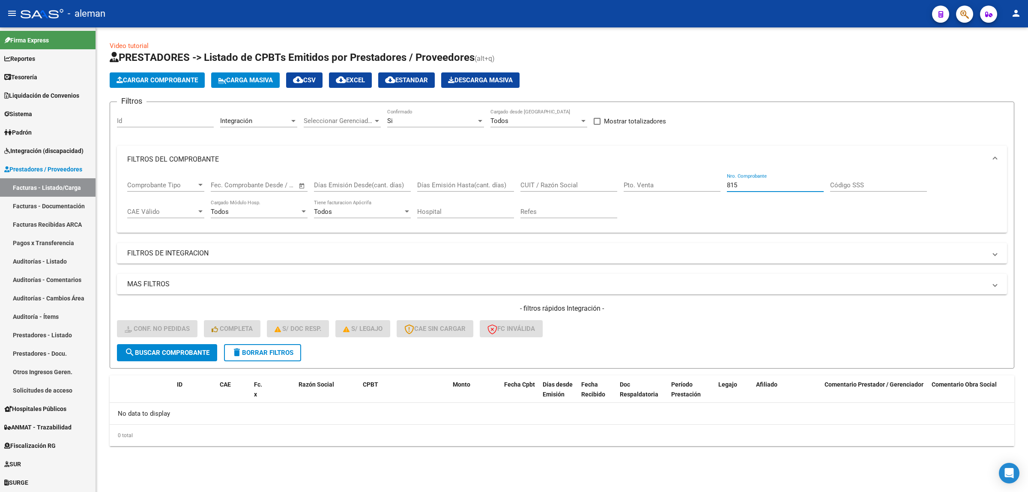
drag, startPoint x: 742, startPoint y: 183, endPoint x: 714, endPoint y: 182, distance: 27.8
click at [714, 182] on div "Comprobante Tipo Comprobante Tipo Start date – End date Fec. Comprobante Desde …" at bounding box center [562, 199] width 870 height 53
type input "1108"
click at [162, 354] on span "search Buscar Comprobante" at bounding box center [167, 353] width 85 height 8
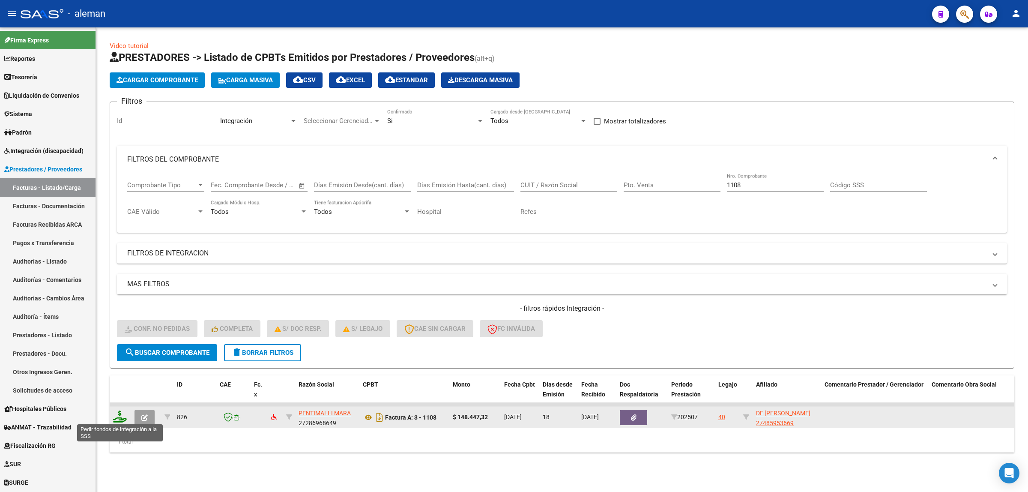
click at [115, 418] on icon at bounding box center [120, 416] width 14 height 12
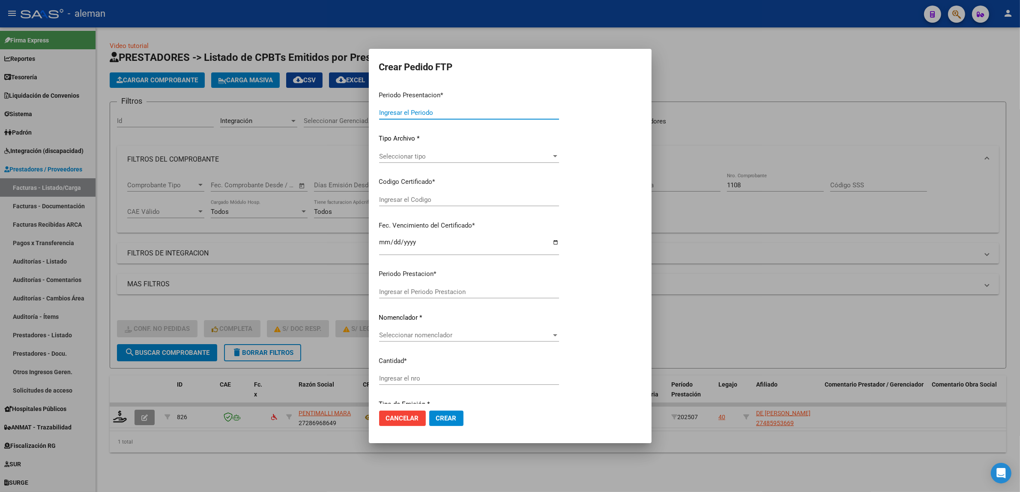
type input "202507"
type input "$ 148.447,32"
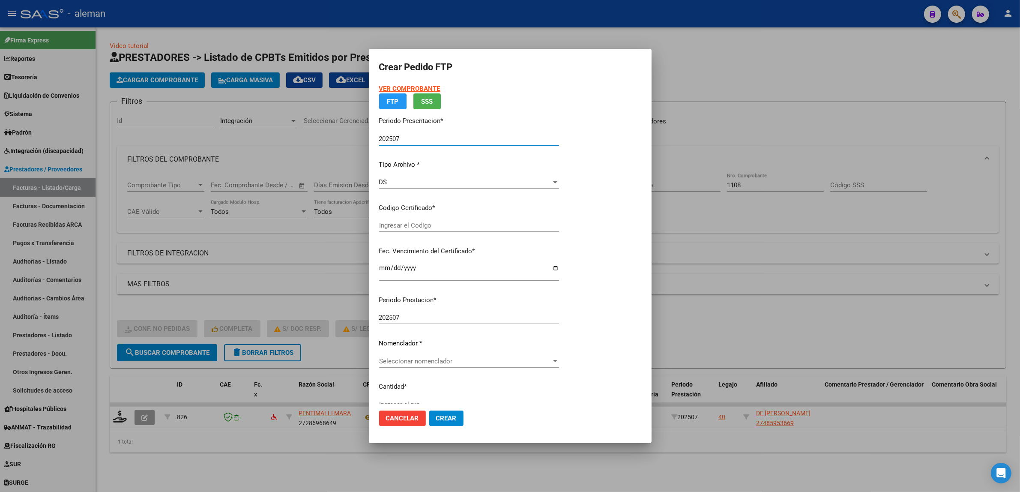
type input "ARG01000485953662022042620270426CBA536"
type input "2027-04-26"
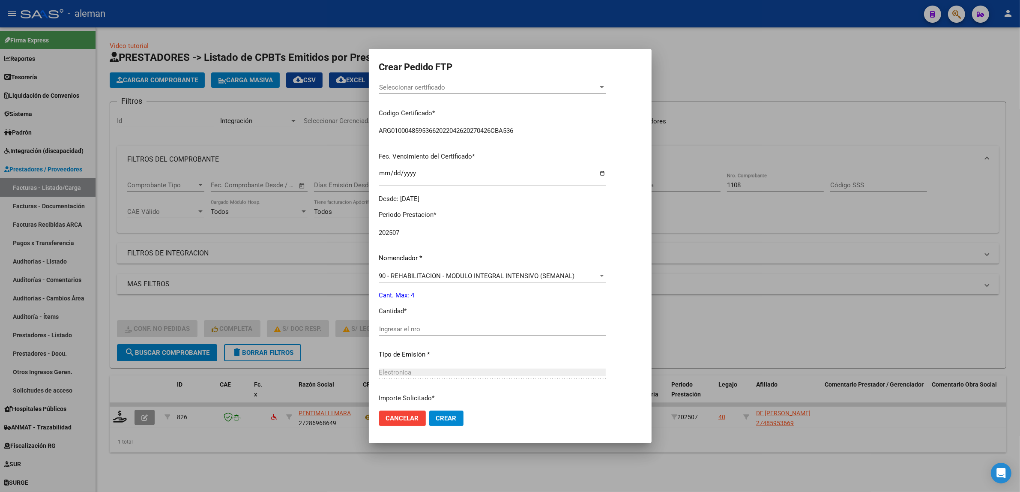
click at [456, 328] on input "Ingresar el nro" at bounding box center [492, 329] width 227 height 8
type input "4"
click at [445, 424] on button "Crear" at bounding box center [446, 417] width 34 height 15
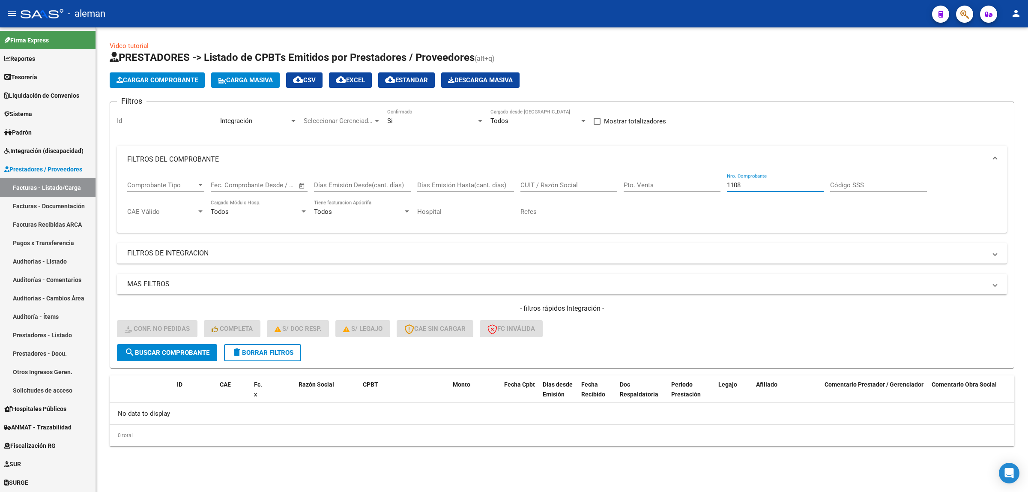
drag, startPoint x: 763, startPoint y: 185, endPoint x: 679, endPoint y: 185, distance: 84.0
click at [679, 185] on div "Comprobante Tipo Comprobante Tipo Start date – End date Fec. Comprobante Desde …" at bounding box center [562, 199] width 870 height 53
type input "176"
click at [184, 349] on span "search Buscar Comprobante" at bounding box center [167, 353] width 85 height 8
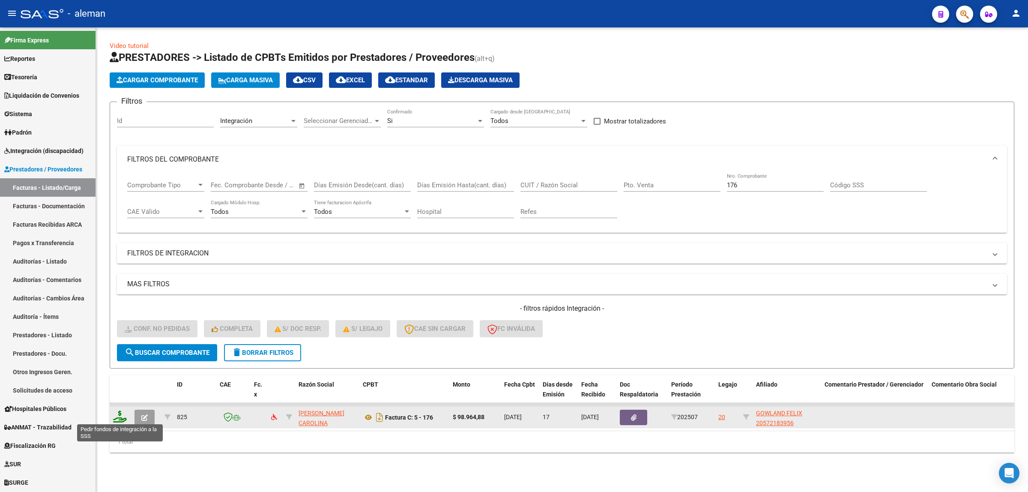
click at [117, 416] on icon at bounding box center [120, 416] width 14 height 12
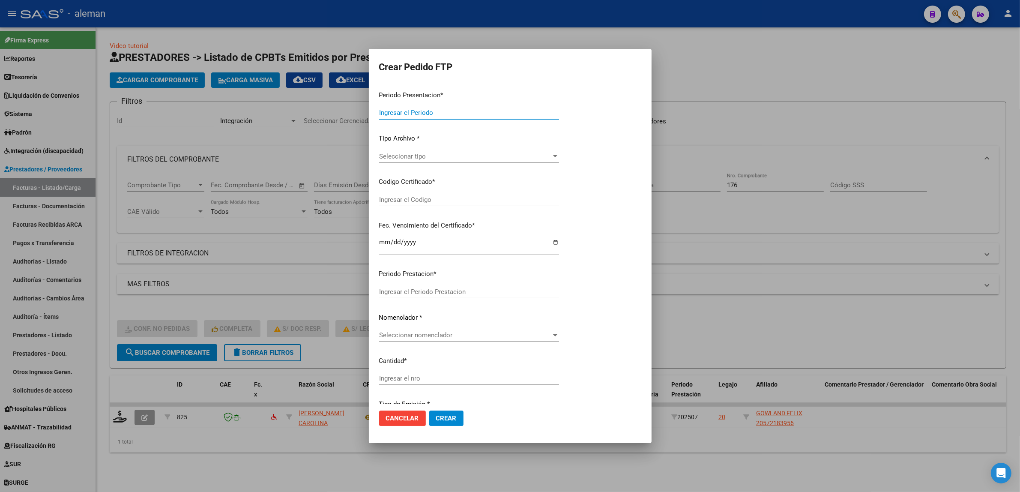
type input "202507"
type input "$ 98.964,88"
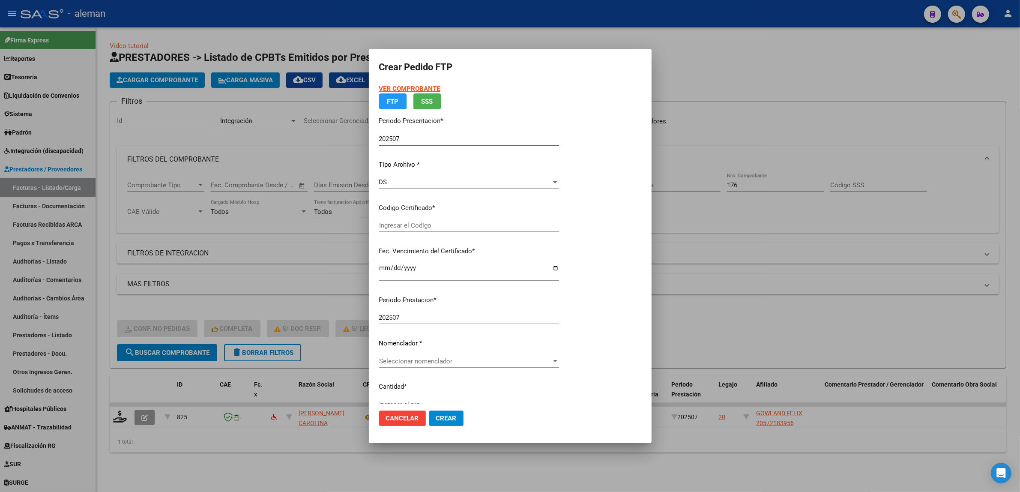
type input "ARG02000572183952023030120280301CBA536"
type input "2028-03-01"
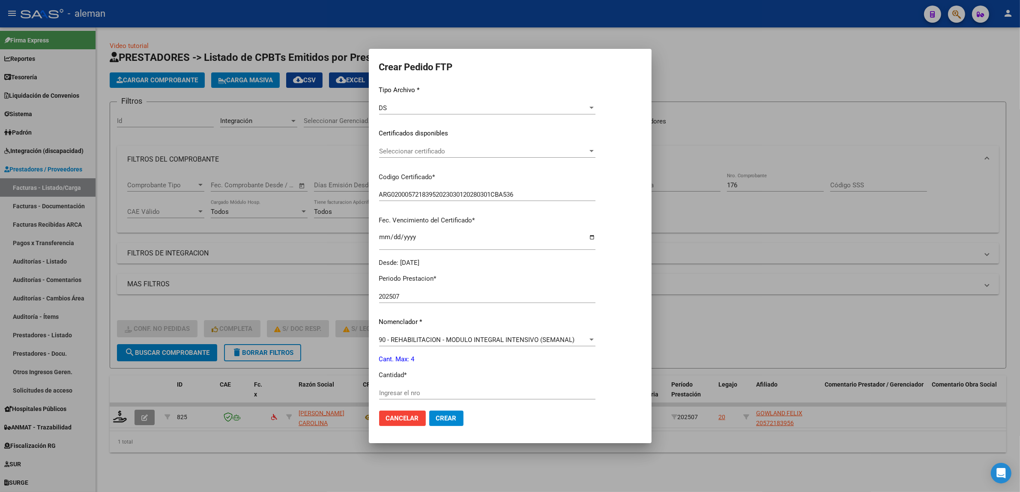
scroll to position [107, 0]
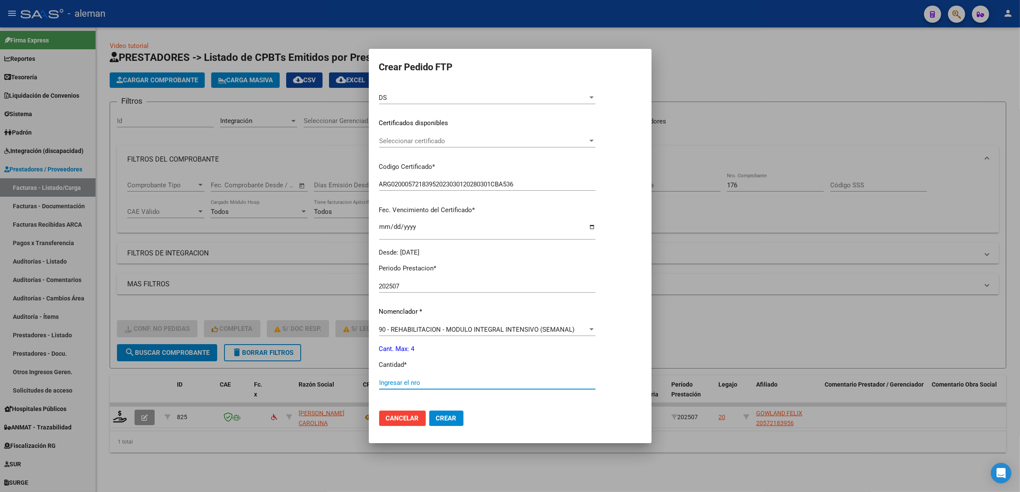
click at [424, 379] on input "Ingresar el nro" at bounding box center [487, 383] width 216 height 8
type input "4"
click at [446, 417] on span "Crear" at bounding box center [446, 418] width 21 height 8
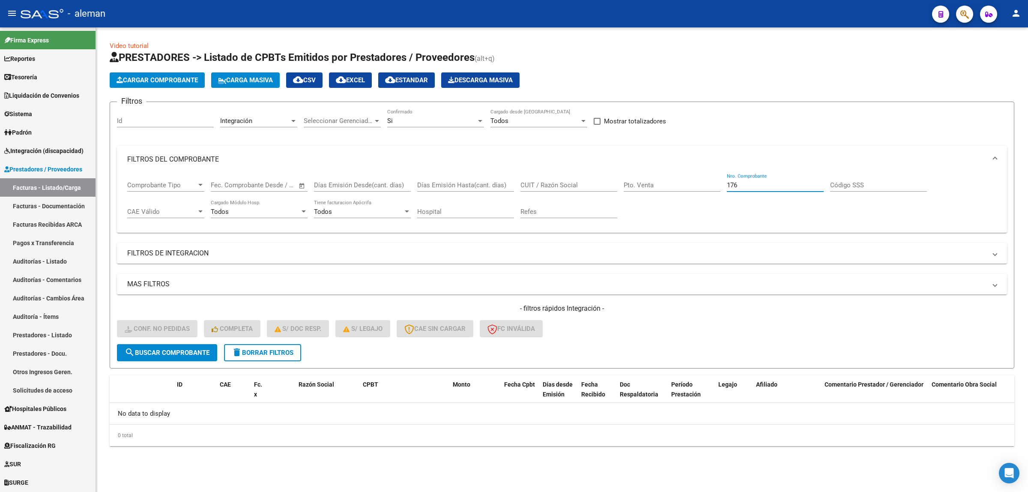
drag, startPoint x: 744, startPoint y: 185, endPoint x: 696, endPoint y: 185, distance: 48.0
click at [696, 185] on div "Comprobante Tipo Comprobante Tipo Start date – End date Fec. Comprobante Desde …" at bounding box center [562, 199] width 870 height 53
type input "61"
click at [189, 354] on span "search Buscar Comprobante" at bounding box center [167, 353] width 85 height 8
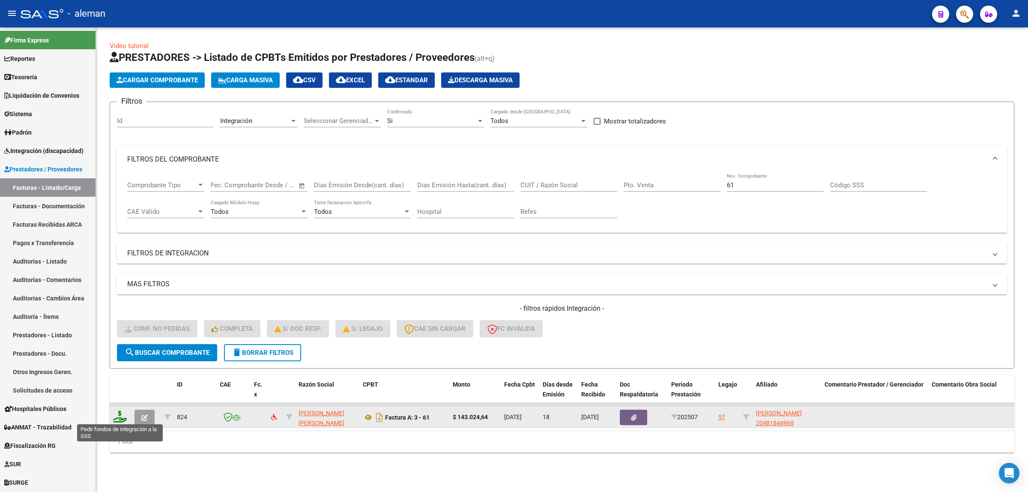
click at [121, 415] on icon at bounding box center [120, 416] width 14 height 12
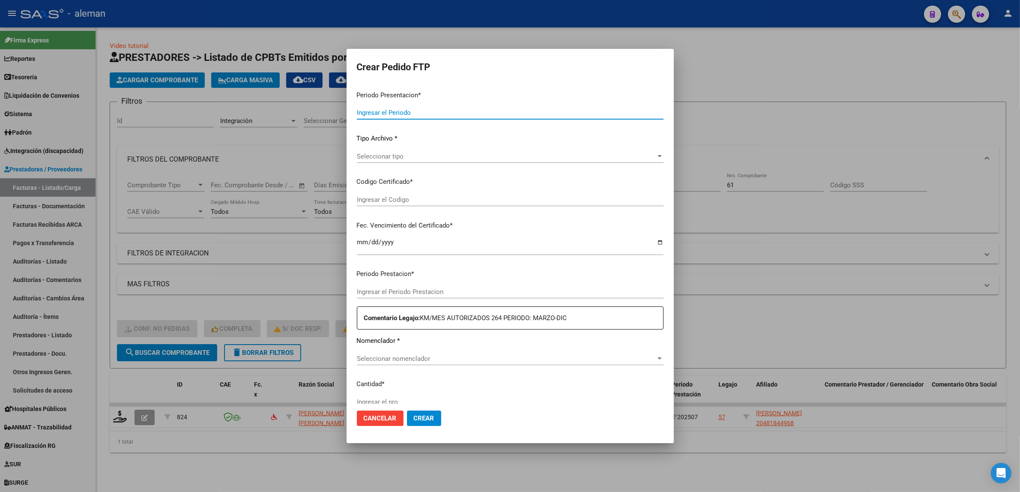
type input "202507"
type input "$ 143.024,64"
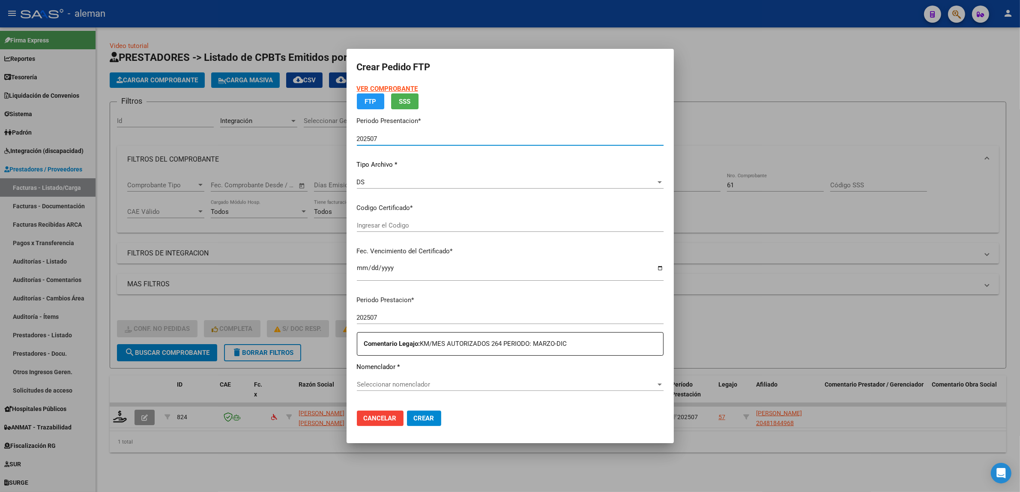
type input "ARG02000481844962018071320230713CBA536"
type input "2033-07-05"
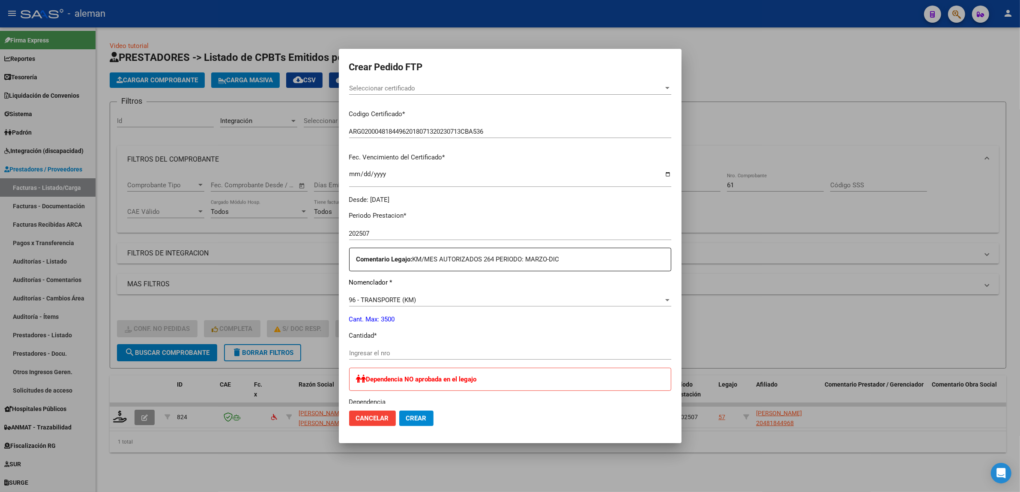
scroll to position [161, 0]
click at [393, 350] on input "Ingresar el nro" at bounding box center [510, 352] width 322 height 8
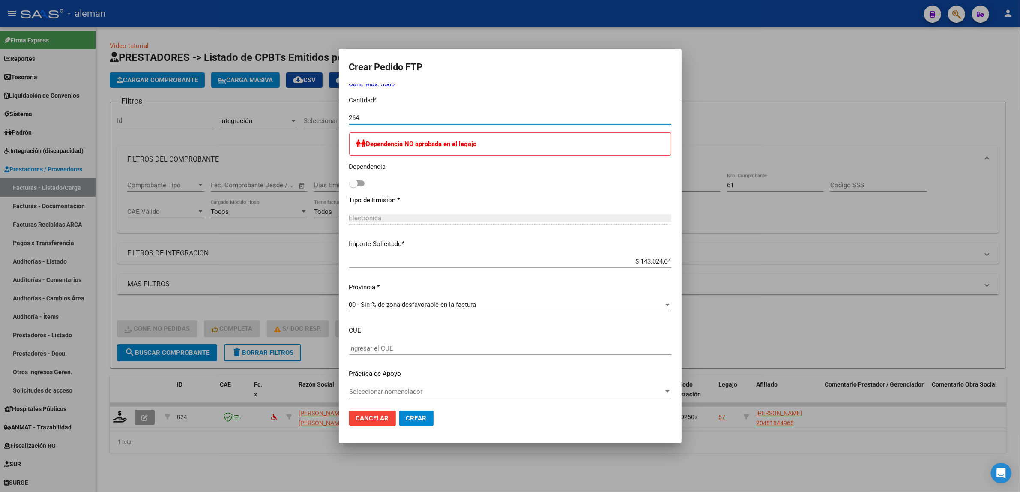
scroll to position [397, 0]
type input "264"
click at [747, 243] on div at bounding box center [510, 246] width 1020 height 492
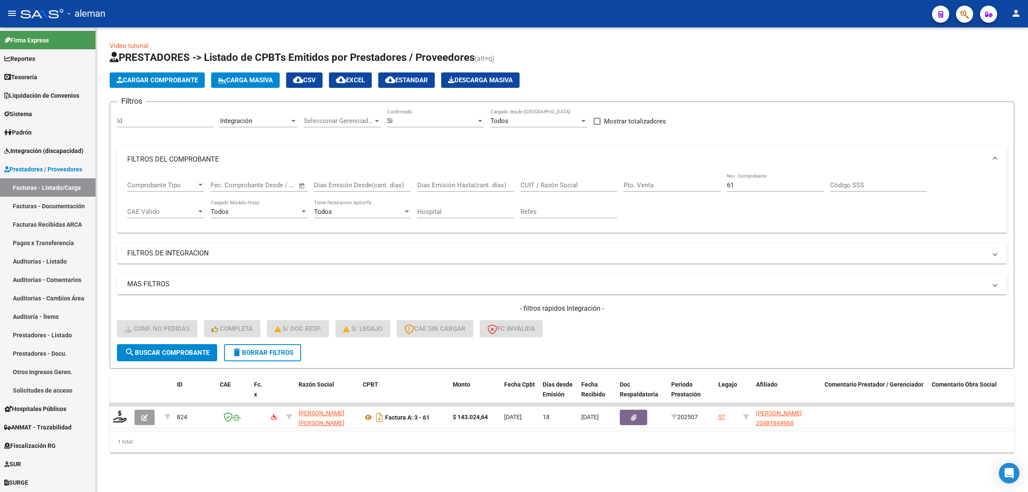
click at [598, 188] on div "CUIT / Razón Social" at bounding box center [568, 182] width 97 height 18
type input "CENTRO DE RECR"
click at [151, 349] on span "search Buscar Comprobante" at bounding box center [167, 353] width 85 height 8
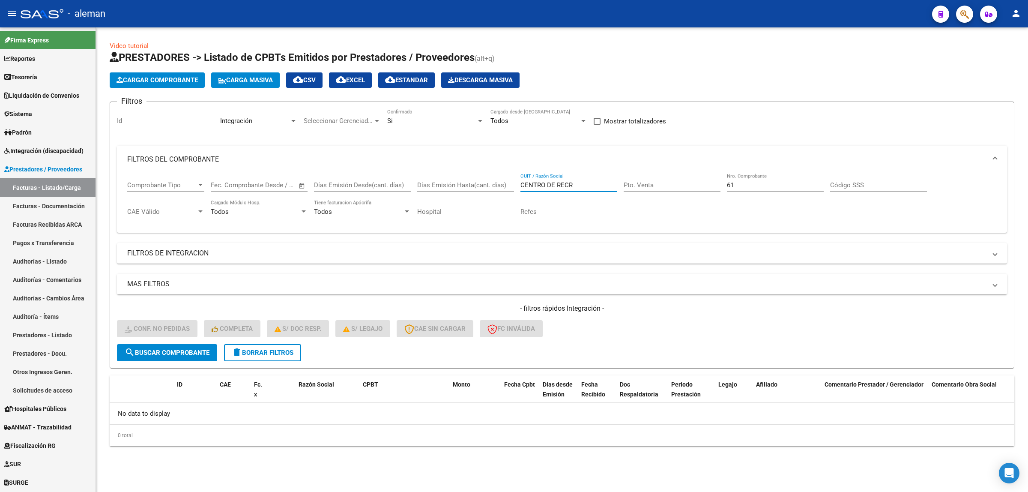
drag, startPoint x: 578, startPoint y: 182, endPoint x: 516, endPoint y: 181, distance: 62.1
click at [516, 181] on div "Comprobante Tipo Comprobante Tipo Start date – End date Fec. Comprobante Desde …" at bounding box center [562, 199] width 870 height 53
drag, startPoint x: 753, startPoint y: 186, endPoint x: 722, endPoint y: 187, distance: 30.4
click at [722, 187] on div "Comprobante Tipo Comprobante Tipo Start date – End date Fec. Comprobante Desde …" at bounding box center [562, 199] width 870 height 53
click at [577, 182] on input "CUIT / Razón Social" at bounding box center [568, 185] width 97 height 8
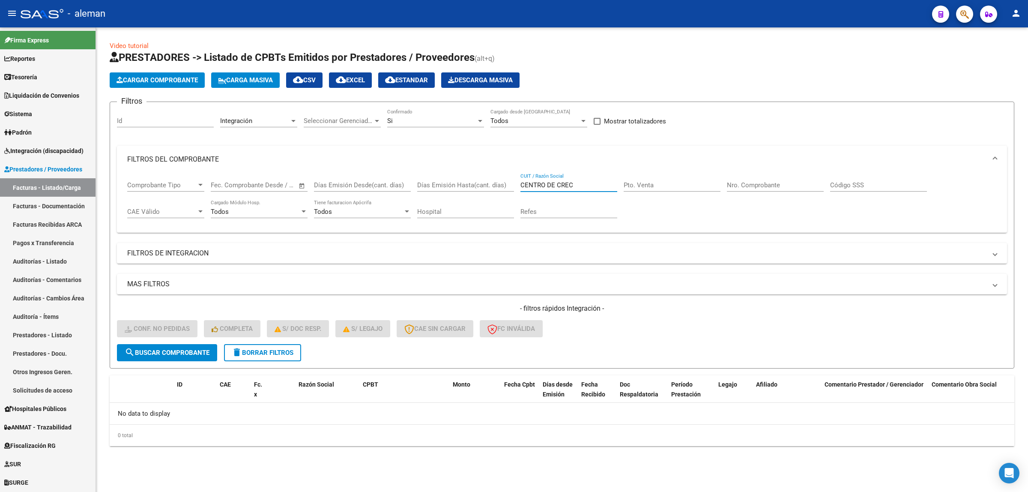
click at [180, 349] on span "search Buscar Comprobante" at bounding box center [167, 353] width 85 height 8
click at [583, 185] on input "CENTRO DE CREC" at bounding box center [568, 185] width 97 height 8
type input "CENTRO DE"
click at [185, 357] on button "search Buscar Comprobante" at bounding box center [167, 352] width 100 height 17
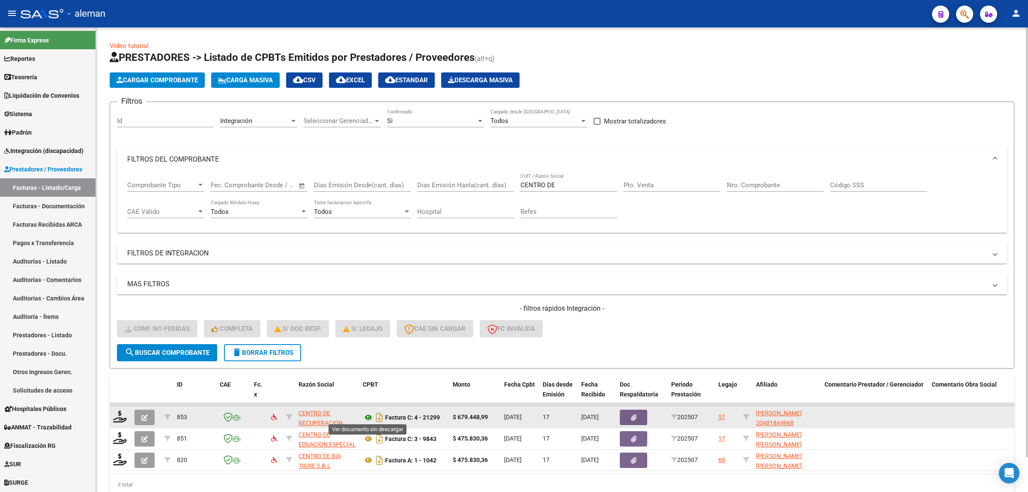
click at [369, 414] on icon at bounding box center [368, 417] width 11 height 10
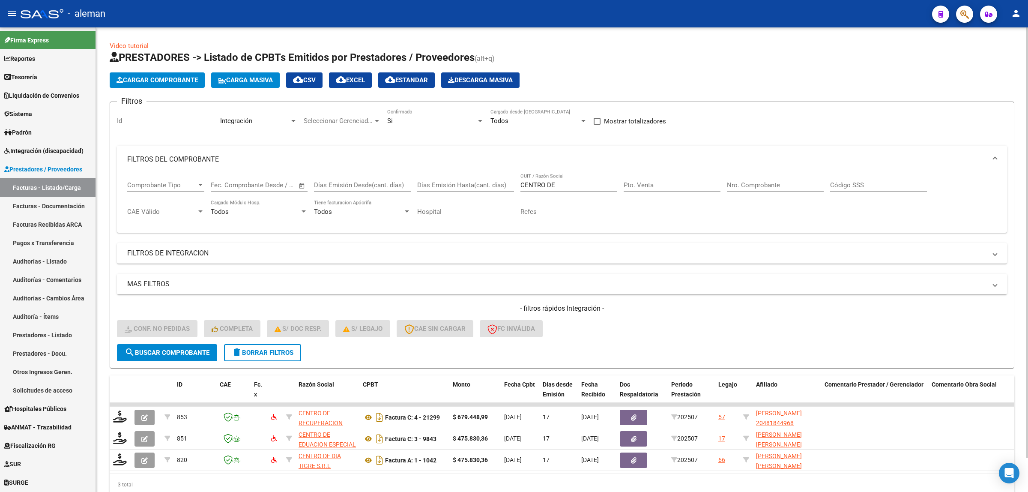
click at [748, 177] on div "Nro. Comprobante" at bounding box center [775, 182] width 97 height 18
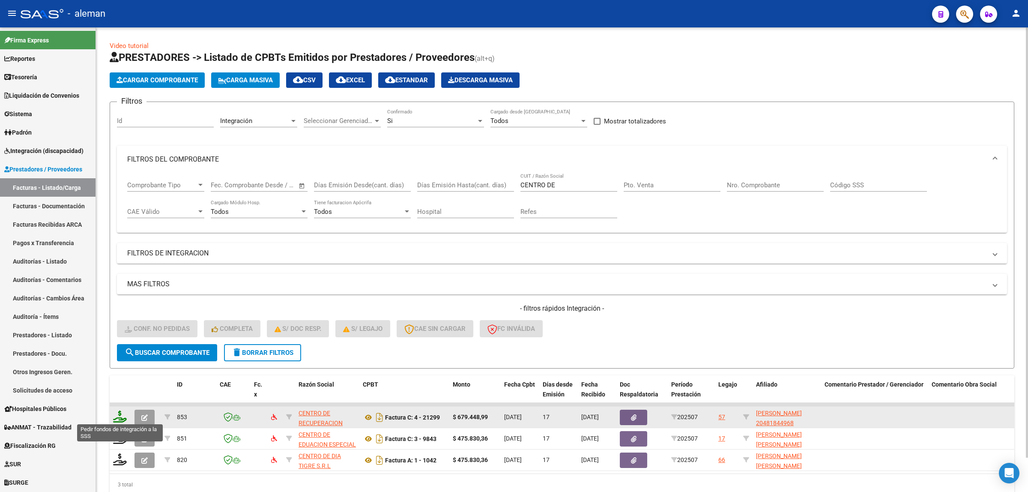
click at [120, 418] on icon at bounding box center [120, 416] width 14 height 12
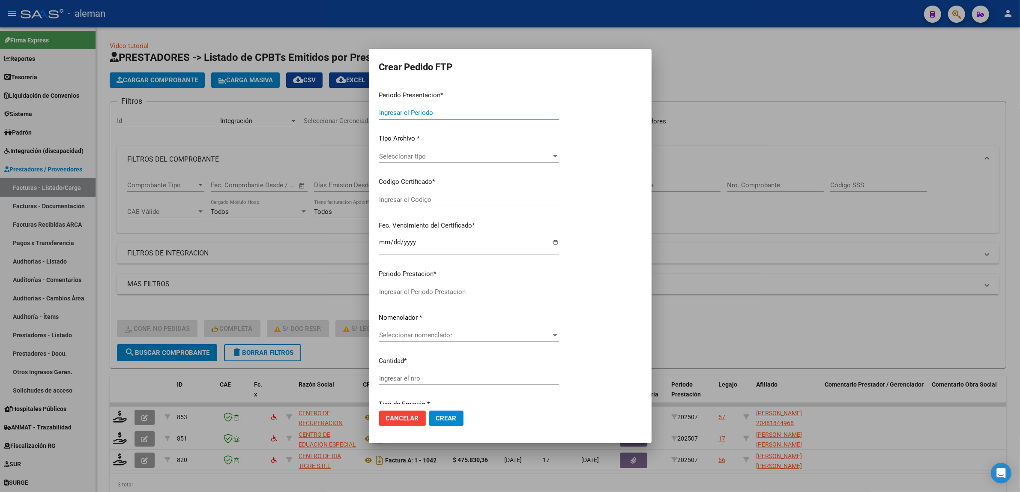
type input "202507"
type input "$ 679.448,99"
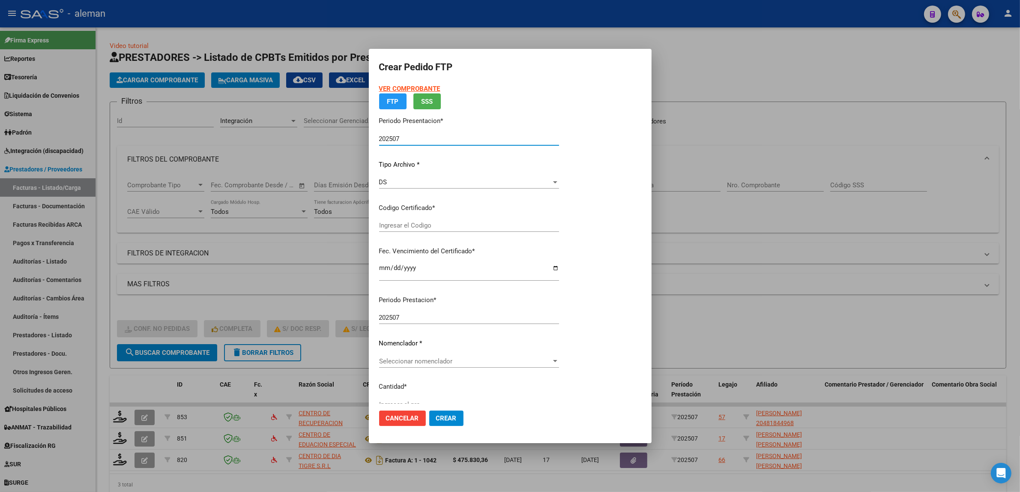
type input "ARG02000481844962018071320230713CBA536"
type input "2033-07-05"
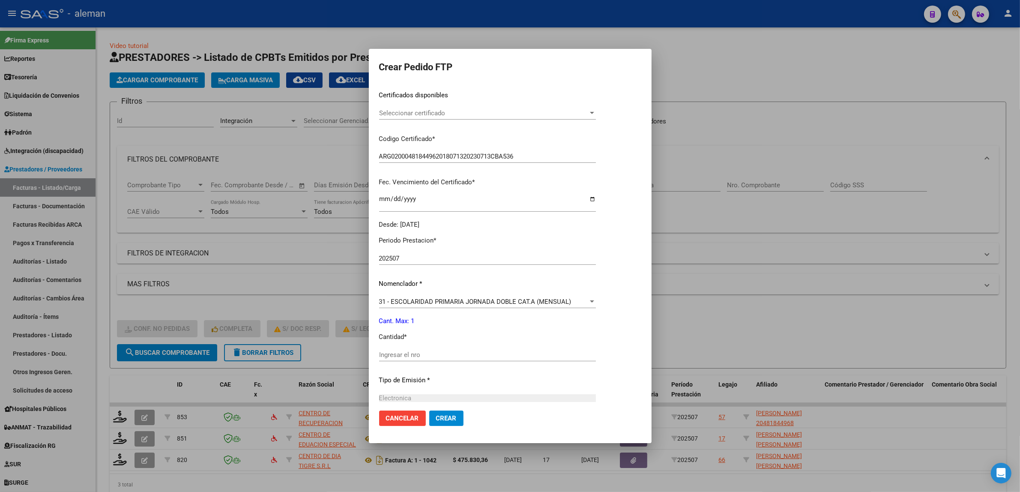
scroll to position [161, 0]
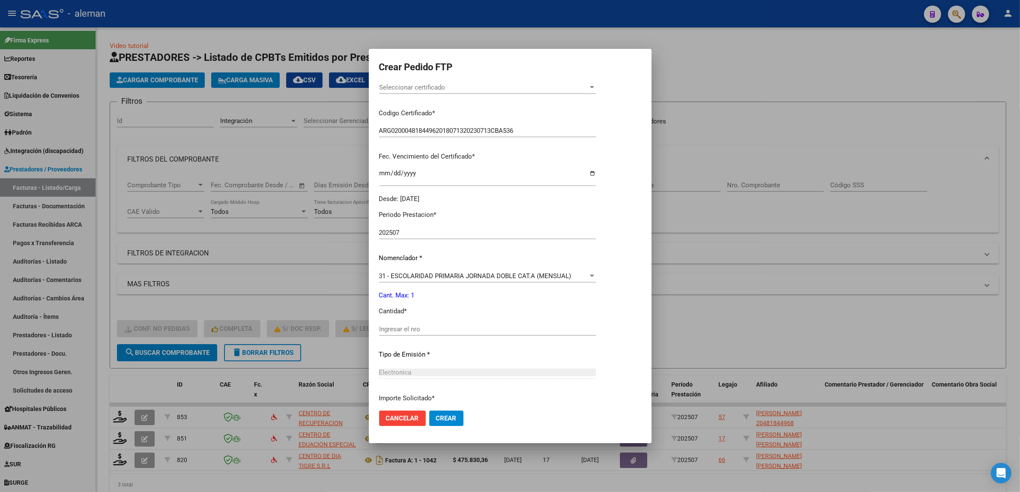
click at [436, 330] on input "Ingresar el nro" at bounding box center [487, 329] width 217 height 8
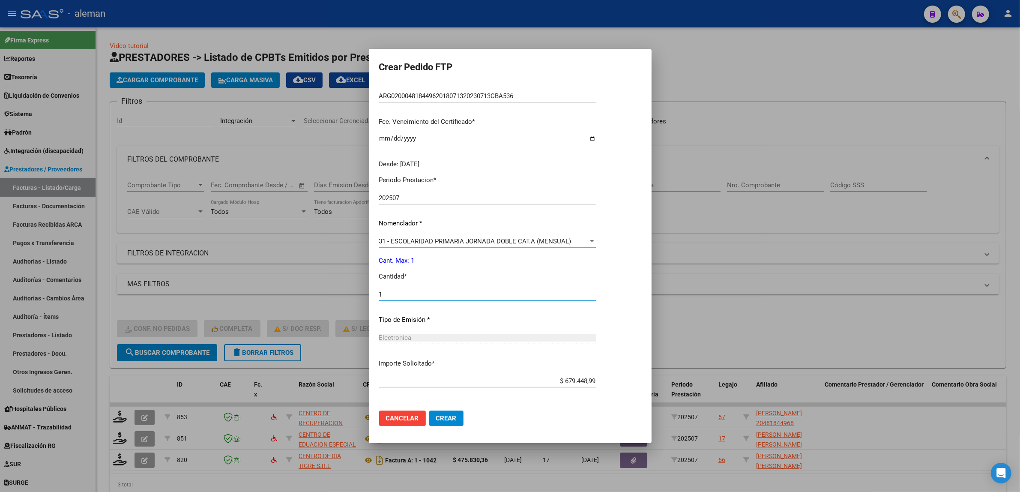
scroll to position [230, 0]
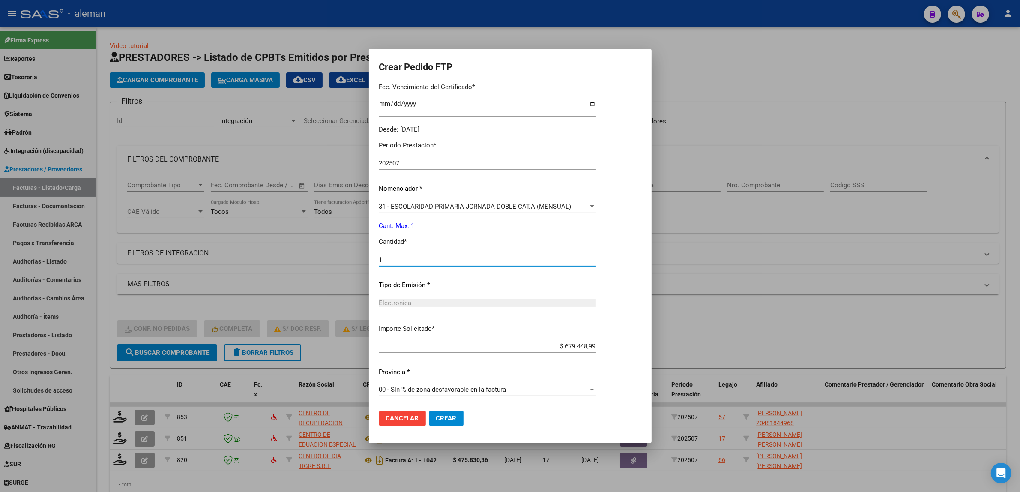
type input "1"
click at [451, 418] on span "Crear" at bounding box center [446, 418] width 21 height 8
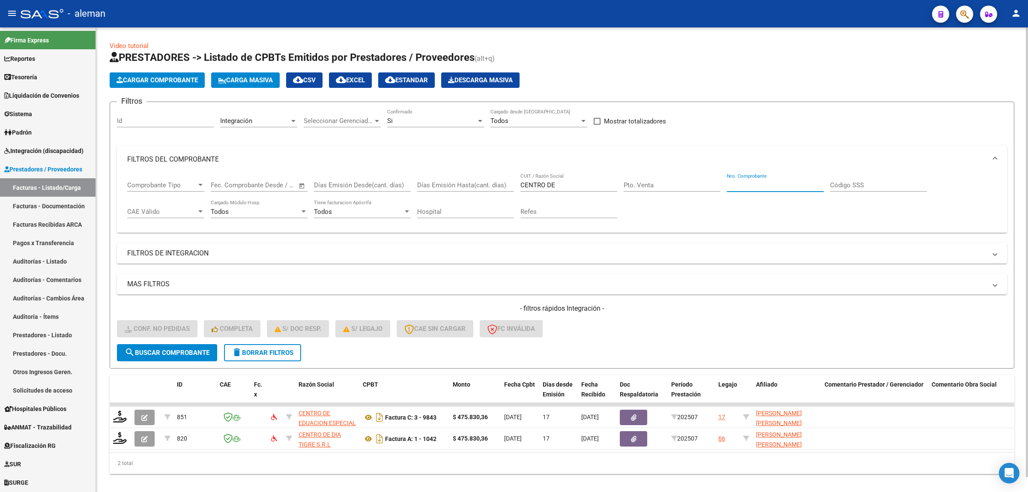
click at [733, 182] on input "Nro. Comprobante" at bounding box center [775, 185] width 97 height 8
type input "61"
click at [155, 349] on span "search Buscar Comprobante" at bounding box center [167, 353] width 85 height 8
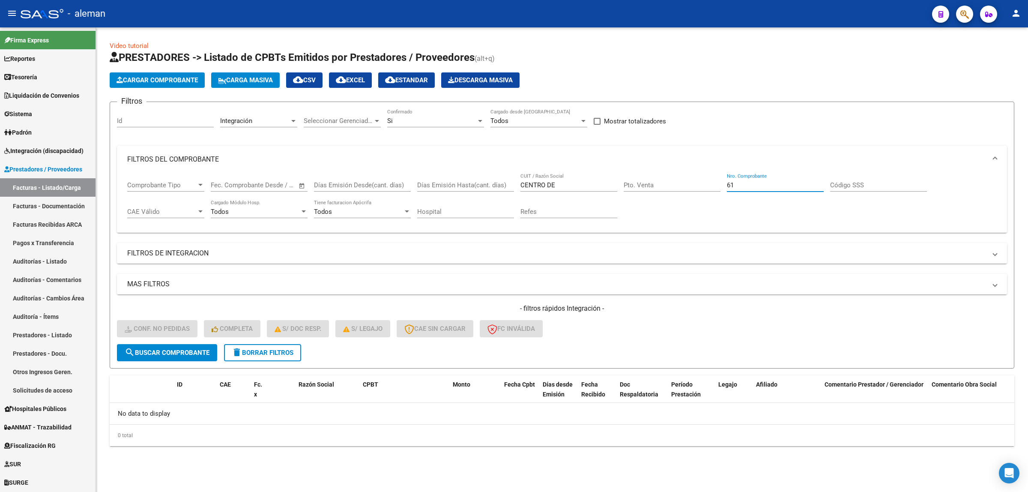
drag, startPoint x: 751, startPoint y: 188, endPoint x: 723, endPoint y: 188, distance: 27.8
click at [723, 188] on div "Comprobante Tipo Comprobante Tipo Start date – End date Fec. Comprobante Desde …" at bounding box center [562, 199] width 870 height 53
drag, startPoint x: 556, startPoint y: 183, endPoint x: 519, endPoint y: 182, distance: 37.3
click at [519, 182] on div "Comprobante Tipo Comprobante Tipo Start date – End date Fec. Comprobante Desde …" at bounding box center [562, 199] width 870 height 53
click at [185, 350] on span "search Buscar Comprobante" at bounding box center [167, 353] width 85 height 8
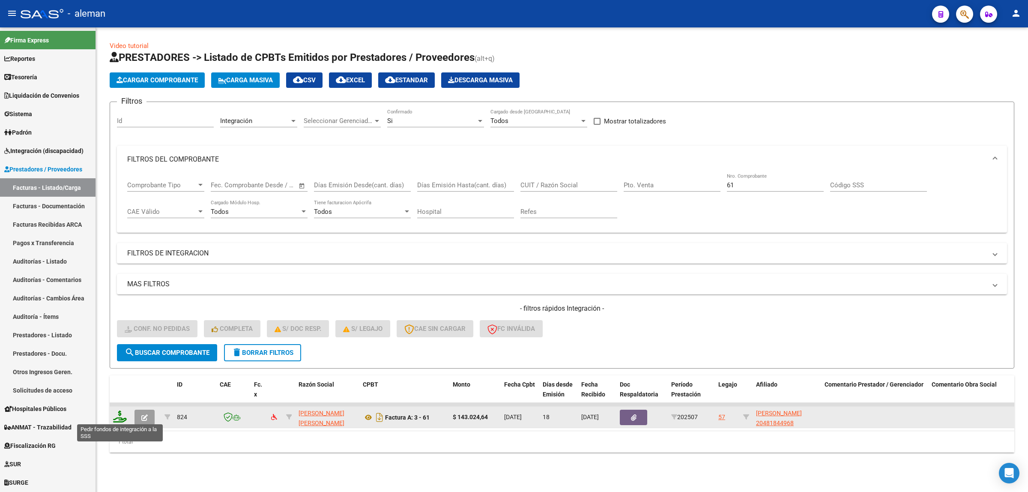
click at [119, 414] on icon at bounding box center [120, 416] width 14 height 12
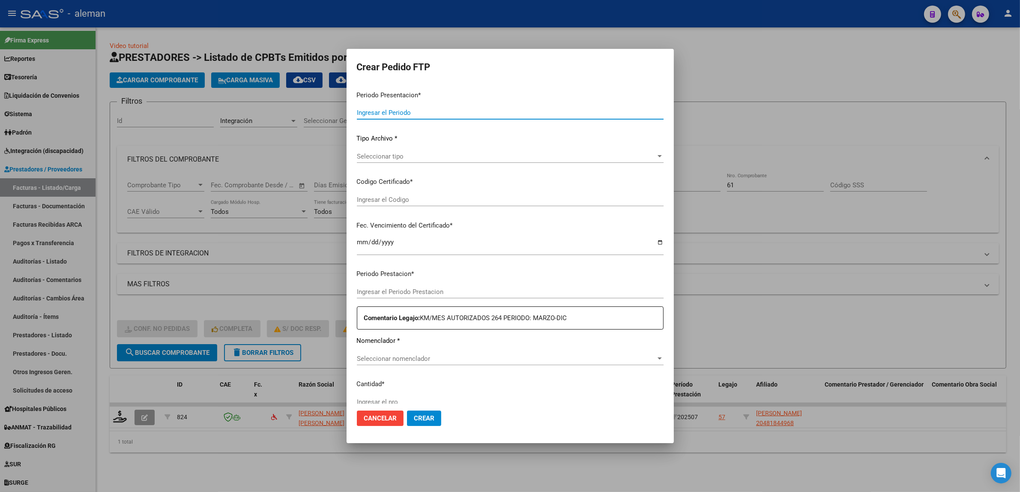
type input "202507"
type input "$ 143.024,64"
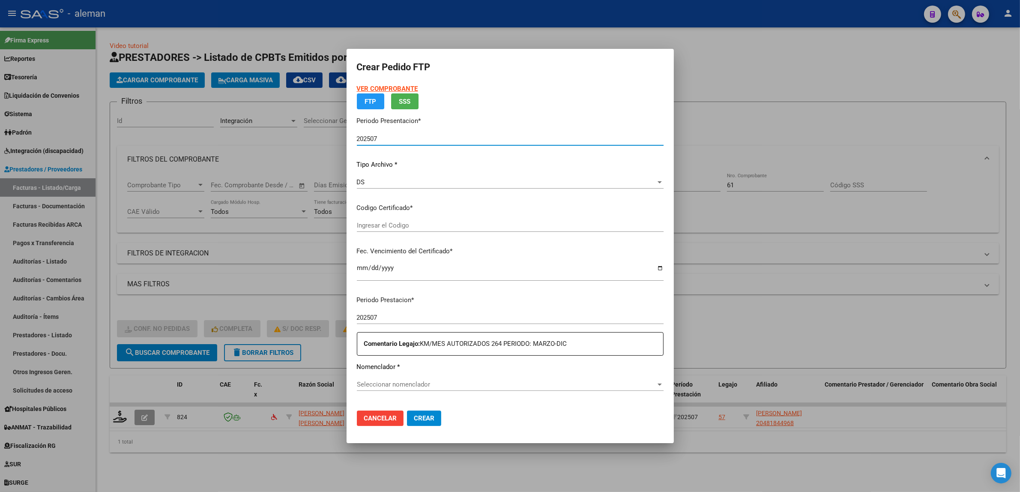
type input "ARG02000481844962018071320230713CBA536"
type input "2033-07-05"
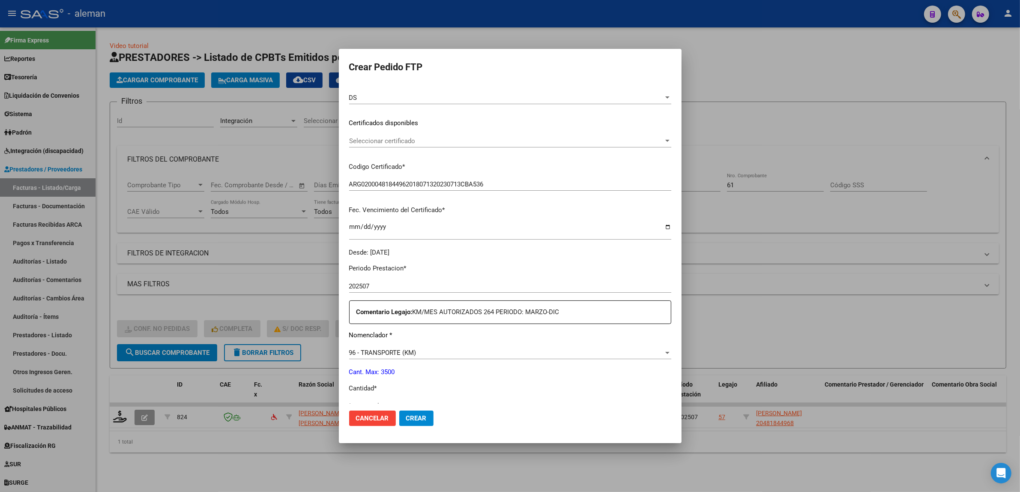
scroll to position [161, 0]
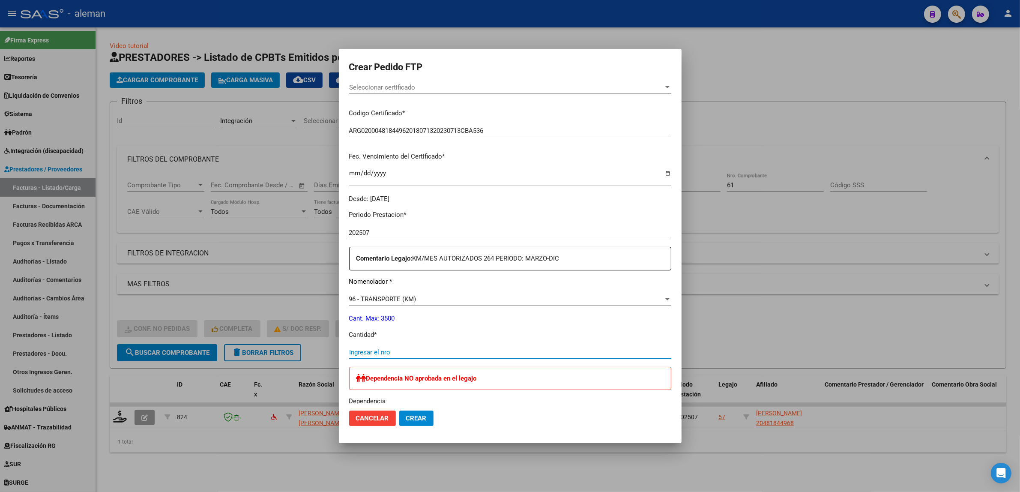
click at [398, 354] on input "Ingresar el nro" at bounding box center [510, 352] width 322 height 8
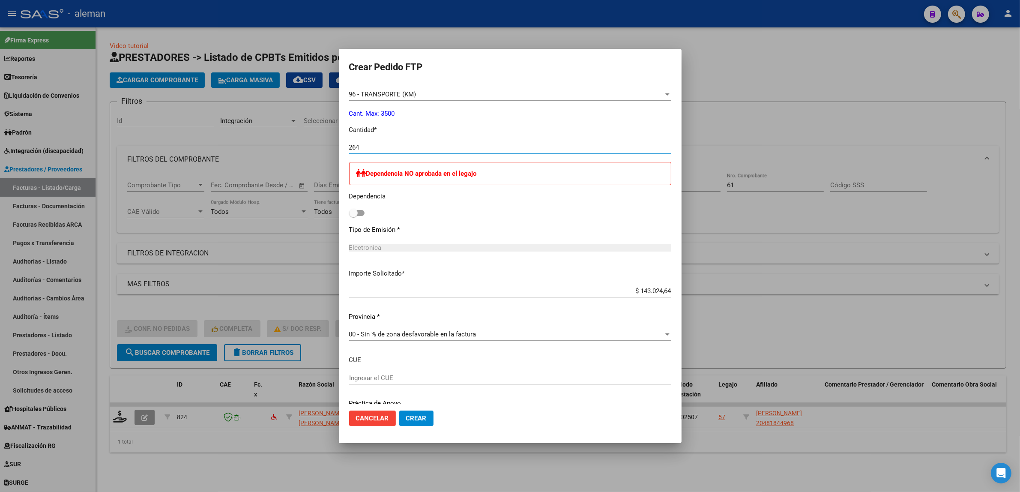
scroll to position [397, 0]
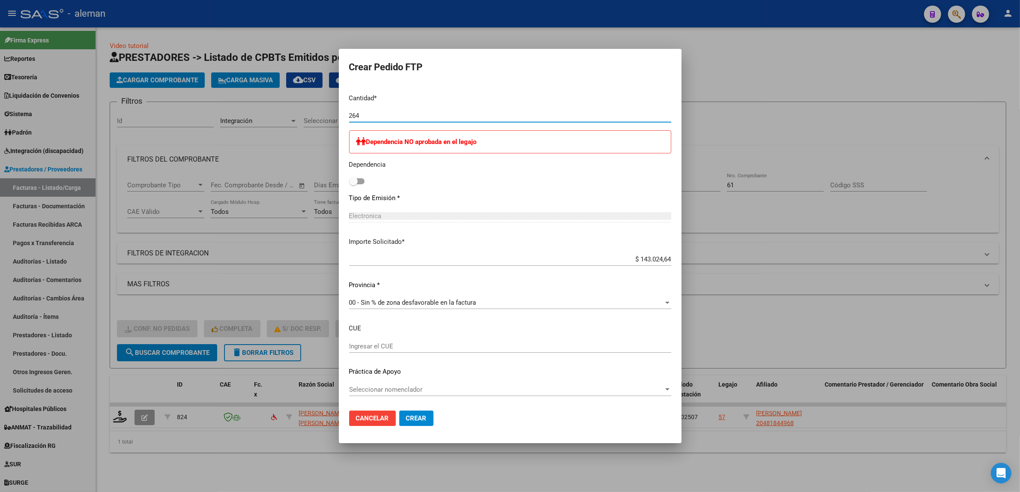
type input "264"
click at [415, 414] on span "Crear" at bounding box center [416, 418] width 21 height 8
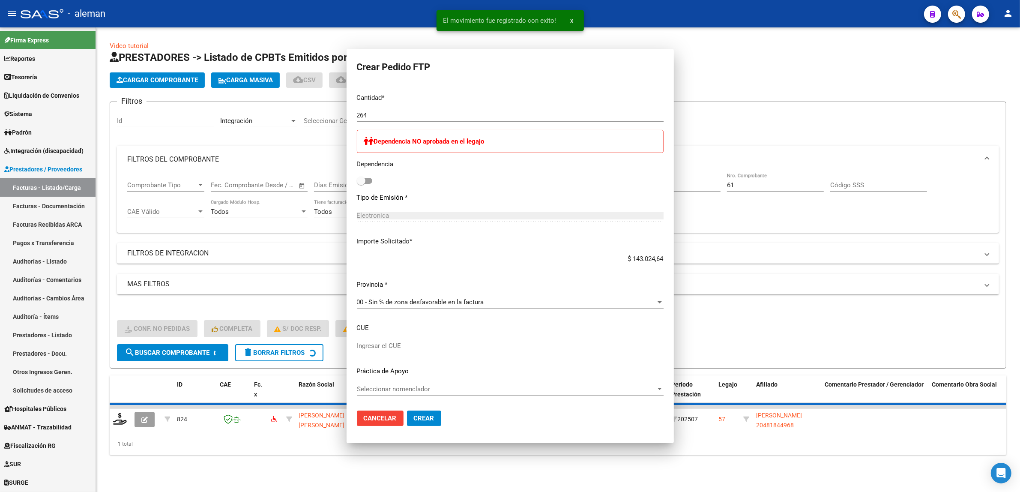
scroll to position [0, 0]
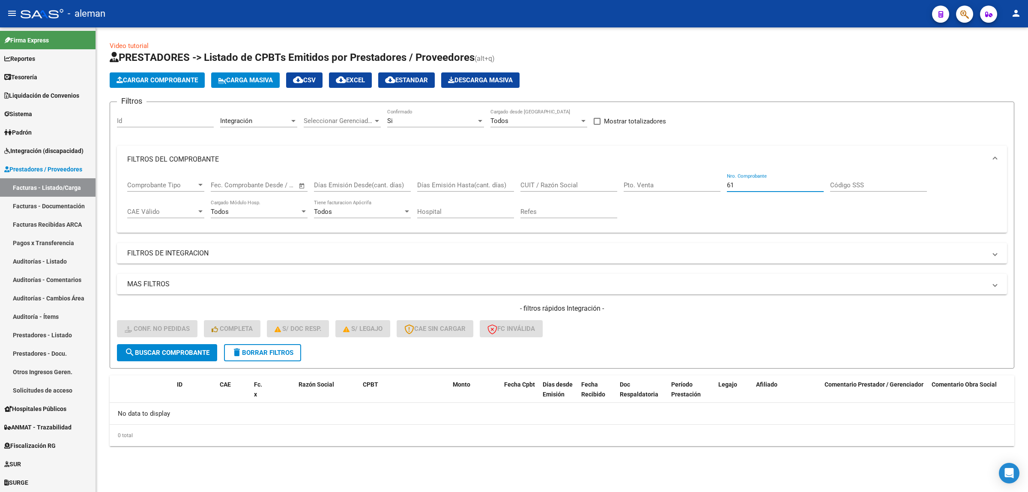
drag, startPoint x: 735, startPoint y: 185, endPoint x: 717, endPoint y: 185, distance: 18.0
click at [718, 185] on div "Comprobante Tipo Comprobante Tipo Start date – End date Fec. Comprobante Desde …" at bounding box center [562, 199] width 870 height 53
type input "762"
click at [187, 352] on span "search Buscar Comprobante" at bounding box center [167, 353] width 85 height 8
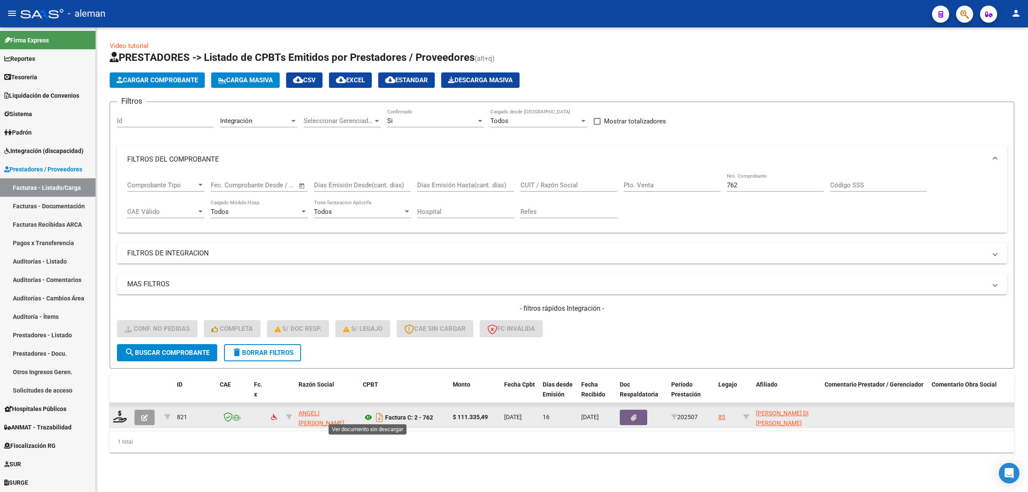
click at [365, 412] on icon at bounding box center [368, 417] width 11 height 10
click at [121, 412] on icon at bounding box center [120, 416] width 14 height 12
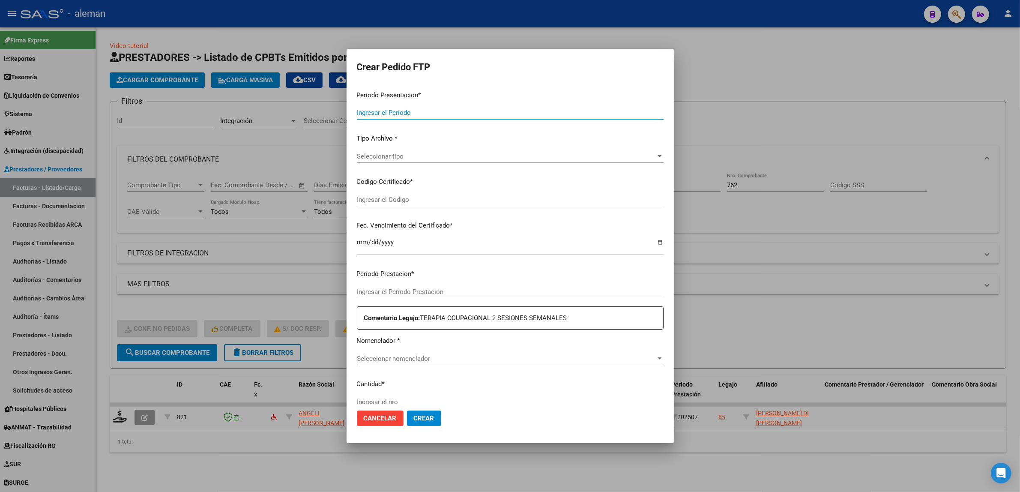
type input "202507"
type input "$ 111.335,49"
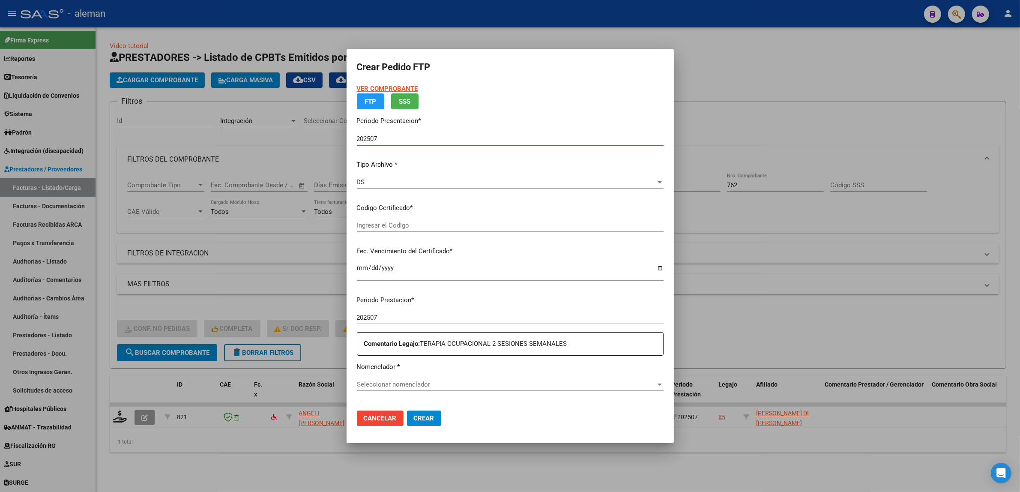
type input "ARG02000535858652022050420270504CBA536"
type input "2027-05-04"
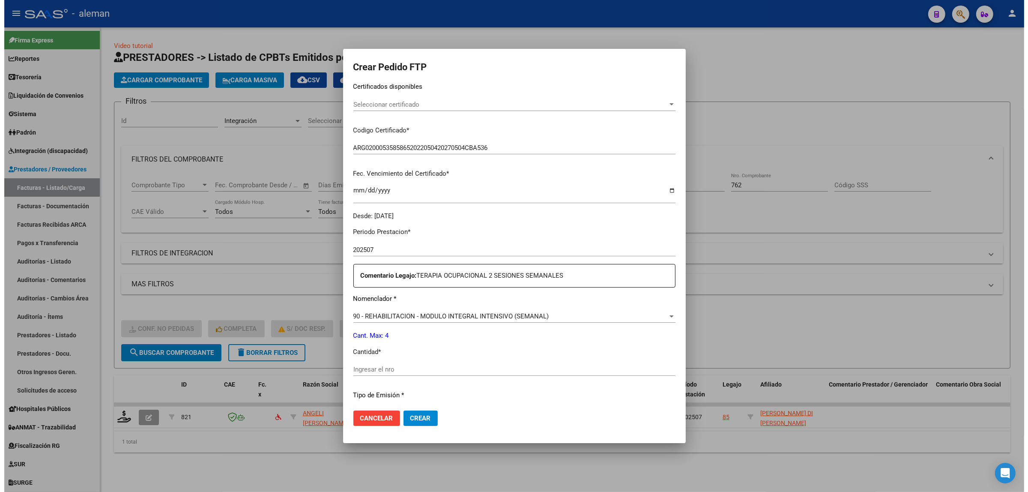
scroll to position [214, 0]
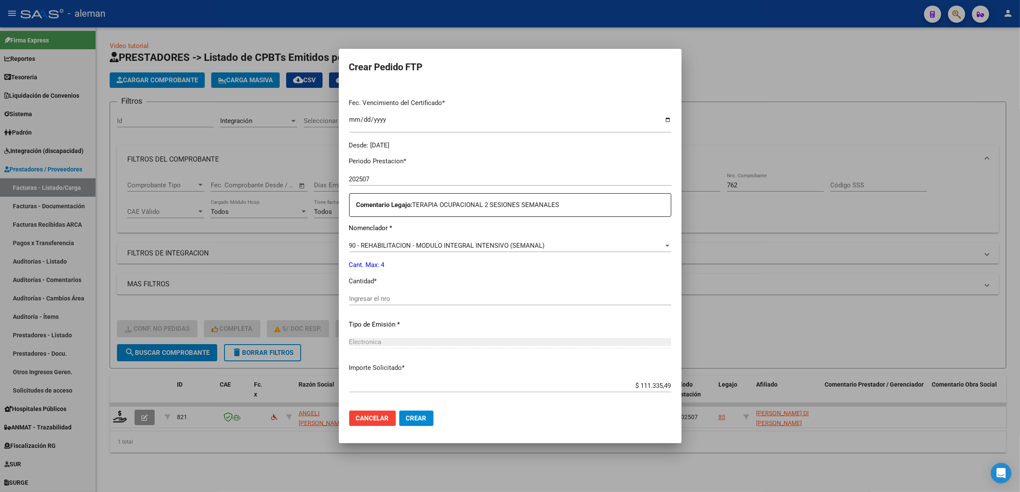
click at [410, 291] on div "Periodo Prestacion * 202507 Ingresar el Periodo Prestacion Comentario Legajo: T…" at bounding box center [510, 296] width 322 height 293
click at [403, 301] on input "Ingresar el nro" at bounding box center [510, 299] width 322 height 8
type input "4"
click at [423, 424] on button "Crear" at bounding box center [416, 417] width 34 height 15
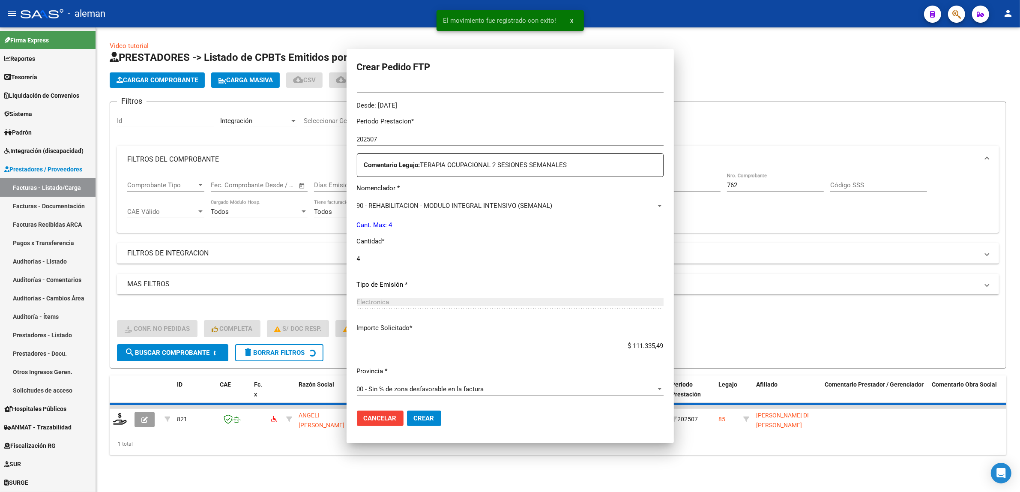
scroll to position [0, 0]
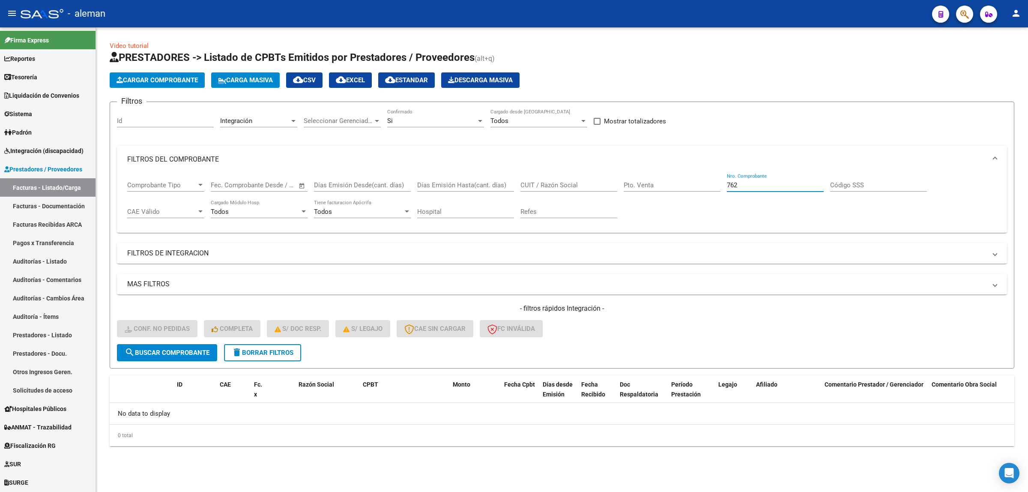
drag, startPoint x: 744, startPoint y: 180, endPoint x: 723, endPoint y: 180, distance: 21.4
click at [723, 180] on div "Comprobante Tipo Comprobante Tipo Start date – End date Fec. Comprobante Desde …" at bounding box center [562, 199] width 870 height 53
type input "437"
click at [194, 354] on button "search Buscar Comprobante" at bounding box center [167, 352] width 100 height 17
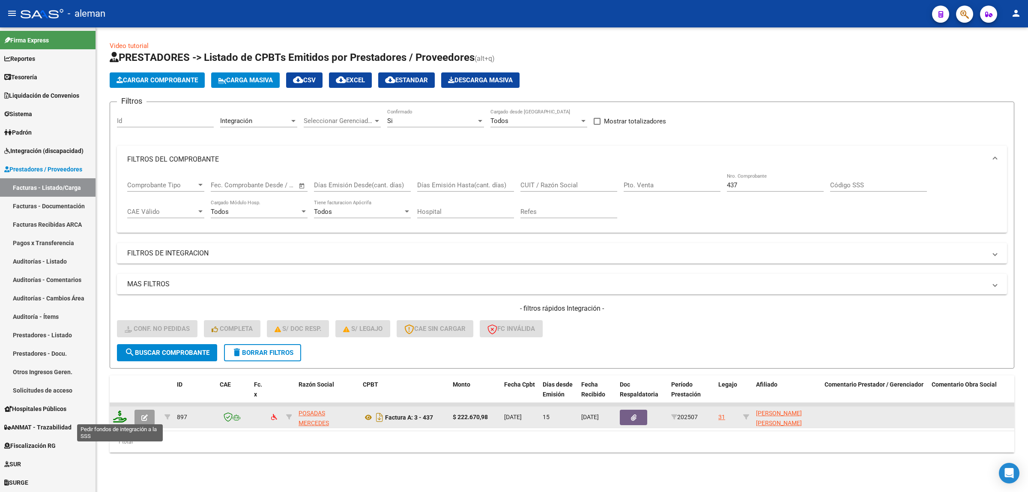
click at [115, 418] on icon at bounding box center [120, 416] width 14 height 12
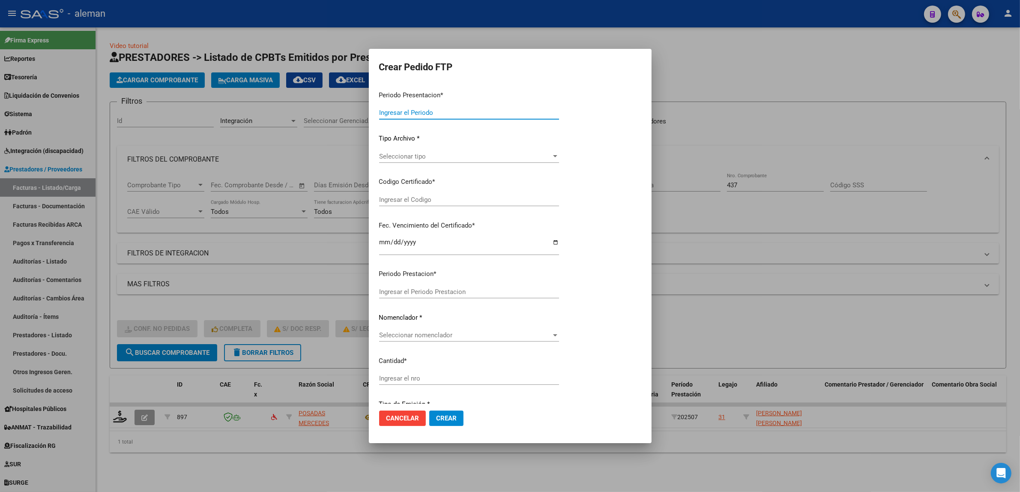
type input "202507"
type input "$ 222.670,98"
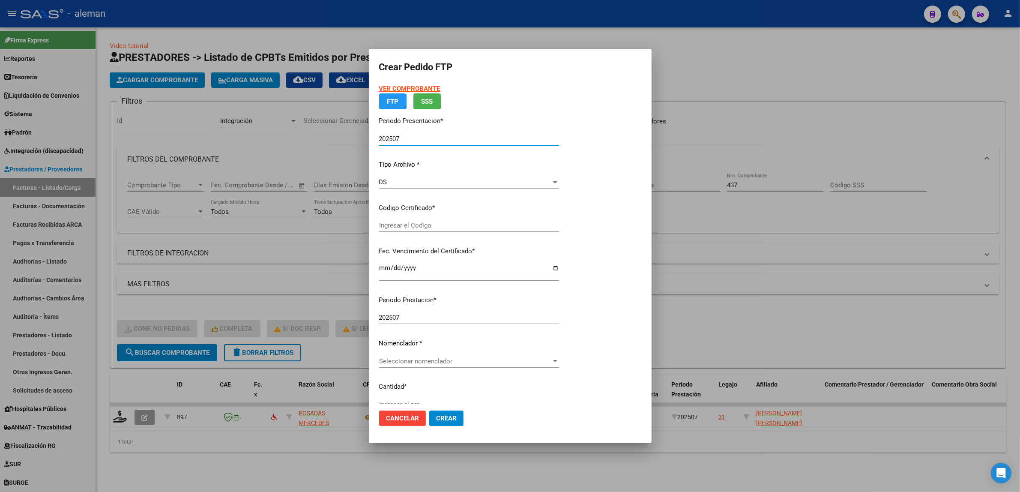
type input "ARG01000578161322021080420250804CBA536"
type input "2025-08-04"
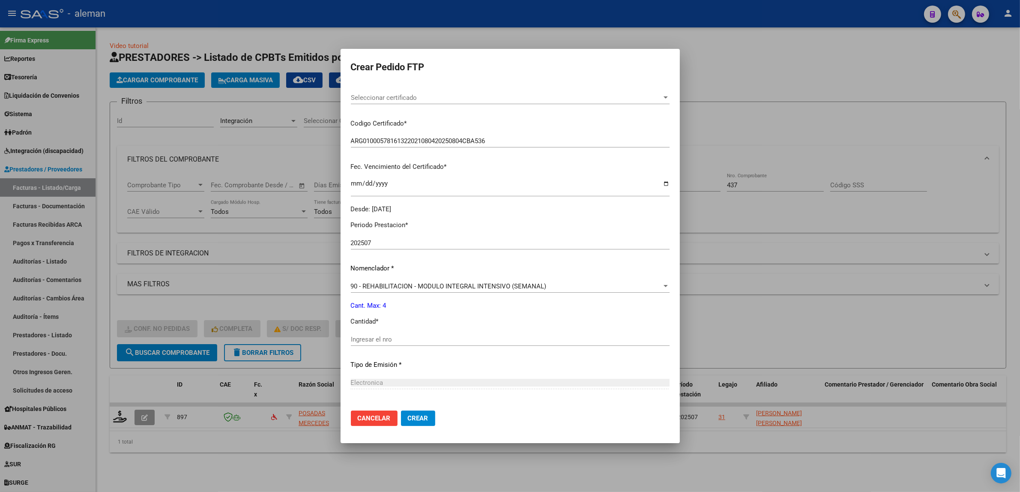
scroll to position [161, 0]
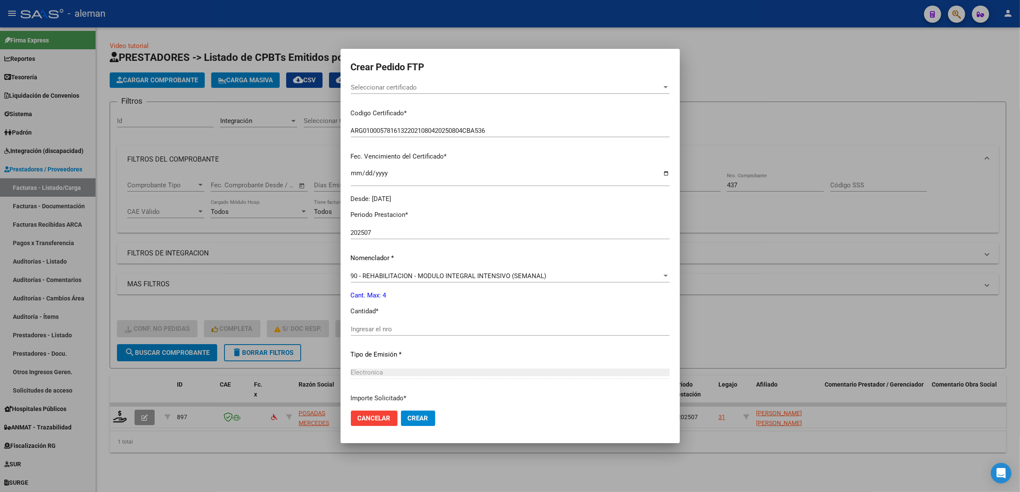
click at [420, 329] on input "Ingresar el nro" at bounding box center [510, 329] width 319 height 8
type input "4"
click at [428, 416] on span "Crear" at bounding box center [418, 418] width 21 height 8
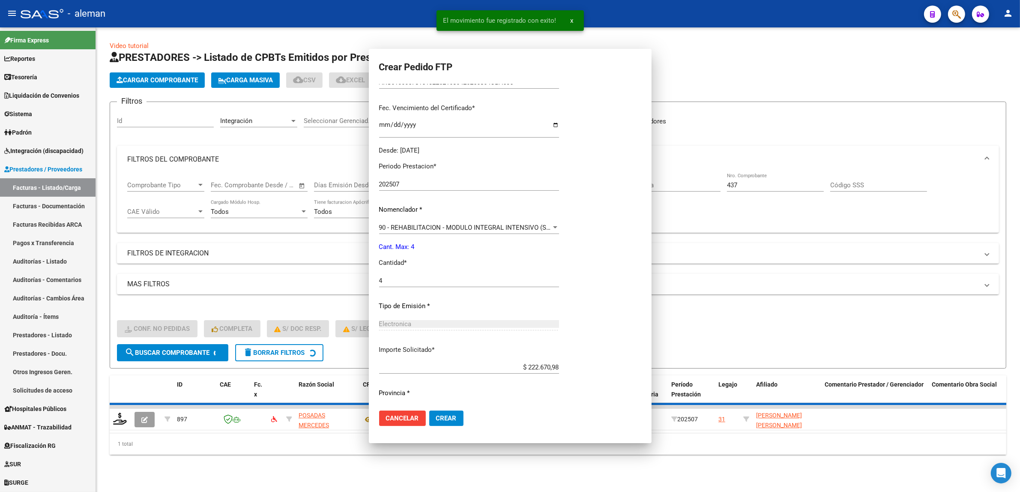
scroll to position [0, 0]
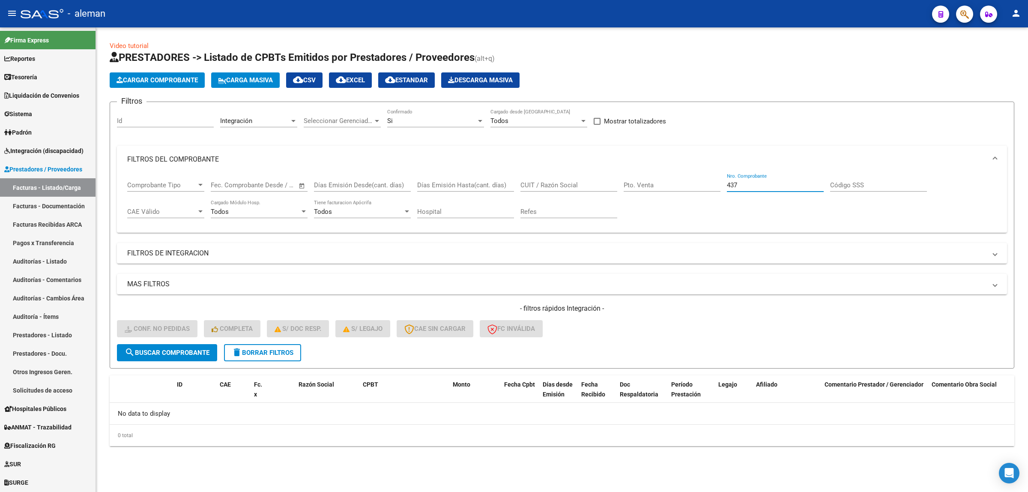
drag, startPoint x: 748, startPoint y: 184, endPoint x: 723, endPoint y: 183, distance: 25.3
click at [723, 183] on div "Comprobante Tipo Comprobante Tipo Start date – End date Fec. Comprobante Desde …" at bounding box center [562, 199] width 870 height 53
type input "620"
click at [189, 353] on span "search Buscar Comprobante" at bounding box center [167, 353] width 85 height 8
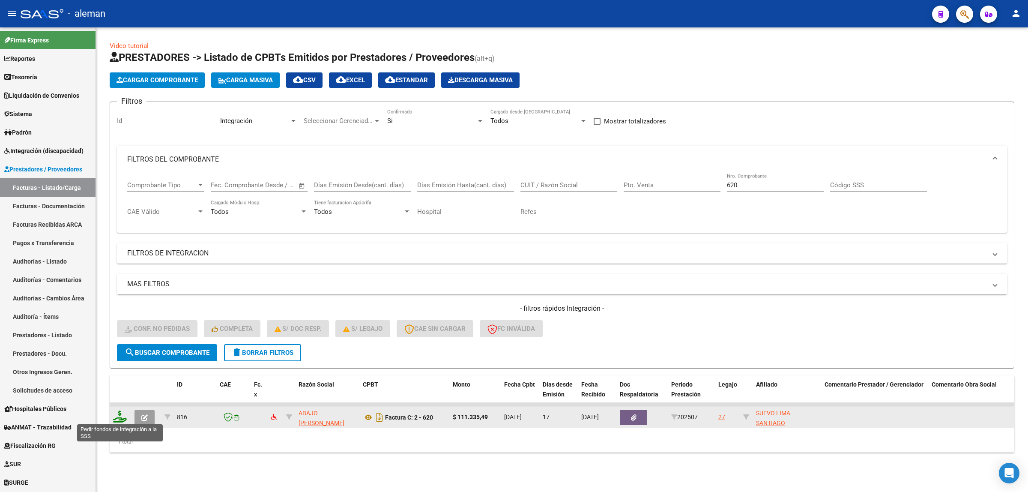
click at [116, 418] on icon at bounding box center [120, 416] width 14 height 12
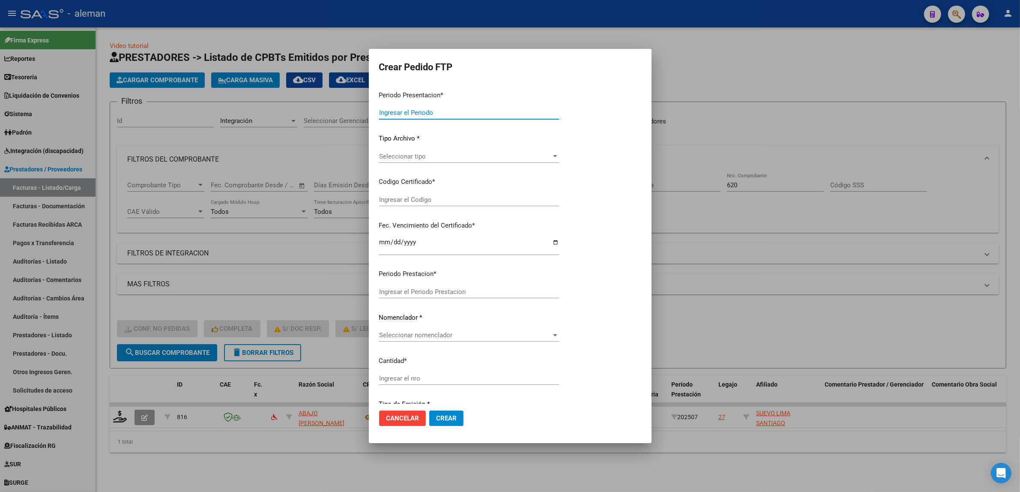
type input "202507"
type input "$ 111.335,49"
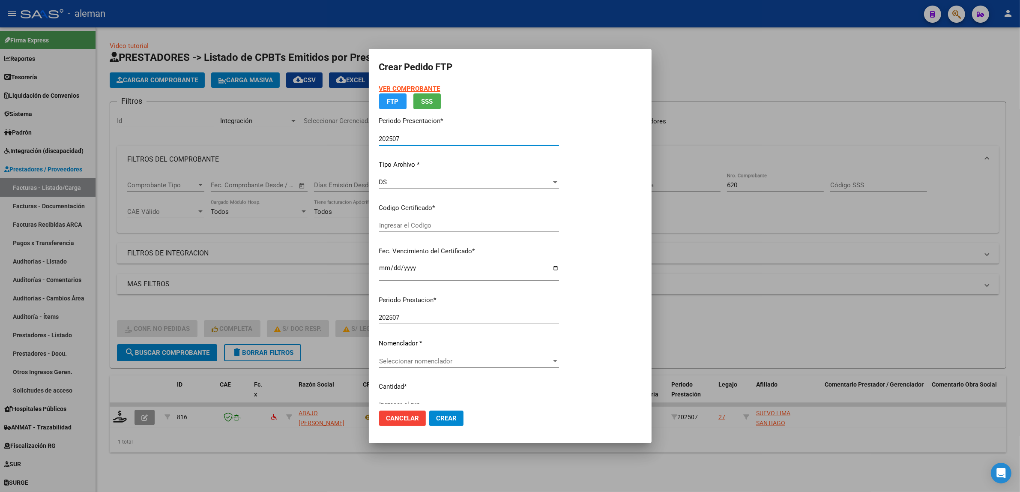
type input "ARG02000568151882021120320241203BS317"
type input "2024-12-03"
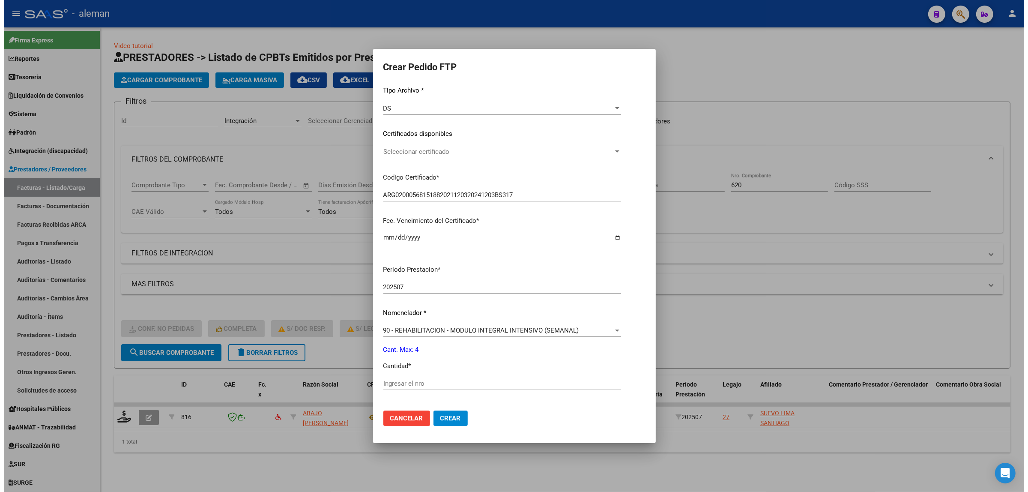
scroll to position [161, 0]
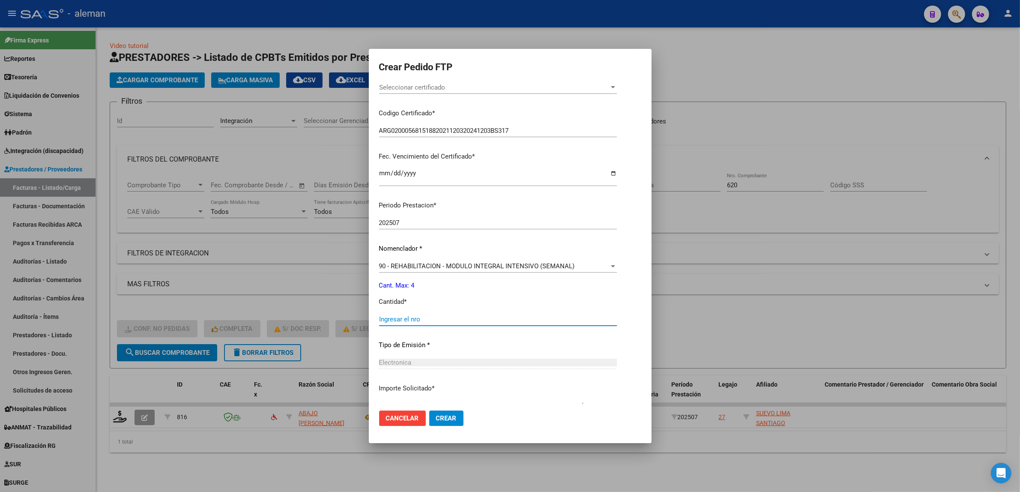
click at [442, 319] on input "Ingresar el nro" at bounding box center [498, 319] width 238 height 8
type input "4"
click at [436, 422] on button "Crear" at bounding box center [446, 417] width 34 height 15
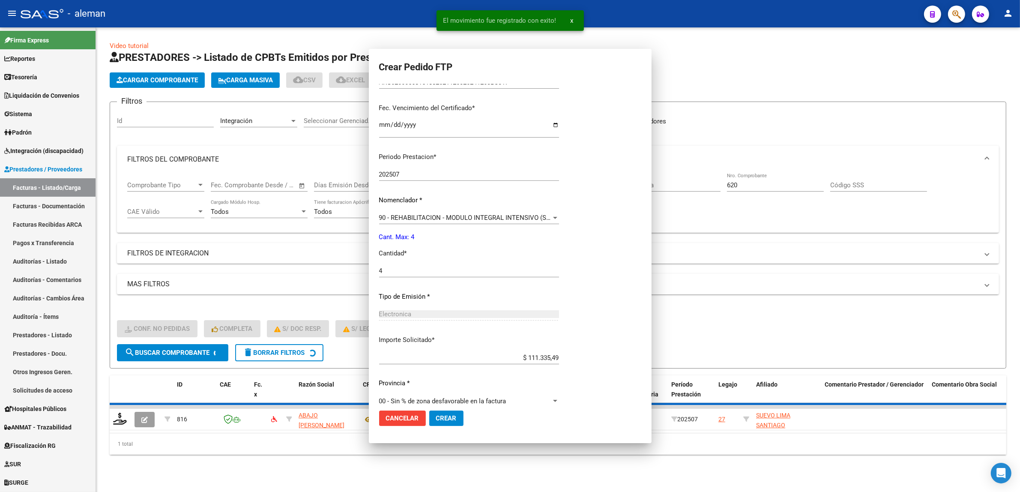
scroll to position [0, 0]
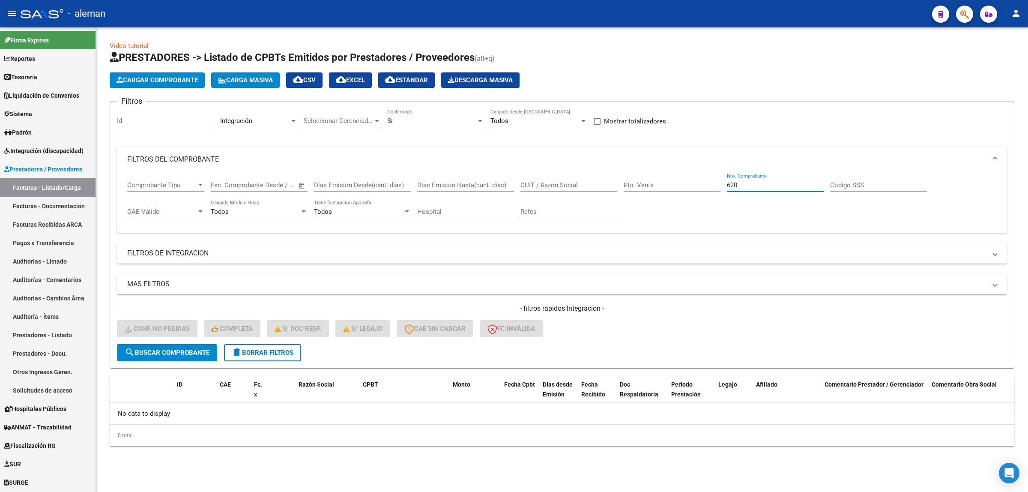
drag, startPoint x: 730, startPoint y: 180, endPoint x: 716, endPoint y: 177, distance: 14.4
click at [716, 177] on div "Comprobante Tipo Comprobante Tipo Start date – End date Fec. Comprobante Desde …" at bounding box center [562, 199] width 870 height 53
click at [196, 345] on button "search Buscar Comprobante" at bounding box center [167, 352] width 100 height 17
drag, startPoint x: 751, startPoint y: 185, endPoint x: 720, endPoint y: 186, distance: 30.5
click at [720, 186] on div "Comprobante Tipo Comprobante Tipo Start date – End date Fec. Comprobante Desde …" at bounding box center [562, 199] width 870 height 53
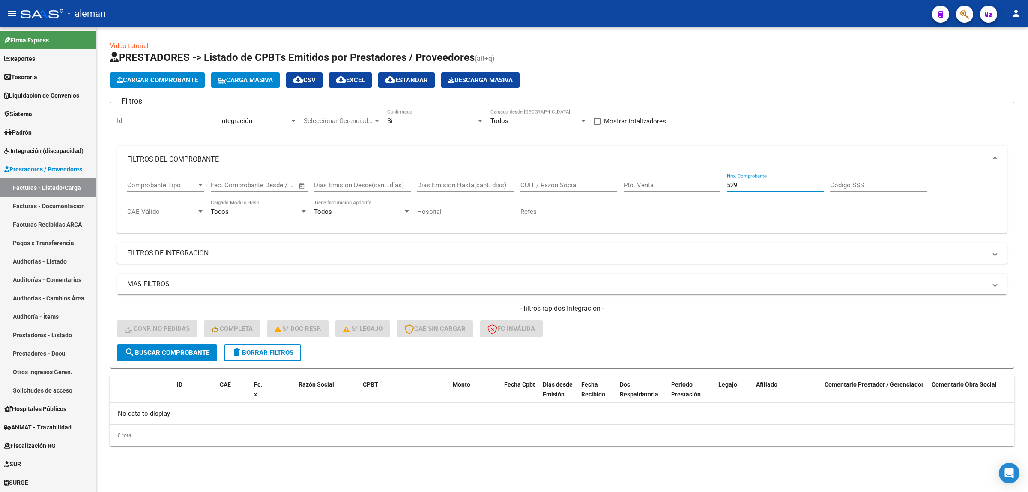
click at [213, 348] on button "search Buscar Comprobante" at bounding box center [167, 352] width 100 height 17
drag, startPoint x: 746, startPoint y: 186, endPoint x: 708, endPoint y: 186, distance: 38.1
click at [708, 186] on div "Comprobante Tipo Comprobante Tipo Start date – End date Fec. Comprobante Desde …" at bounding box center [562, 199] width 870 height 53
type input "1339"
click at [164, 353] on span "search Buscar Comprobante" at bounding box center [167, 353] width 85 height 8
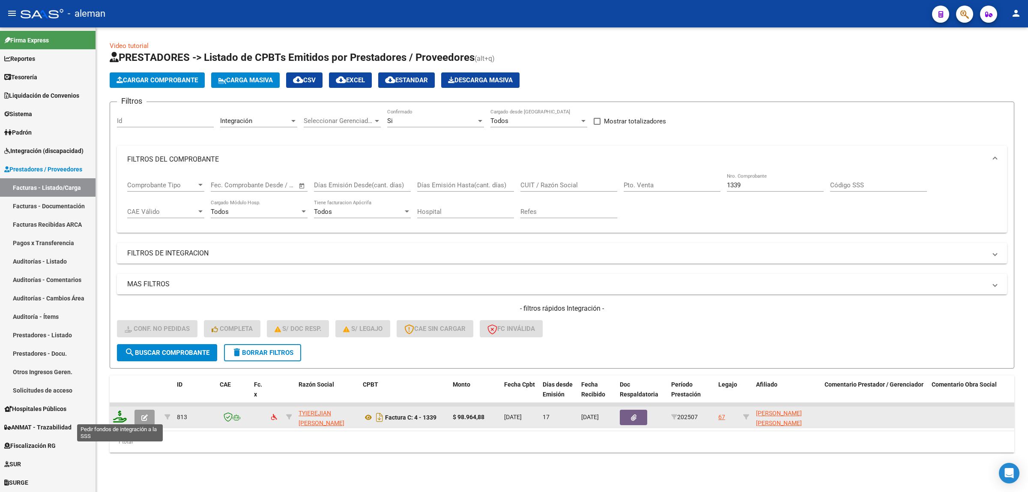
click at [121, 420] on icon at bounding box center [120, 416] width 14 height 12
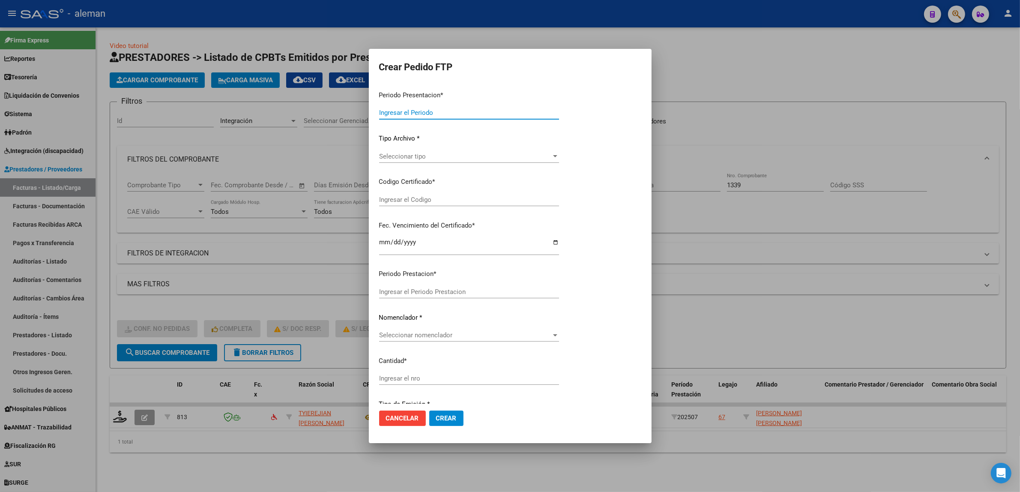
type input "202507"
type input "$ 98.964,88"
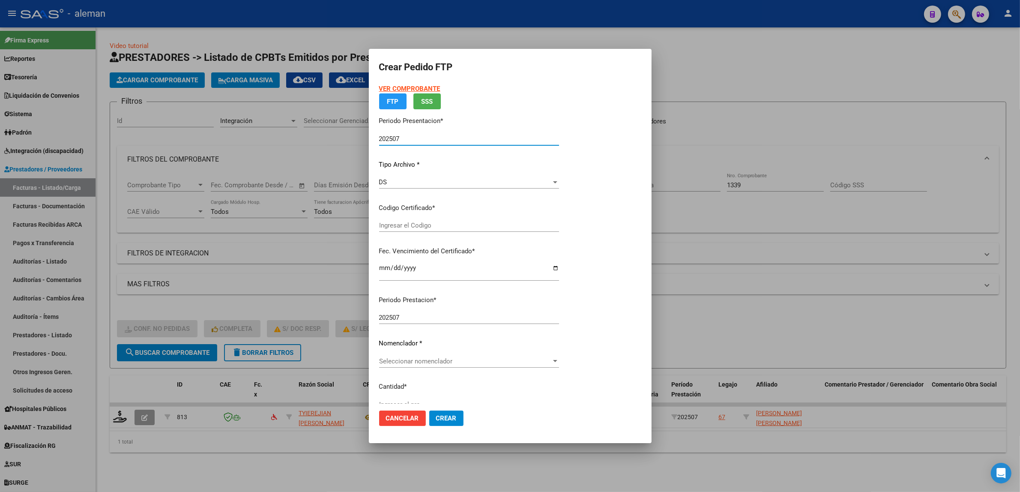
type input "ARG02000558728752018120320231203BS319"
type input "2023-12-03"
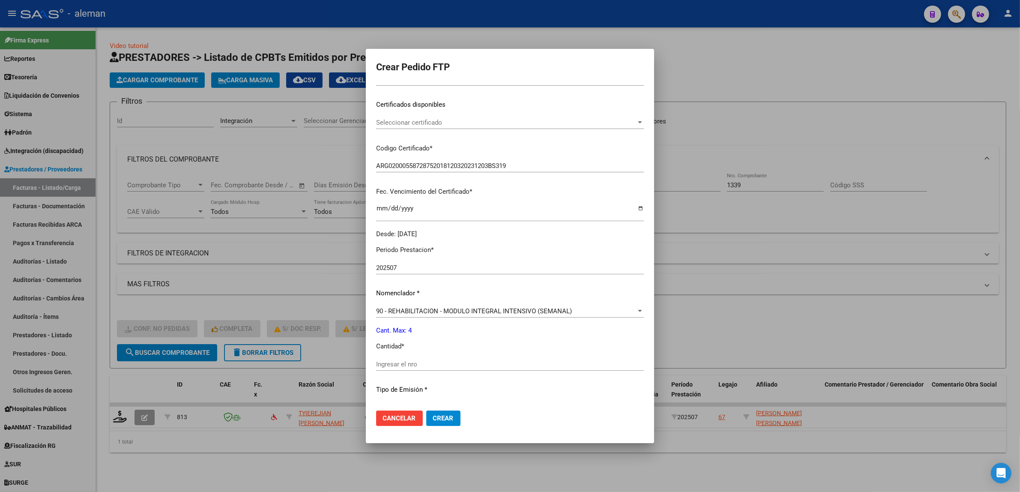
scroll to position [161, 0]
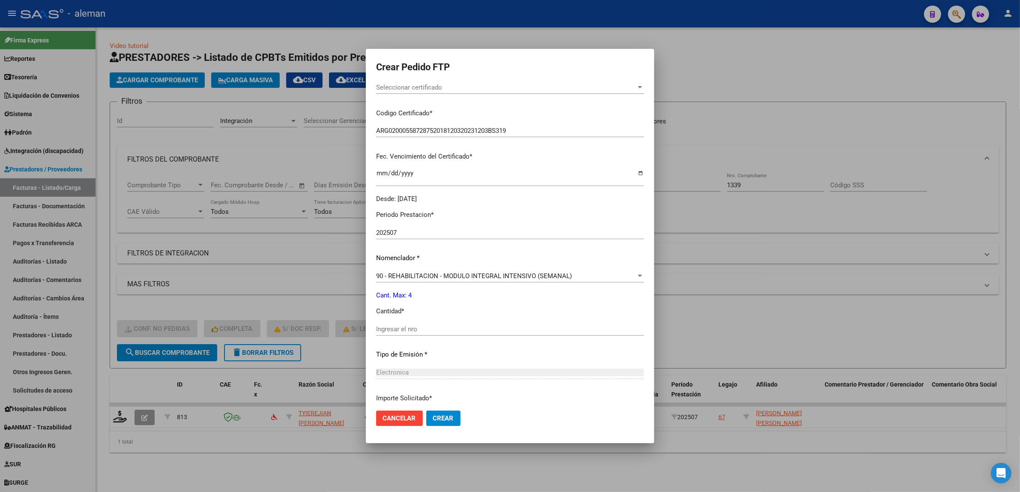
click at [481, 328] on input "Ingresar el nro" at bounding box center [510, 329] width 268 height 8
type input "4"
click at [448, 413] on button "Crear" at bounding box center [443, 417] width 34 height 15
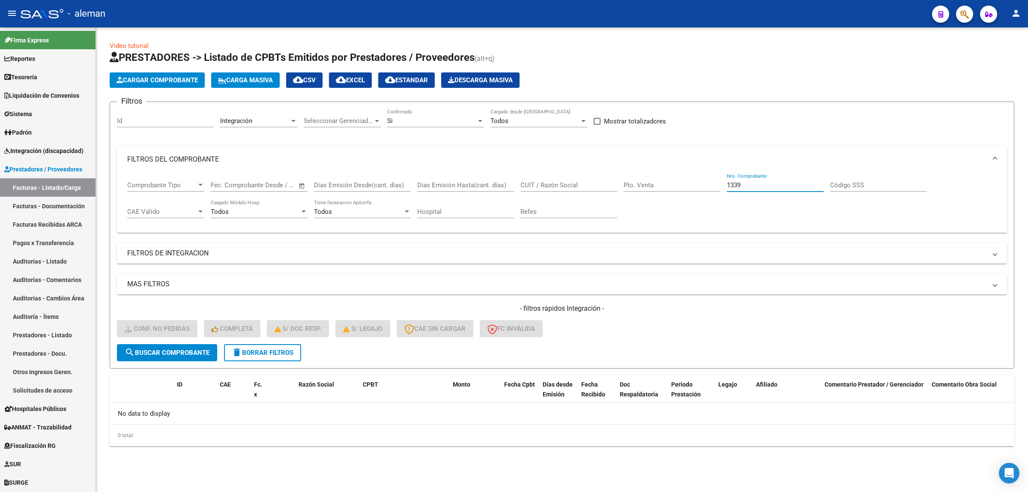
drag, startPoint x: 742, startPoint y: 182, endPoint x: 724, endPoint y: 188, distance: 18.3
click at [724, 188] on div "Comprobante Tipo Comprobante Tipo Start date – End date Fec. Comprobante Desde …" at bounding box center [562, 199] width 870 height 53
type input "470"
click at [144, 353] on span "search Buscar Comprobante" at bounding box center [167, 353] width 85 height 8
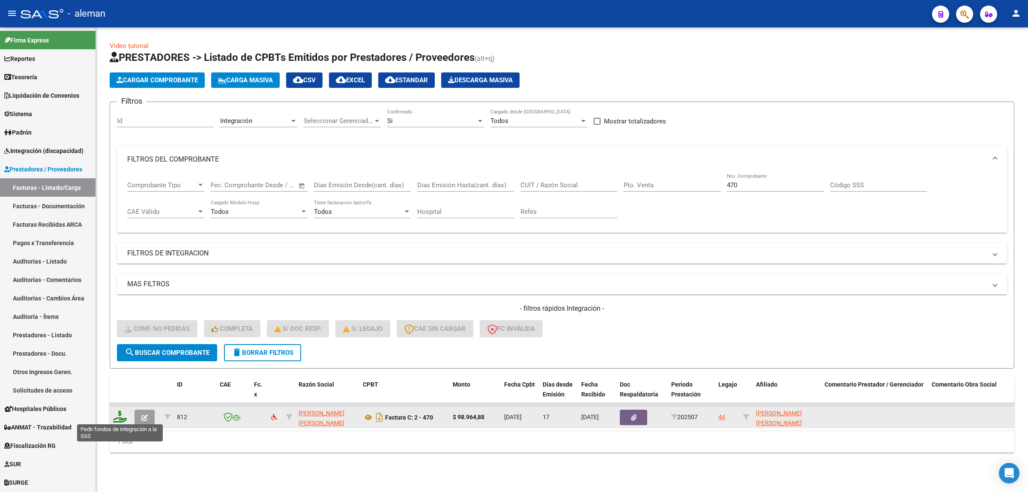
click at [121, 417] on icon at bounding box center [120, 416] width 14 height 12
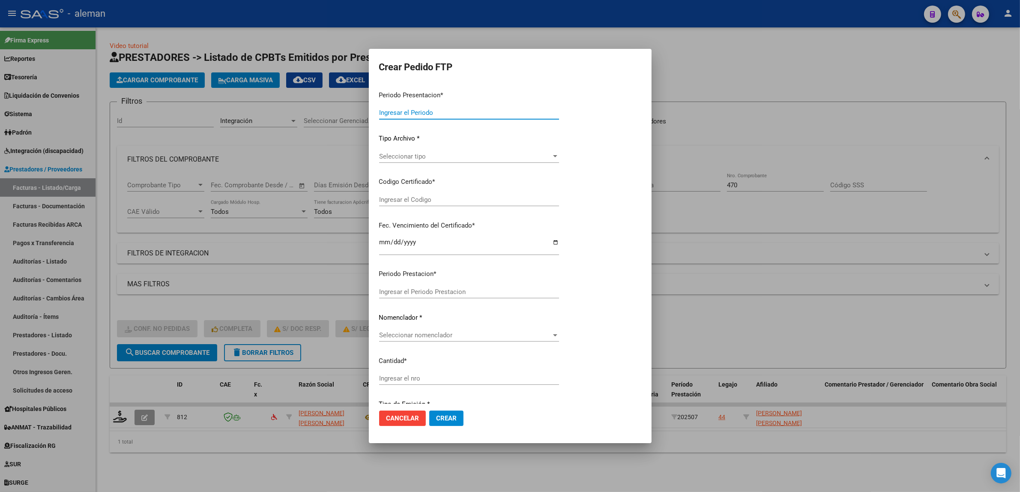
type input "202507"
type input "$ 98.964,88"
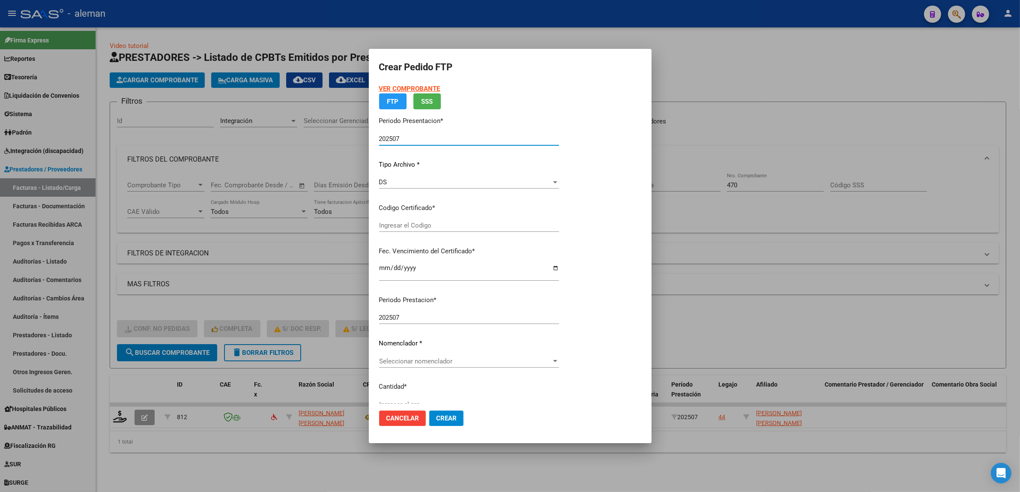
type input "ARG02000550669952021080520260805CBA536"
type input "2026-08-05"
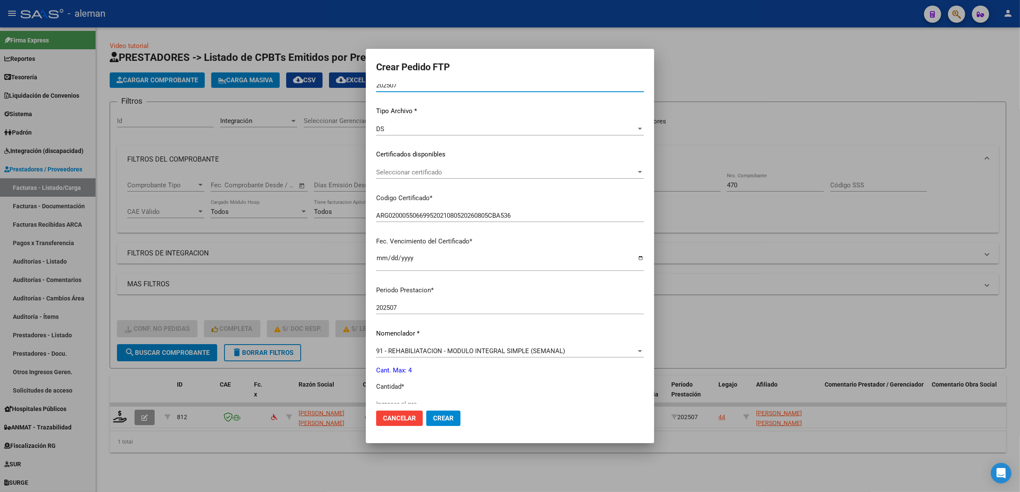
scroll to position [107, 0]
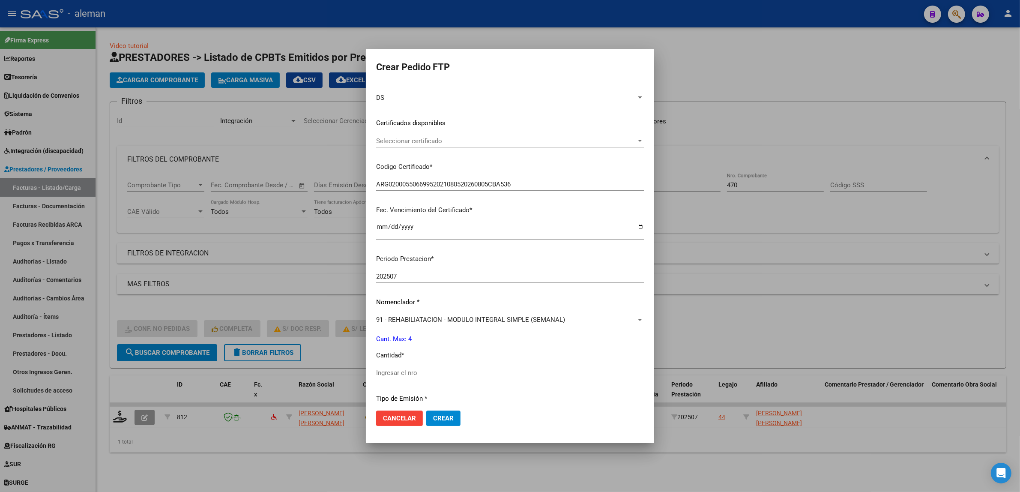
click at [430, 373] on input "Ingresar el nro" at bounding box center [510, 373] width 268 height 8
type input "4"
click at [438, 414] on span "Crear" at bounding box center [443, 418] width 21 height 8
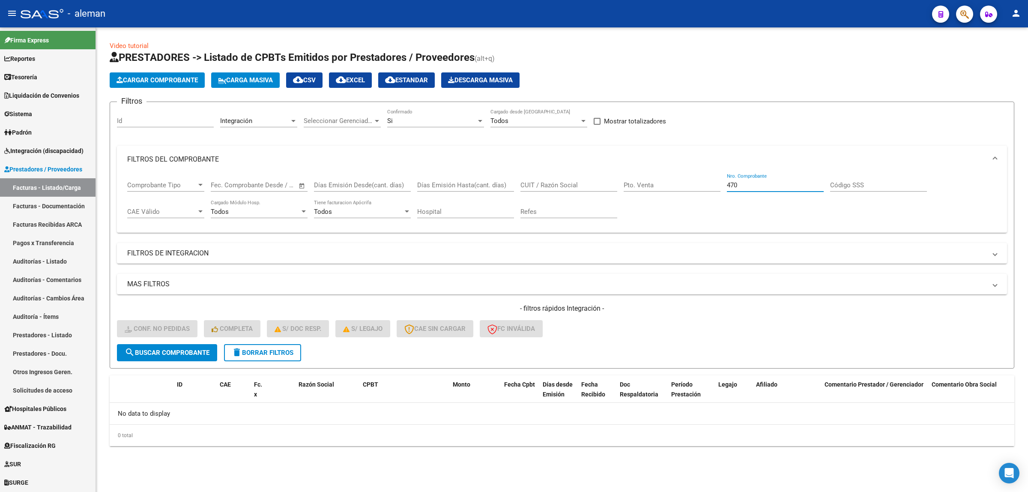
drag, startPoint x: 750, startPoint y: 186, endPoint x: 702, endPoint y: 181, distance: 49.1
click at [702, 181] on div "Comprobante Tipo Comprobante Tipo Start date – End date Fec. Comprobante Desde …" at bounding box center [562, 199] width 870 height 53
click at [176, 355] on button "search Buscar Comprobante" at bounding box center [167, 352] width 100 height 17
drag, startPoint x: 744, startPoint y: 185, endPoint x: 722, endPoint y: 185, distance: 22.3
click at [722, 185] on div "Comprobante Tipo Comprobante Tipo Start date – End date Fec. Comprobante Desde …" at bounding box center [562, 199] width 870 height 53
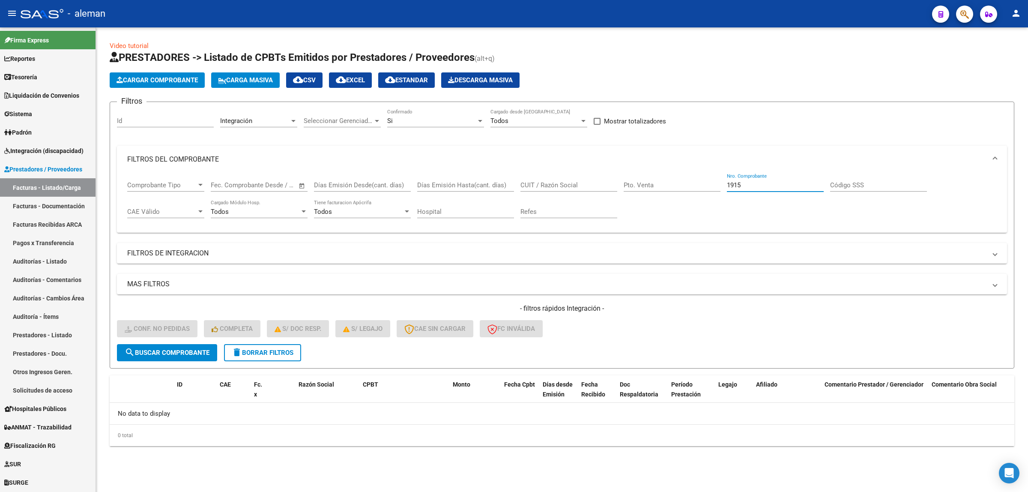
click at [157, 349] on span "search Buscar Comprobante" at bounding box center [167, 353] width 85 height 8
drag, startPoint x: 756, startPoint y: 187, endPoint x: 725, endPoint y: 189, distance: 30.9
click at [725, 189] on div "Comprobante Tipo Comprobante Tipo Start date – End date Fec. Comprobante Desde …" at bounding box center [562, 199] width 870 height 53
type input "2128"
click at [196, 349] on span "search Buscar Comprobante" at bounding box center [167, 353] width 85 height 8
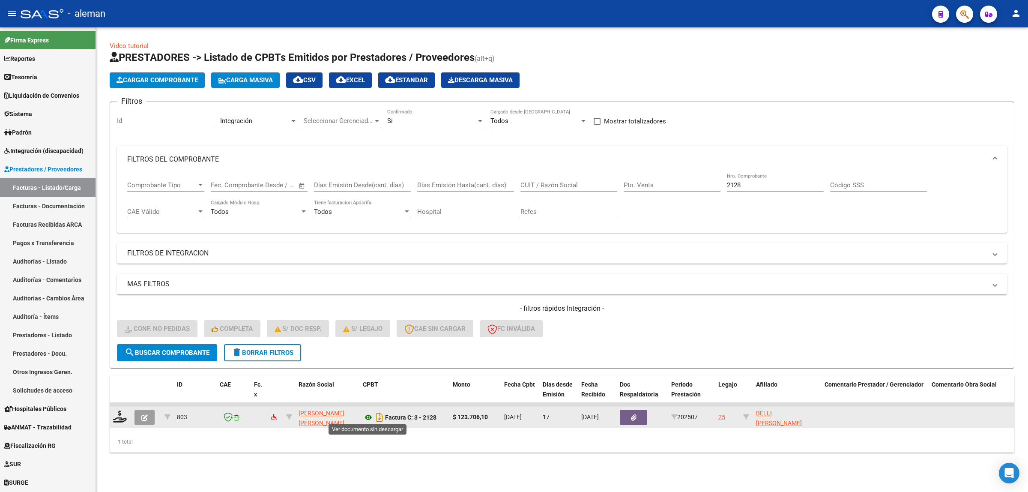
click at [367, 414] on icon at bounding box center [368, 417] width 11 height 10
click at [123, 414] on icon at bounding box center [120, 416] width 14 height 12
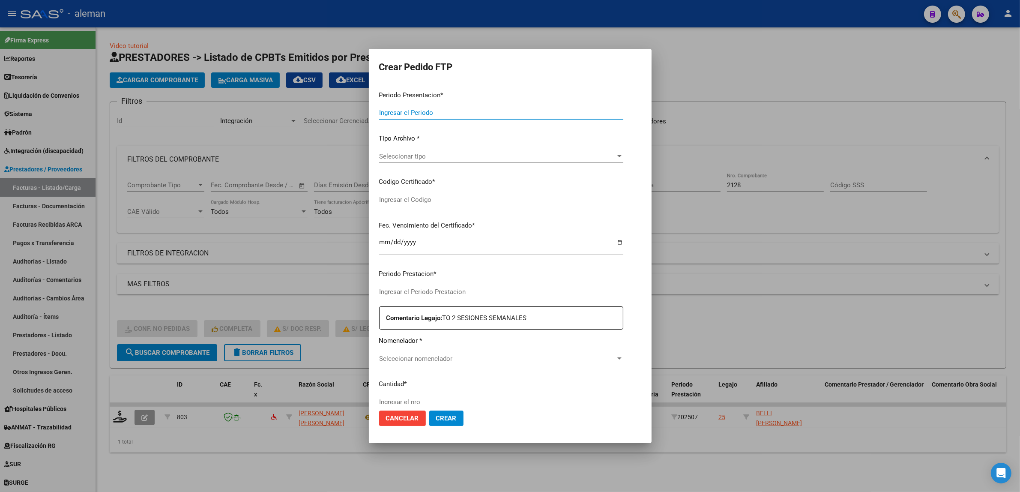
type input "202507"
type input "$ 123.706,10"
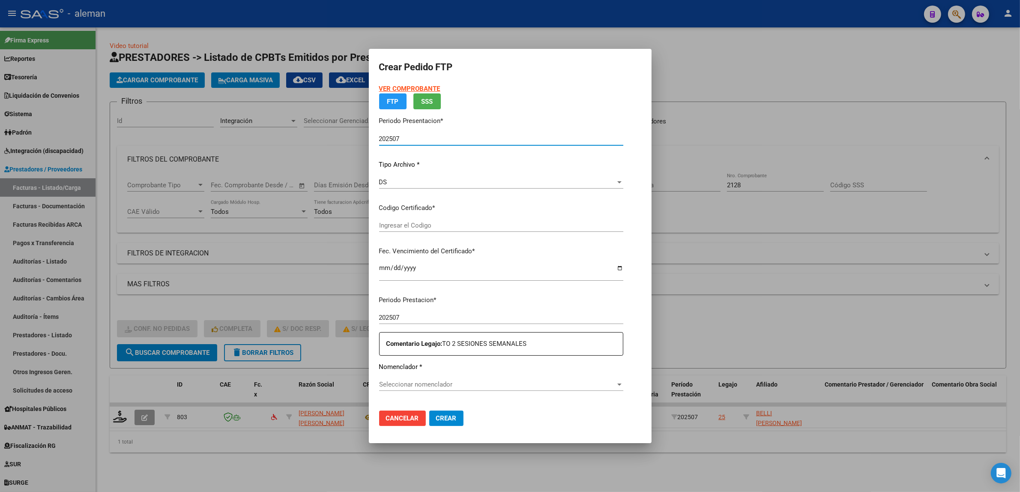
type input "ARG02561834282023042420260424BS317"
type input "2026-04-24"
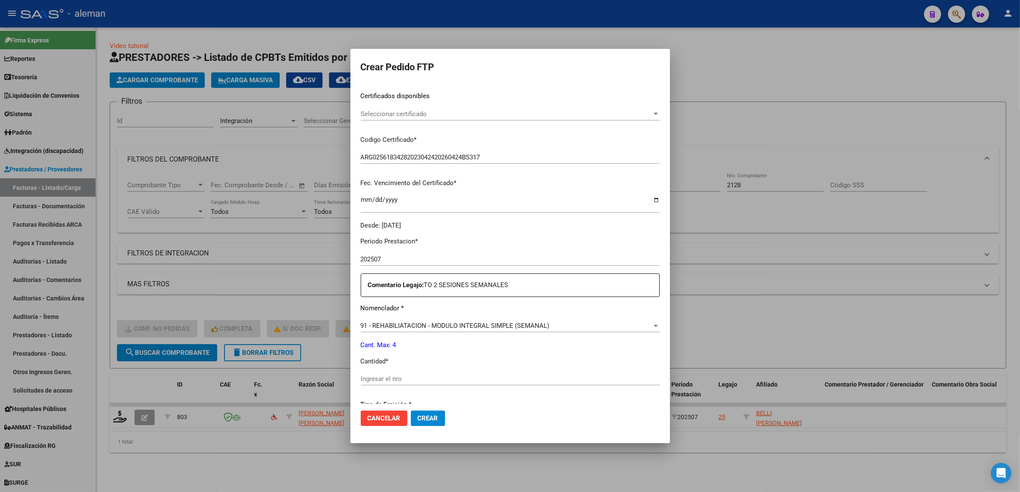
scroll to position [161, 0]
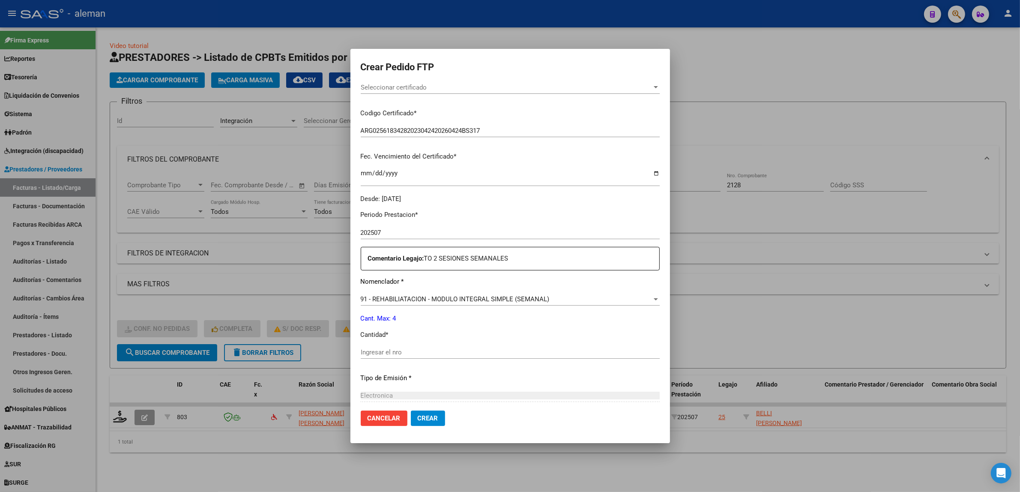
click at [444, 348] on input "Ingresar el nro" at bounding box center [510, 352] width 299 height 8
type input "4"
click at [421, 417] on span "Crear" at bounding box center [428, 418] width 21 height 8
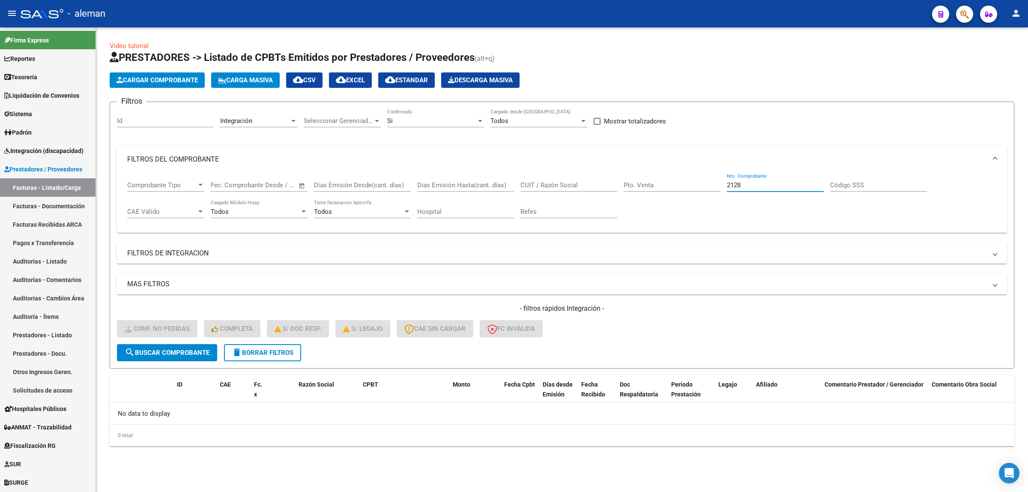
drag, startPoint x: 749, startPoint y: 188, endPoint x: 718, endPoint y: 188, distance: 30.8
click at [718, 188] on div "Comprobante Tipo Comprobante Tipo Start date – End date Fec. Comprobante Desde …" at bounding box center [562, 199] width 870 height 53
type input "1309"
click at [202, 355] on button "search Buscar Comprobante" at bounding box center [167, 352] width 100 height 17
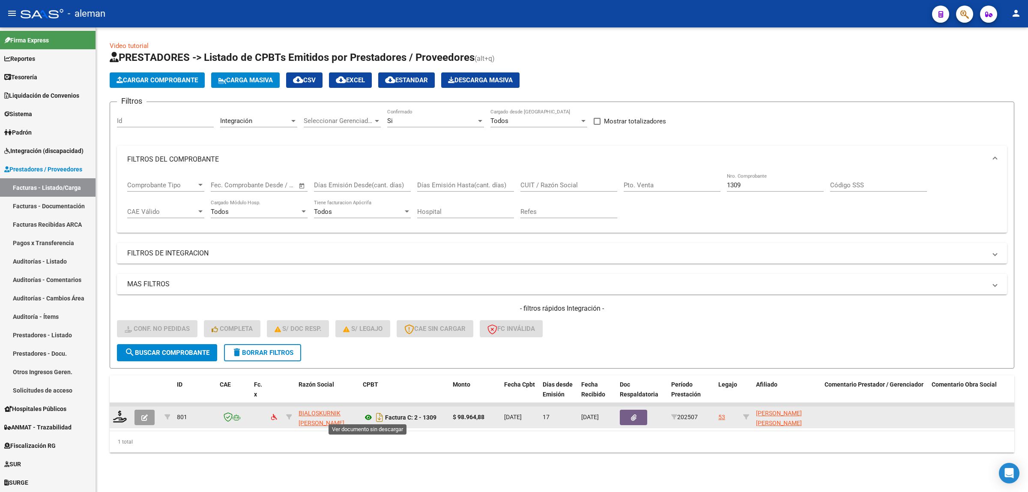
click at [365, 413] on icon at bounding box center [368, 417] width 11 height 10
click at [121, 419] on icon at bounding box center [120, 416] width 14 height 12
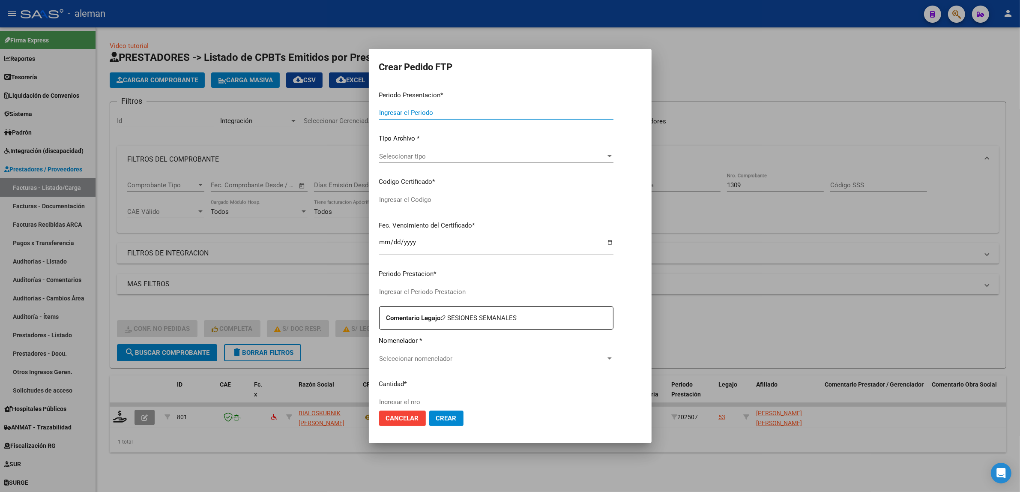
type input "202507"
type input "$ 98.964,88"
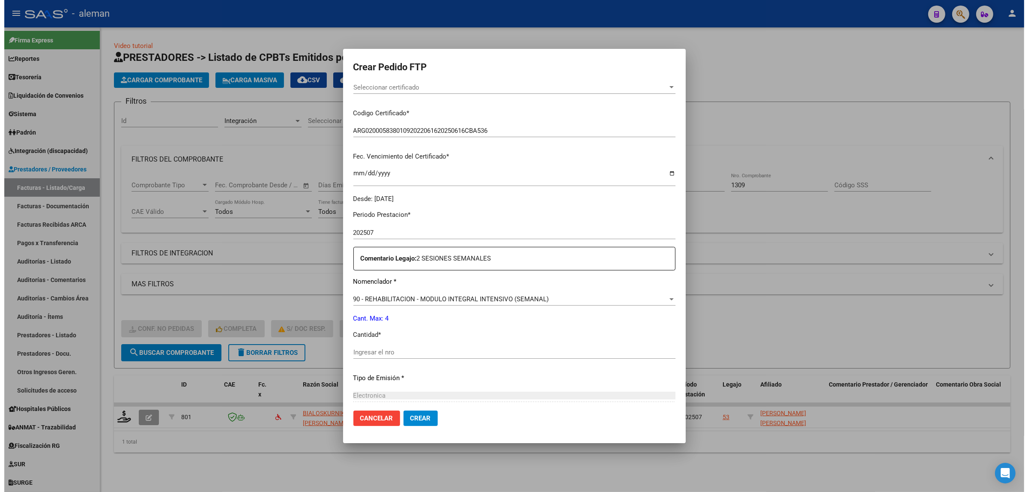
scroll to position [214, 0]
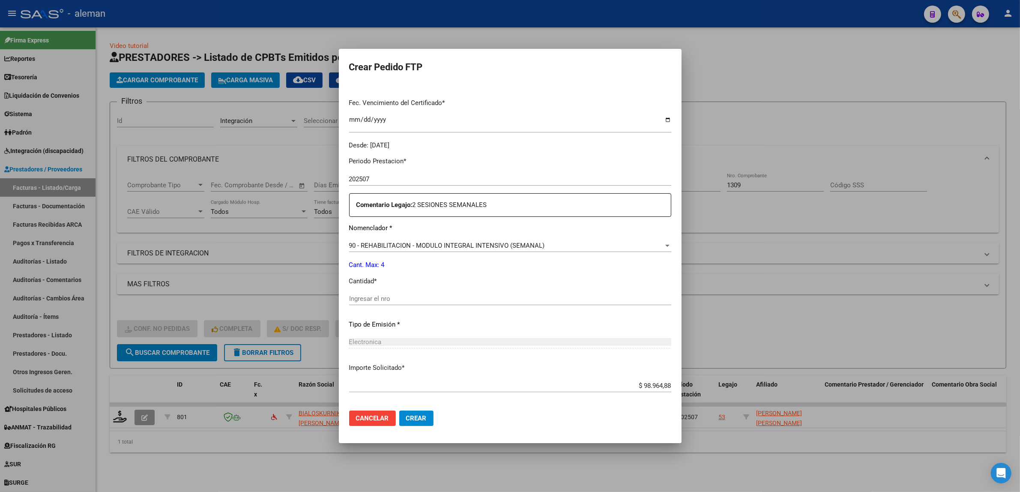
click at [405, 300] on input "Ingresar el nro" at bounding box center [510, 299] width 322 height 8
click at [410, 420] on span "Crear" at bounding box center [416, 418] width 21 height 8
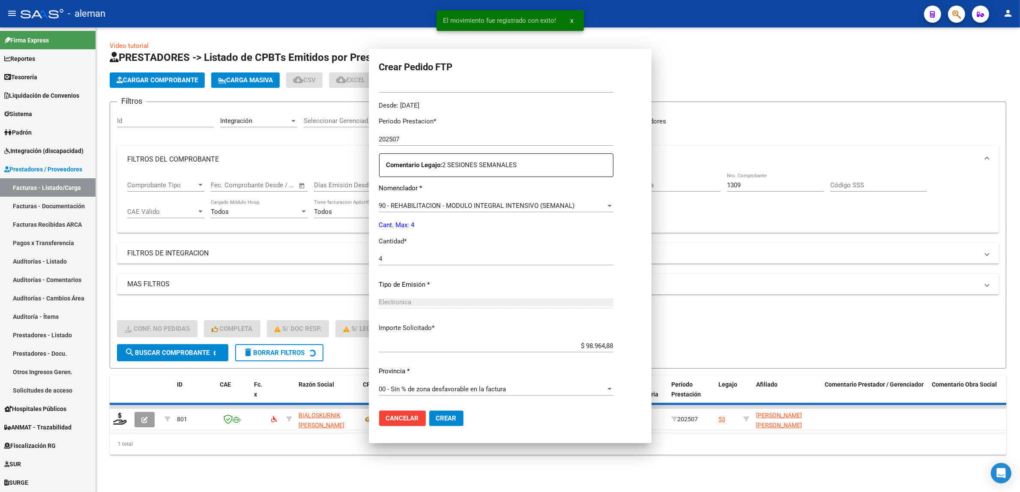
scroll to position [0, 0]
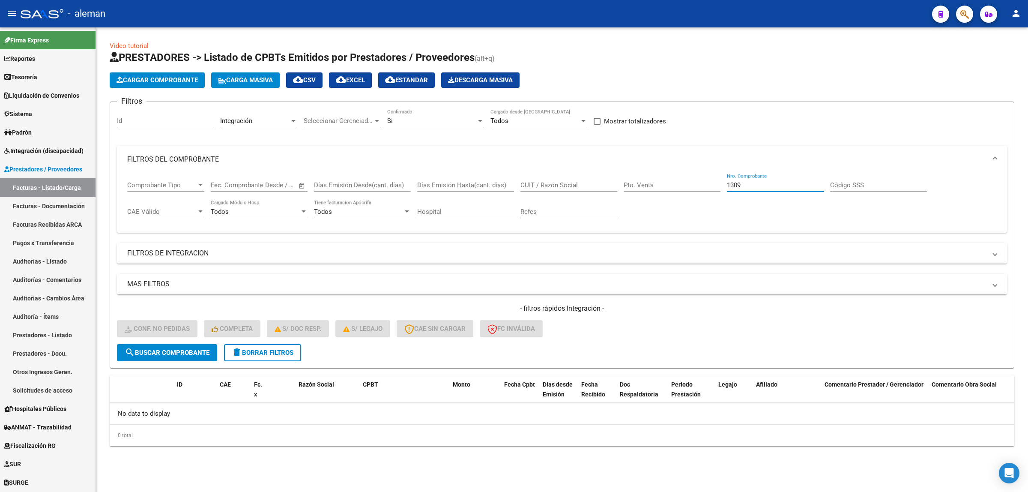
drag, startPoint x: 753, startPoint y: 187, endPoint x: 720, endPoint y: 187, distance: 32.1
click at [720, 187] on div "Comprobante Tipo Comprobante Tipo Start date – End date Fec. Comprobante Desde …" at bounding box center [562, 199] width 870 height 53
click at [190, 350] on span "search Buscar Comprobante" at bounding box center [167, 353] width 85 height 8
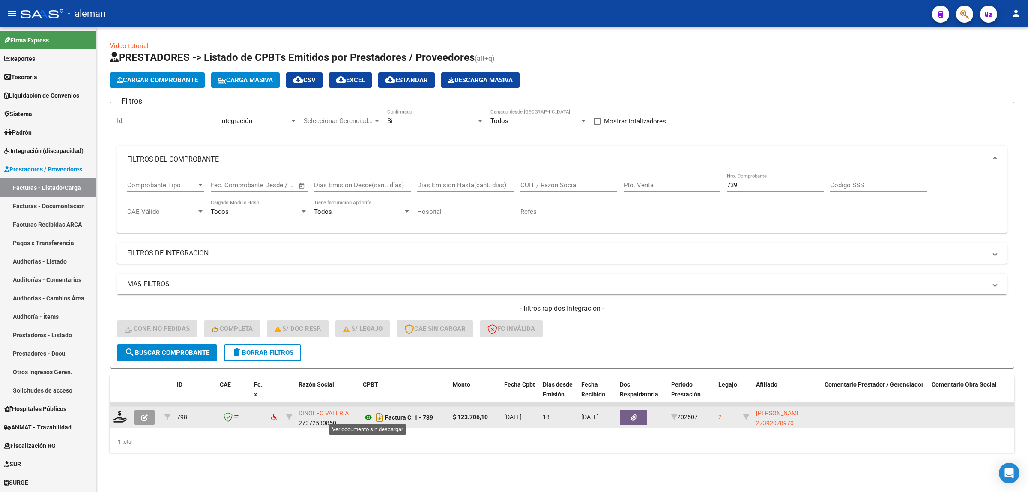
click at [365, 415] on icon at bounding box center [368, 417] width 11 height 10
click at [121, 416] on icon at bounding box center [120, 416] width 14 height 12
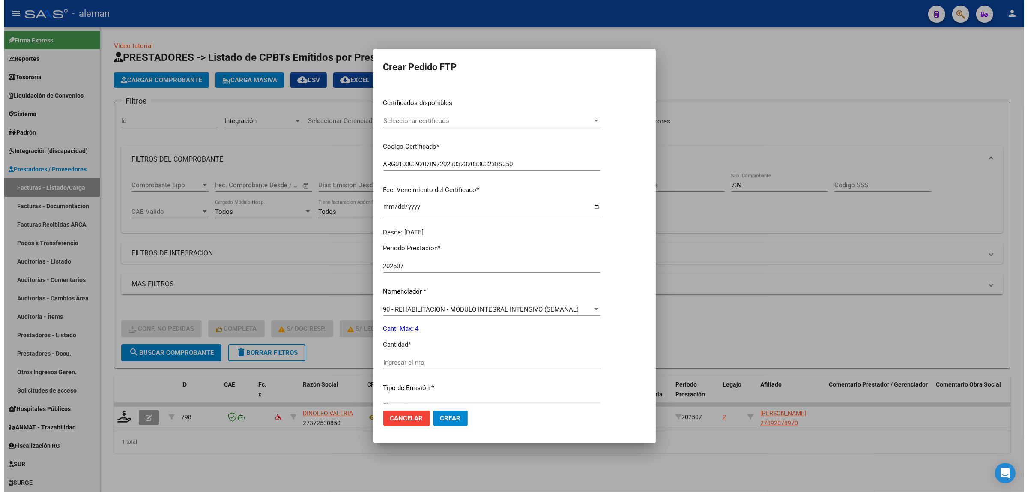
scroll to position [161, 0]
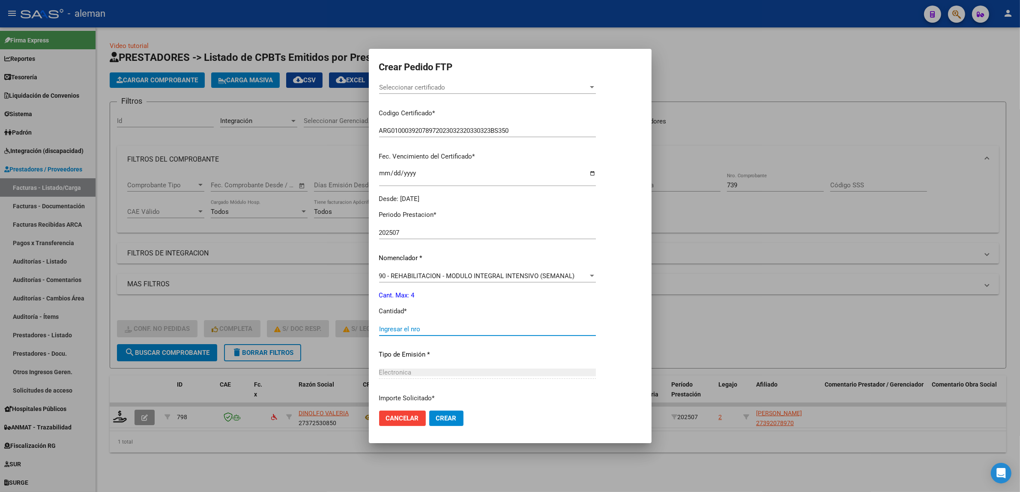
click at [432, 327] on input "Ingresar el nro" at bounding box center [487, 329] width 217 height 8
click at [441, 420] on span "Crear" at bounding box center [446, 418] width 21 height 8
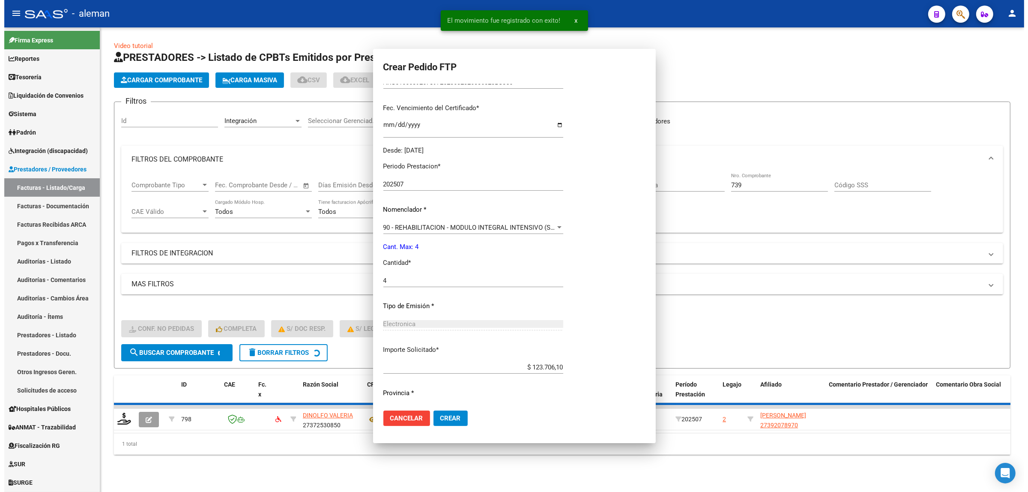
scroll to position [0, 0]
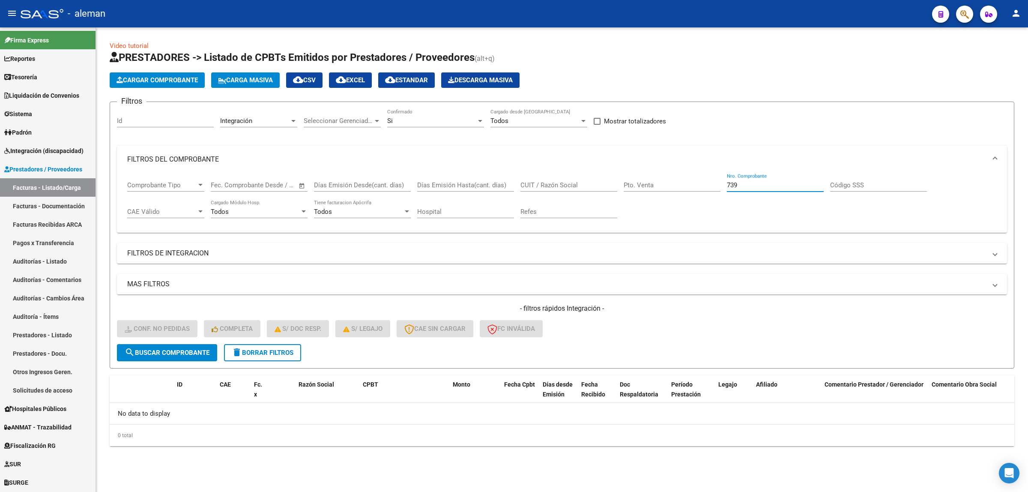
drag, startPoint x: 738, startPoint y: 186, endPoint x: 722, endPoint y: 181, distance: 16.8
click at [722, 181] on div "Comprobante Tipo Comprobante Tipo Start date – End date Fec. Comprobante Desde …" at bounding box center [562, 199] width 870 height 53
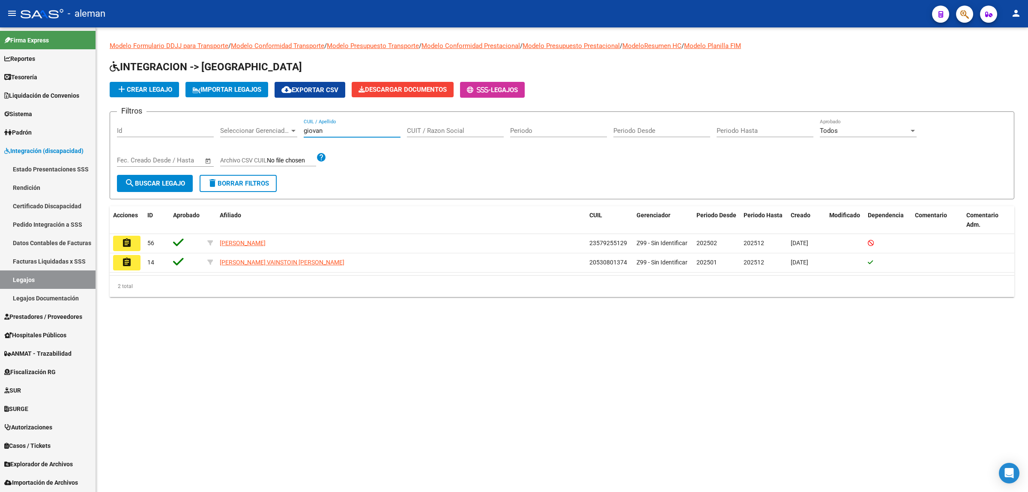
drag, startPoint x: 341, startPoint y: 129, endPoint x: 302, endPoint y: 129, distance: 39.0
click at [302, 129] on div "Filtros Id Seleccionar Gerenciador Seleccionar Gerenciador [PERSON_NAME] CUIL /…" at bounding box center [562, 147] width 890 height 56
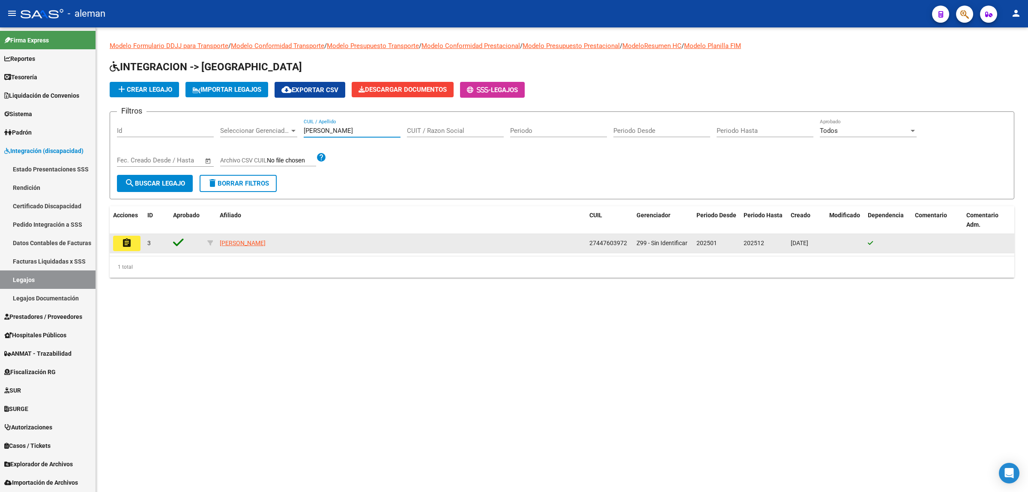
type input "[PERSON_NAME]"
click at [120, 246] on button "assignment" at bounding box center [126, 243] width 27 height 15
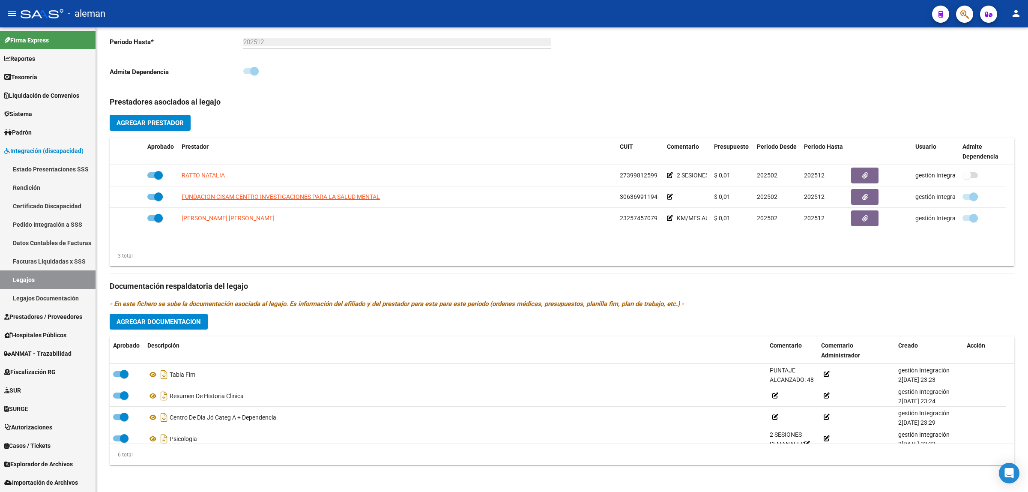
scroll to position [52, 0]
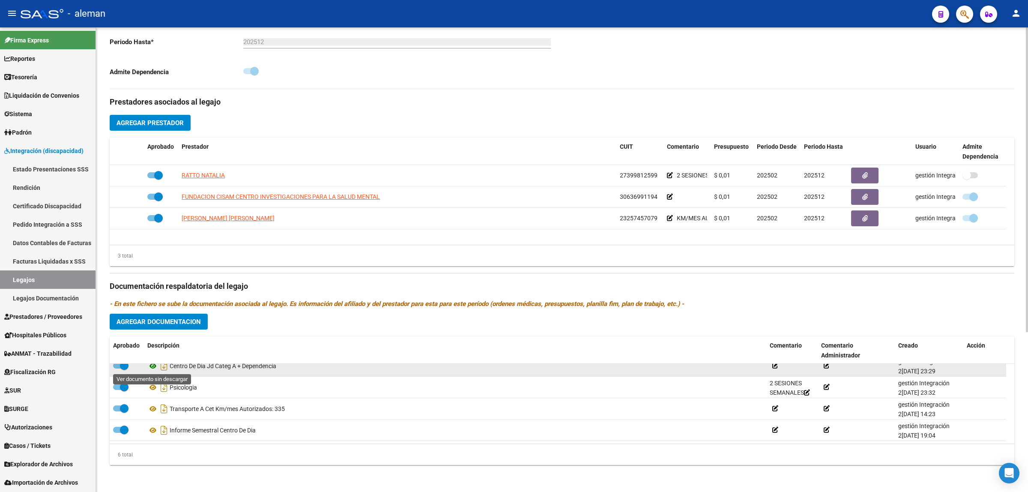
click at [150, 365] on icon at bounding box center [152, 366] width 11 height 10
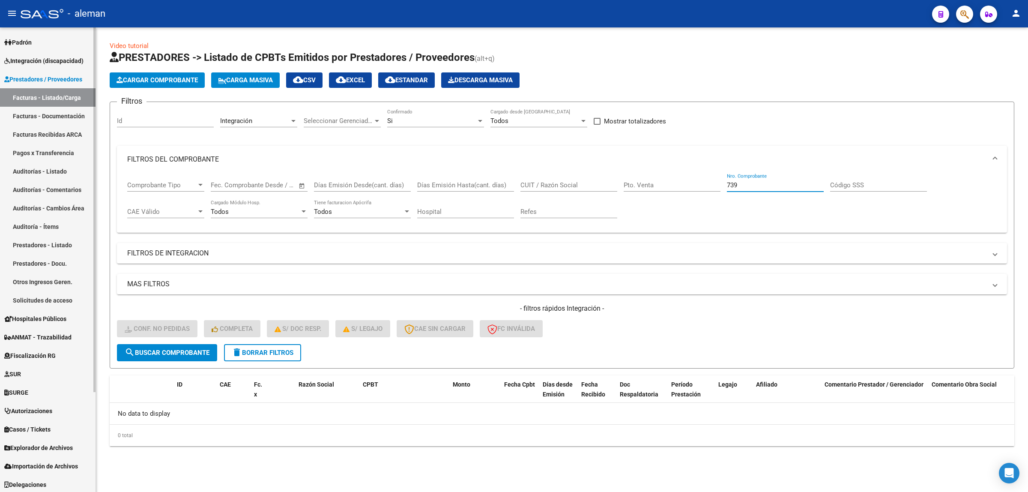
scroll to position [21, 0]
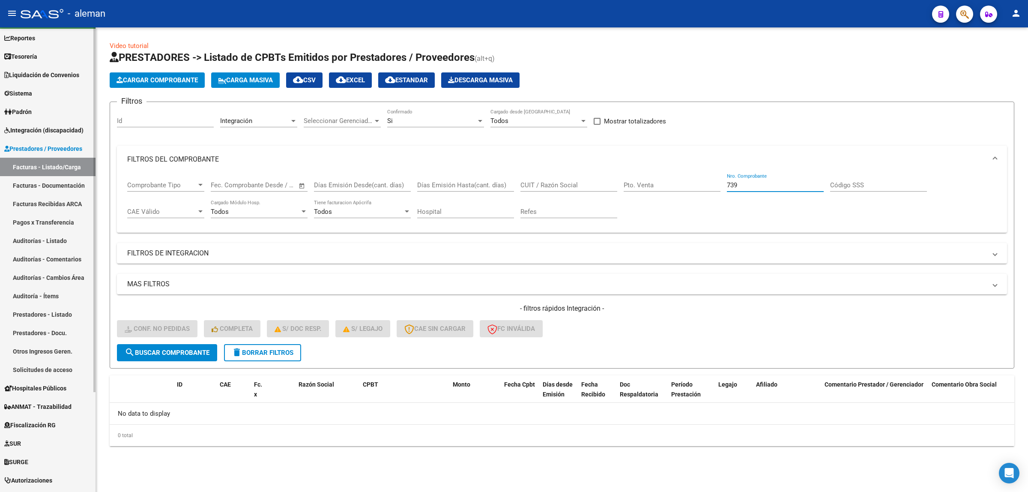
click at [58, 132] on span "Integración (discapacidad)" at bounding box center [43, 130] width 79 height 9
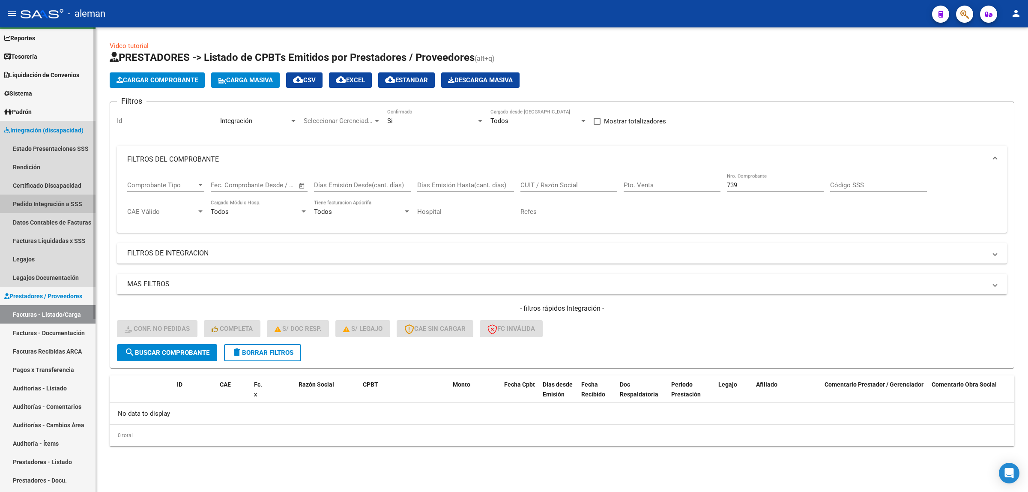
click at [48, 202] on link "Pedido Integración a SSS" at bounding box center [48, 203] width 96 height 18
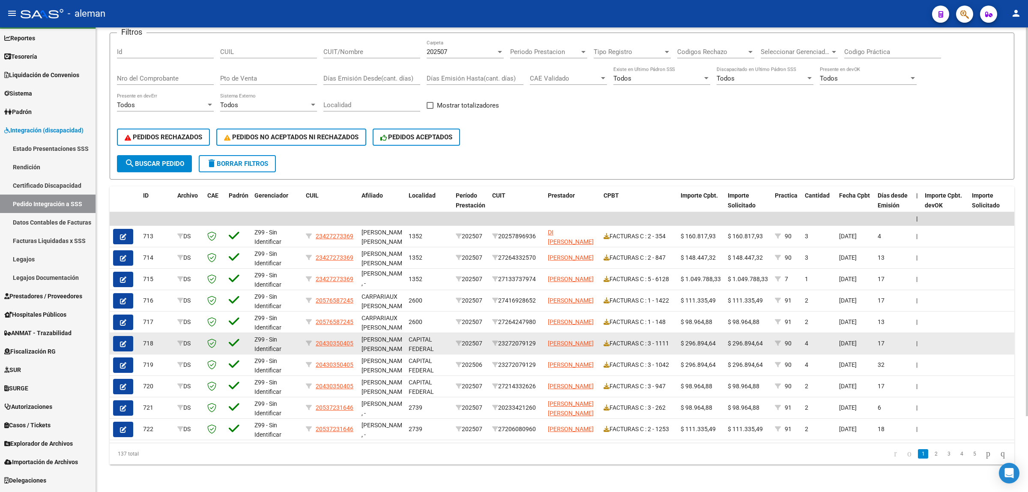
scroll to position [37, 0]
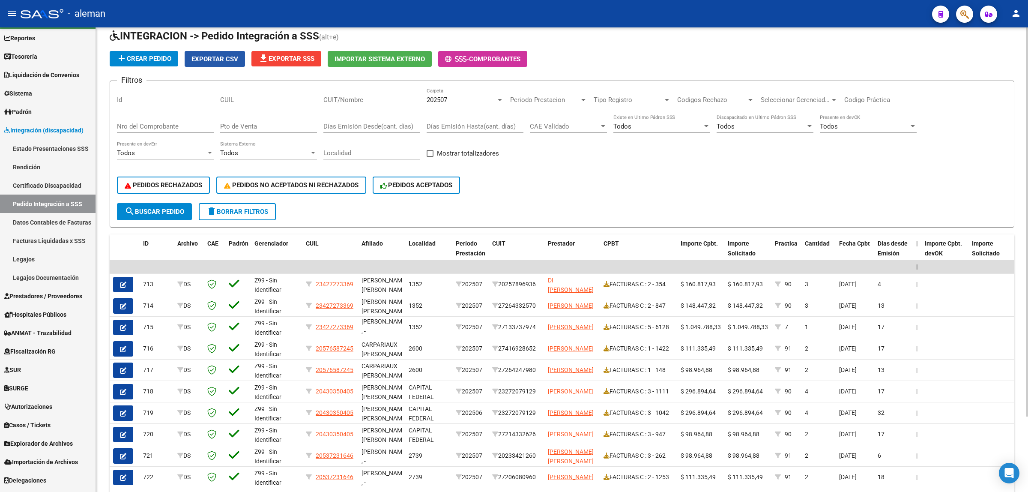
click at [212, 59] on span "Exportar CSV" at bounding box center [214, 59] width 47 height 8
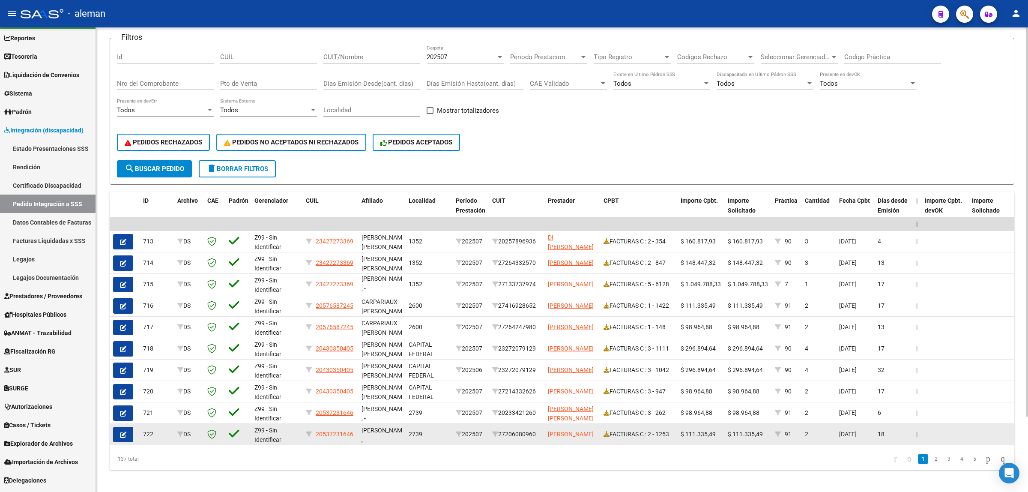
scroll to position [90, 0]
